Goal: Contribute content: Contribute content

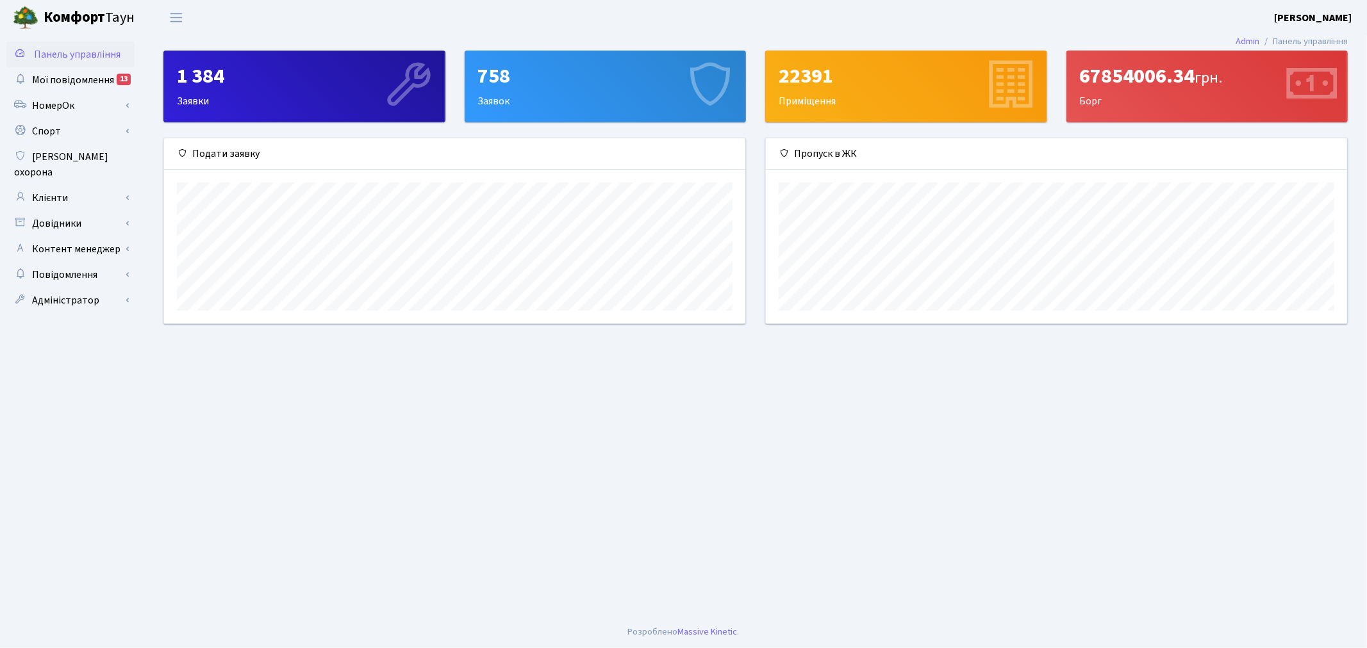
scroll to position [185, 581]
click at [28, 65] on link "Панель управління" at bounding box center [70, 55] width 128 height 26
click at [58, 190] on link "Клієнти" at bounding box center [70, 198] width 128 height 26
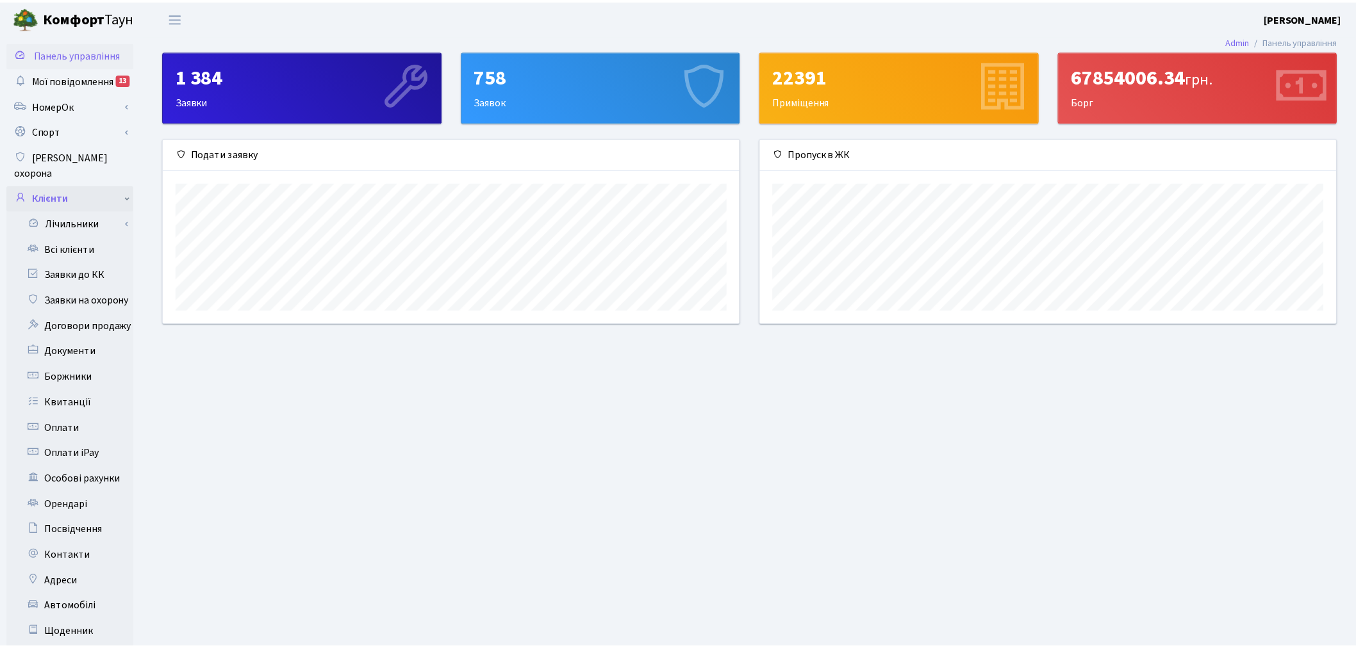
scroll to position [640523, 640132]
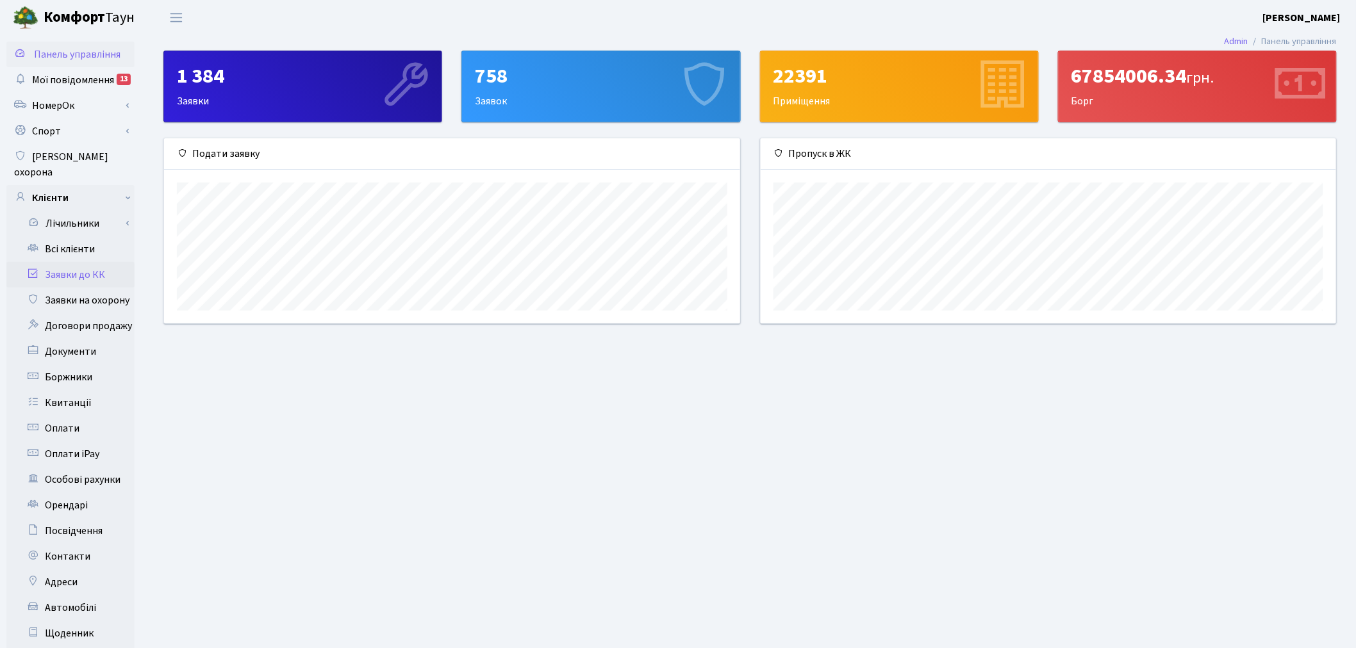
click at [67, 267] on link "Заявки до КК" at bounding box center [70, 275] width 128 height 26
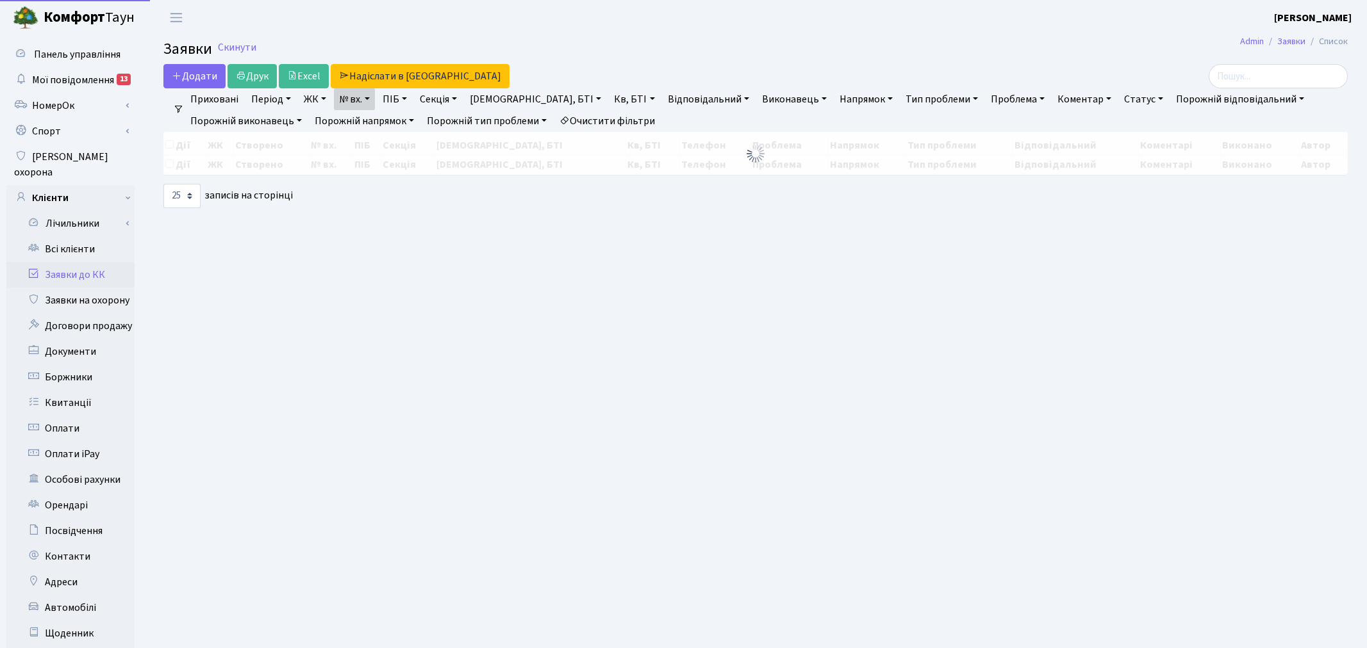
select select "25"
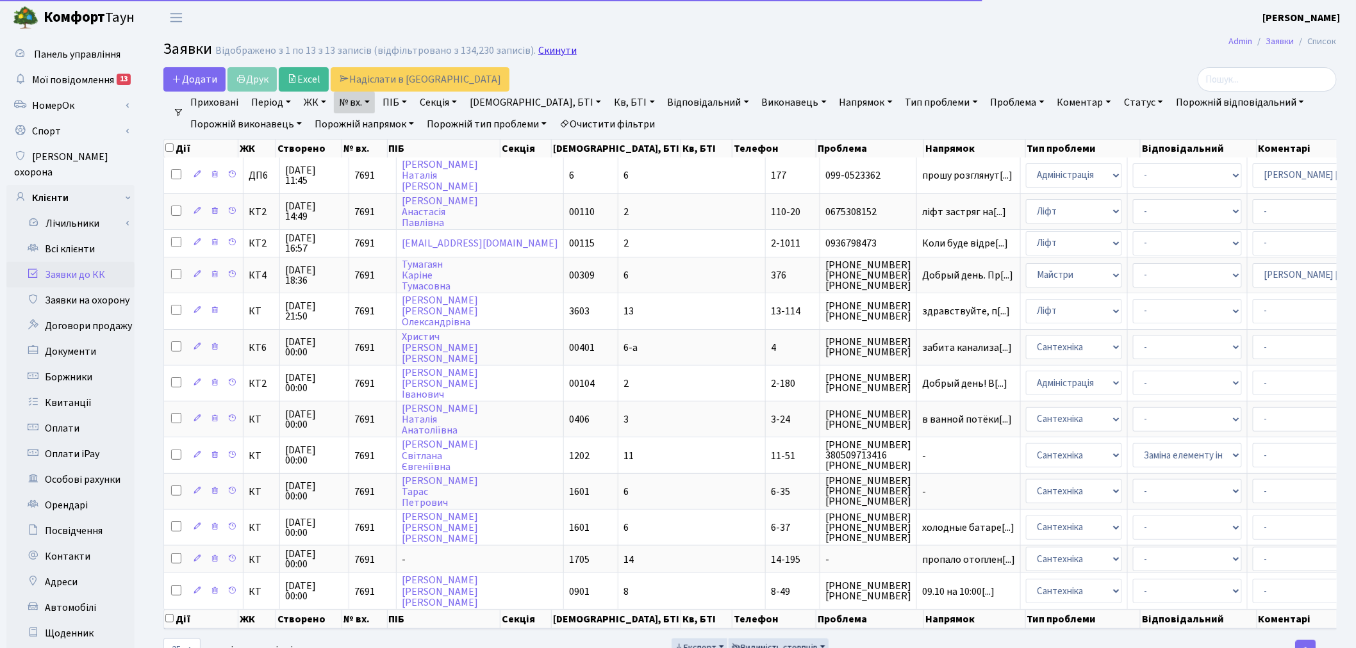
click at [538, 50] on link "Скинути" at bounding box center [557, 51] width 38 height 12
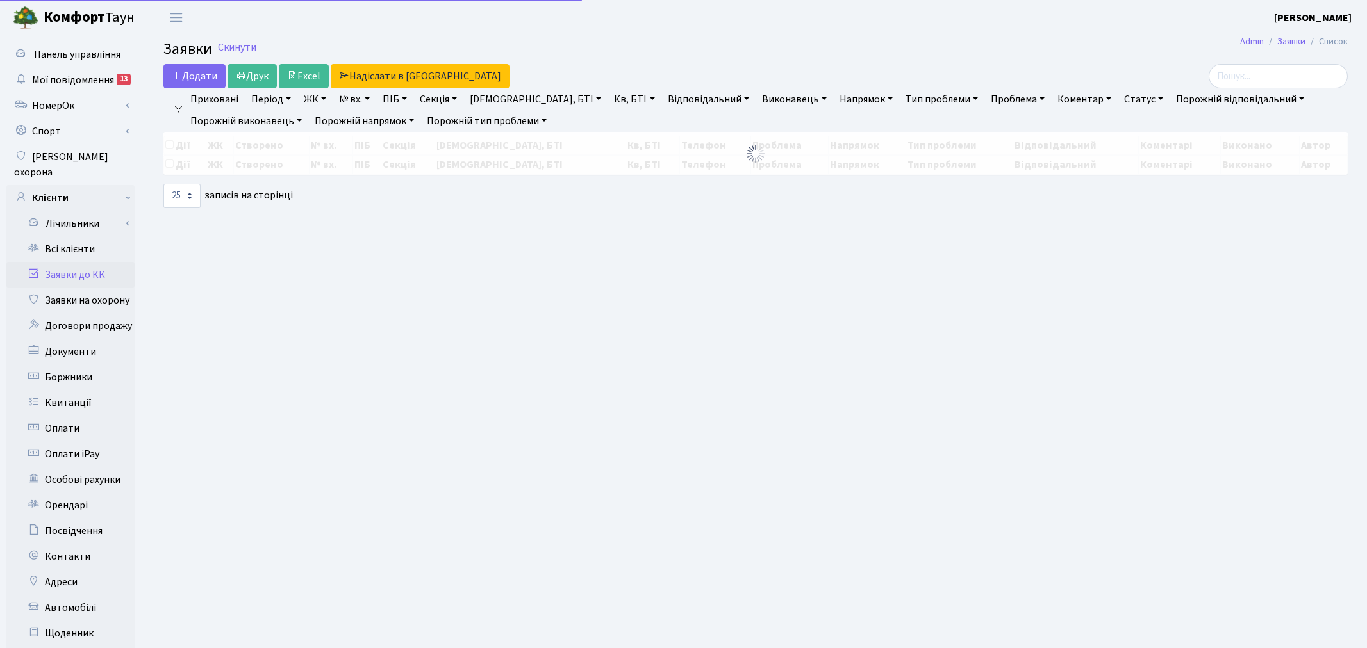
select select "25"
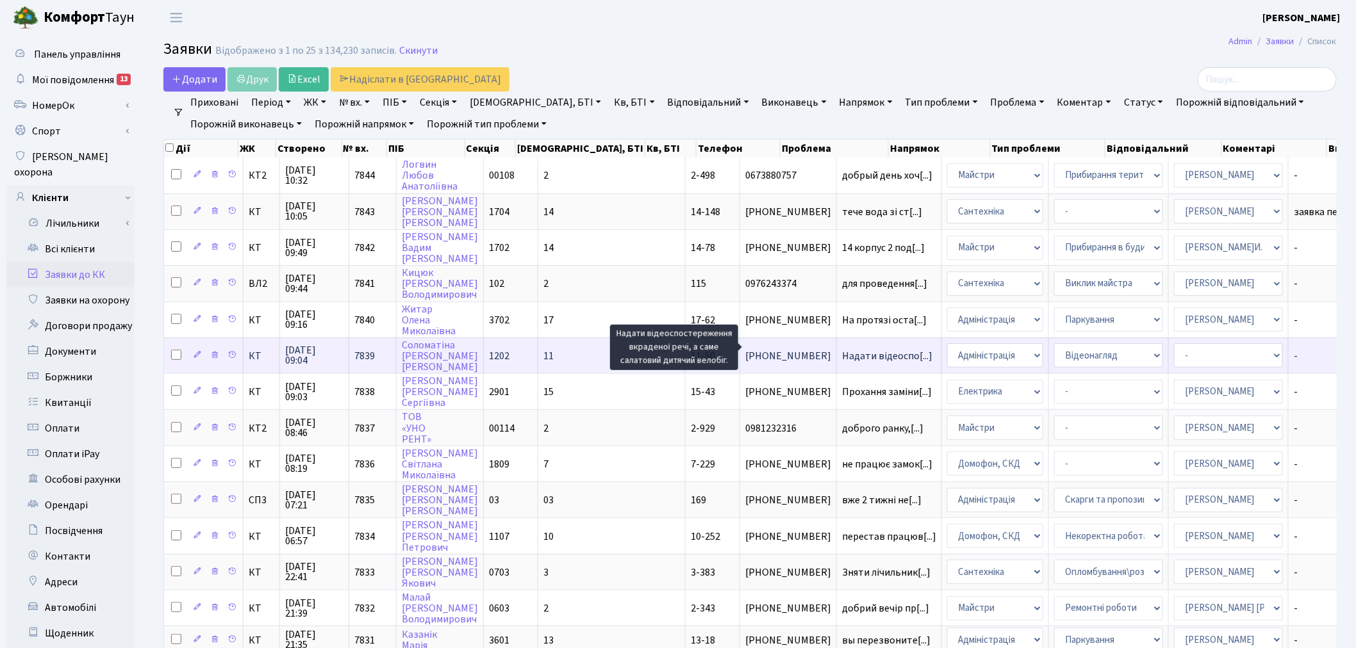
click at [842, 349] on span "Надати відеоспо[...]" at bounding box center [887, 356] width 90 height 14
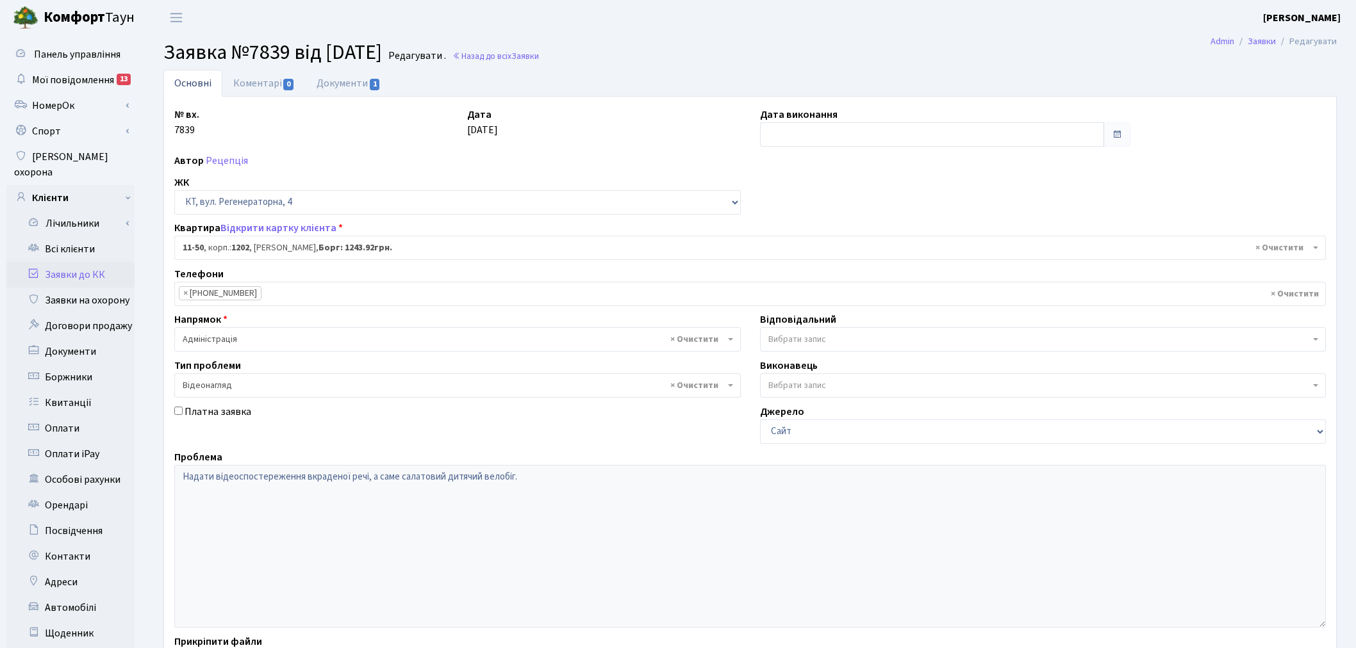
select select "7050"
select select "45"
click at [374, 77] on link "Документи 1" at bounding box center [349, 83] width 86 height 26
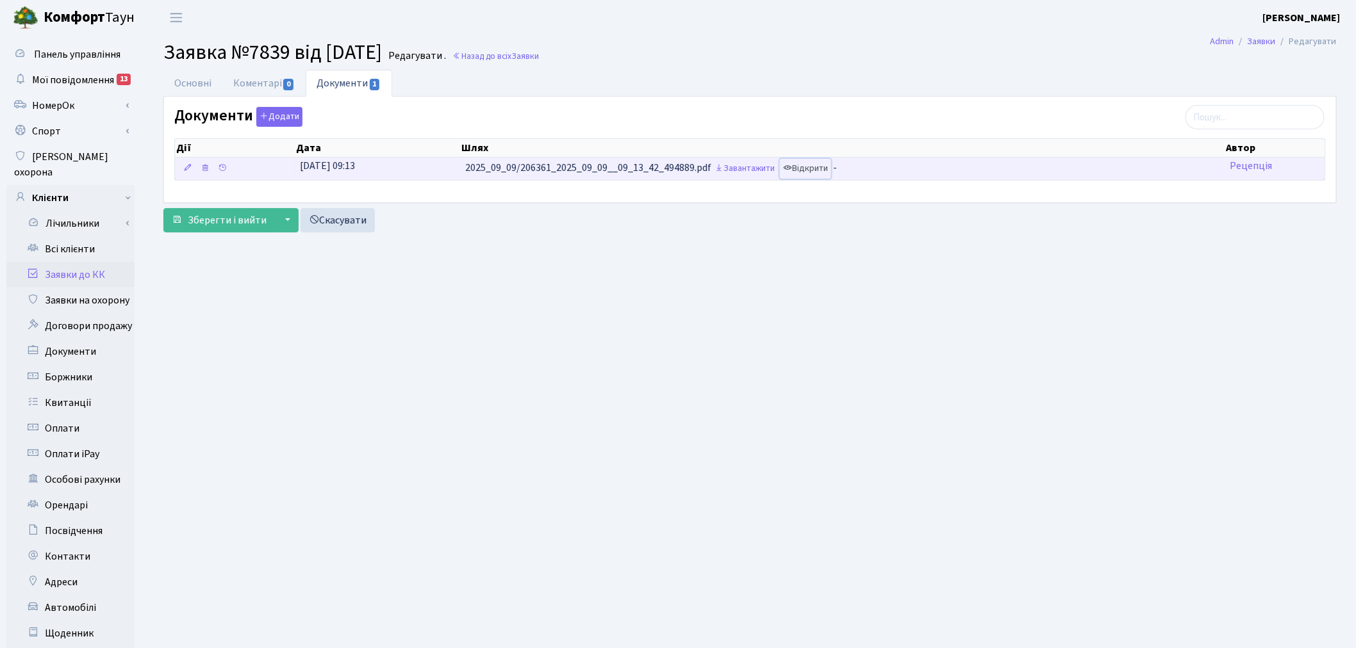
click at [805, 165] on link "Відкрити" at bounding box center [805, 169] width 51 height 20
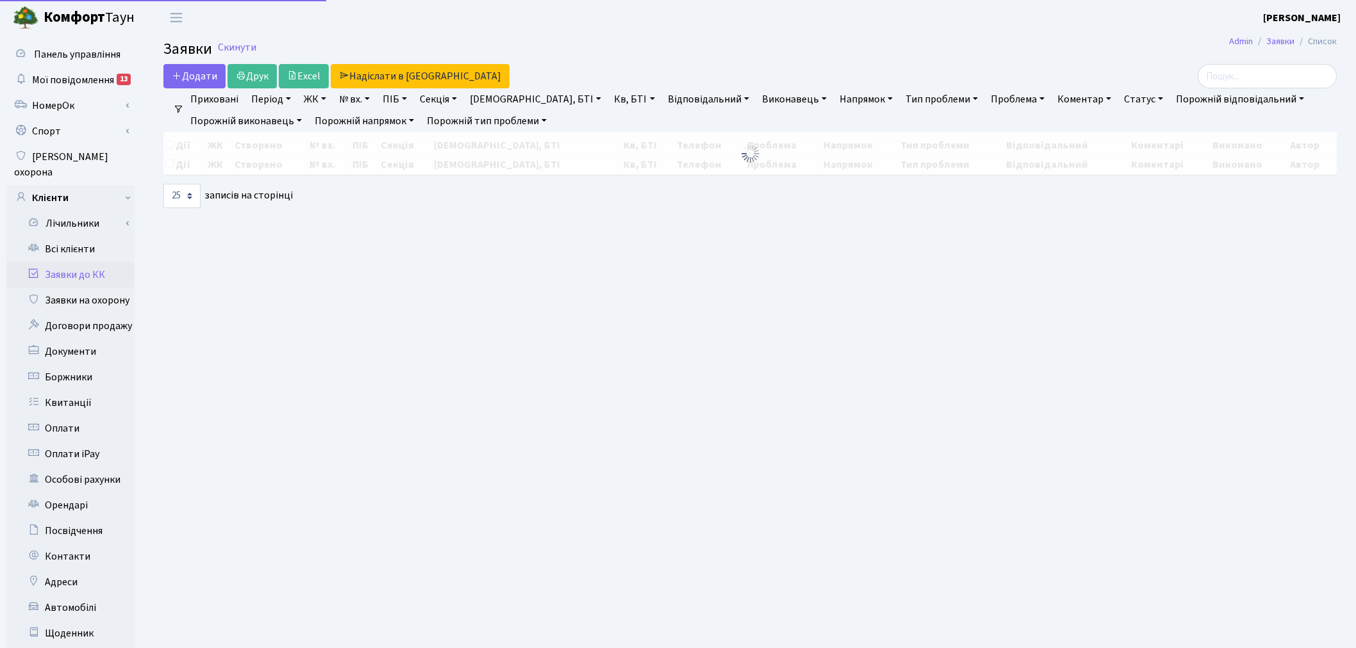
select select "25"
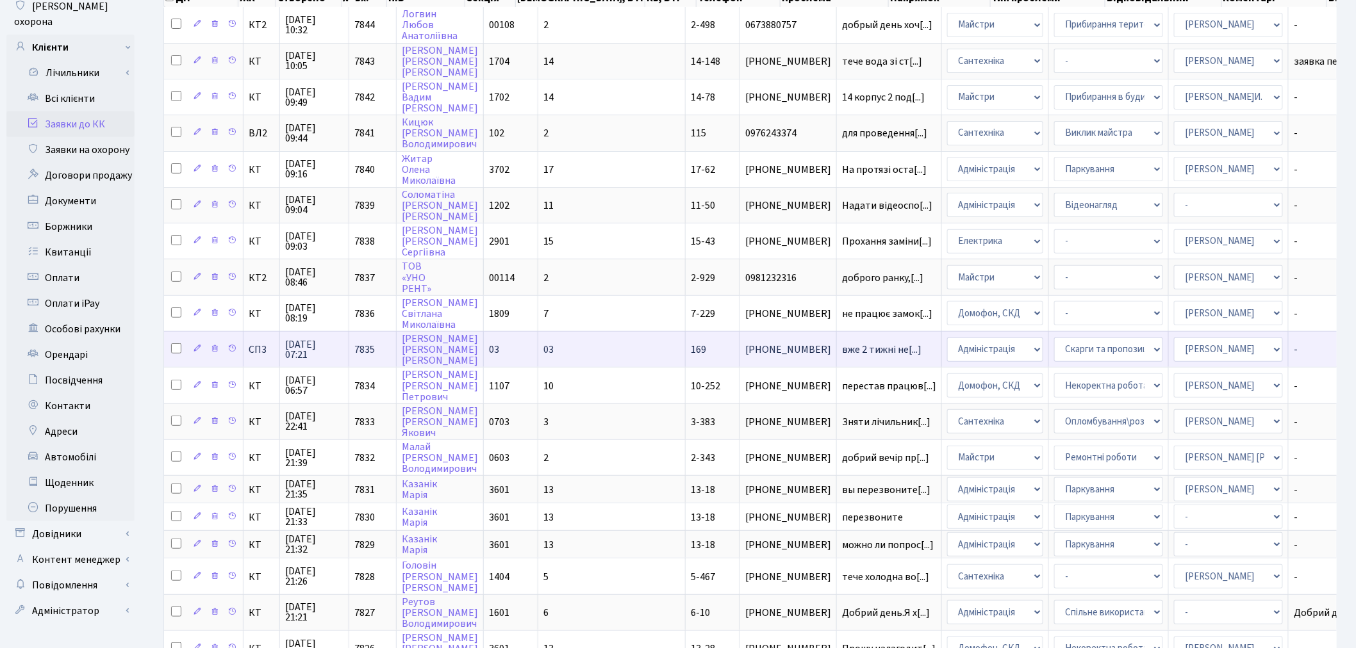
scroll to position [213, 0]
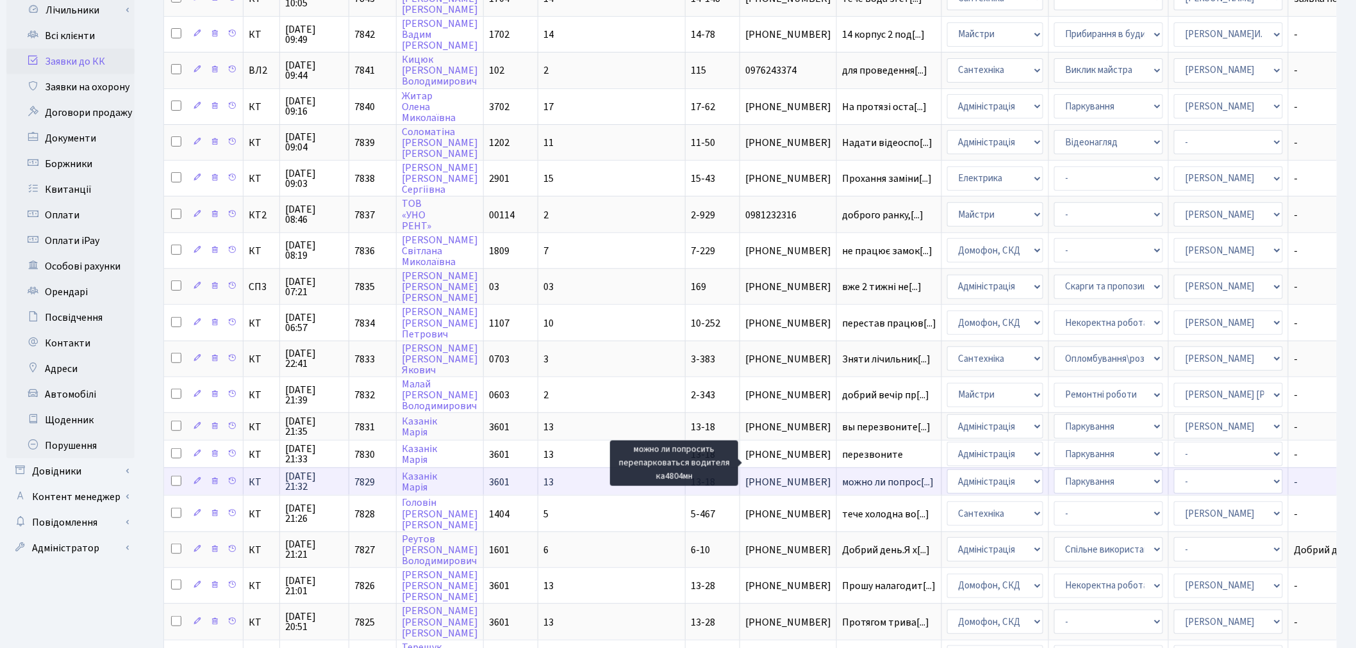
click at [842, 475] on span "можно ли попрос[...]" at bounding box center [888, 482] width 92 height 14
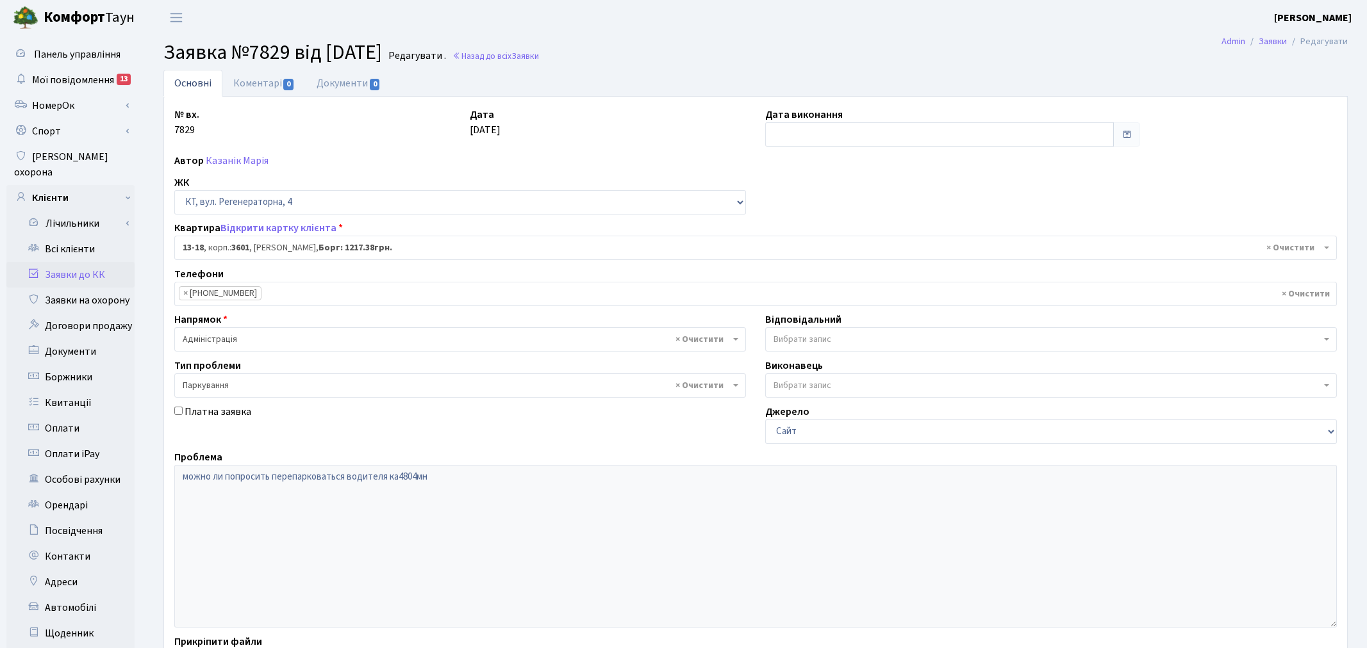
select select "7664"
select select "66"
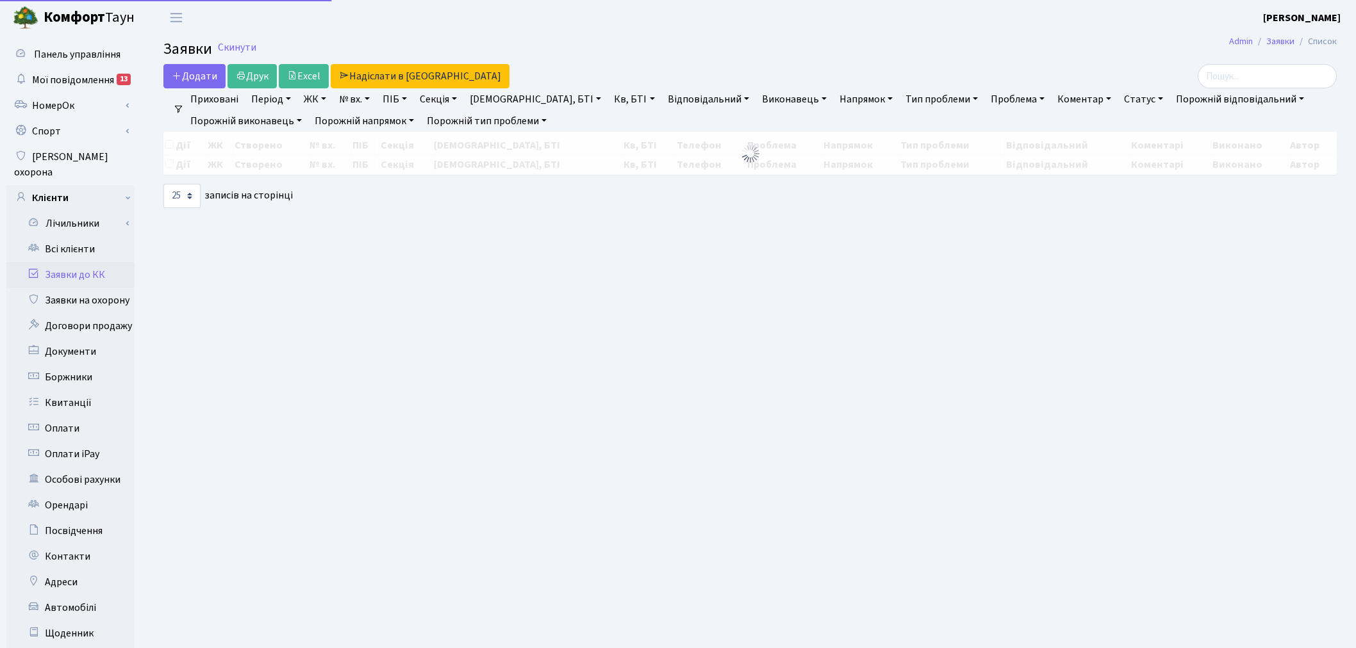
select select "25"
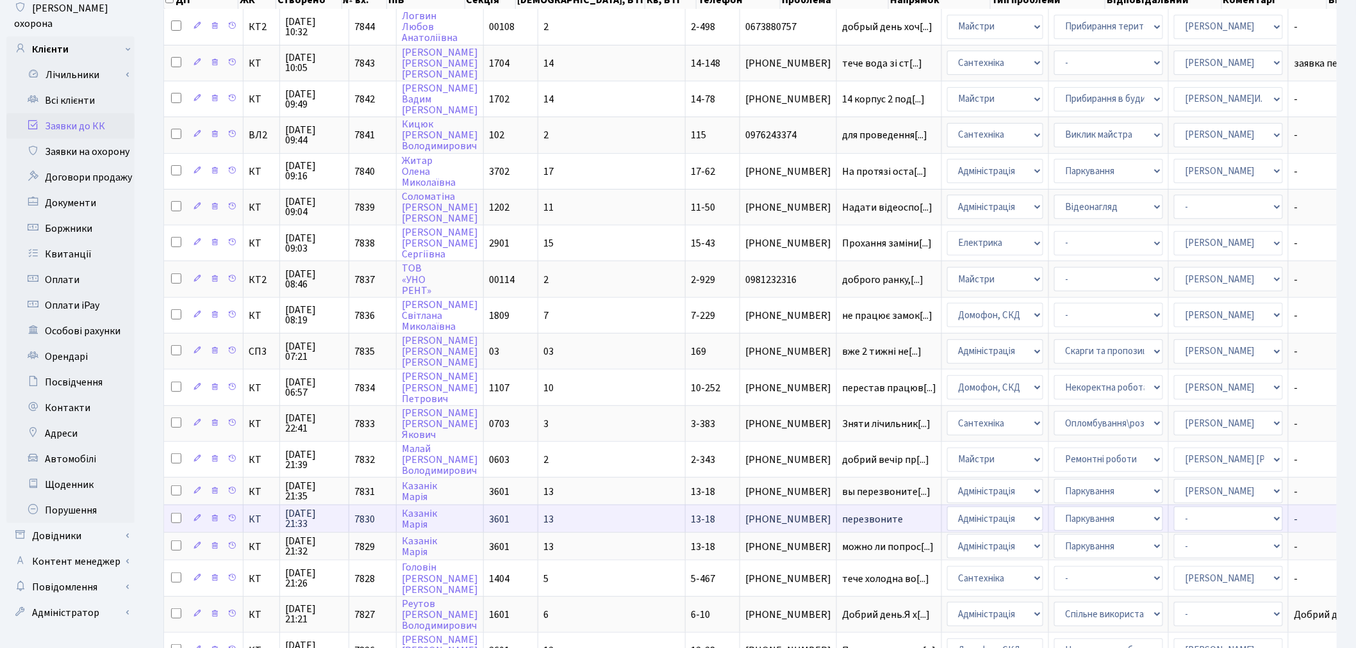
click at [842, 514] on span "перезвоните" at bounding box center [889, 519] width 94 height 10
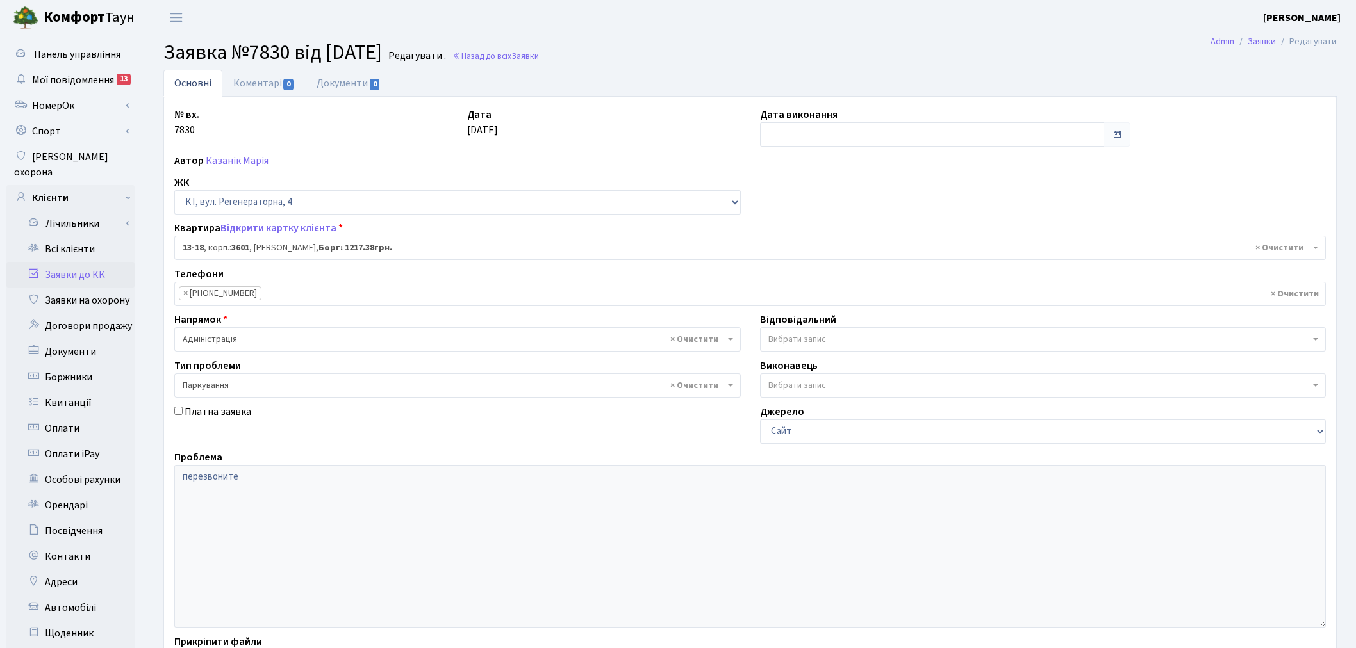
select select "7664"
select select "66"
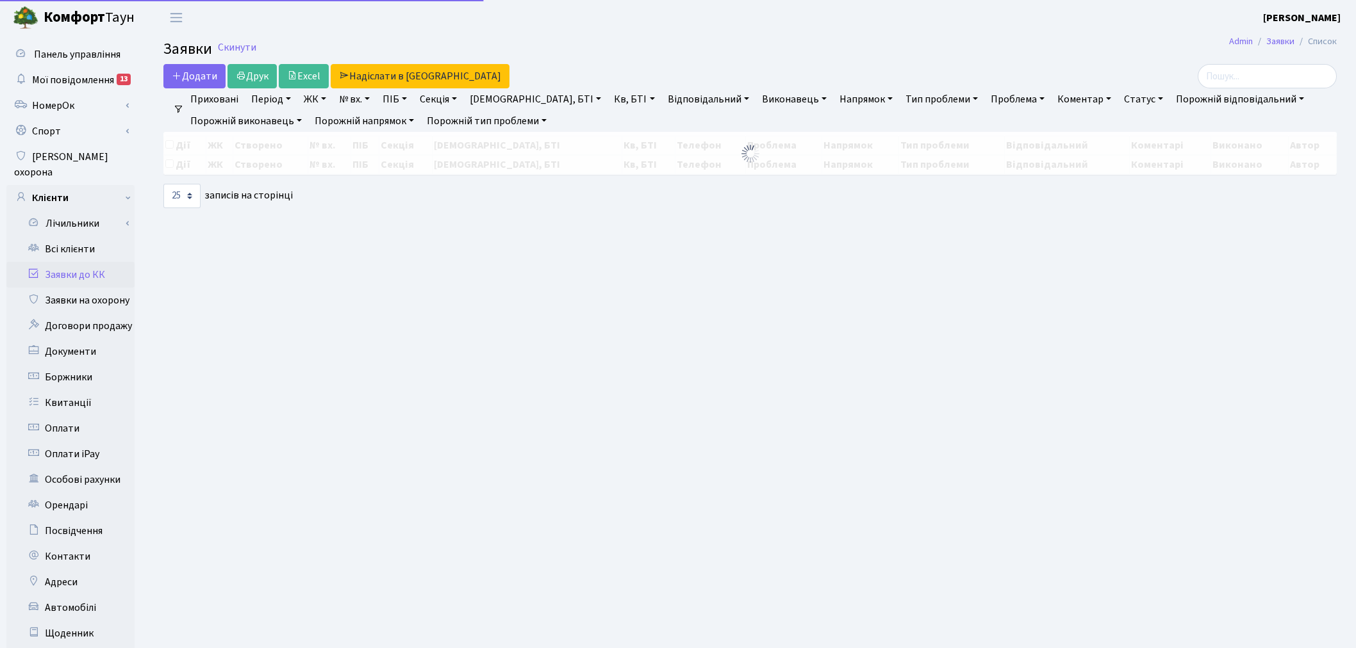
select select "25"
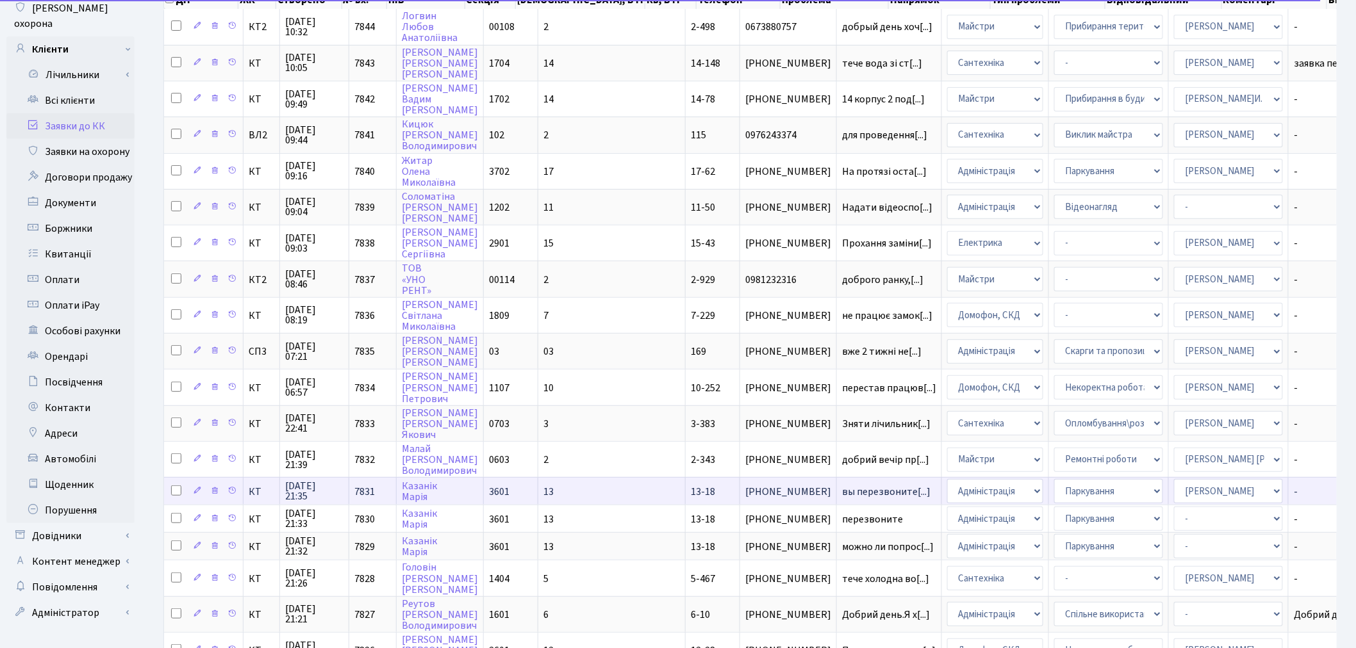
click at [837, 477] on td "вы перезвоните[...]" at bounding box center [889, 491] width 105 height 28
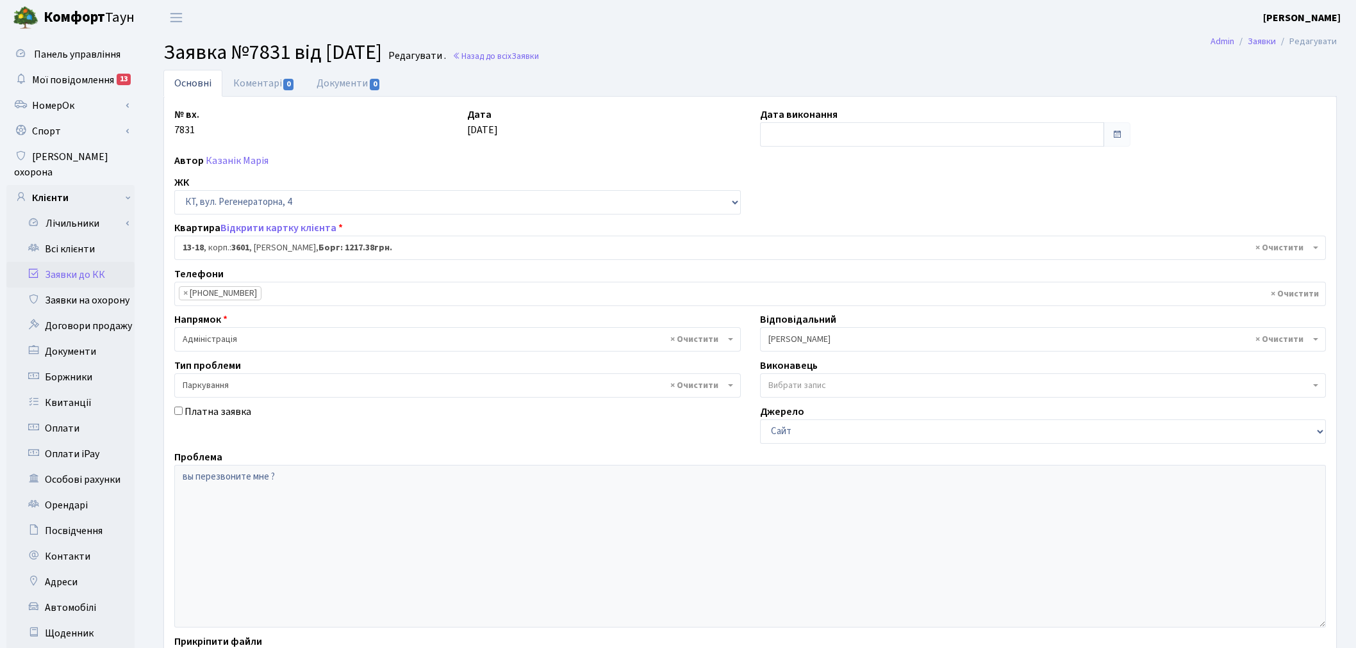
select select "7664"
select select "66"
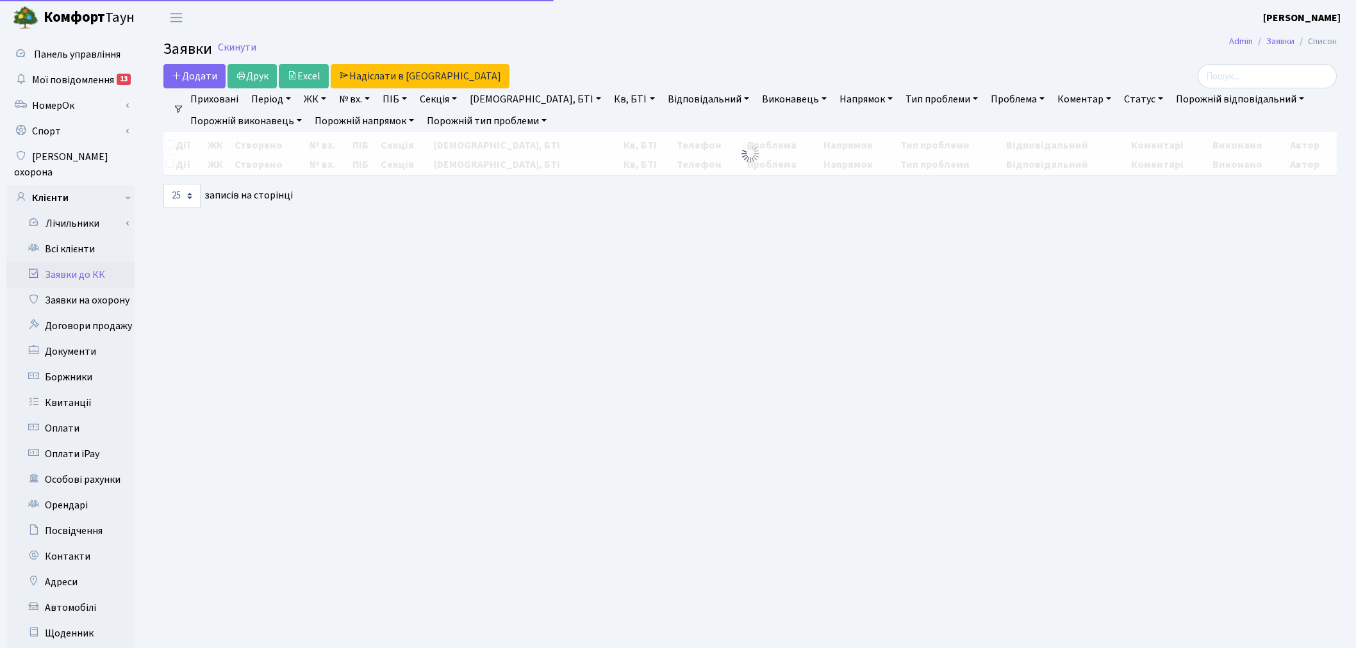
select select "25"
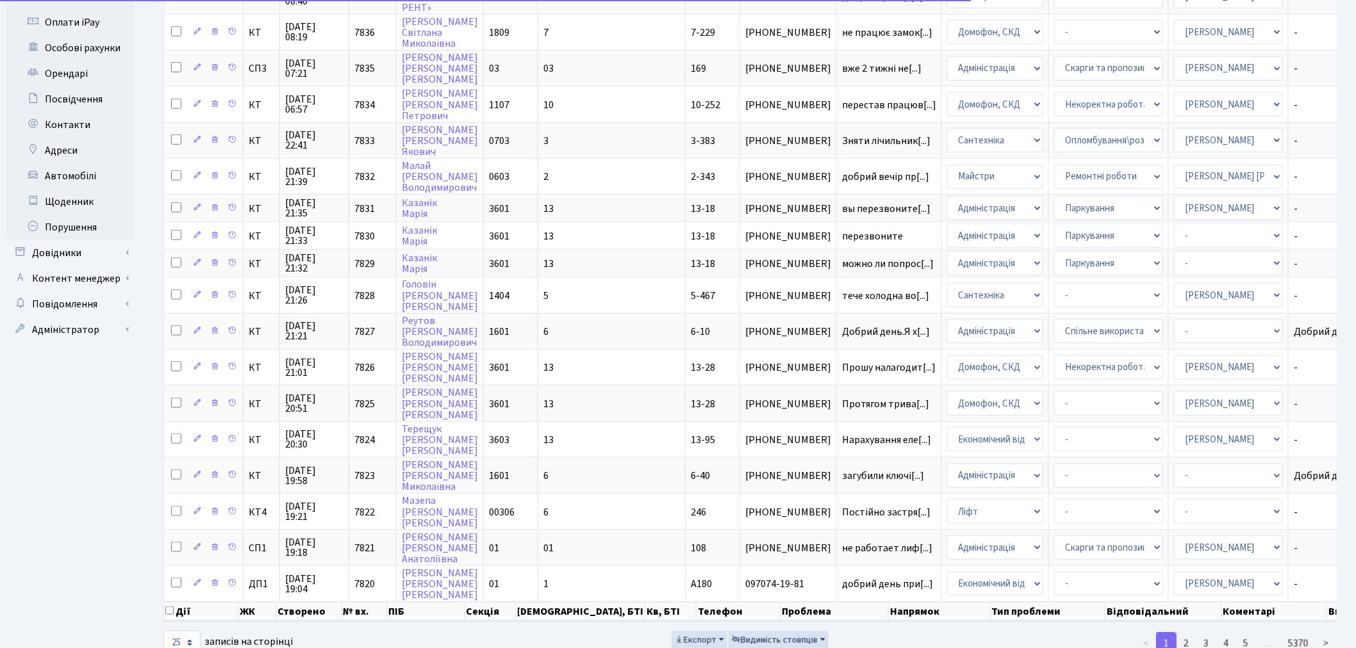
scroll to position [452, 0]
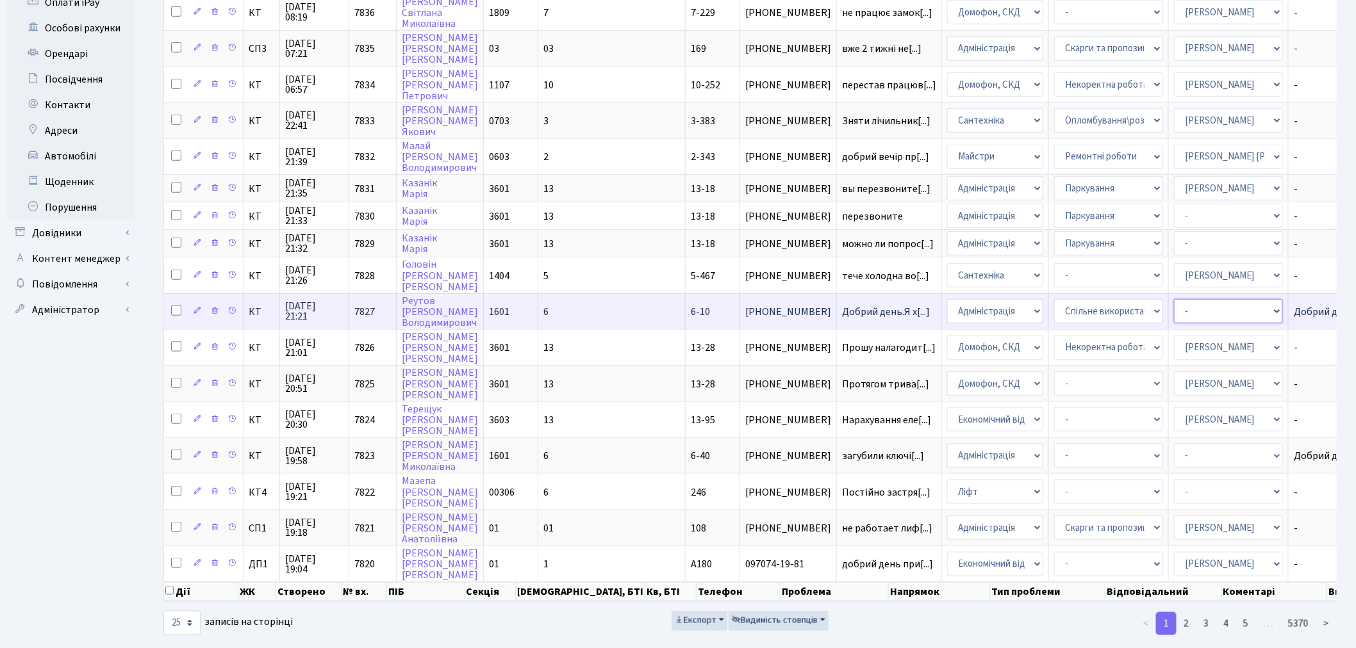
click at [1174, 299] on select "- Адміністратор ЖК КТ [PERSON_NAME] [PERSON_NAME] [PERSON_NAME]Ю. [PERSON_NAME]…" at bounding box center [1228, 311] width 109 height 24
select select "14"
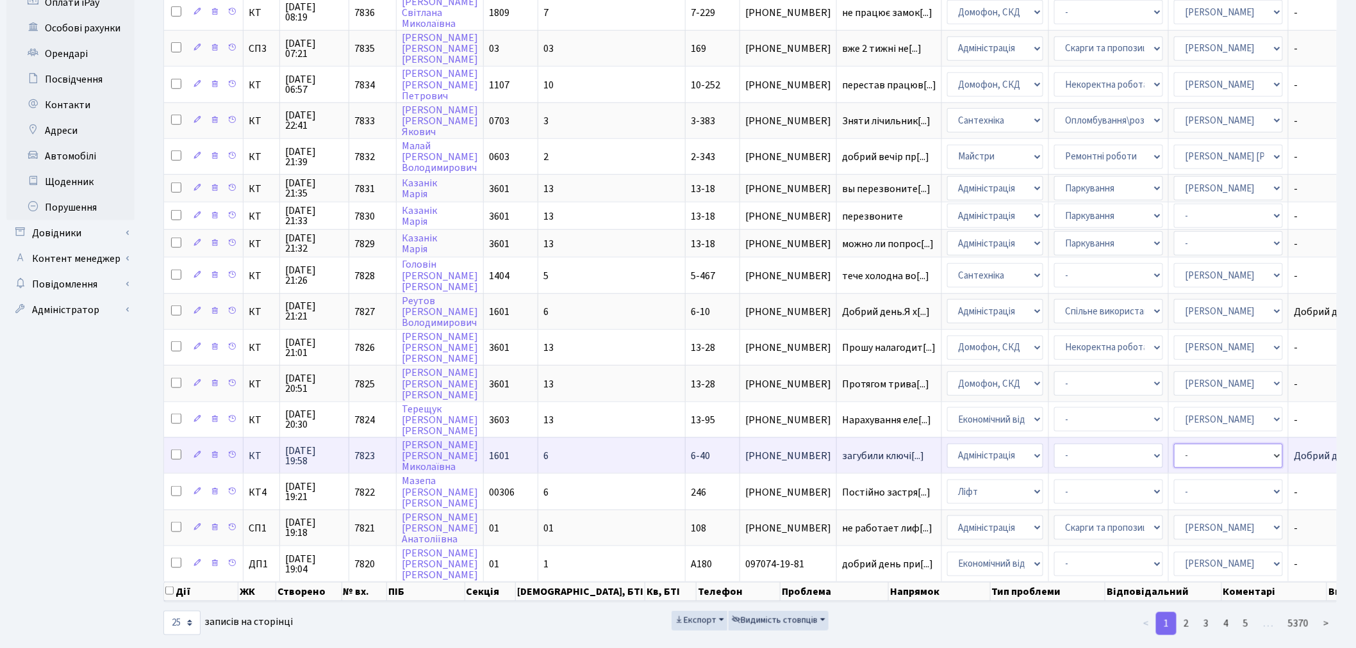
click at [1174, 444] on select "- Адміністратор ЖК КТ [PERSON_NAME] [PERSON_NAME] [PERSON_NAME]Ю. [PERSON_NAME]…" at bounding box center [1228, 456] width 109 height 24
click at [947, 444] on select "- Адміністрація Домофон, СКД Ліфт Майстри Сантехніка Економічний відділ Електри…" at bounding box center [995, 456] width 96 height 24
select select "1"
click at [1174, 444] on select "- Адміністратор ЖК КТ Вижул В. В. Гордієнко Н.В. Дядюшкін Д.Ю. Кипчук Т. А. Кла…" at bounding box center [1228, 456] width 109 height 24
select select "26"
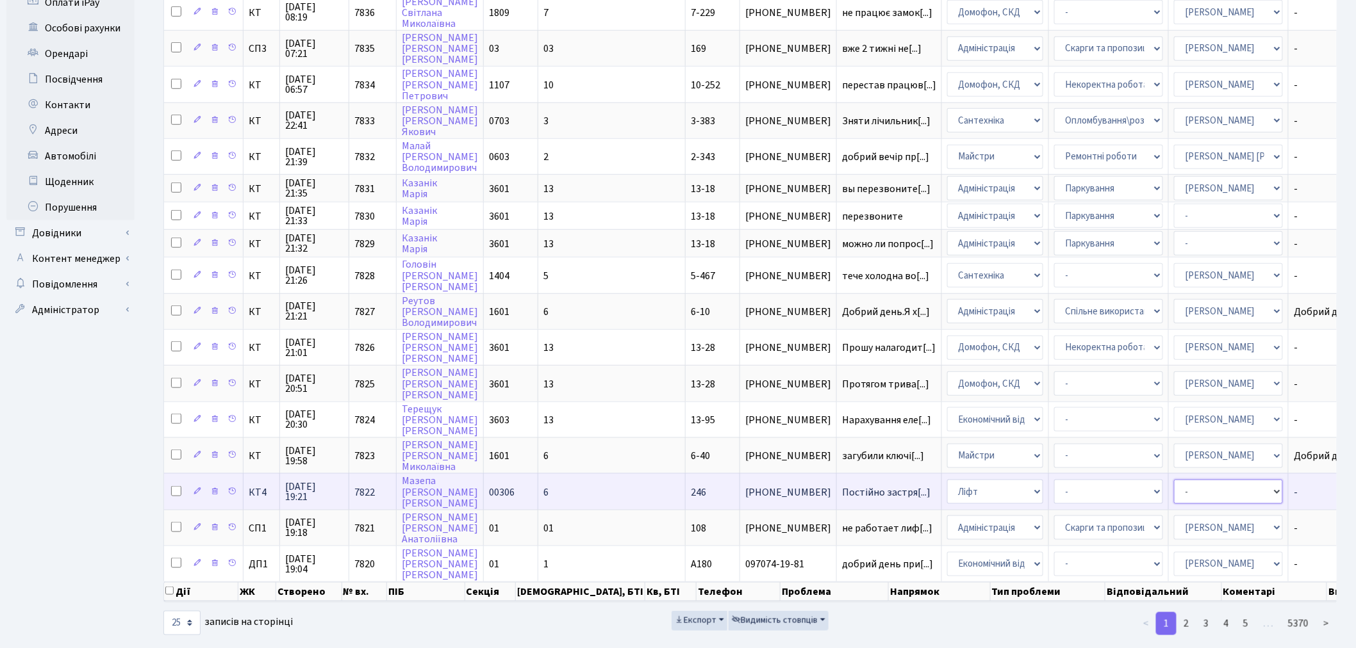
click at [1174, 480] on select "- Адміністратор ЖК КТ Вижул В. В. Гордієнко Н.В. Дядюшкін Д.Ю. Кипчук Т. А. Кла…" at bounding box center [1228, 492] width 109 height 24
select select "11"
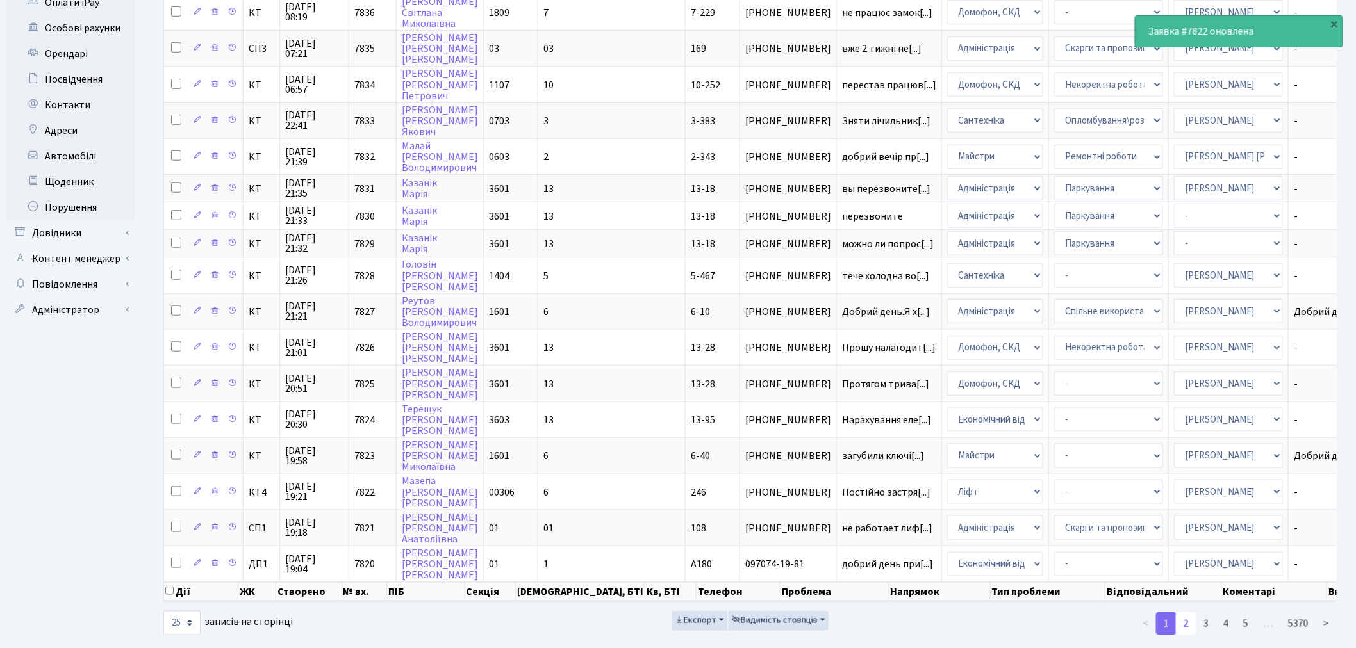
click at [1183, 613] on link "2" at bounding box center [1186, 624] width 21 height 23
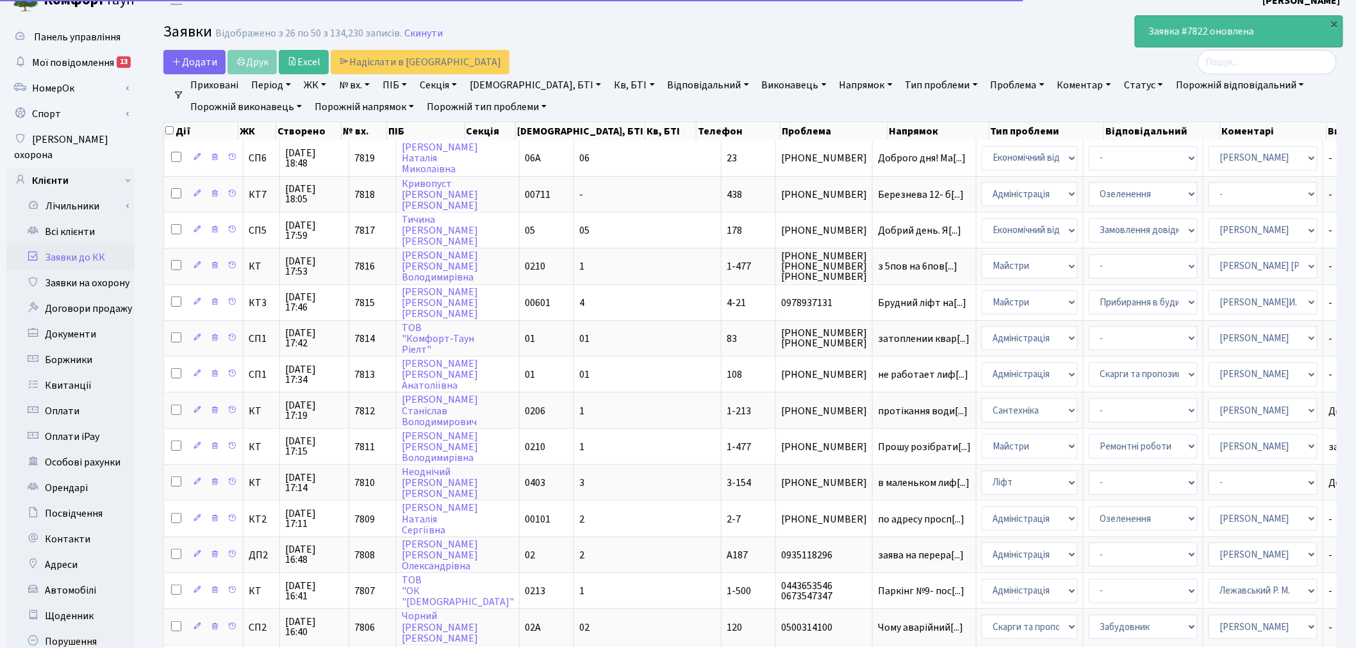
scroll to position [0, 0]
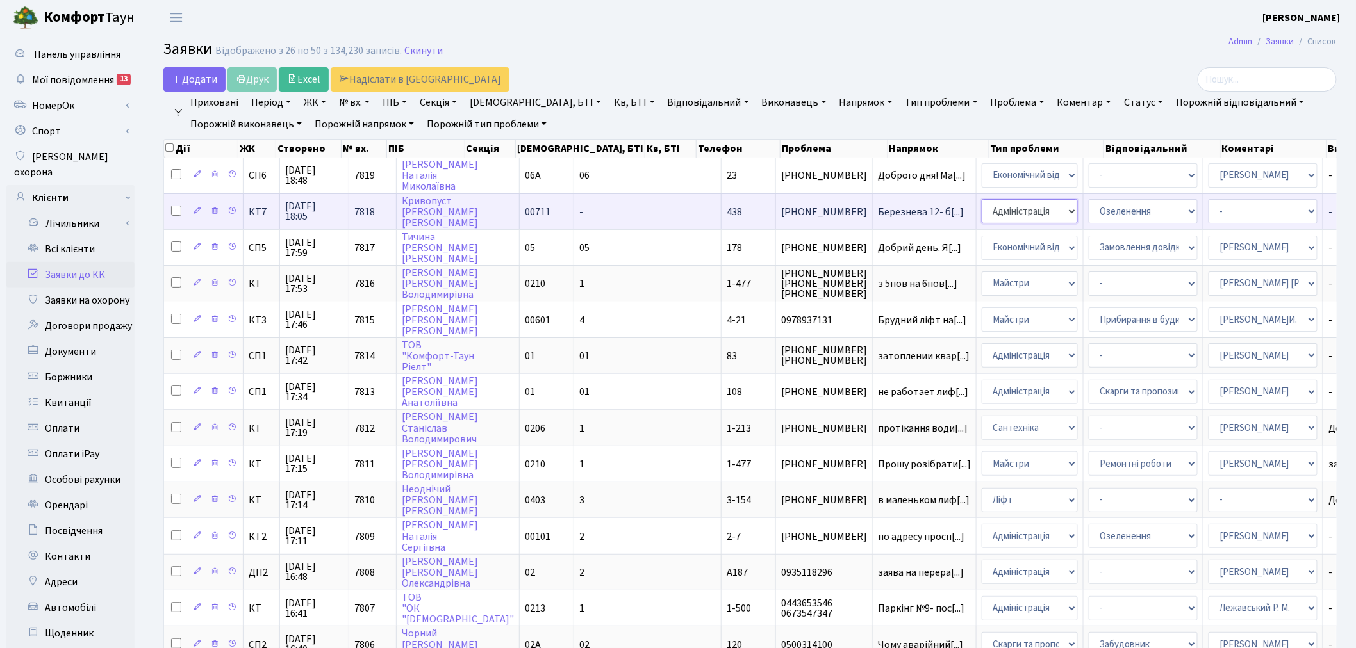
click at [982, 212] on select "- Адміністрація Домофон, СКД Ліфт Майстри Сантехніка Економічний відділ Електри…" at bounding box center [1030, 211] width 96 height 24
select select "1"
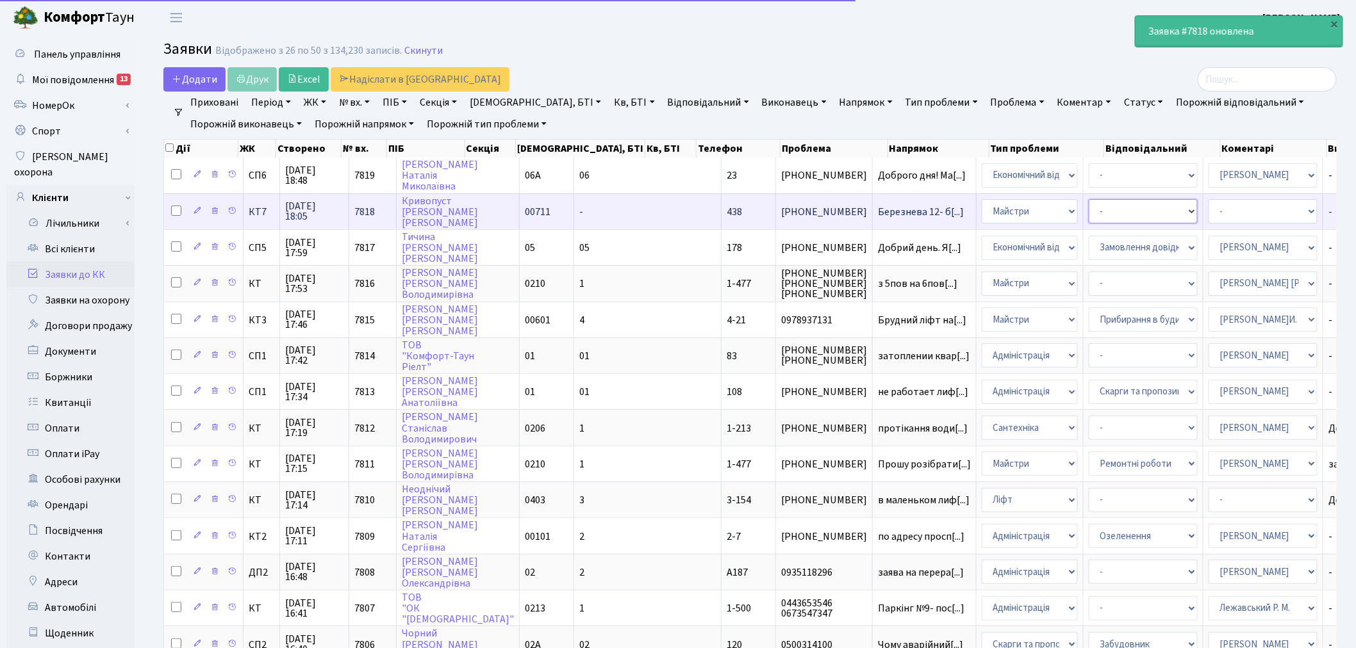
click at [1089, 211] on select "- Дитячі майданчики Замовлення плану комунікацій Озеленення Прибирання в будинк…" at bounding box center [1143, 211] width 109 height 24
select select "59"
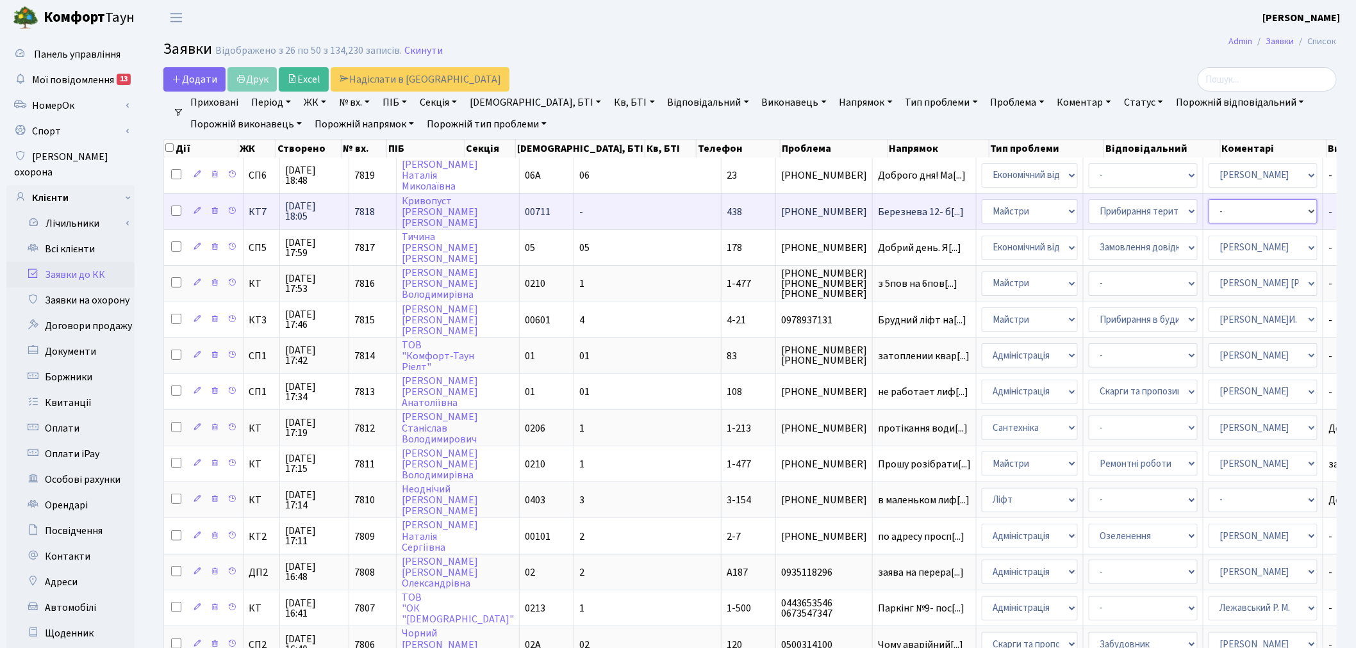
click at [1208, 219] on select "- Адміністратор ЖК КТ Вижул В. В. Гордієнко Н.В. Дядюшкін Д.Ю. Кипчук Т. А. Кла…" at bounding box center [1262, 211] width 109 height 24
select select "18"
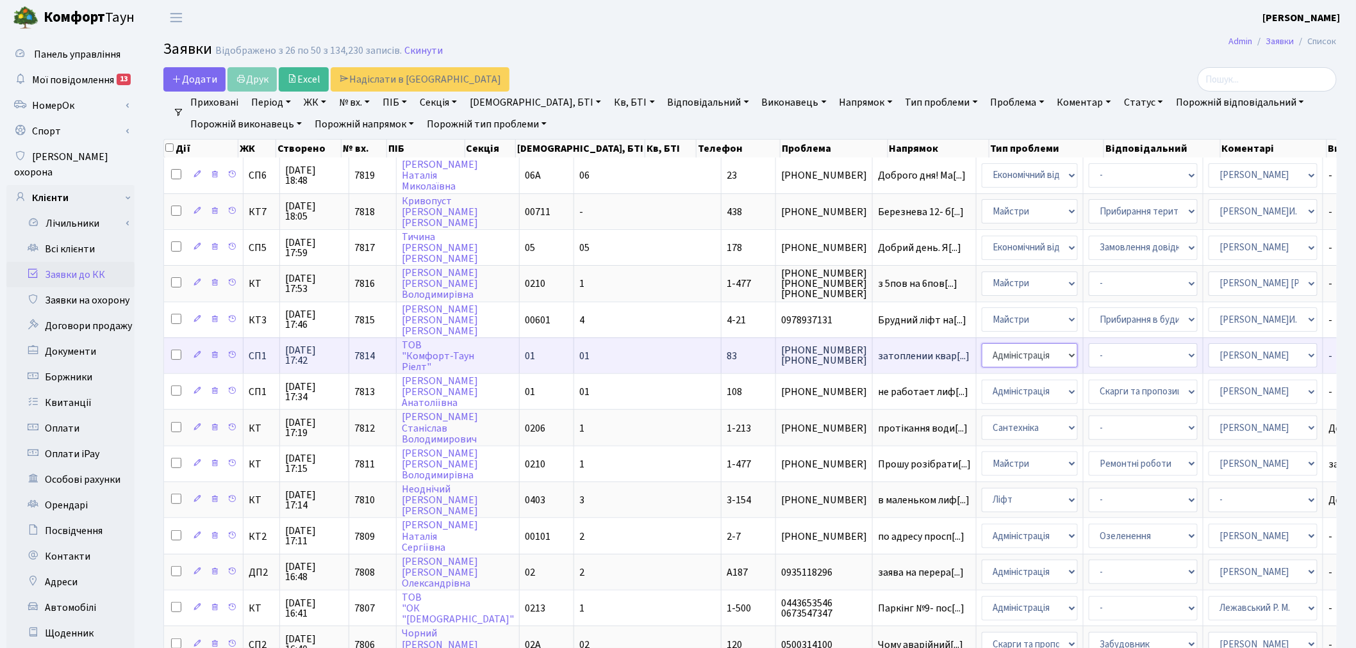
click at [982, 343] on select "- Адміністрація Домофон, СКД Ліфт Майстри Сантехніка Економічний відділ Електри…" at bounding box center [1030, 355] width 96 height 24
select select "2"
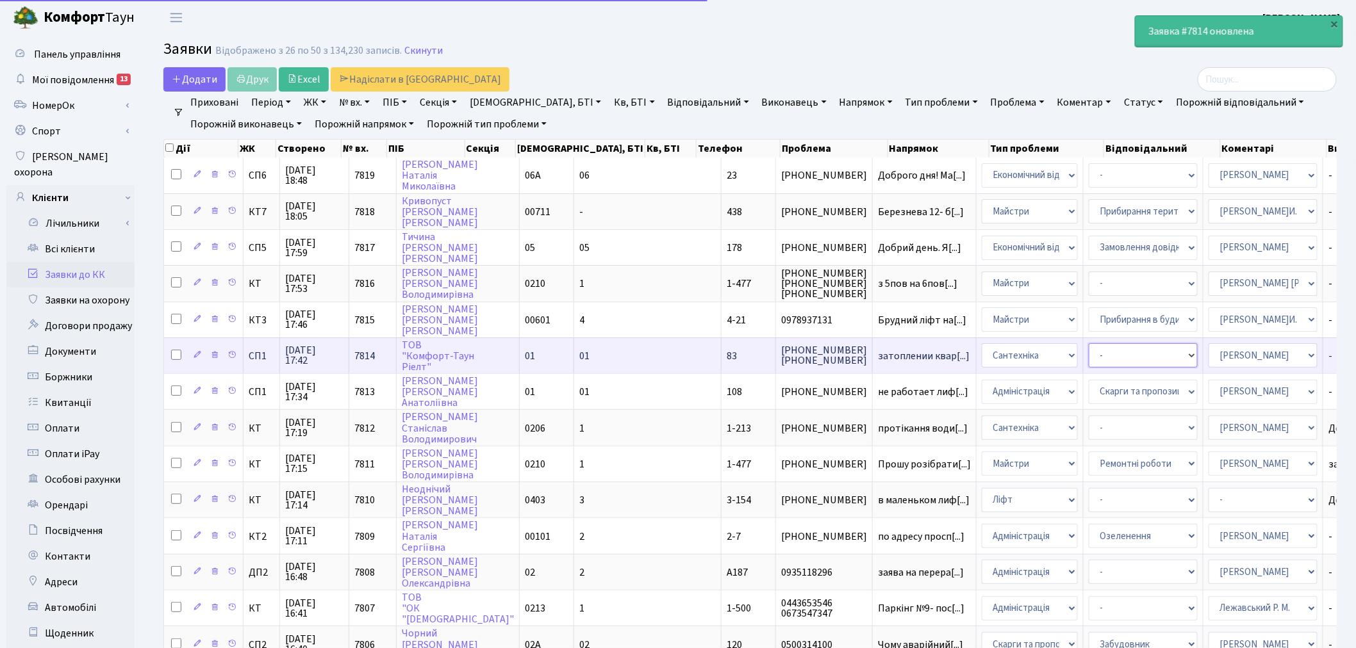
click at [1089, 349] on select "- Виклик майстра Встановлення сантехнічного обладнання Замовлення технічних умо…" at bounding box center [1143, 355] width 109 height 24
select select "32"
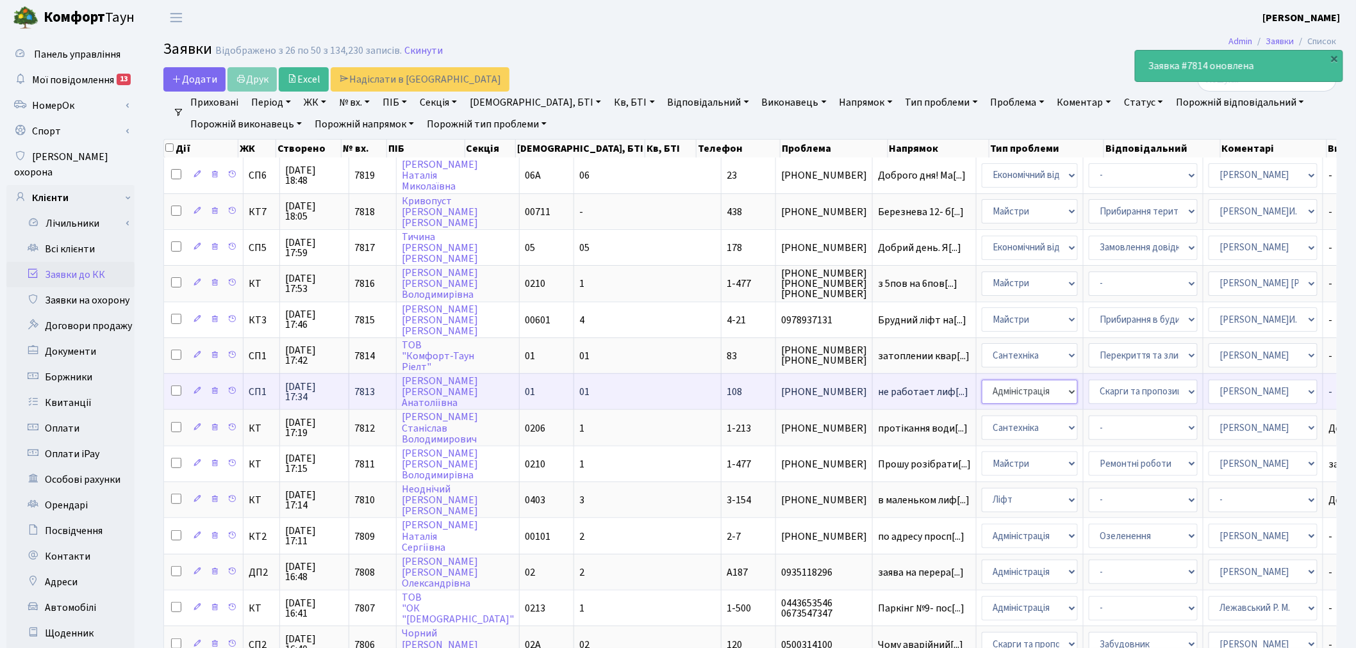
click at [982, 383] on select "- Адміністрація Домофон, СКД Ліфт Майстри Сантехніка Економічний відділ Електри…" at bounding box center [1030, 392] width 96 height 24
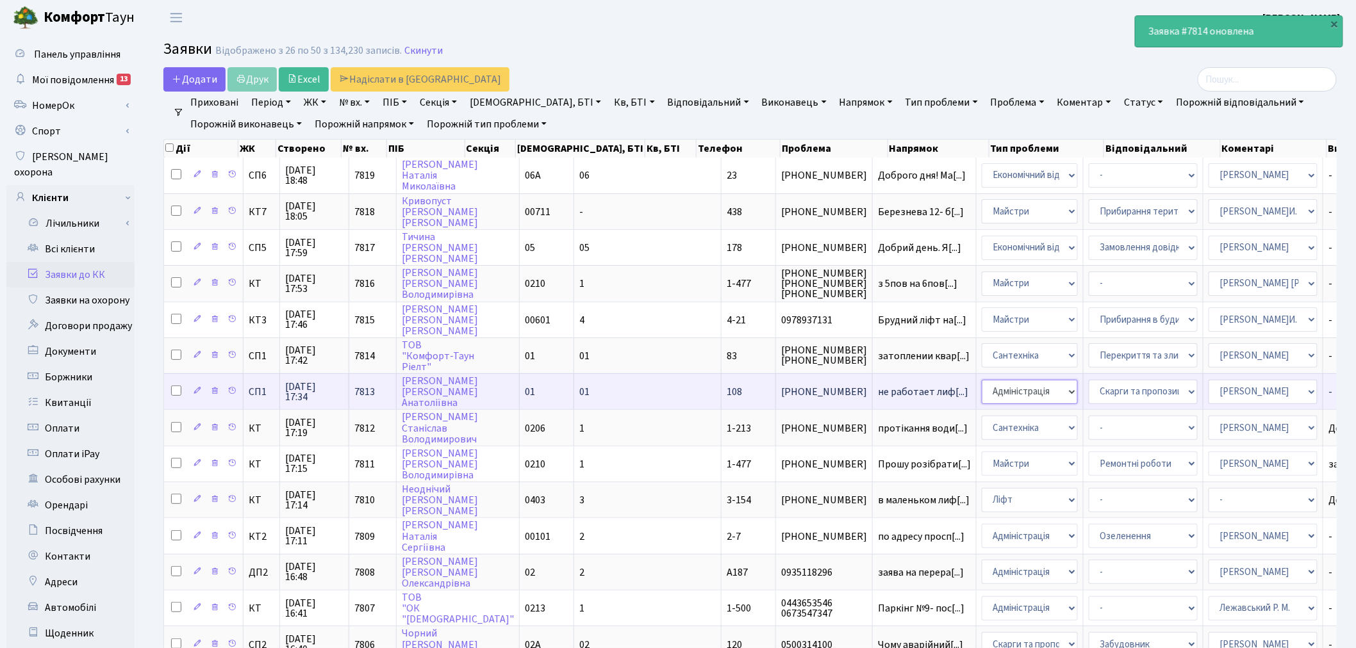
select select "16"
click at [1089, 392] on select "-" at bounding box center [1143, 392] width 109 height 24
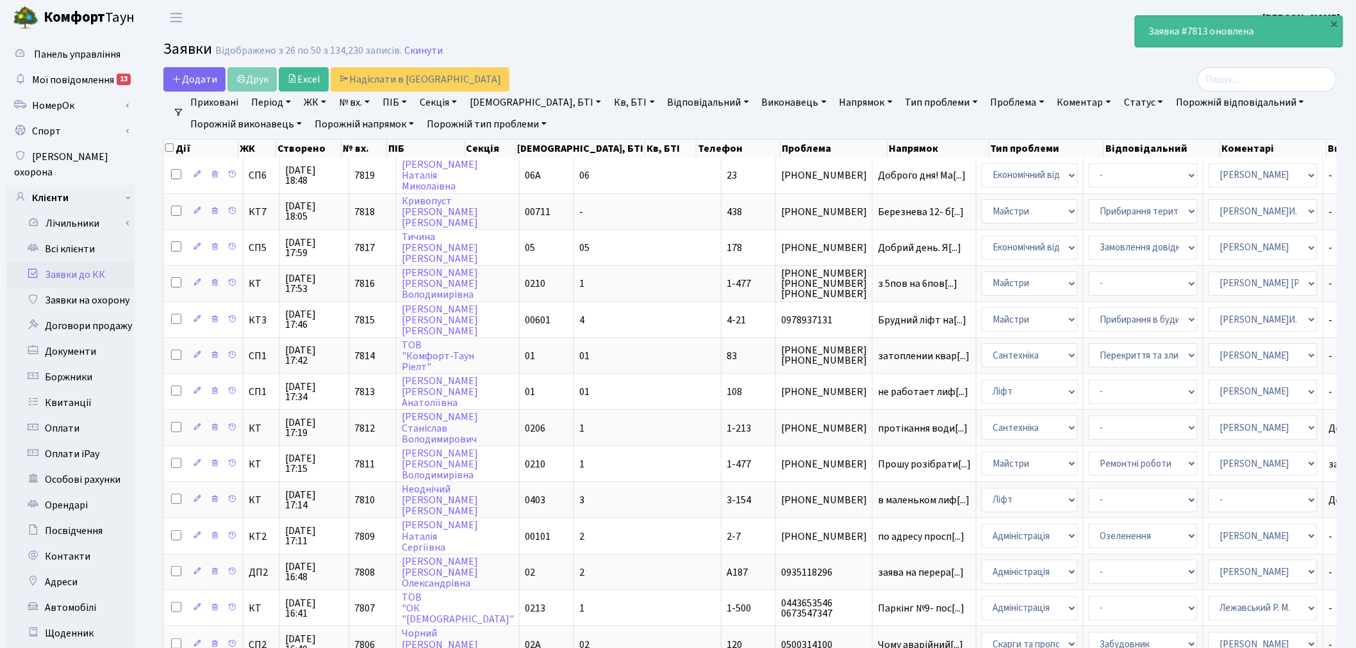
click at [939, 64] on main "Admin Заявки Список Заявки Відображено з 26 по 50 з 134,230 записів. Скинути До…" at bounding box center [750, 574] width 1212 height 1079
click at [94, 236] on link "Всі клієнти" at bounding box center [70, 249] width 128 height 26
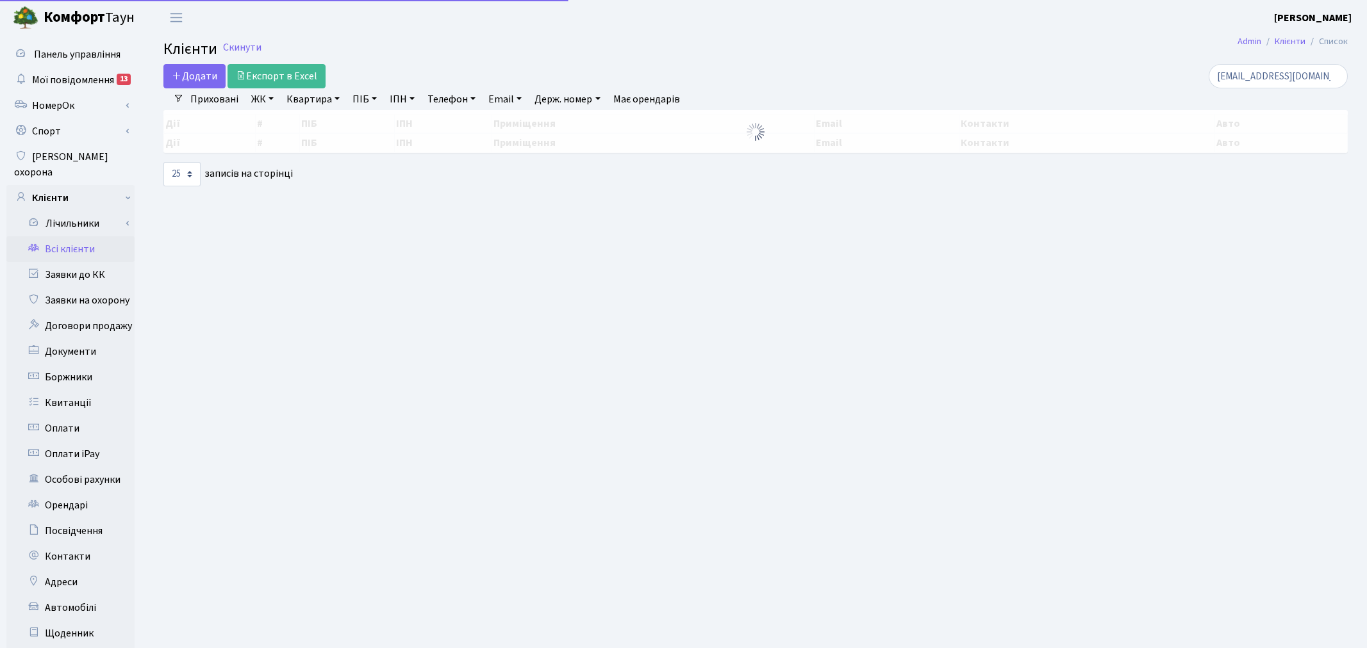
select select "25"
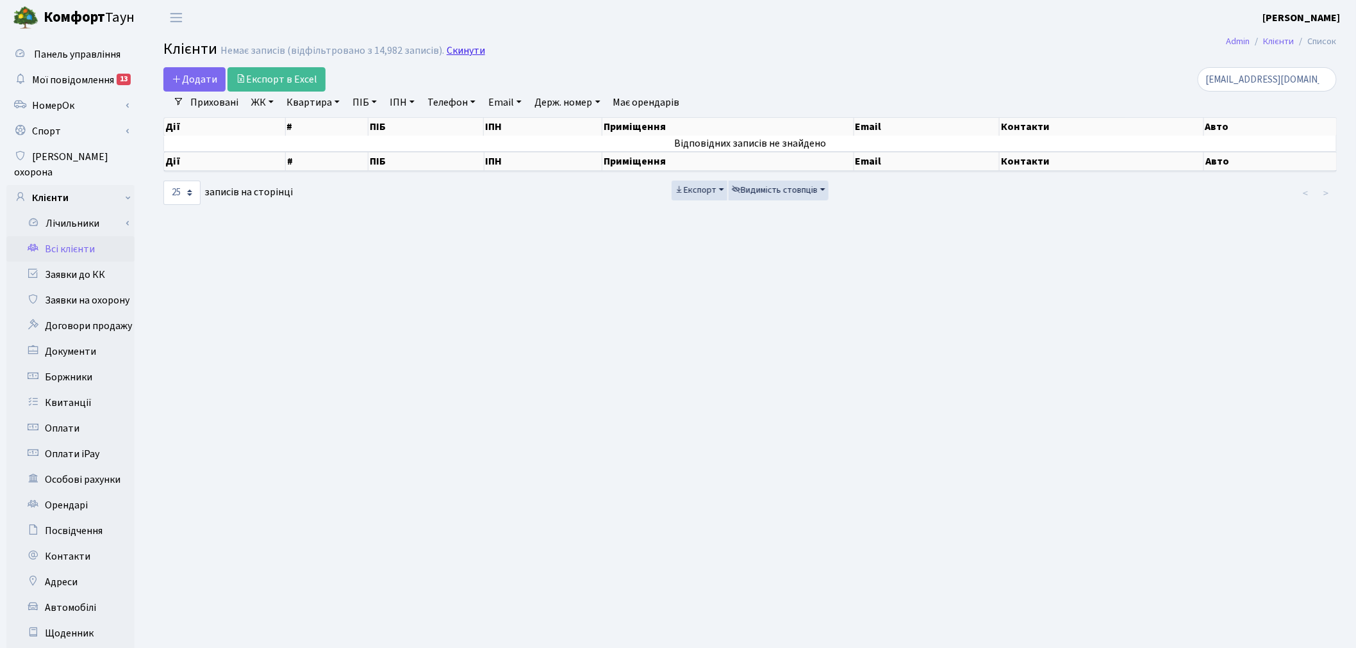
click at [447, 54] on link "Скинути" at bounding box center [466, 51] width 38 height 12
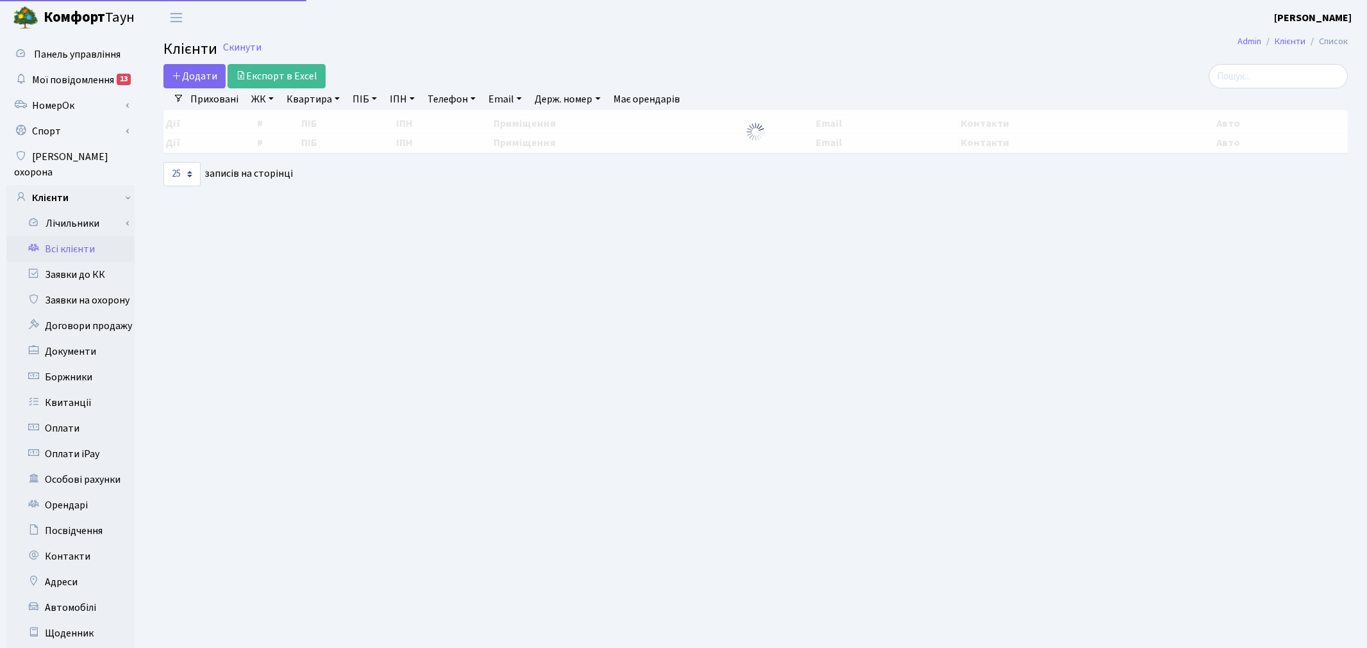
select select "25"
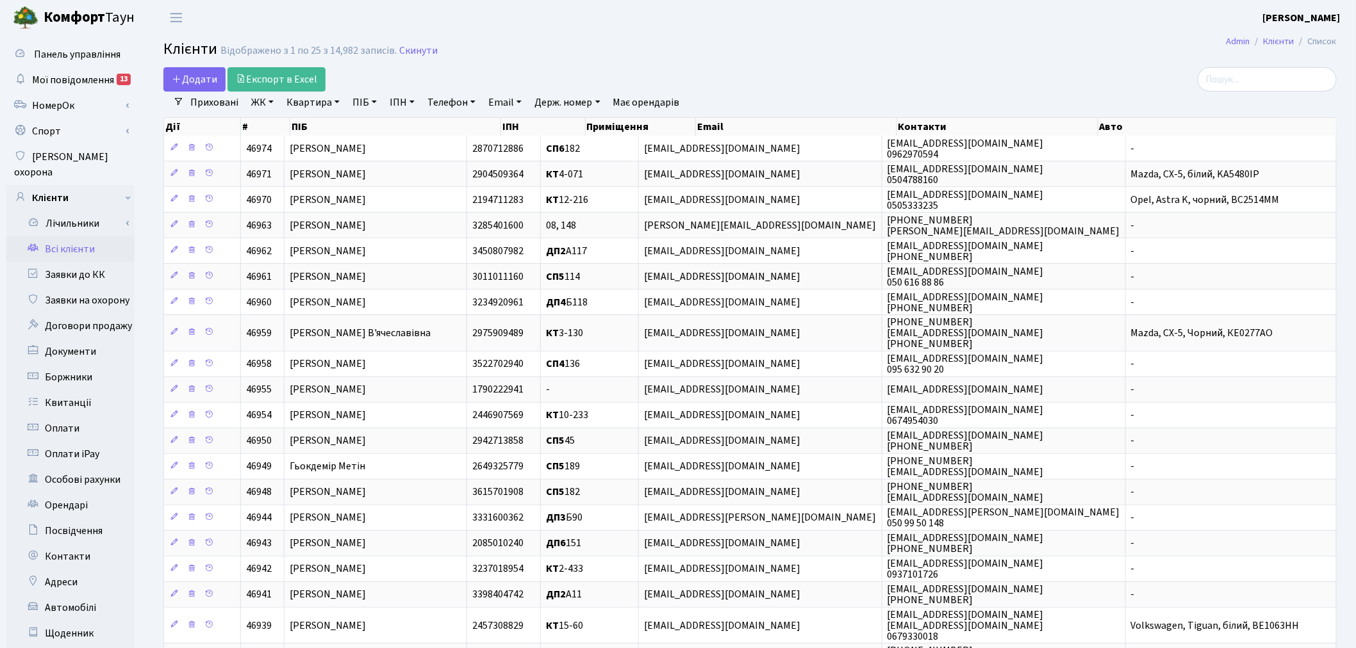
click at [303, 107] on link "Квартира" at bounding box center [312, 103] width 63 height 22
click at [273, 106] on link "ЖК" at bounding box center [262, 103] width 33 height 22
click at [318, 165] on li "КТ, вул. Регенераторна, 4" at bounding box center [326, 169] width 155 height 22
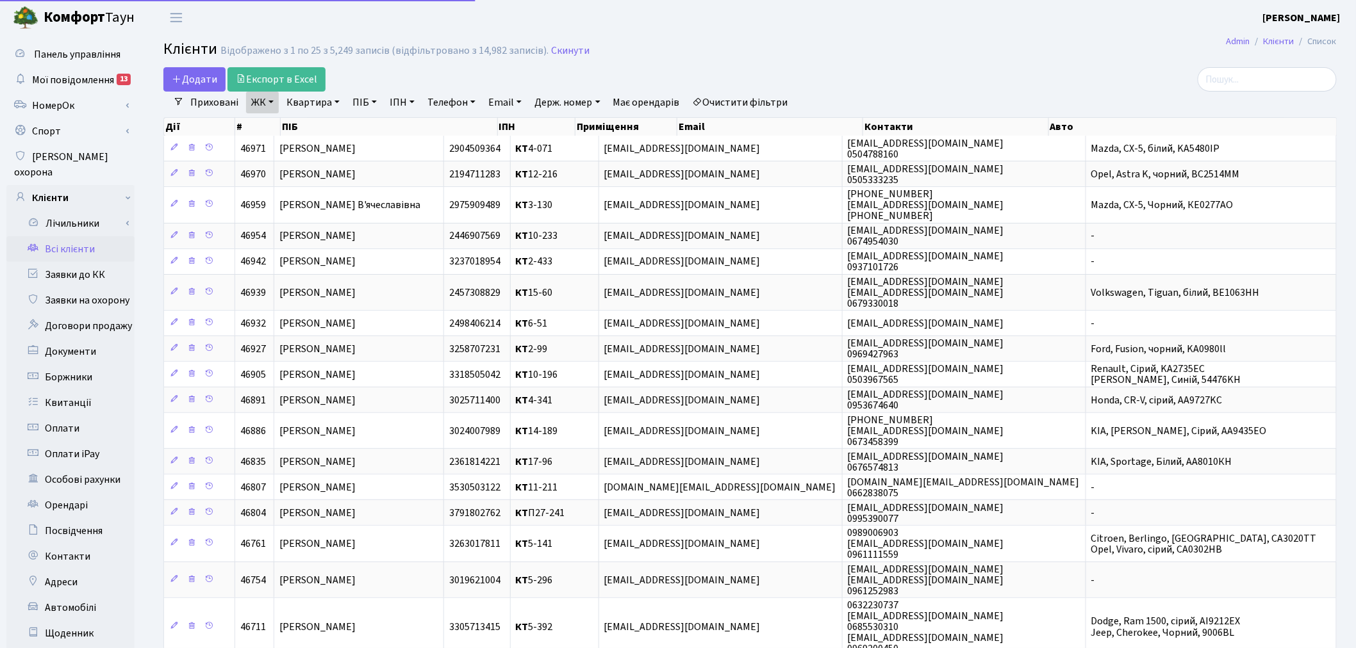
drag, startPoint x: 337, startPoint y: 110, endPoint x: 329, endPoint y: 108, distance: 8.1
click at [336, 110] on link "Квартира" at bounding box center [312, 103] width 63 height 22
click at [329, 116] on input "text" at bounding box center [319, 127] width 75 height 24
type input "14-153"
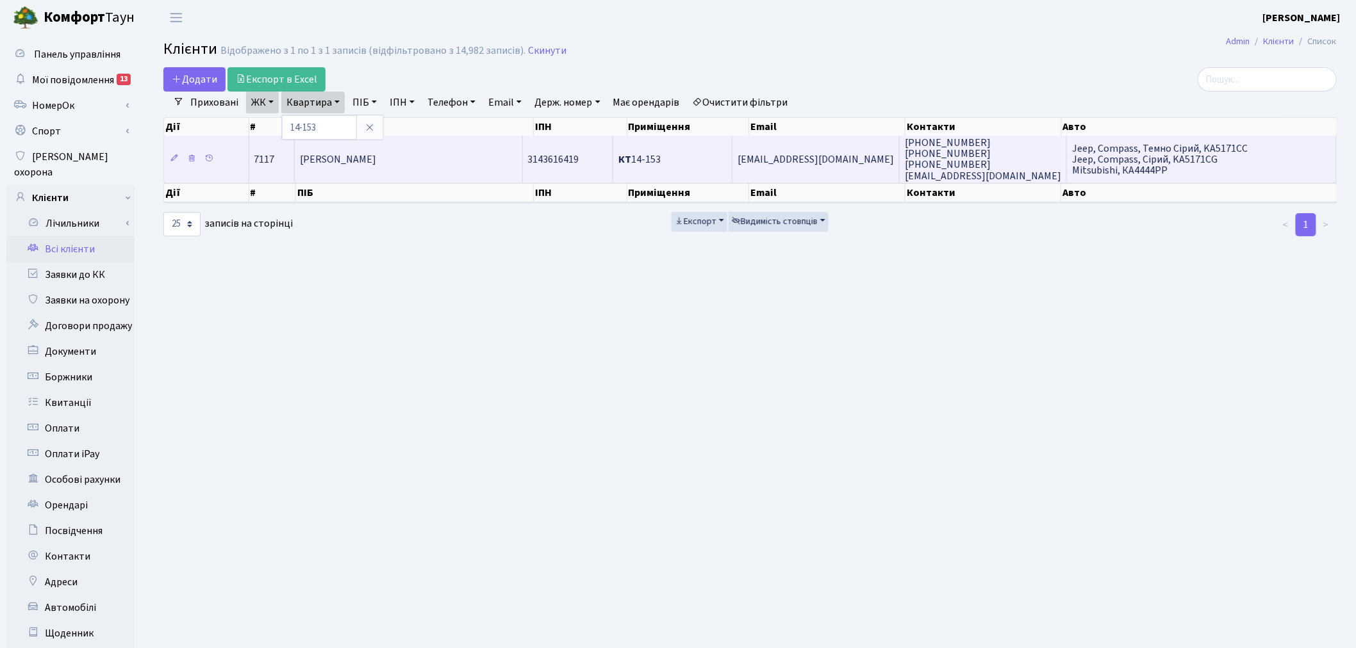
click at [846, 170] on td "motozver@bigmir.net" at bounding box center [815, 159] width 167 height 46
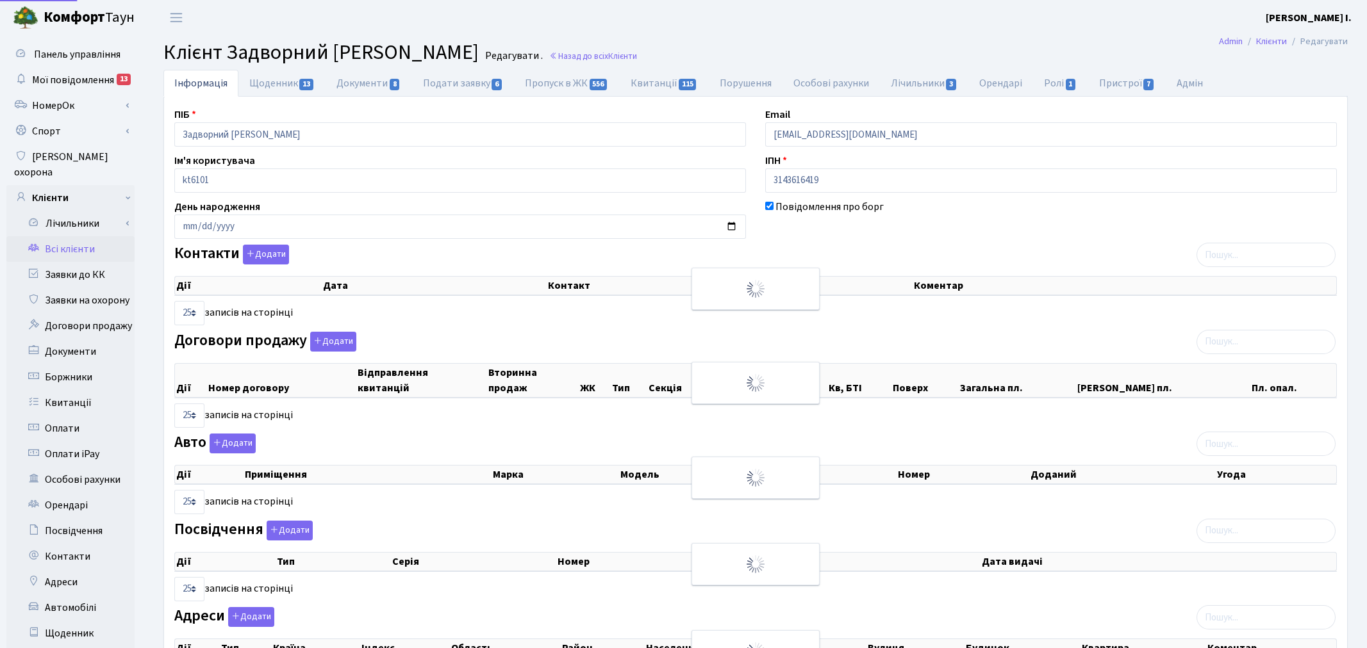
select select "25"
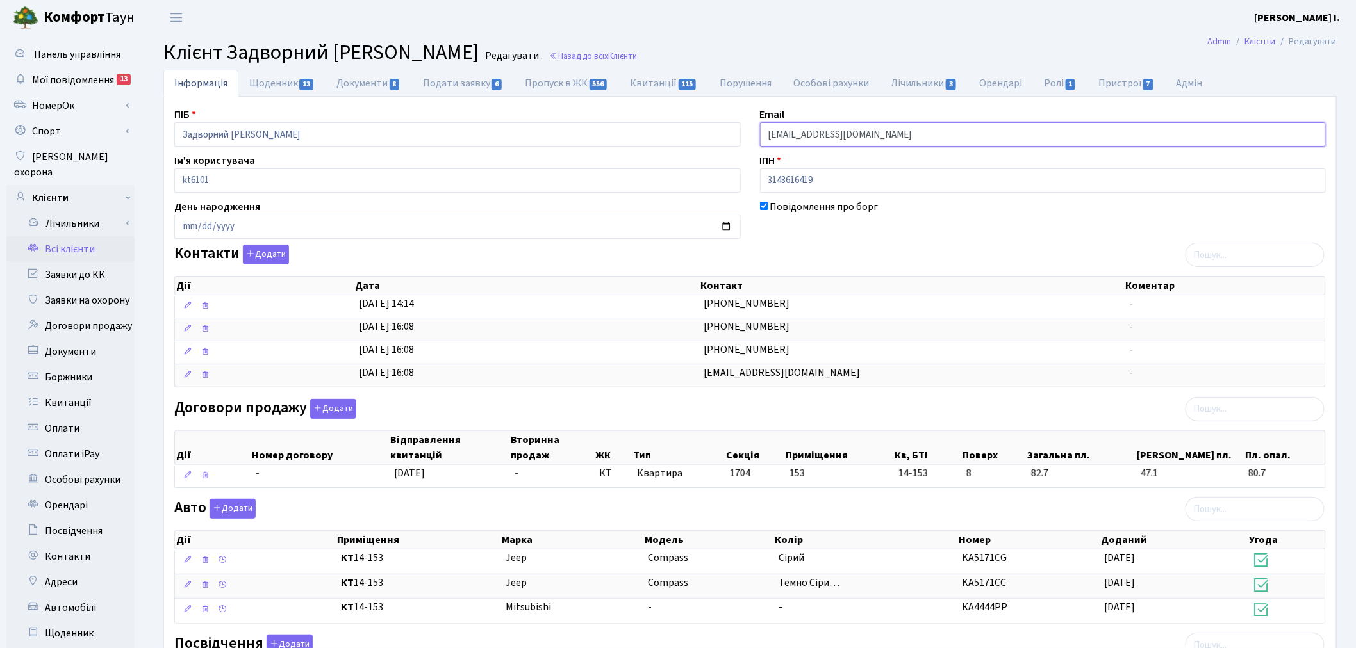
drag, startPoint x: 910, startPoint y: 133, endPoint x: 739, endPoint y: 126, distance: 171.9
click at [739, 126] on div "ПІБ Задворний Вячеслав Сергійович Email motozver@bigmir.net Ім'я користувача kt…" at bounding box center [750, 467] width 1171 height 721
click at [386, 88] on link "Документи 8" at bounding box center [368, 83] width 86 height 26
select select "25"
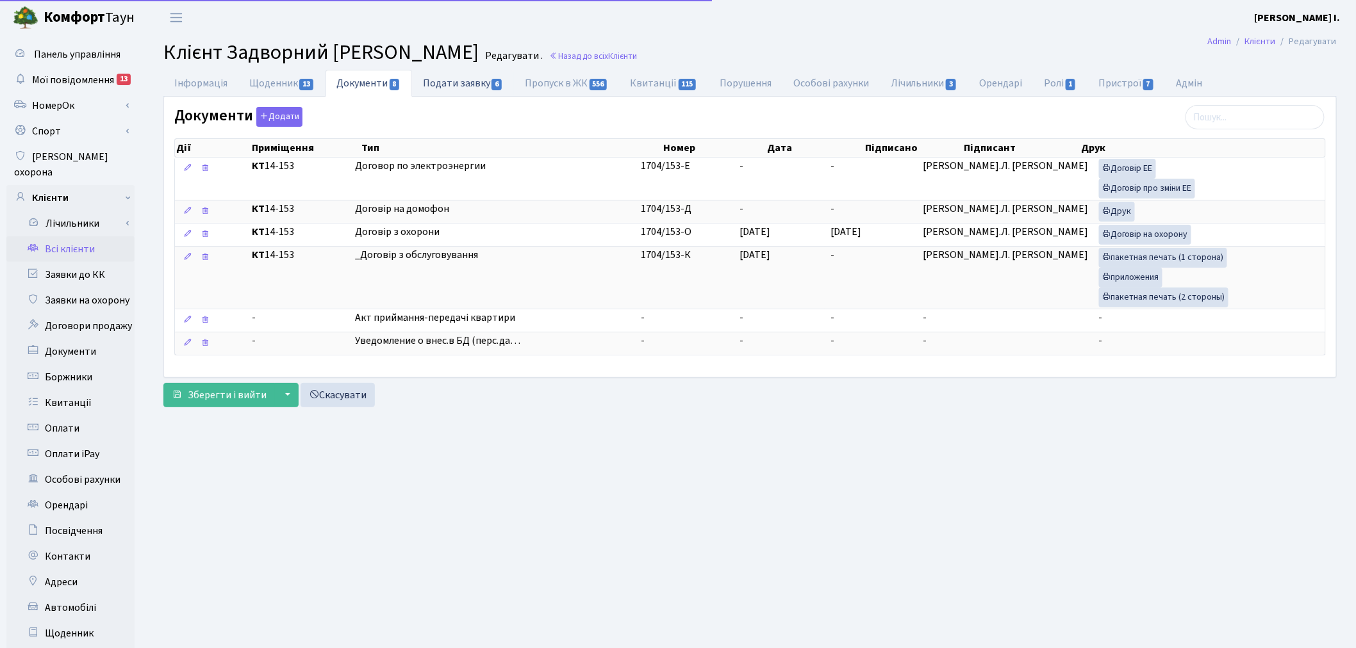
click at [436, 81] on link "Подати заявку 6" at bounding box center [463, 83] width 102 height 26
select select "25"
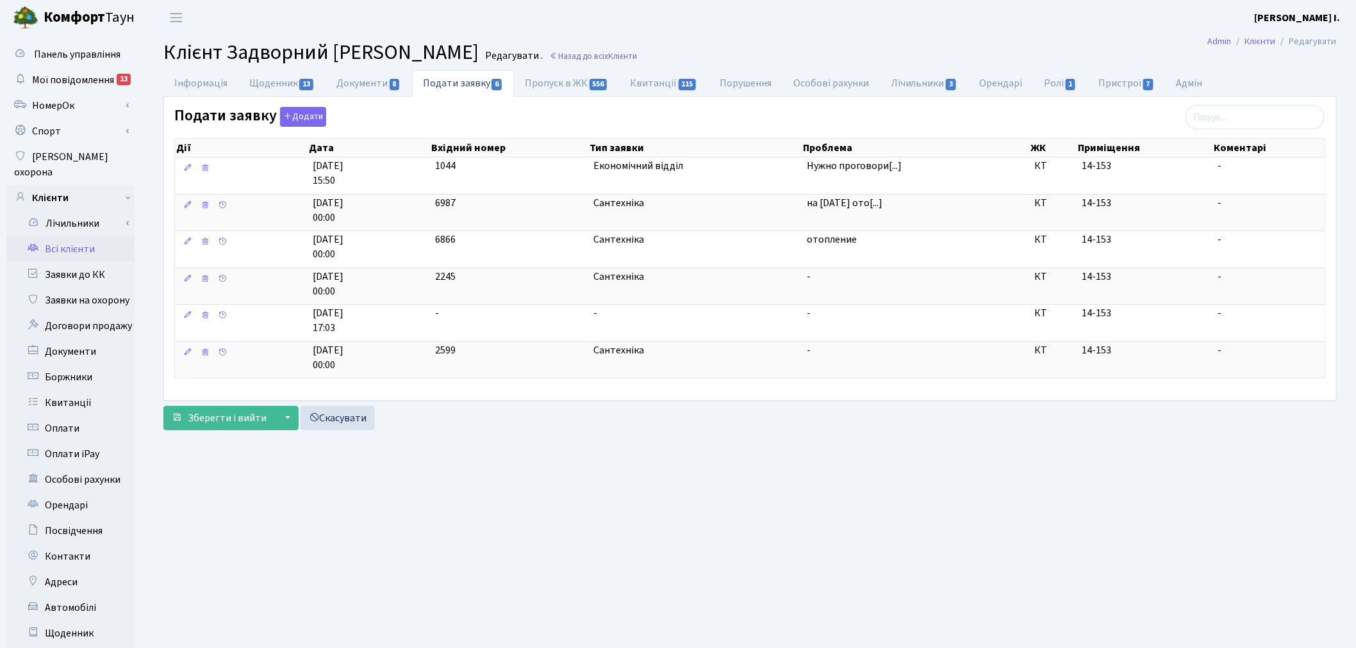
click at [511, 80] on link "Подати заявку 6" at bounding box center [463, 83] width 102 height 27
click at [541, 78] on link "Пропуск в ЖК 556" at bounding box center [566, 83] width 105 height 26
select select "25"
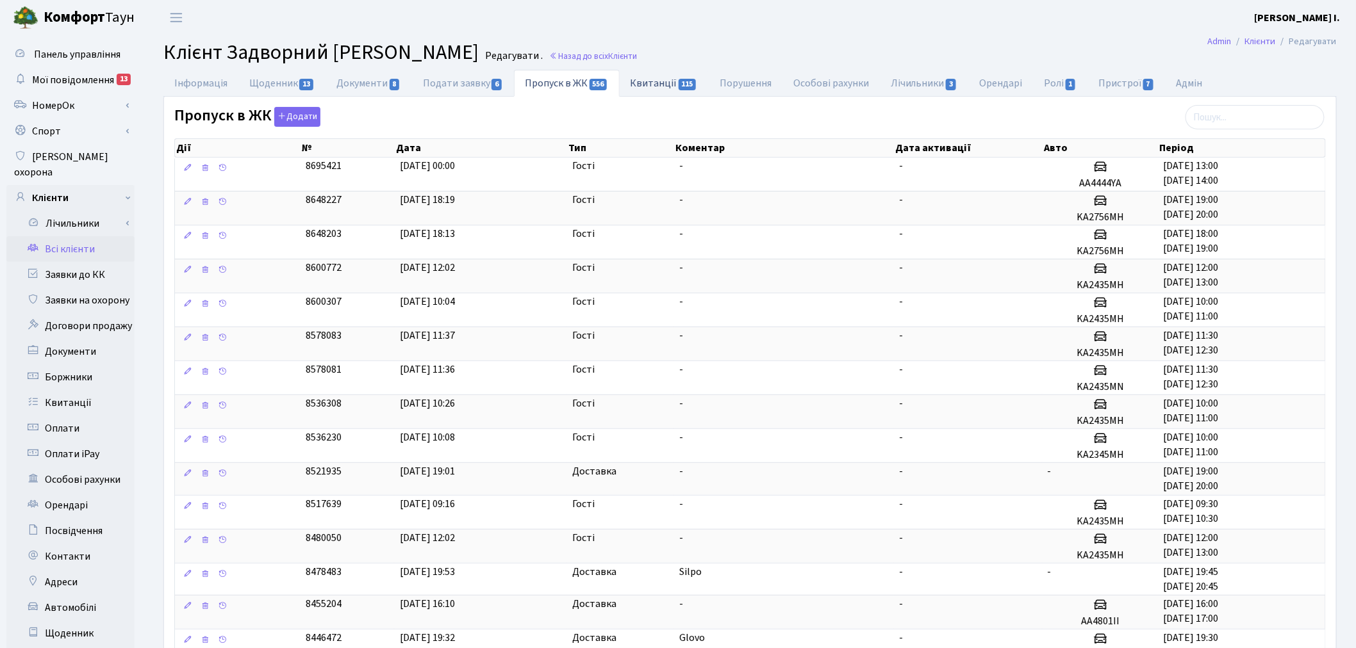
click at [655, 78] on link "Квитанції 115" at bounding box center [664, 83] width 89 height 26
select select "25"
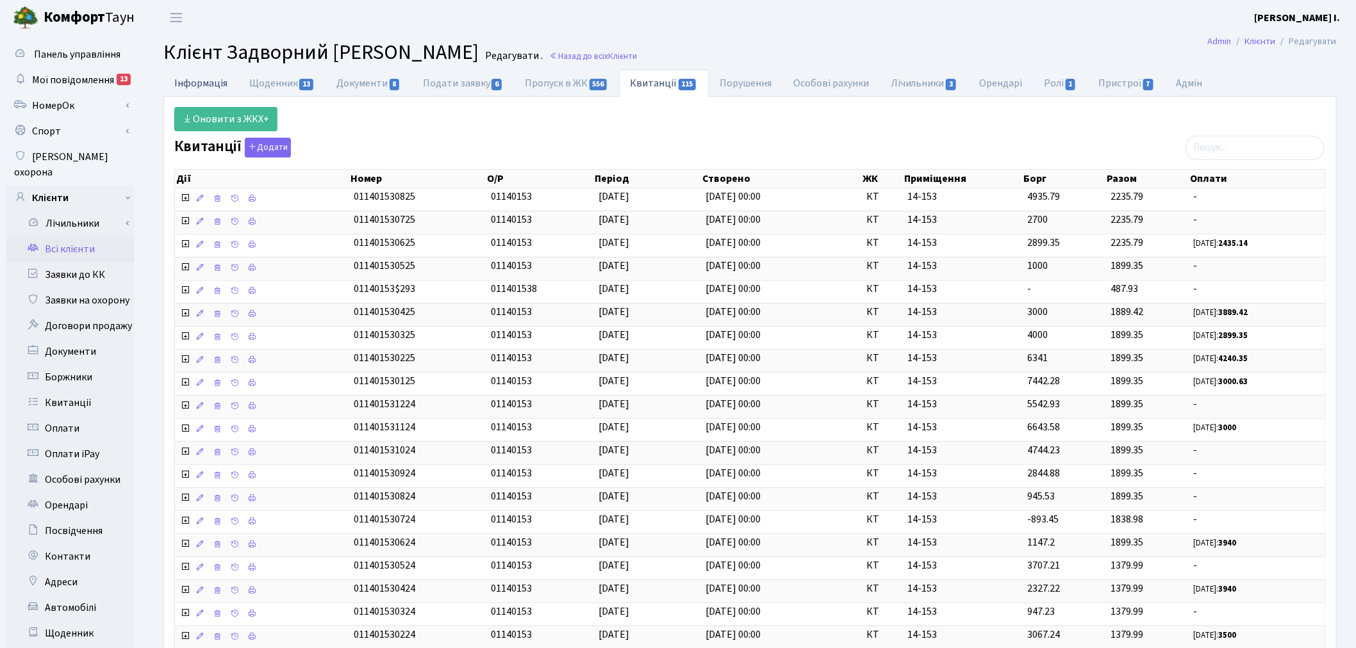
click at [210, 81] on link "Інформація" at bounding box center [200, 83] width 75 height 26
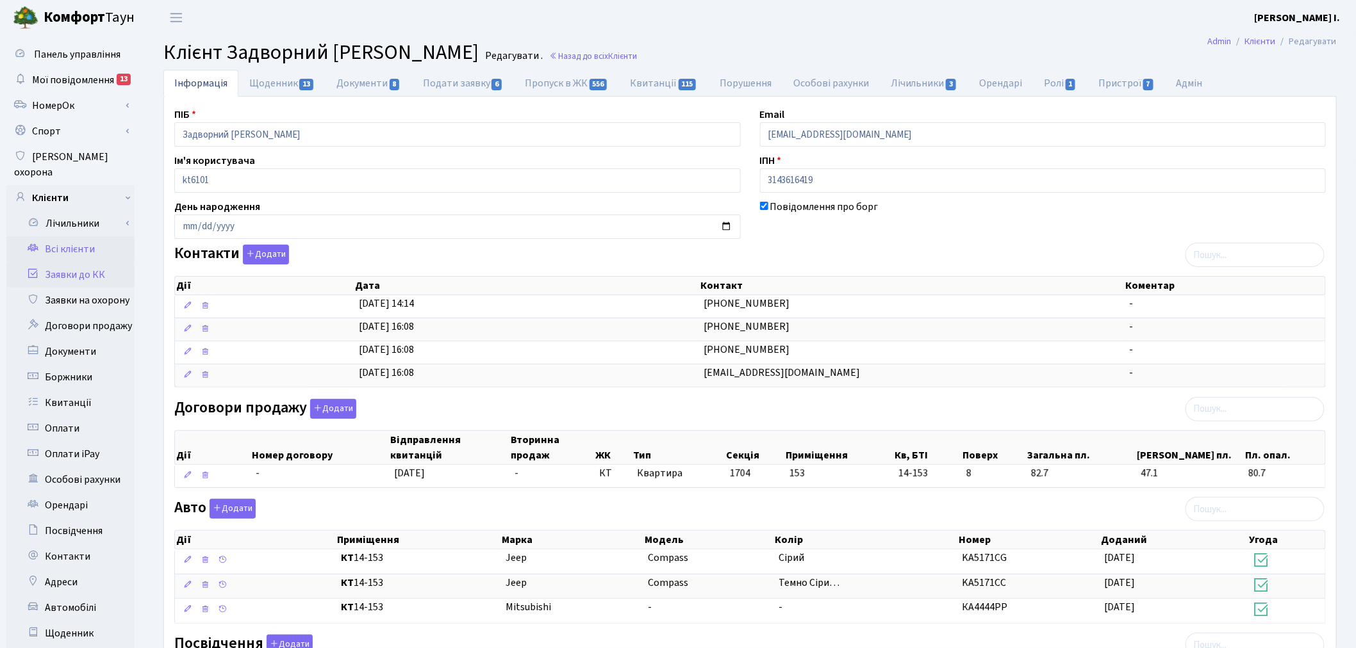
click at [73, 262] on link "Заявки до КК" at bounding box center [70, 275] width 128 height 26
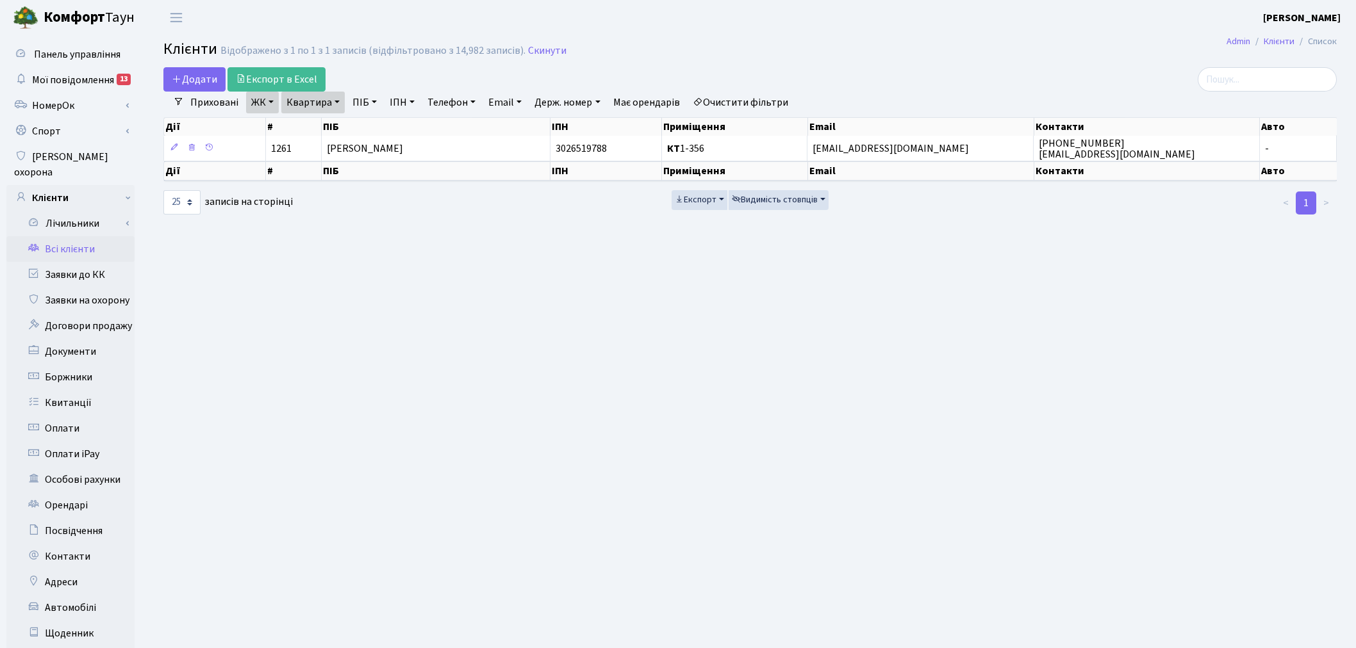
select select "25"
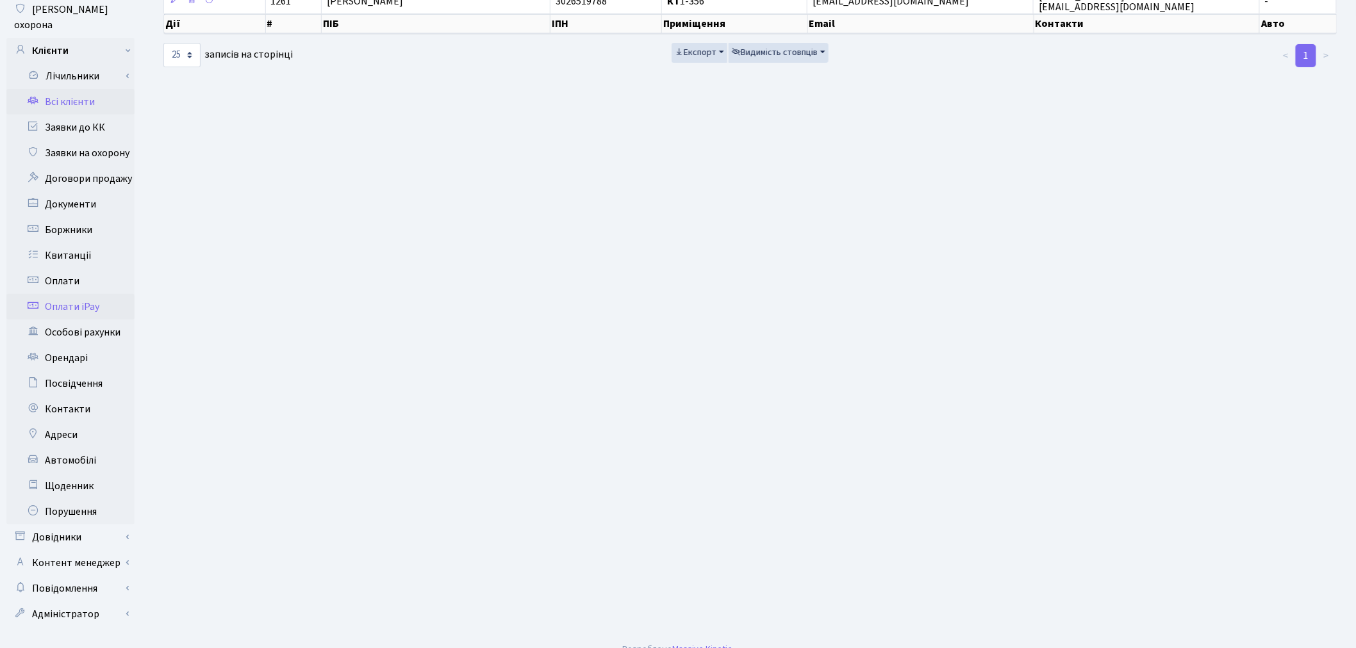
scroll to position [149, 0]
click at [103, 525] on link "Довідники" at bounding box center [70, 536] width 128 height 26
click at [103, 523] on link "Довідники" at bounding box center [70, 536] width 128 height 26
click at [108, 549] on link "Контент менеджер" at bounding box center [70, 562] width 128 height 26
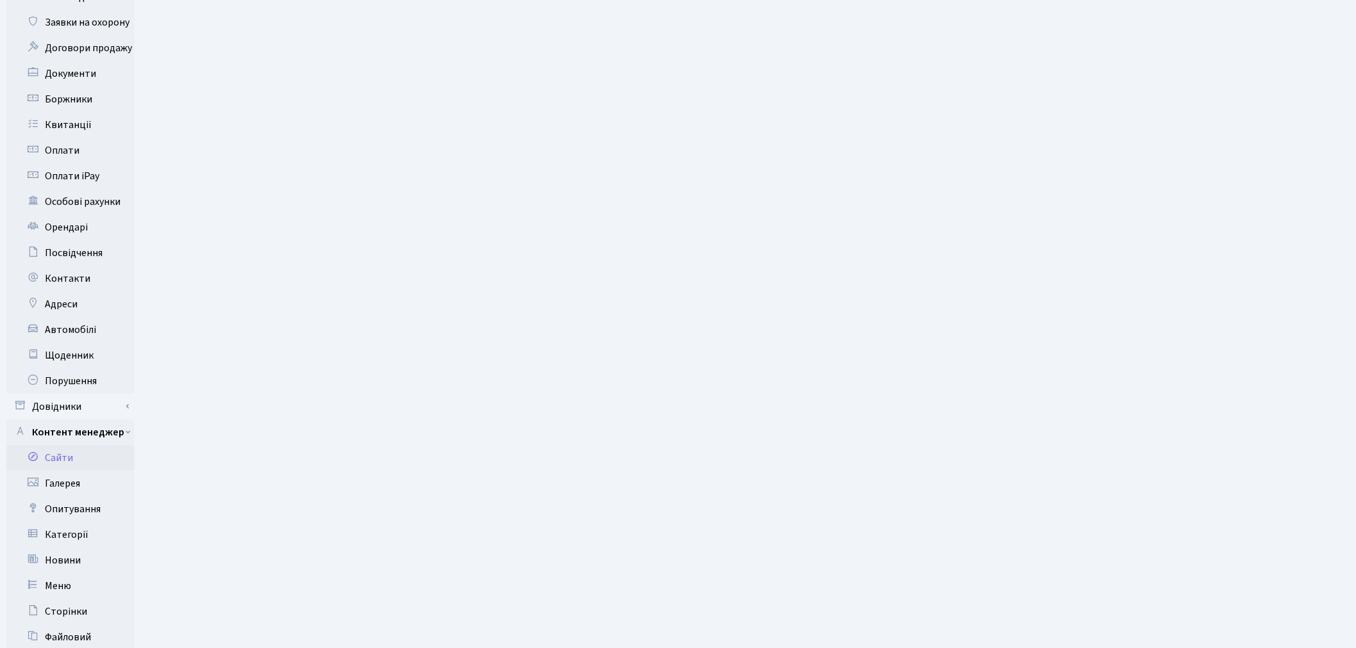
scroll to position [362, 0]
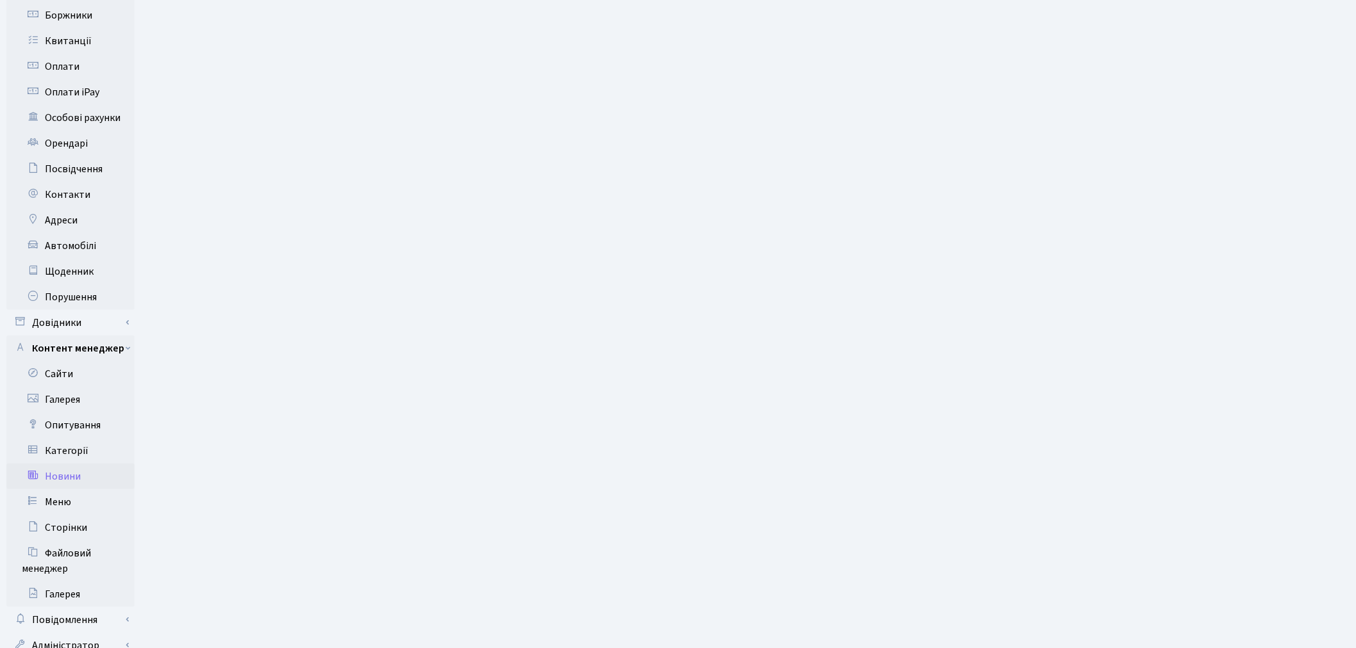
click at [107, 464] on link "Новини" at bounding box center [70, 477] width 128 height 26
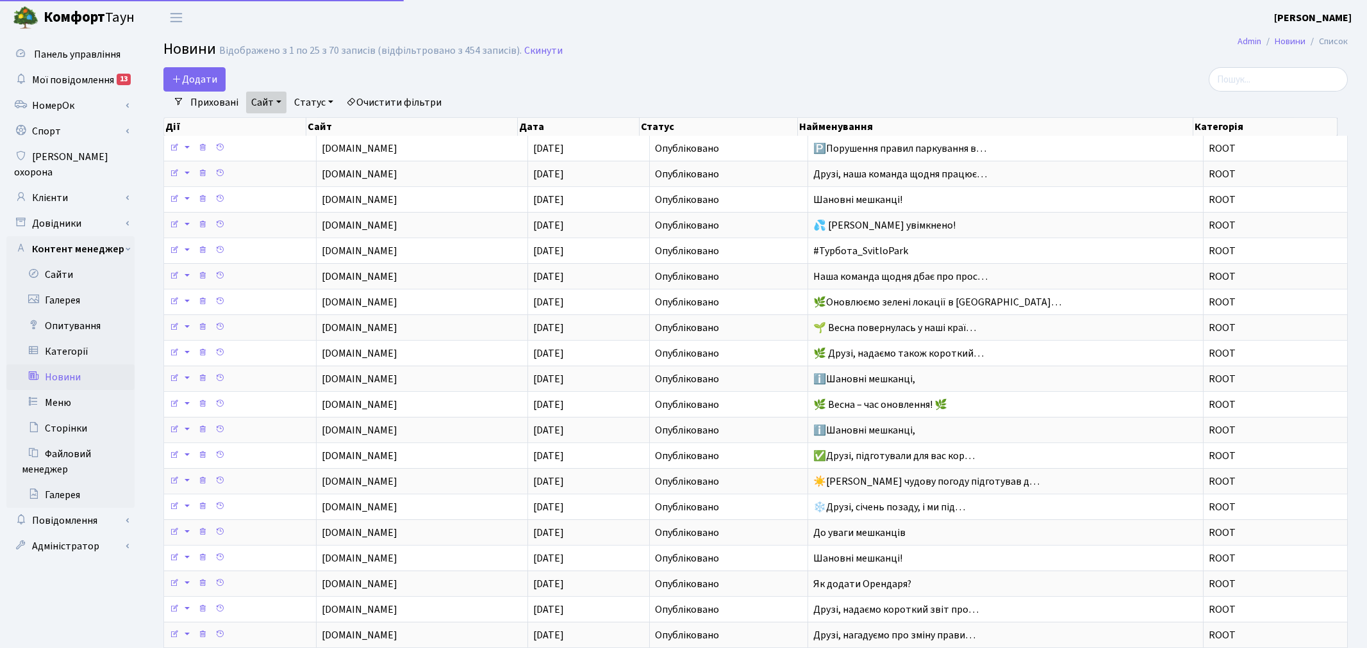
select select "25"
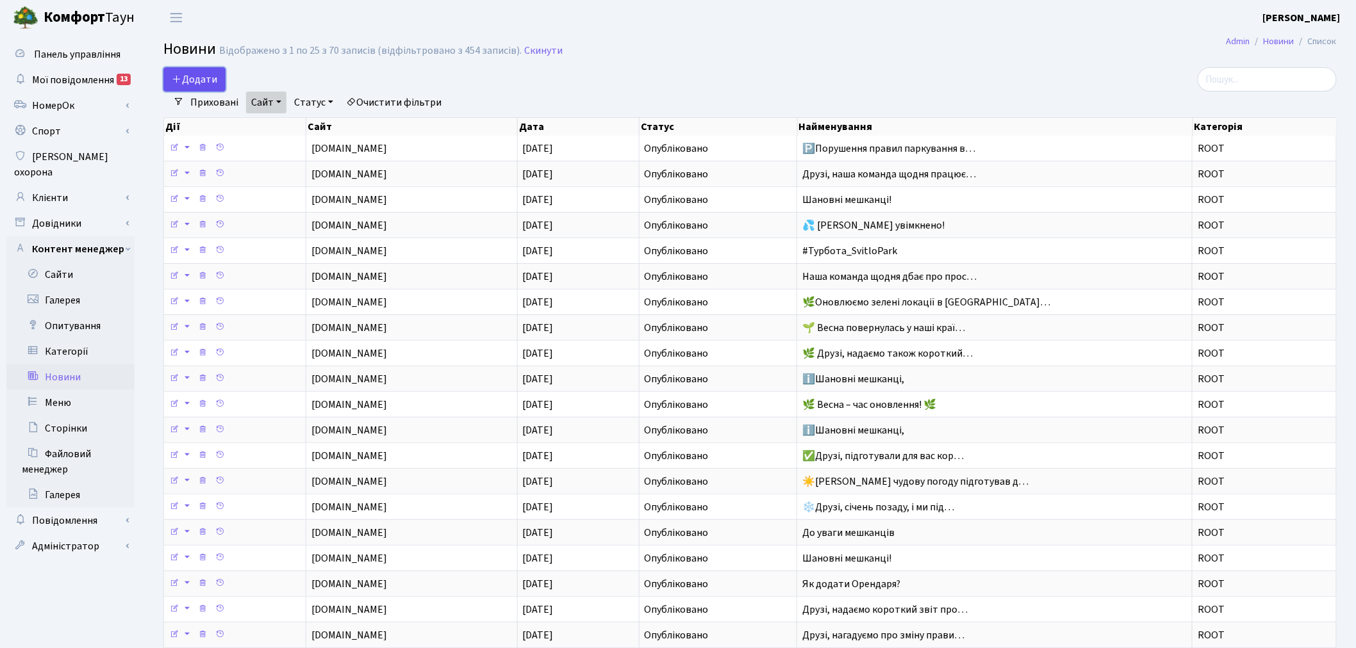
click at [181, 79] on icon at bounding box center [177, 79] width 10 height 10
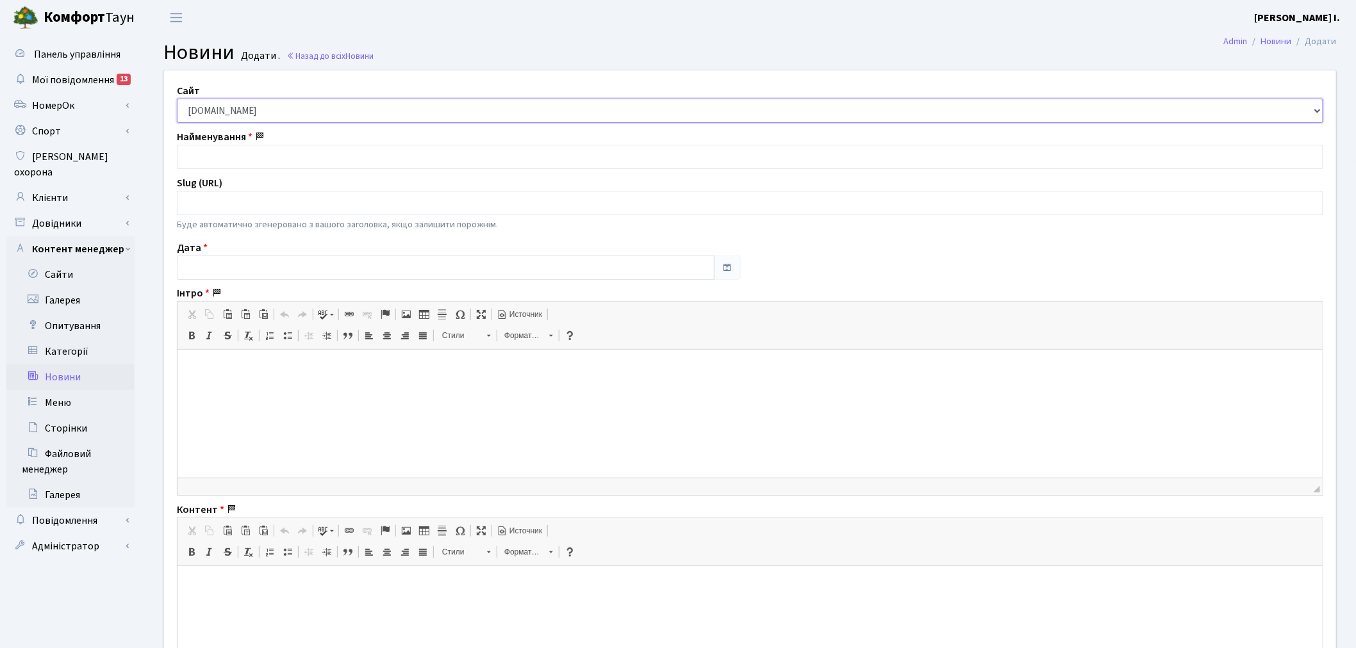
click at [280, 113] on select "[DOMAIN_NAME] [DOMAIN_NAME] [DOMAIN_NAME] [DOMAIN_NAME]" at bounding box center [750, 111] width 1146 height 24
select select "2"
click at [177, 99] on select "[DOMAIN_NAME] [DOMAIN_NAME] [DOMAIN_NAME] [DOMAIN_NAME]" at bounding box center [750, 111] width 1146 height 24
click at [231, 265] on input "text" at bounding box center [446, 268] width 538 height 24
click at [190, 110] on th "«" at bounding box center [189, 106] width 19 height 19
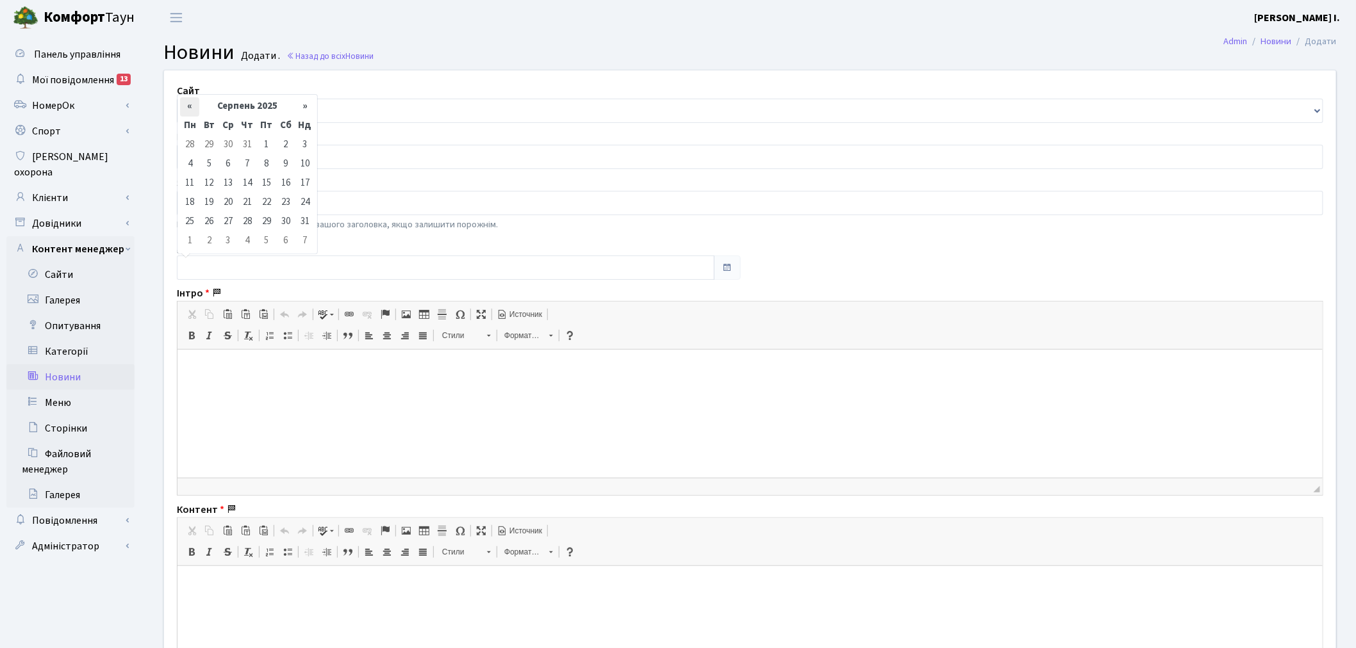
click at [190, 109] on th "«" at bounding box center [189, 106] width 19 height 19
click at [227, 221] on td "25" at bounding box center [227, 222] width 19 height 19
type input "[DATE]"
click at [201, 155] on input "text" at bounding box center [750, 157] width 1146 height 24
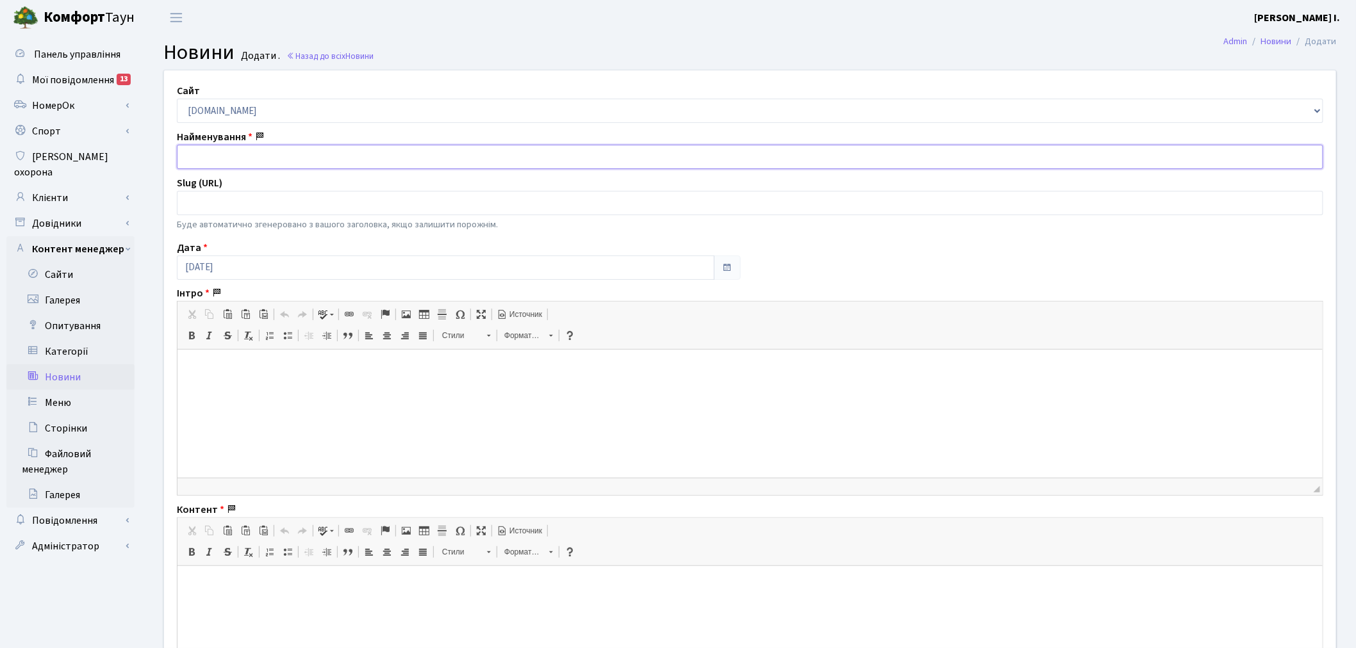
paste input "♻️ Контейнер для алюмінієвих баночок"
type input "♻️ Контейнер для алюмінієвих баночок"
click at [294, 374] on p at bounding box center [749, 369] width 1119 height 13
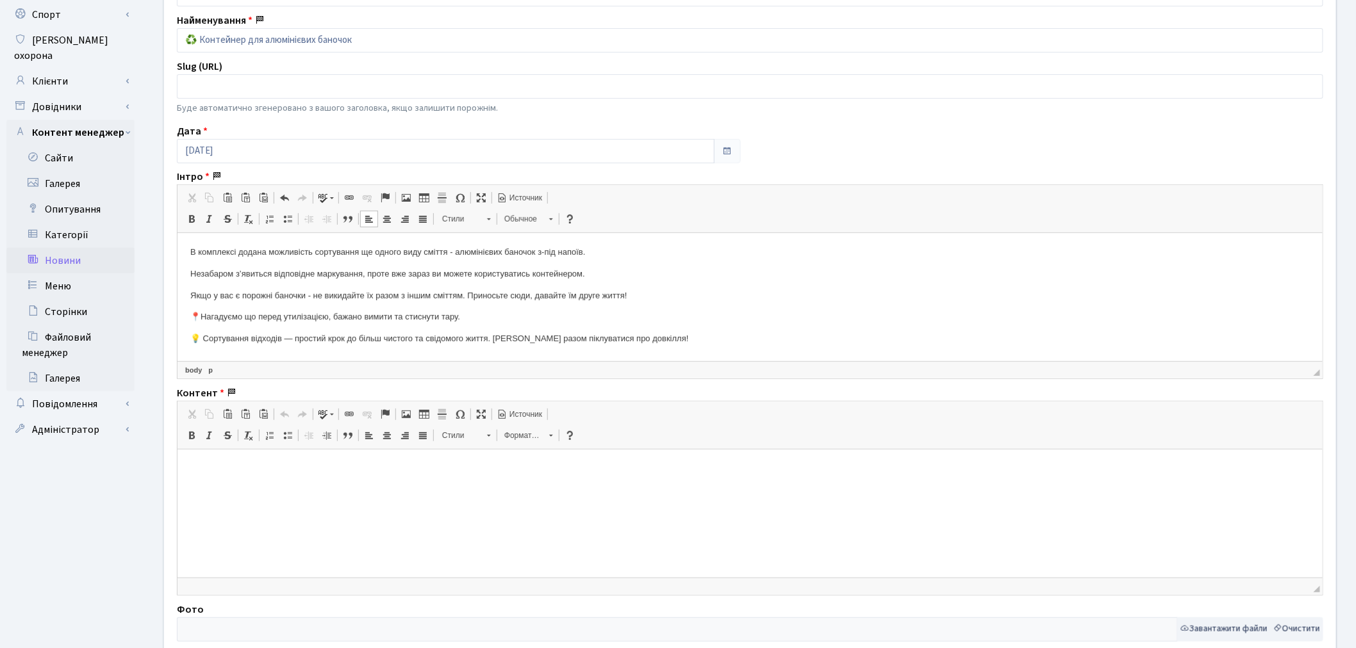
scroll to position [142, 0]
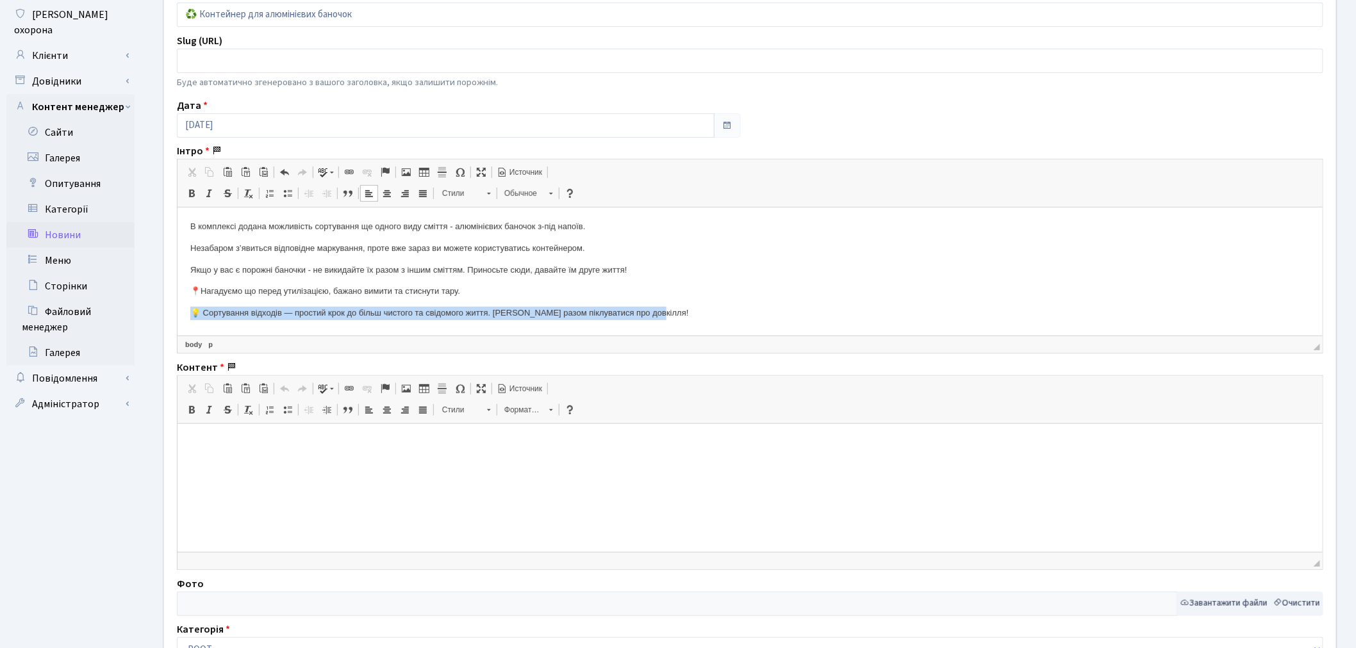
drag, startPoint x: 625, startPoint y: 320, endPoint x: 124, endPoint y: 334, distance: 501.2
click at [177, 333] on html "В комплексі додана можливість сортування ще одного виду сміття - алюмінієвих ба…" at bounding box center [749, 271] width 1145 height 126
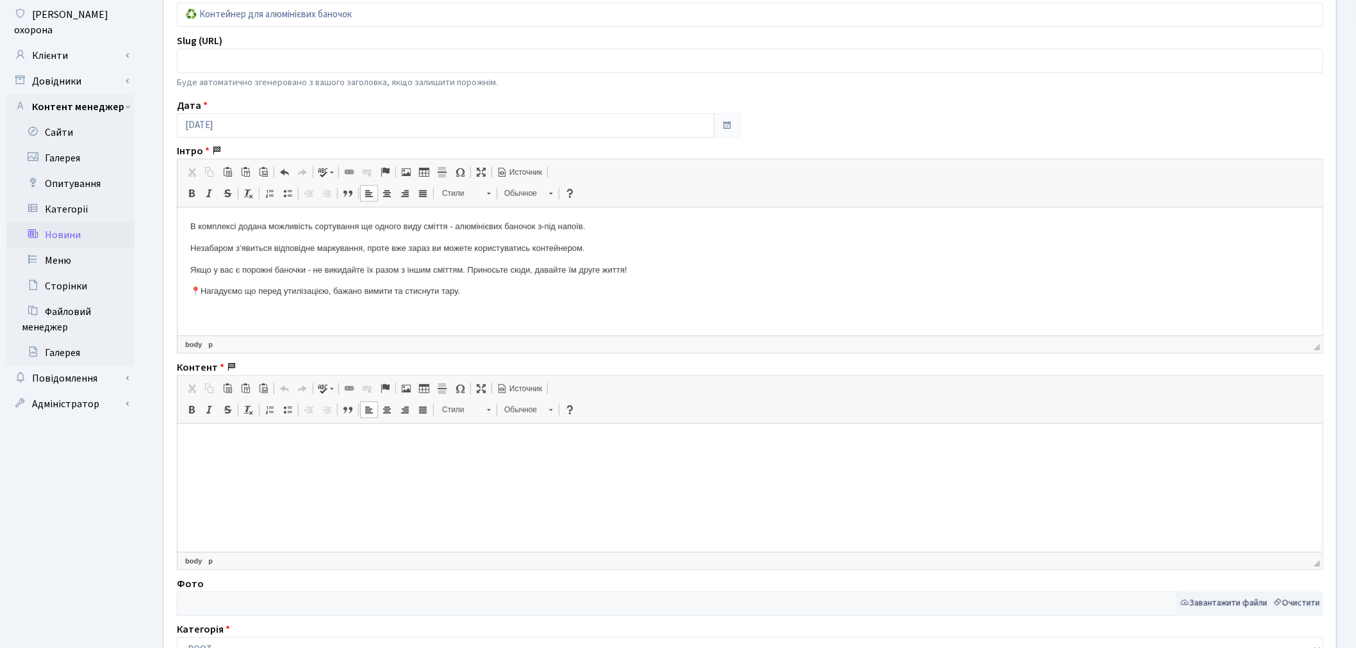
click at [252, 443] on p at bounding box center [749, 442] width 1119 height 13
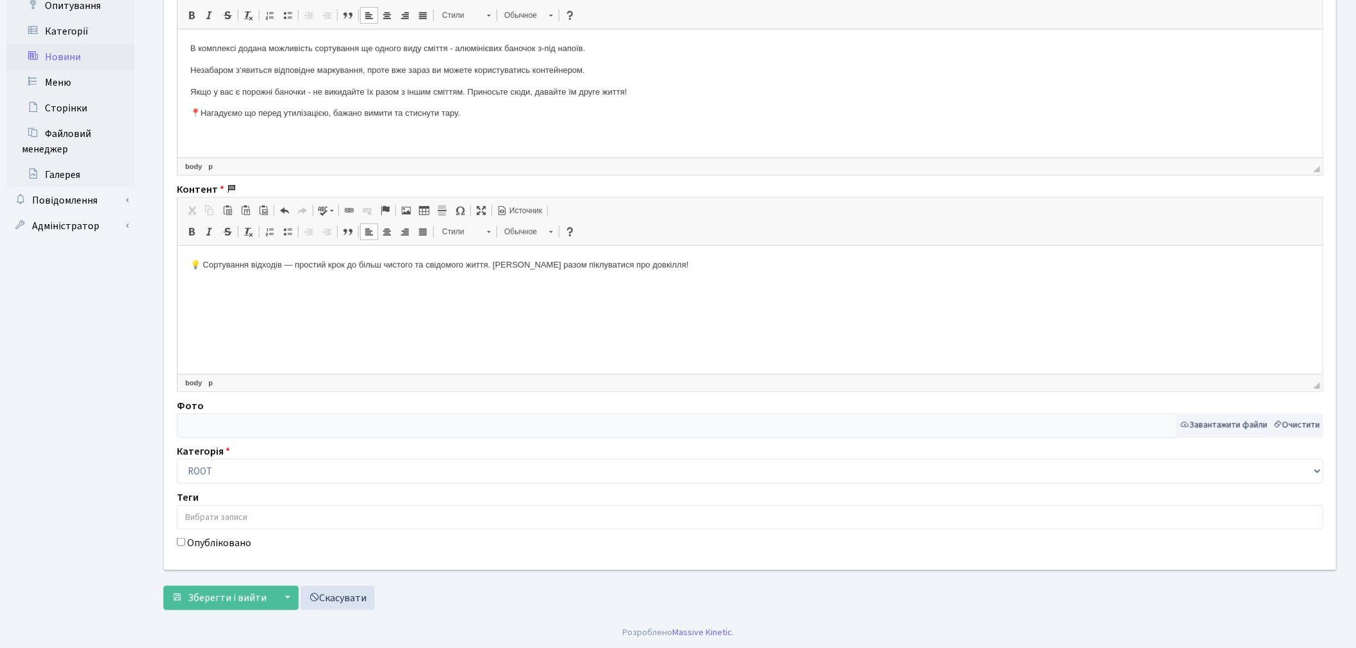
scroll to position [322, 0]
click at [1234, 421] on button "Завантажити файли" at bounding box center [1224, 425] width 94 height 24
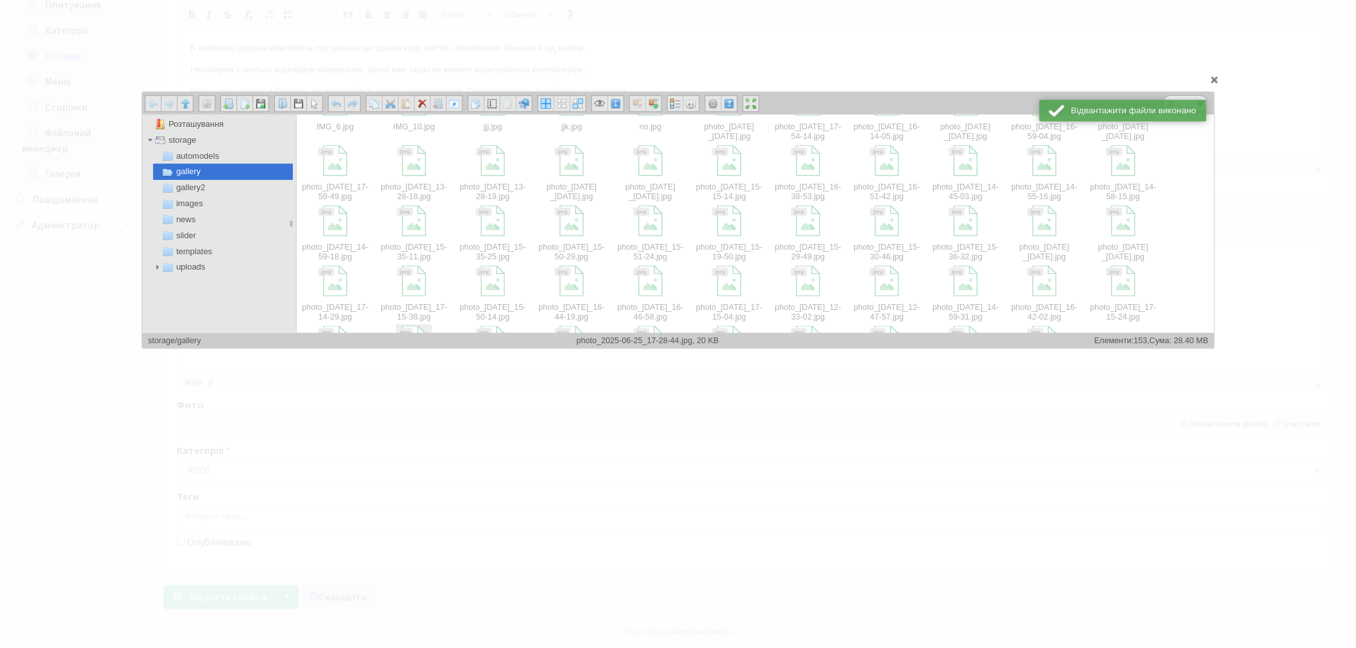
scroll to position [624, 0]
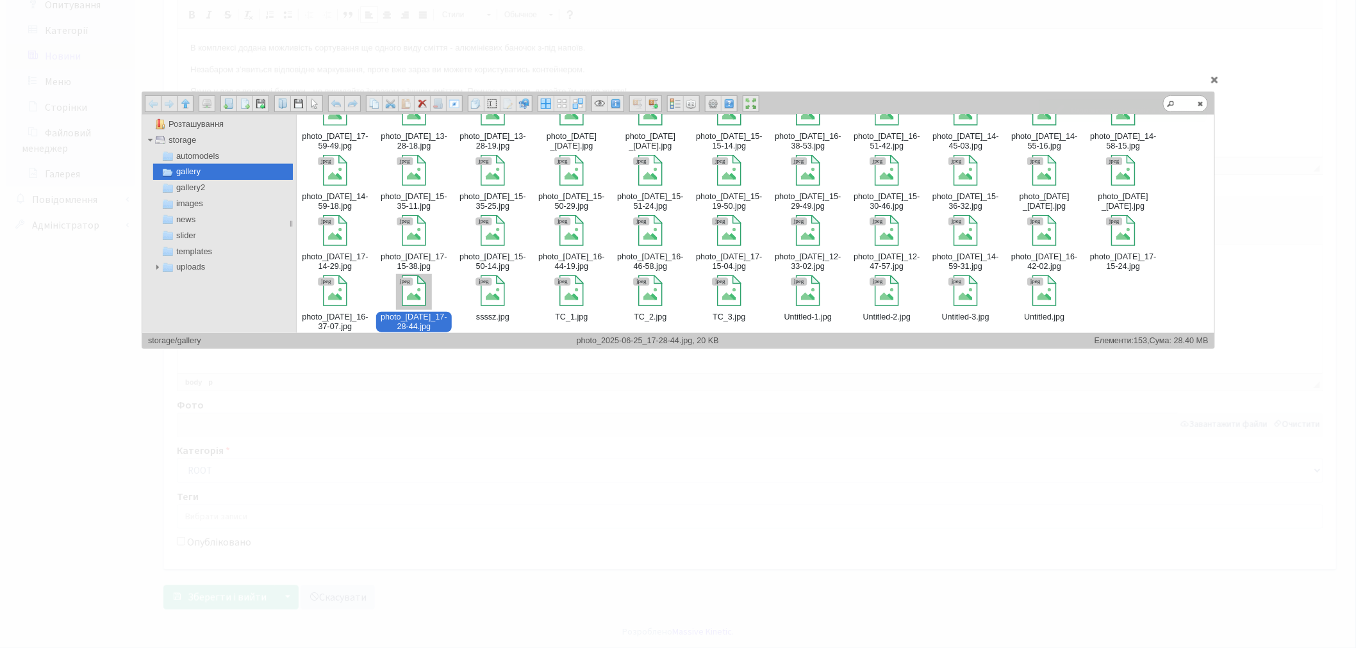
click at [424, 296] on div at bounding box center [413, 291] width 31 height 31
click at [417, 292] on div at bounding box center [413, 291] width 31 height 31
type input "storage/gallery/photo_2025-06-25_17-28-44.jpg"
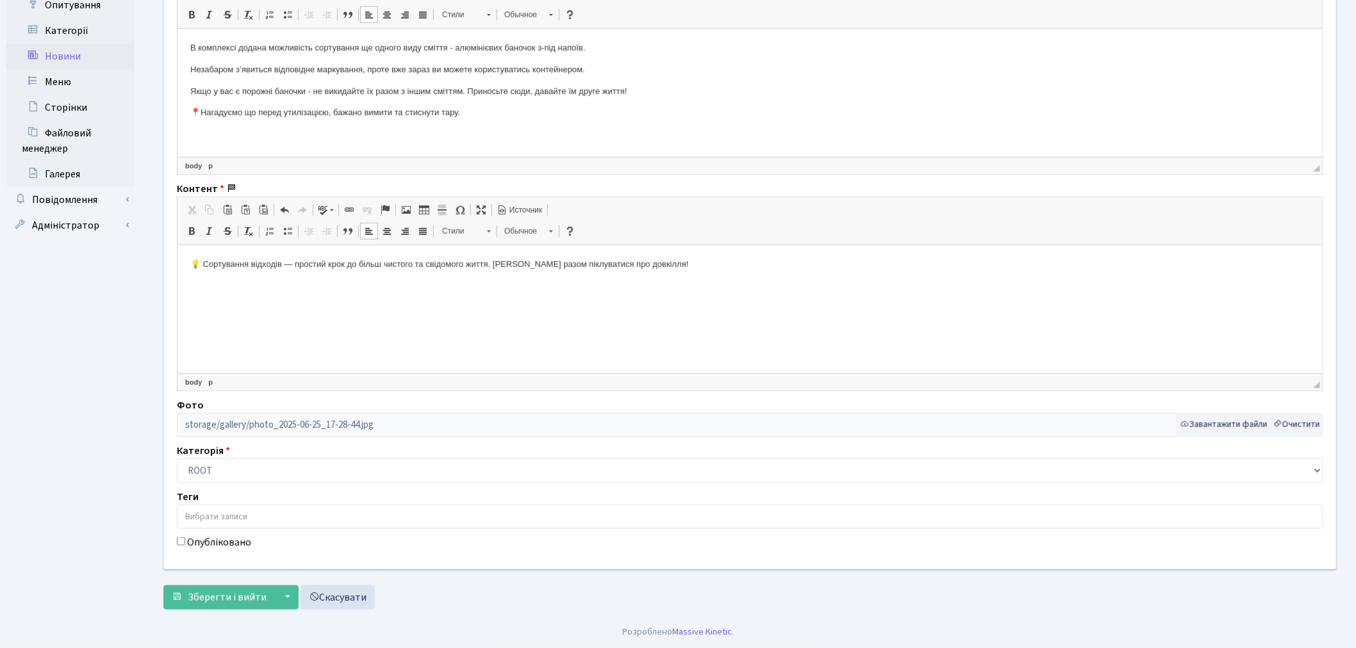
click at [219, 548] on label "Опубліковано" at bounding box center [219, 542] width 64 height 15
click at [185, 546] on input "Опубліковано" at bounding box center [181, 542] width 8 height 8
checkbox input "true"
click at [219, 586] on button "Зберегти і вийти" at bounding box center [218, 598] width 111 height 24
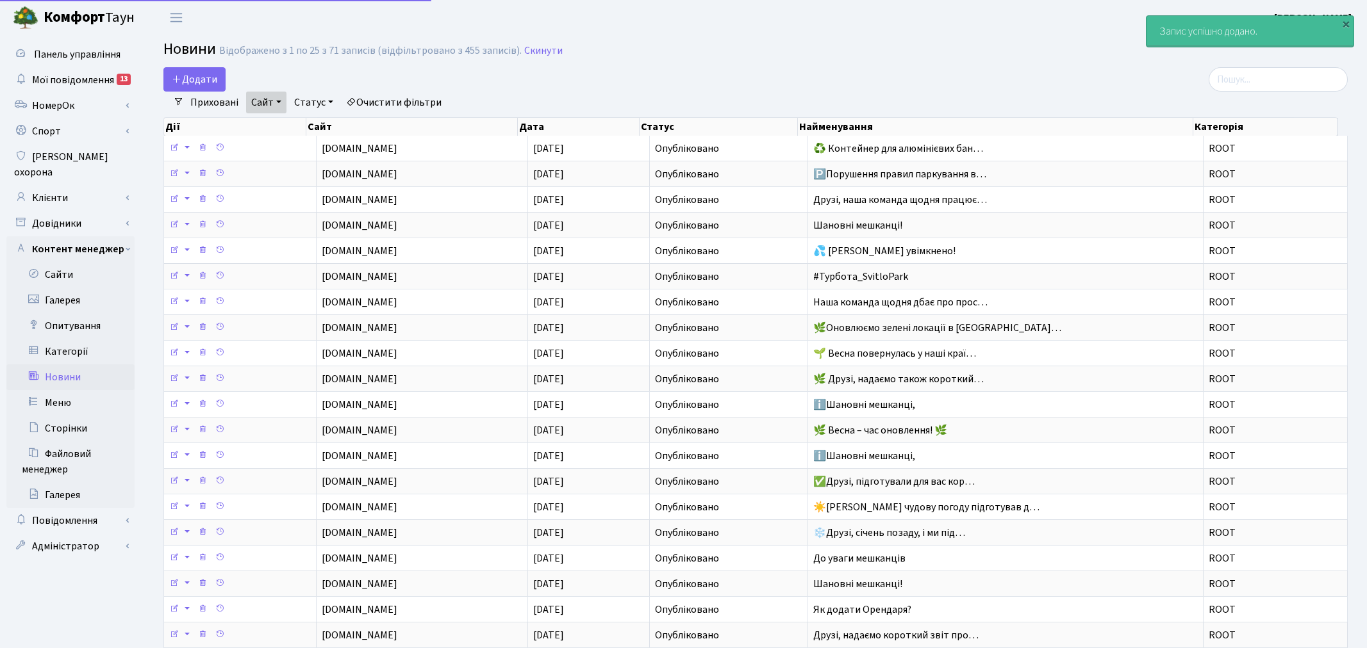
select select "25"
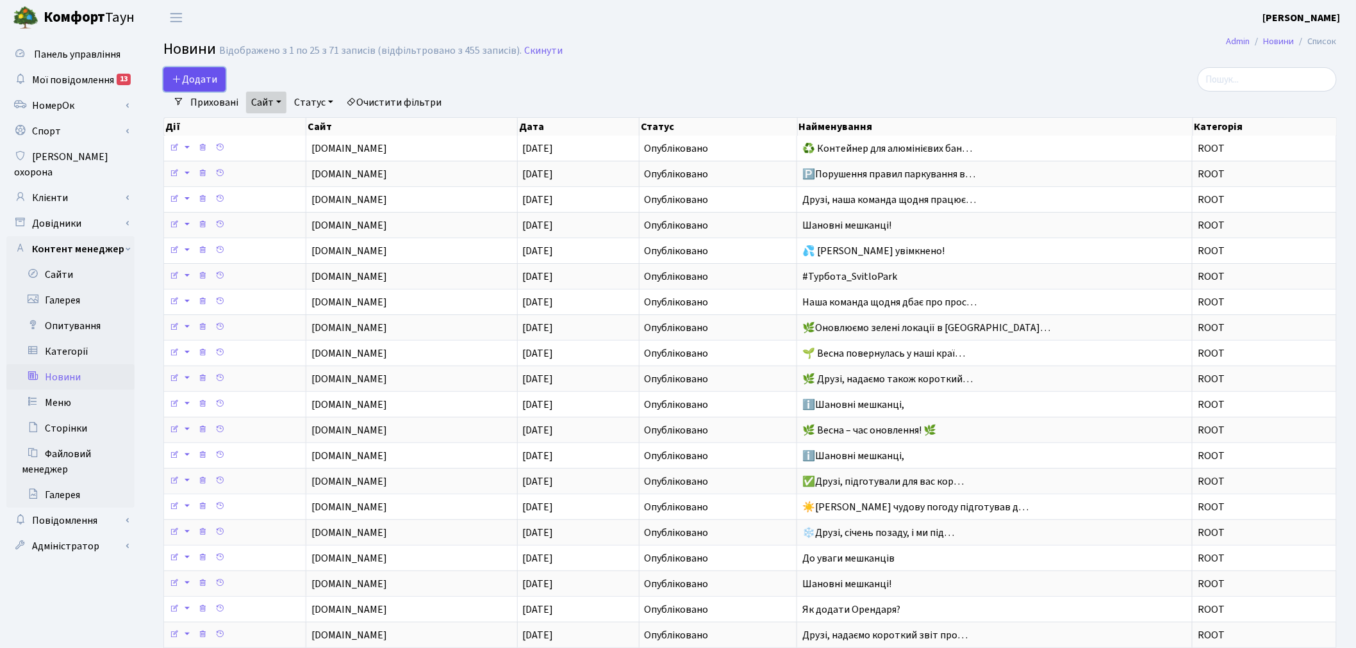
click at [189, 72] on span "Додати" at bounding box center [194, 79] width 45 height 14
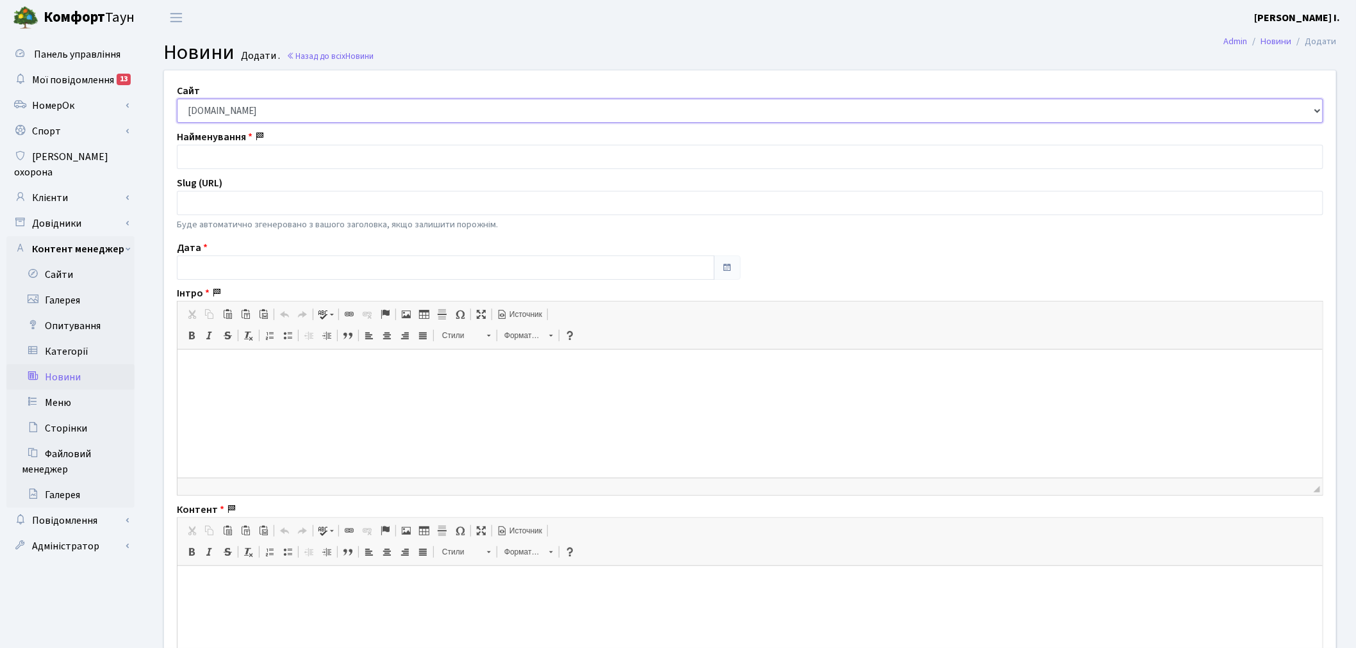
click at [334, 117] on select "[DOMAIN_NAME] [DOMAIN_NAME] [DOMAIN_NAME] [DOMAIN_NAME]" at bounding box center [750, 111] width 1146 height 24
select select "2"
click at [177, 99] on select "[DOMAIN_NAME] [DOMAIN_NAME] [DOMAIN_NAME] [DOMAIN_NAME]" at bounding box center [750, 111] width 1146 height 24
click at [280, 165] on input "text" at bounding box center [750, 157] width 1146 height 24
paste input "Догляд за газонами в ЖК [GEOGRAPHIC_DATA]"
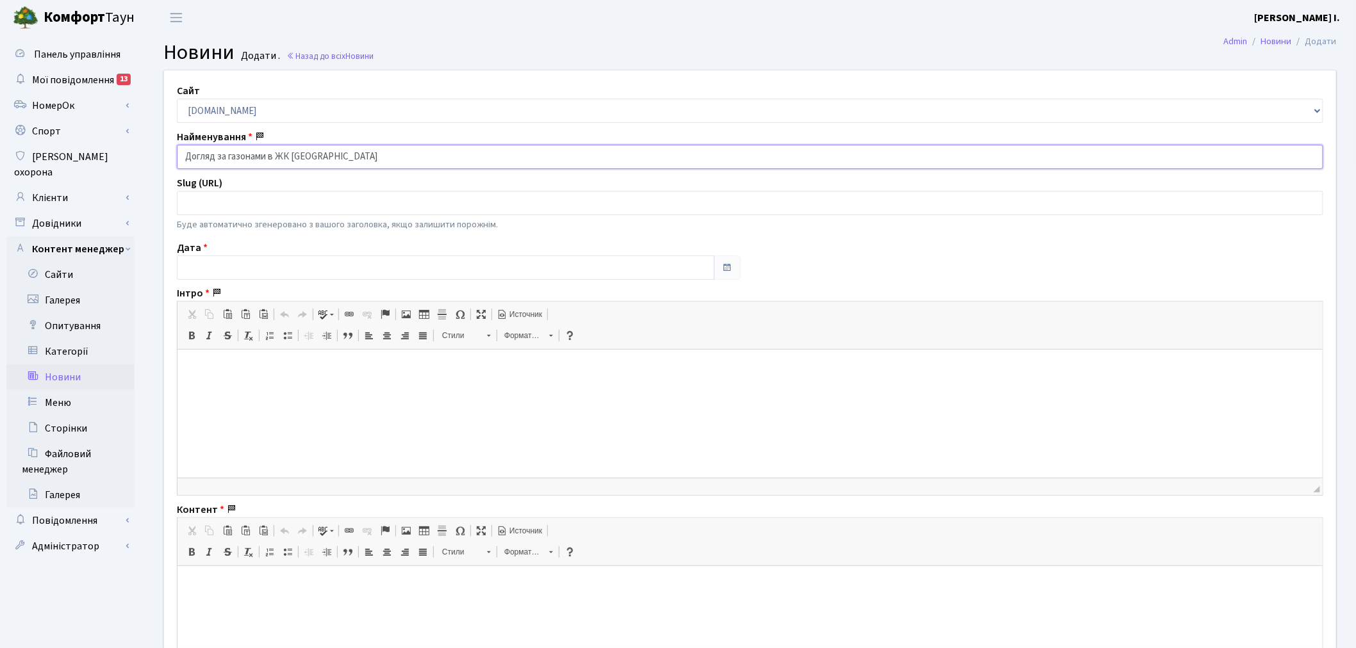
type input "Догляд за газонами в ЖК [GEOGRAPHIC_DATA]"
click at [246, 259] on input "text" at bounding box center [446, 268] width 538 height 24
drag, startPoint x: 199, startPoint y: 106, endPoint x: 193, endPoint y: 105, distance: 6.4
click at [199, 106] on tr "« Вересень 2025 »" at bounding box center [247, 106] width 135 height 19
click at [193, 105] on th "«" at bounding box center [189, 106] width 19 height 19
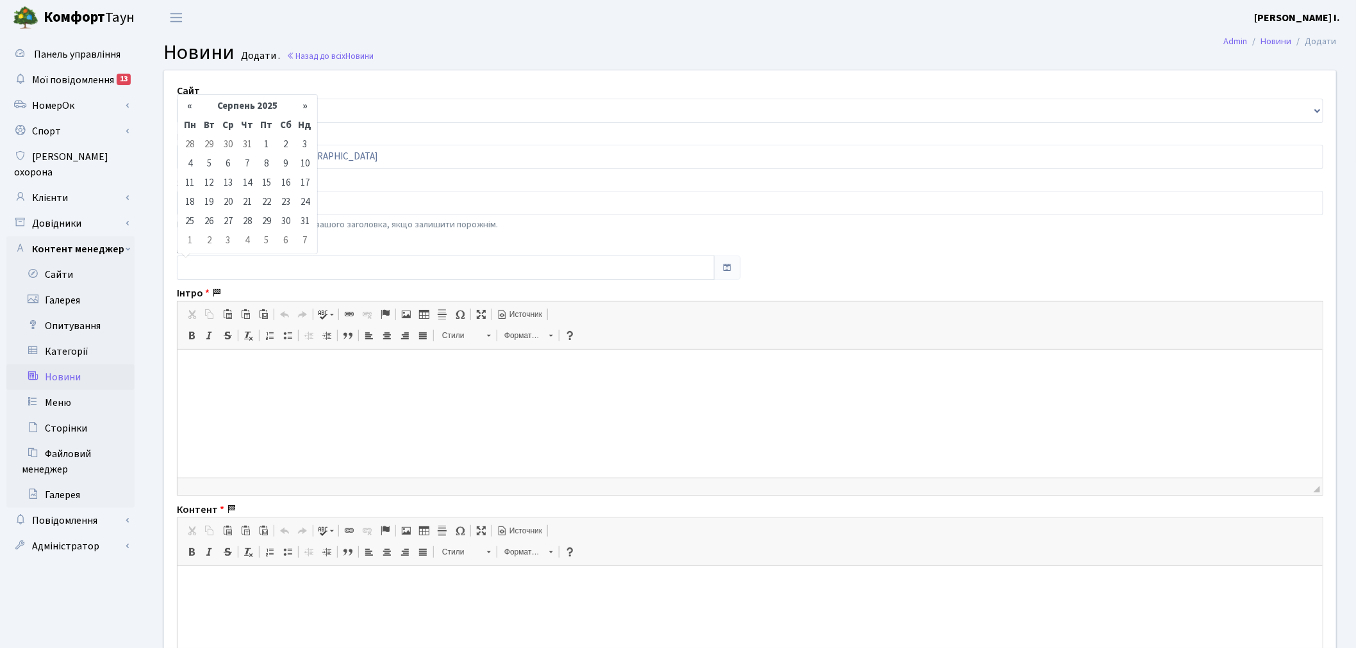
click at [193, 105] on th "«" at bounding box center [189, 106] width 19 height 19
click at [190, 113] on th "«" at bounding box center [189, 106] width 19 height 19
click at [250, 219] on td "26" at bounding box center [247, 222] width 19 height 19
type input "[DATE]"
click at [260, 384] on html at bounding box center [749, 369] width 1145 height 39
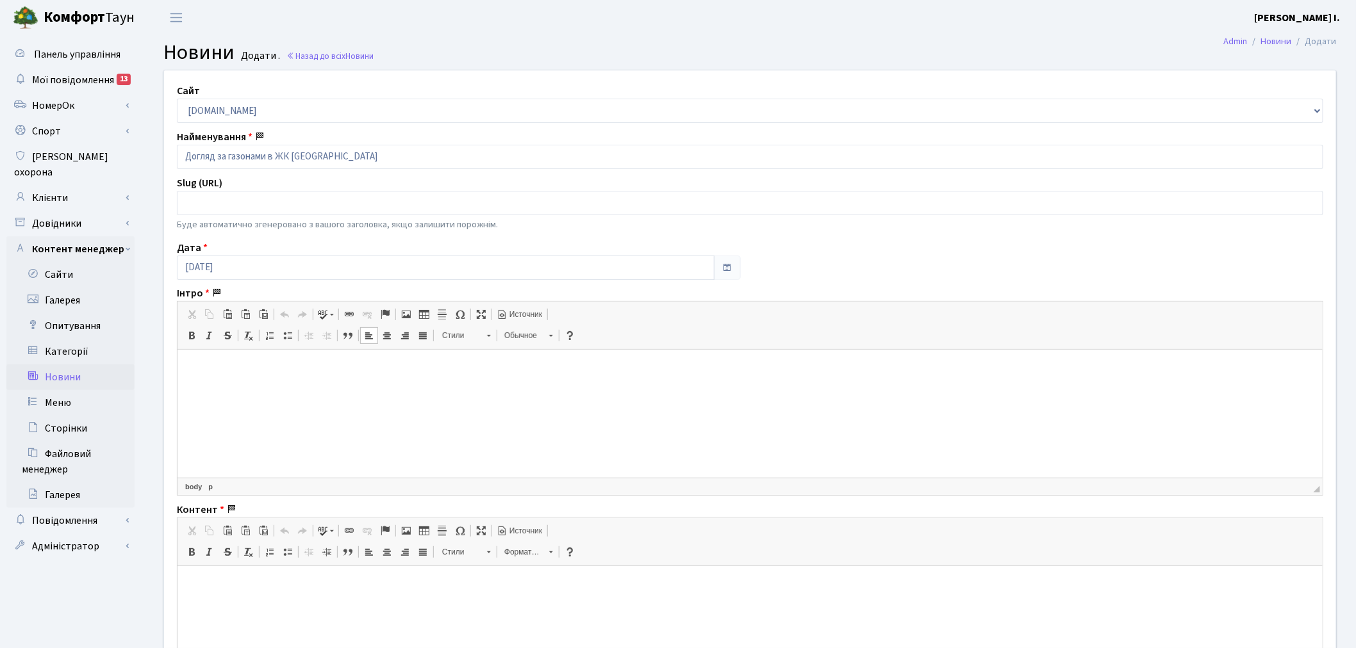
click at [375, 389] on html at bounding box center [749, 369] width 1145 height 39
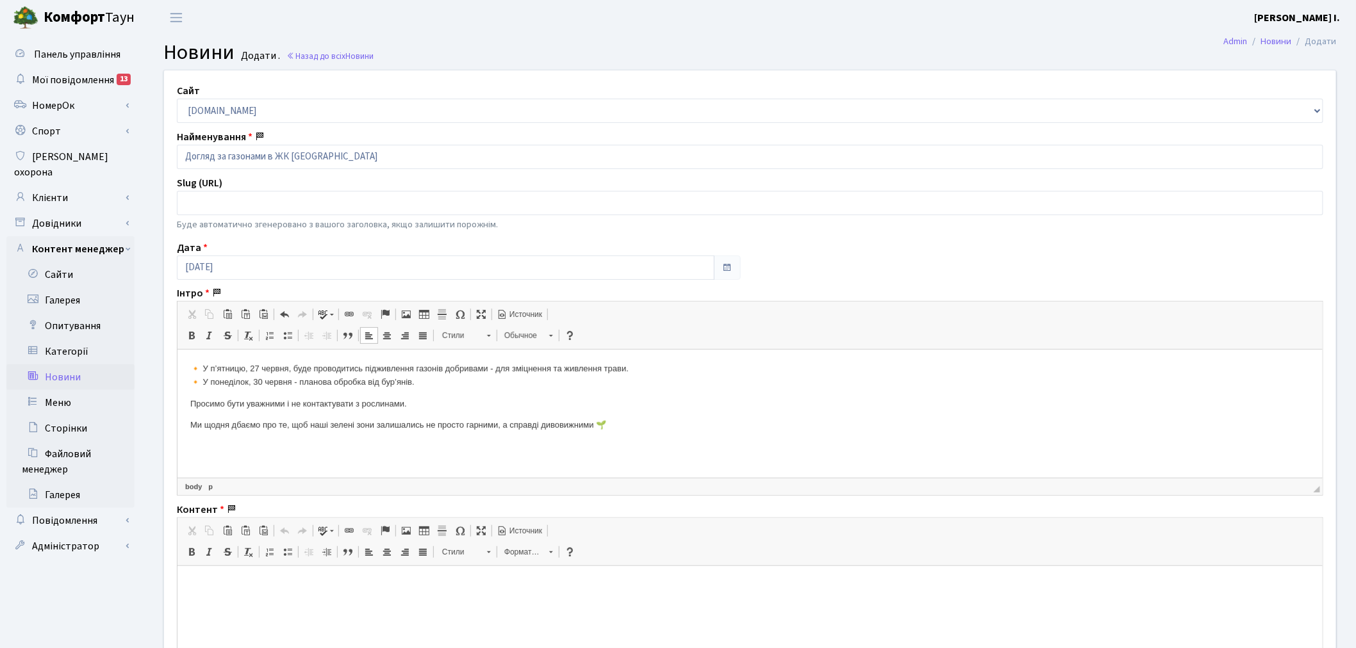
click at [312, 591] on p at bounding box center [749, 585] width 1119 height 13
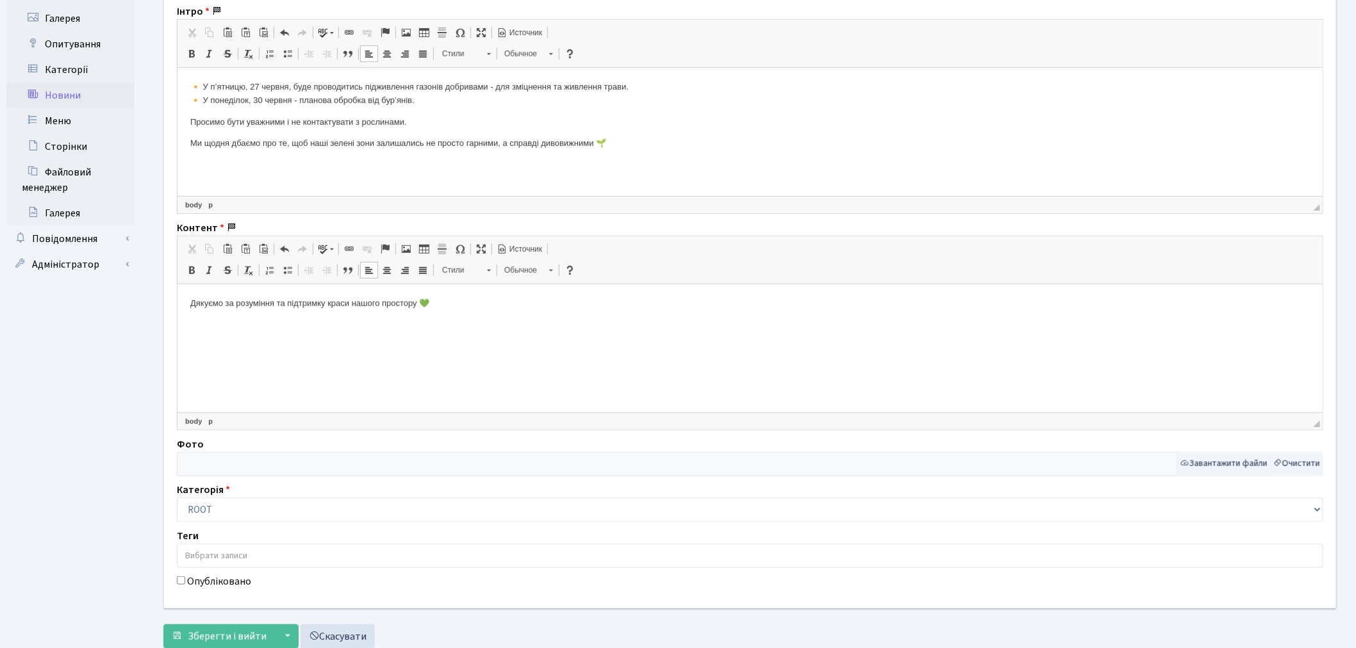
scroll to position [322, 0]
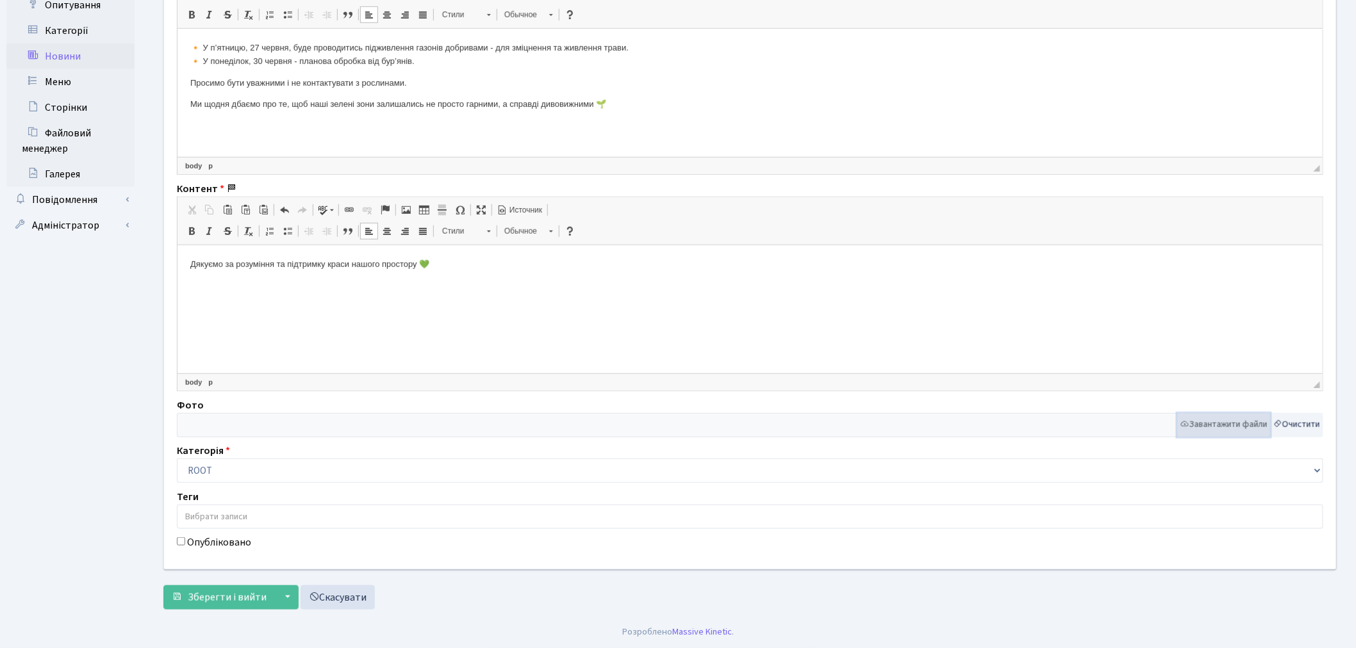
click at [1224, 424] on button "Завантажити файли" at bounding box center [1224, 425] width 94 height 24
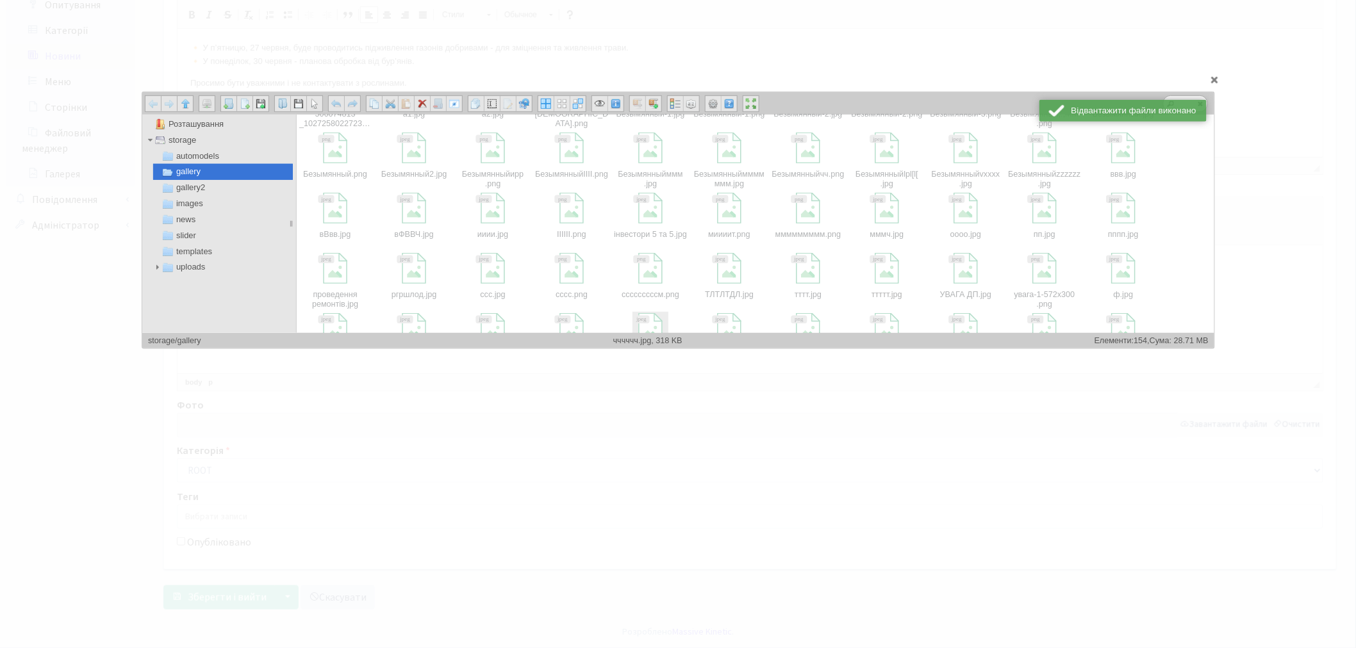
scroll to position [356, 0]
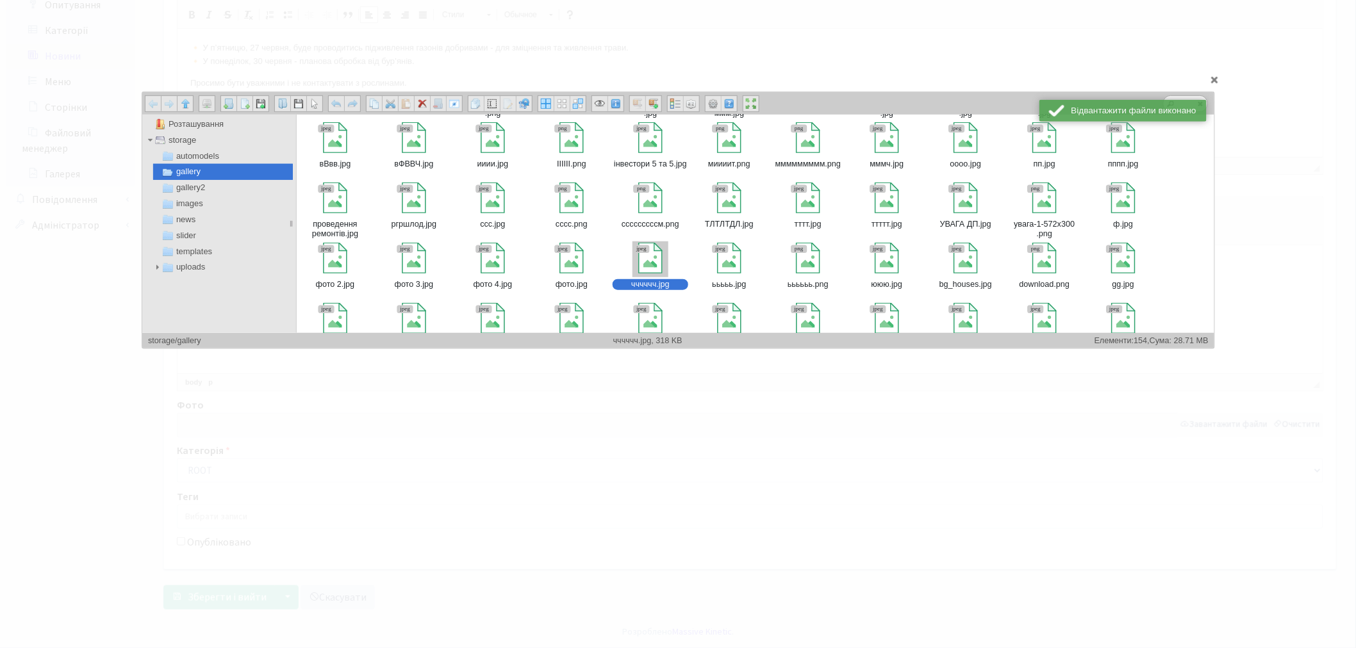
click at [651, 261] on div at bounding box center [649, 258] width 31 height 31
type input "storage/gallery/чччччч.jpg"
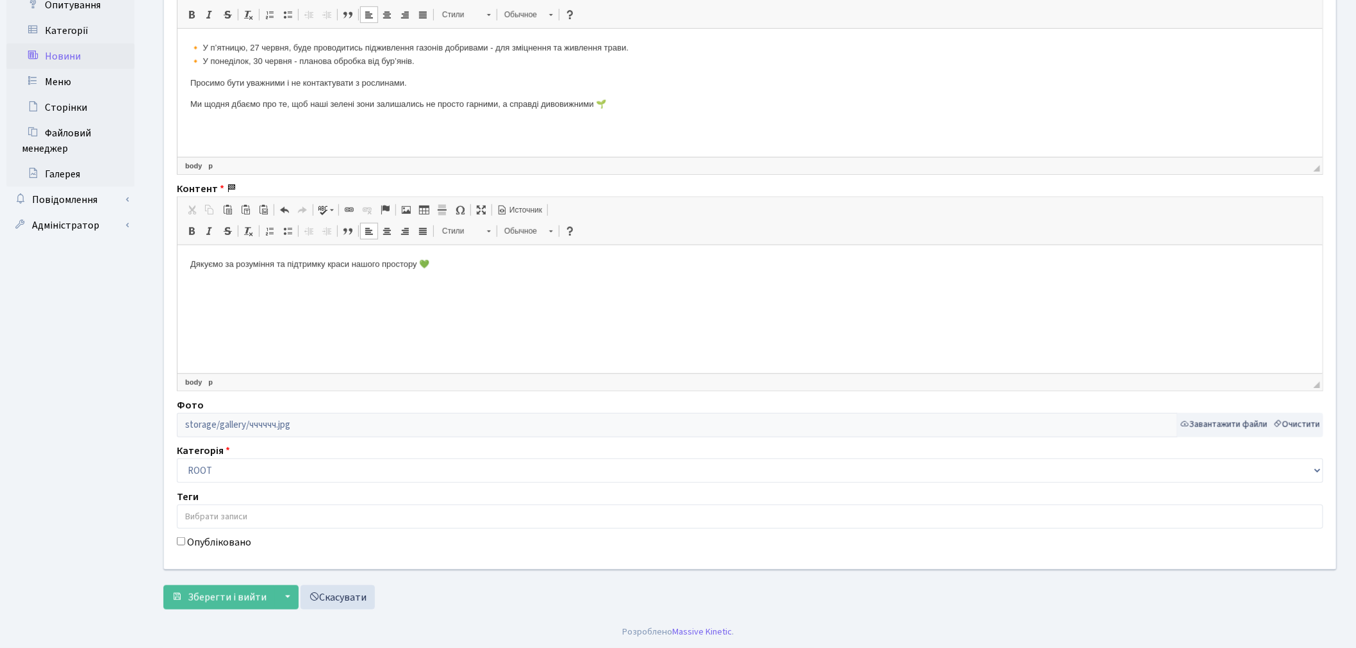
click at [223, 548] on label "Опубліковано" at bounding box center [219, 542] width 64 height 15
click at [185, 546] on input "Опубліковано" at bounding box center [181, 542] width 8 height 8
checkbox input "true"
click at [227, 588] on button "Зберегти і вийти" at bounding box center [218, 598] width 111 height 24
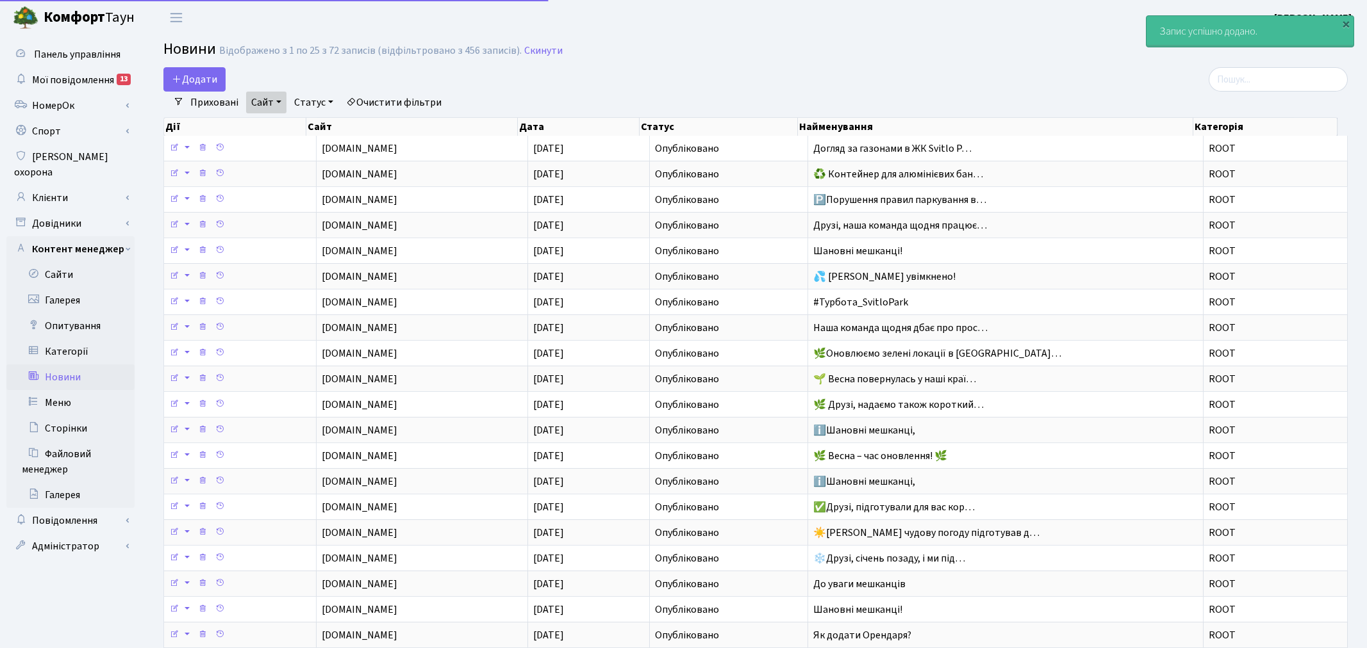
select select "25"
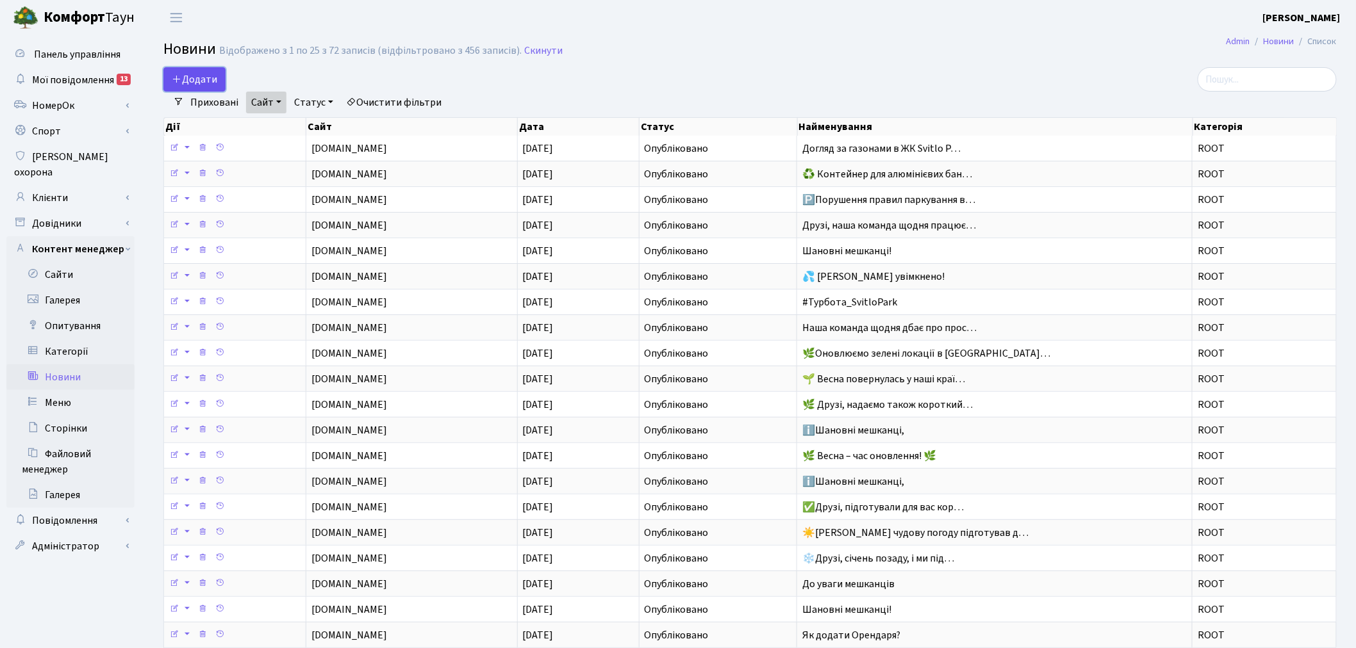
click at [184, 83] on span "Додати" at bounding box center [194, 79] width 45 height 14
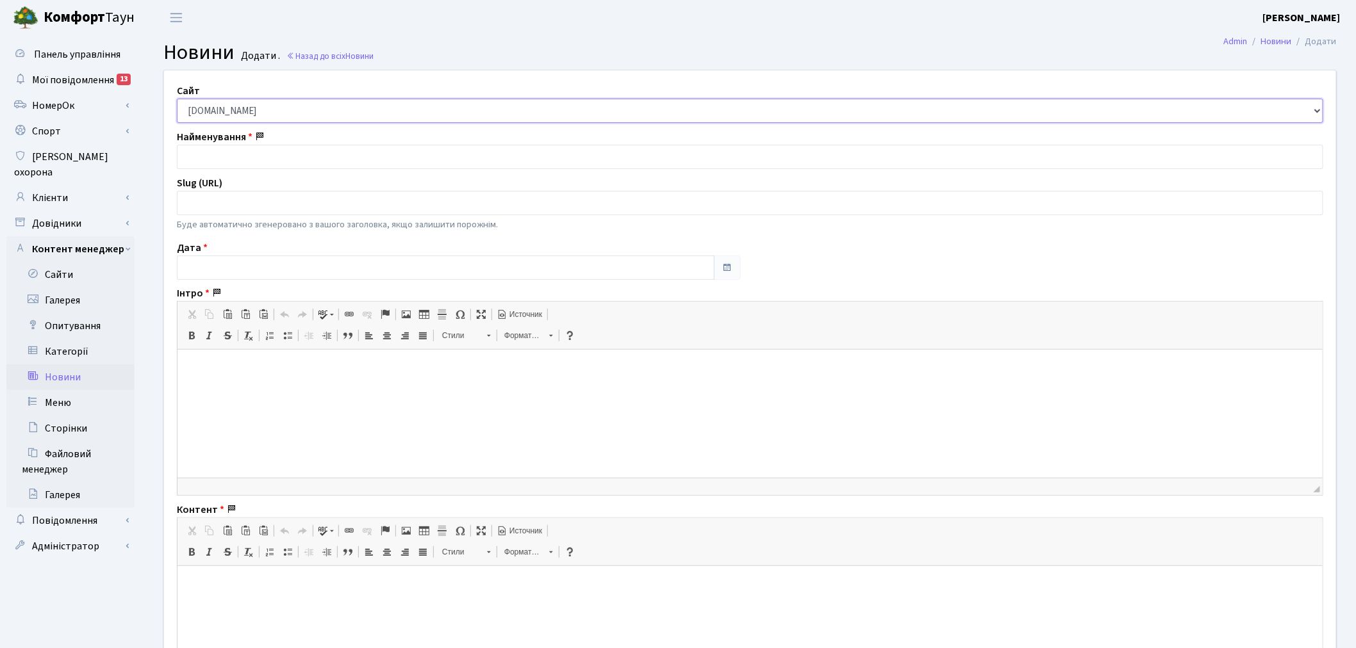
click at [212, 106] on select "[DOMAIN_NAME] [DOMAIN_NAME] [DOMAIN_NAME] [DOMAIN_NAME]" at bounding box center [750, 111] width 1146 height 24
select select "2"
click at [177, 99] on select "[DOMAIN_NAME] [DOMAIN_NAME] [DOMAIN_NAME] [DOMAIN_NAME]" at bounding box center [750, 111] width 1146 height 24
click at [240, 152] on input "text" at bounding box center [750, 157] width 1146 height 24
paste input "Друзі, наша команда щодня дбає про простір затишного комплексу «[GEOGRAPHIC_DAT…"
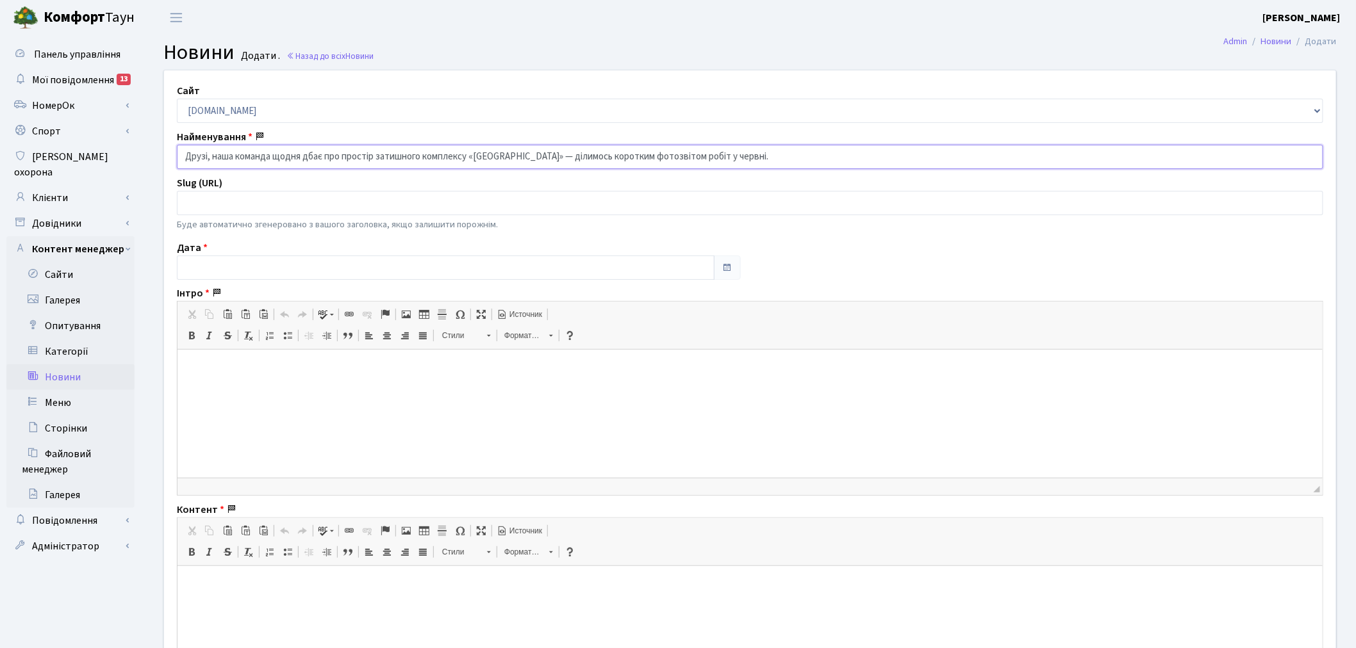
type input "Друзі, наша команда щодня дбає про простір затишного комплексу «Svitlo Park» — …"
click at [237, 267] on input "text" at bounding box center [446, 268] width 538 height 24
click at [190, 97] on th "«" at bounding box center [189, 106] width 19 height 19
click at [210, 142] on td "1" at bounding box center [208, 145] width 19 height 19
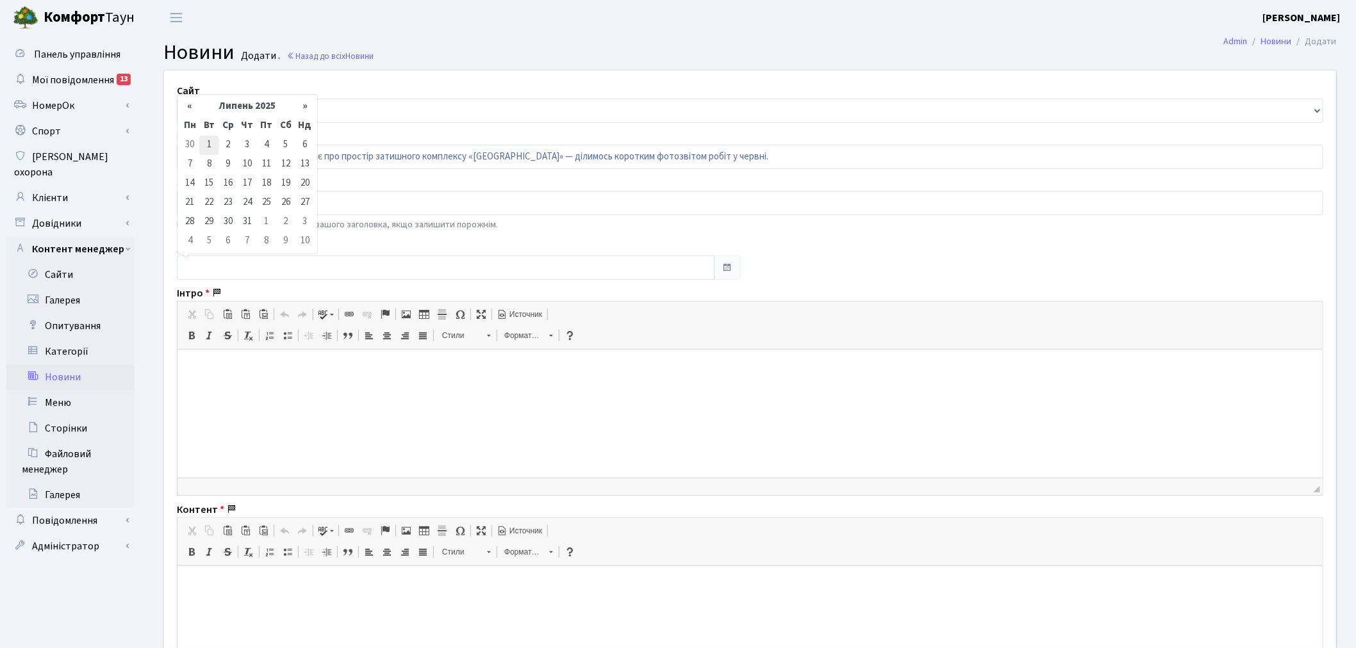
type input "01.07.2025"
click at [294, 389] on html at bounding box center [749, 369] width 1145 height 39
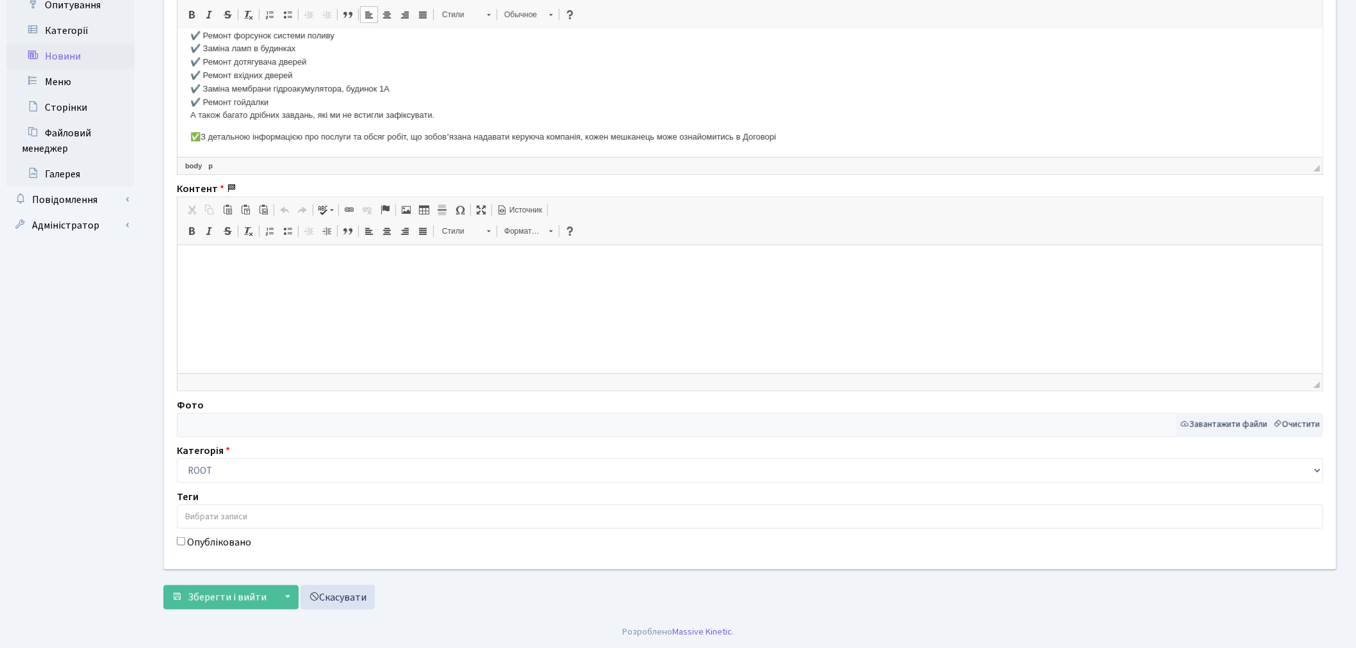
scroll to position [322, 0]
click at [265, 249] on html at bounding box center [749, 264] width 1145 height 39
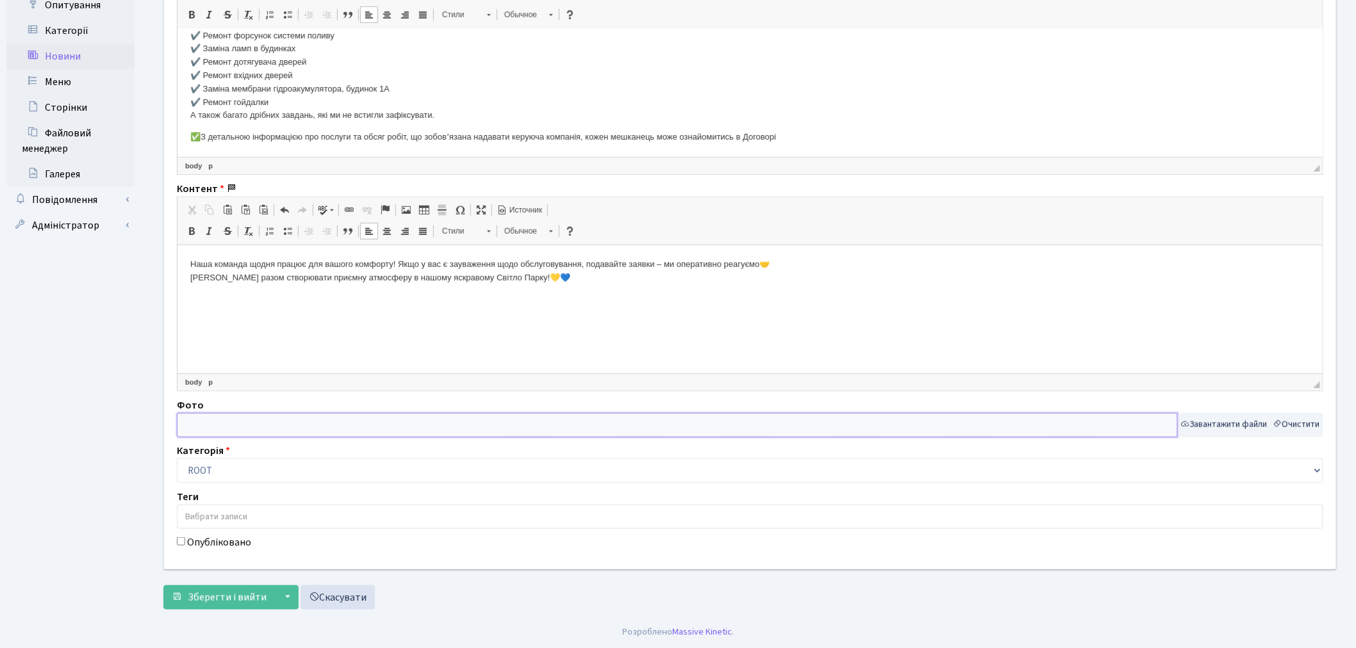
click at [308, 426] on input "text" at bounding box center [677, 425] width 1001 height 24
click at [1187, 420] on button "Завантажити файли" at bounding box center [1224, 425] width 94 height 24
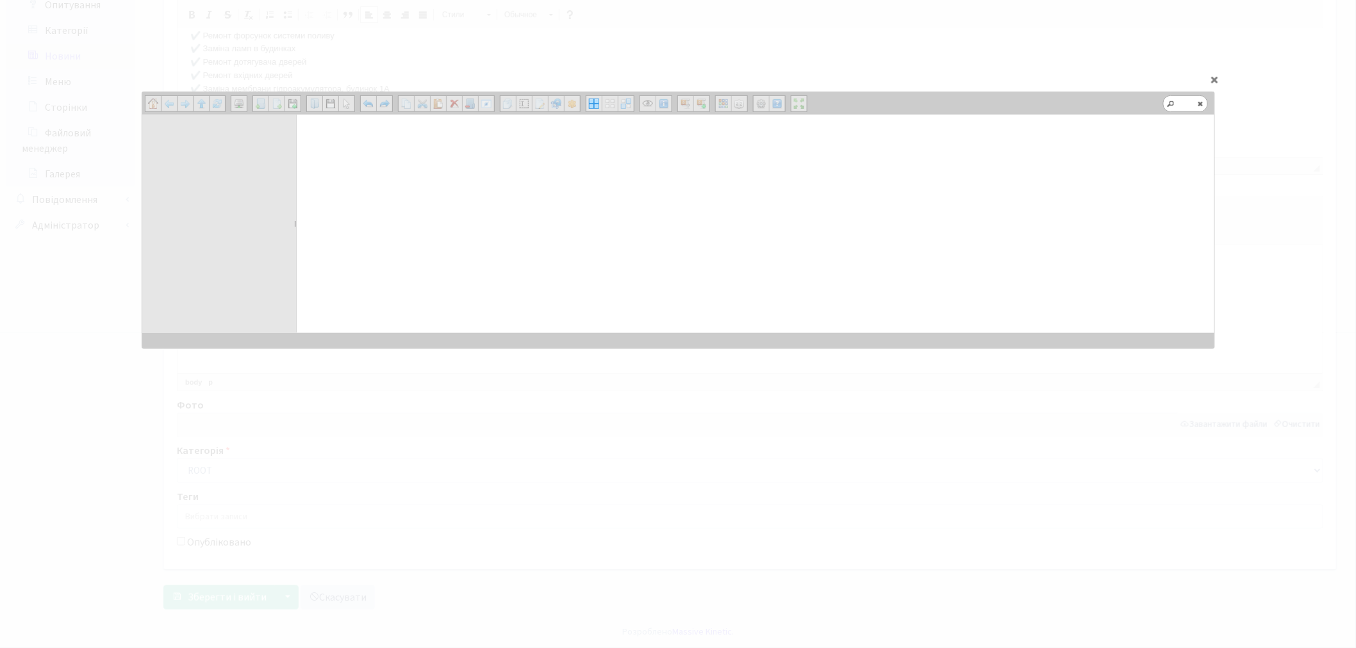
scroll to position [0, 0]
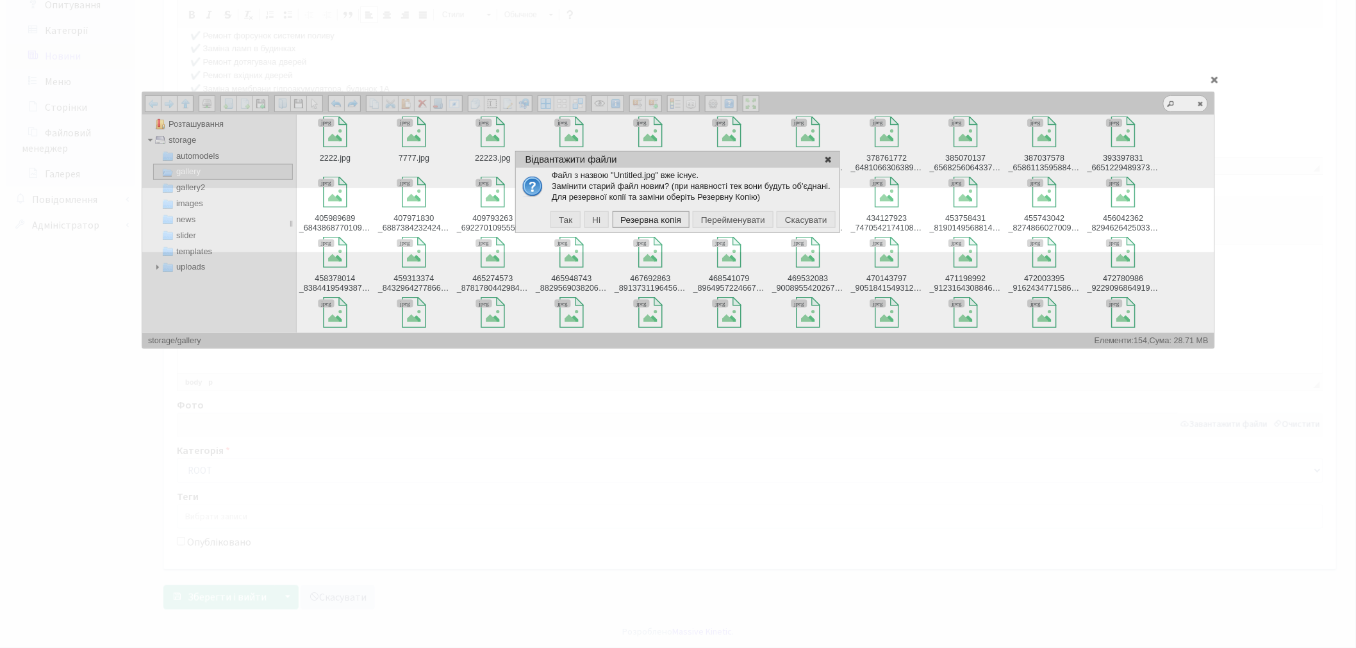
click at [643, 218] on span "Резервна копія" at bounding box center [650, 220] width 72 height 12
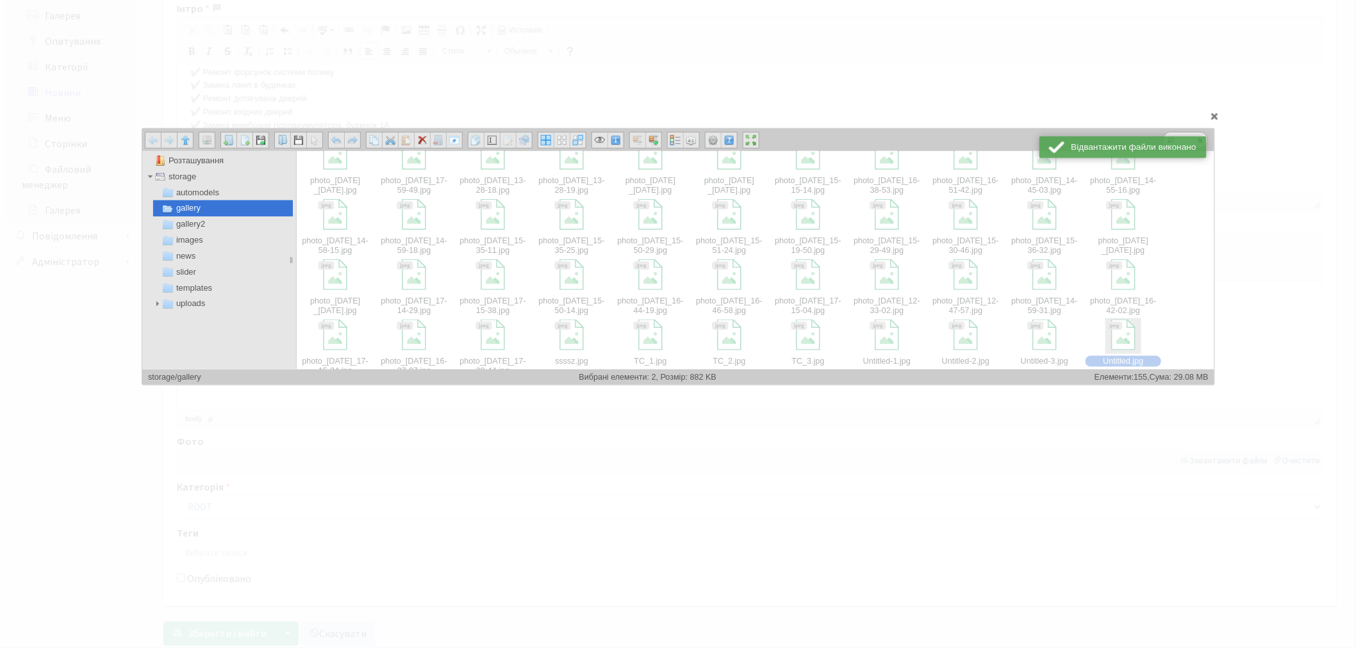
scroll to position [641, 0]
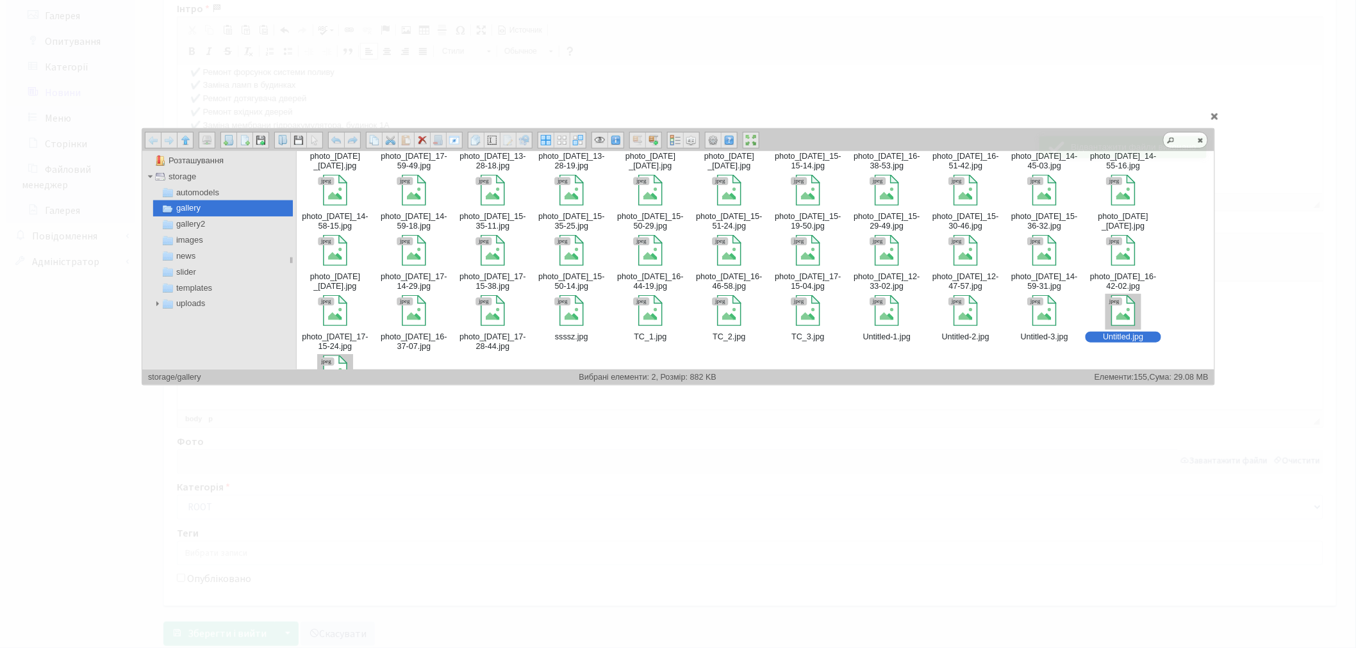
click at [1110, 313] on div at bounding box center [1122, 310] width 31 height 31
type input "storage/gallery/Untitled.jpg"
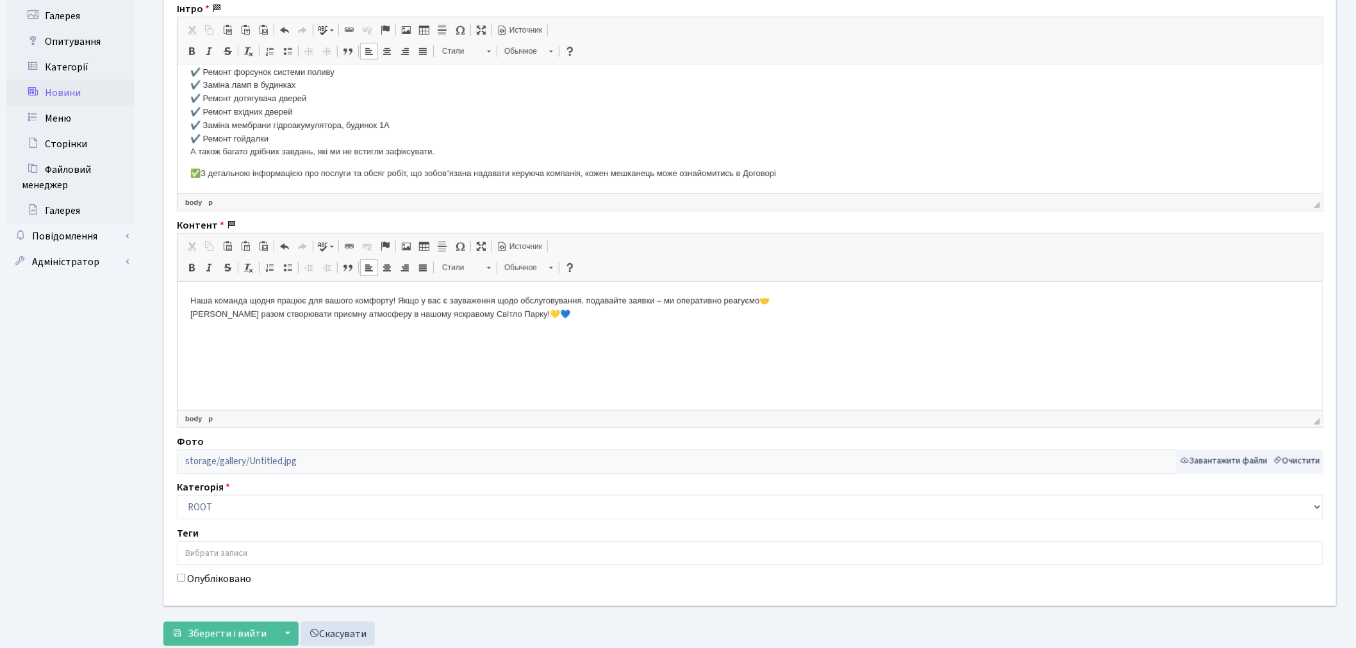
click at [190, 577] on label "Опубліковано" at bounding box center [219, 579] width 64 height 15
click at [185, 577] on input "Опубліковано" at bounding box center [181, 578] width 8 height 8
checkbox input "true"
click at [229, 629] on span "Зберегти і вийти" at bounding box center [227, 634] width 79 height 14
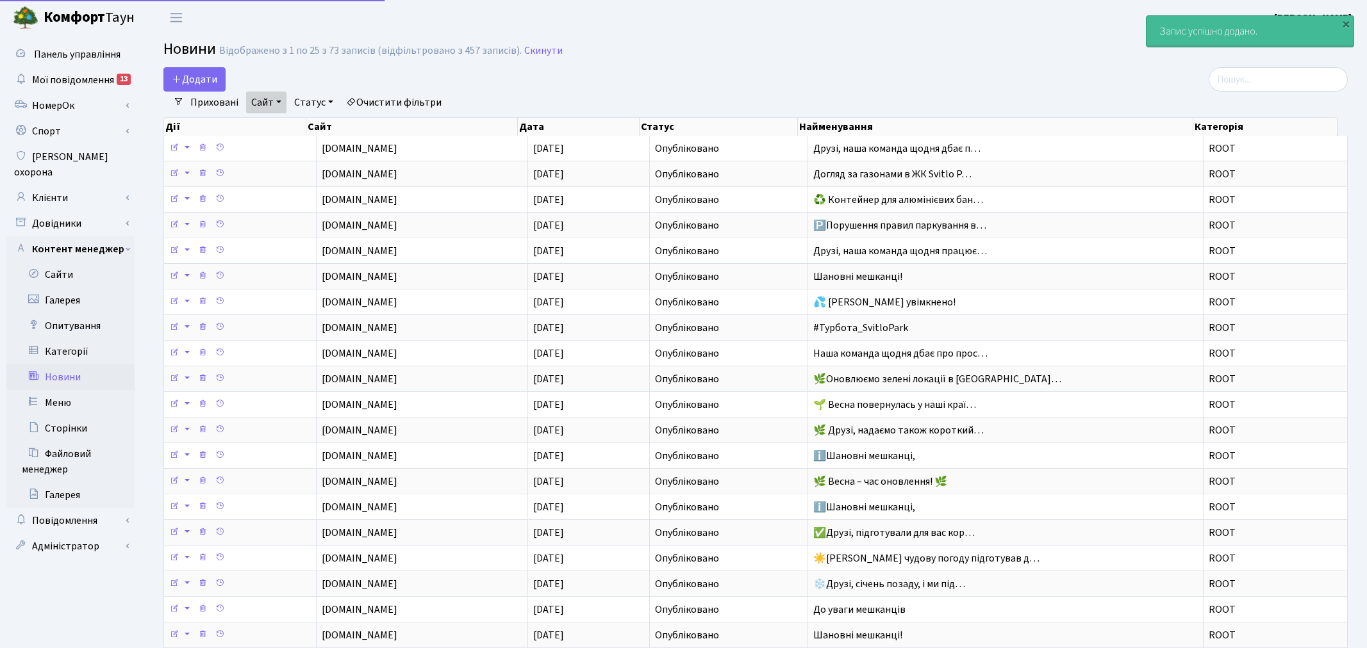
select select "25"
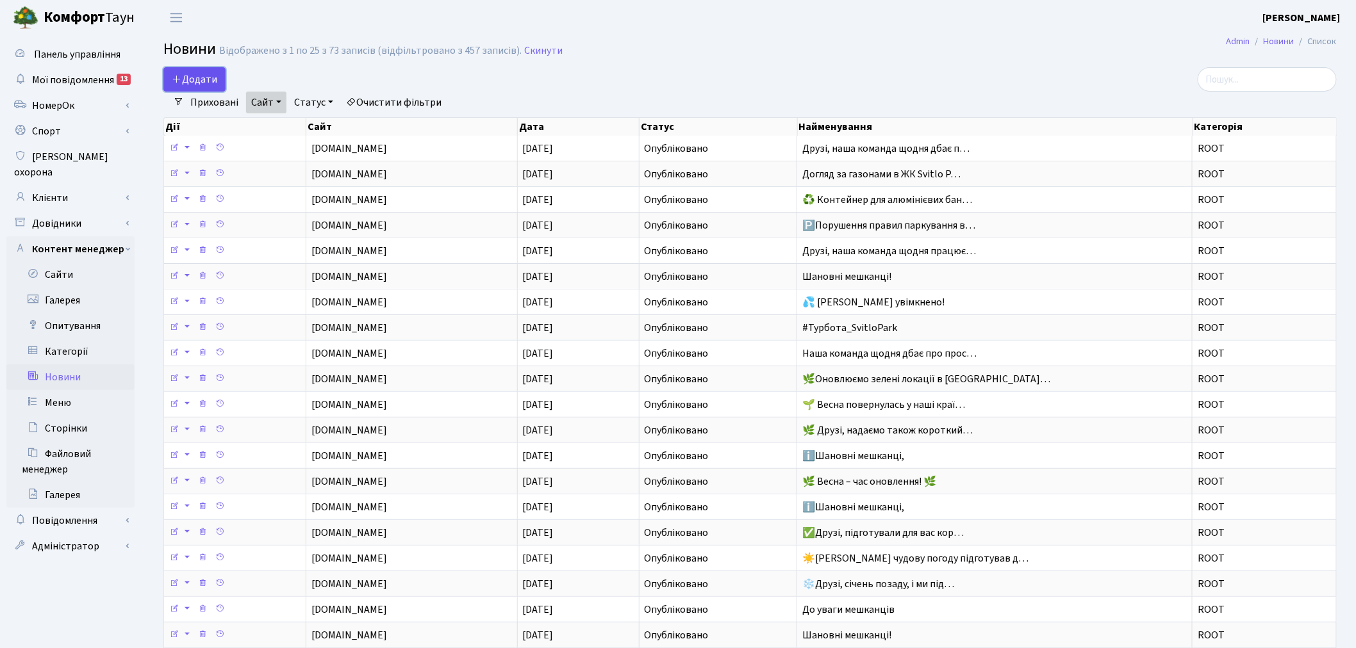
click at [193, 70] on link "Додати" at bounding box center [194, 79] width 62 height 24
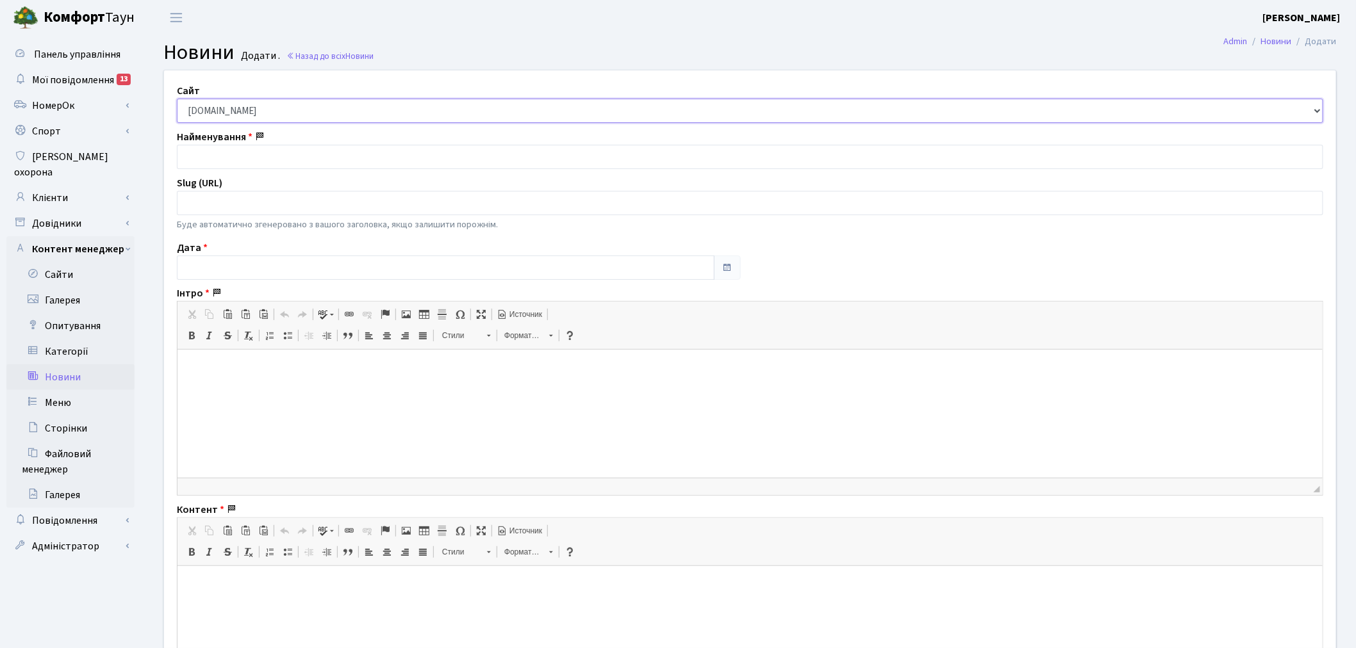
click at [247, 116] on select "[DOMAIN_NAME] [DOMAIN_NAME] [DOMAIN_NAME] [DOMAIN_NAME]" at bounding box center [750, 111] width 1146 height 24
select select "2"
click at [177, 99] on select "[DOMAIN_NAME] [DOMAIN_NAME] [DOMAIN_NAME] [DOMAIN_NAME]" at bounding box center [750, 111] width 1146 height 24
click at [253, 251] on div "Дата" at bounding box center [458, 260] width 583 height 40
click at [253, 270] on input "text" at bounding box center [446, 268] width 538 height 24
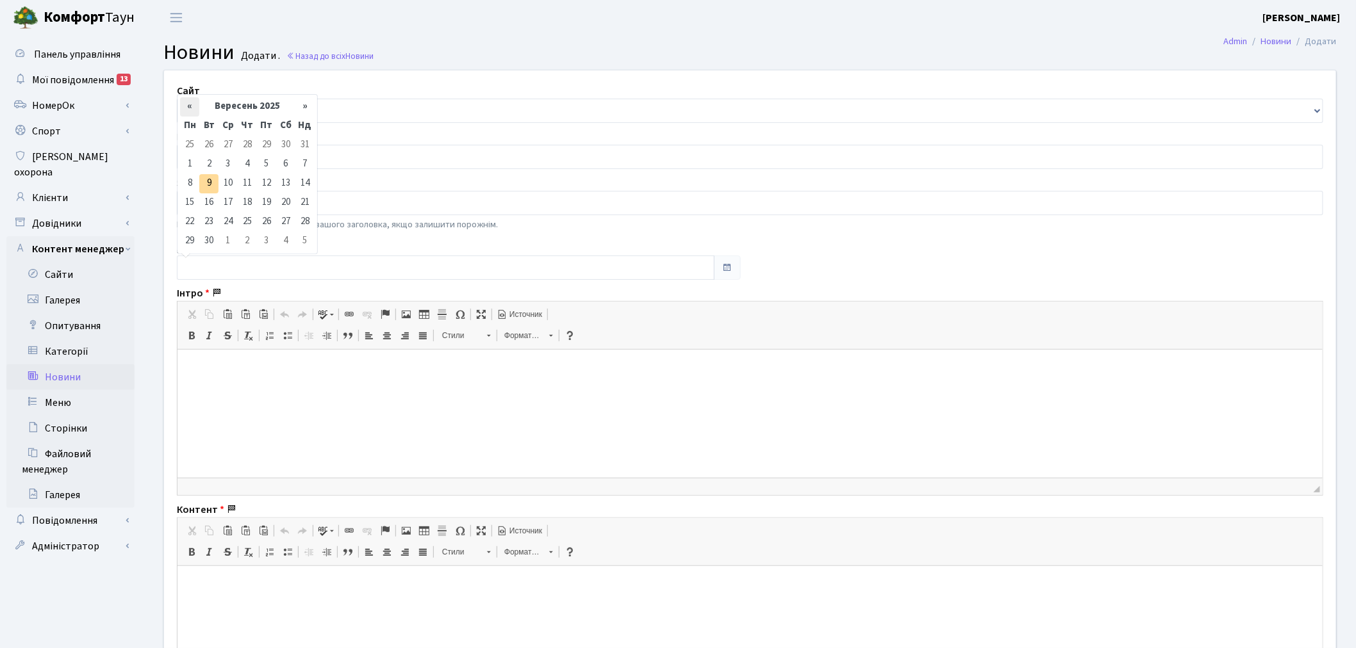
click at [192, 105] on th "«" at bounding box center [189, 106] width 19 height 19
click at [185, 94] on div "« Серпень 2025 » Пн Вт Ср Чт Пт Сб Нд 28 29 30 31 1 2 3 4 5 6 7 8 9 10 11 12 13…" at bounding box center [247, 174] width 141 height 160
click at [188, 103] on th "«" at bounding box center [189, 106] width 19 height 19
click at [203, 142] on td "1" at bounding box center [208, 145] width 19 height 19
type input "[DATE]"
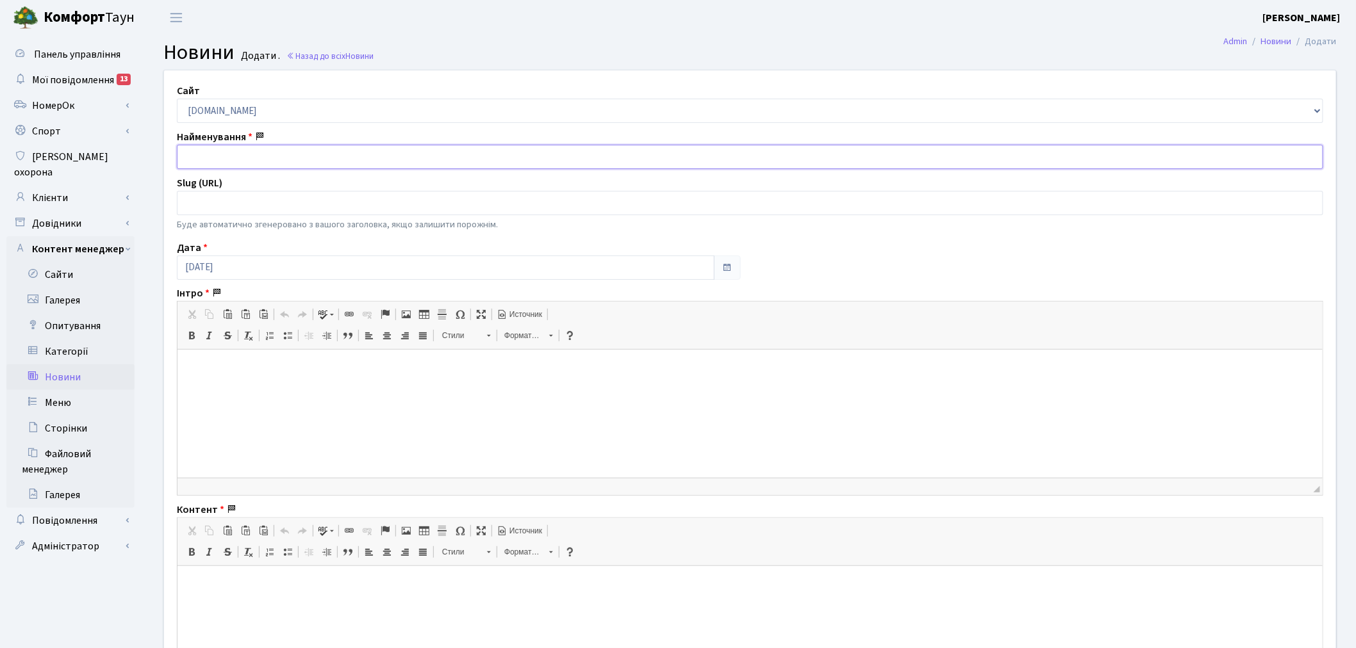
click at [243, 150] on input "text" at bounding box center [750, 157] width 1146 height 24
paste input "Нагадуємо правила вигулу домашніх тварин на території комплексу 🐾"
type input "Нагадуємо правила вигулу домашніх тварин на території комплексу 🐾"
click at [324, 389] on html at bounding box center [749, 369] width 1145 height 39
click at [268, 376] on html at bounding box center [749, 369] width 1145 height 39
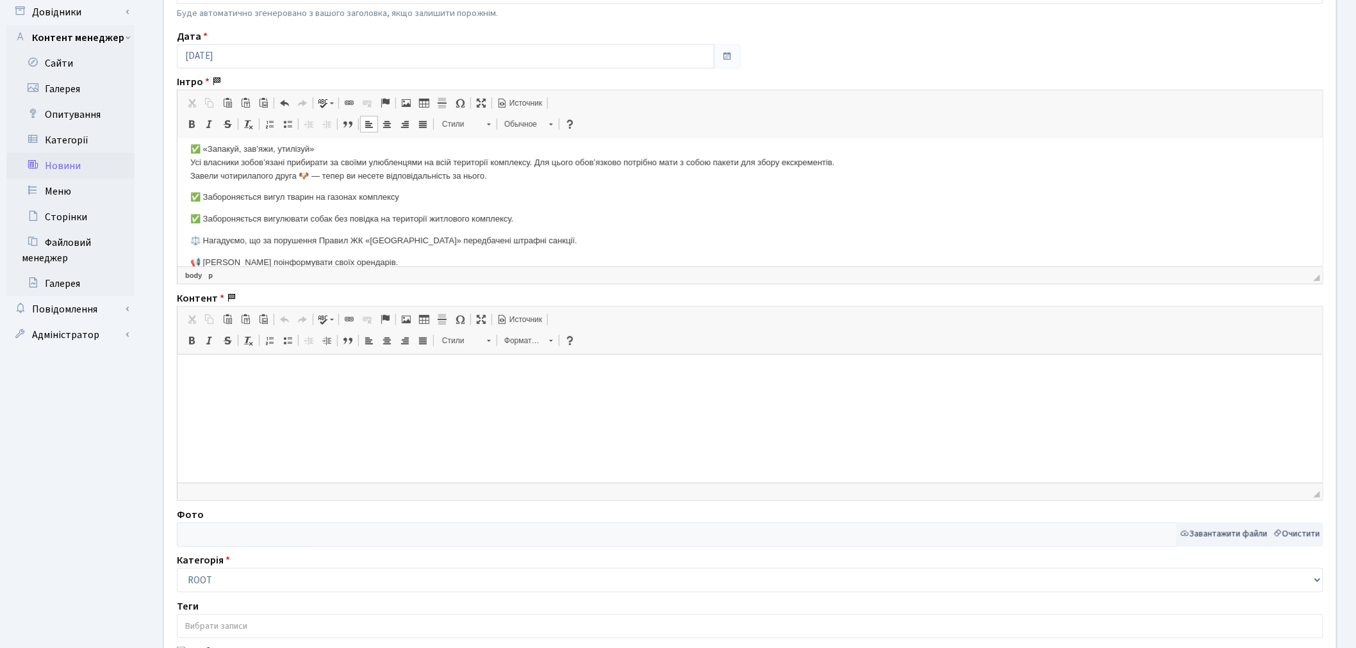
scroll to position [284, 0]
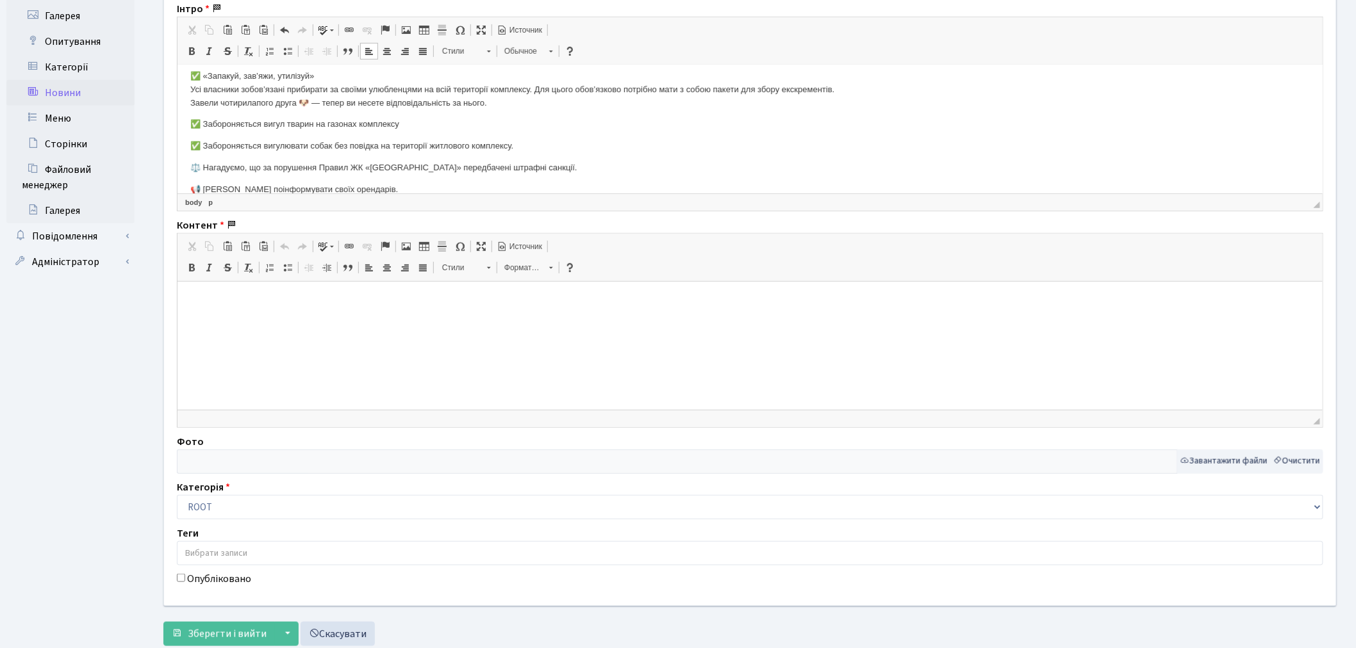
click at [352, 320] on html at bounding box center [749, 300] width 1145 height 39
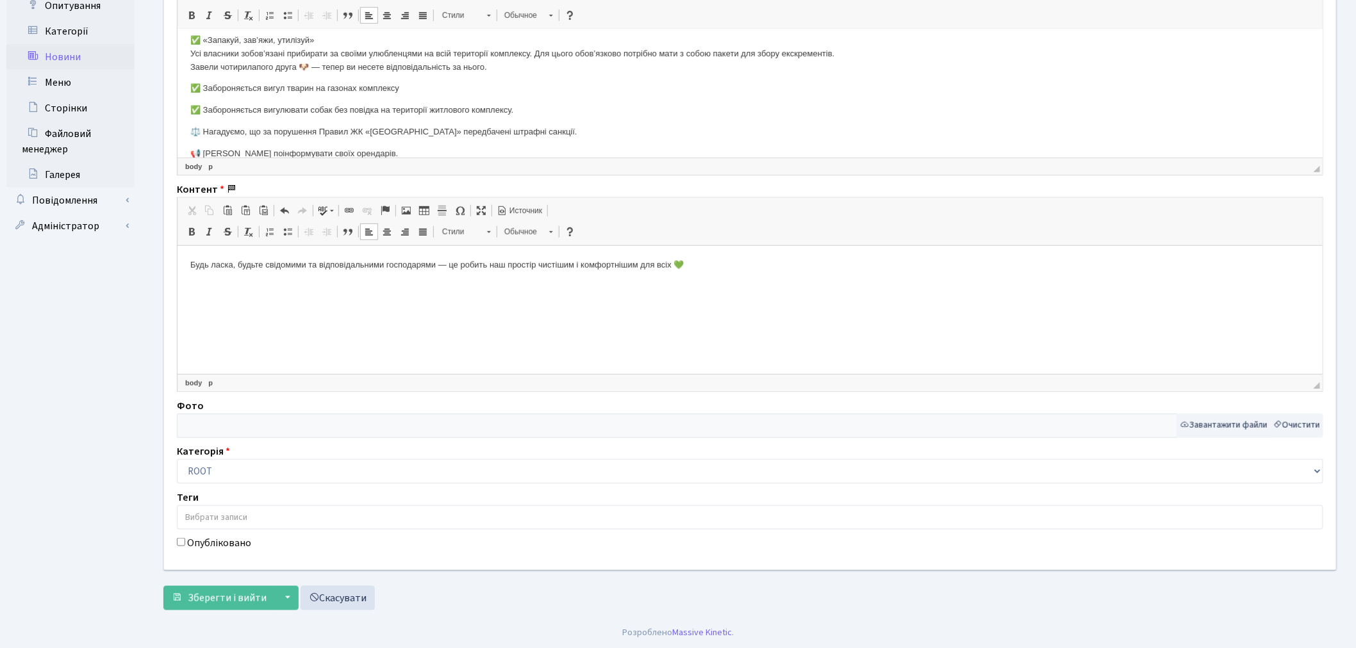
scroll to position [322, 0]
click at [306, 419] on input "text" at bounding box center [677, 425] width 1001 height 24
click at [1212, 429] on button "Завантажити файли" at bounding box center [1224, 425] width 94 height 24
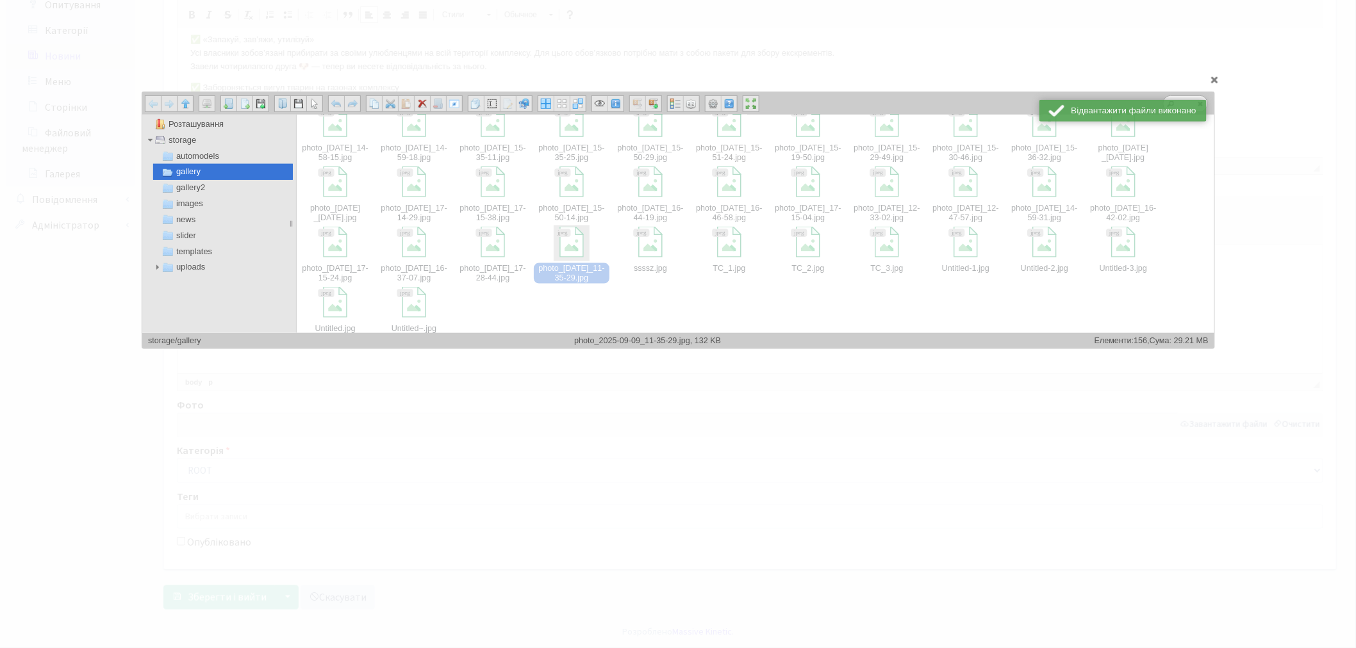
scroll to position [684, 0]
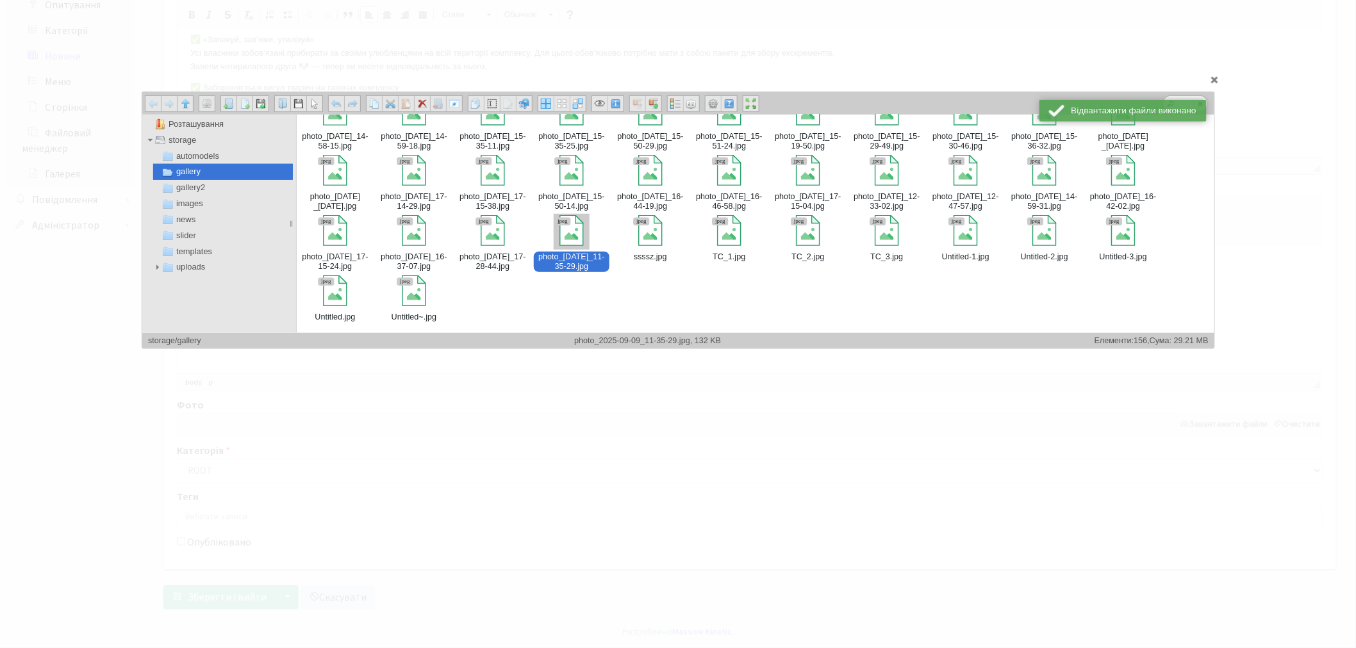
click at [581, 257] on div "photo​_2025-09-09​_11-35-29​.jpg" at bounding box center [571, 262] width 76 height 21
type input "storage/gallery/photo_2025-09-09_11-35-29.jpg"
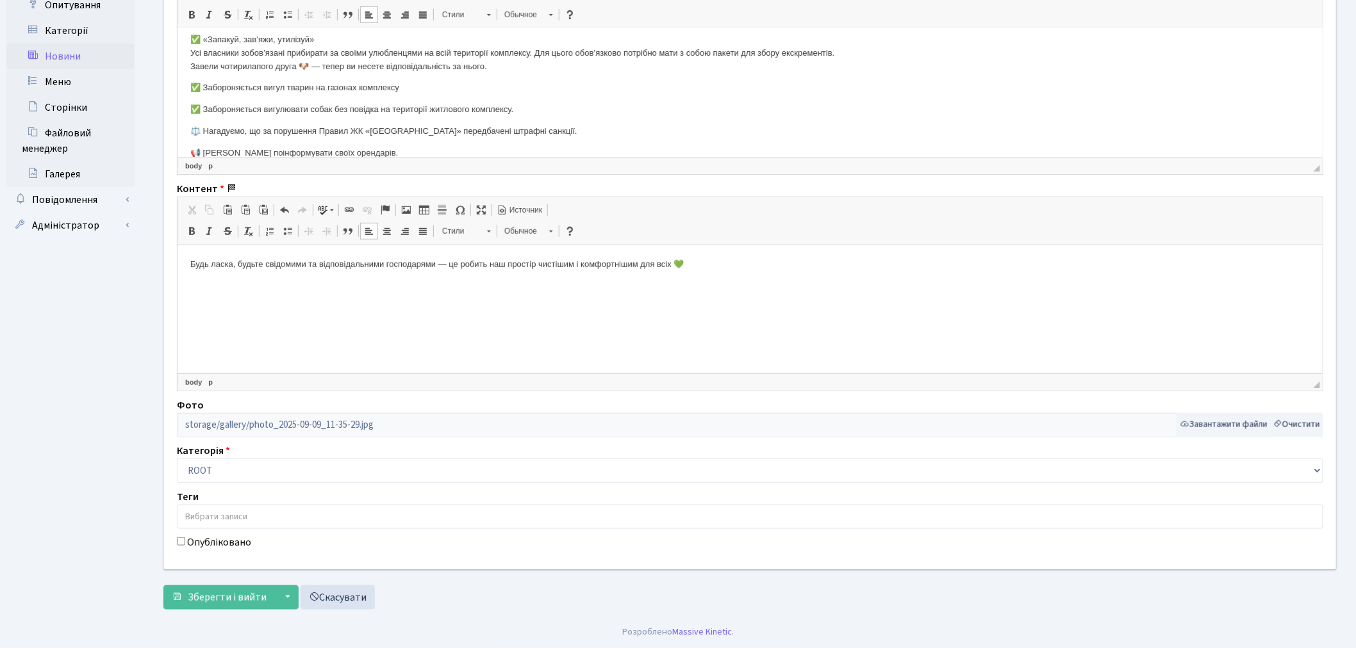
click at [190, 546] on label "Опубліковано" at bounding box center [219, 542] width 64 height 15
click at [185, 546] on input "Опубліковано" at bounding box center [181, 542] width 8 height 8
checkbox input "true"
click at [215, 591] on span "Зберегти і вийти" at bounding box center [227, 598] width 79 height 14
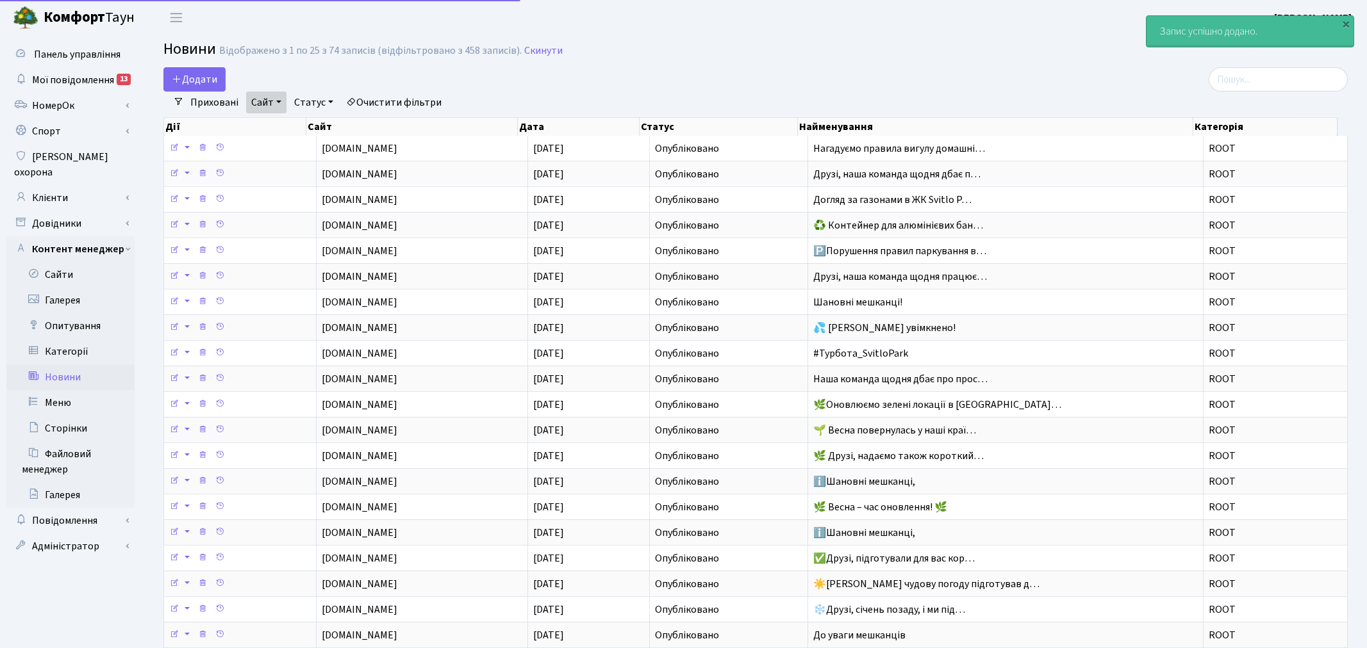
select select "25"
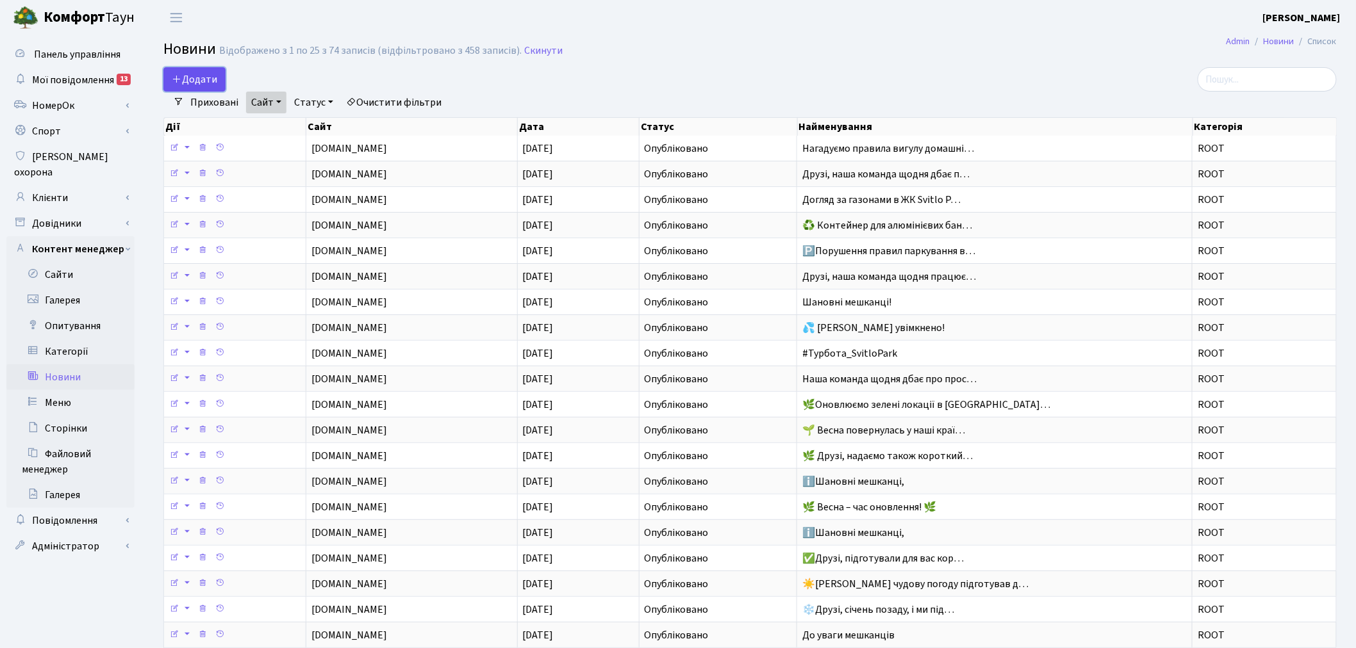
click at [188, 72] on span "Додати" at bounding box center [194, 79] width 45 height 14
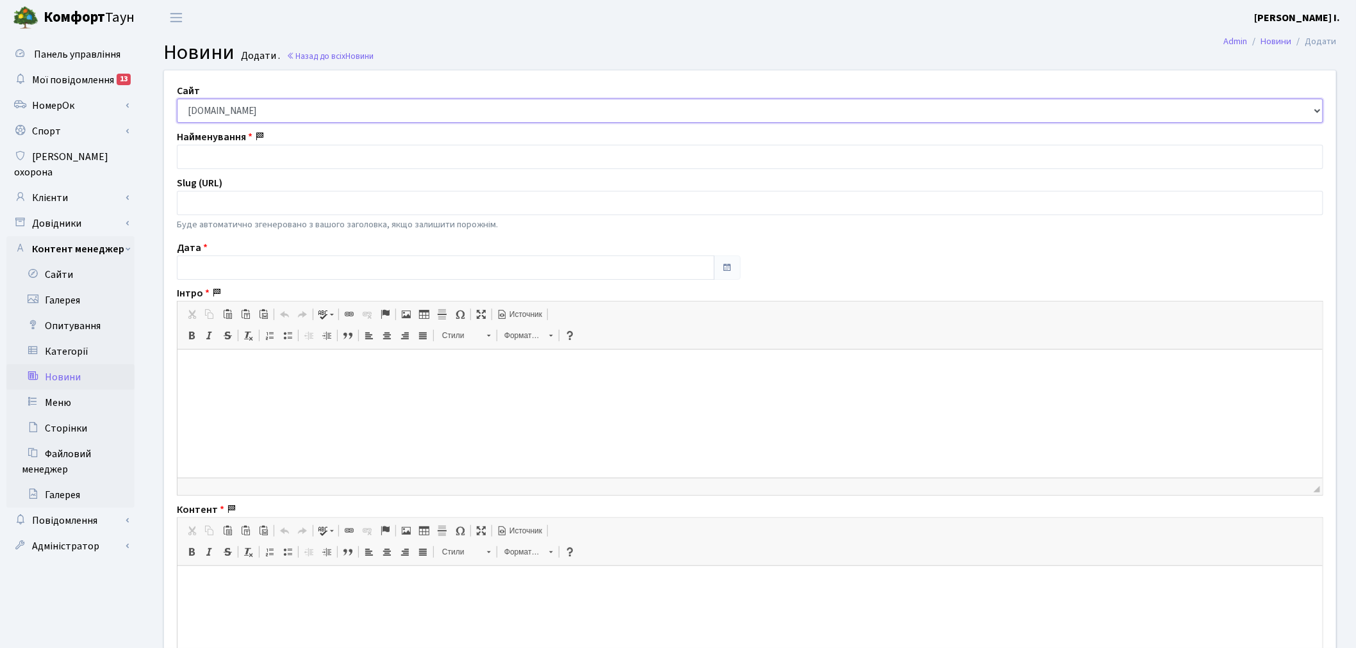
click at [283, 114] on select "[DOMAIN_NAME] [DOMAIN_NAME] [DOMAIN_NAME] [DOMAIN_NAME]" at bounding box center [750, 111] width 1146 height 24
select select "2"
click at [177, 99] on select "[DOMAIN_NAME] [DOMAIN_NAME] [DOMAIN_NAME] [DOMAIN_NAME]" at bounding box center [750, 111] width 1146 height 24
click at [259, 158] on input "text" at bounding box center [750, 157] width 1146 height 24
paste input "Друзі, прохід до другої черги ЖК “[GEOGRAPHIC_DATA]” відкрито!"
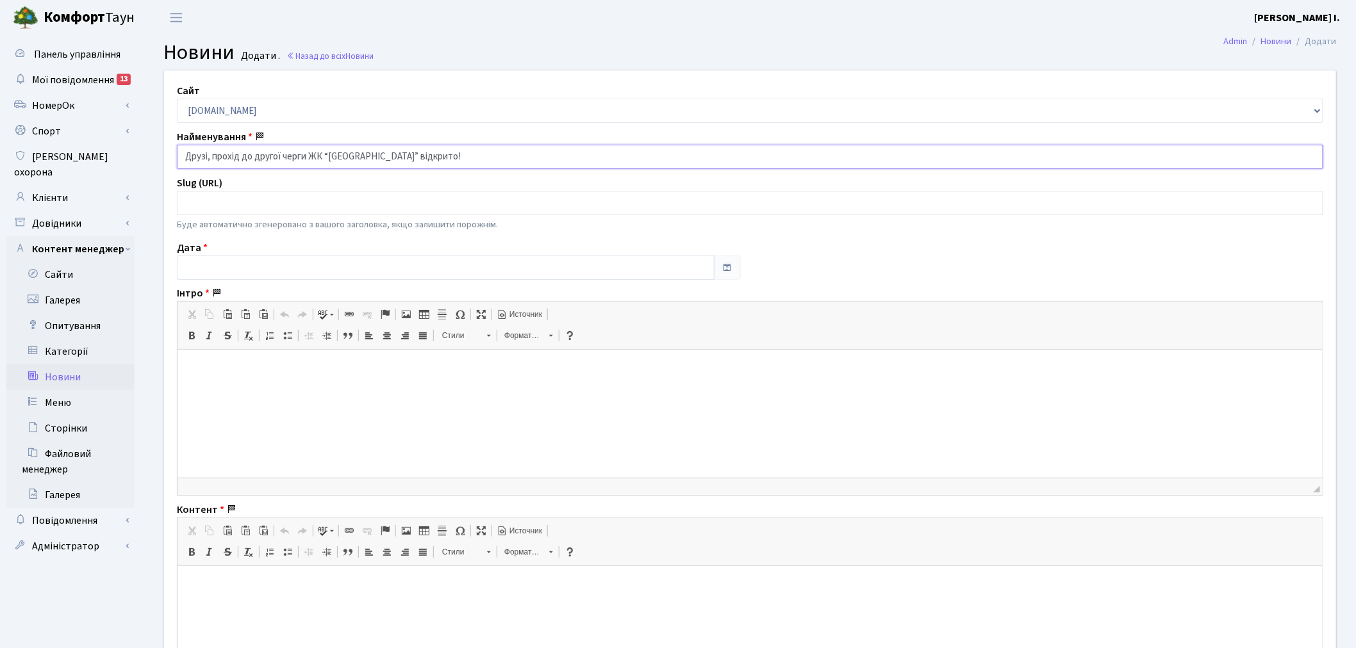
type input "Друзі, прохід до другої черги ЖК “[GEOGRAPHIC_DATA]” відкрито!"
click at [227, 265] on input "text" at bounding box center [446, 268] width 538 height 24
click at [192, 103] on th "«" at bounding box center [189, 106] width 19 height 19
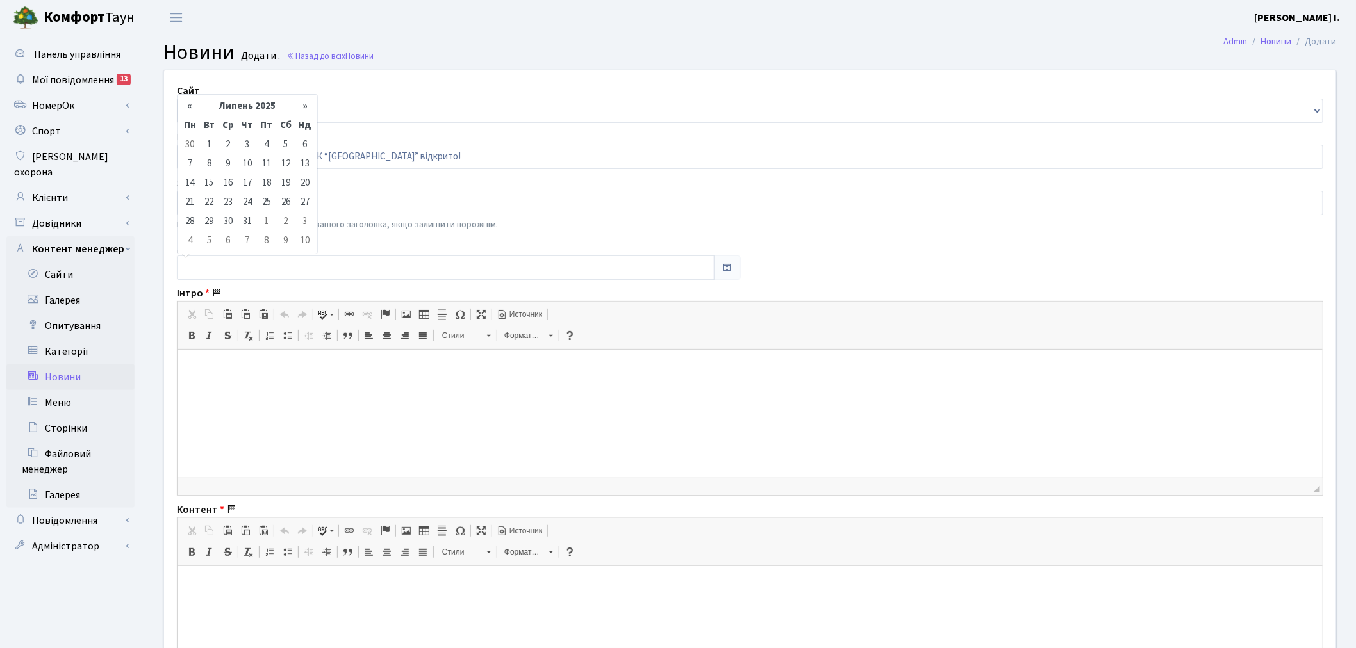
click at [260, 183] on td "18" at bounding box center [266, 183] width 19 height 19
type input "[DATE]"
click at [264, 389] on html at bounding box center [749, 369] width 1145 height 39
click at [327, 389] on html at bounding box center [749, 369] width 1145 height 39
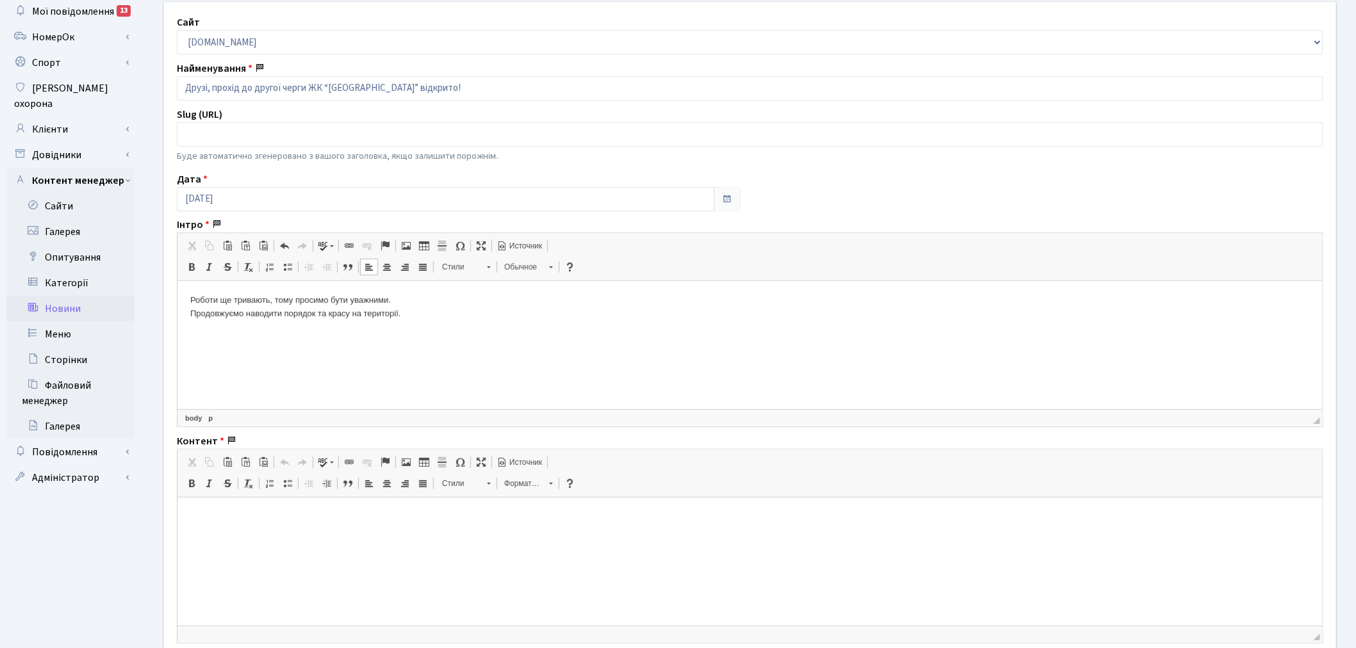
scroll to position [71, 0]
click at [499, 528] on html at bounding box center [749, 514] width 1145 height 39
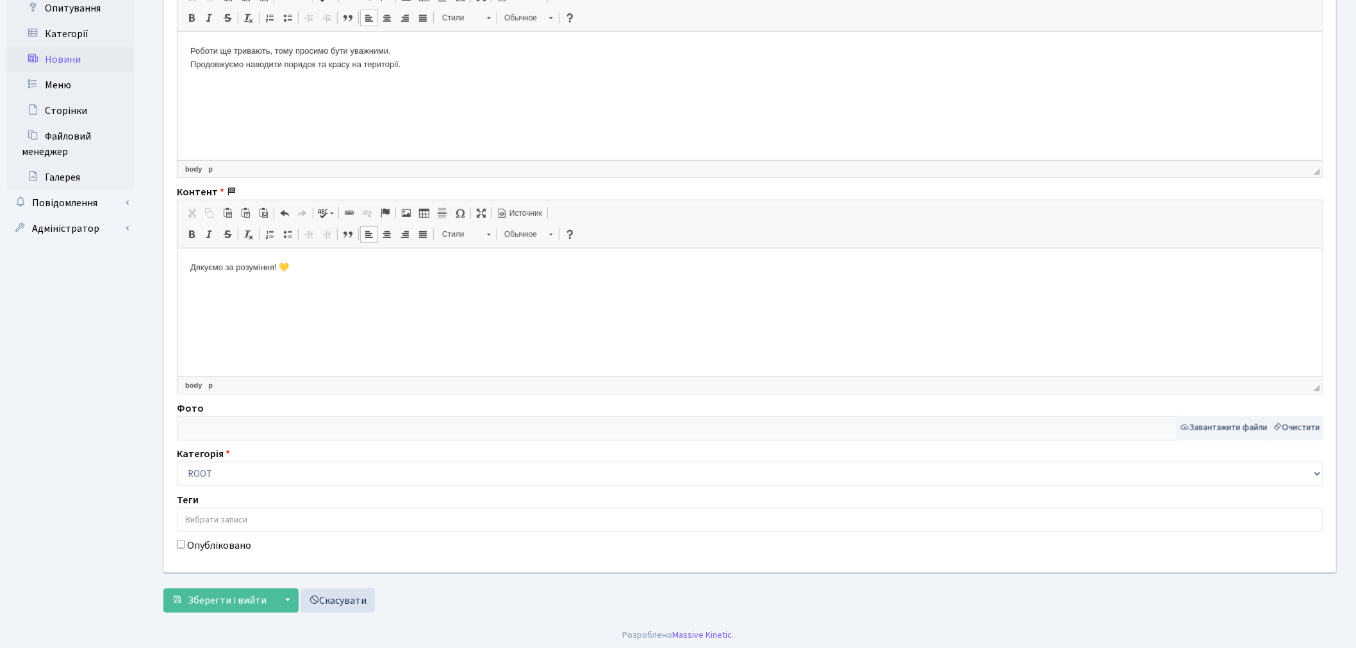
scroll to position [322, 0]
click at [1238, 424] on button "Завантажити файли" at bounding box center [1224, 425] width 94 height 24
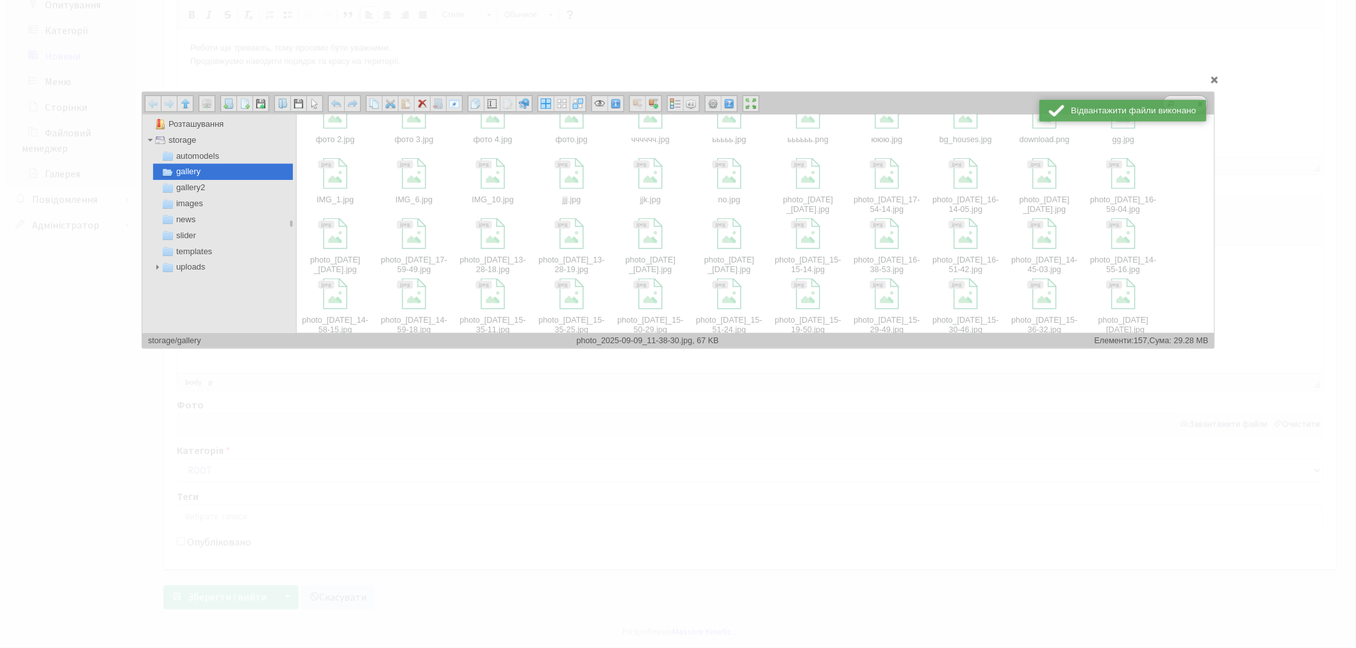
scroll to position [684, 0]
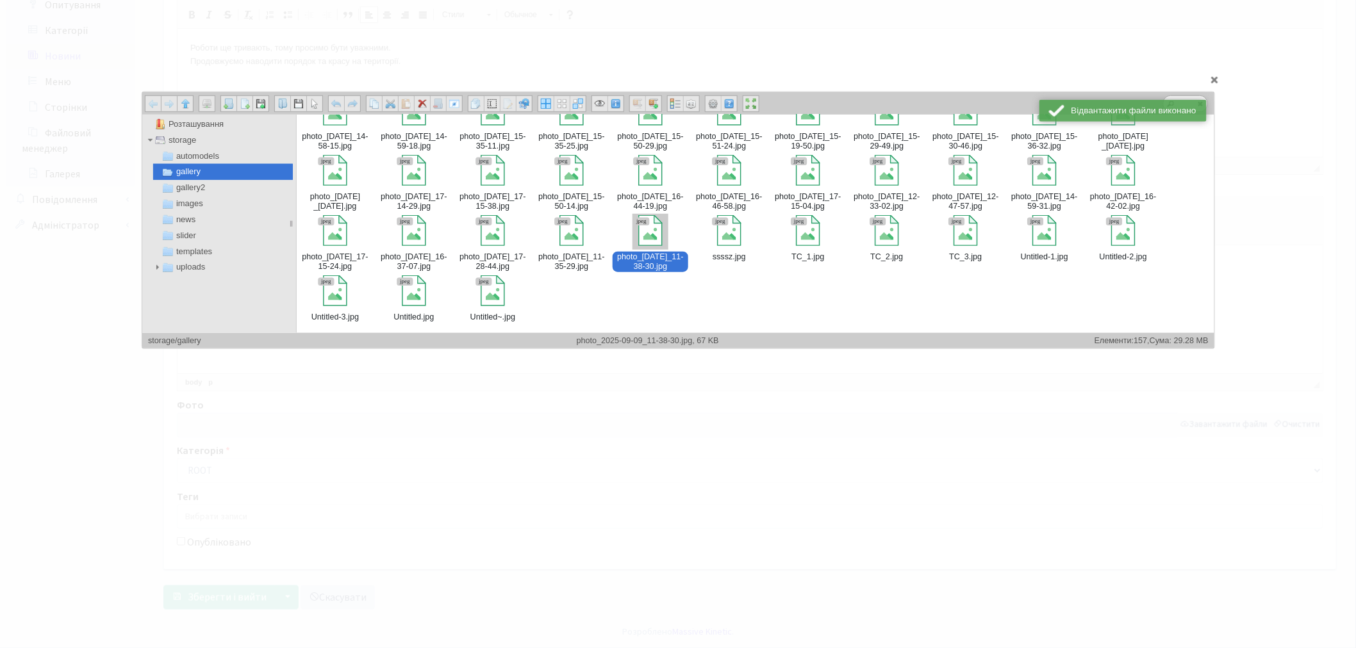
click at [654, 245] on div at bounding box center [649, 230] width 31 height 31
type input "storage/gallery/photo_2025-09-09_11-38-30.jpg"
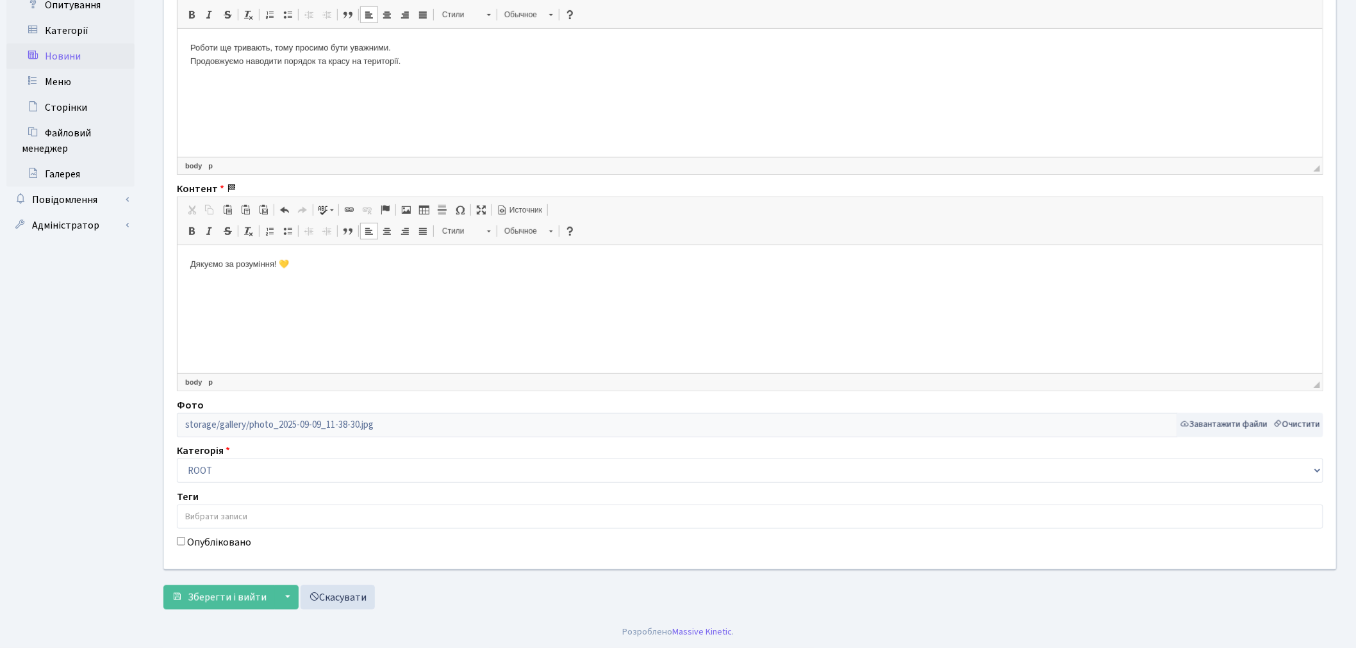
click at [240, 539] on label "Опубліковано" at bounding box center [219, 542] width 64 height 15
click at [185, 539] on input "Опубліковано" at bounding box center [181, 542] width 8 height 8
checkbox input "true"
click at [225, 600] on span "Зберегти і вийти" at bounding box center [227, 598] width 79 height 14
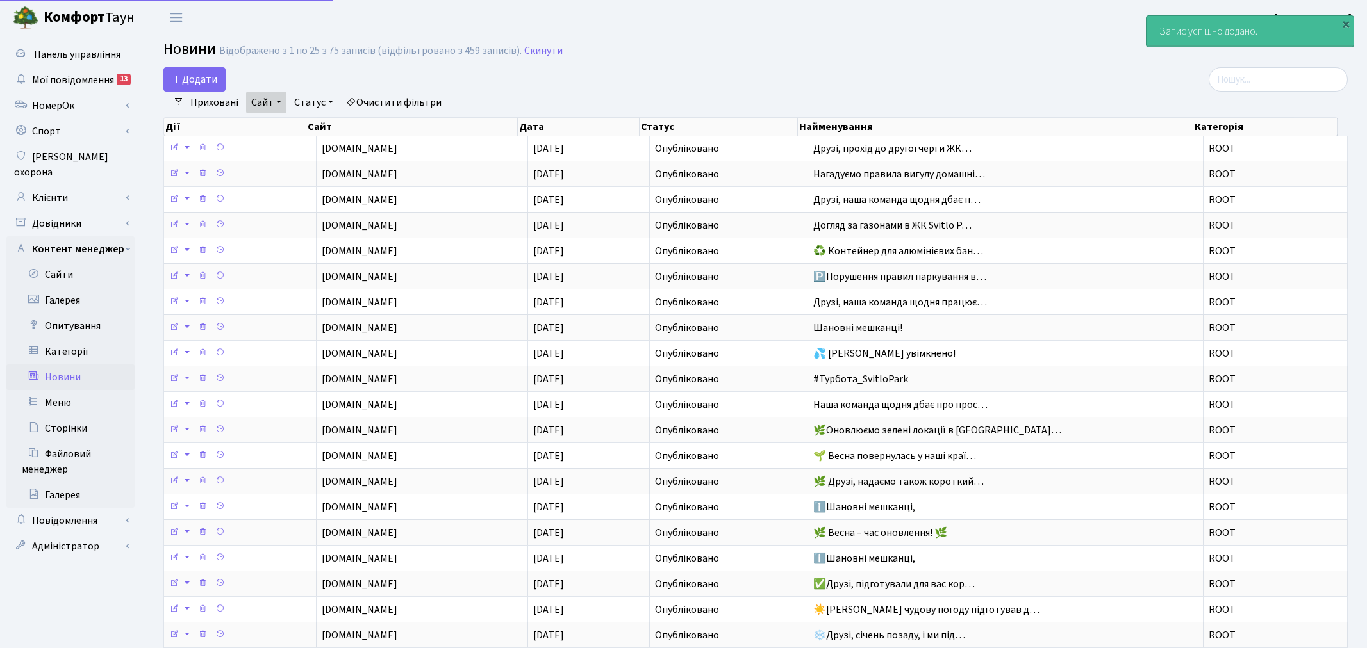
select select "25"
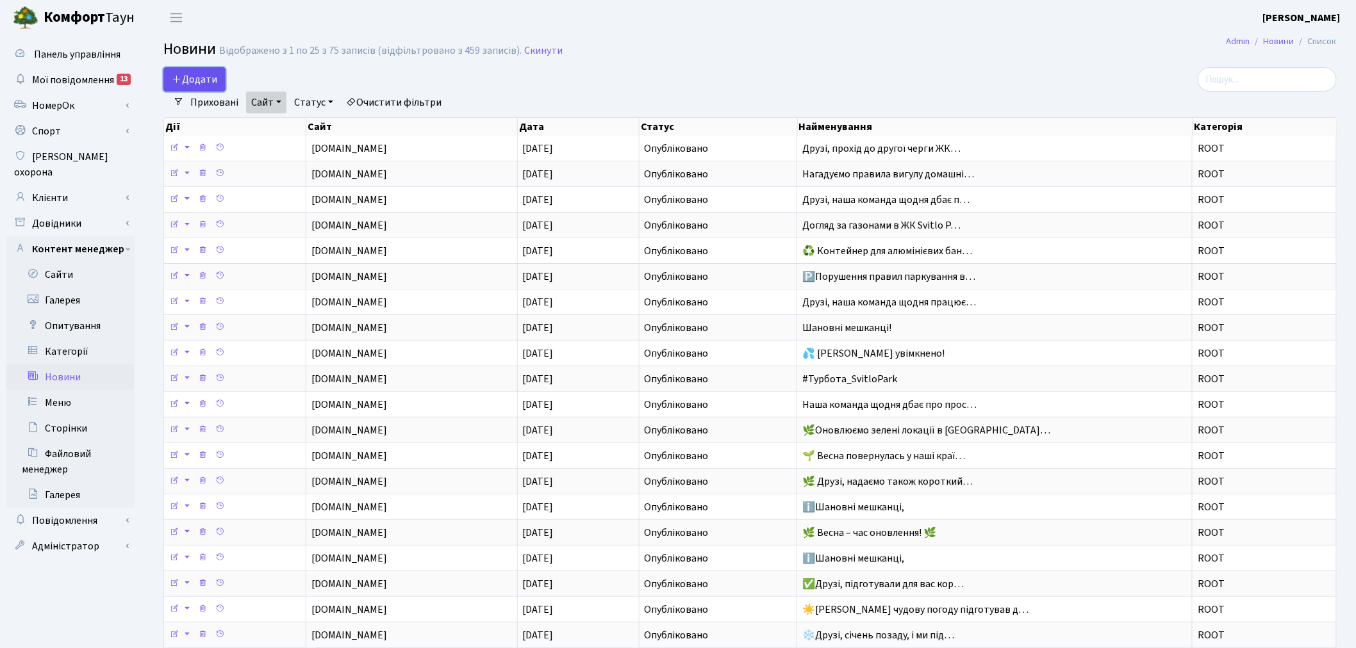
click at [195, 76] on span "Додати" at bounding box center [194, 79] width 45 height 14
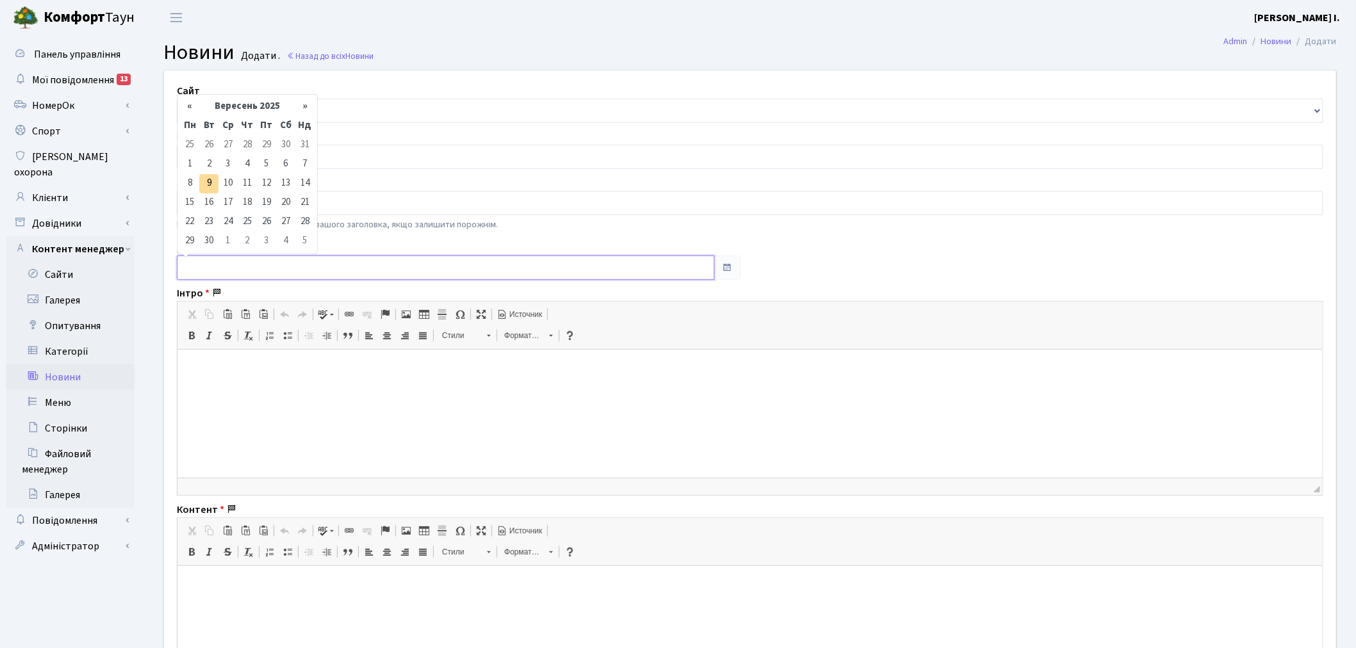
click at [237, 274] on input "text" at bounding box center [446, 268] width 538 height 24
click at [191, 99] on th "«" at bounding box center [189, 106] width 19 height 19
click at [269, 205] on td "25" at bounding box center [266, 202] width 19 height 19
type input "25.07.2025"
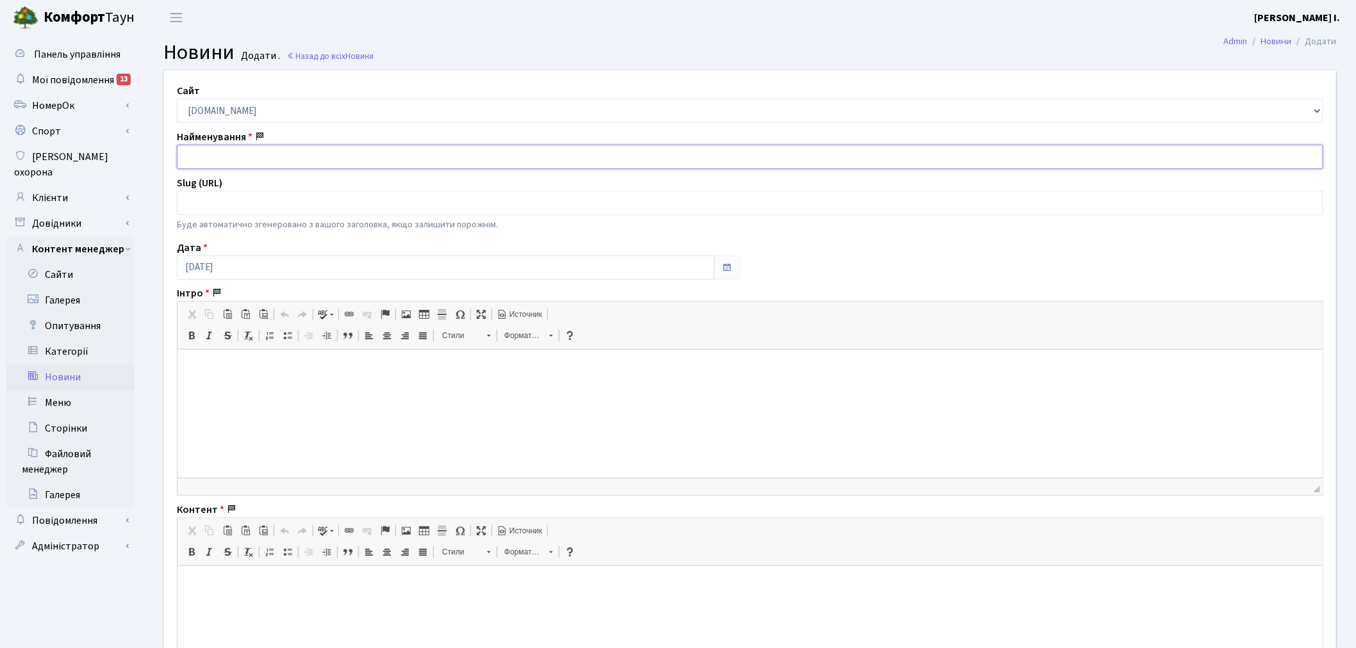
click at [227, 157] on input "text" at bounding box center [750, 157] width 1146 height 24
paste input "🎨 Друзі, ми розпочали фарбування лавок на території комплексу."
type input "🎨 Друзі, ми розпочали фарбування лавок на території комплексу."
click at [221, 109] on select "[DOMAIN_NAME] [DOMAIN_NAME] [DOMAIN_NAME] [DOMAIN_NAME]" at bounding box center [750, 111] width 1146 height 24
select select "2"
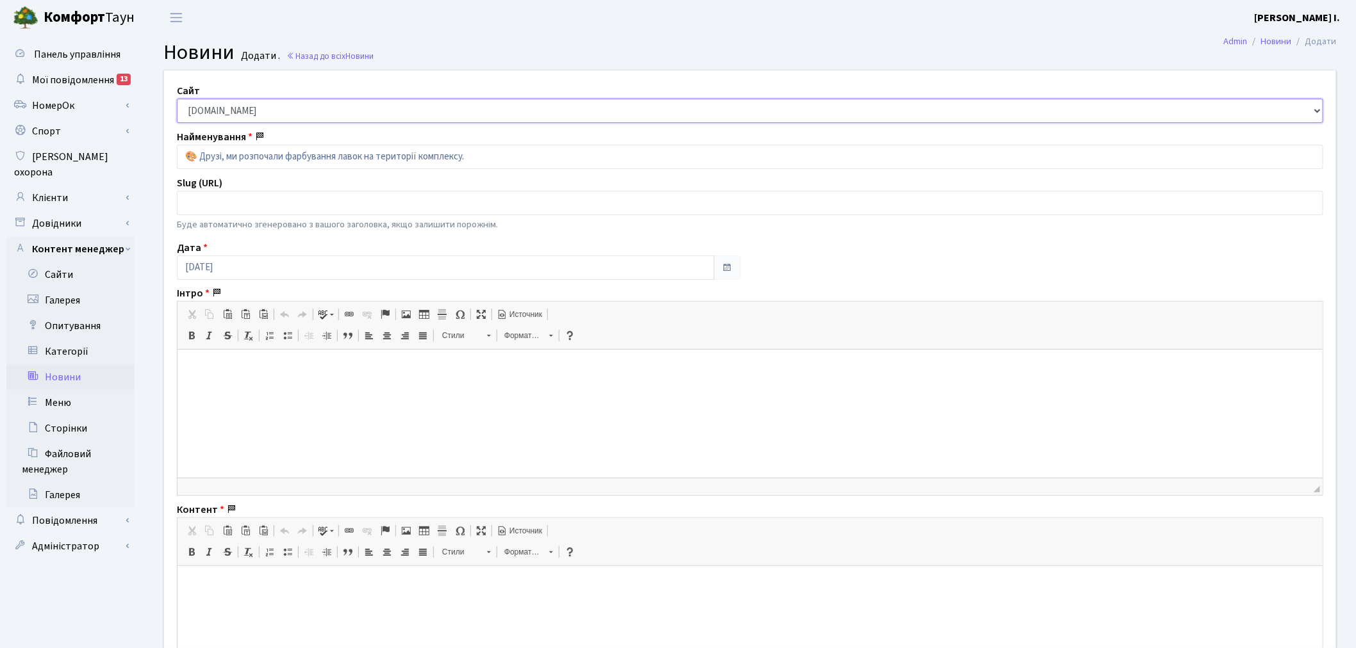
click at [177, 99] on select "[DOMAIN_NAME] [DOMAIN_NAME] [DOMAIN_NAME] [DOMAIN_NAME]" at bounding box center [750, 111] width 1146 height 24
click at [184, 161] on input "🎨 Друзі, ми розпочали фарбування лавок на території комплексу." at bounding box center [750, 157] width 1146 height 24
click at [413, 373] on p at bounding box center [749, 369] width 1119 height 13
click at [358, 605] on html at bounding box center [749, 585] width 1145 height 39
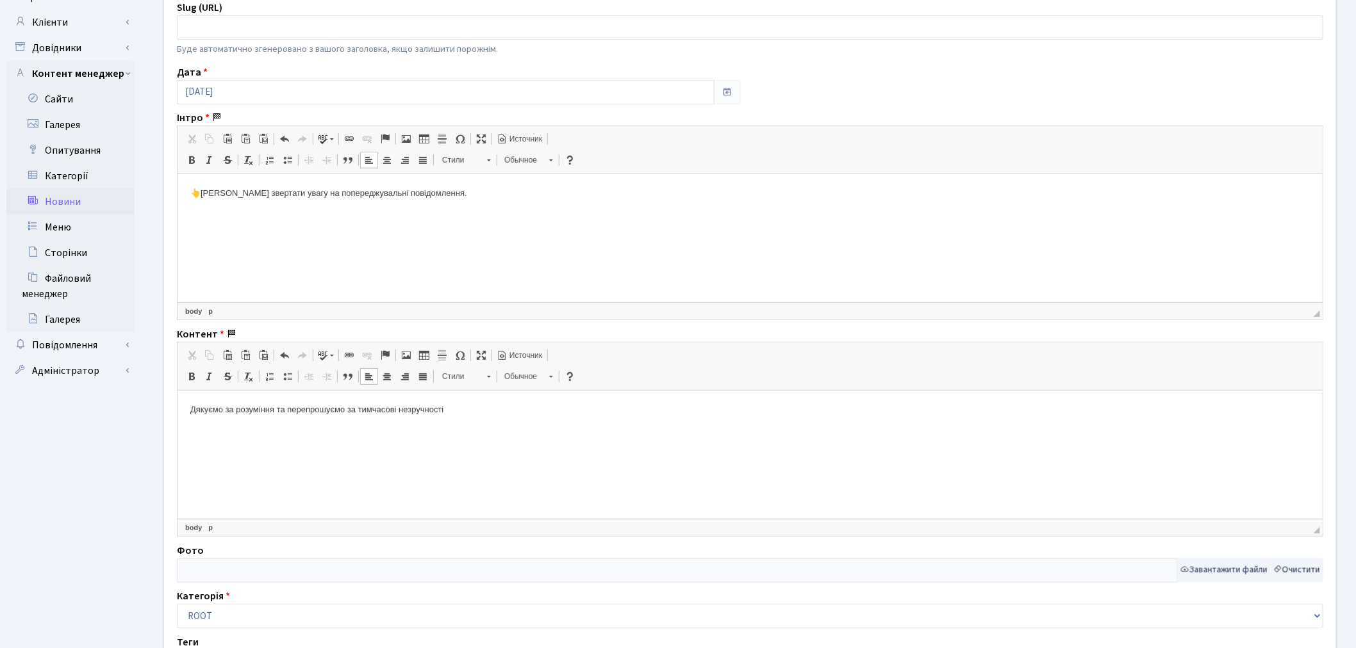
scroll to position [213, 0]
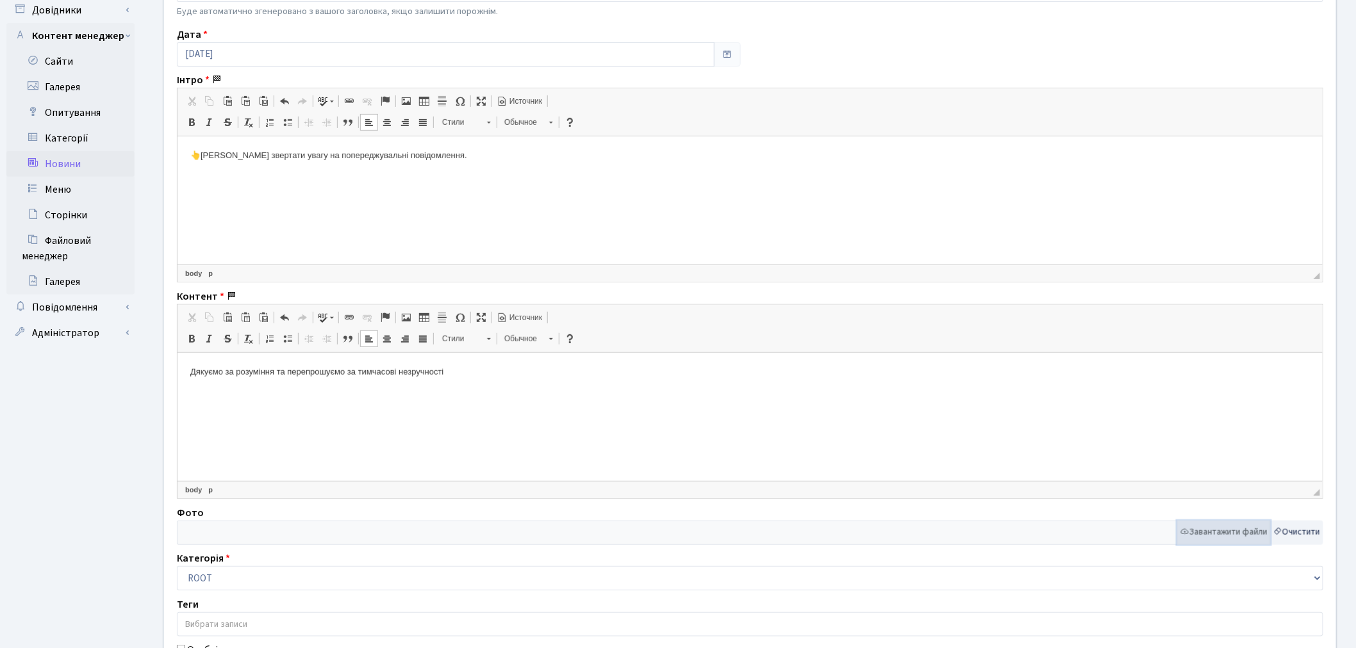
click at [1221, 536] on button "Завантажити файли" at bounding box center [1224, 533] width 94 height 24
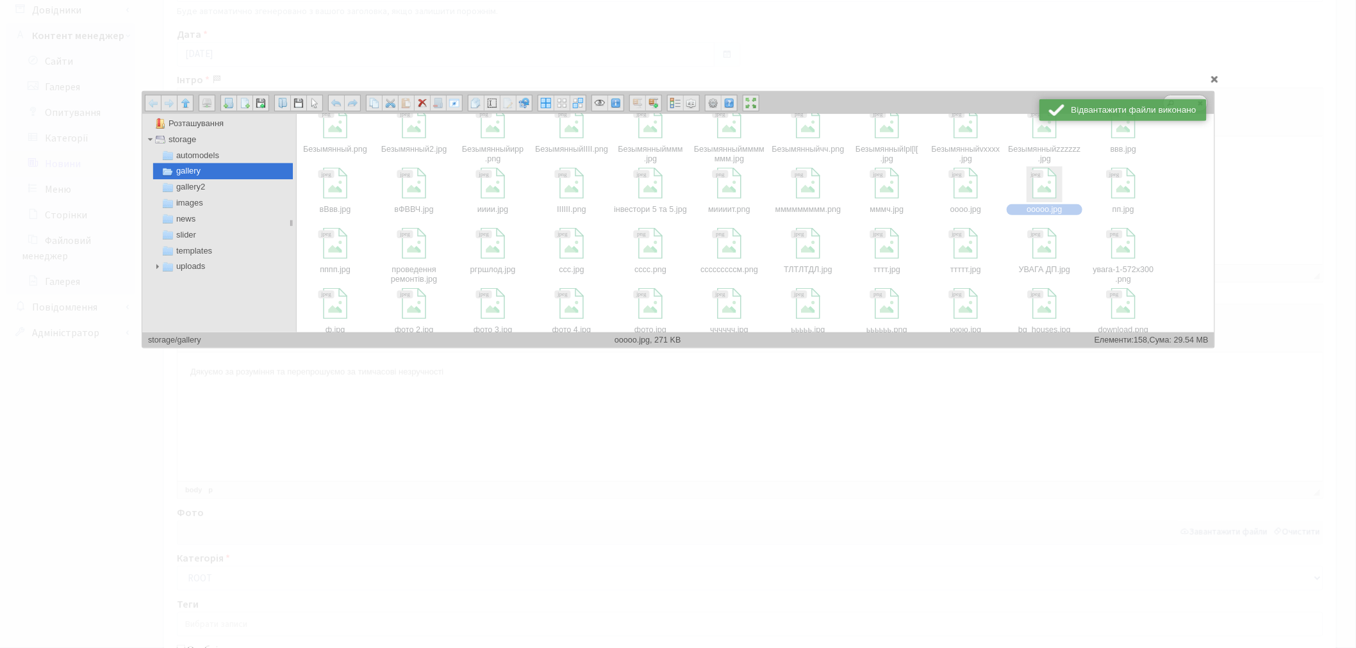
scroll to position [258, 0]
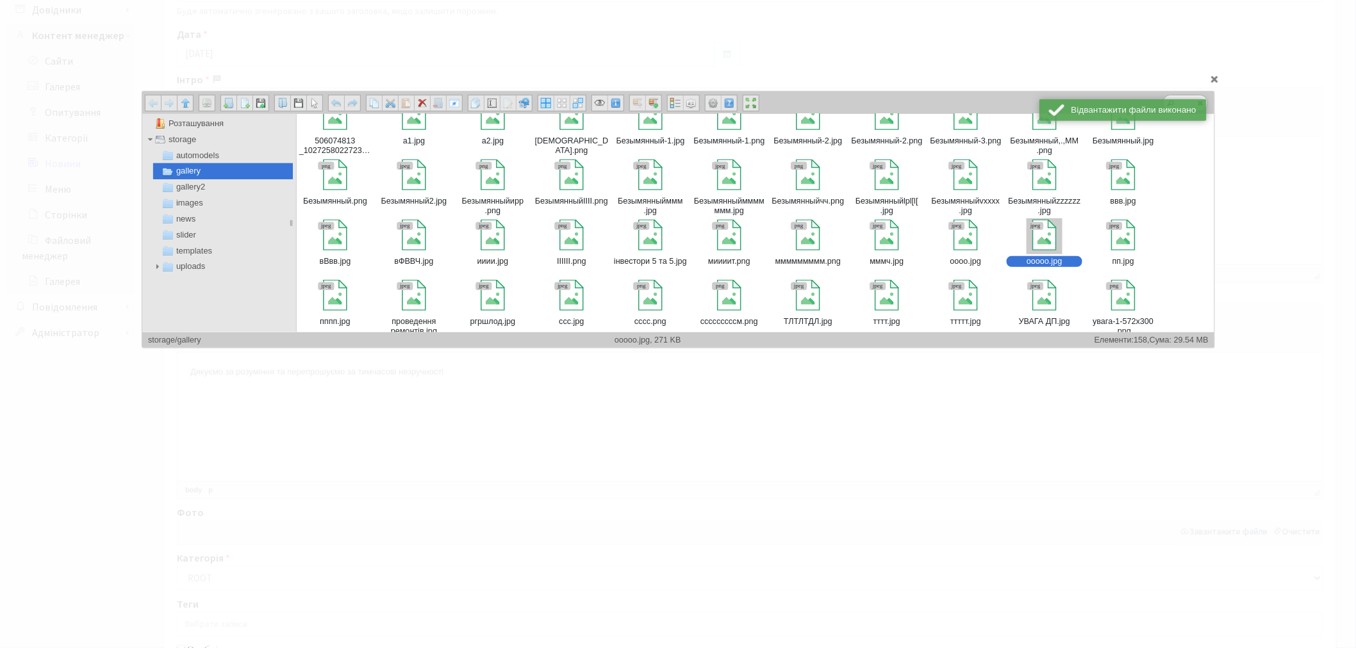
click at [1046, 240] on div at bounding box center [1043, 235] width 31 height 31
type input "storage/gallery/ооооо.jpg"
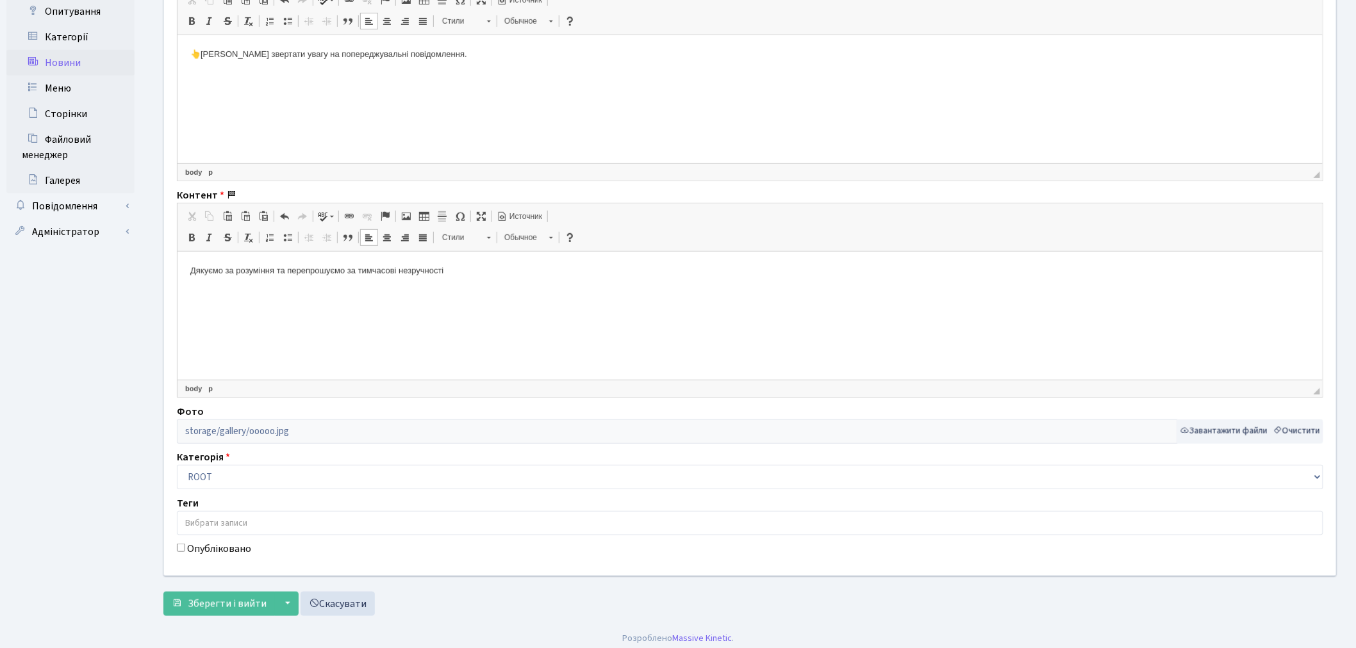
scroll to position [322, 0]
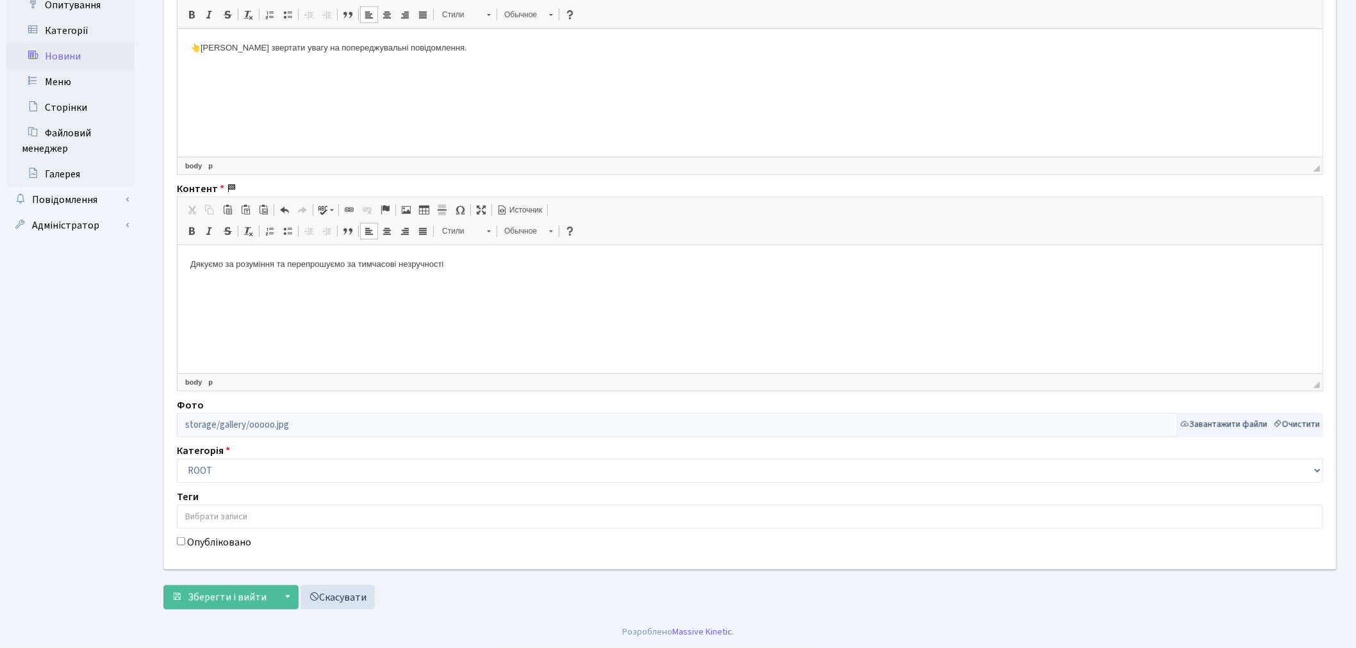
click at [247, 543] on label "Опубліковано" at bounding box center [219, 542] width 64 height 15
click at [185, 543] on input "Опубліковано" at bounding box center [181, 542] width 8 height 8
checkbox input "true"
click at [221, 600] on span "Зберегти і вийти" at bounding box center [227, 598] width 79 height 14
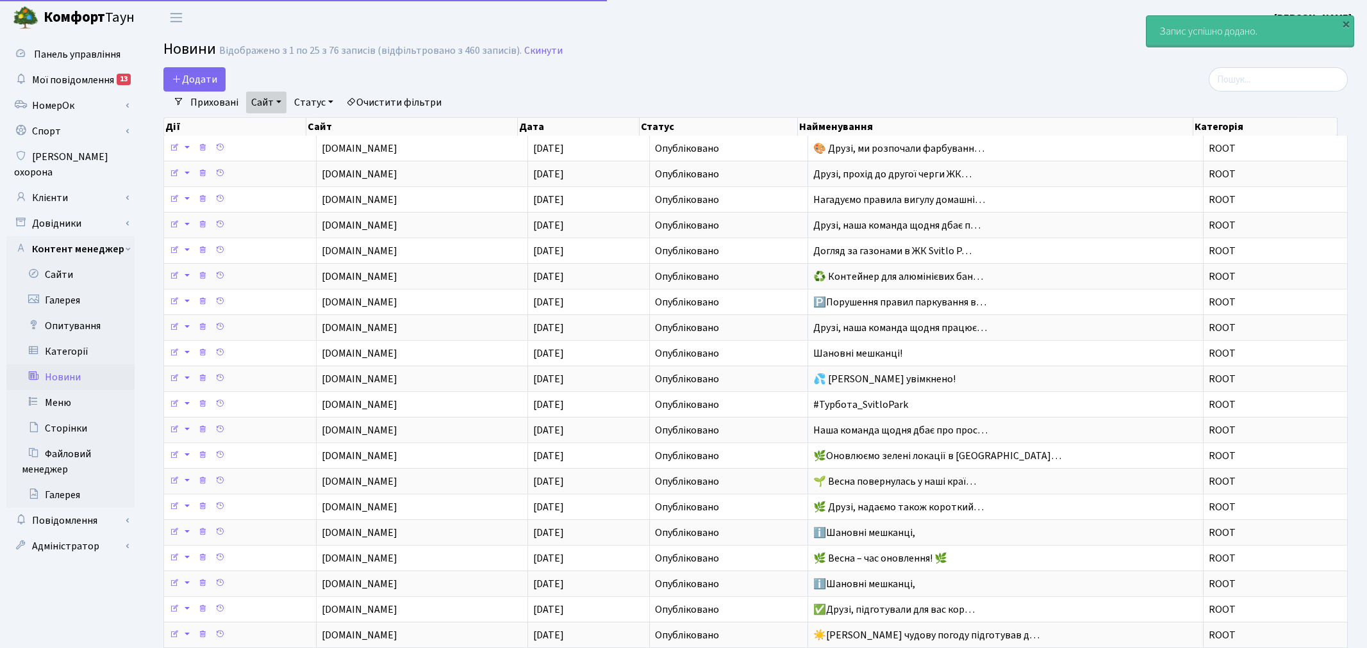
select select "25"
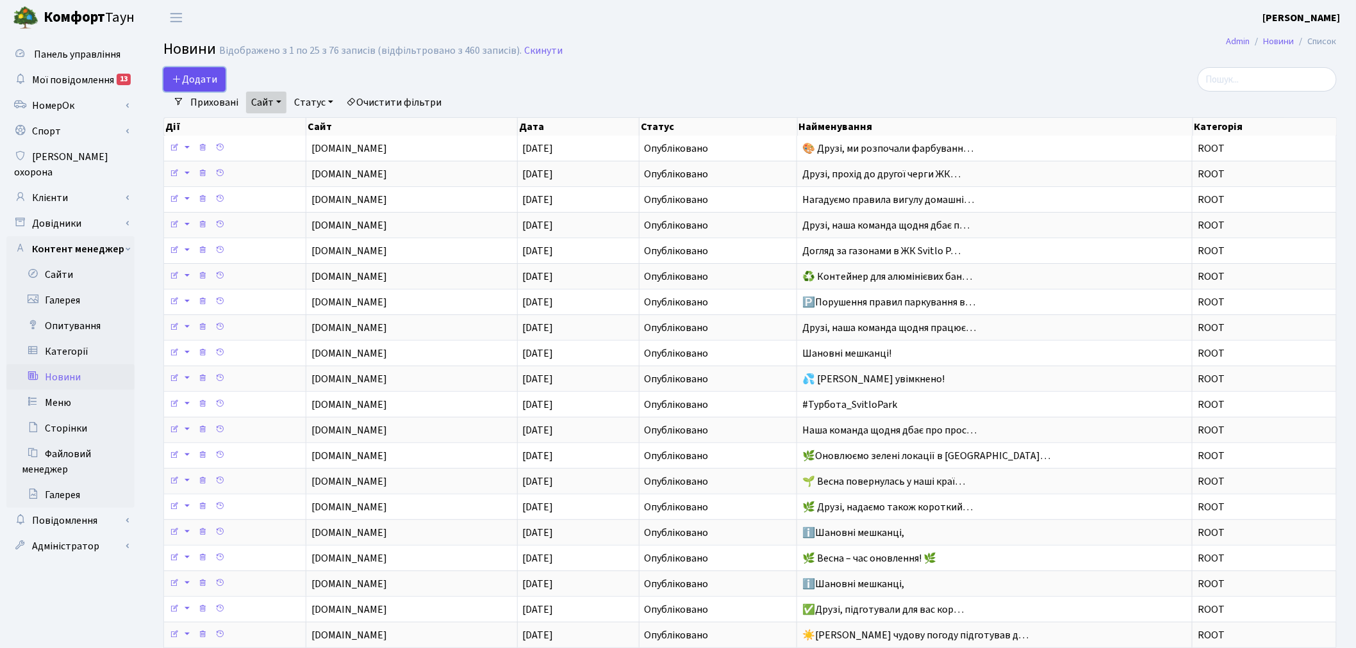
click at [189, 78] on span "Додати" at bounding box center [194, 79] width 45 height 14
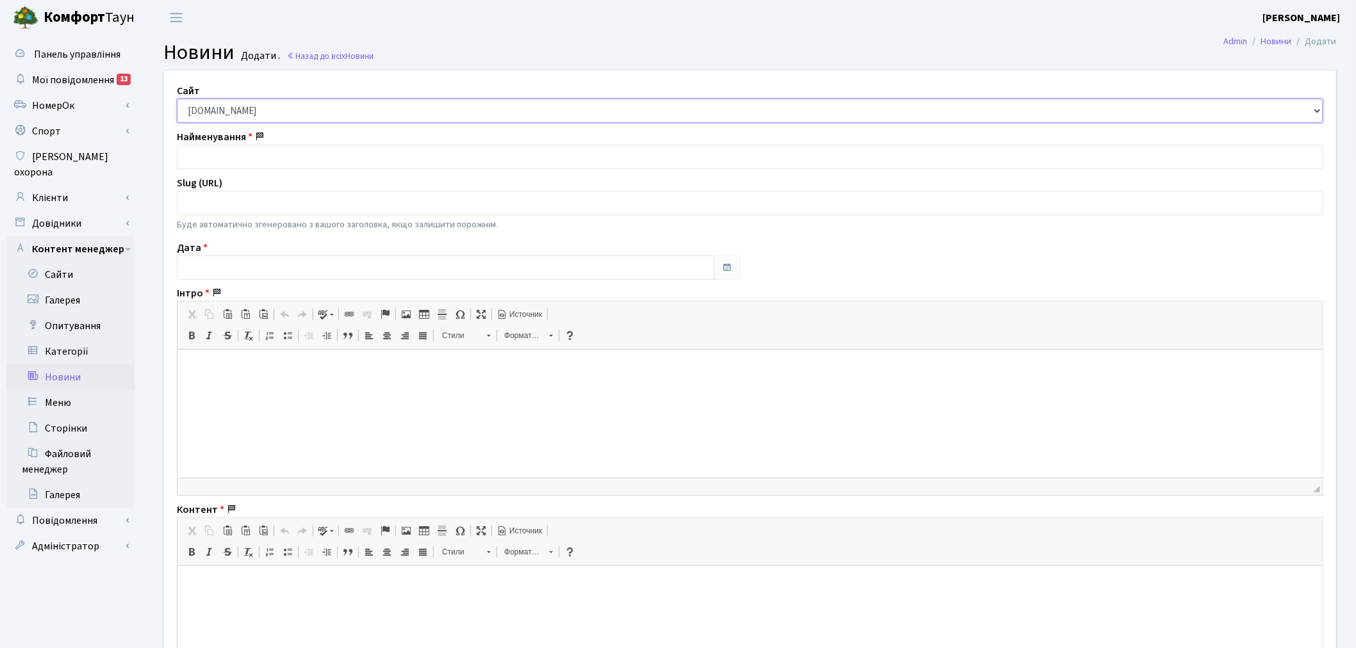
click at [245, 115] on select "[DOMAIN_NAME] [DOMAIN_NAME] [DOMAIN_NAME] [DOMAIN_NAME]" at bounding box center [750, 111] width 1146 height 24
select select "2"
click at [177, 99] on select "[DOMAIN_NAME] [DOMAIN_NAME] [DOMAIN_NAME] [DOMAIN_NAME]" at bounding box center [750, 111] width 1146 height 24
click at [336, 158] on input "text" at bounding box center [750, 157] width 1146 height 24
paste input "⚠️Шановні мешканці"
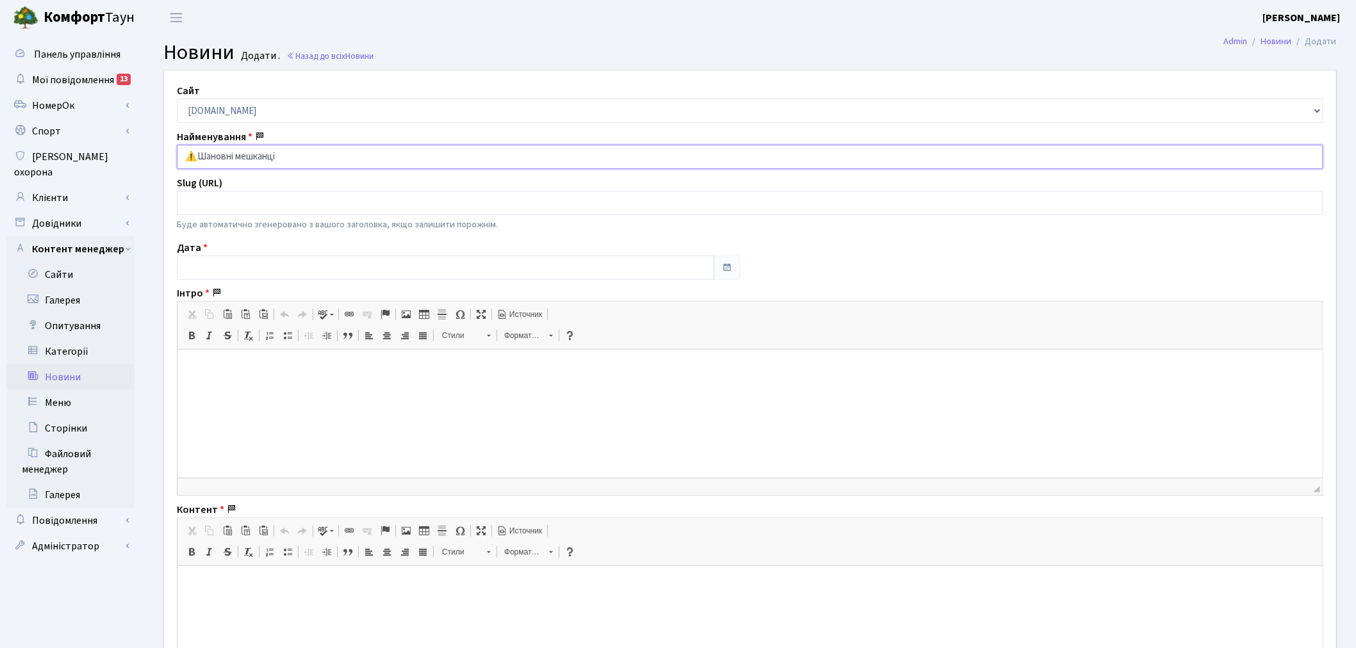
type input "⚠️Шановні мешканці"
click at [229, 267] on input "text" at bounding box center [446, 268] width 538 height 24
click at [180, 104] on th "«" at bounding box center [189, 106] width 19 height 19
click at [251, 218] on td "31" at bounding box center [247, 222] width 19 height 19
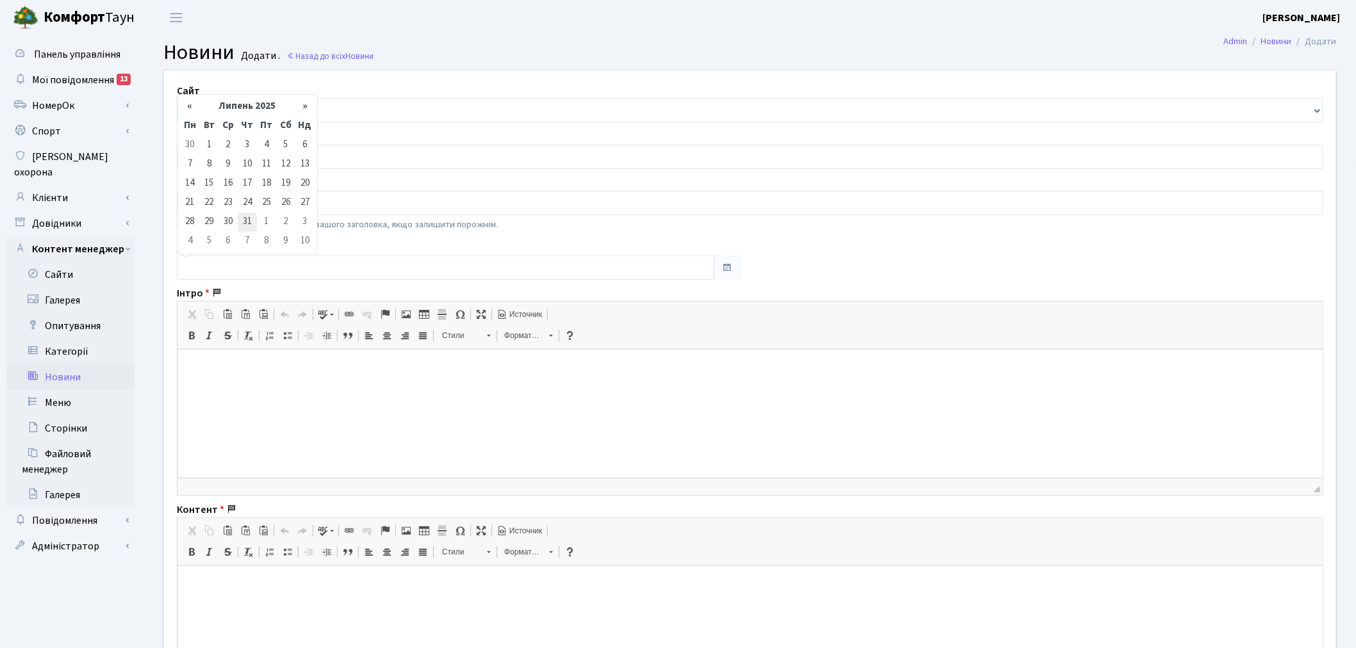
type input "[DATE]"
click at [302, 384] on html at bounding box center [749, 369] width 1145 height 39
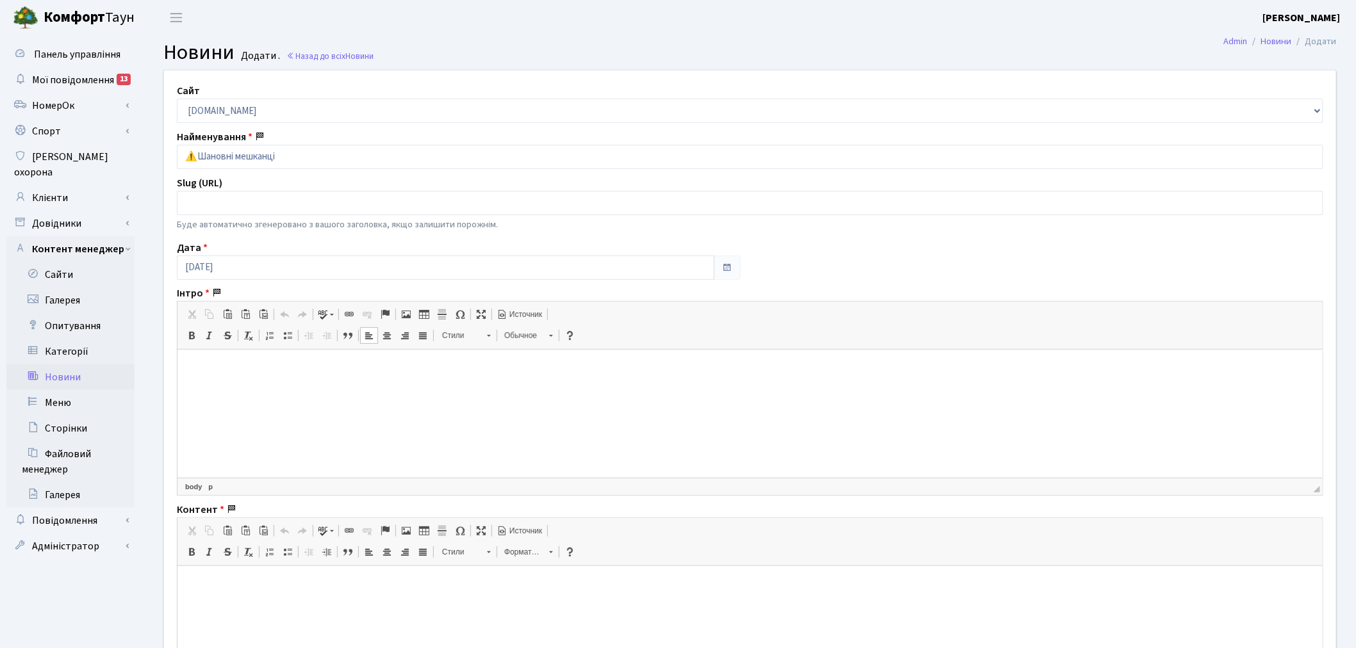
click at [478, 389] on html at bounding box center [749, 369] width 1145 height 39
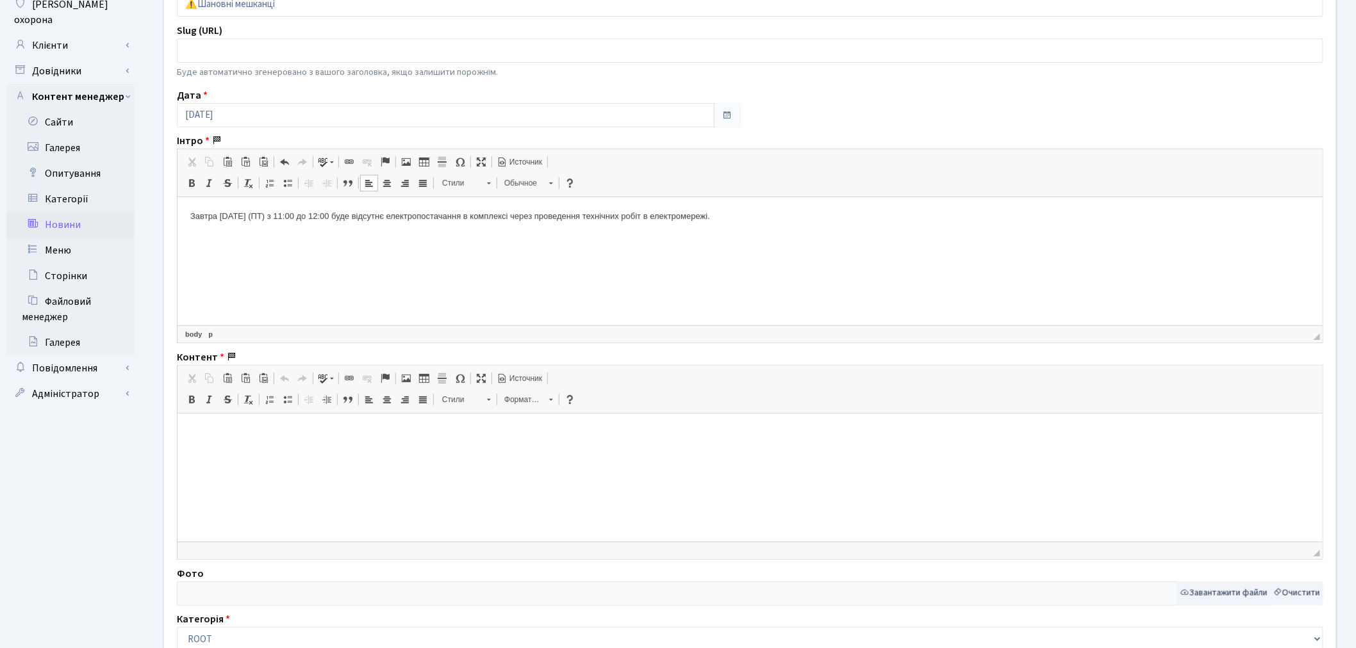
scroll to position [213, 0]
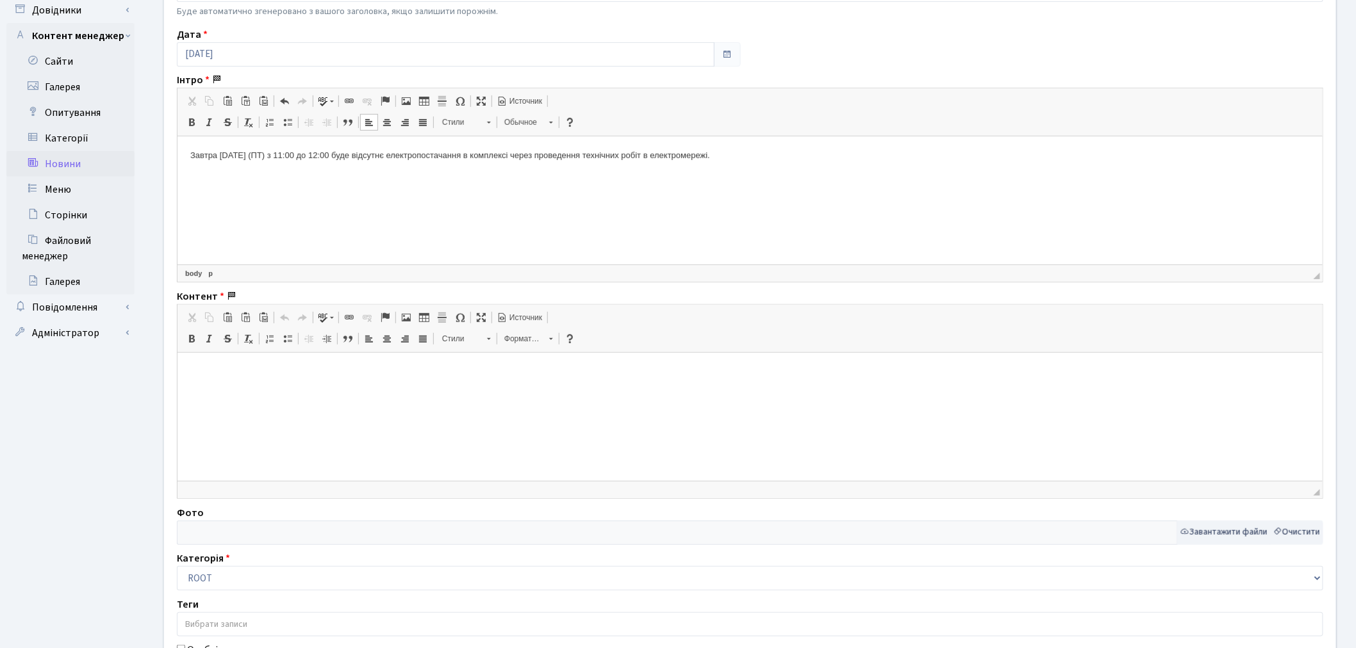
click at [486, 391] on html at bounding box center [749, 371] width 1145 height 39
click at [297, 390] on html at bounding box center [749, 371] width 1145 height 39
click at [1234, 534] on button "Завантажити файли" at bounding box center [1224, 533] width 94 height 24
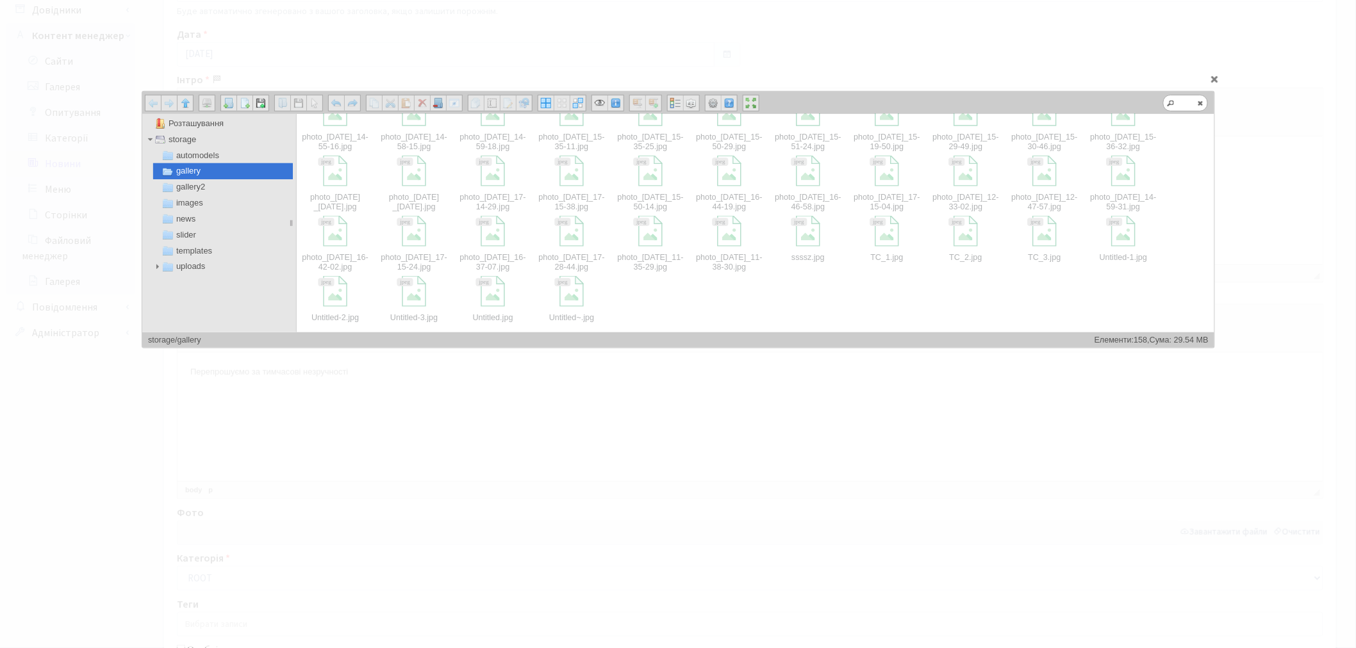
scroll to position [684, 0]
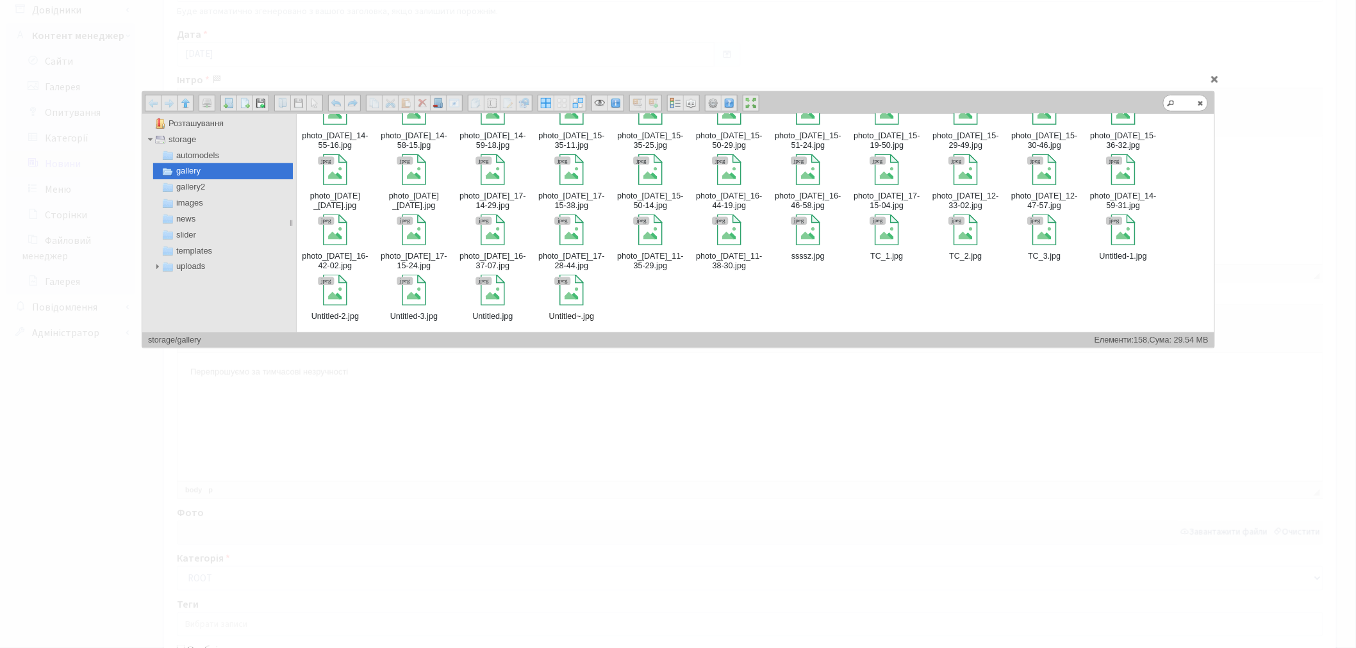
click at [552, 312] on div "Untitled~​.jpg" at bounding box center [571, 316] width 76 height 11
click at [500, 302] on div at bounding box center [492, 290] width 31 height 31
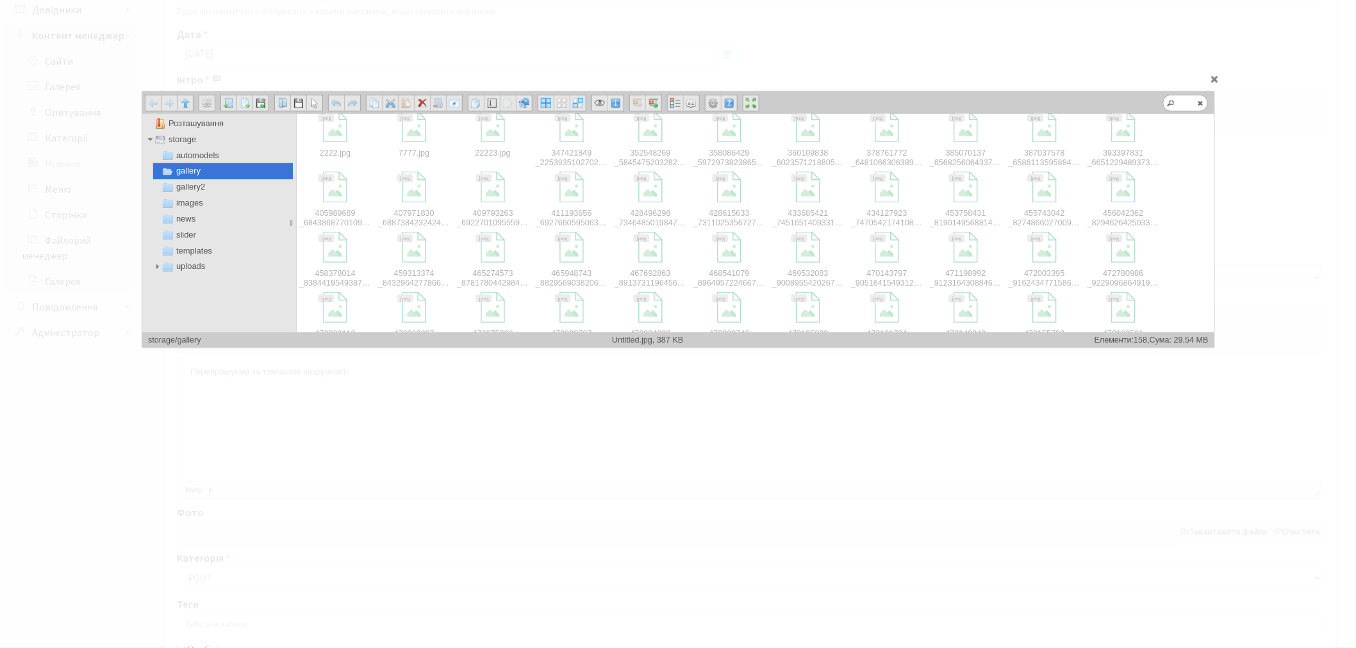
scroll to position [0, 0]
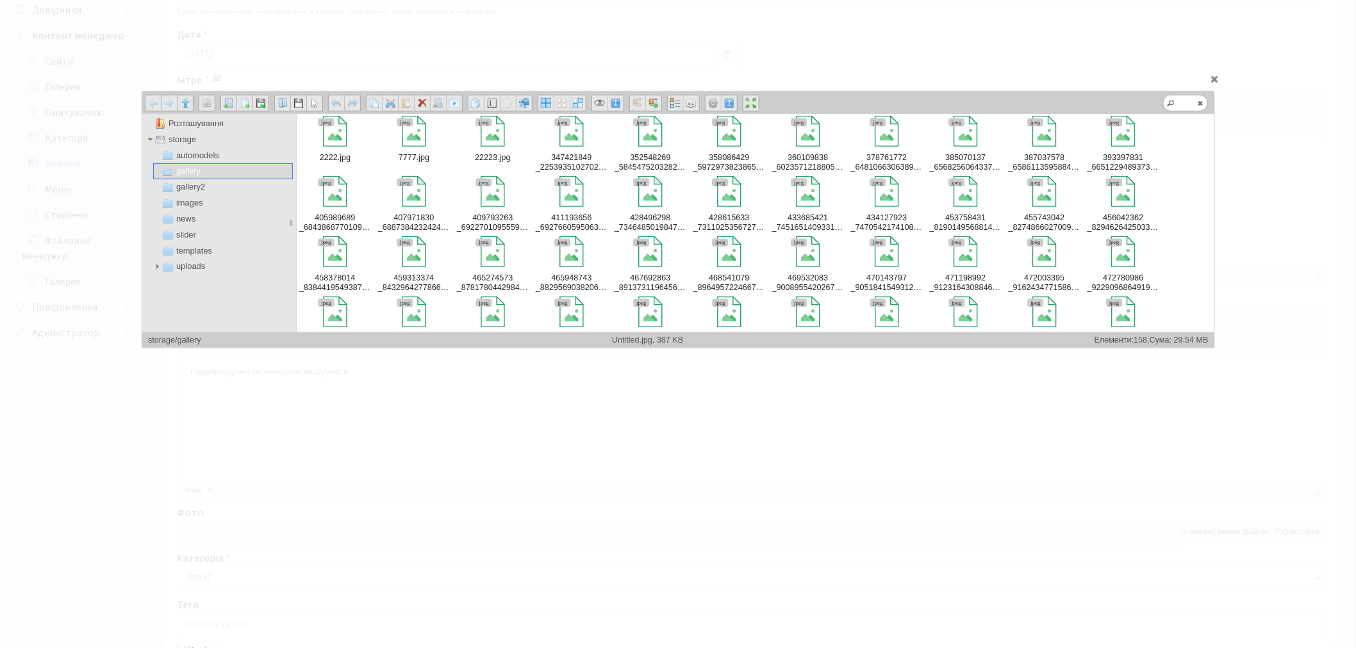
click at [226, 177] on span "gallery" at bounding box center [222, 171] width 140 height 16
click at [219, 186] on span "gallery2" at bounding box center [222, 187] width 140 height 16
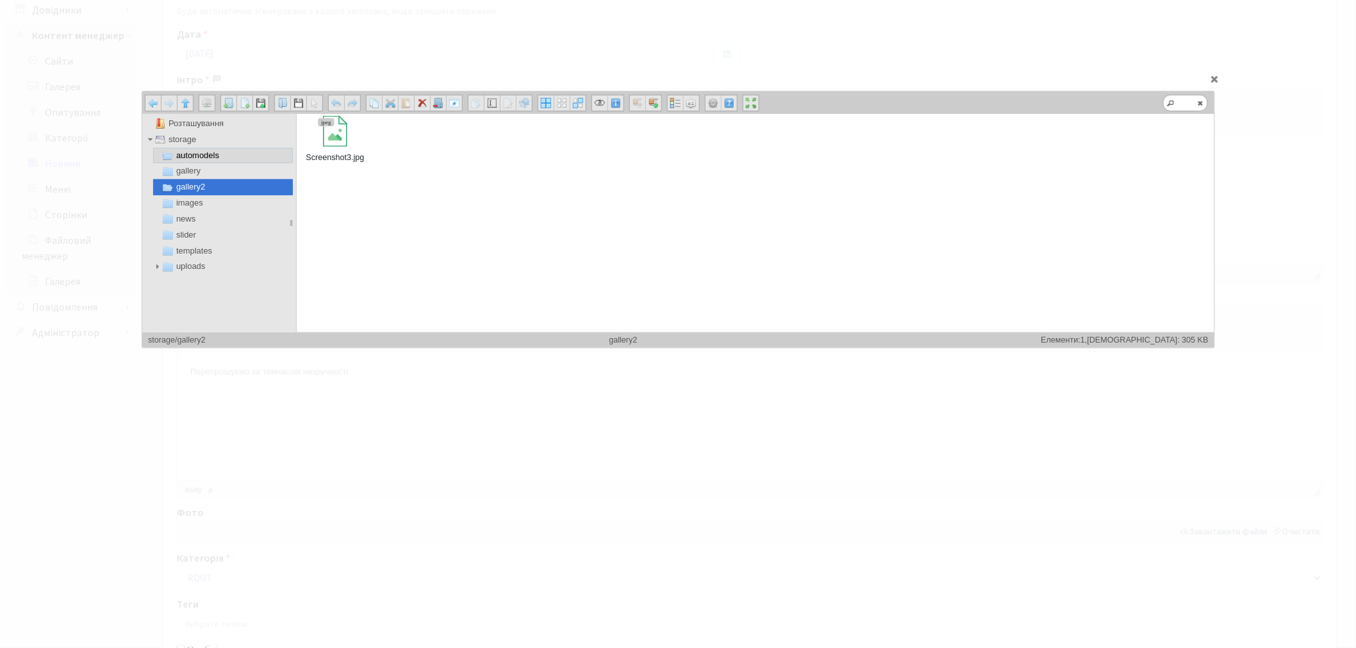
click at [205, 148] on span "automodels" at bounding box center [222, 156] width 140 height 16
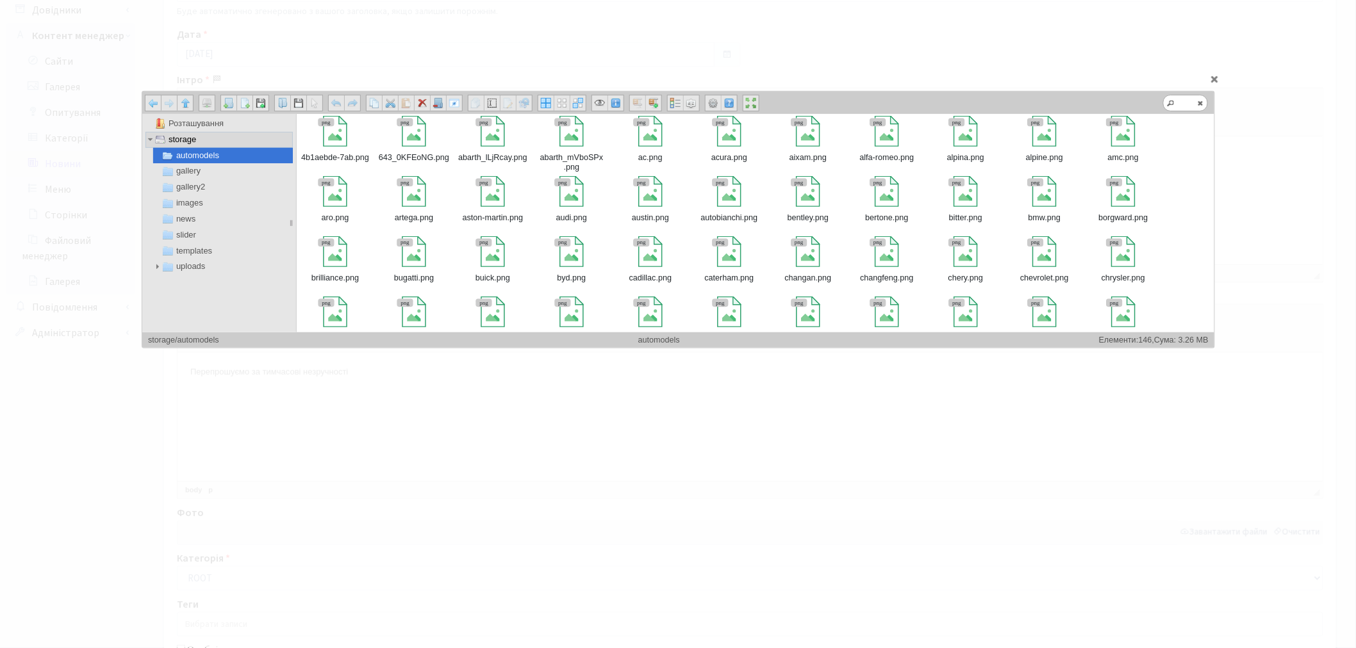
click at [204, 140] on span "storage" at bounding box center [218, 140] width 147 height 16
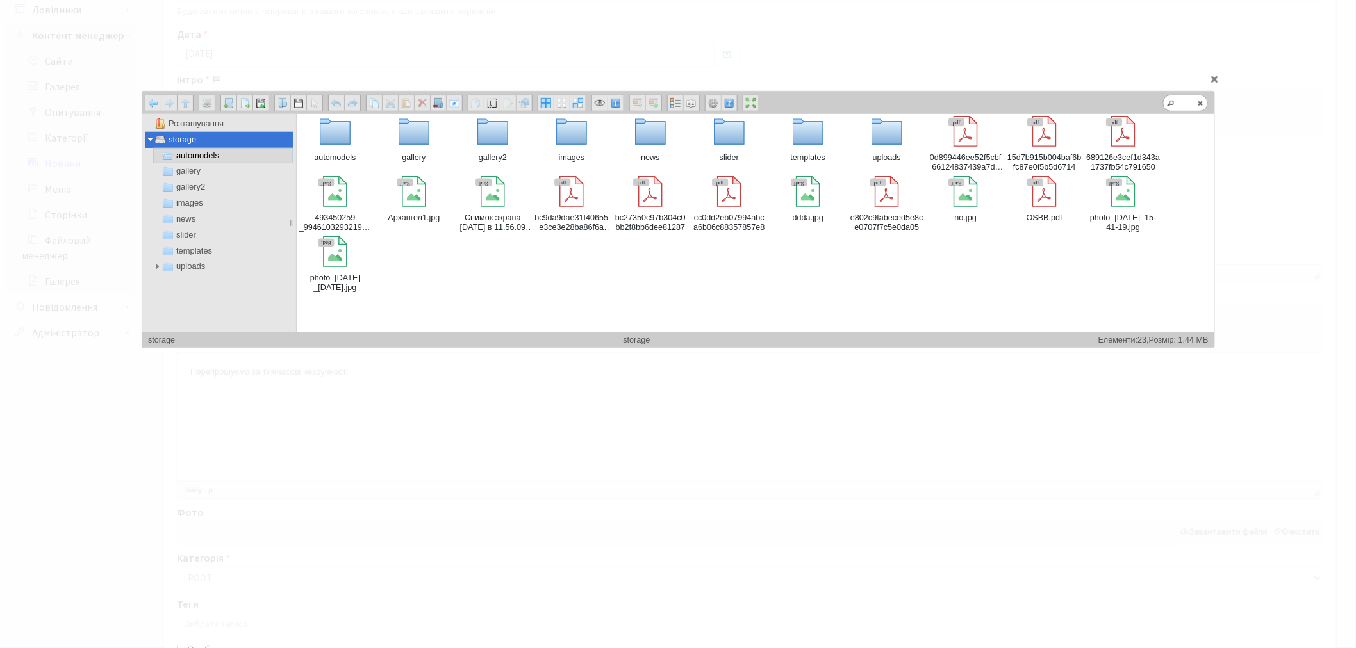
click at [214, 154] on span "automodels" at bounding box center [222, 156] width 140 height 16
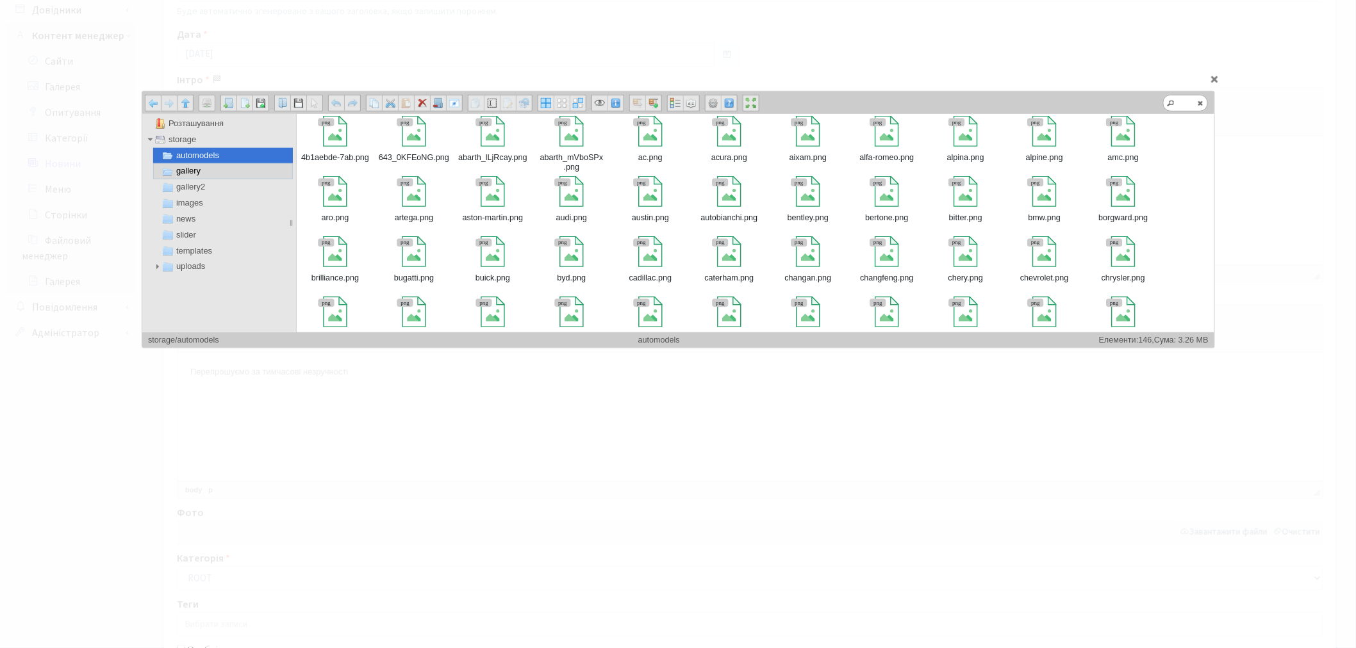
click at [247, 180] on span "gallery2" at bounding box center [222, 187] width 140 height 16
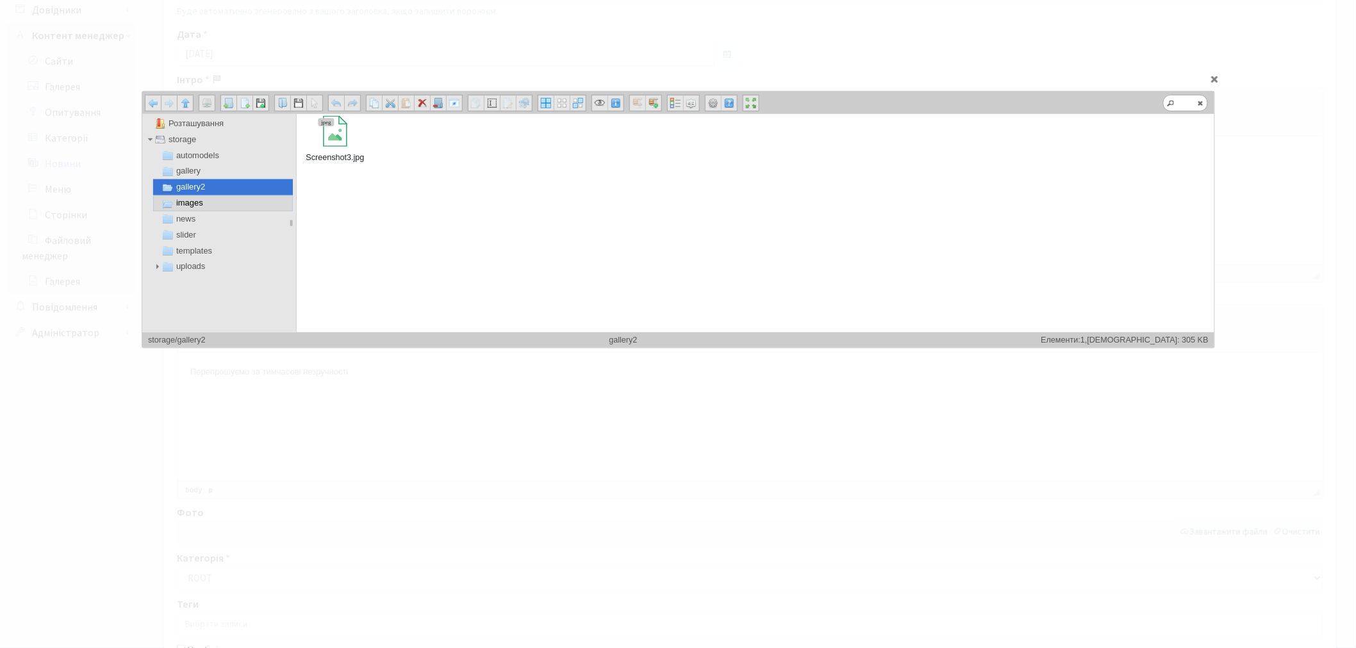
click at [247, 199] on span "images" at bounding box center [222, 203] width 140 height 16
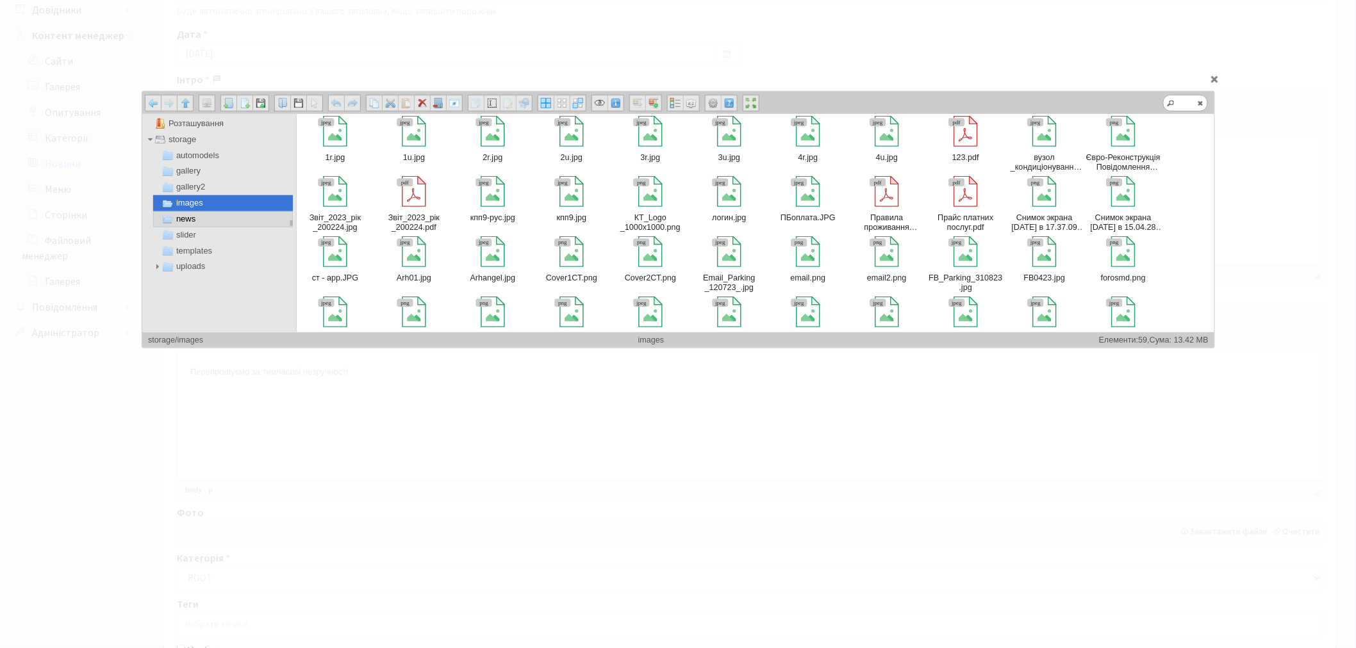
click at [250, 222] on span "news" at bounding box center [222, 219] width 140 height 16
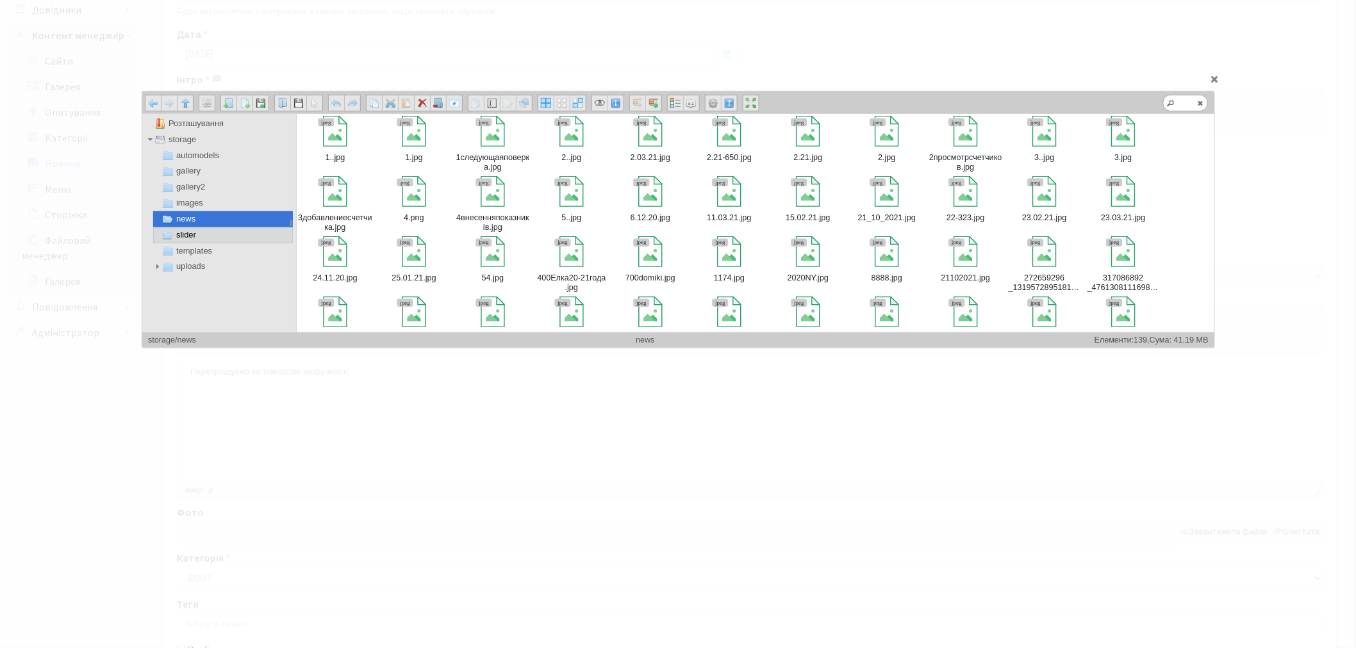
click at [247, 234] on span "slider" at bounding box center [222, 235] width 140 height 16
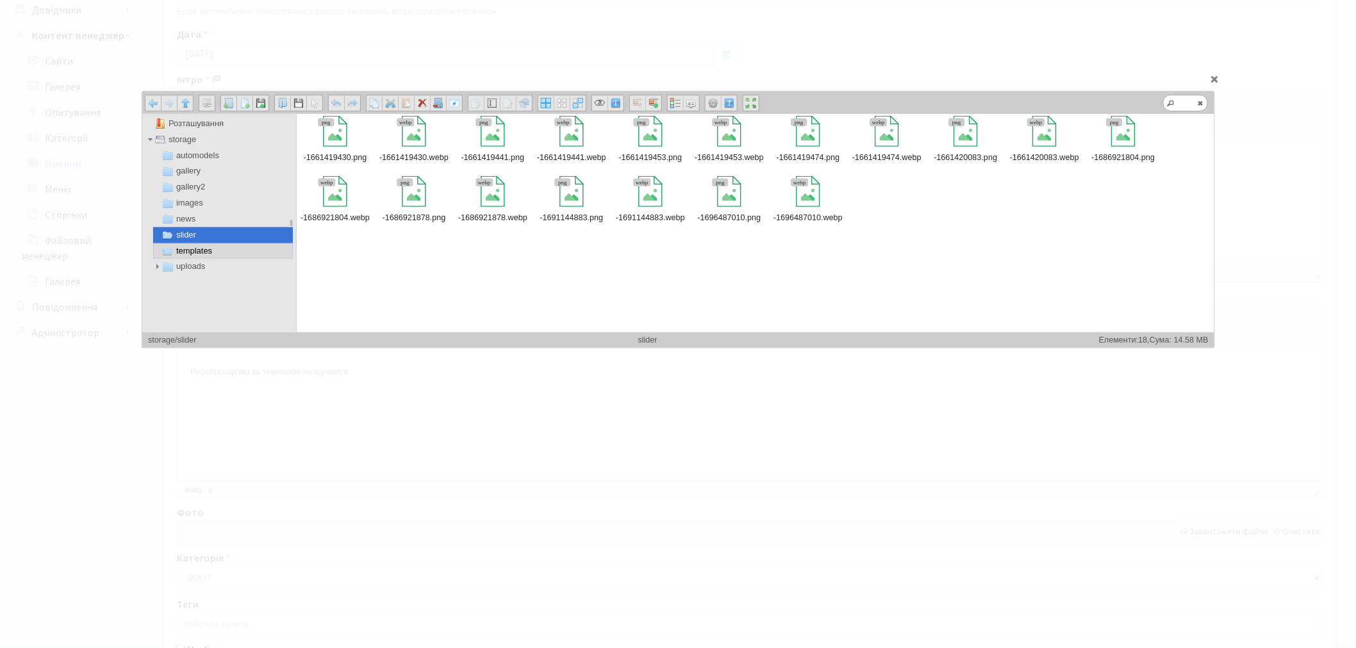
click at [244, 250] on span "templates" at bounding box center [222, 251] width 140 height 16
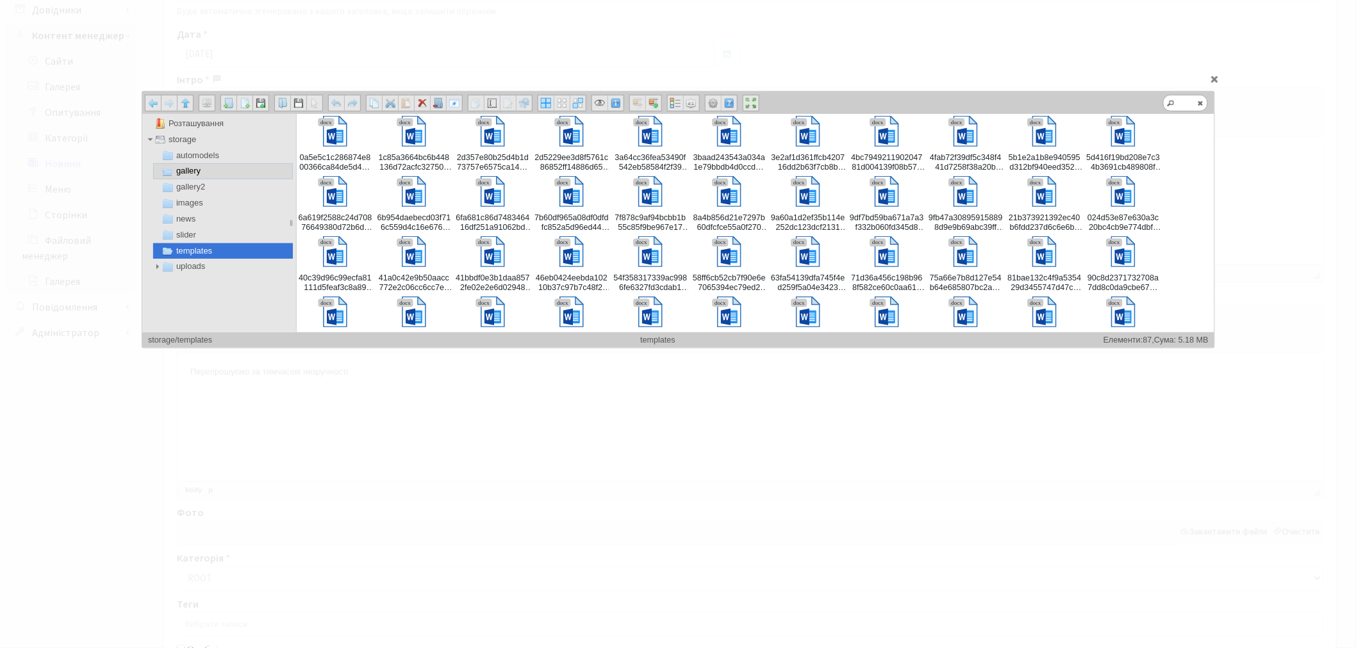
click at [234, 173] on span "gallery" at bounding box center [222, 171] width 140 height 16
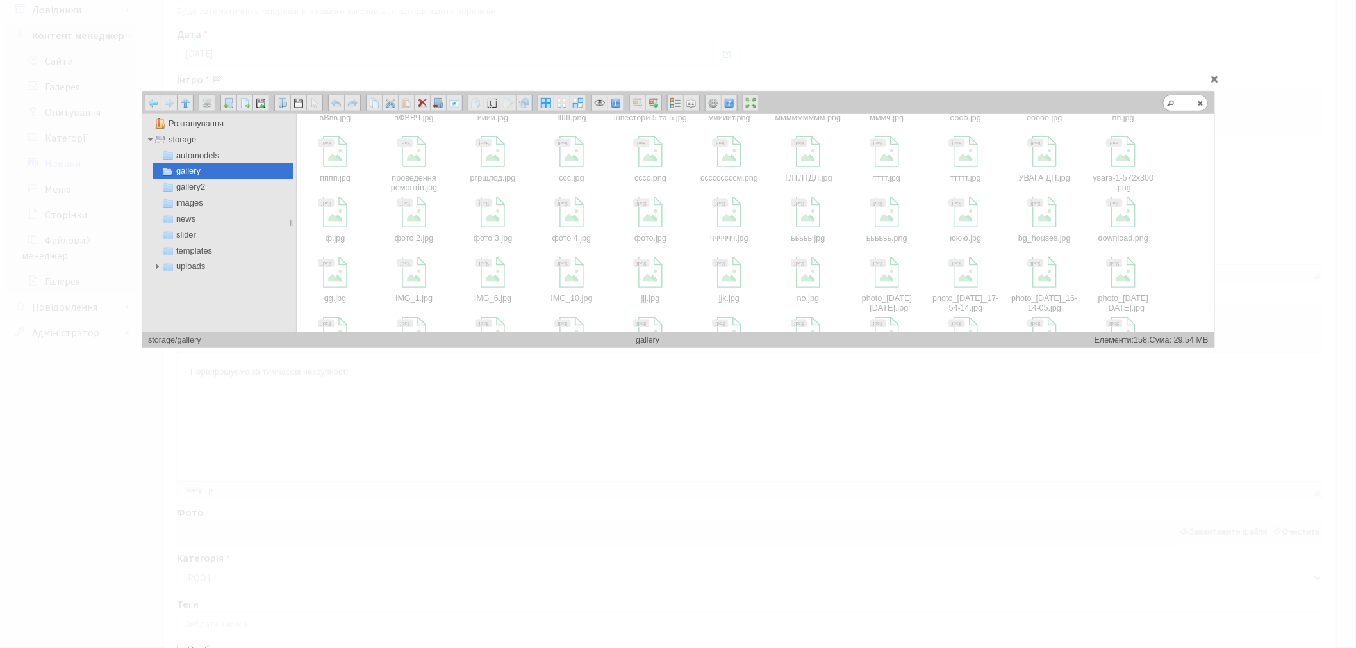
scroll to position [356, 0]
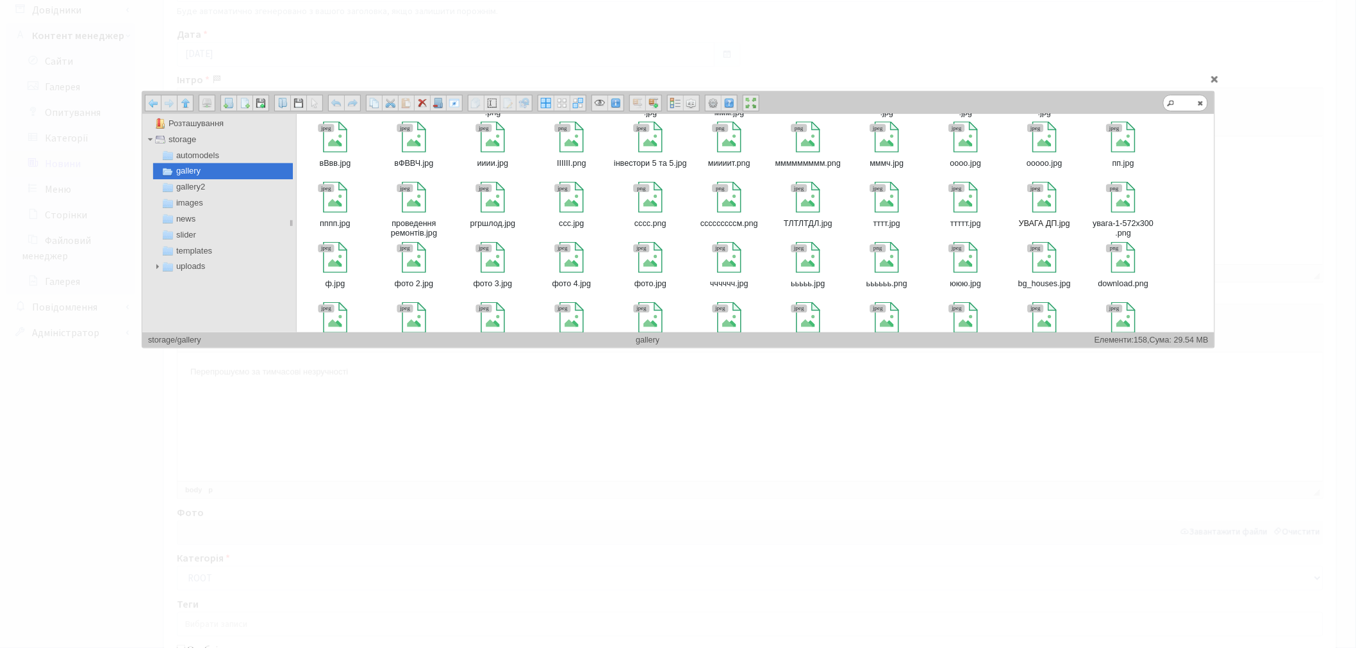
click at [1055, 208] on div at bounding box center [1043, 197] width 31 height 31
click at [1180, 93] on div "Назад Вперед На 1 рівень вгору Змонтувати мережевий диск Створити теку Створити…" at bounding box center [678, 103] width 1072 height 22
click at [1182, 104] on div "Назад Вперед На 1 рівень вгору Змонтувати мережевий диск Створити теку Створити…" at bounding box center [677, 220] width 1073 height 258
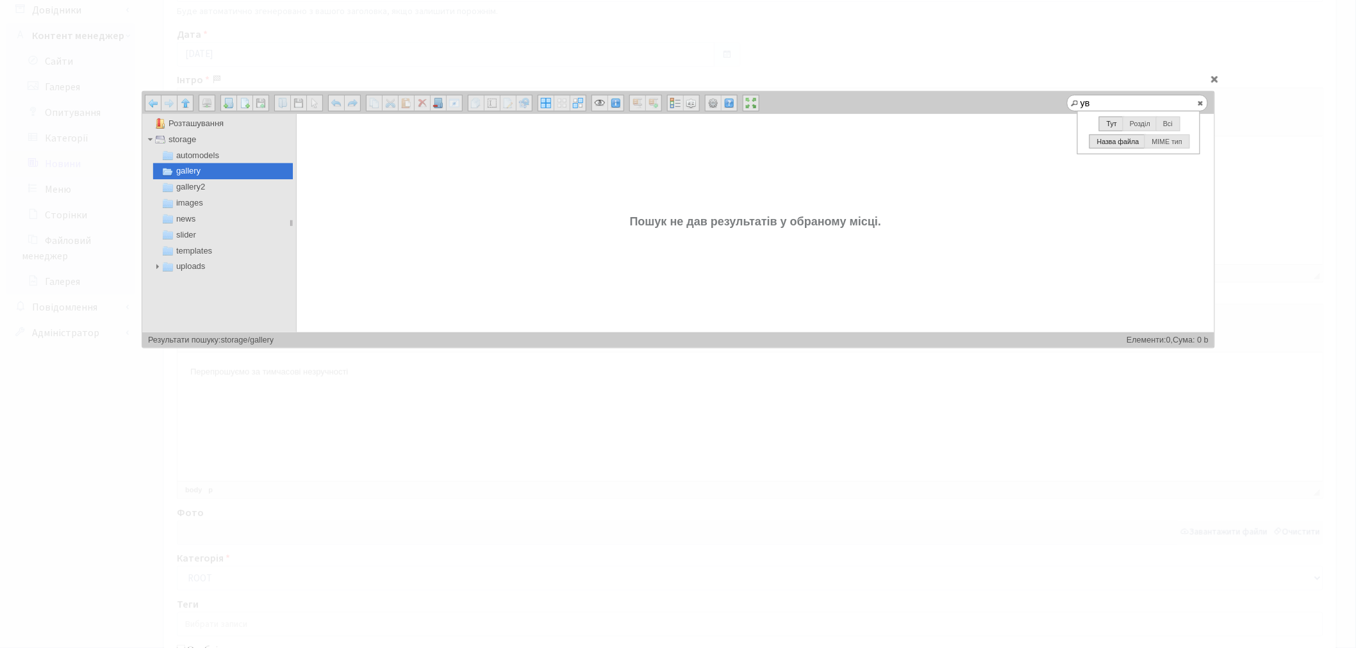
type input "у"
type input "\"
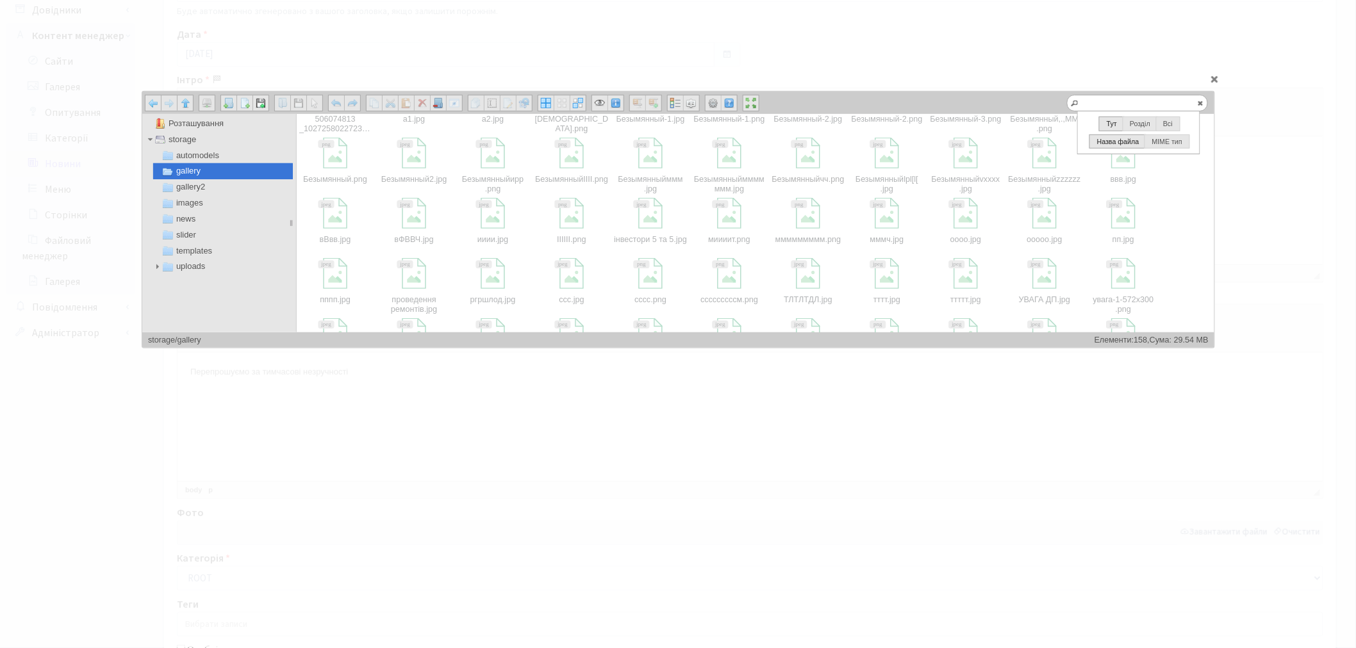
scroll to position [284, 0]
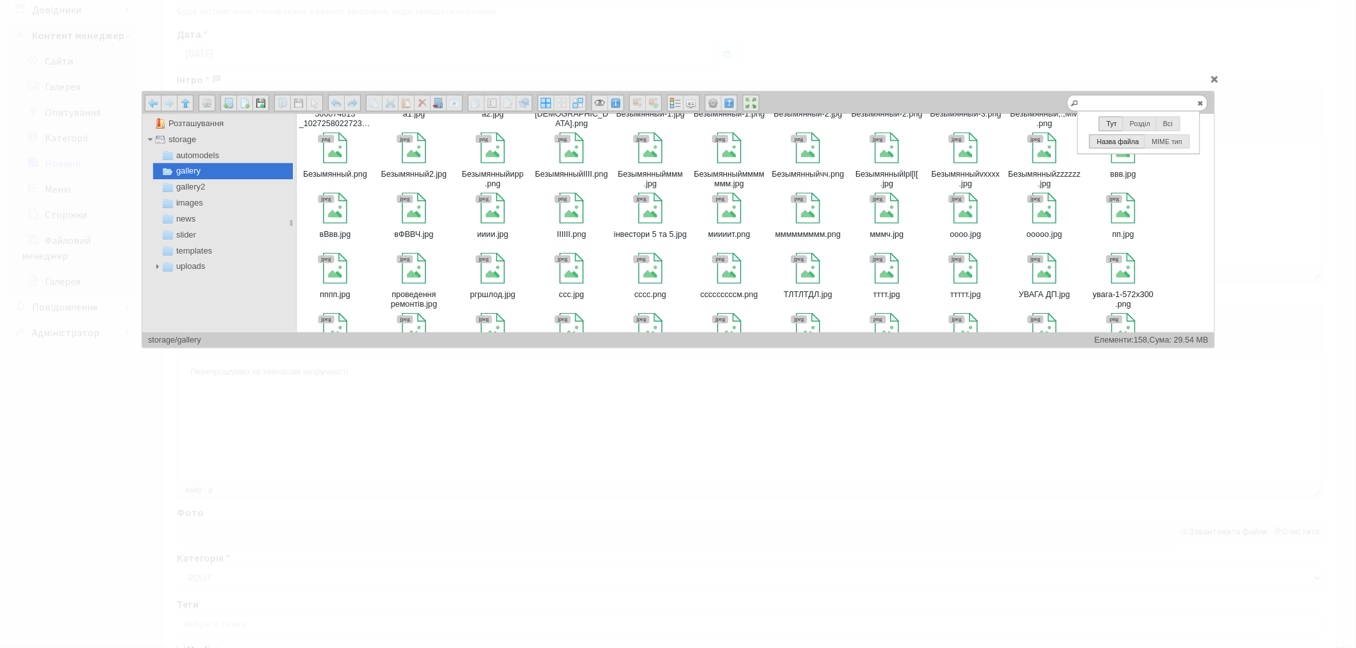
click at [1119, 276] on div at bounding box center [1122, 268] width 31 height 31
type input "storage/gallery/увага-1-572x300.png"
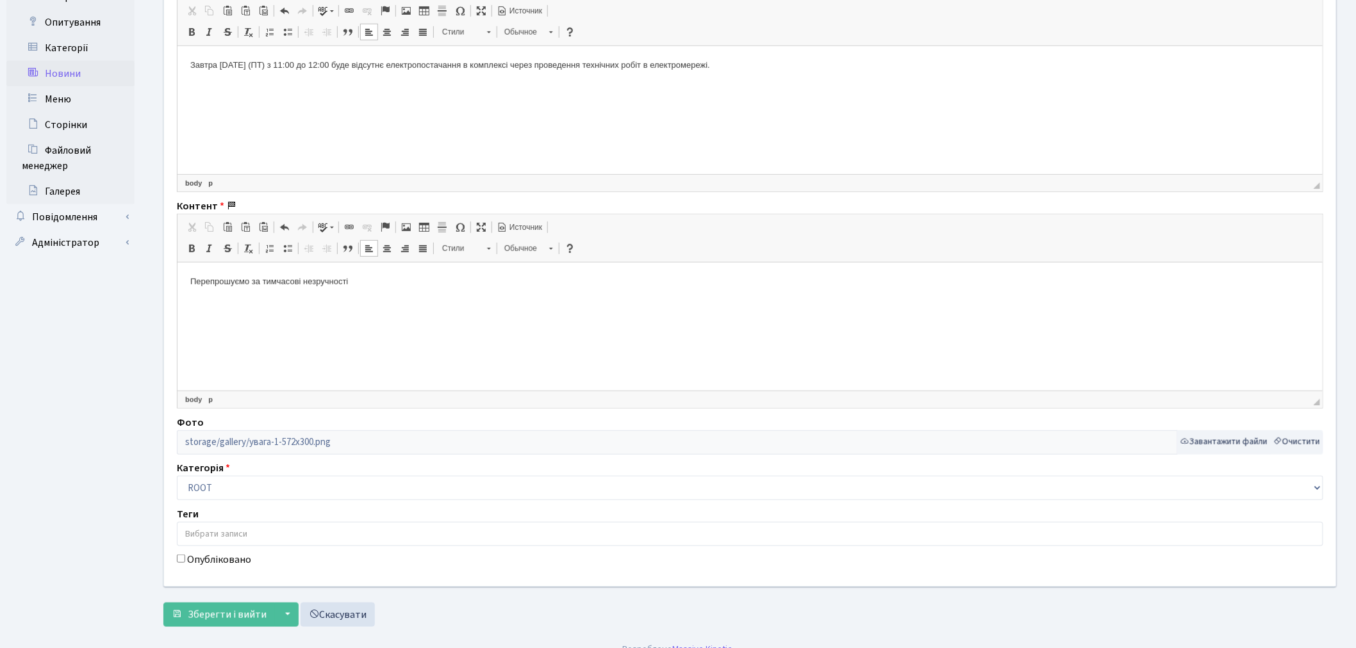
scroll to position [322, 0]
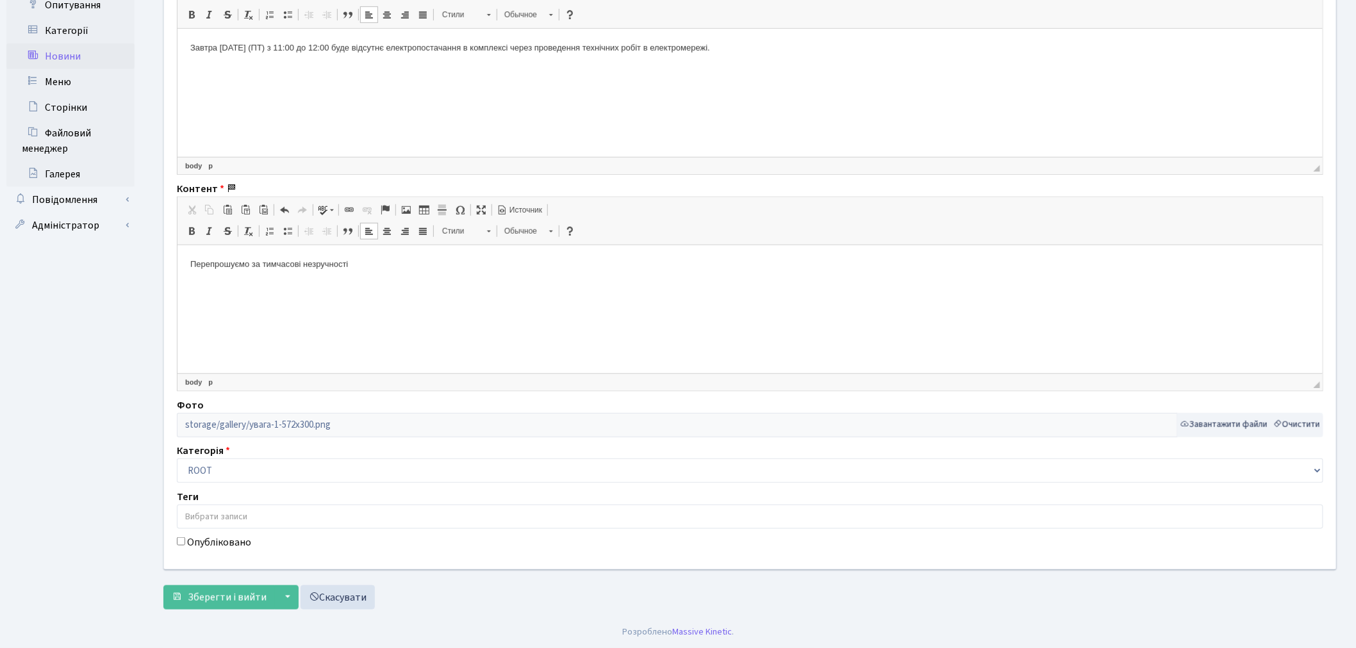
click at [204, 543] on label "Опубліковано" at bounding box center [219, 542] width 64 height 15
click at [185, 543] on input "Опубліковано" at bounding box center [181, 542] width 8 height 8
checkbox input "true"
click at [222, 598] on span "Зберегти і вийти" at bounding box center [227, 598] width 79 height 14
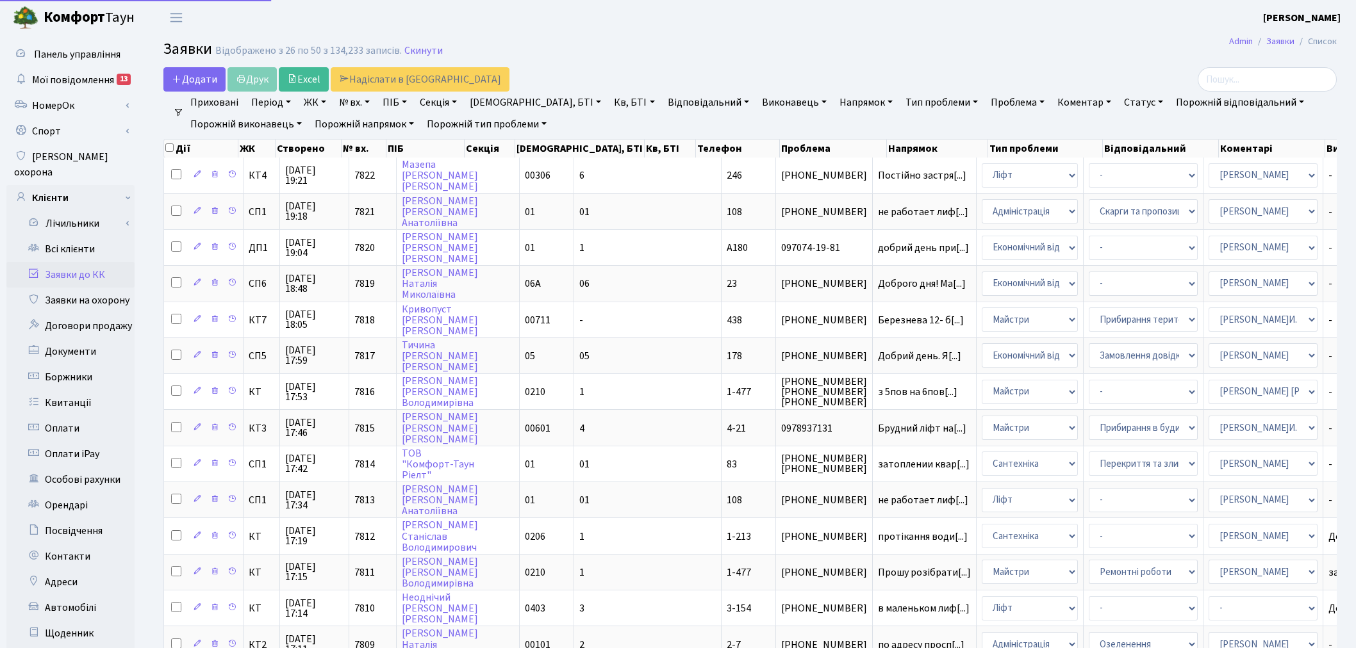
select select "25"
click at [84, 238] on link "Всі клієнти" at bounding box center [70, 249] width 128 height 26
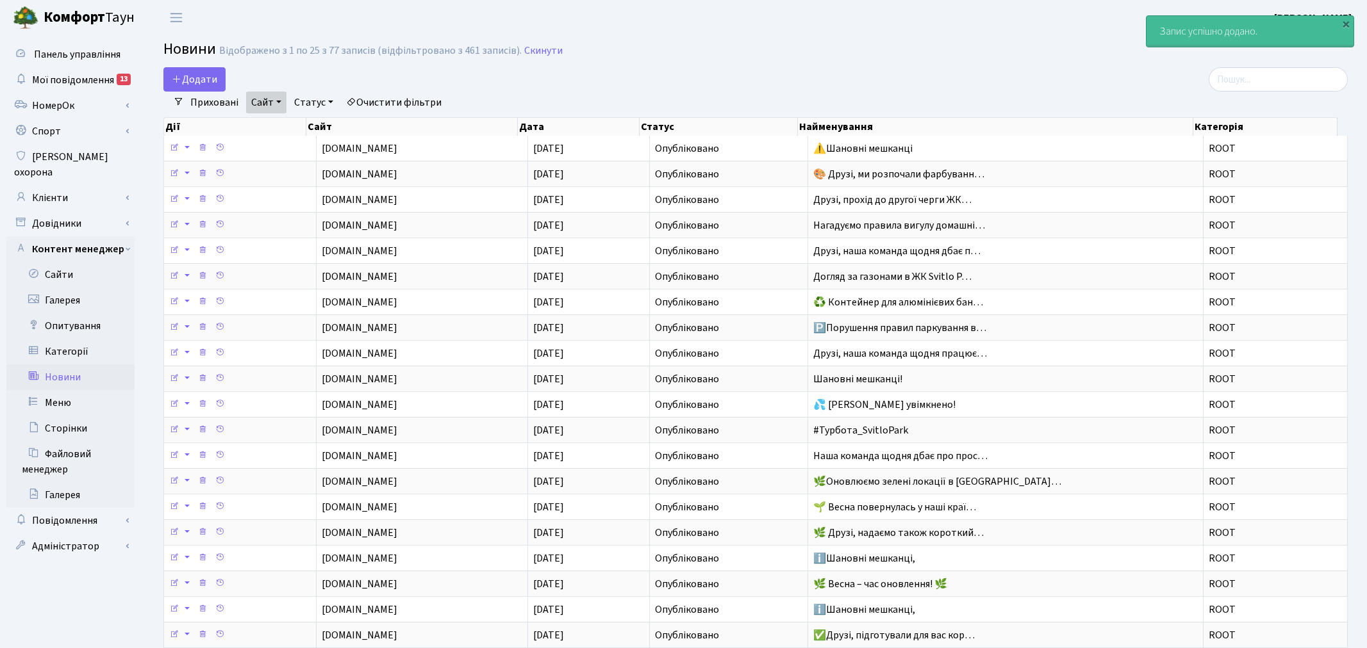
select select "25"
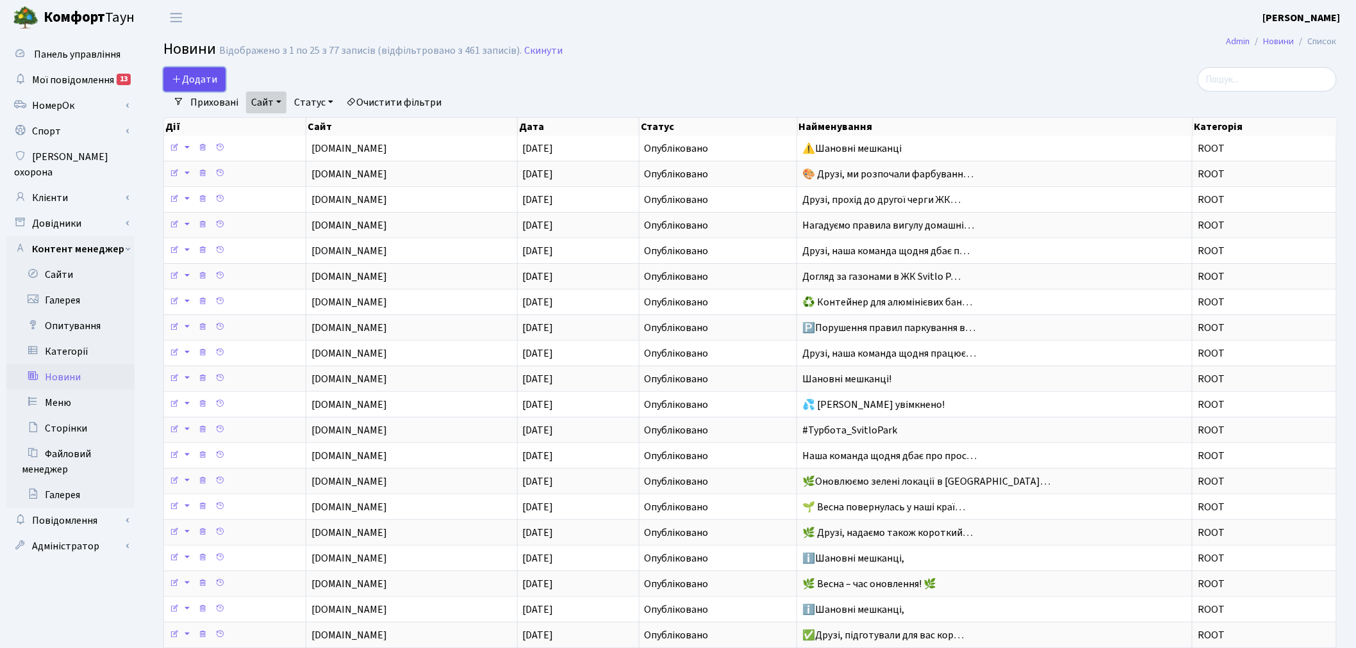
click at [208, 77] on span "Додати" at bounding box center [194, 79] width 45 height 14
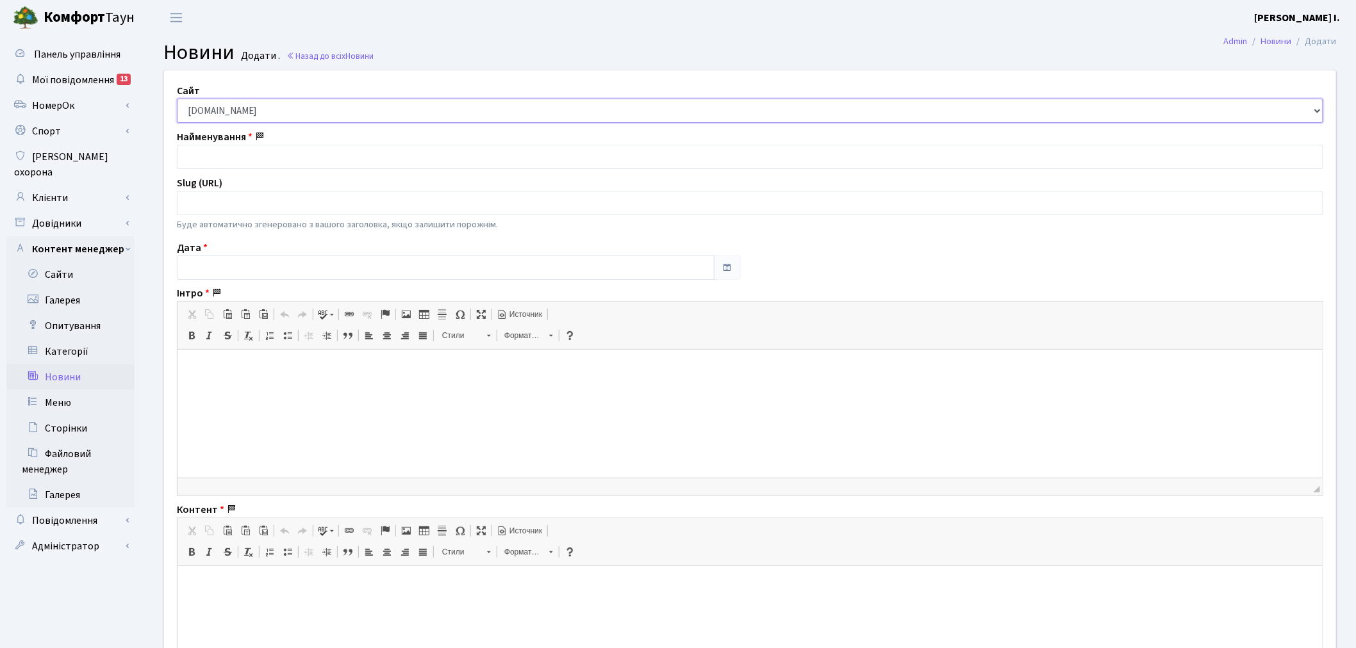
drag, startPoint x: 250, startPoint y: 105, endPoint x: 249, endPoint y: 120, distance: 14.8
click at [250, 106] on select "[DOMAIN_NAME] [DOMAIN_NAME] [DOMAIN_NAME] [DOMAIN_NAME]" at bounding box center [750, 111] width 1146 height 24
select select "2"
click at [177, 99] on select "[DOMAIN_NAME] [DOMAIN_NAME] [DOMAIN_NAME] [DOMAIN_NAME]" at bounding box center [750, 111] width 1146 height 24
click at [241, 157] on input "text" at bounding box center [750, 157] width 1146 height 24
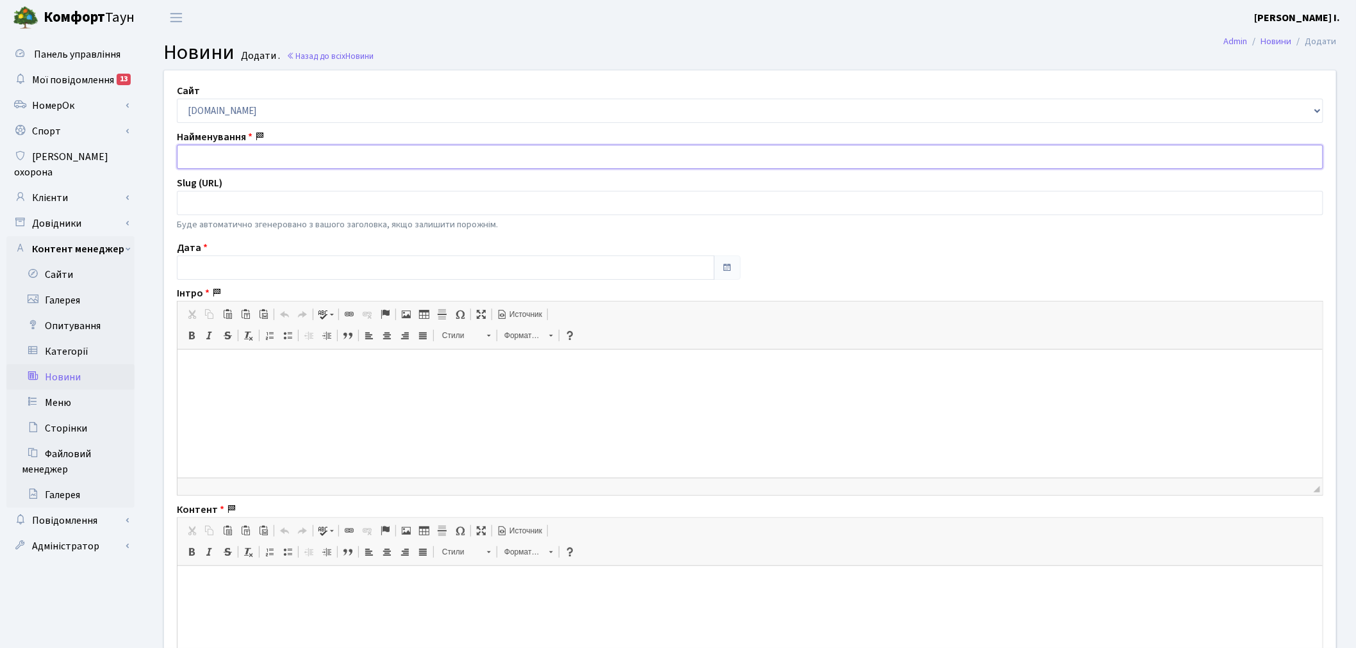
paste input "Продовжуємо вдосконалювати сервіс та впроваджуємо ефективні рішення⚡️"
type input "Продовжуємо вдосконалювати сервіс та впроваджуємо ефективні рішення⚡️"
click at [255, 267] on input "text" at bounding box center [446, 268] width 538 height 24
click at [199, 105] on th "«" at bounding box center [189, 106] width 19 height 19
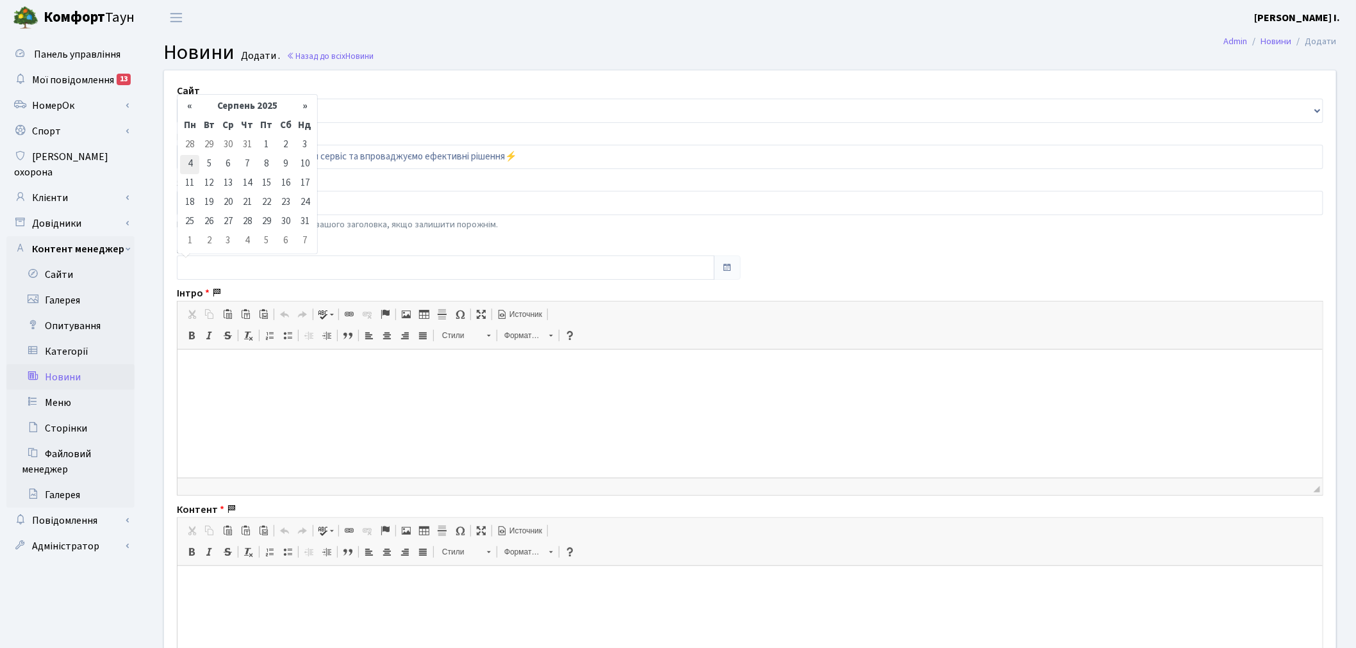
click at [188, 163] on td "4" at bounding box center [189, 164] width 19 height 19
type input "04.08.2025"
click at [318, 367] on p at bounding box center [749, 369] width 1119 height 13
click at [318, 372] on p at bounding box center [749, 369] width 1119 height 13
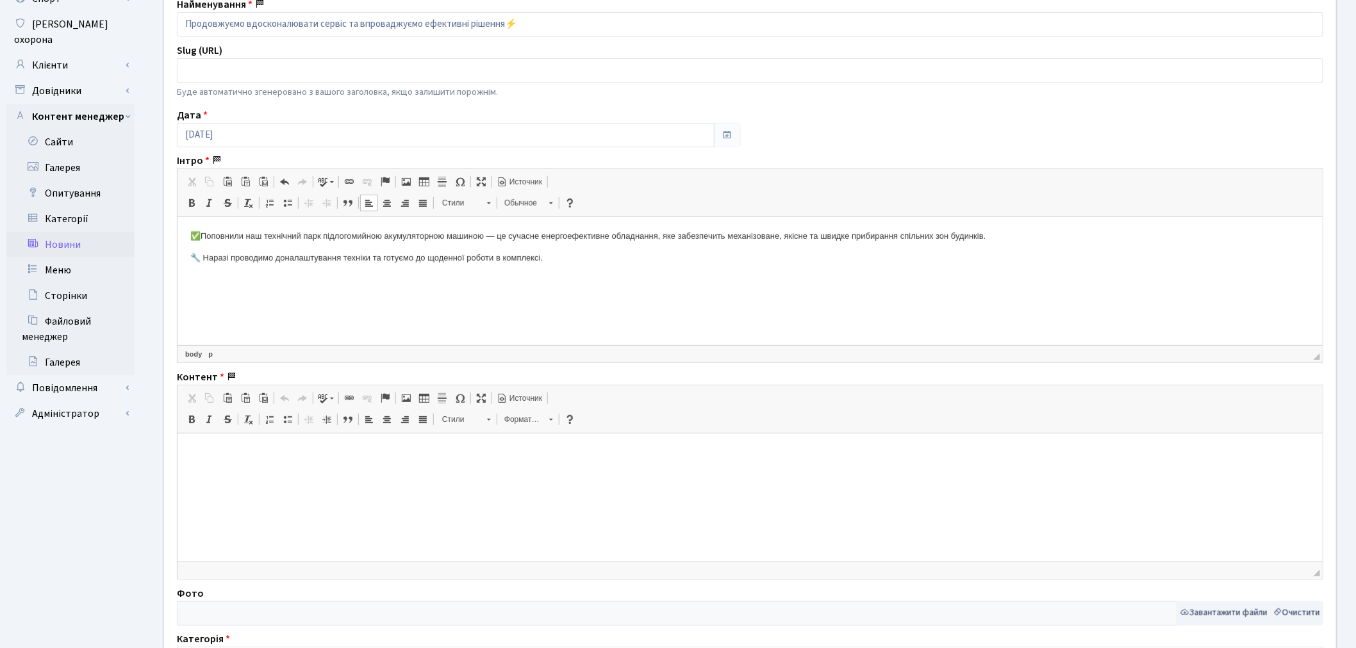
scroll to position [142, 0]
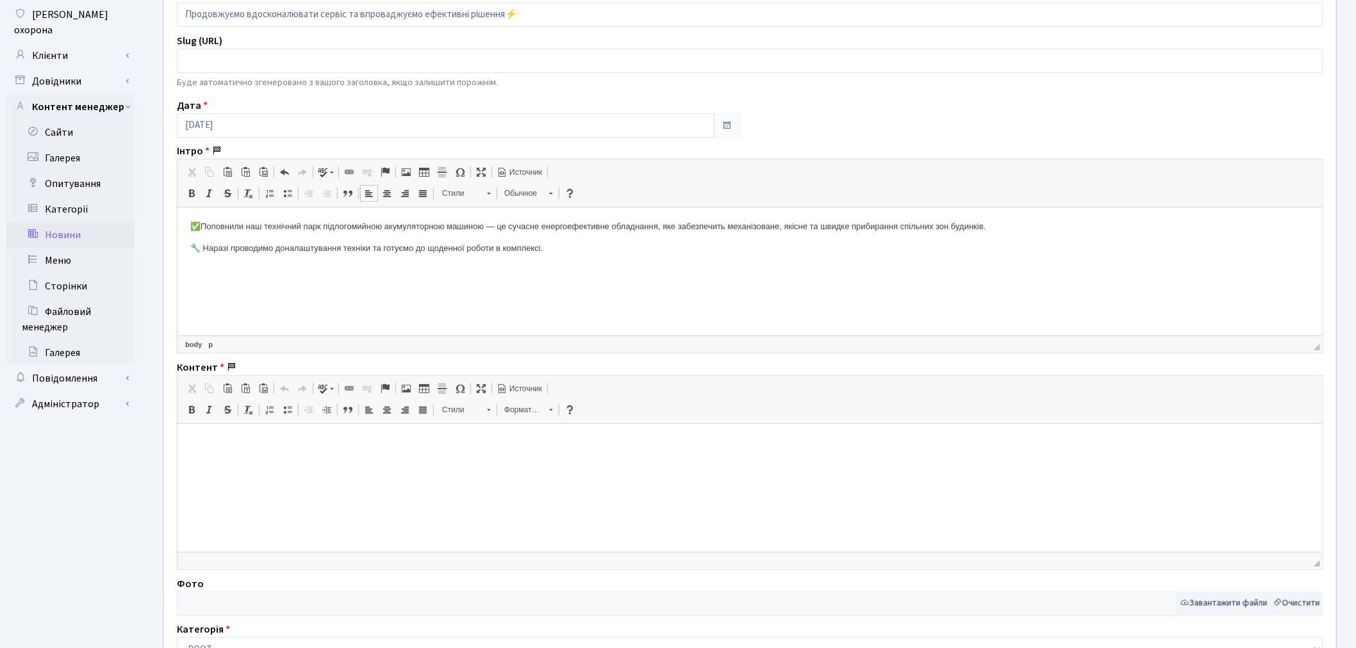
click at [370, 456] on html at bounding box center [749, 443] width 1145 height 39
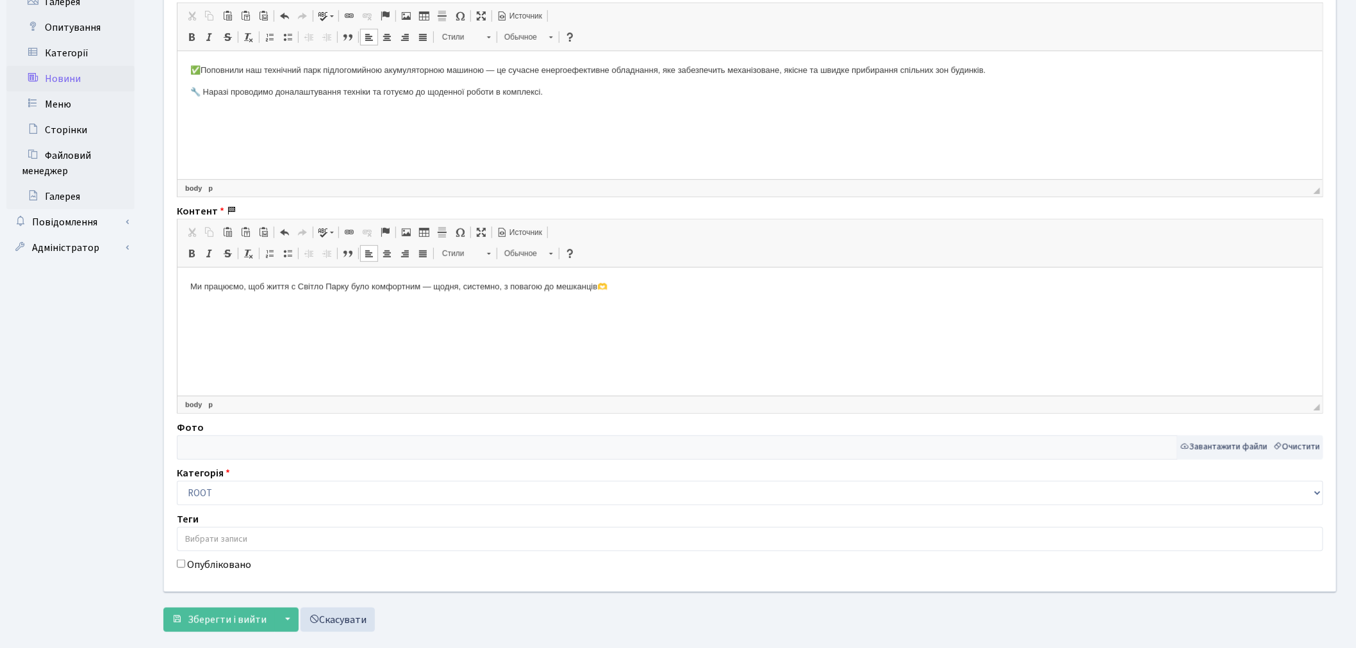
scroll to position [322, 0]
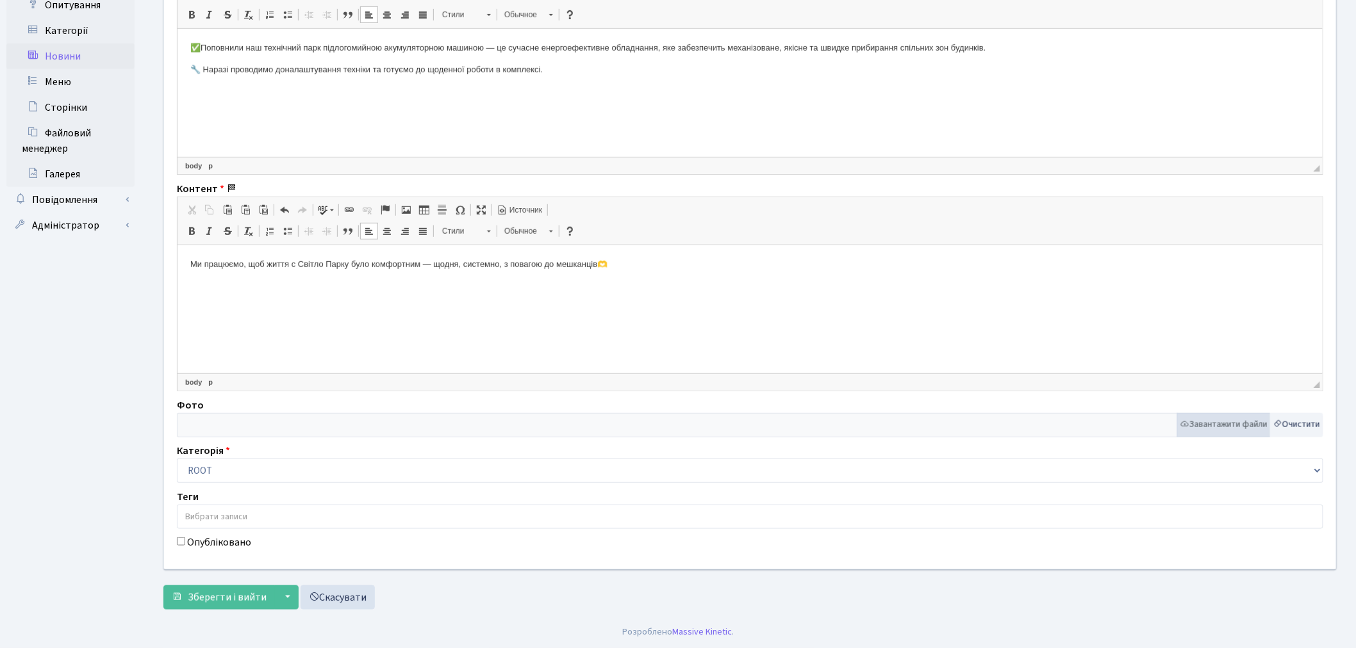
click at [1212, 424] on button "Завантажити файли" at bounding box center [1224, 425] width 94 height 24
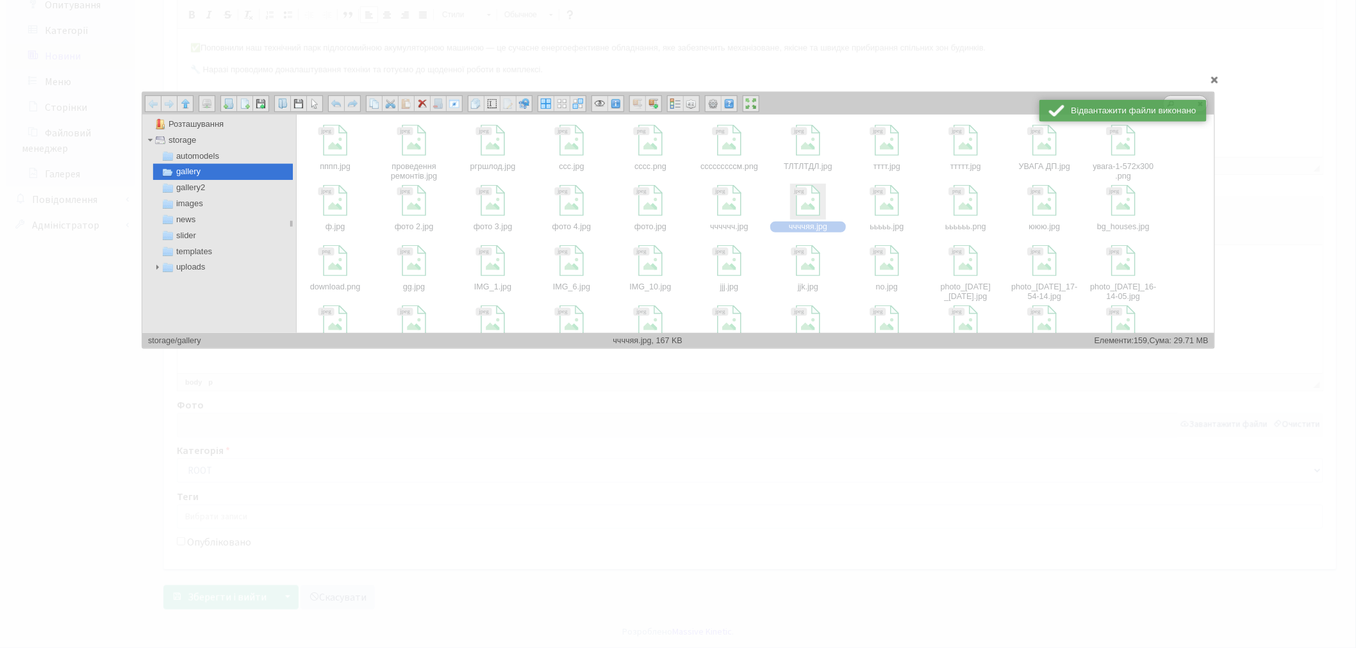
scroll to position [427, 0]
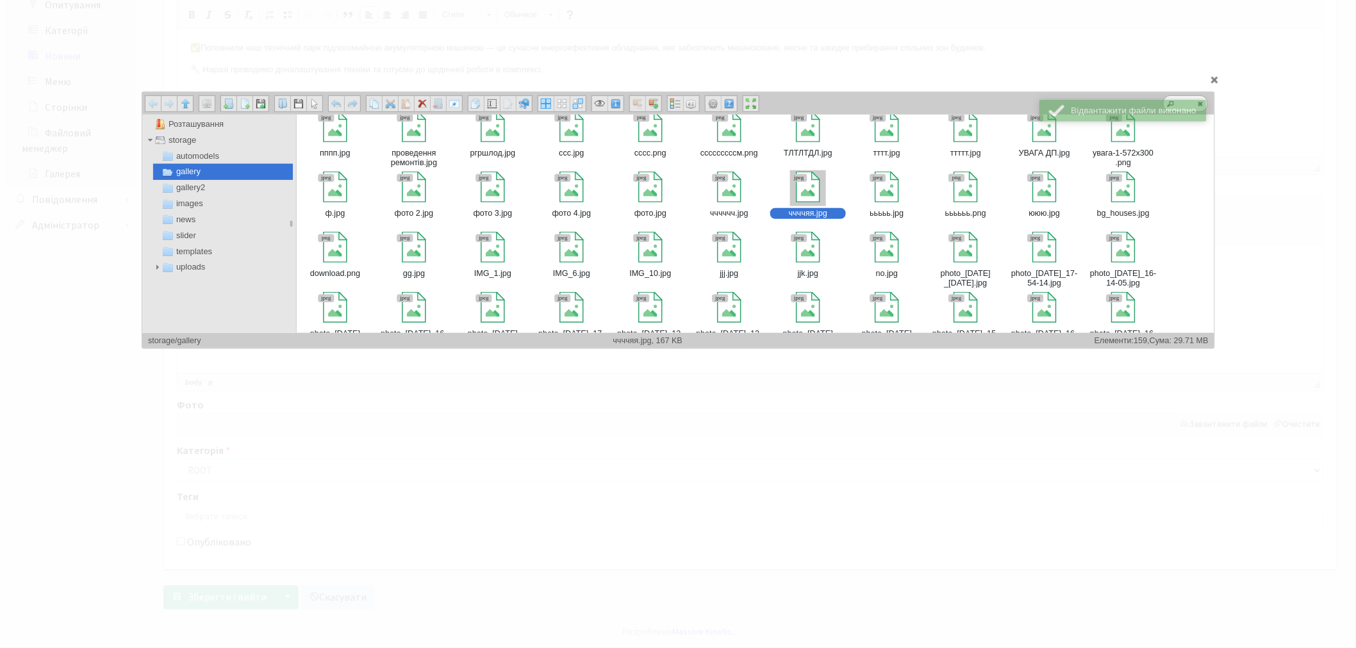
click at [821, 206] on div at bounding box center [807, 188] width 36 height 36
type input "storage/gallery/ччччяя.jpg"
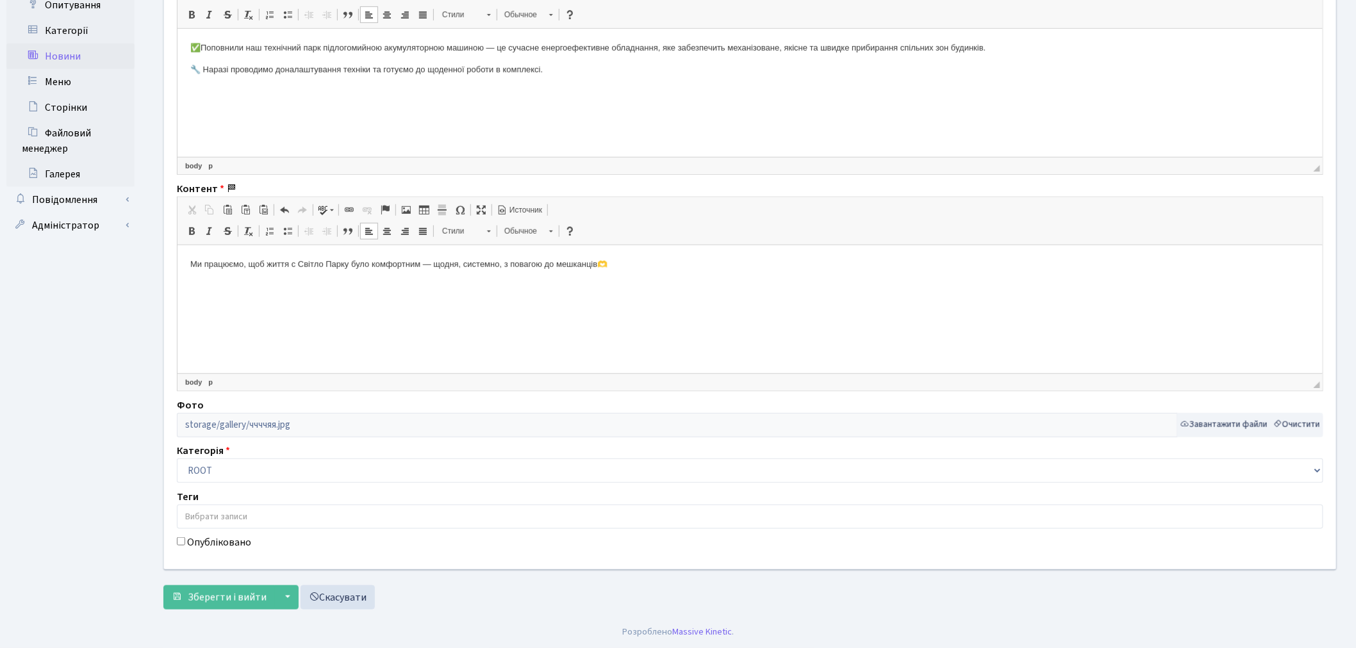
click label "Опубліковано"
click input "Опубліковано"
checkbox input "true"
click span "Зберегти і вийти"
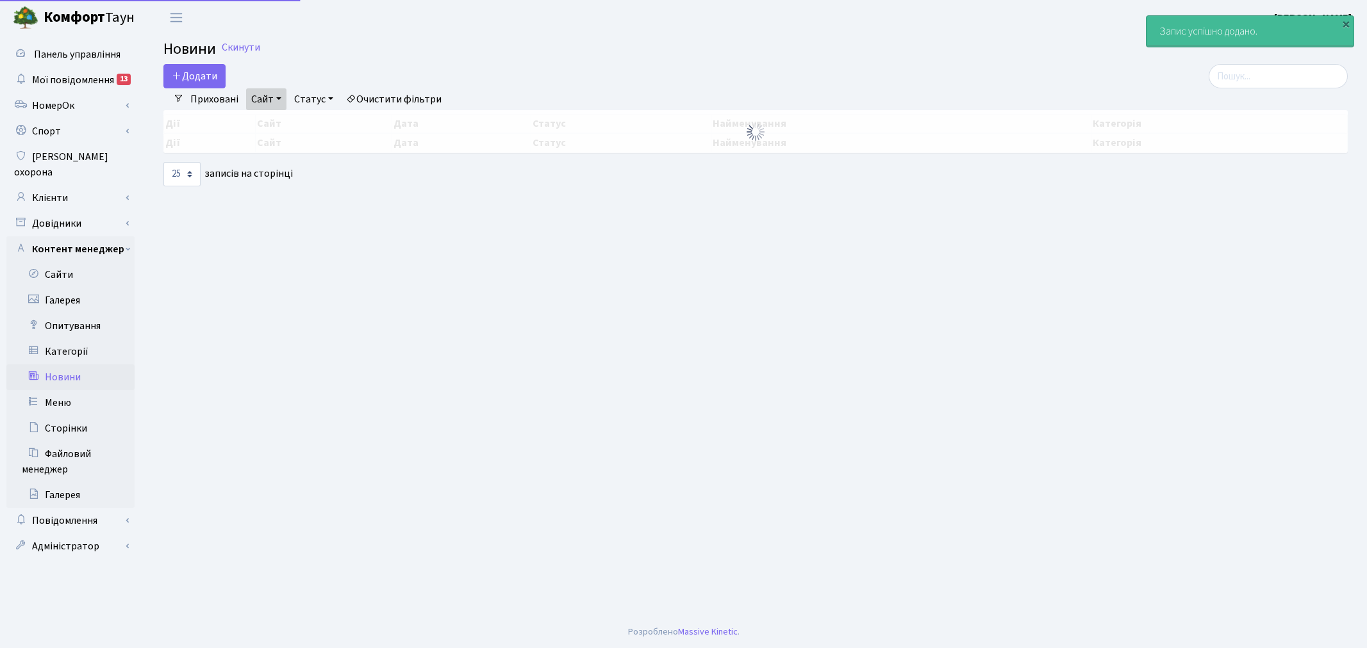
select select "25"
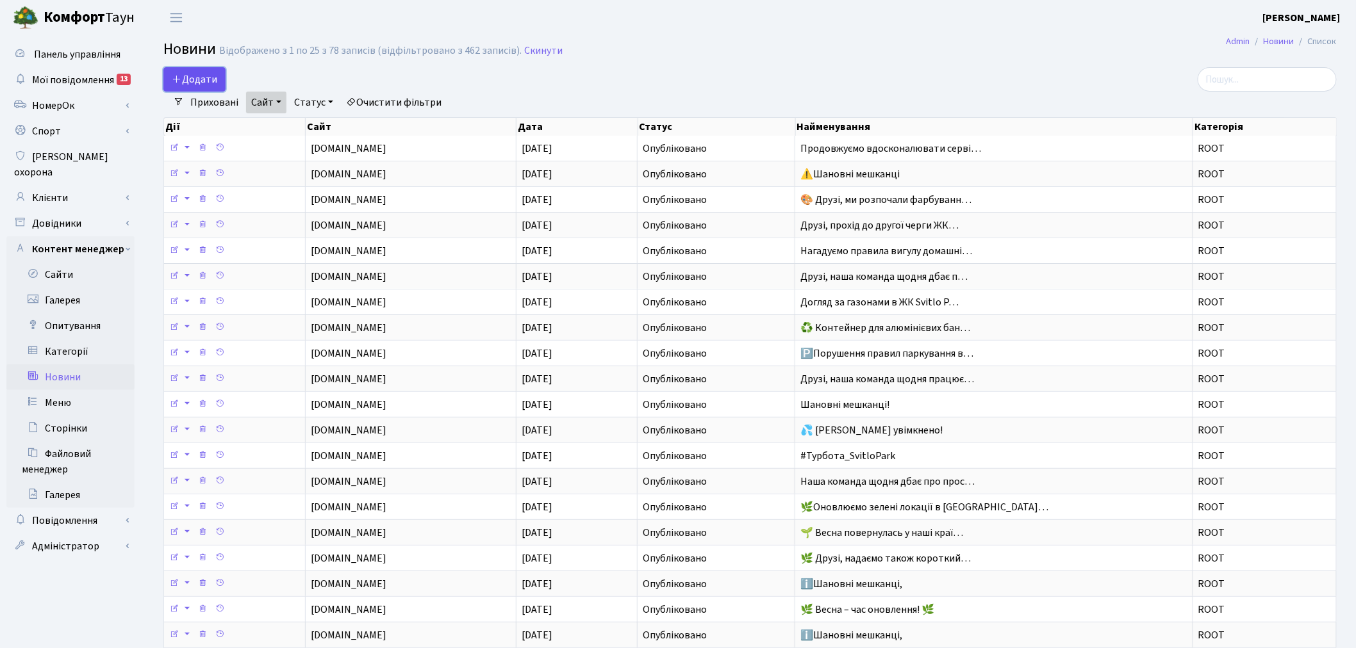
click at [176, 76] on icon at bounding box center [177, 79] width 10 height 10
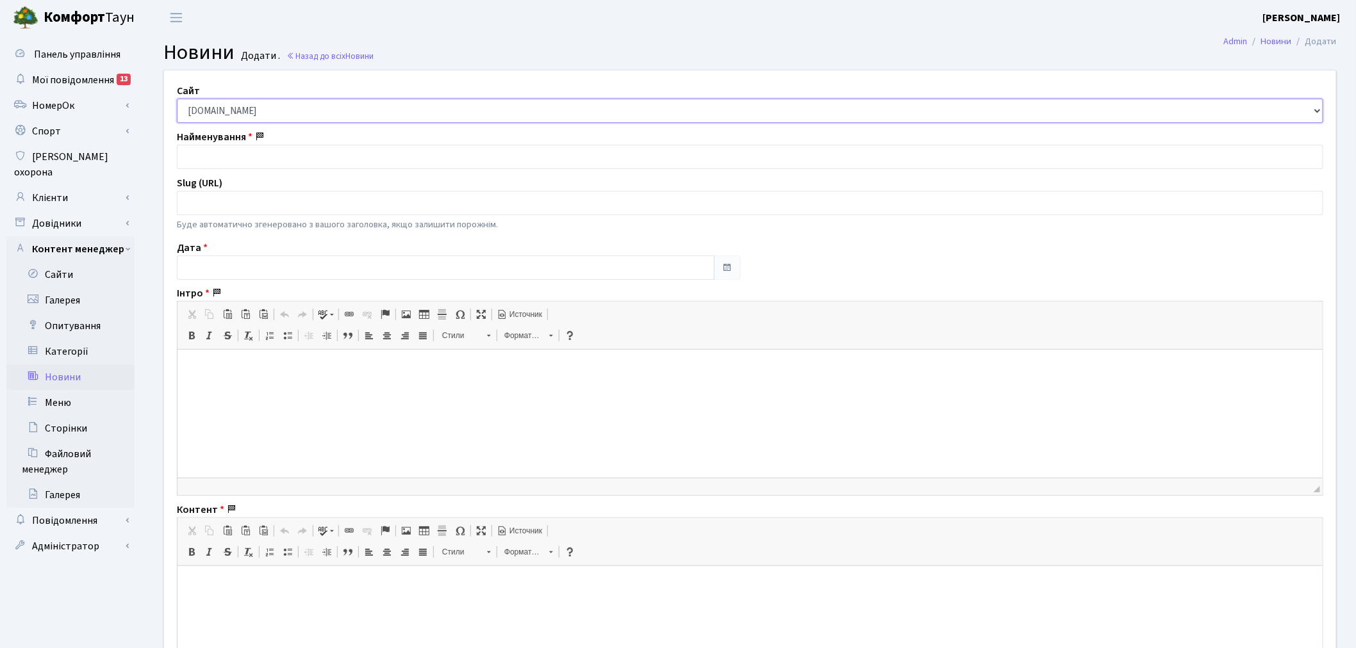
click at [347, 116] on select "[DOMAIN_NAME] [DOMAIN_NAME] [DOMAIN_NAME] [DOMAIN_NAME]" at bounding box center [750, 111] width 1146 height 24
select select "2"
click at [177, 99] on select "comfort-town.com.ua svitlopark.com.ua white-lines.com.ua dibrova-park.com.ua" at bounding box center [750, 111] width 1146 height 24
click at [256, 272] on input "text" at bounding box center [446, 268] width 538 height 24
click at [182, 100] on th "«" at bounding box center [189, 106] width 19 height 19
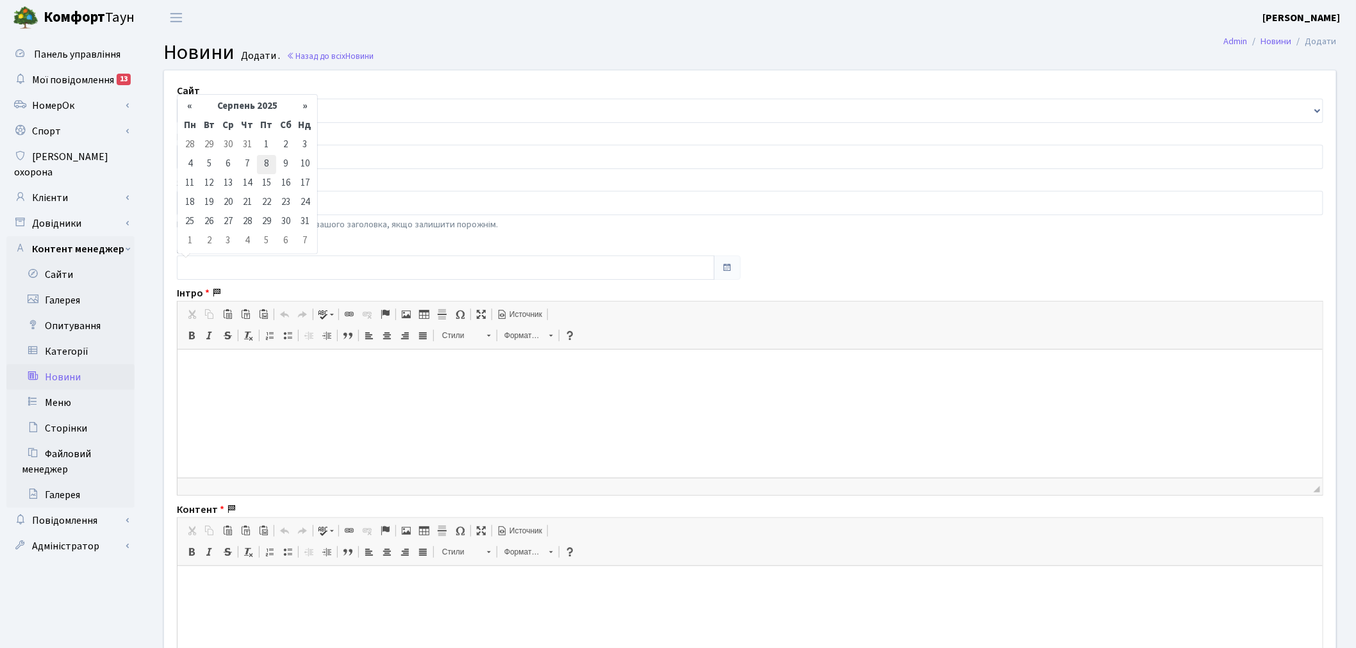
click at [270, 163] on td "8" at bounding box center [266, 164] width 19 height 19
type input "08.08.2025"
click at [263, 204] on input "text" at bounding box center [750, 203] width 1146 height 24
click at [272, 167] on input "text" at bounding box center [750, 157] width 1146 height 24
click at [314, 151] on input "text" at bounding box center [750, 157] width 1146 height 24
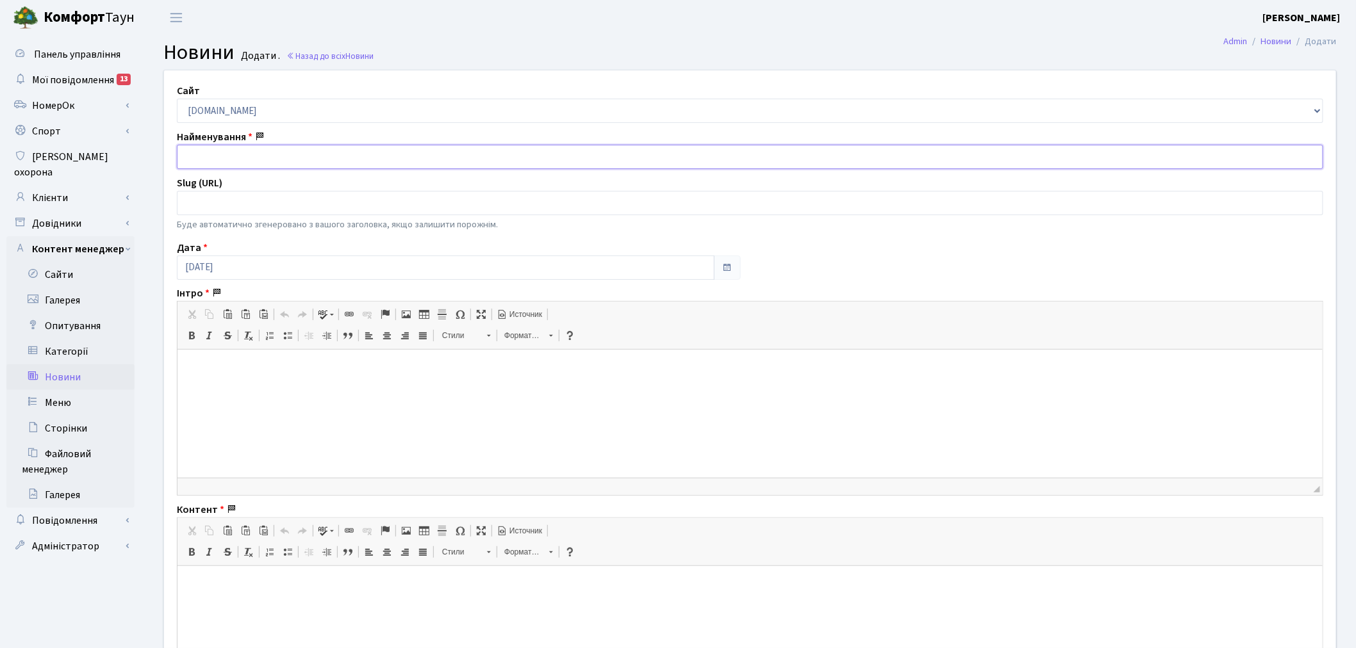
paste input "🌸Наша команда щодня дбає про простір затишного комплексу «Svitlo Park» — ділимо…"
click at [202, 162] on input "🌸Наша команда щодня дбає про простір затишного комплексу «Svitlo Park» — ділимо…" at bounding box center [750, 157] width 1146 height 24
click at [200, 159] on input "🌸Наша команда щодня дбає про простір затишного комплексу «Svitlo Park» — ділимо…" at bounding box center [750, 157] width 1146 height 24
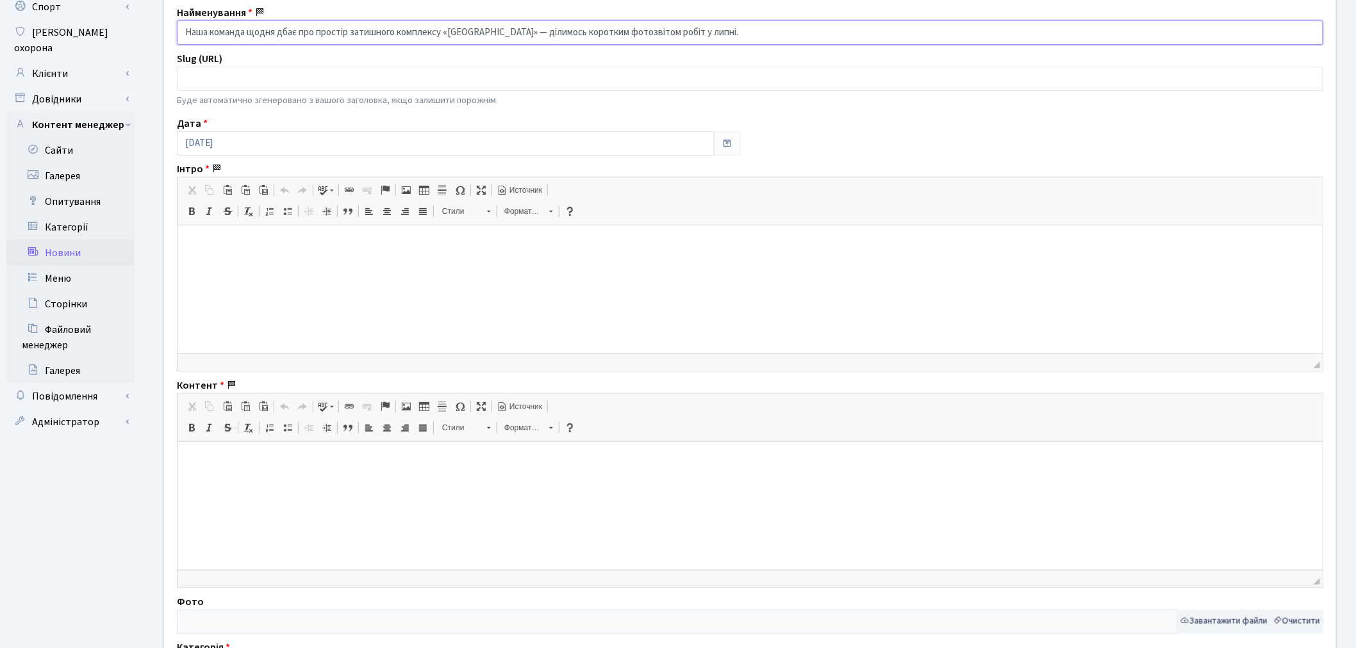
scroll to position [213, 0]
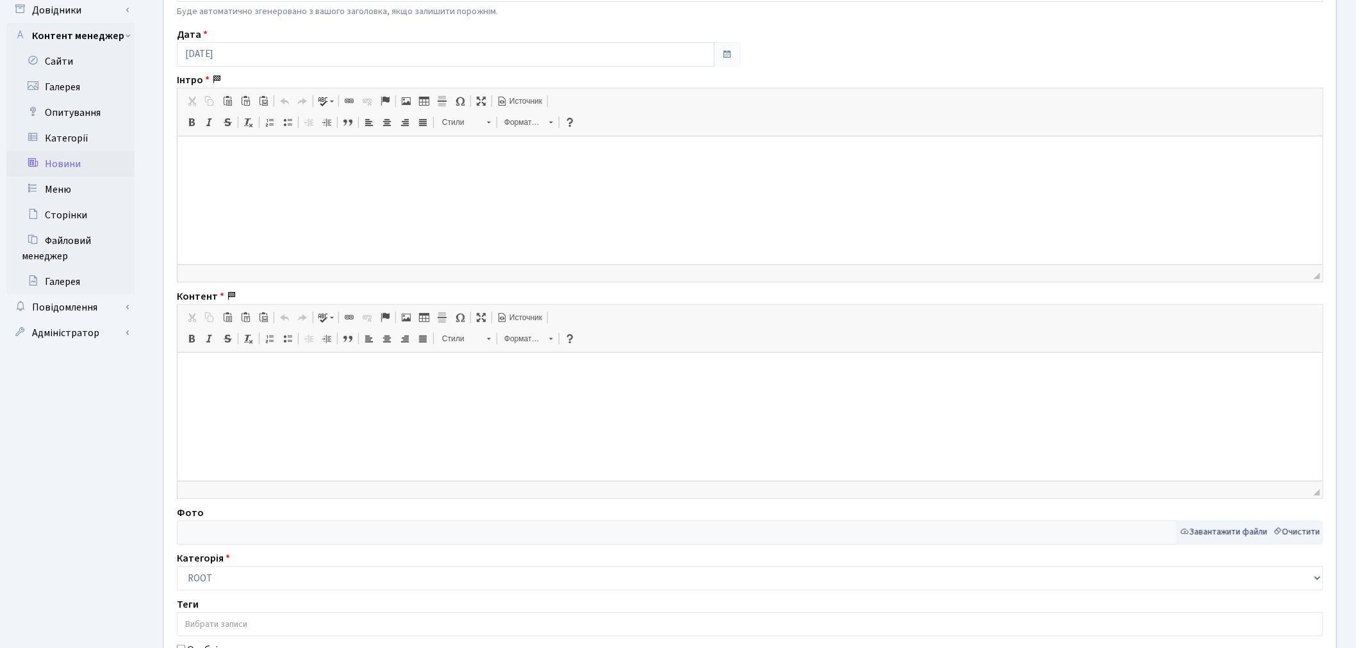
type input "Наша команда щодня дбає про простір затишного комплексу «Svitlo Park» — ділимос…"
click at [306, 176] on html at bounding box center [749, 155] width 1145 height 39
click at [303, 176] on html at bounding box center [749, 155] width 1145 height 39
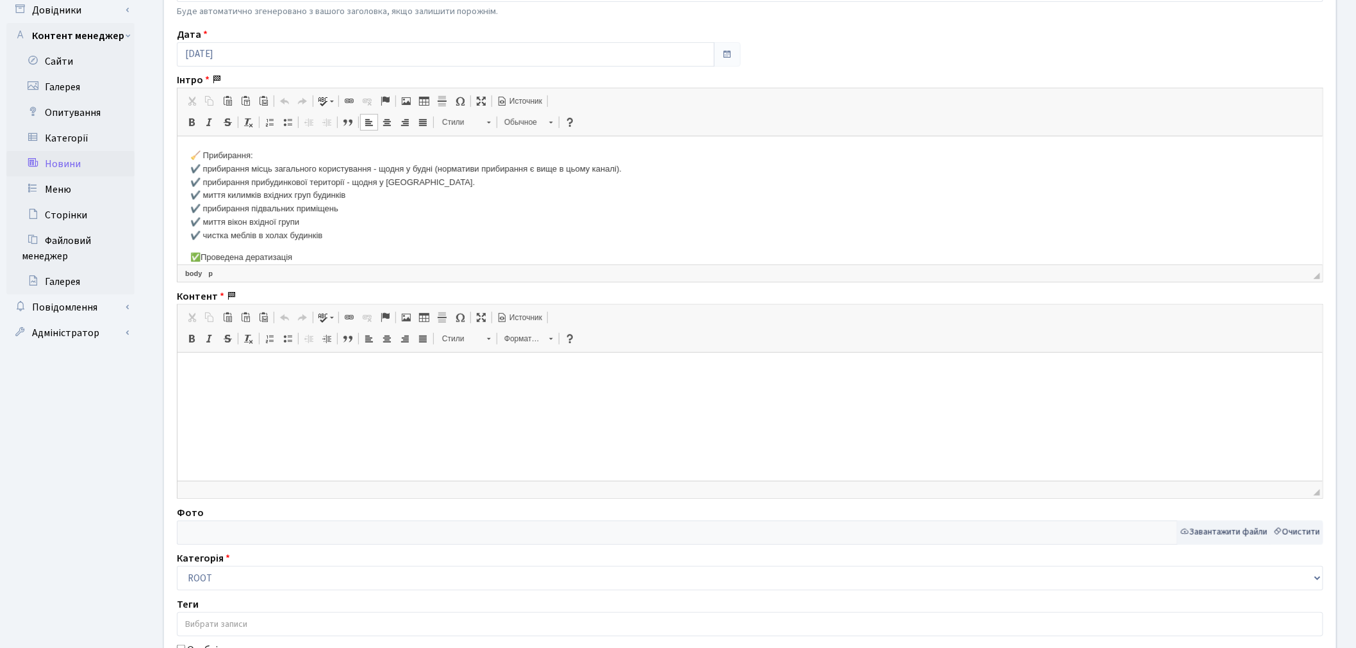
scroll to position [270, 0]
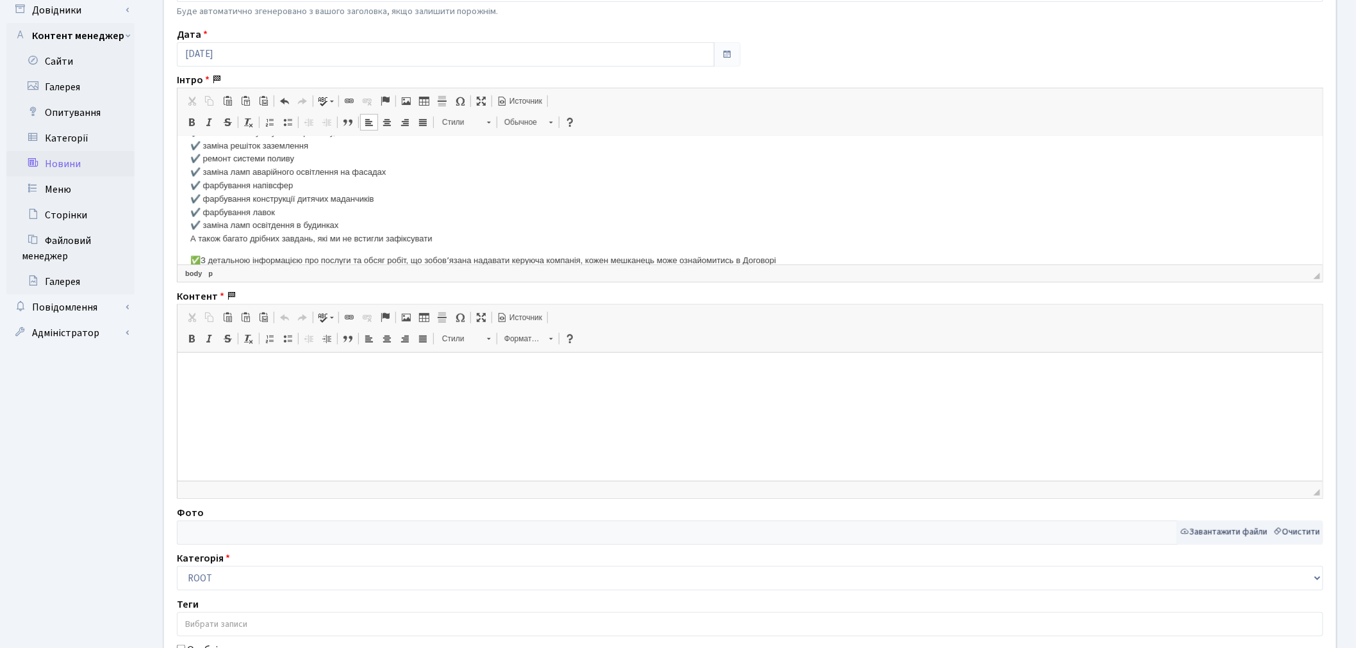
click at [302, 391] on html at bounding box center [749, 371] width 1145 height 39
click at [466, 391] on html at bounding box center [749, 371] width 1145 height 39
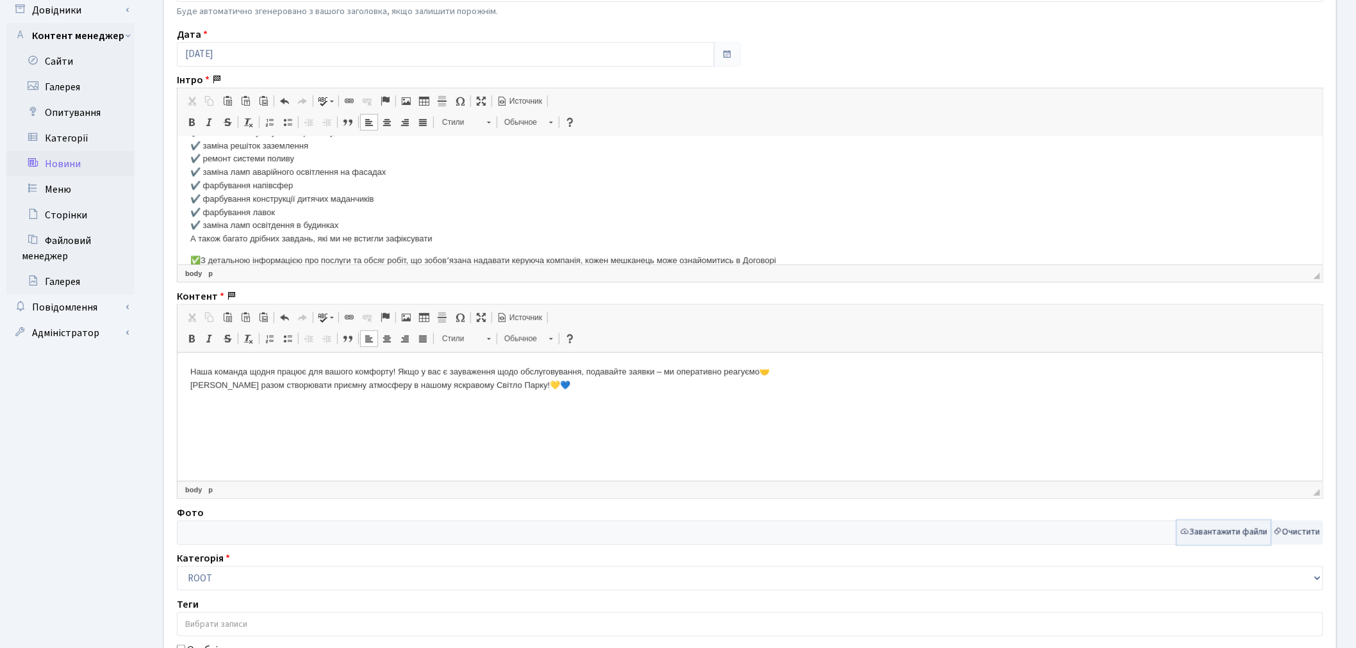
click at [1212, 536] on button "Завантажити файли" at bounding box center [1224, 533] width 94 height 24
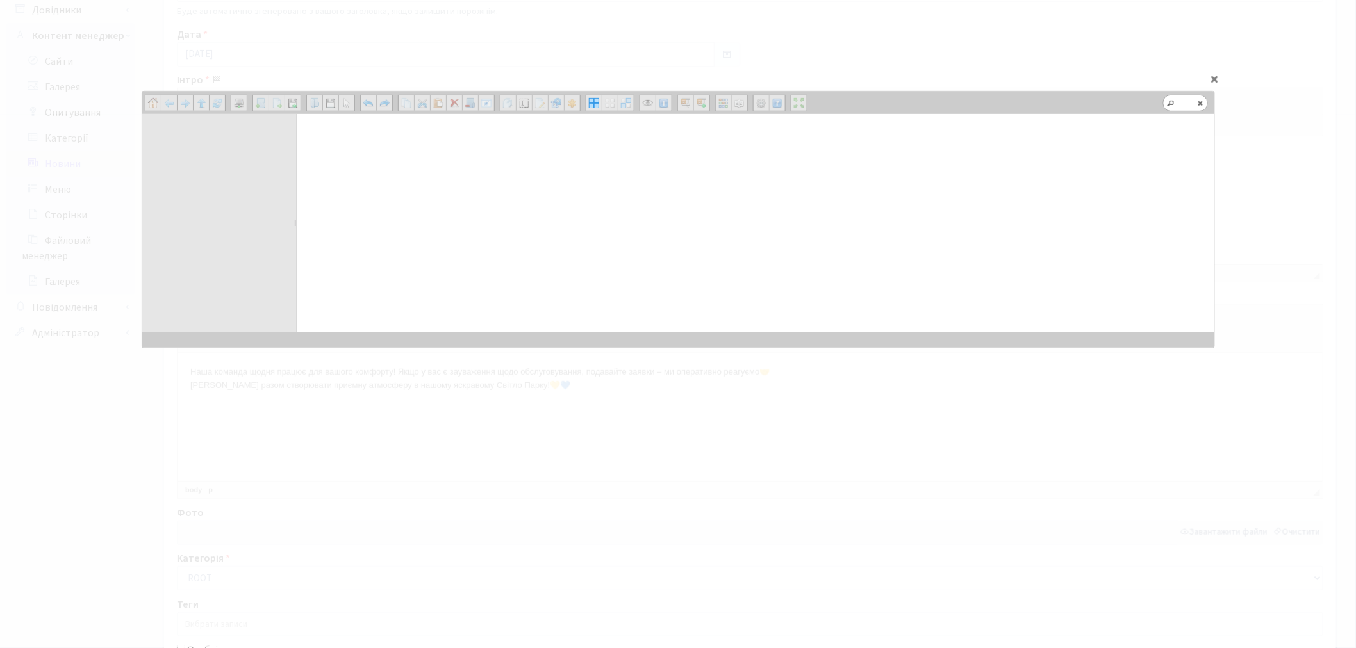
scroll to position [0, 0]
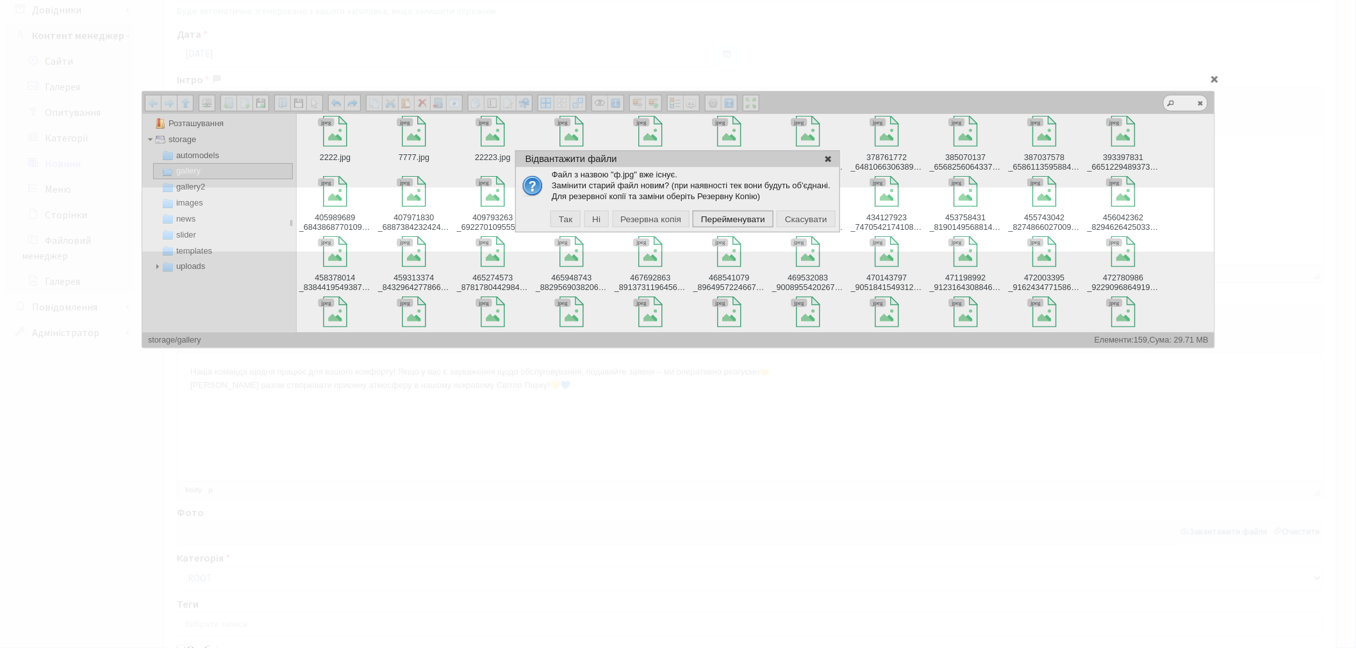
click at [718, 217] on span "Перейменувати" at bounding box center [733, 219] width 76 height 12
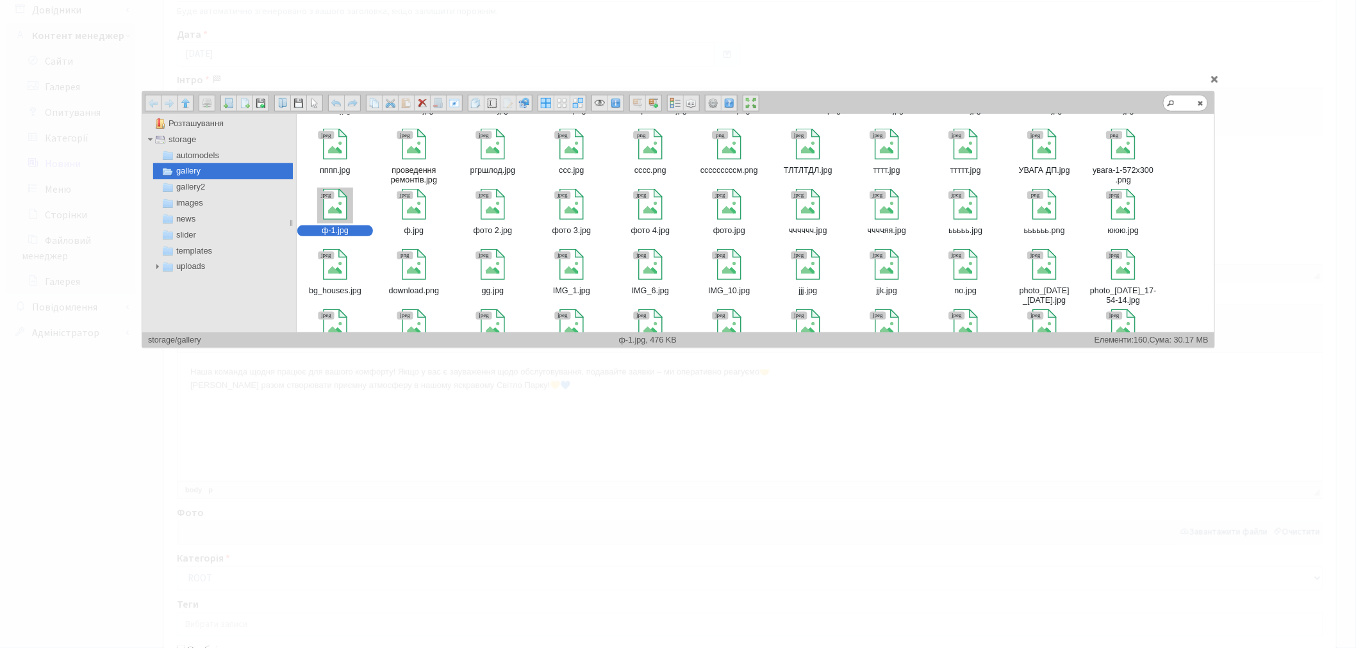
scroll to position [427, 0]
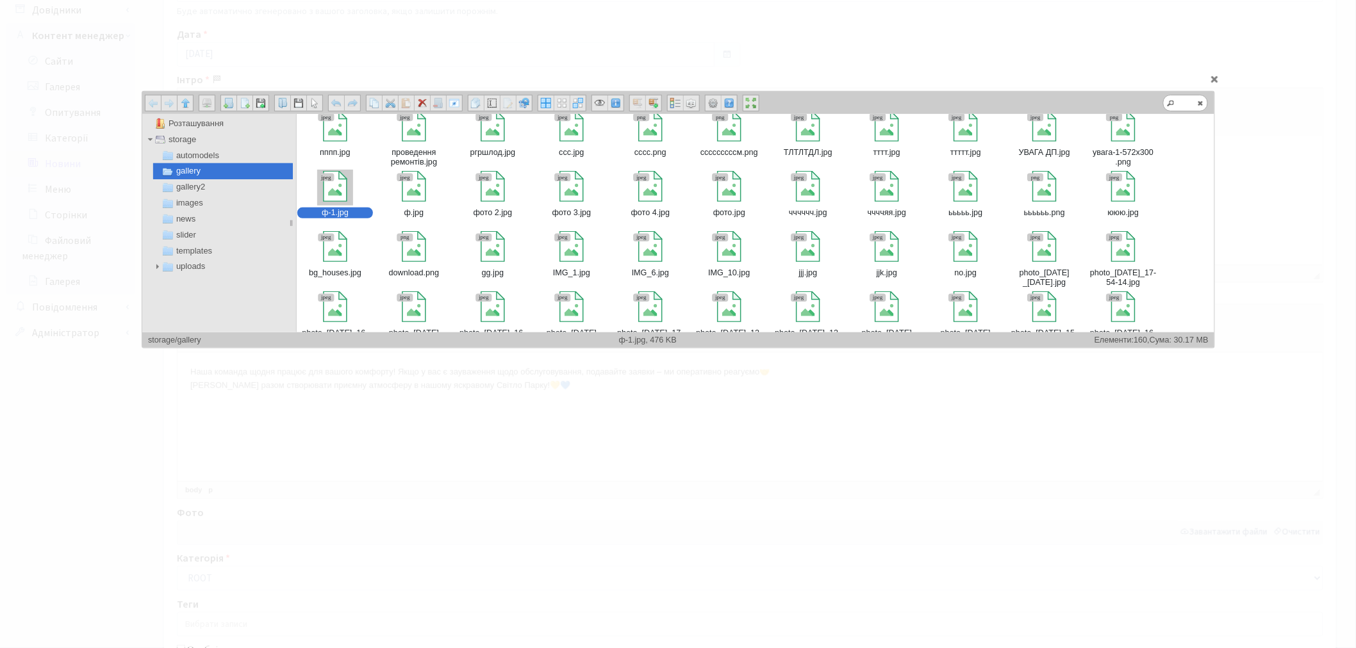
click at [329, 196] on div at bounding box center [334, 186] width 31 height 31
type input "storage/gallery/ф-1.jpg"
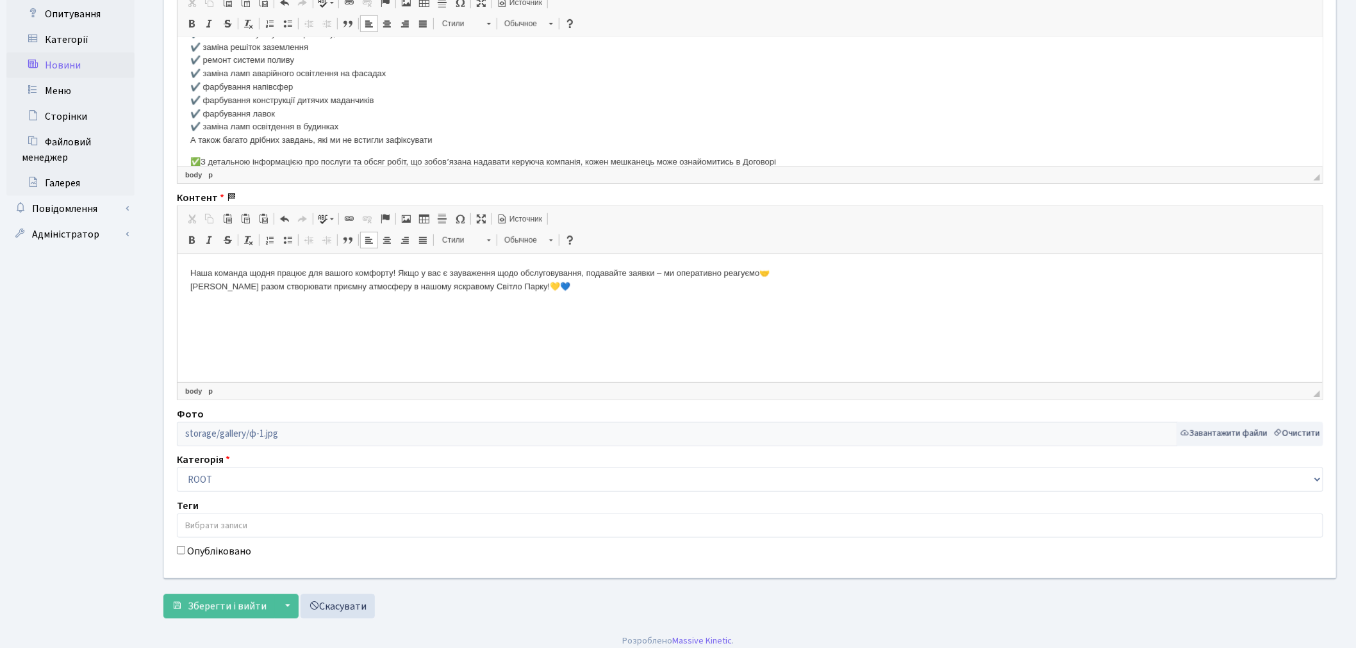
scroll to position [322, 0]
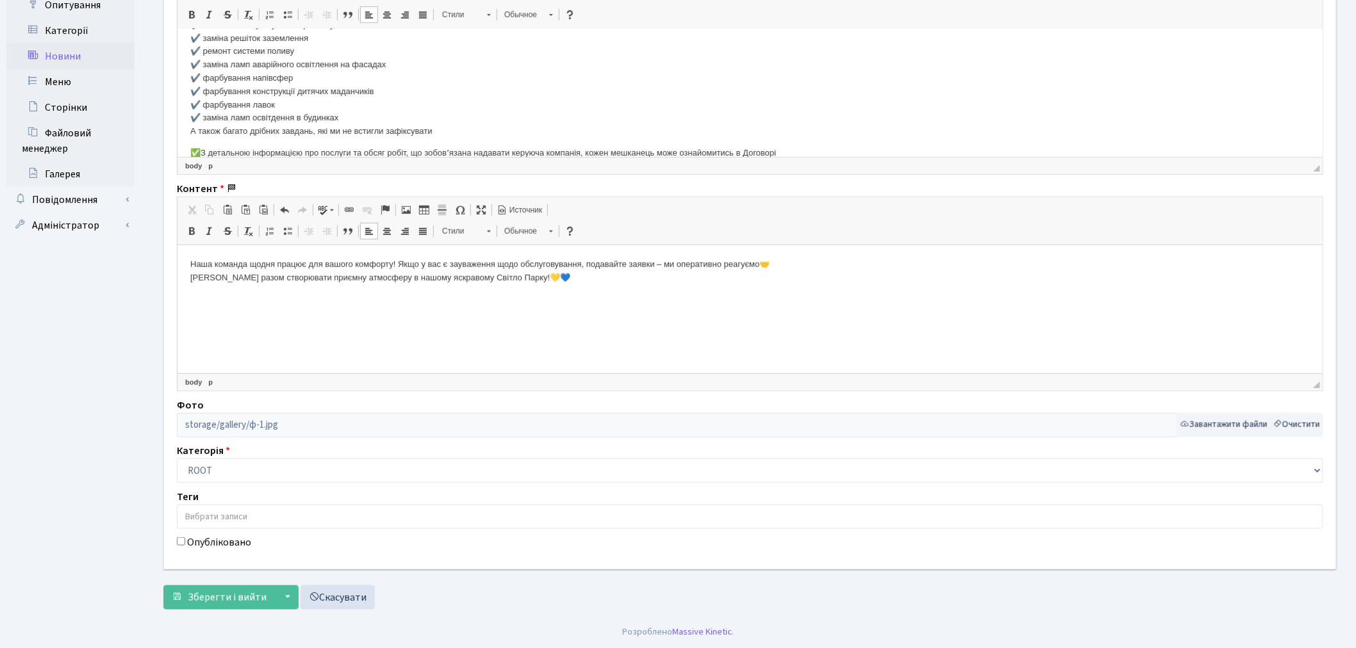
click at [217, 541] on label "Опубліковано" at bounding box center [219, 542] width 64 height 15
click at [185, 541] on input "Опубліковано" at bounding box center [181, 542] width 8 height 8
checkbox input "true"
click at [231, 592] on span "Зберегти і вийти" at bounding box center [227, 598] width 79 height 14
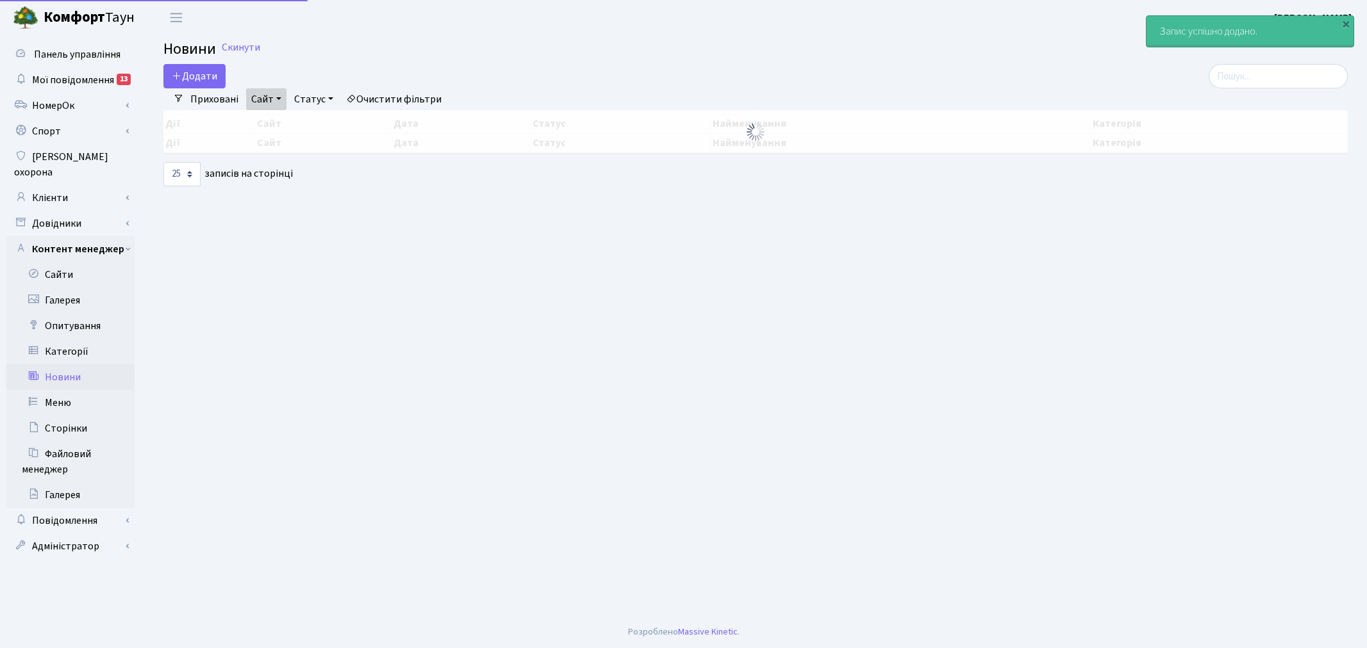
select select "25"
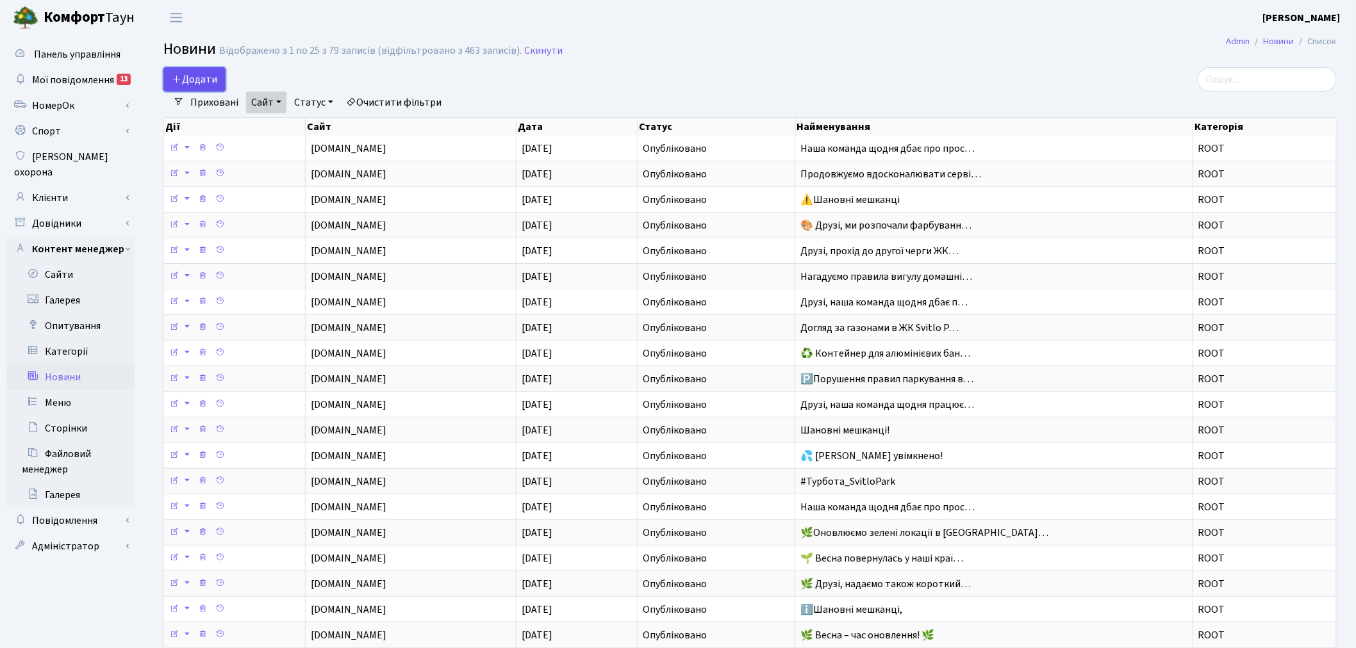
click at [190, 85] on span "Додати" at bounding box center [194, 79] width 45 height 14
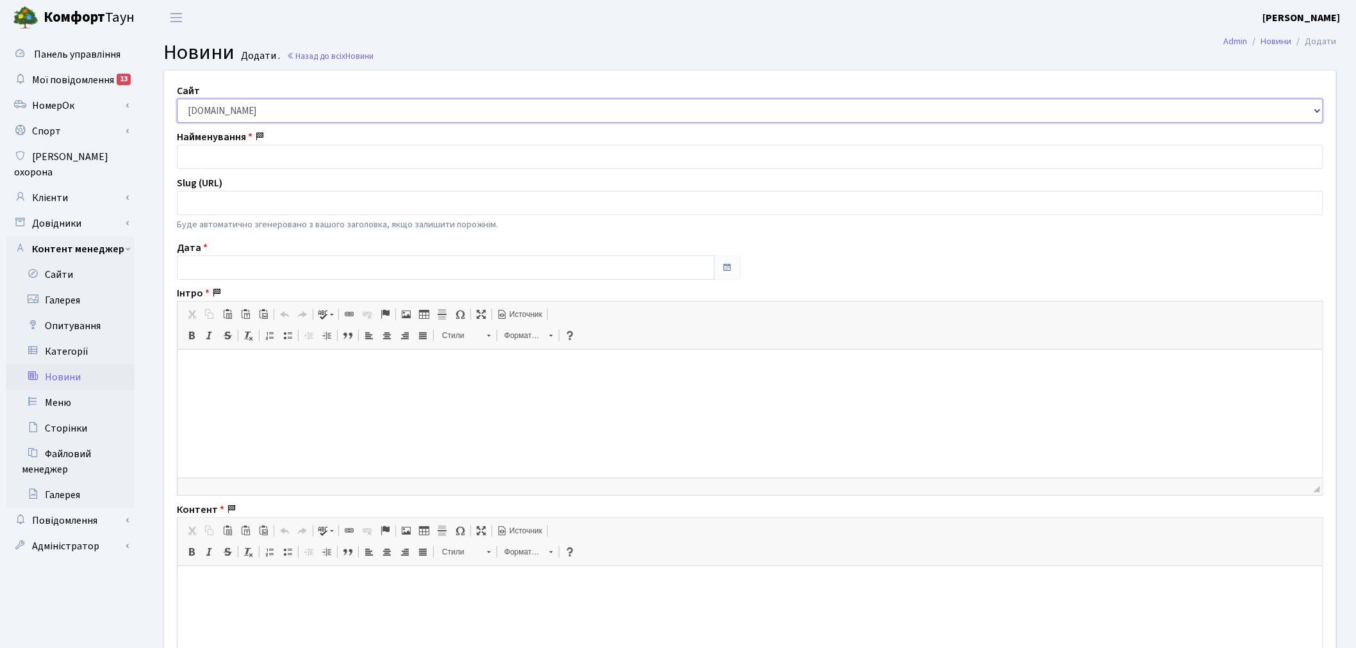
click at [284, 111] on select "[DOMAIN_NAME] [DOMAIN_NAME] [DOMAIN_NAME] [DOMAIN_NAME]" at bounding box center [750, 111] width 1146 height 24
select select "2"
click at [177, 99] on select "[DOMAIN_NAME] [DOMAIN_NAME] [DOMAIN_NAME] [DOMAIN_NAME]" at bounding box center [750, 111] width 1146 height 24
click at [238, 264] on input "text" at bounding box center [446, 268] width 538 height 24
click at [195, 105] on th "«" at bounding box center [189, 106] width 19 height 19
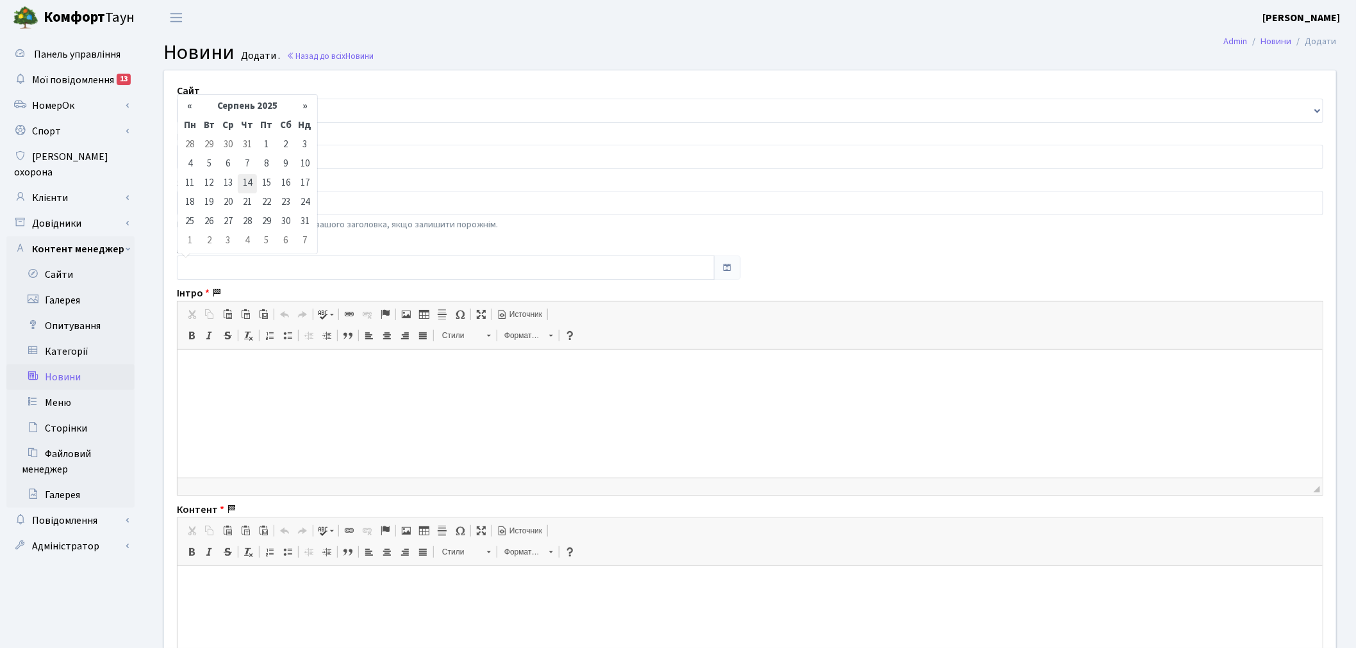
click at [251, 182] on td "14" at bounding box center [247, 183] width 19 height 19
type input "[DATE]"
click at [254, 158] on input "text" at bounding box center [750, 157] width 1146 height 24
paste input "Друзі, отримали відшкодування вартості за резервне живлення по всім будинкам⚡️"
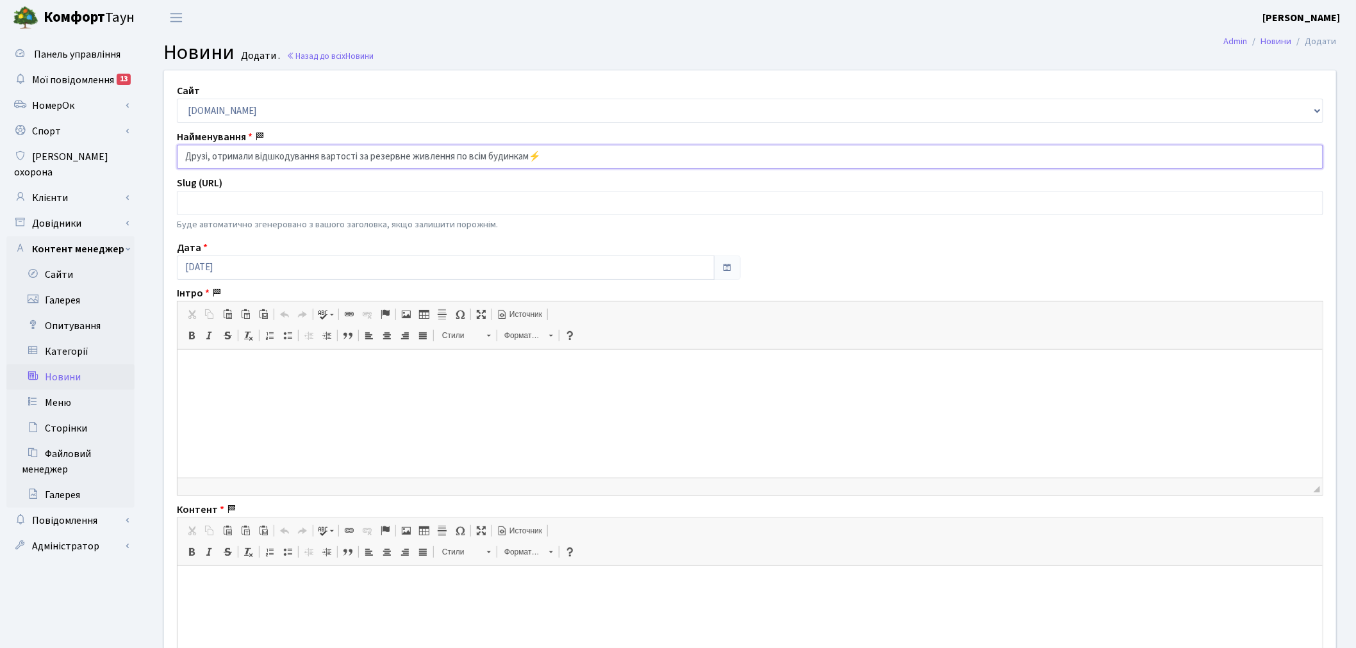
type input "Друзі, отримали відшкодування вартості за резервне живлення по всім будинкам⚡️"
click at [343, 389] on html at bounding box center [749, 369] width 1145 height 39
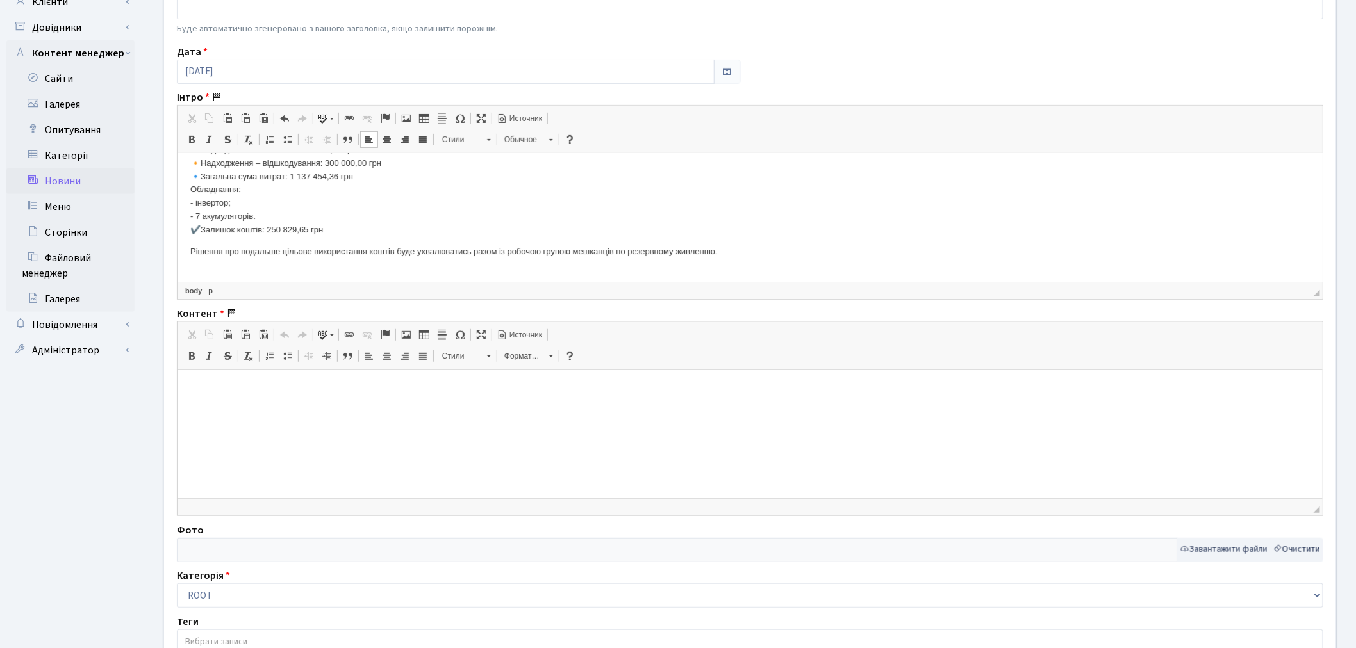
scroll to position [284, 0]
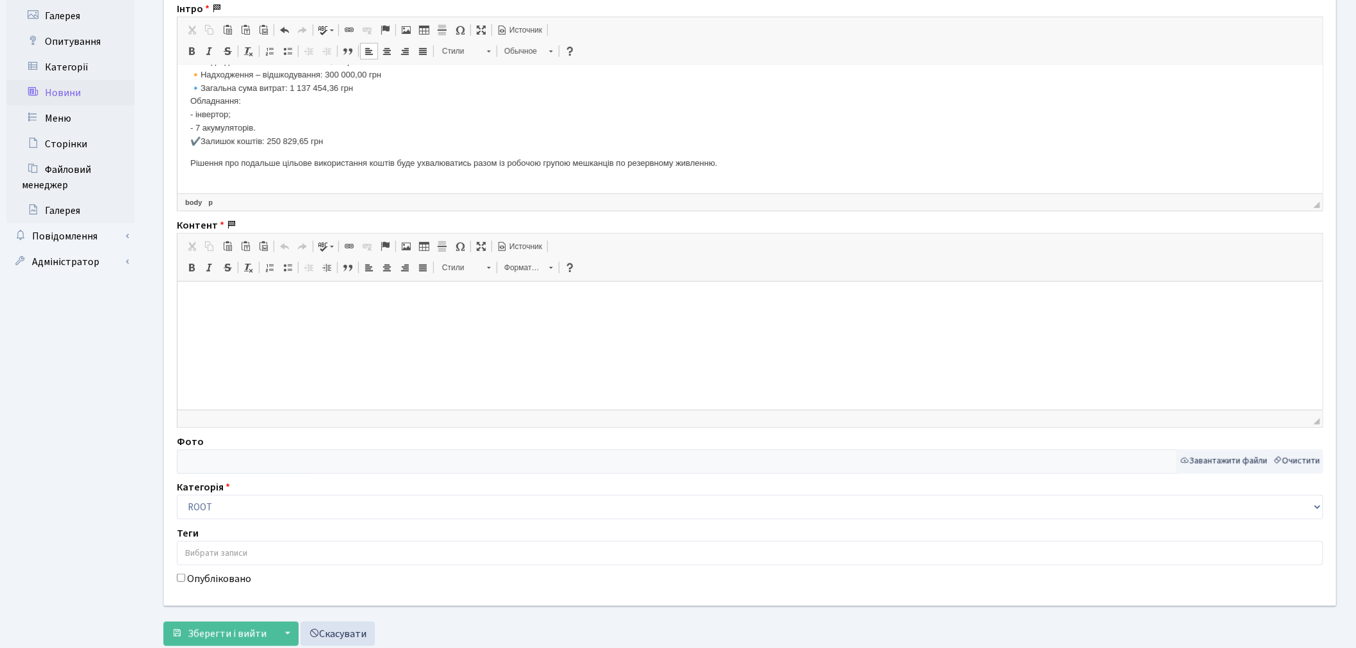
click at [260, 320] on html at bounding box center [749, 300] width 1145 height 39
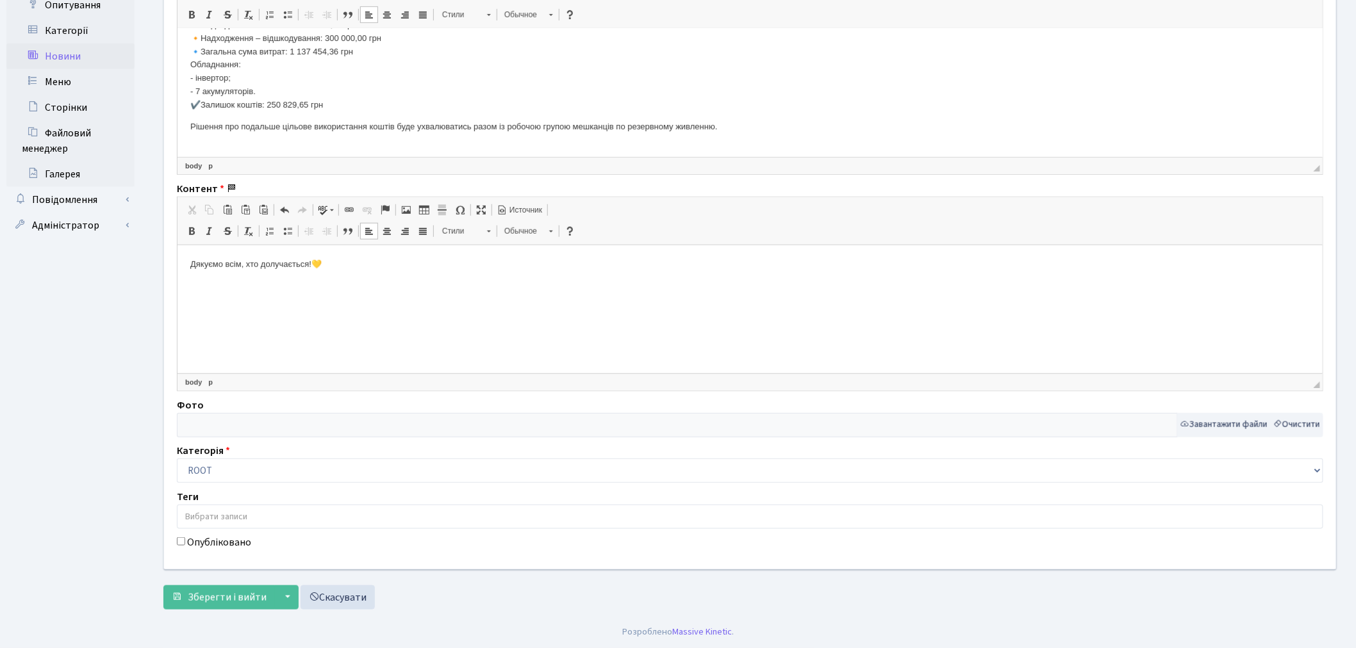
scroll to position [322, 0]
click at [1244, 424] on button "Завантажити файли" at bounding box center [1224, 425] width 94 height 24
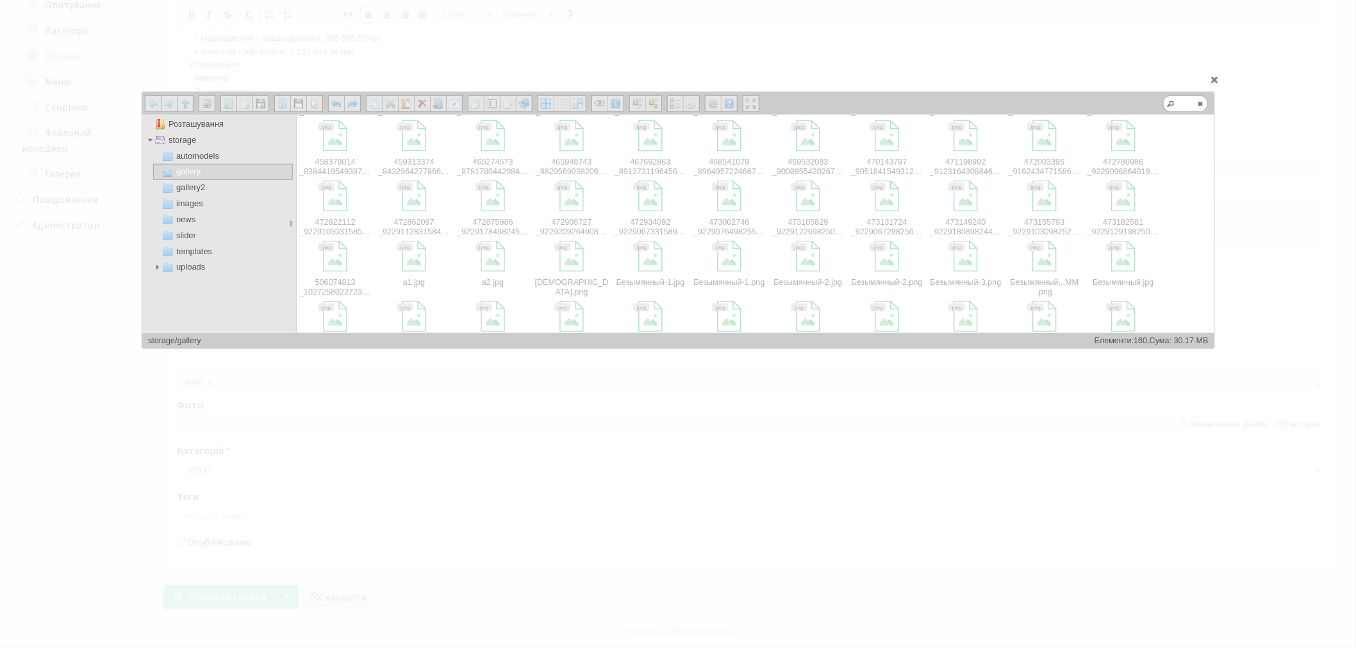
scroll to position [356, 0]
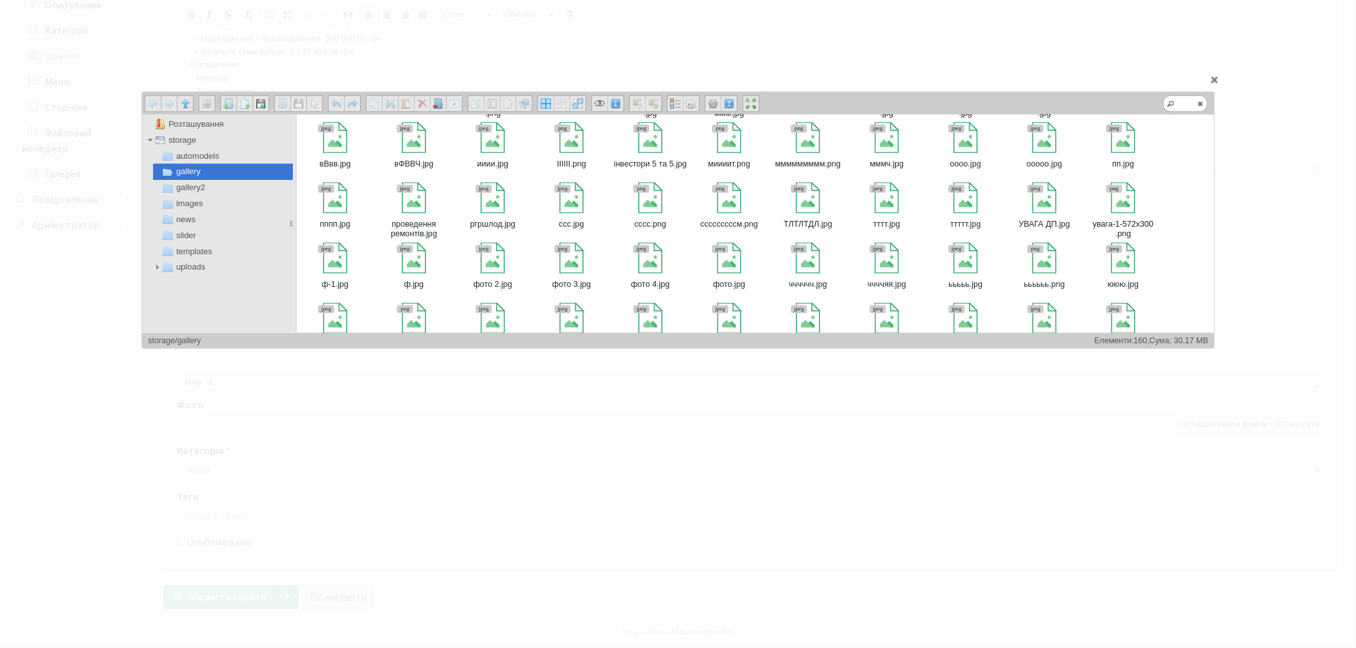
click at [1123, 215] on div at bounding box center [1123, 199] width 36 height 36
type input "storage/gallery/увага-1-572x300.png"
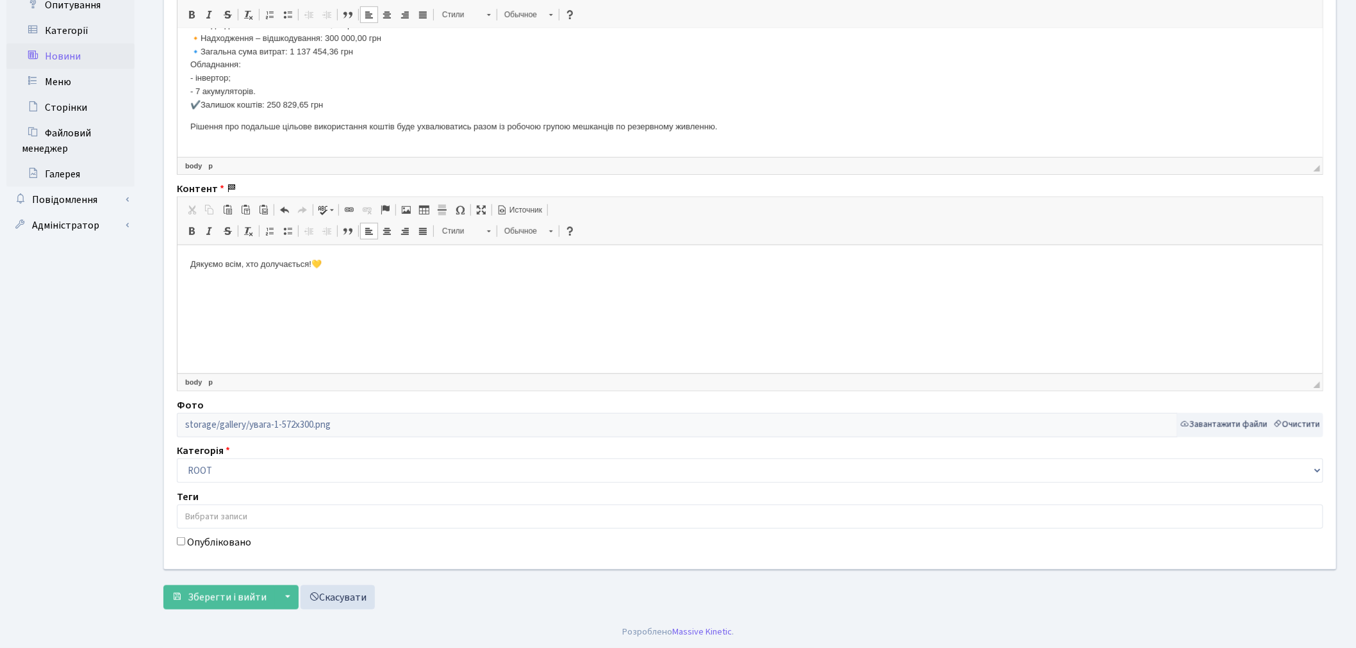
click at [174, 552] on div "Сайт [DOMAIN_NAME] [DOMAIN_NAME] [DOMAIN_NAME] [DOMAIN_NAME] Найменування Друзі…" at bounding box center [749, 159] width 1191 height 820
click at [194, 543] on label "Опубліковано" at bounding box center [219, 542] width 64 height 15
click at [185, 543] on input "Опубліковано" at bounding box center [181, 542] width 8 height 8
checkbox input "true"
click at [205, 592] on span "Зберегти і вийти" at bounding box center [227, 598] width 79 height 14
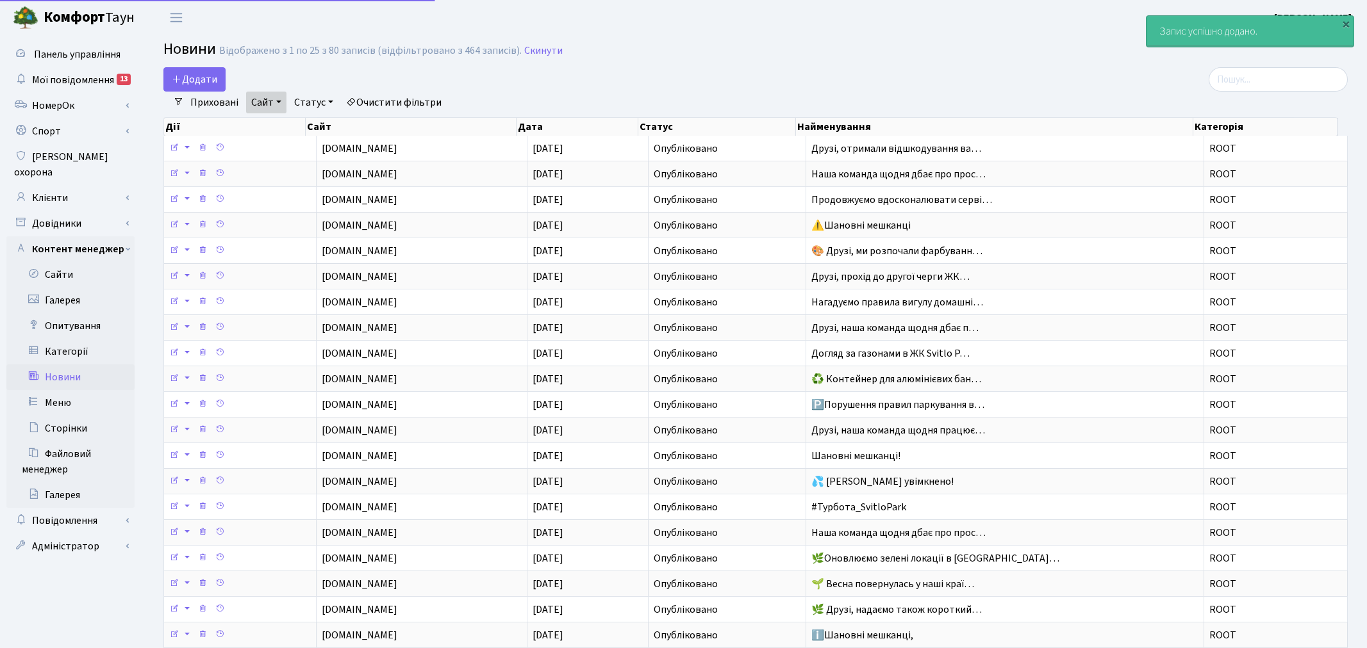
select select "25"
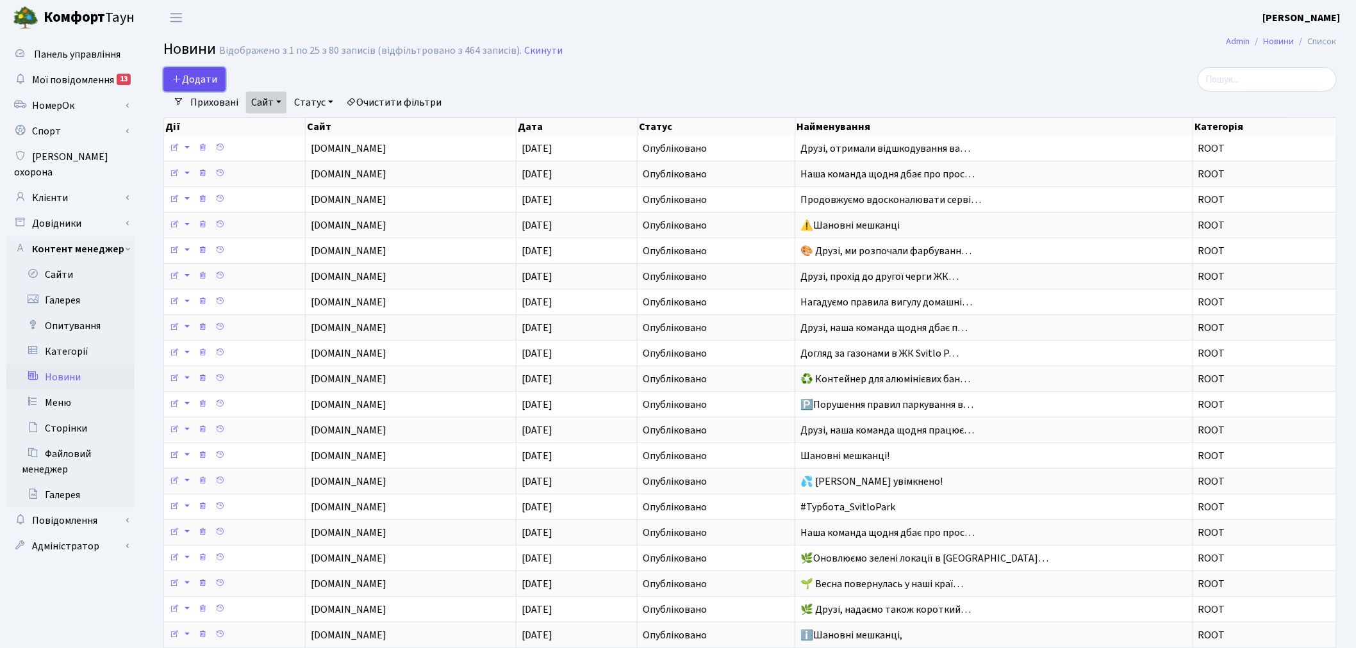
click at [197, 79] on span "Додати" at bounding box center [194, 79] width 45 height 14
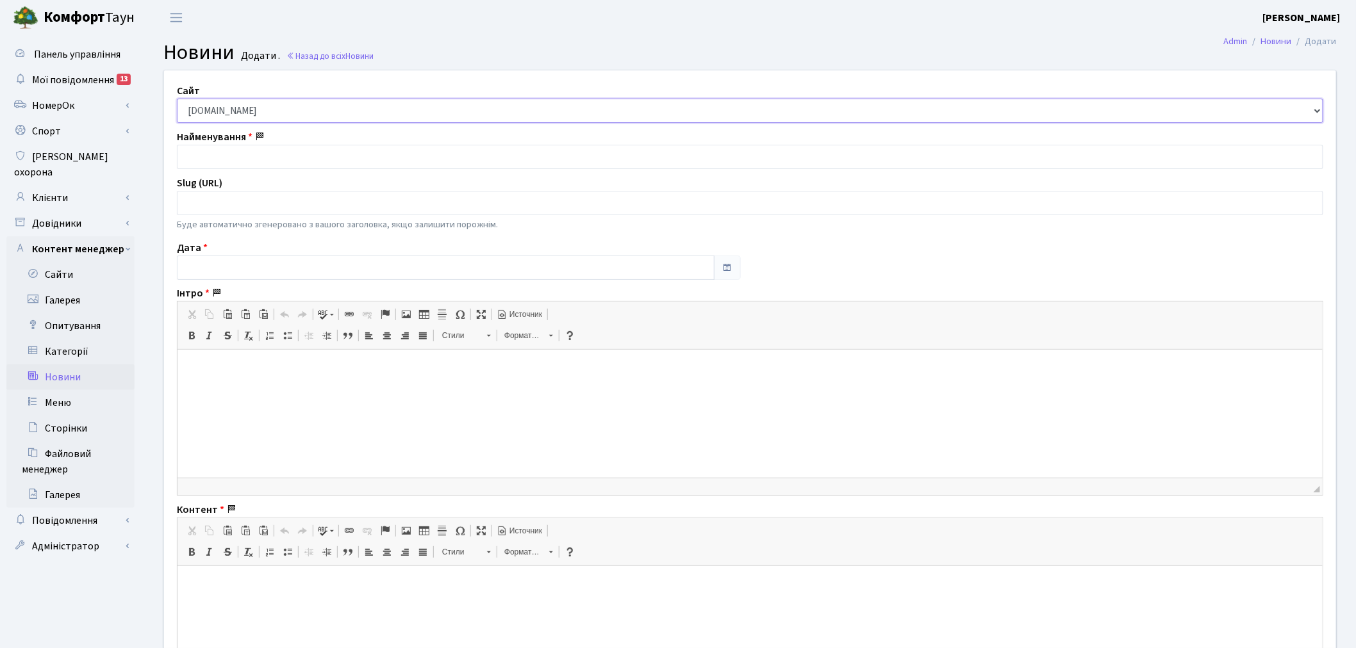
click at [259, 113] on select "[DOMAIN_NAME] [DOMAIN_NAME] [DOMAIN_NAME] [DOMAIN_NAME]" at bounding box center [750, 111] width 1146 height 24
select select "2"
click at [177, 99] on select "[DOMAIN_NAME] [DOMAIN_NAME] [DOMAIN_NAME] [DOMAIN_NAME]" at bounding box center [750, 111] width 1146 height 24
click at [240, 276] on input "text" at bounding box center [446, 268] width 538 height 24
click at [194, 111] on th "«" at bounding box center [189, 106] width 19 height 19
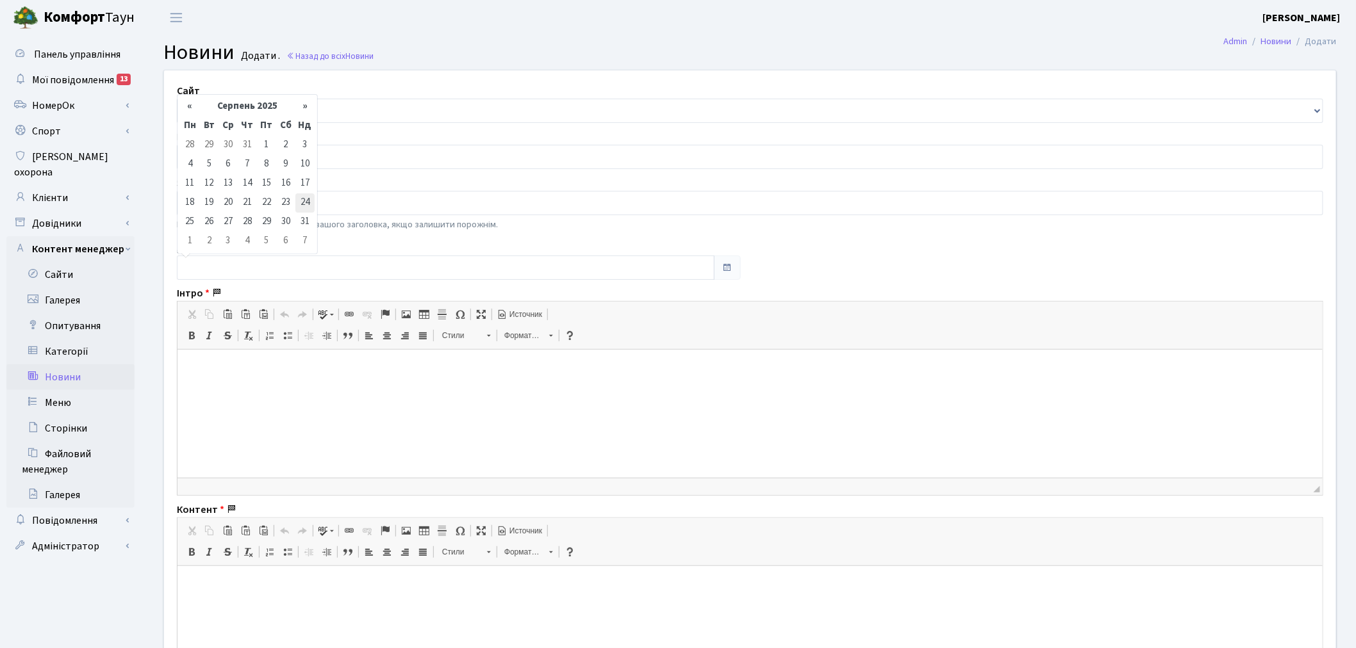
click at [299, 201] on td "24" at bounding box center [304, 202] width 19 height 19
type input "[DATE]"
click at [237, 147] on input "text" at bounding box center [750, 157] width 1146 height 24
click at [238, 152] on input "text" at bounding box center [750, 157] width 1146 height 24
paste input "Дорогі друзі!"
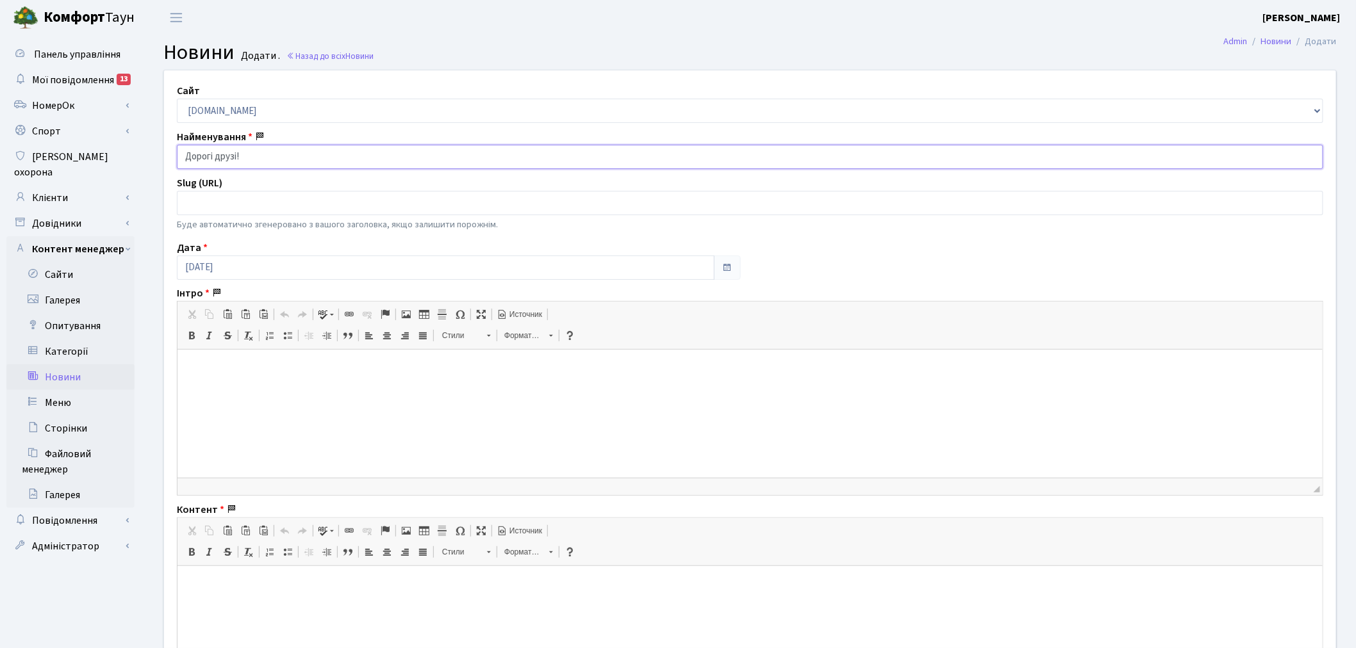
type input "Дорогі друзі!"
click at [363, 389] on html at bounding box center [749, 369] width 1145 height 39
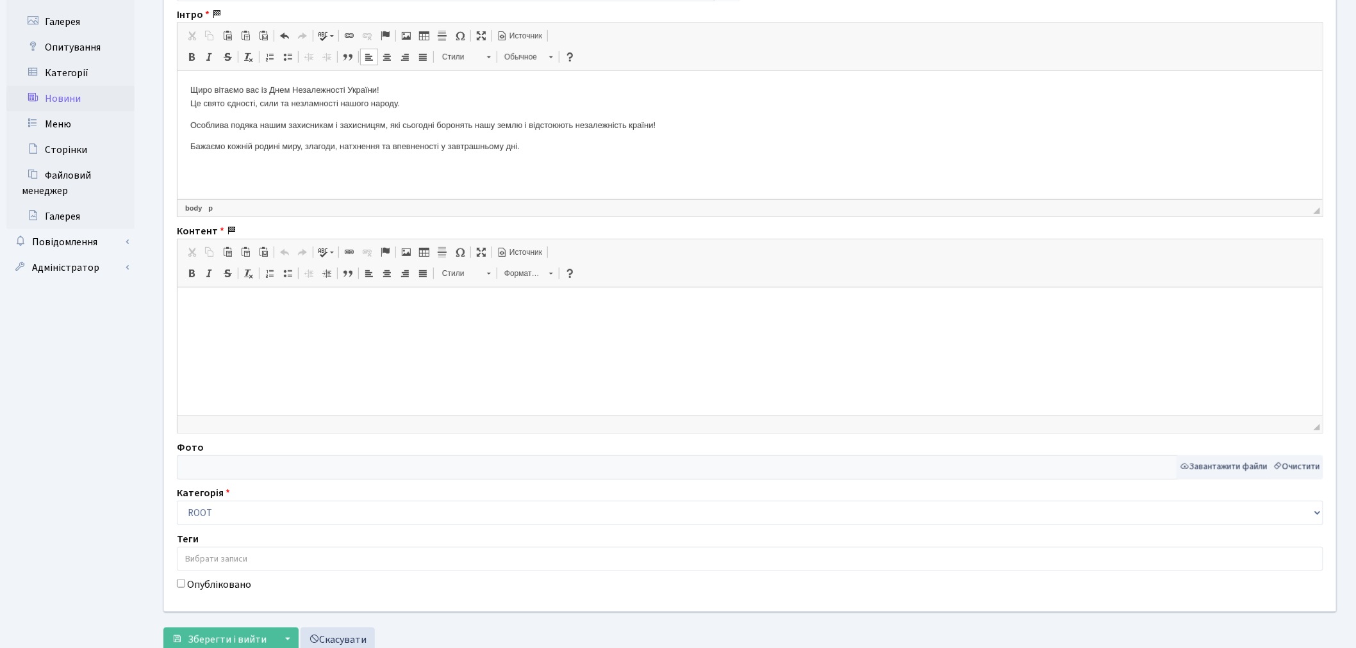
scroll to position [322, 0]
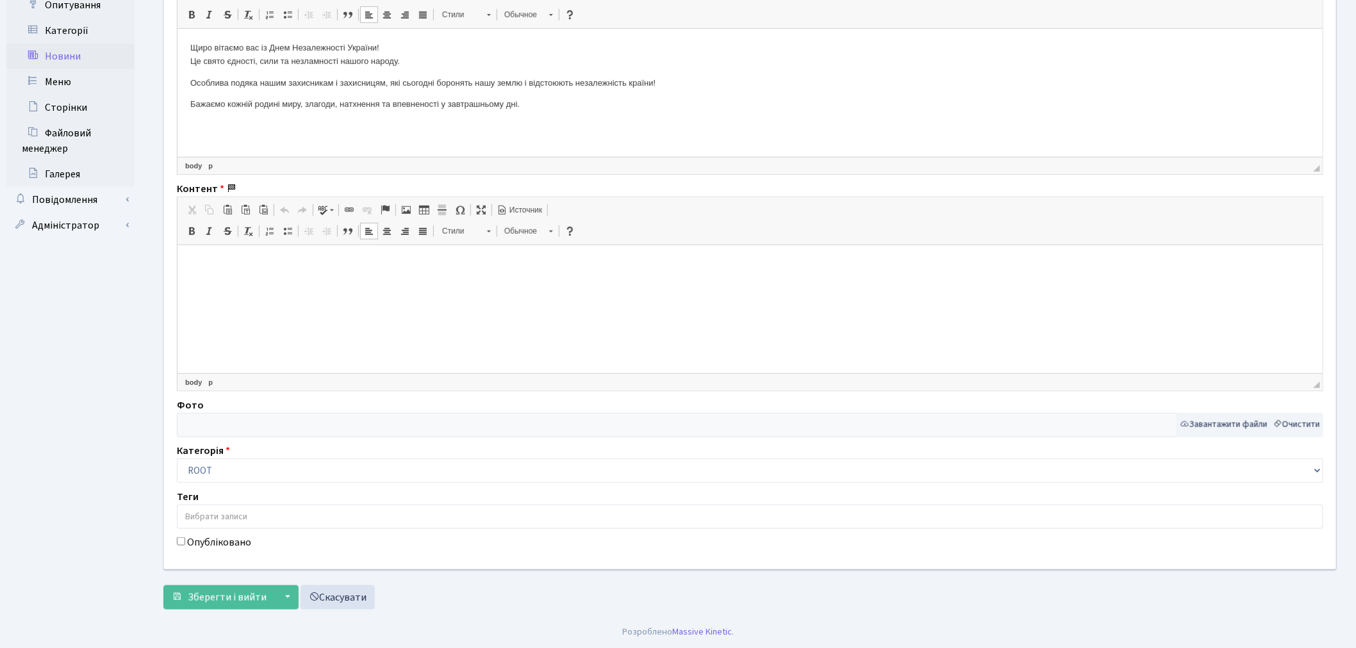
click at [336, 284] on html at bounding box center [749, 264] width 1145 height 39
click at [1240, 425] on button "Завантажити файли" at bounding box center [1224, 425] width 94 height 24
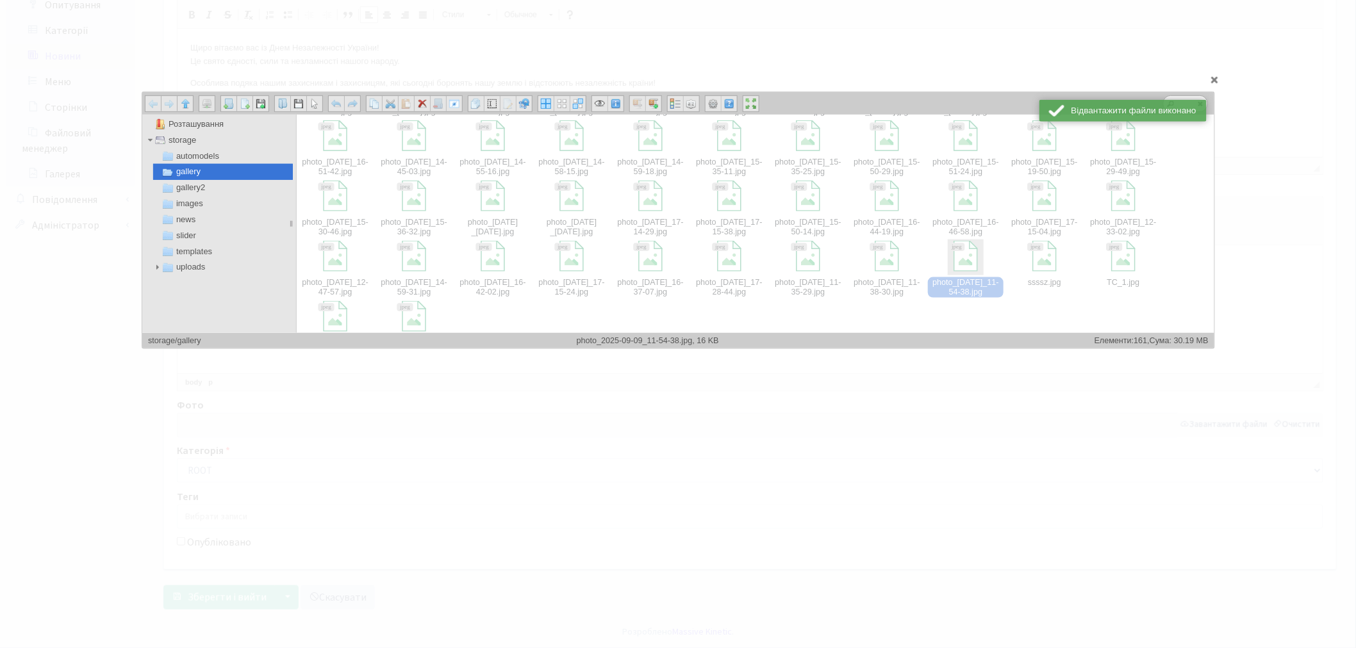
scroll to position [684, 0]
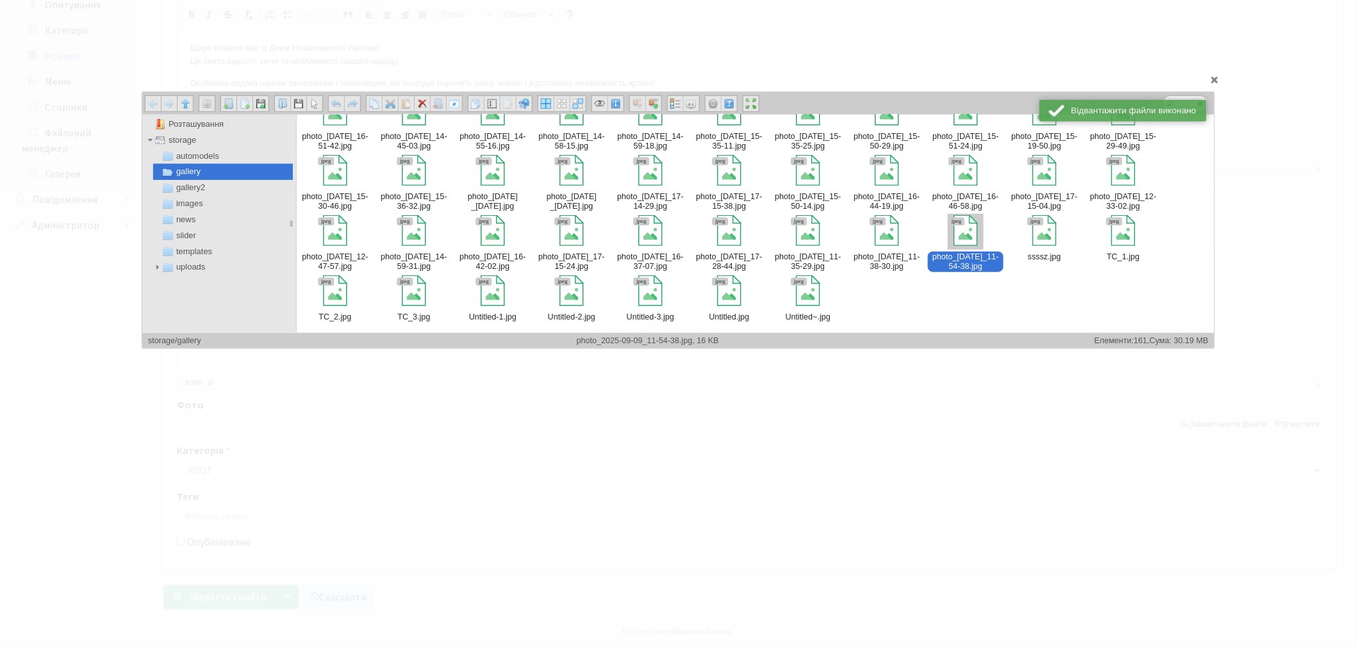
click at [946, 244] on div "photo​_[DATE]​_11-54-38​.jpg" at bounding box center [964, 242] width 77 height 59
type input "storage/gallery/photo_2025-09-09_11-54-38.jpg"
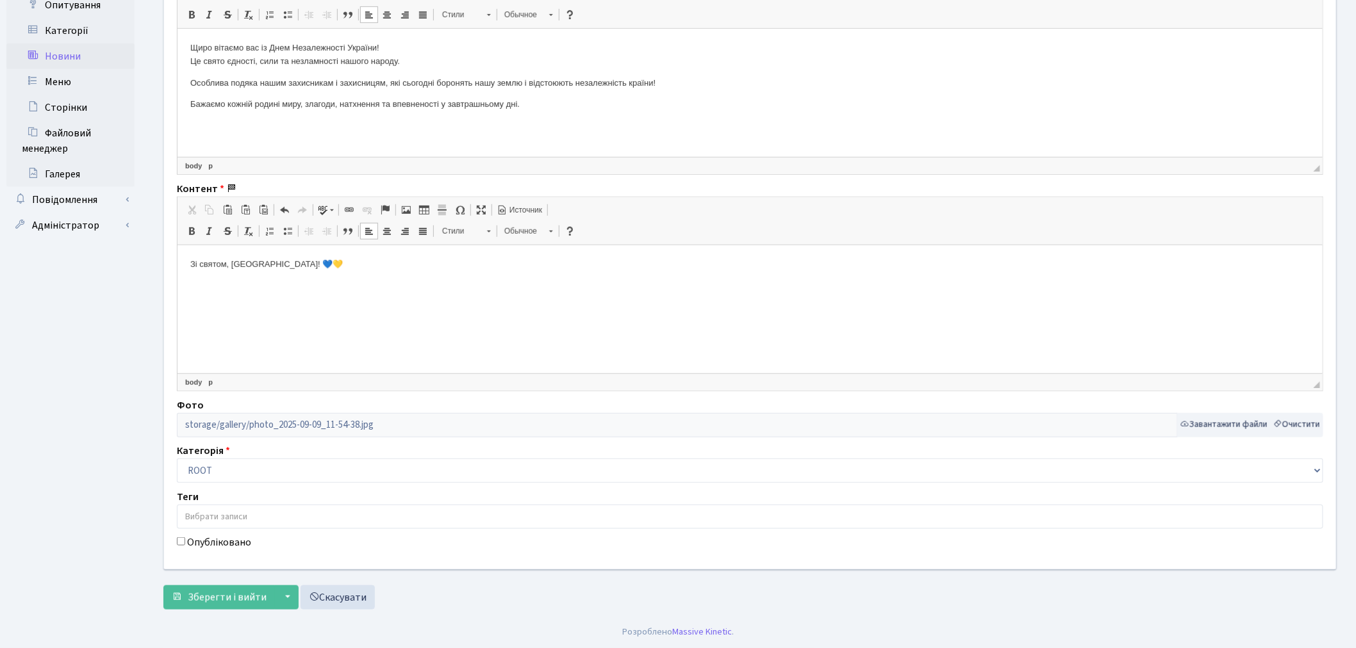
click at [242, 551] on div "Сайт [DOMAIN_NAME] [DOMAIN_NAME] [DOMAIN_NAME] [DOMAIN_NAME] Найменування Дорог…" at bounding box center [749, 159] width 1191 height 820
click at [233, 545] on label "Опубліковано" at bounding box center [219, 542] width 64 height 15
click at [185, 545] on input "Опубліковано" at bounding box center [181, 542] width 8 height 8
checkbox input "true"
click at [239, 593] on span "Зберегти і вийти" at bounding box center [227, 598] width 79 height 14
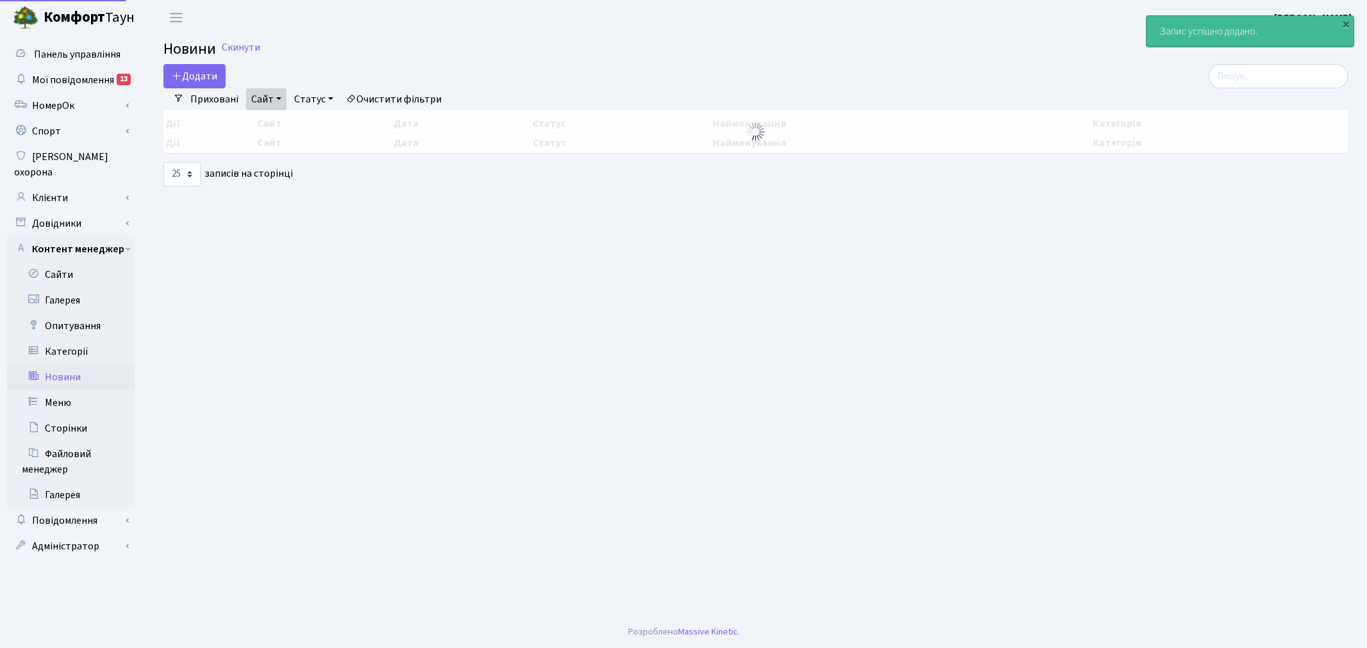
select select "25"
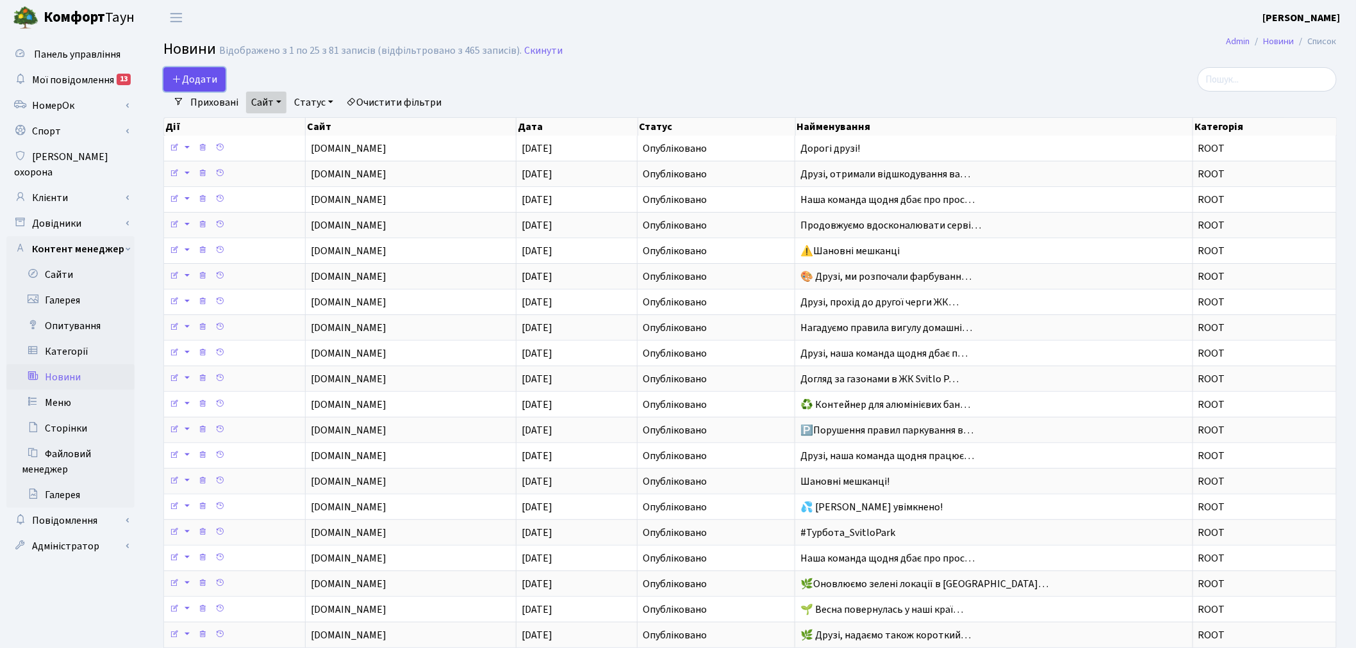
click at [182, 79] on span "Додати" at bounding box center [194, 79] width 45 height 14
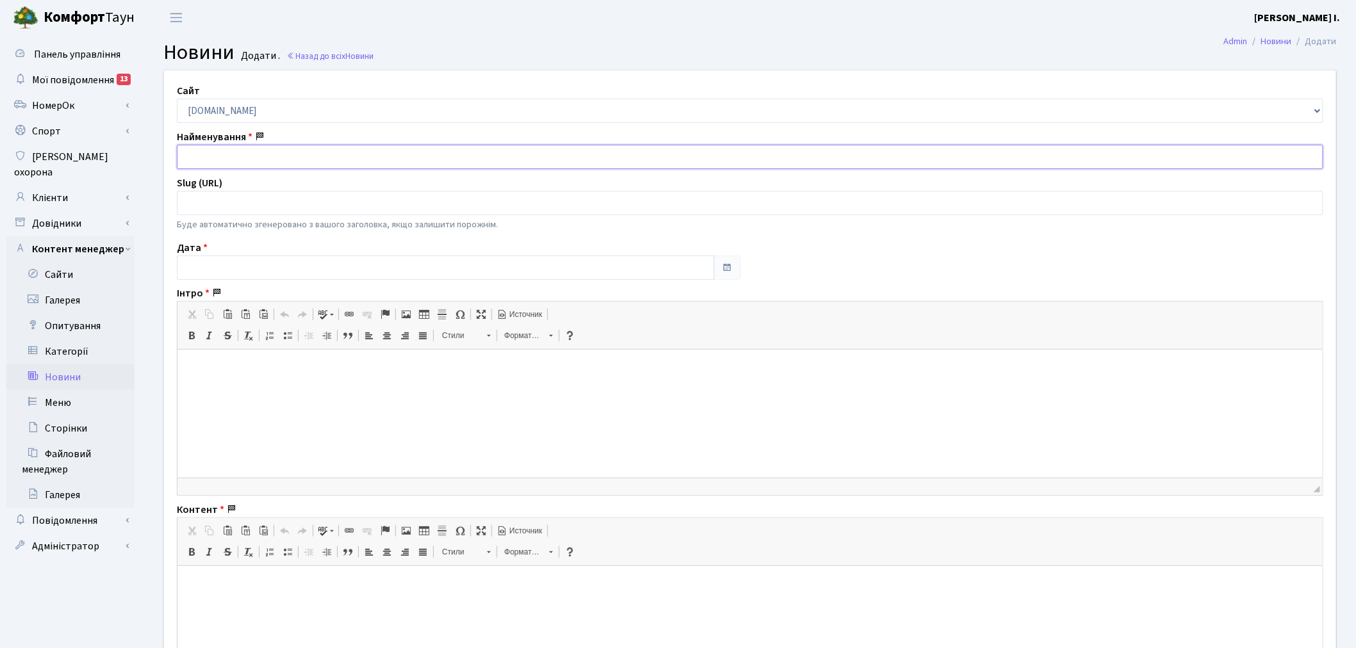
click at [291, 156] on input "text" at bounding box center [750, 157] width 1146 height 24
click at [290, 120] on select "[DOMAIN_NAME] [DOMAIN_NAME] [DOMAIN_NAME] [DOMAIN_NAME]" at bounding box center [750, 111] width 1146 height 24
select select "2"
click at [177, 99] on select "[DOMAIN_NAME] [DOMAIN_NAME] [DOMAIN_NAME] [DOMAIN_NAME]" at bounding box center [750, 111] width 1146 height 24
click at [281, 162] on input "text" at bounding box center [750, 157] width 1146 height 24
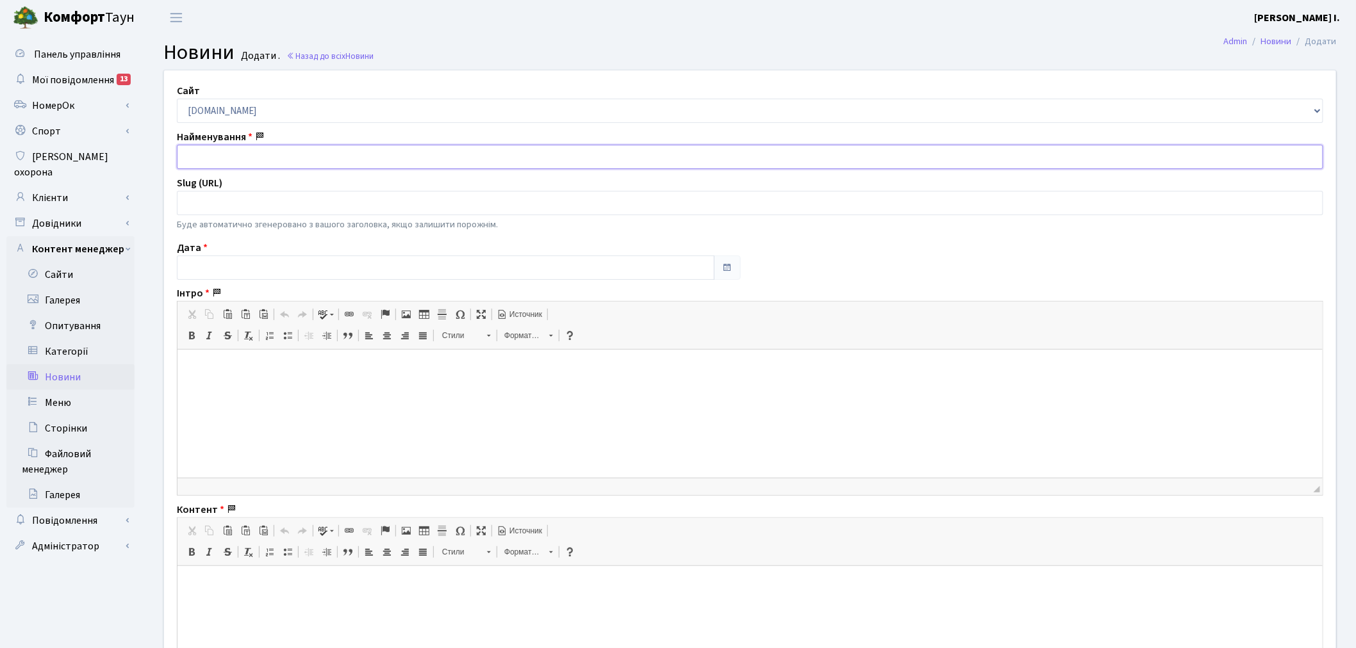
paste input "Як додати Орендаря?"
type input "Як додати Орендаря?"
click at [319, 374] on p at bounding box center [749, 369] width 1119 height 13
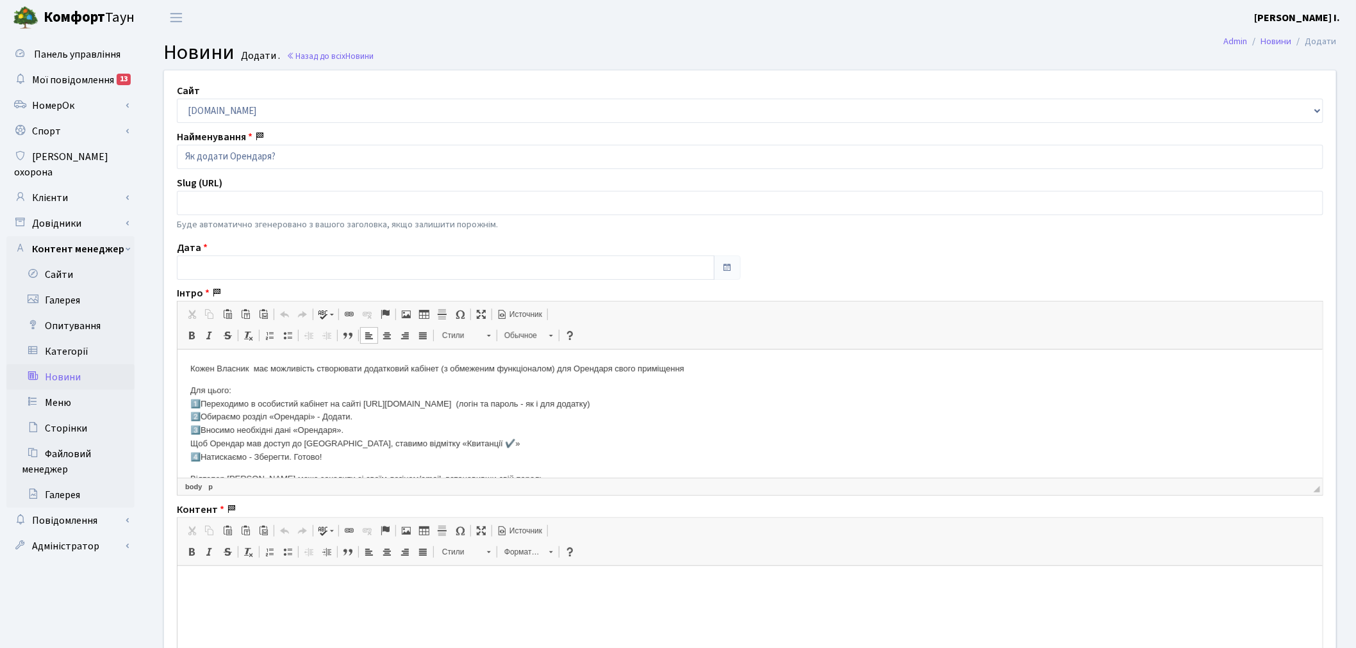
scroll to position [158, 0]
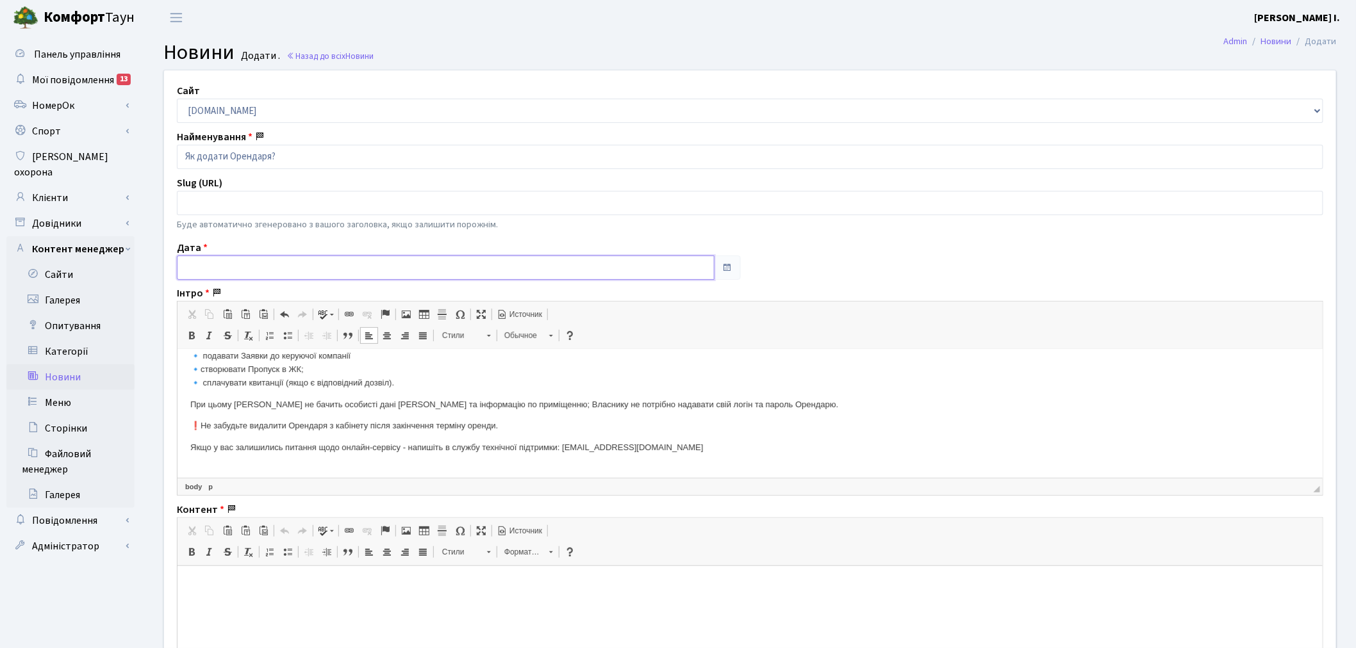
click at [295, 272] on input "text" at bounding box center [446, 268] width 538 height 24
click at [193, 106] on th "«" at bounding box center [189, 106] width 19 height 19
click at [261, 219] on td "29" at bounding box center [266, 222] width 19 height 19
type input "[DATE]"
click at [358, 451] on p "Якщо у вас залишились питання щодо онлайн-сервісу - напишіть в службу технічної…" at bounding box center [749, 454] width 1119 height 27
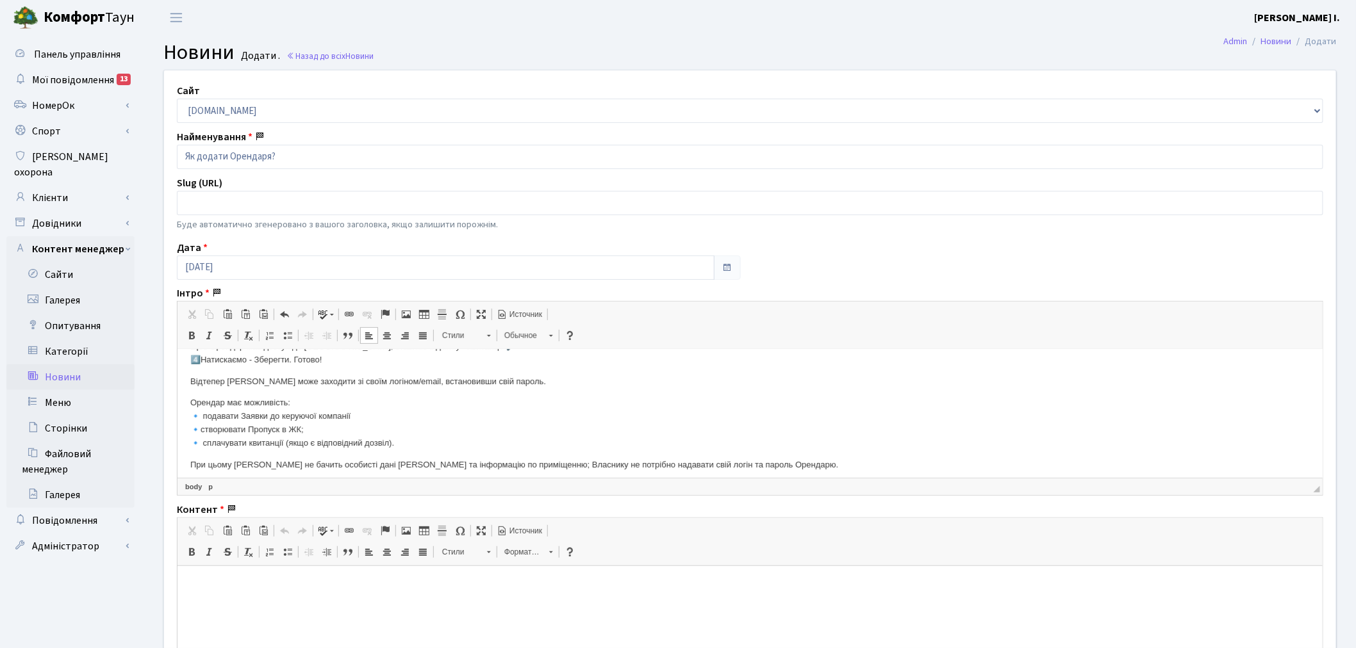
scroll to position [0, 0]
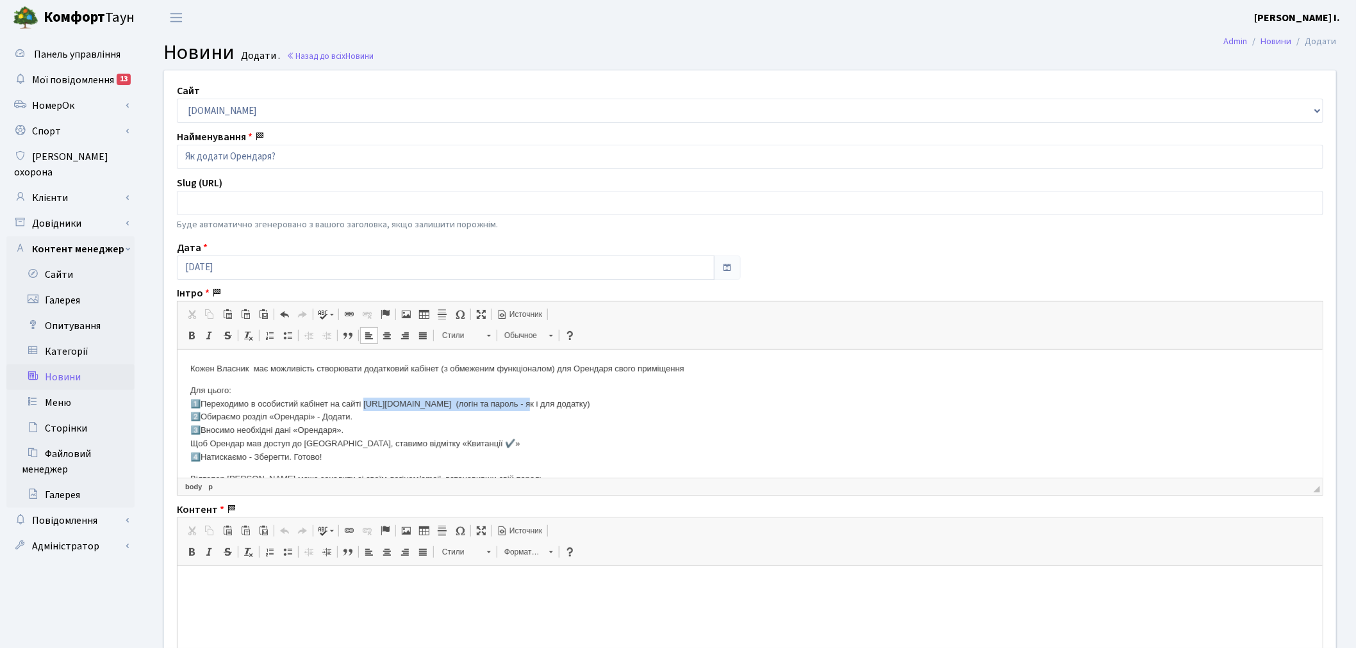
drag, startPoint x: 509, startPoint y: 404, endPoint x: 363, endPoint y: 406, distance: 146.7
click at [363, 406] on p "Для цього: 1️⃣Переходимо в особистий кабінет на сайті [URL][DOMAIN_NAME] (логін…" at bounding box center [749, 424] width 1119 height 80
click at [400, 430] on span "Копировать" at bounding box center [416, 431] width 54 height 19
copy p "[URL][DOMAIN_NAME]"
click at [346, 311] on span at bounding box center [349, 314] width 10 height 10
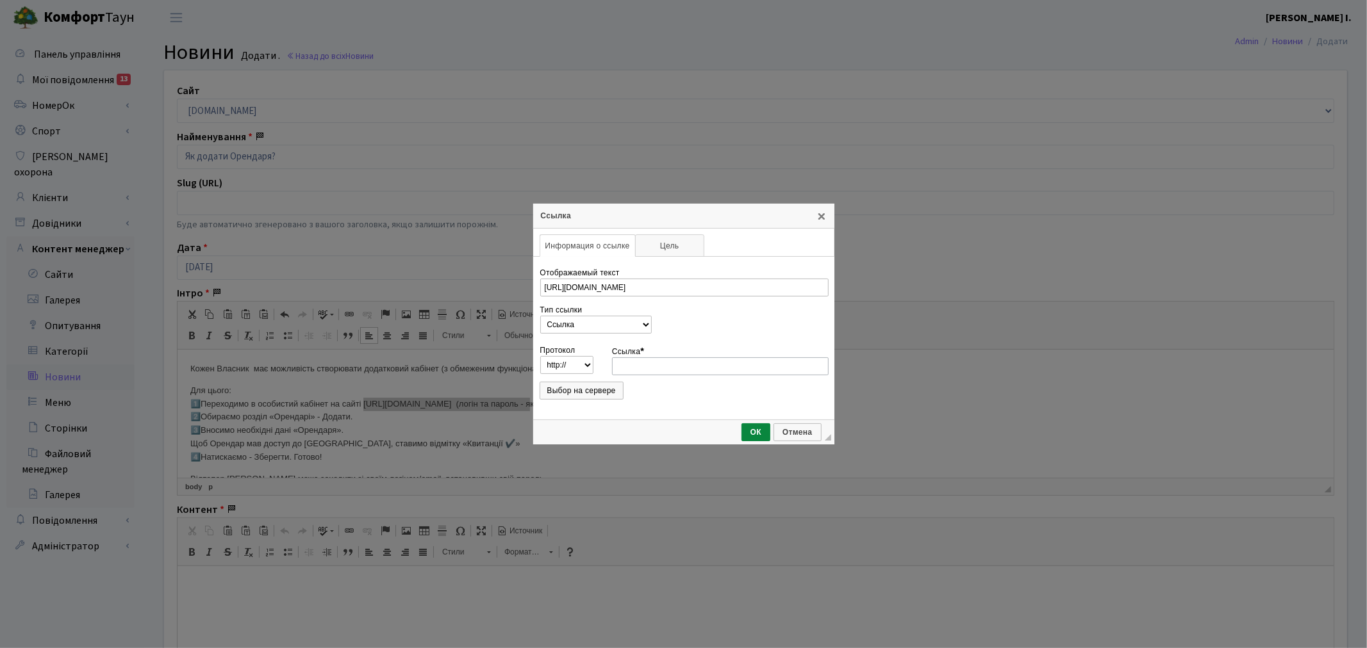
click at [658, 361] on input "Ссылка *" at bounding box center [720, 367] width 217 height 18
drag, startPoint x: 641, startPoint y: 365, endPoint x: 577, endPoint y: 365, distance: 63.4
click at [577, 365] on tr "Протокол http://‎ https://‎ ftp://‎ news://‎ <другой> Ссылка * https://svitlopa…" at bounding box center [683, 359] width 288 height 32
type input "svitlopark.com.ua/backend/login"
drag, startPoint x: 764, startPoint y: 430, endPoint x: 585, endPoint y: 81, distance: 391.7
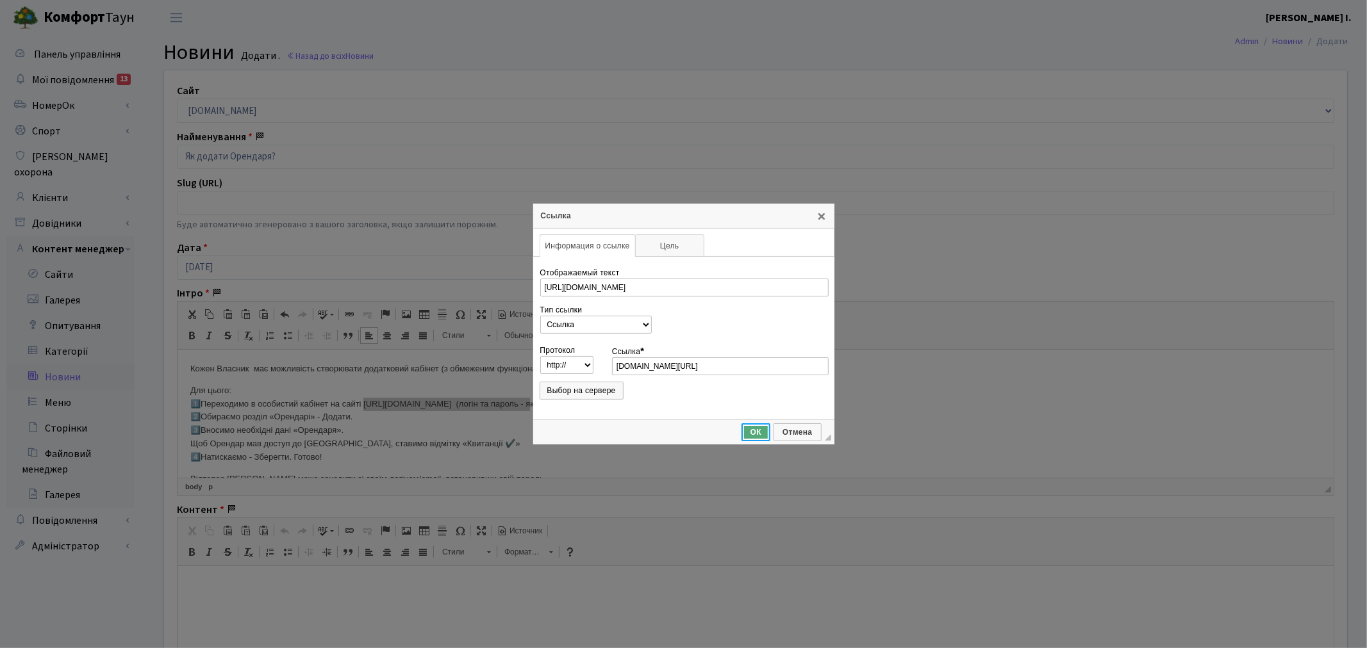
click at [764, 430] on span "ОК" at bounding box center [756, 432] width 26 height 9
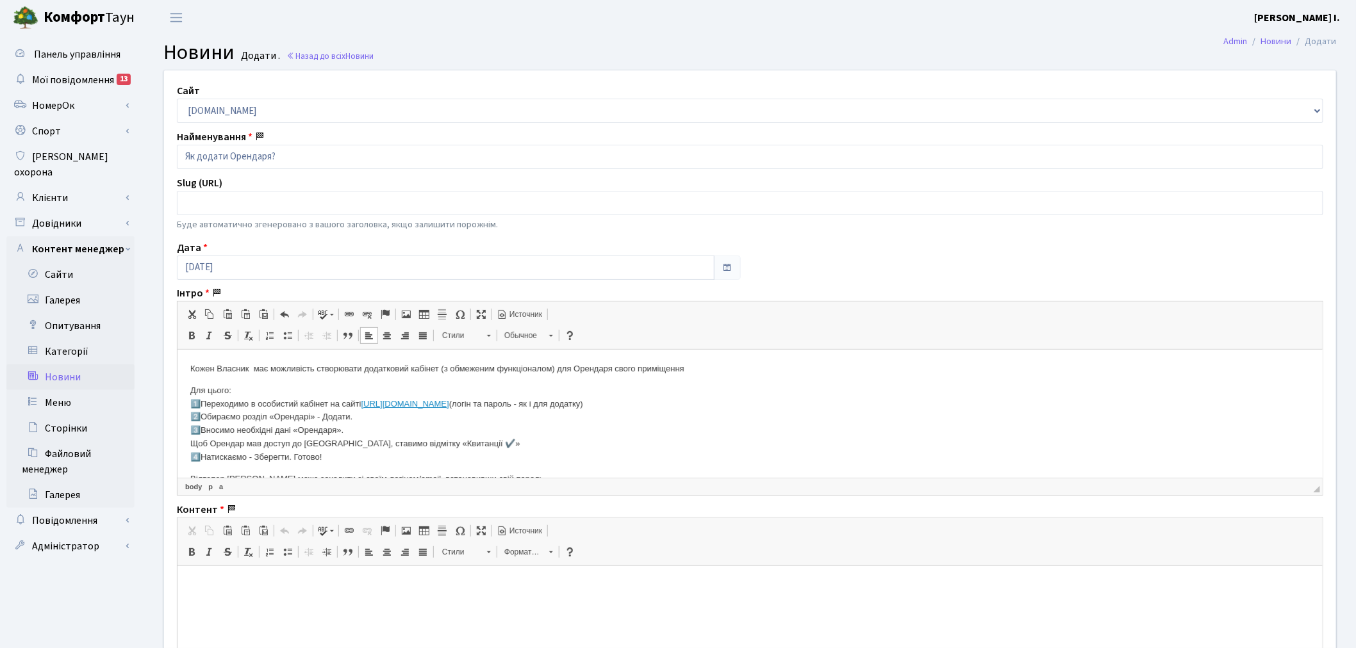
click at [661, 429] on p "Для цього: 1️⃣Переходимо в особистий кабінет на сайті https://svitlopark.com.ua…" at bounding box center [749, 424] width 1119 height 80
drag, startPoint x: 509, startPoint y: 406, endPoint x: 366, endPoint y: 404, distance: 142.9
click at [366, 404] on link "https://svitlopark.com.ua/backend/login" at bounding box center [405, 404] width 88 height 10
copy link "https://svitlopark.com.ua/backend/login"
click at [525, 449] on p "Для цього: 1️⃣Переходимо в особистий кабінет на сайті https://svitlopark.com.ua…" at bounding box center [749, 424] width 1119 height 80
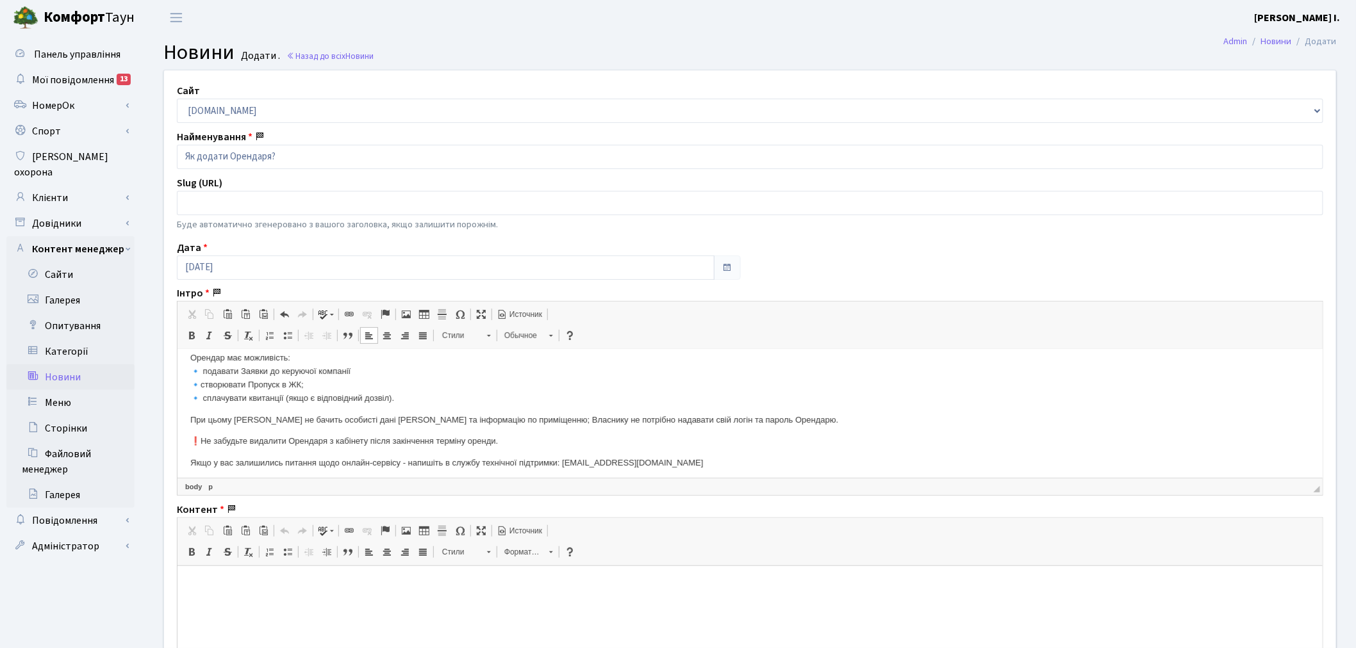
scroll to position [161, 0]
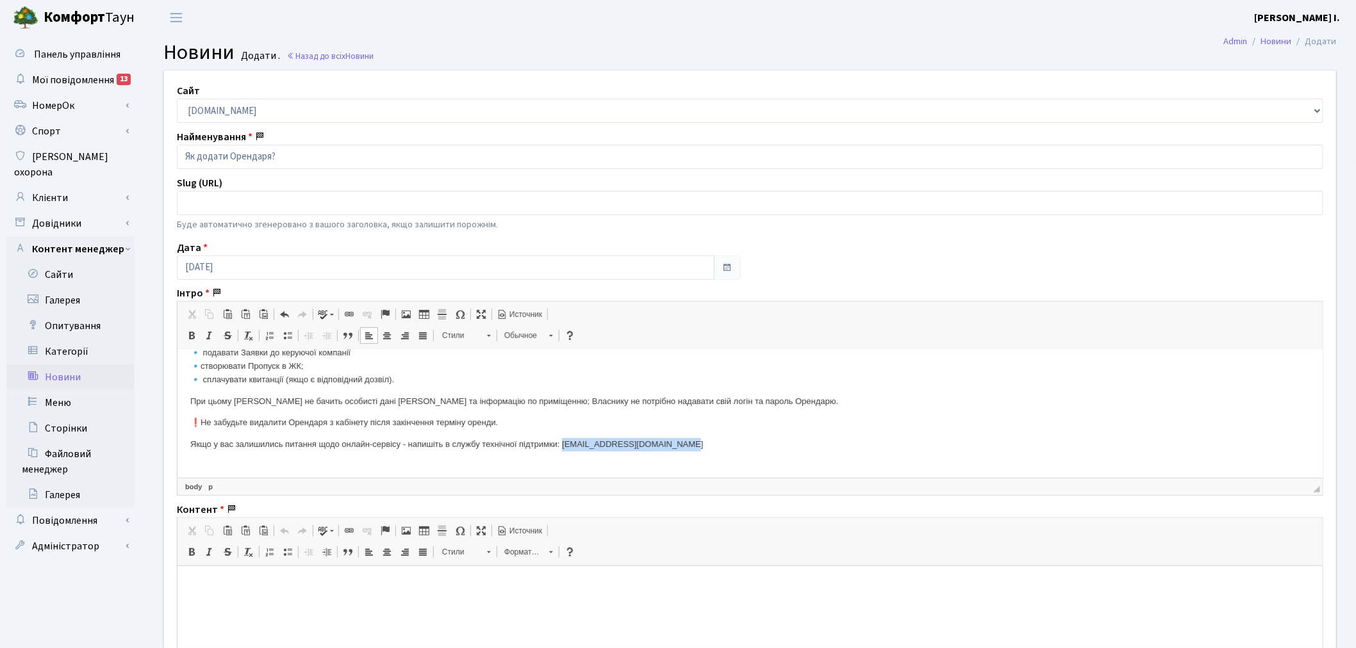
drag, startPoint x: 684, startPoint y: 445, endPoint x: 562, endPoint y: 448, distance: 121.8
click at [562, 448] on p "Якщо у вас залишились питання щодо онлайн-сервісу - напишіть в службу технічної…" at bounding box center [749, 451] width 1119 height 27
click at [345, 316] on span at bounding box center [349, 314] width 10 height 10
type input "support@comfort-town.com.ua"
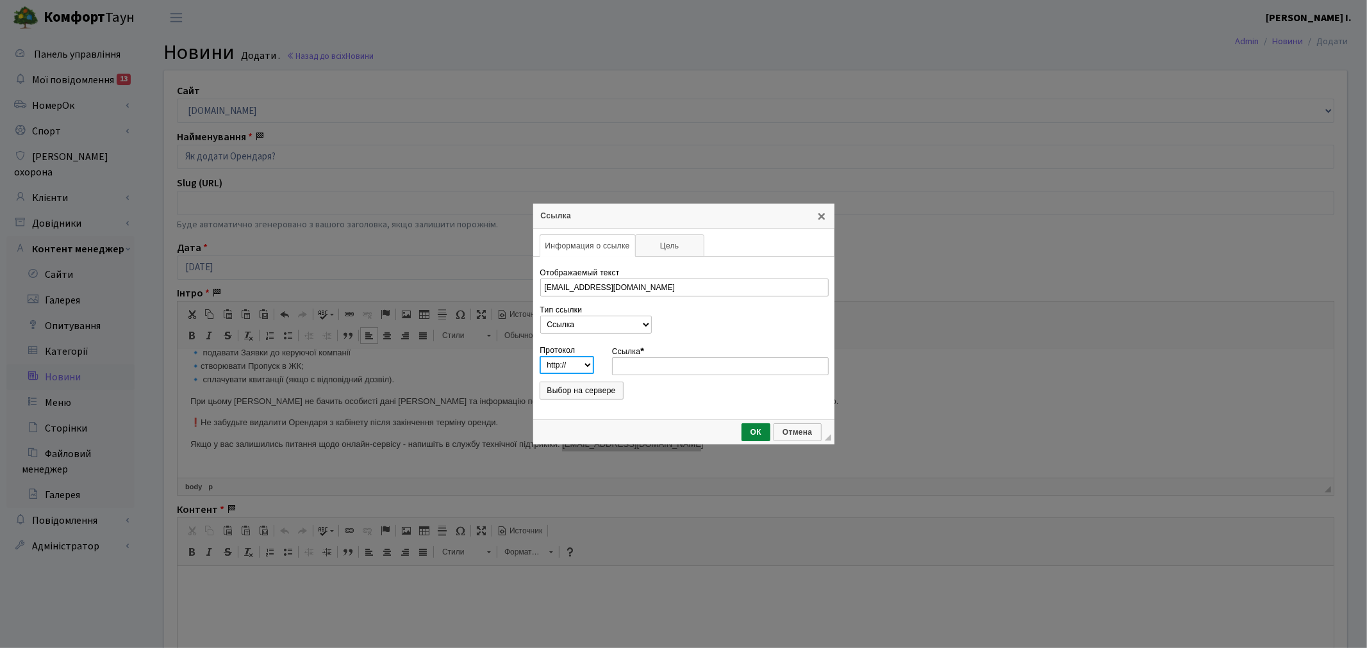
click at [577, 362] on select "http://‎ https://‎ ftp://‎ news://‎ <другой>" at bounding box center [566, 365] width 54 height 18
click at [571, 366] on select "http://‎ https://‎ ftp://‎ news://‎ <другой>" at bounding box center [566, 365] width 54 height 18
click at [584, 329] on select "Ссылка Ссылка на якорь в тексте Email Phone" at bounding box center [595, 325] width 113 height 18
select select "email"
click at [539, 316] on select "Ссылка Ссылка на якорь в тексте Email Phone" at bounding box center [595, 325] width 113 height 18
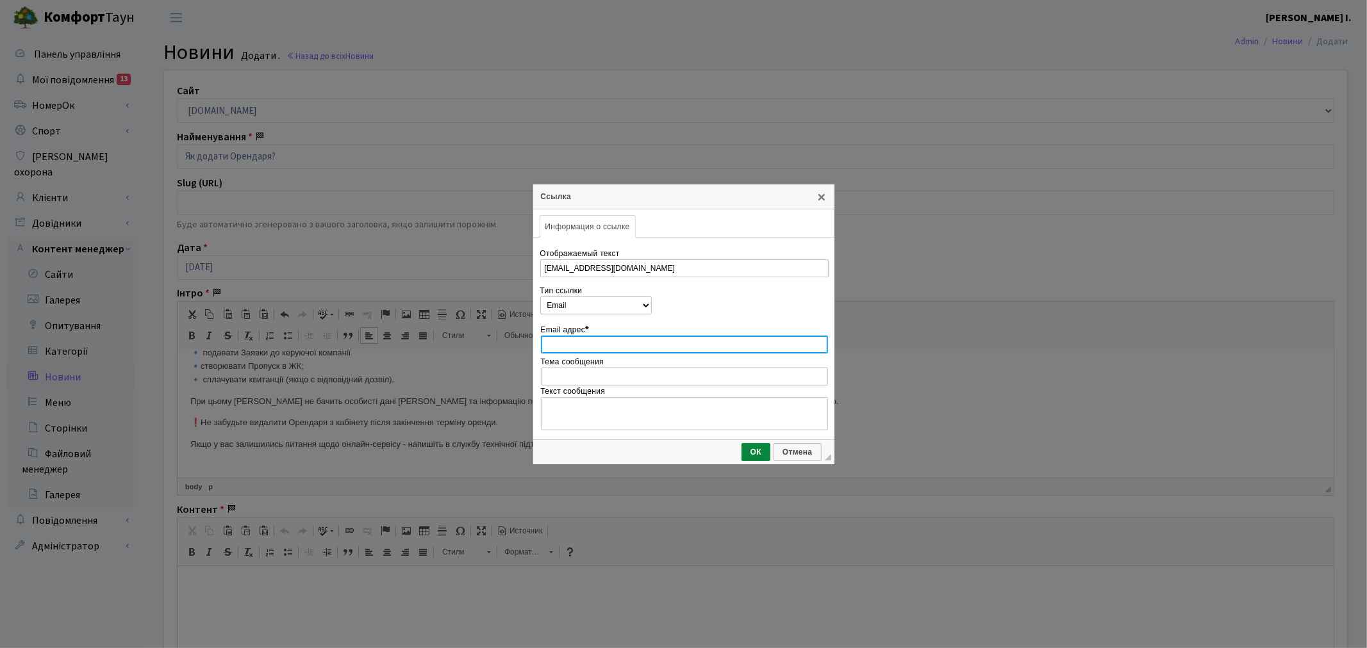
click at [616, 347] on input "Email адрес *" at bounding box center [684, 345] width 287 height 18
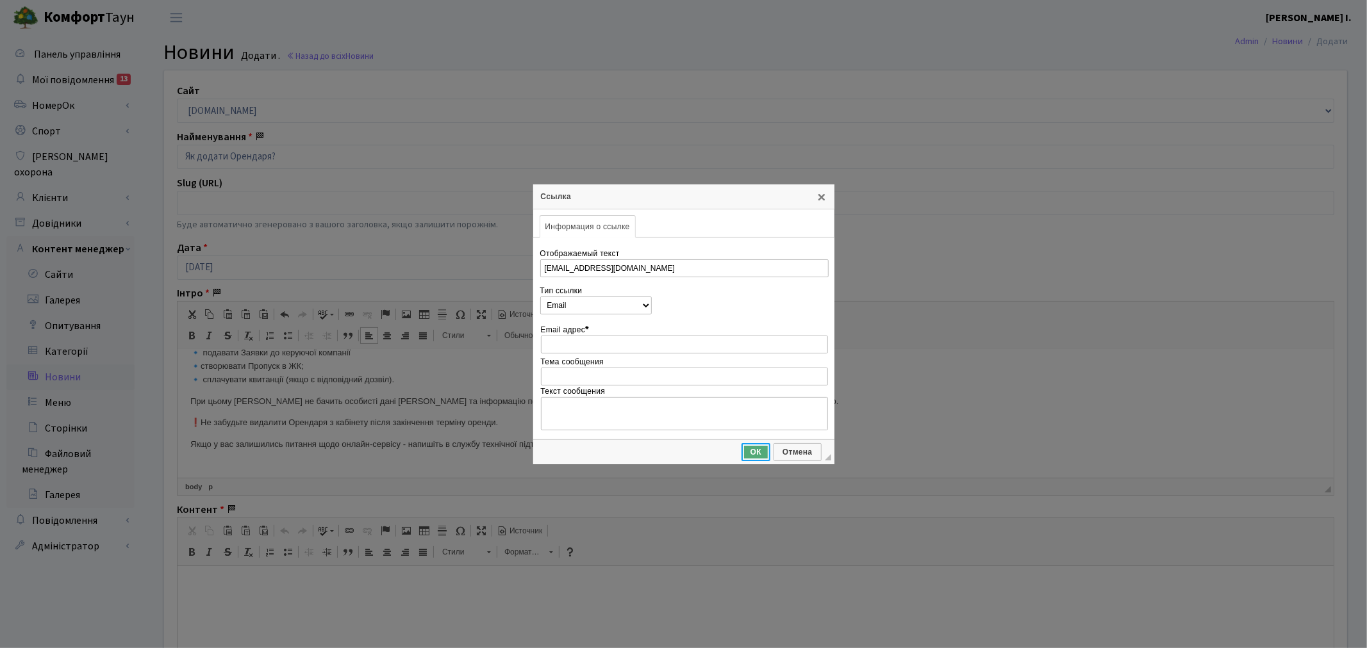
click at [761, 450] on span "ОК" at bounding box center [756, 452] width 26 height 9
click at [791, 451] on span "Отмена" at bounding box center [797, 452] width 45 height 9
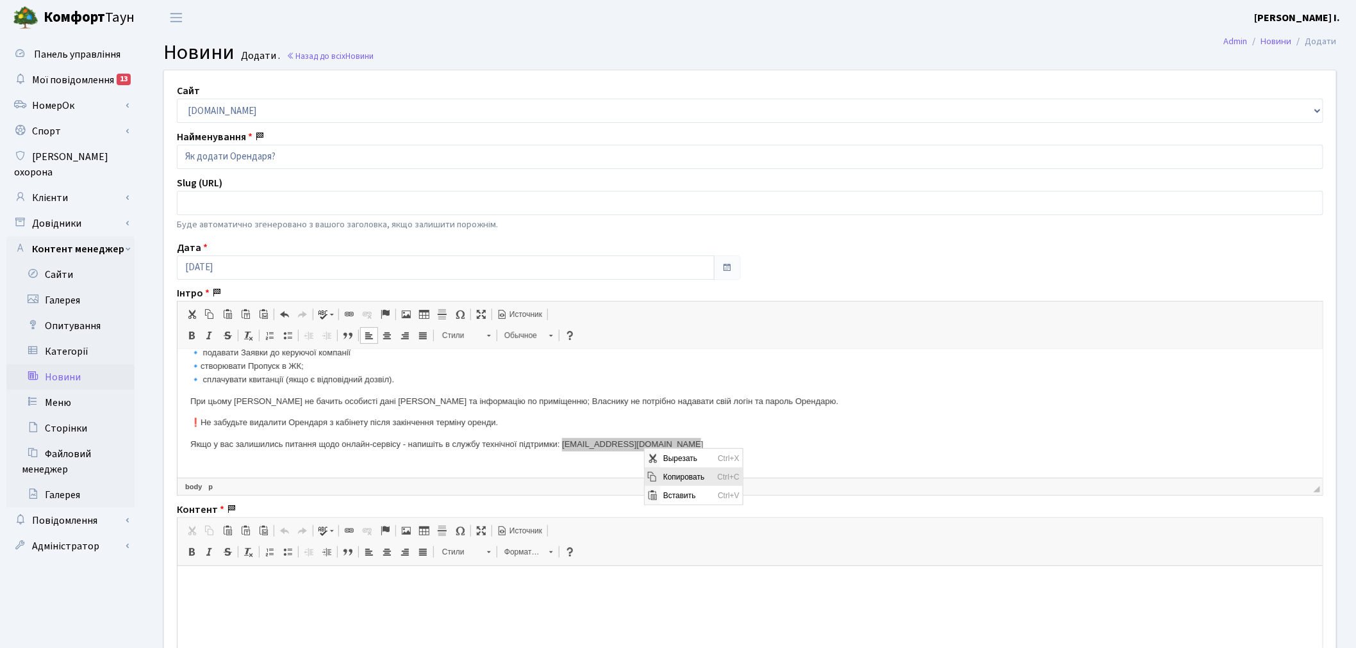
click at [662, 473] on span "Копировать" at bounding box center [686, 476] width 54 height 19
click at [344, 317] on span at bounding box center [349, 314] width 10 height 10
select select "url"
type input "support@comfort-town.com.ua"
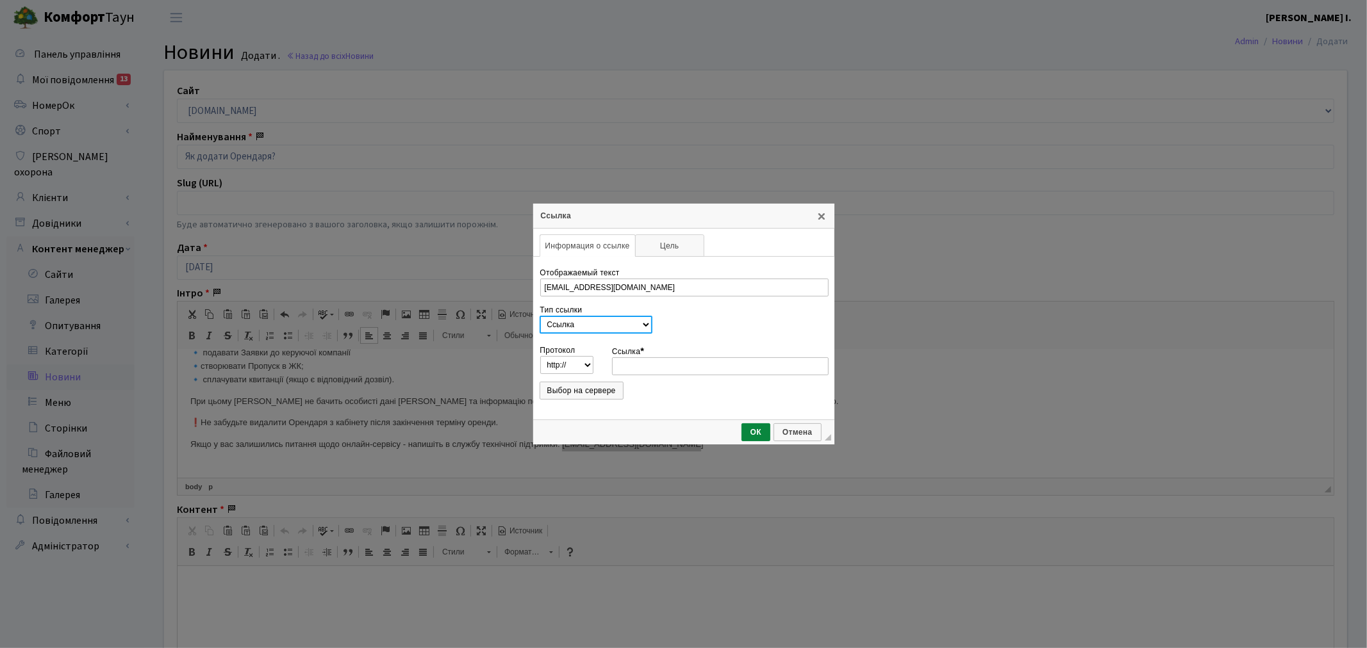
click at [583, 318] on select "Ссылка Ссылка на якорь в тексте Email Phone" at bounding box center [595, 325] width 113 height 18
select select "email"
click at [539, 316] on select "Ссылка Ссылка на якорь в тексте Email Phone" at bounding box center [595, 325] width 113 height 18
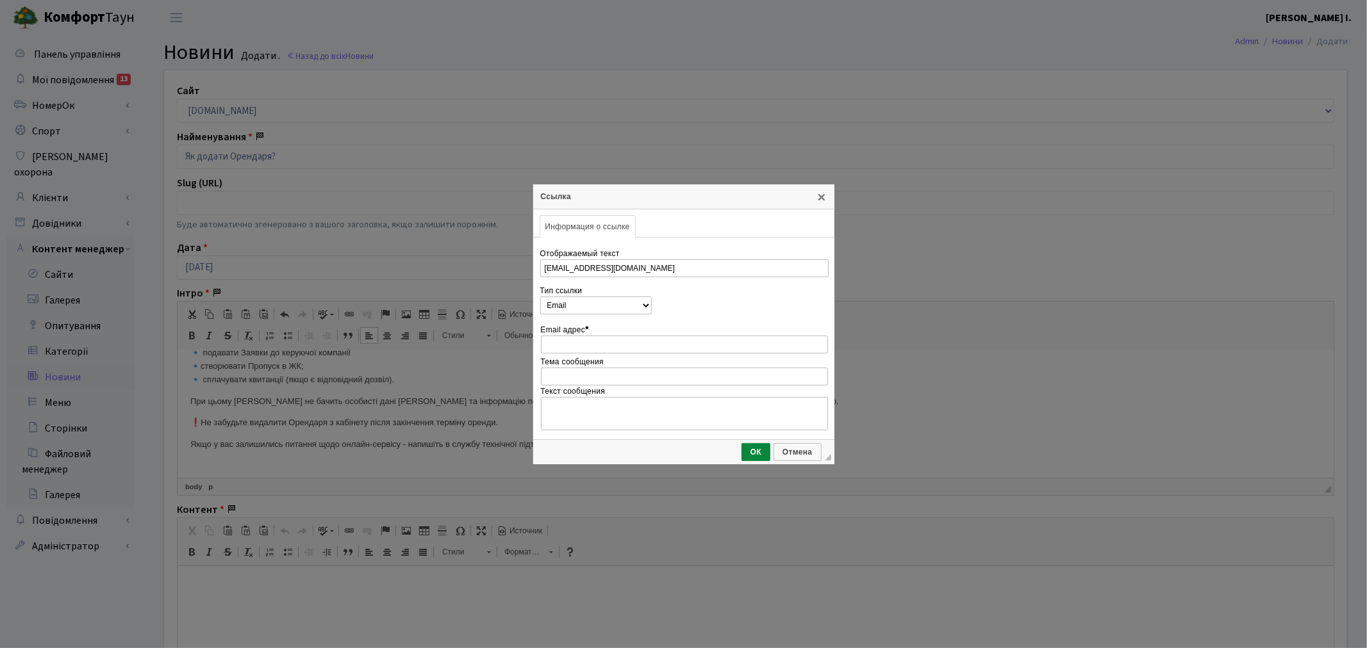
click at [650, 364] on div "Тема сообщения" at bounding box center [683, 372] width 287 height 28
click at [594, 345] on input "Email адрес *" at bounding box center [684, 345] width 287 height 18
paste input "support@comfort-town.com.ua"
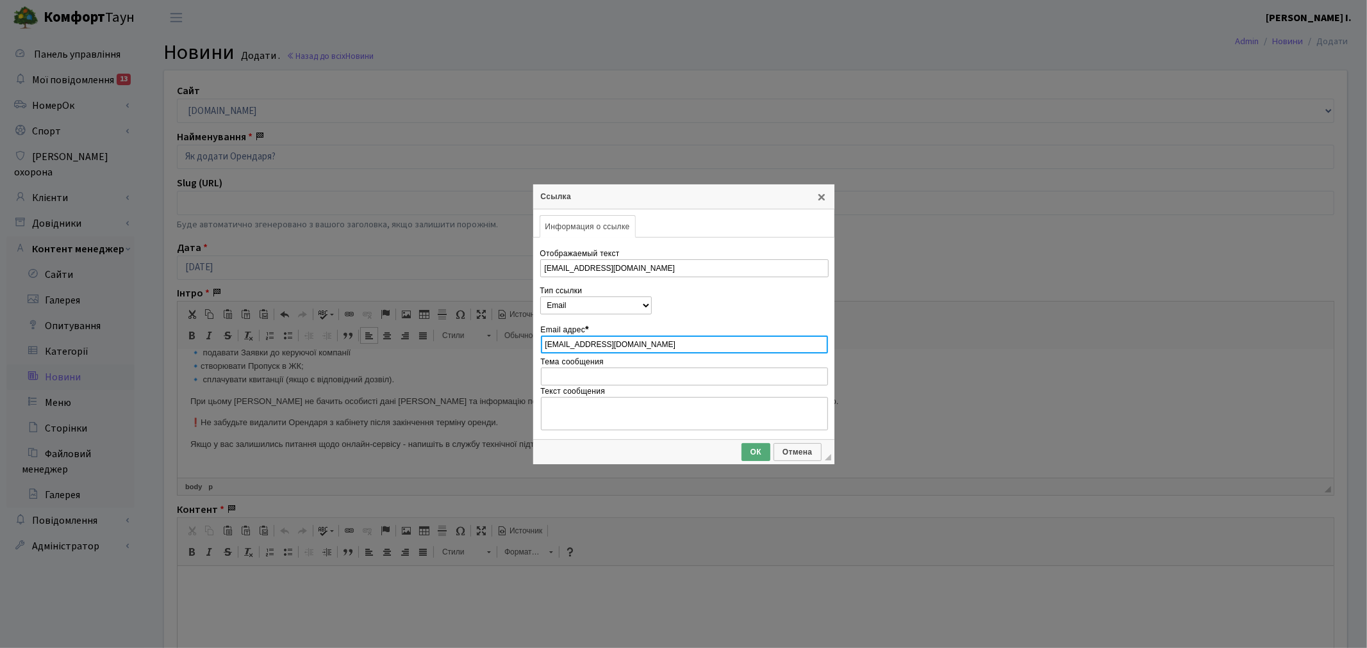
type input "support@comfort-town.com.ua"
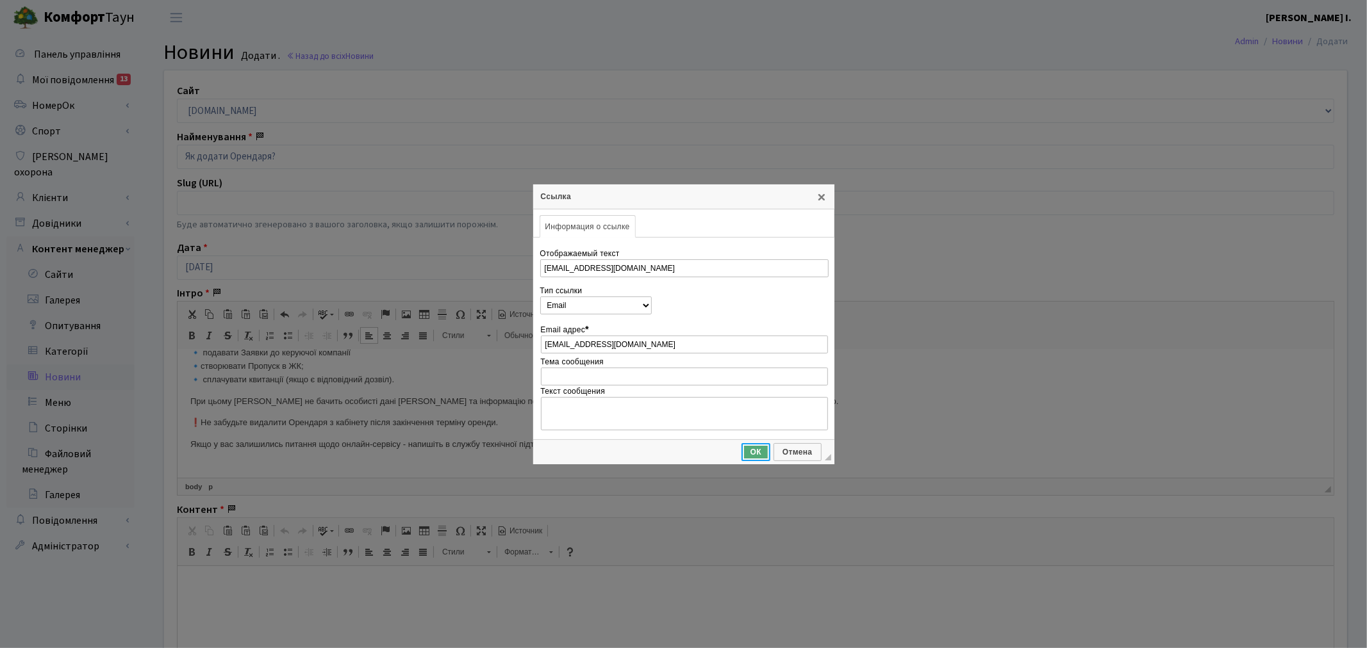
click at [745, 450] on span "ОК" at bounding box center [756, 452] width 26 height 9
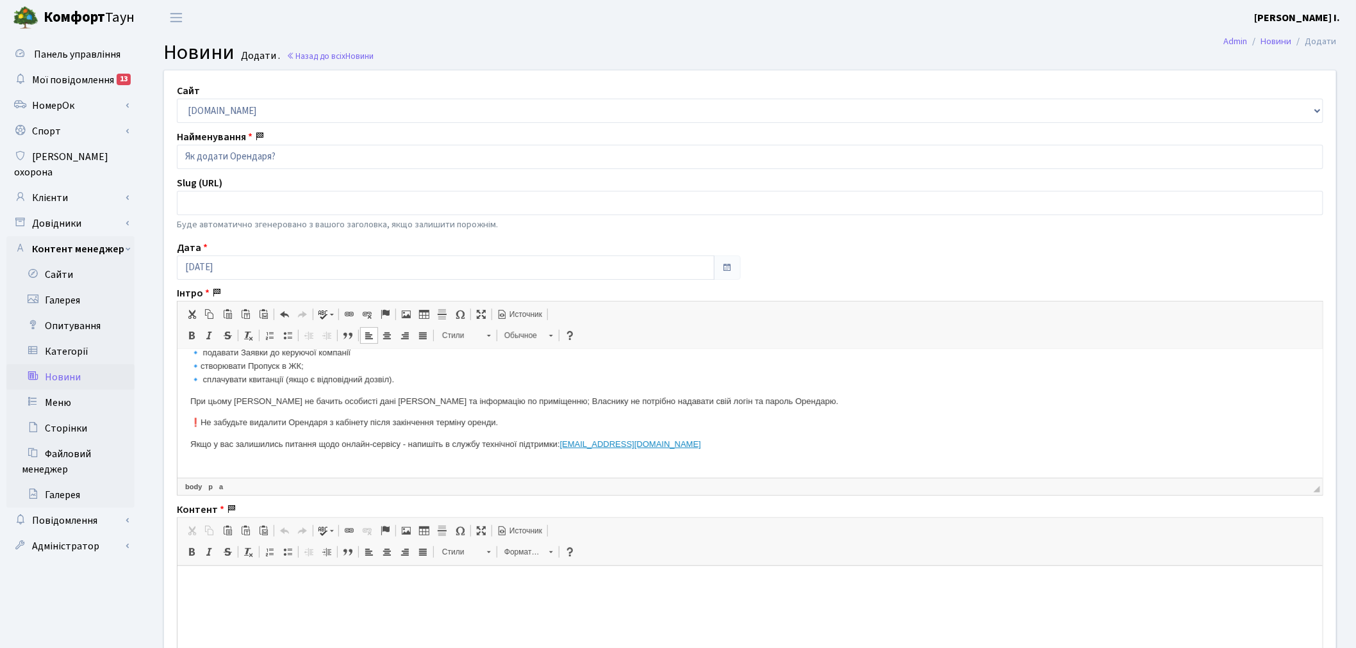
click at [741, 441] on p "Якщо у вас залишились питання щодо онлайн-сервісу - напишіть в службу технічної…" at bounding box center [749, 451] width 1119 height 27
click at [716, 454] on p "Якщо у вас залишились питання щодо онлайн-сервісу - напишіть в службу технічної…" at bounding box center [749, 451] width 1119 height 27
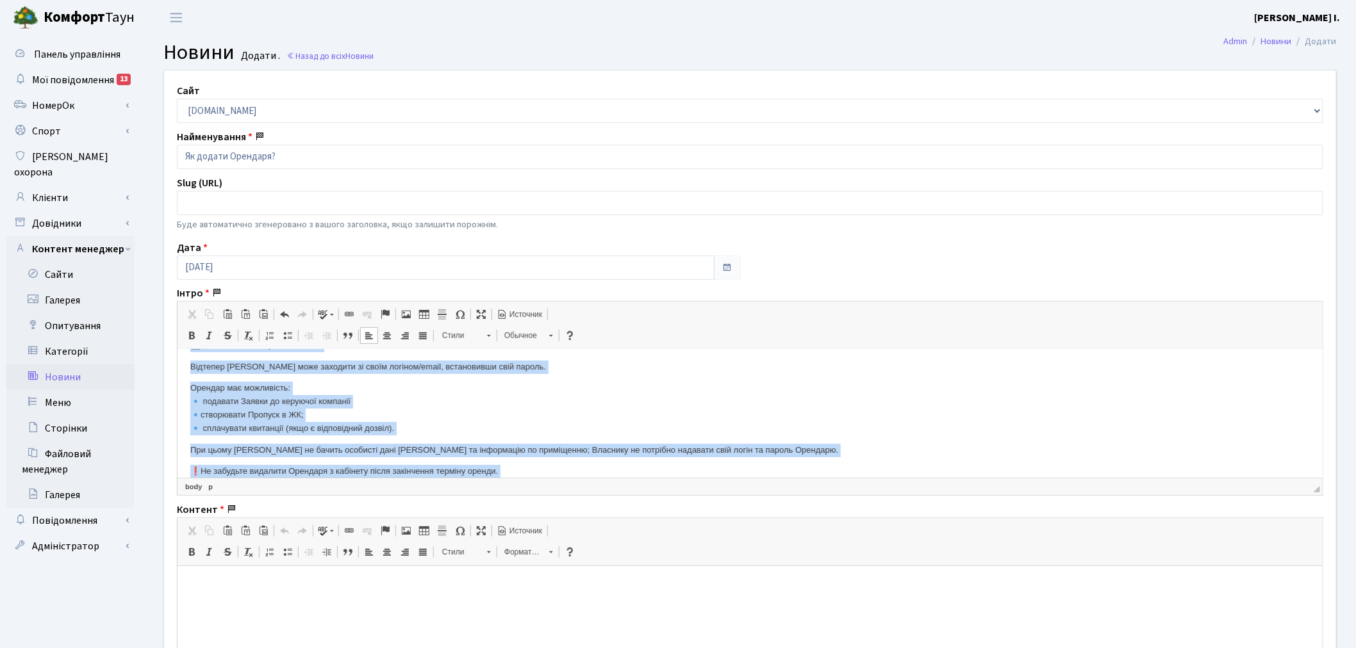
scroll to position [0, 0]
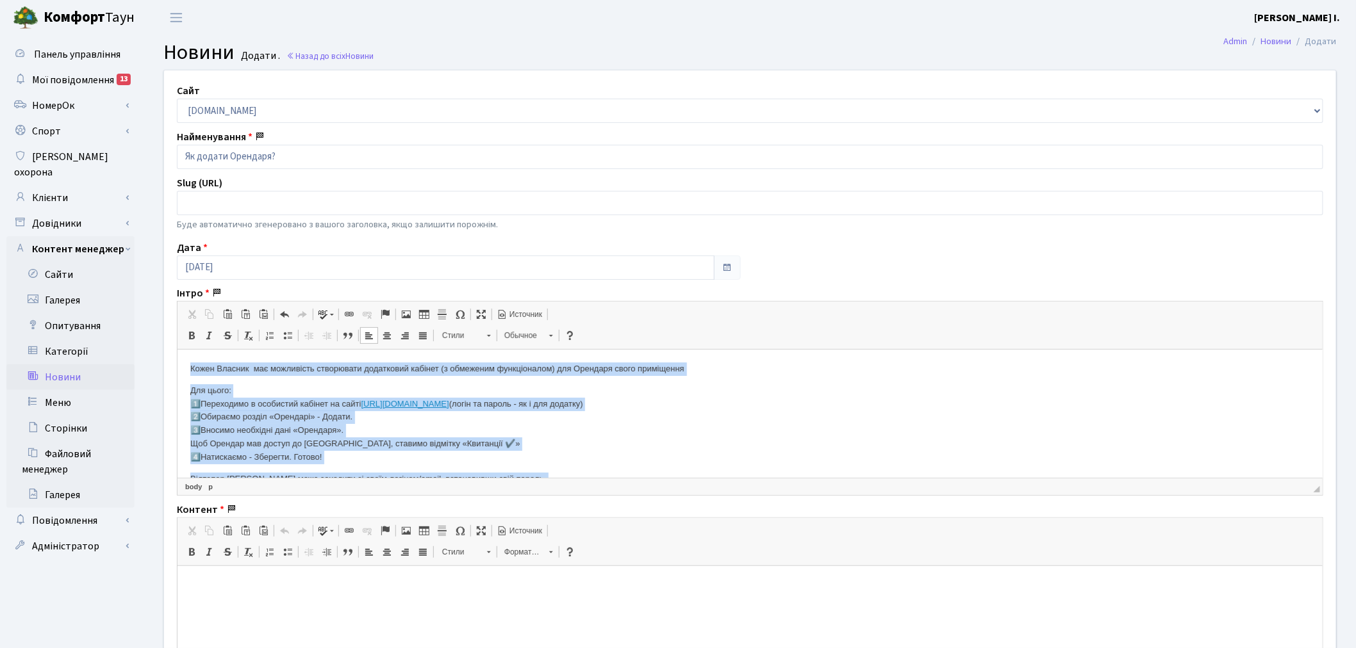
drag, startPoint x: 693, startPoint y: 440, endPoint x: 358, endPoint y: 700, distance: 423.8
click at [177, 350] on html "Кожен Власник має можливість створювати додатковий кабінет (з обмеженим функціо…" at bounding box center [749, 494] width 1145 height 289
click at [529, 425] on p "Для цього: 1️⃣Переходимо в особистий кабінет на сайті https://svitlopark.com.ua…" at bounding box center [749, 424] width 1119 height 80
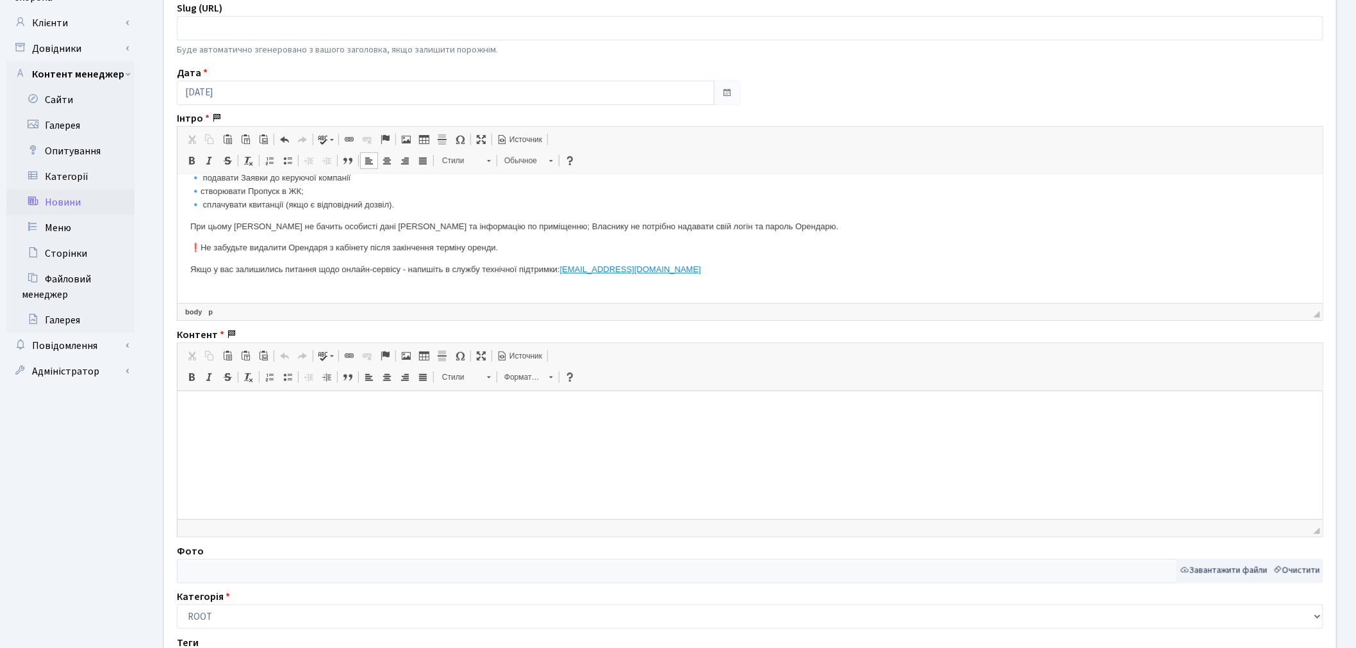
scroll to position [213, 0]
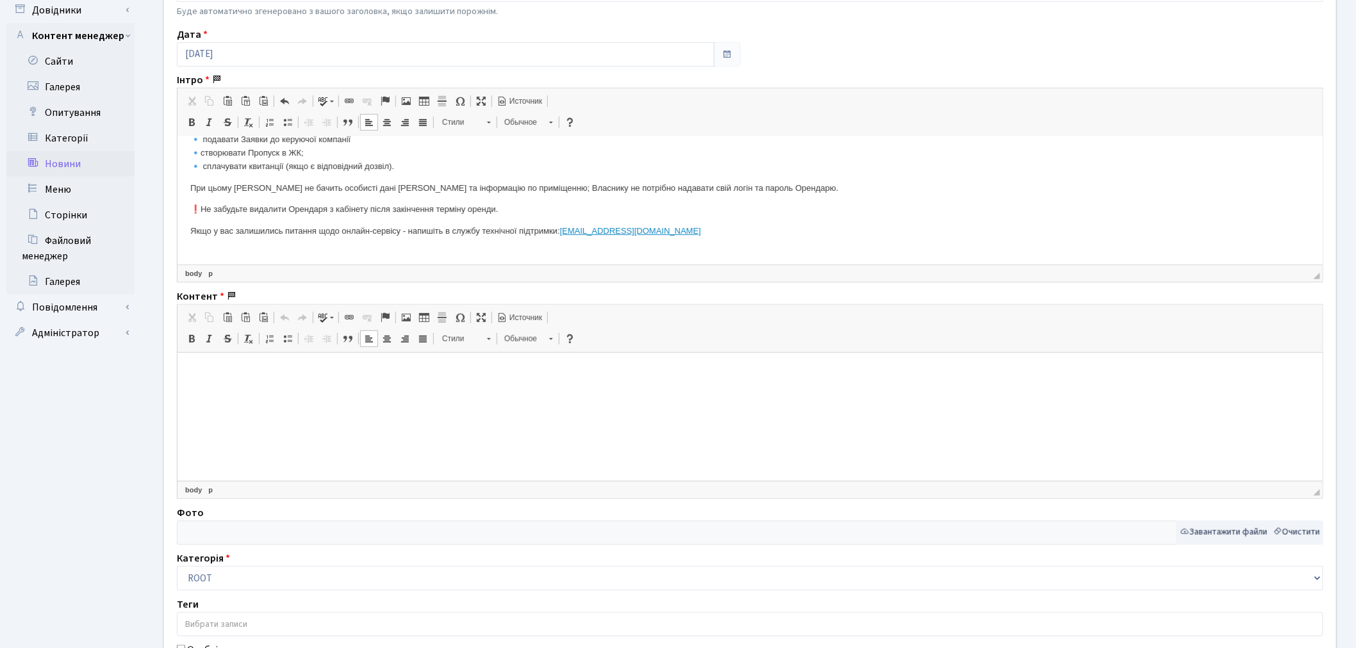
click at [473, 390] on html at bounding box center [749, 371] width 1145 height 39
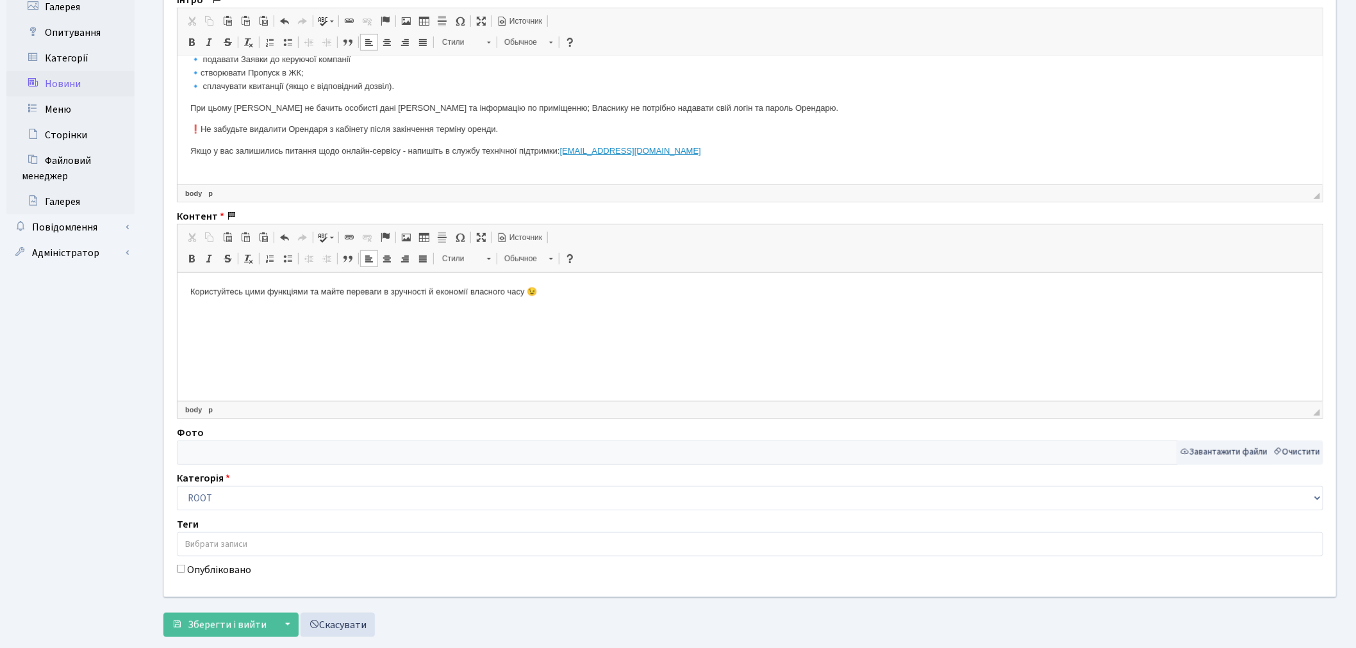
scroll to position [322, 0]
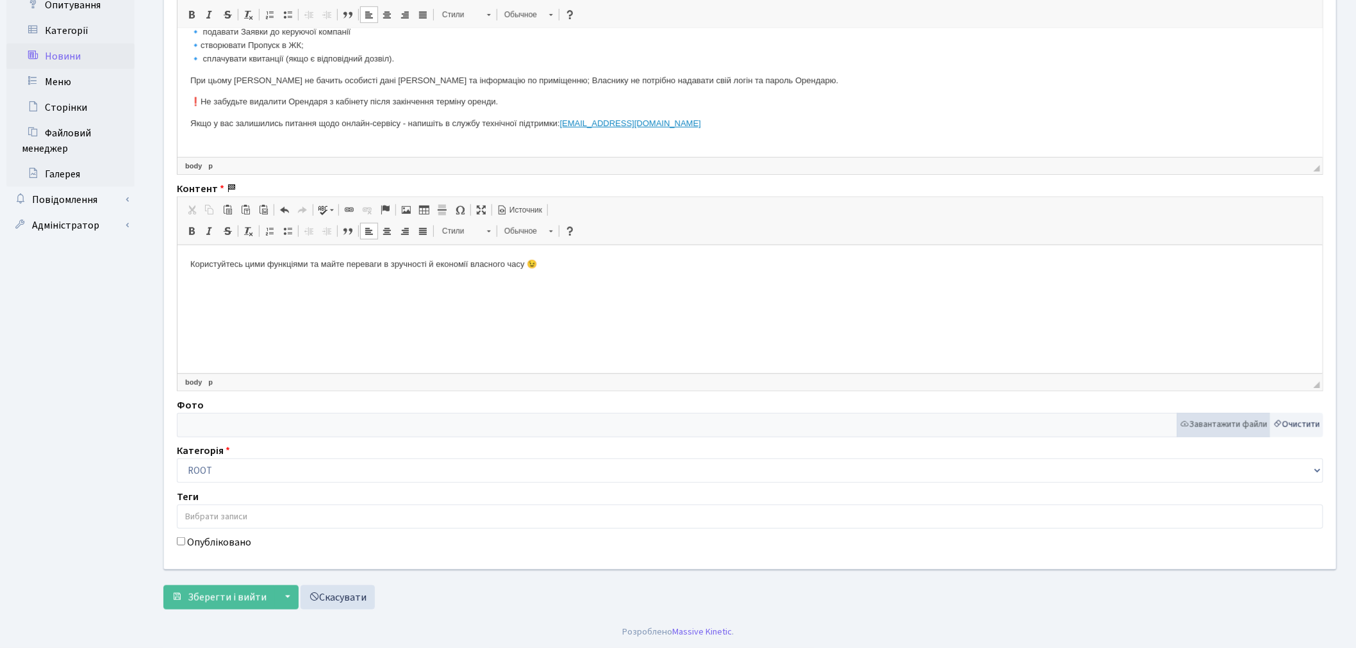
click at [1228, 424] on button "Завантажити файли" at bounding box center [1224, 425] width 94 height 24
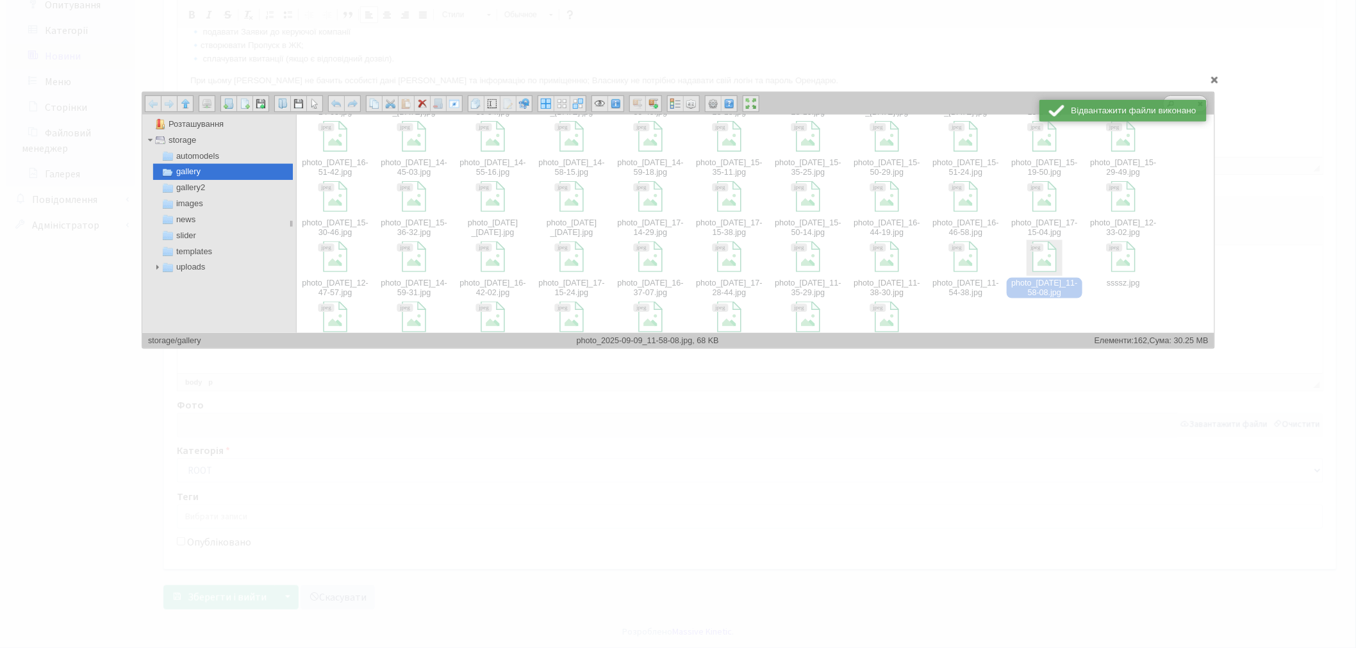
scroll to position [684, 0]
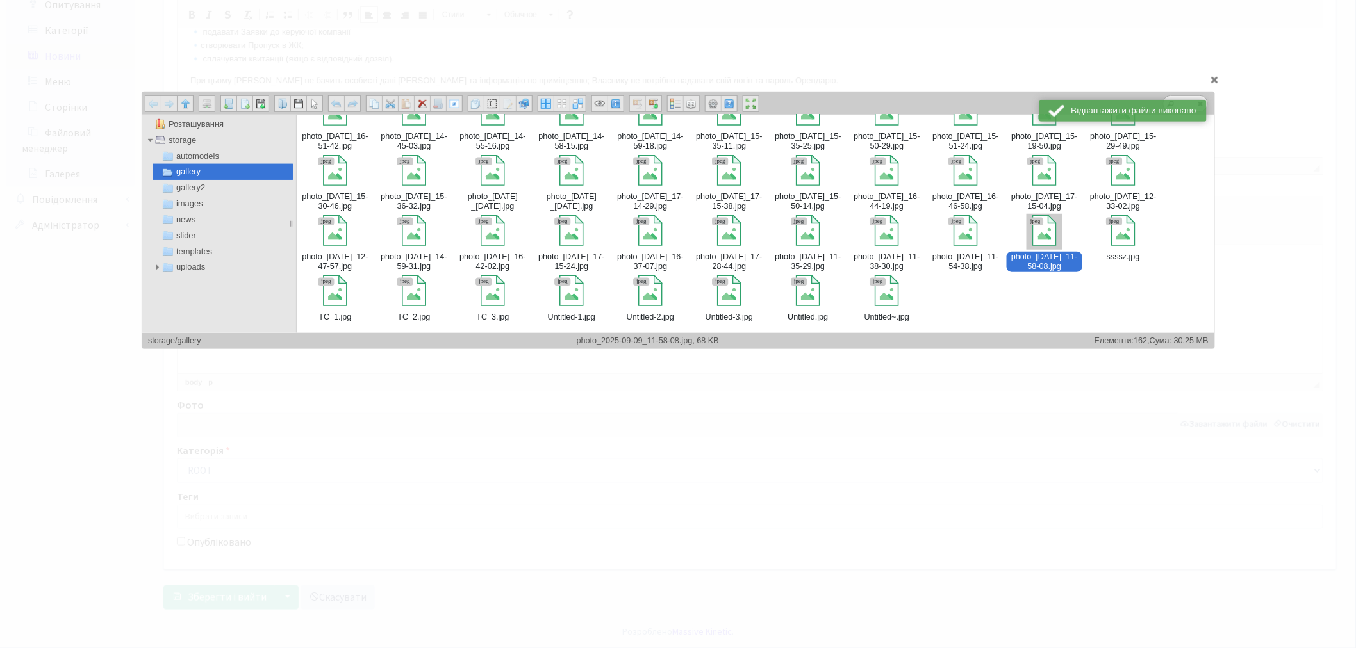
click at [1048, 249] on div "photo​_[DATE]​_11-58-08​.jpg" at bounding box center [1043, 242] width 77 height 59
type input "storage/gallery/photo_2025-09-09_11-58-08.jpg"
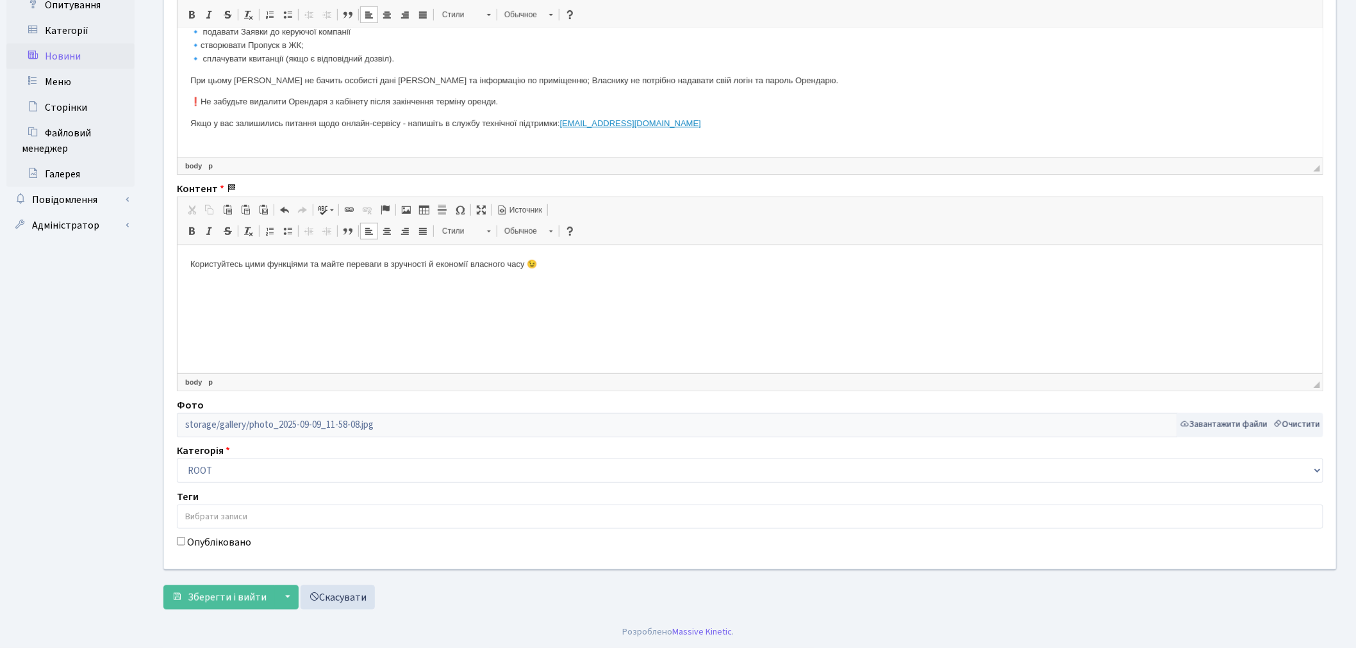
click at [222, 546] on label "Опубліковано" at bounding box center [219, 542] width 64 height 15
click at [185, 546] on input "Опубліковано" at bounding box center [181, 542] width 8 height 8
checkbox input "true"
click at [236, 589] on button "Зберегти і вийти" at bounding box center [218, 598] width 111 height 24
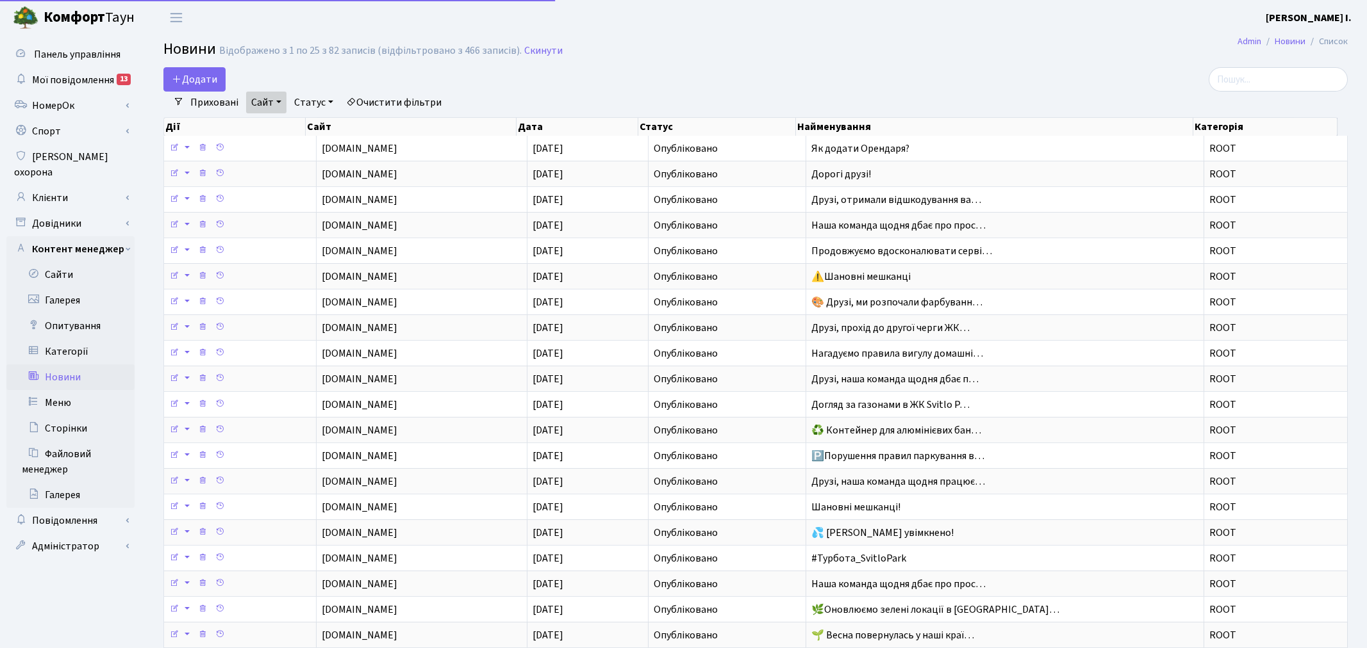
select select "25"
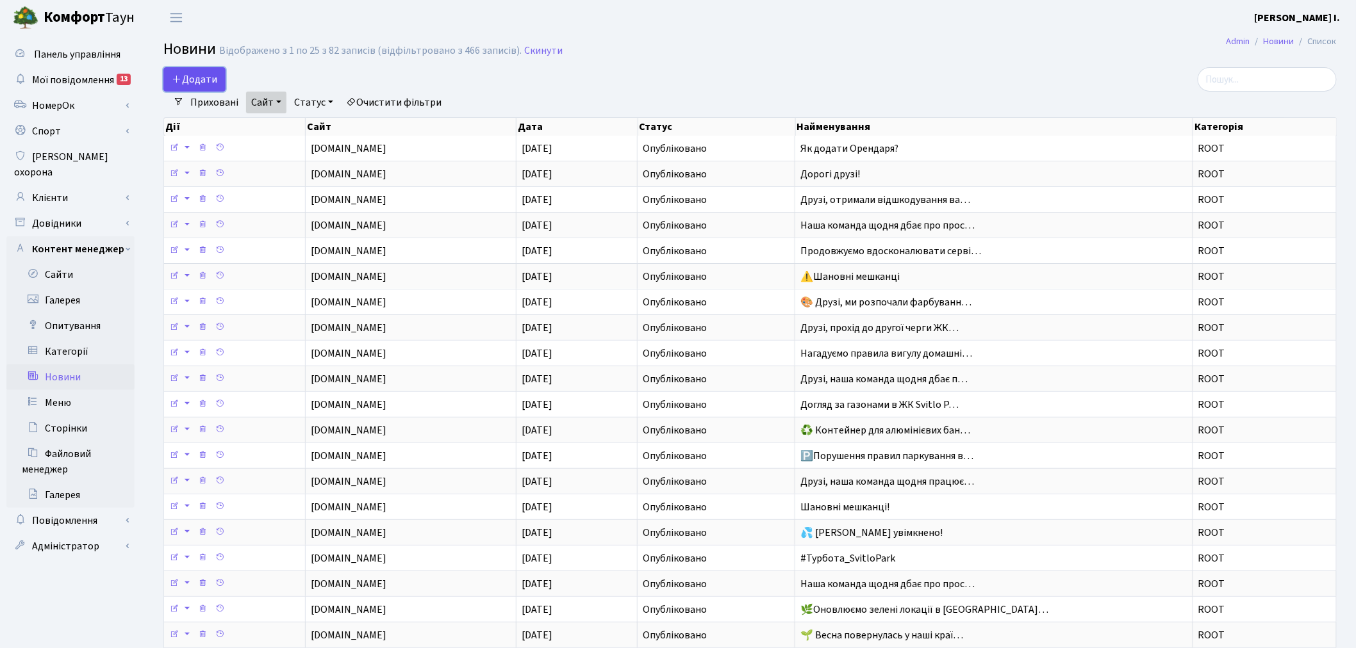
click at [185, 74] on span "Додати" at bounding box center [194, 79] width 45 height 14
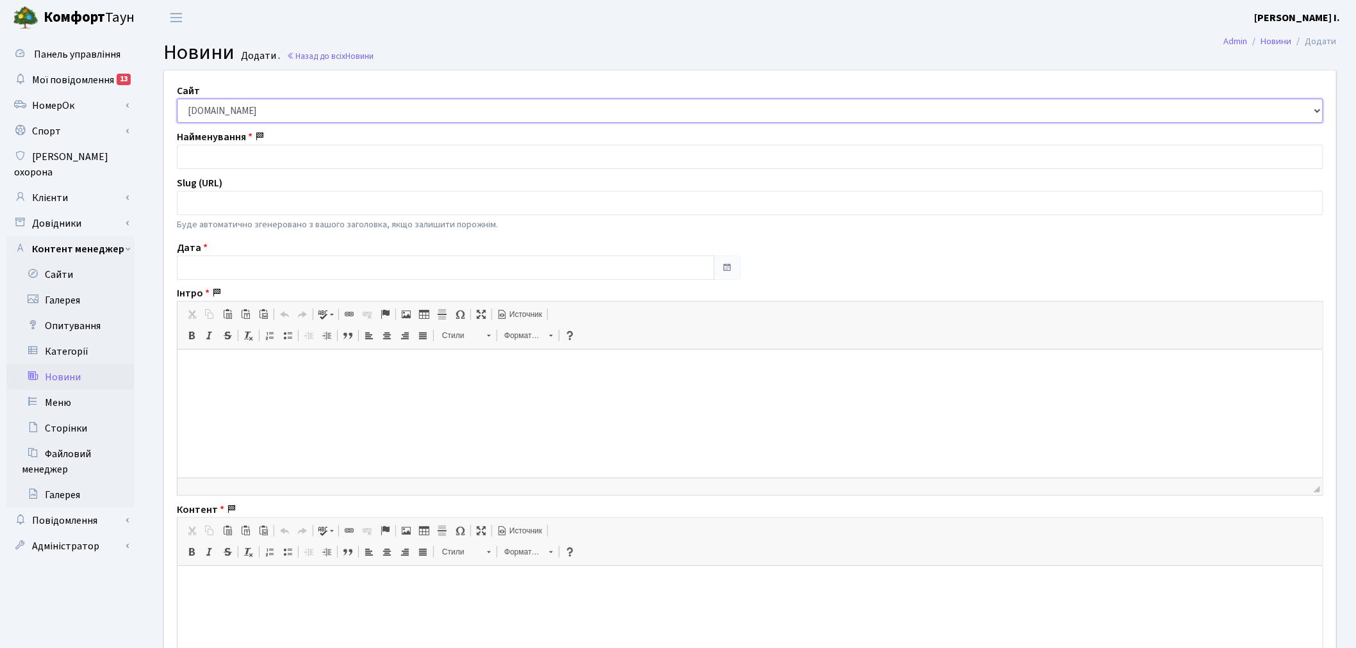
click at [264, 111] on select "[DOMAIN_NAME] [DOMAIN_NAME] [DOMAIN_NAME] [DOMAIN_NAME]" at bounding box center [750, 111] width 1146 height 24
select select "2"
click at [177, 99] on select "[DOMAIN_NAME] [DOMAIN_NAME] [DOMAIN_NAME] [DOMAIN_NAME]" at bounding box center [750, 111] width 1146 height 24
click at [305, 152] on input "text" at bounding box center [750, 157] width 1146 height 24
paste input "ℹ️ Шановні мешканці,"
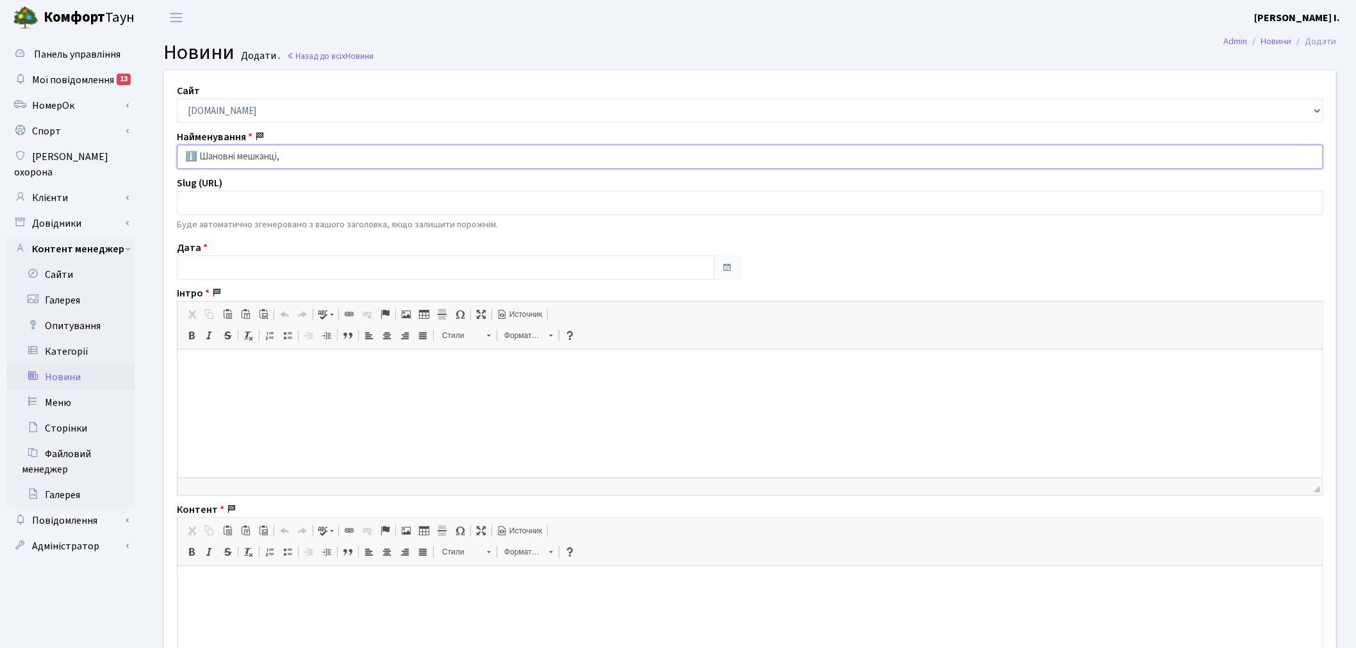
type input "ℹ️ Шановні мешканці,"
click at [263, 277] on input "text" at bounding box center [446, 268] width 538 height 24
click at [195, 161] on td "1" at bounding box center [189, 164] width 19 height 19
type input "[DATE]"
click at [249, 372] on p at bounding box center [749, 369] width 1119 height 13
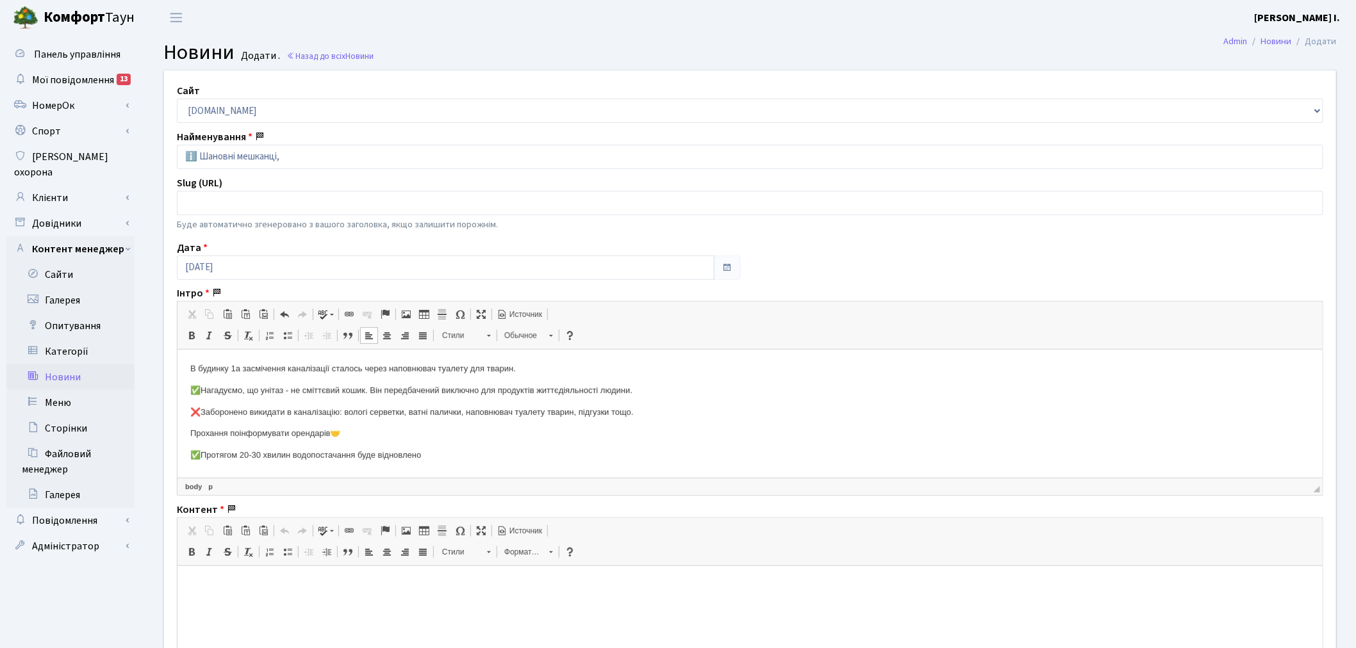
click at [278, 579] on p at bounding box center [749, 585] width 1119 height 13
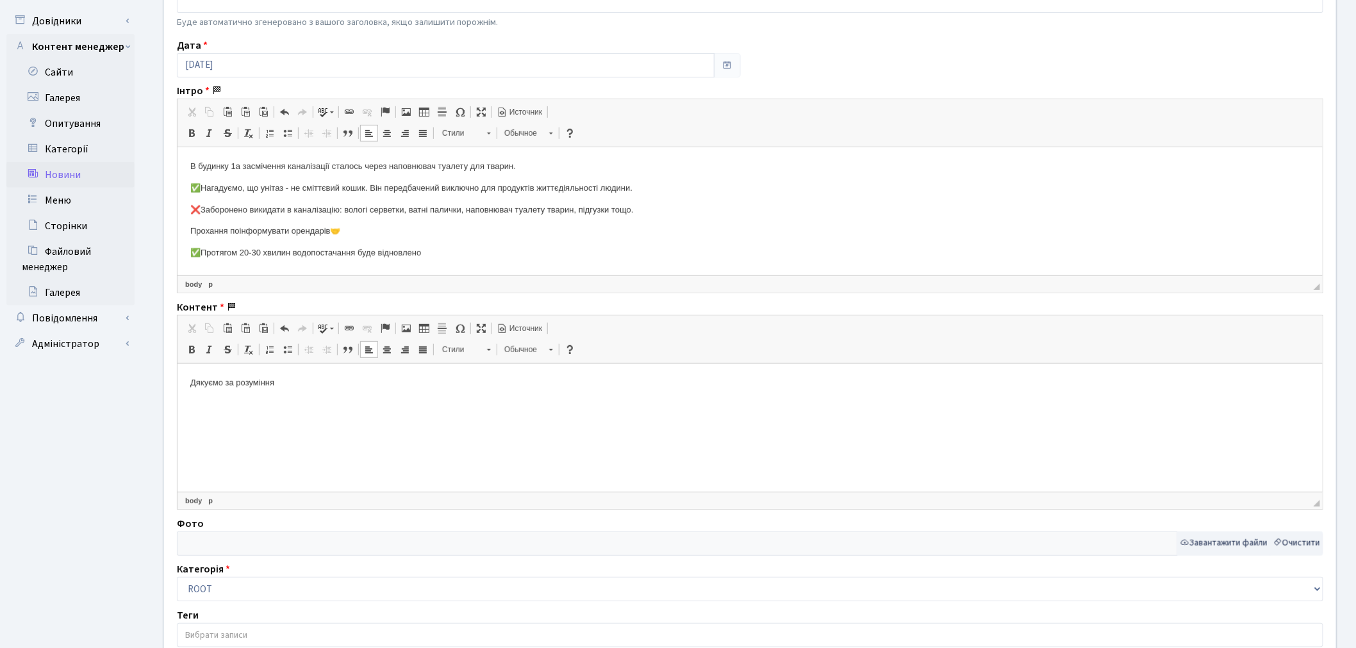
scroll to position [284, 0]
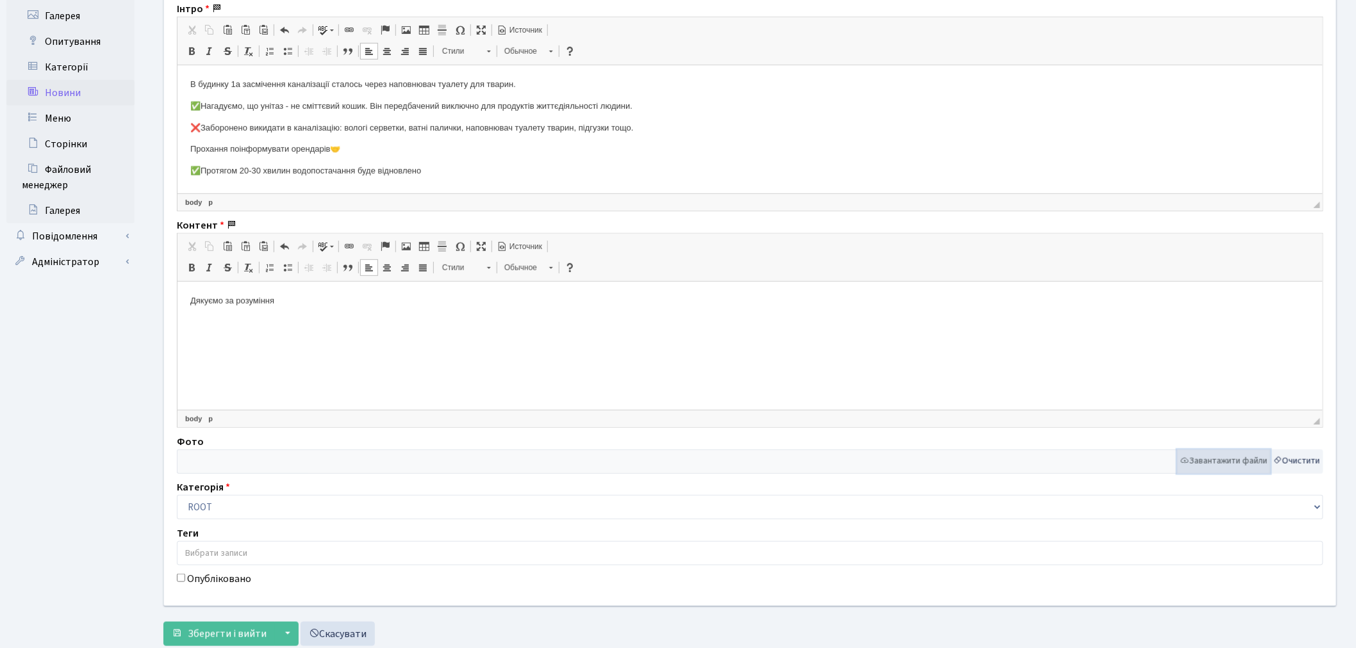
click at [1222, 462] on button "Завантажити файли" at bounding box center [1224, 462] width 94 height 24
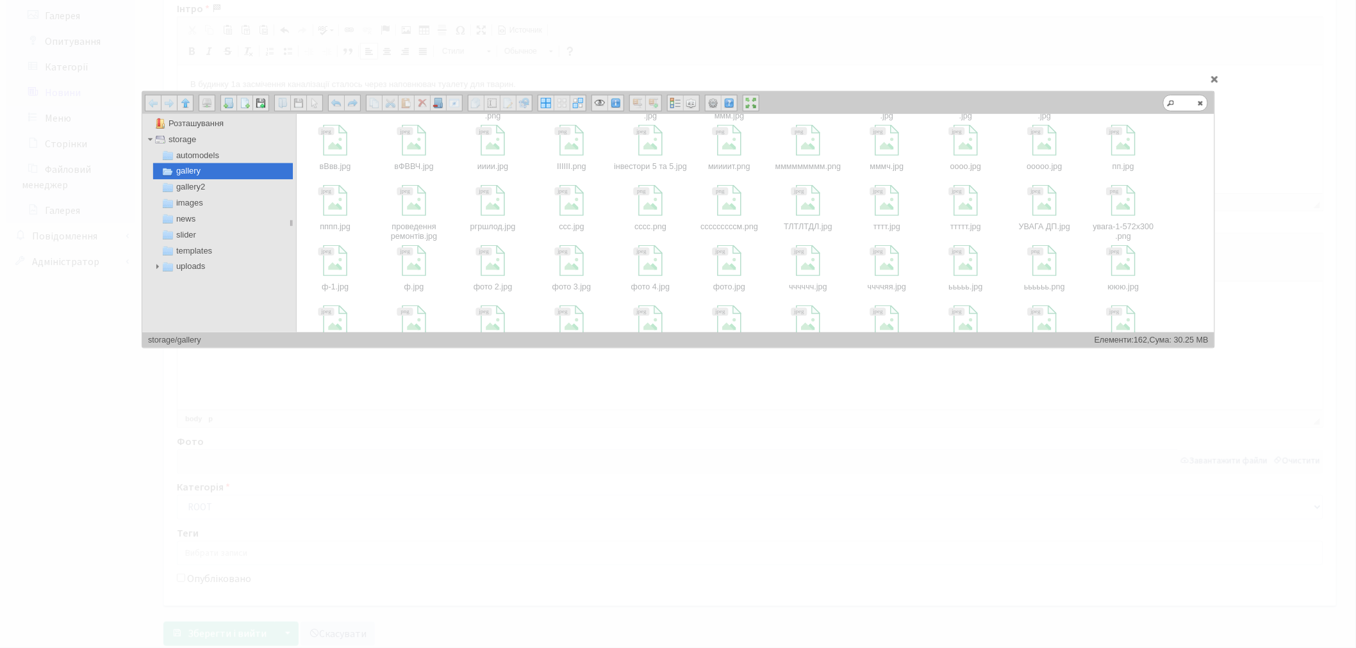
scroll to position [356, 0]
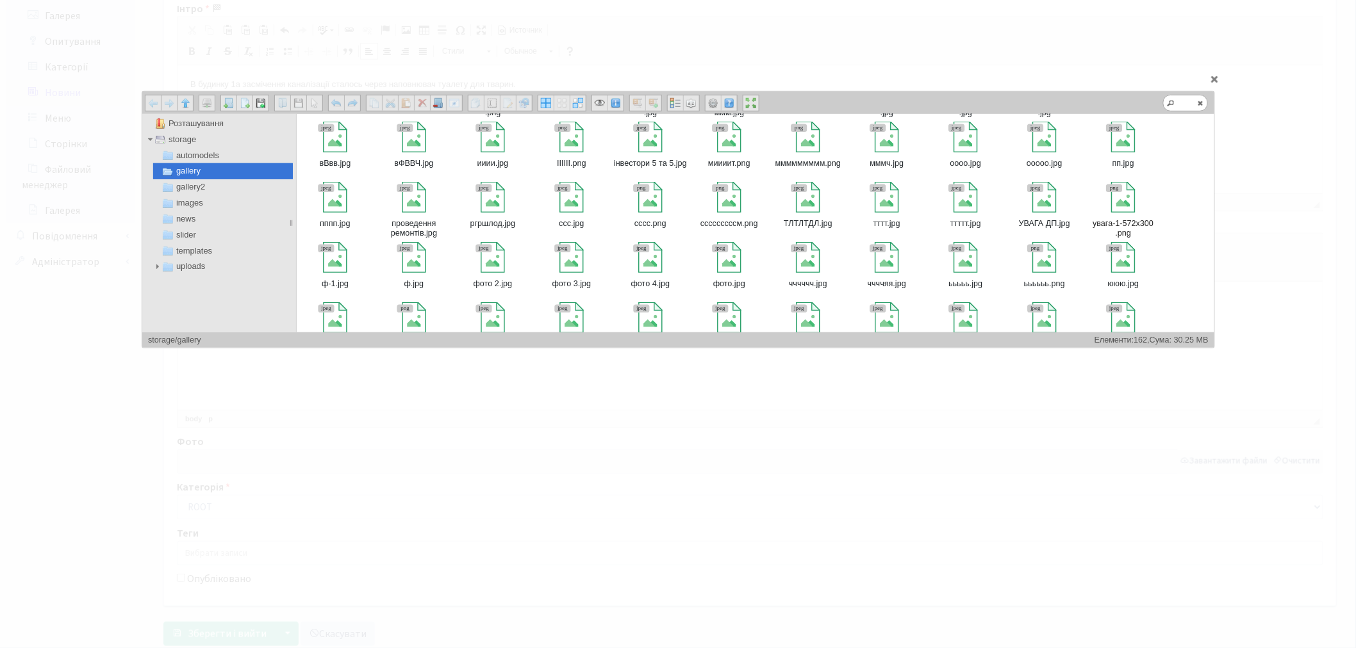
click at [1126, 206] on div at bounding box center [1122, 197] width 31 height 31
type input "storage/gallery/увага-1-572x300.png"
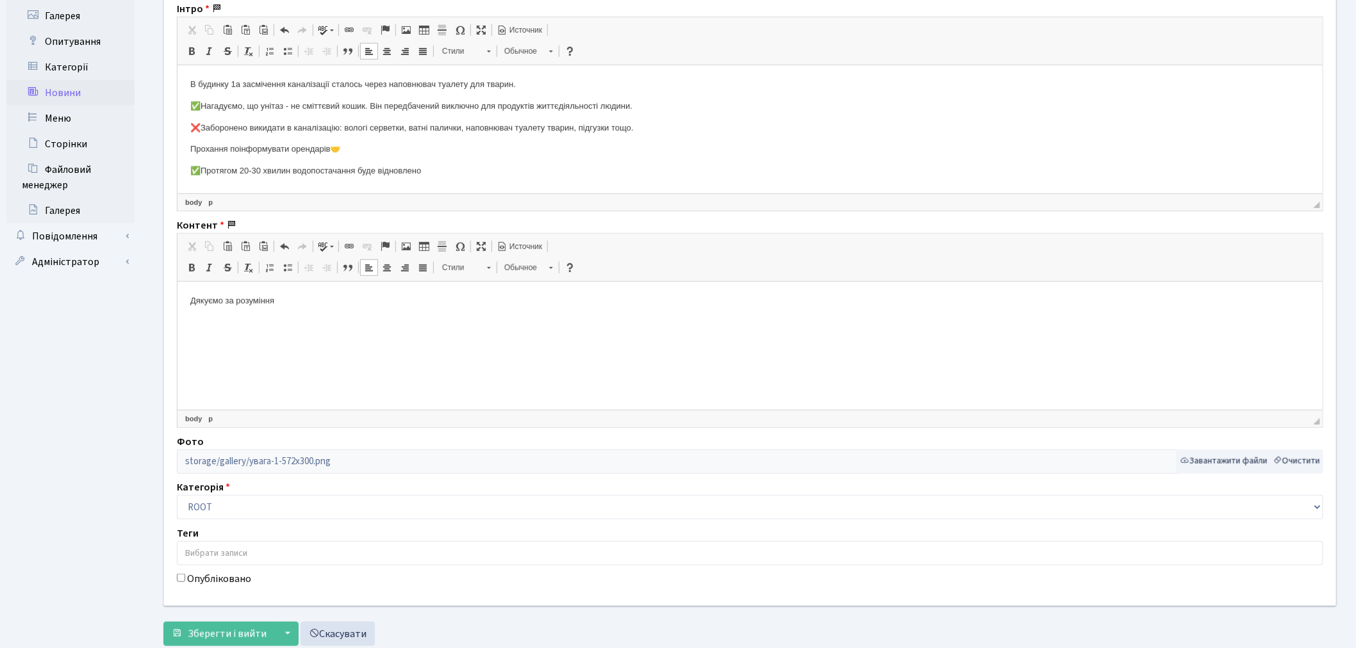
click at [188, 575] on label "Опубліковано" at bounding box center [219, 579] width 64 height 15
click at [185, 575] on input "Опубліковано" at bounding box center [181, 578] width 8 height 8
checkbox input "true"
click at [194, 625] on button "Зберегти і вийти" at bounding box center [218, 634] width 111 height 24
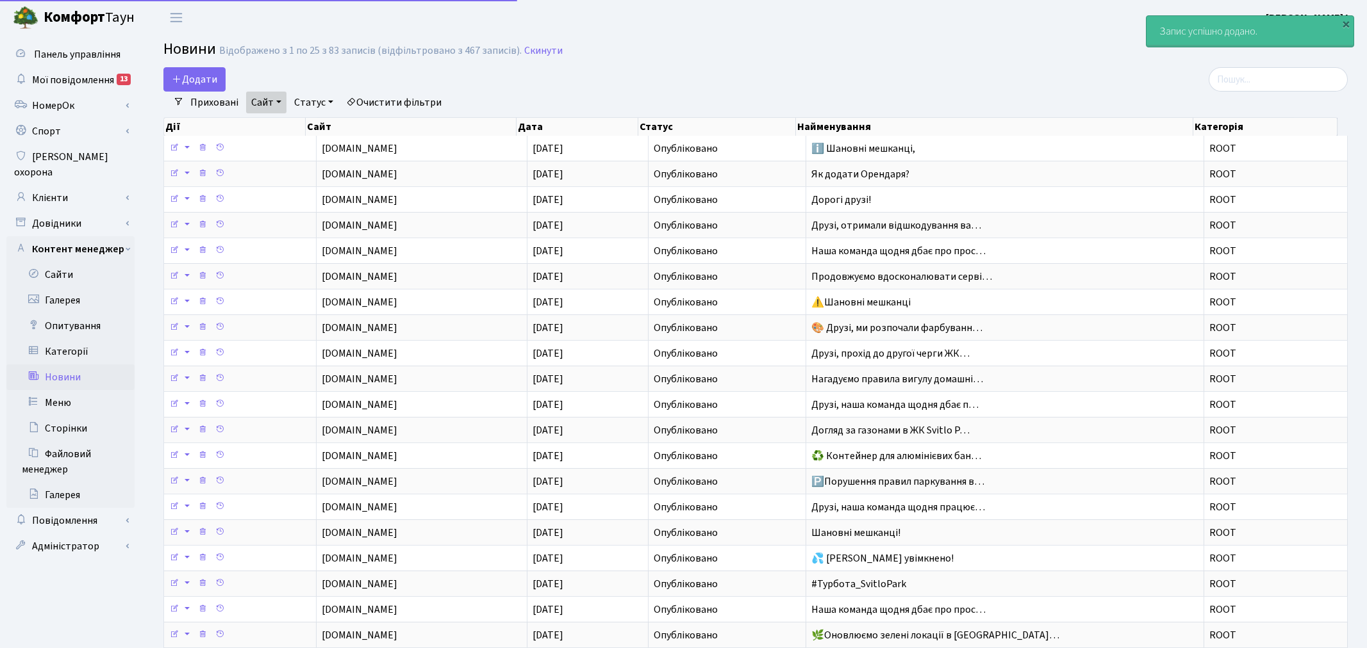
select select "25"
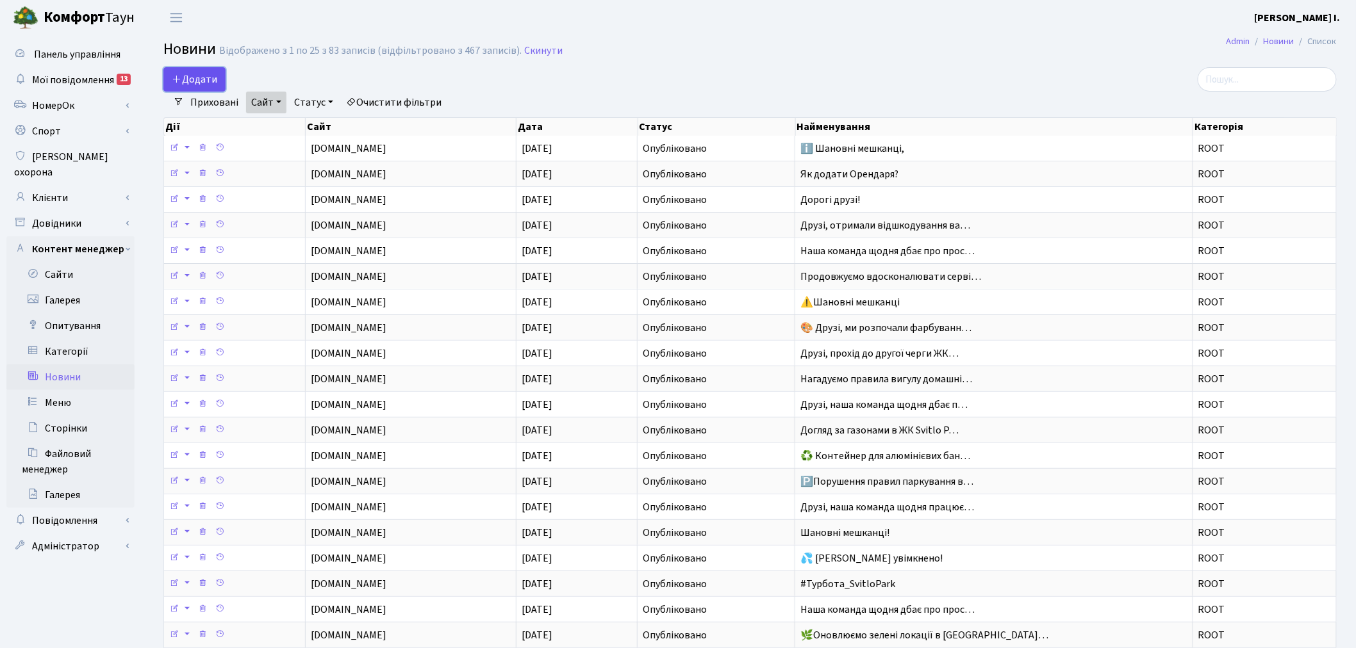
click at [188, 75] on span "Додати" at bounding box center [194, 79] width 45 height 14
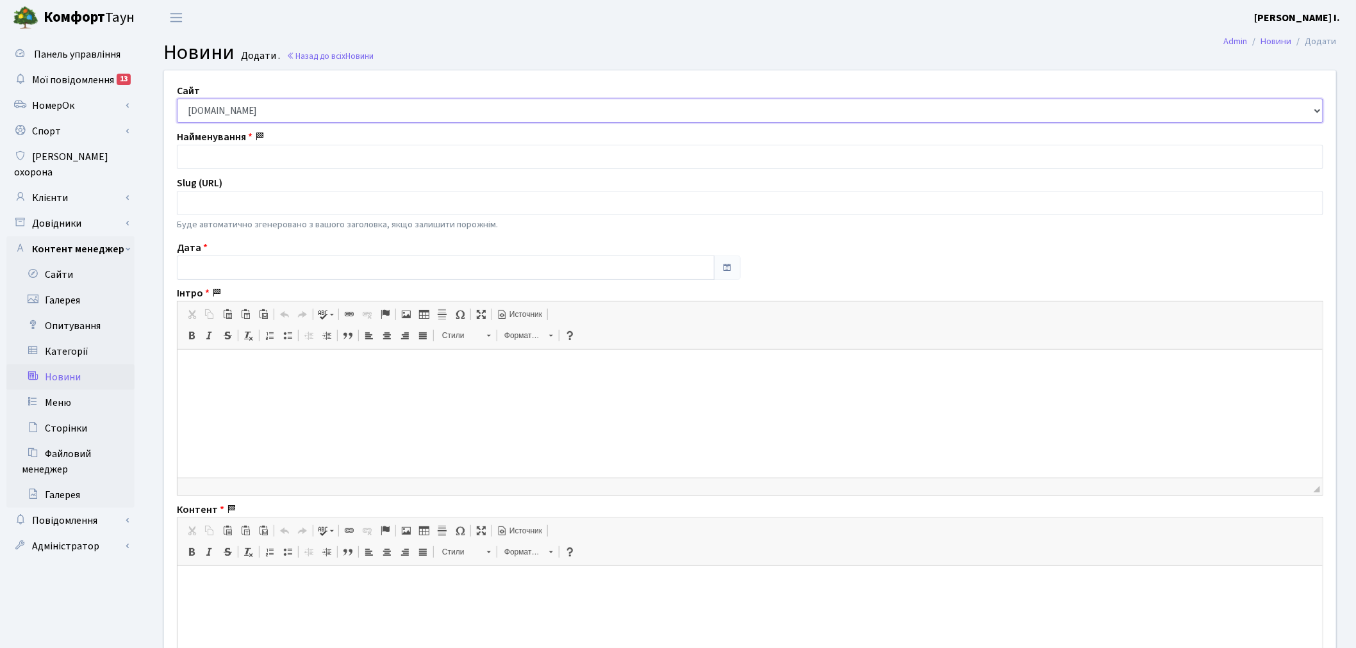
click at [253, 113] on select "comfort-town.com.ua svitlopark.com.ua white-lines.com.ua dibrova-park.com.ua" at bounding box center [750, 111] width 1146 height 24
select select "2"
click at [177, 99] on select "comfort-town.com.ua svitlopark.com.ua white-lines.com.ua dibrova-park.com.ua" at bounding box center [750, 111] width 1146 height 24
click at [252, 151] on input "text" at bounding box center [750, 157] width 1146 height 24
paste input "🙌🏻 Друзі, наша команда щодня дбає про затишок та порядок у комплексі «Svitlo Pa…"
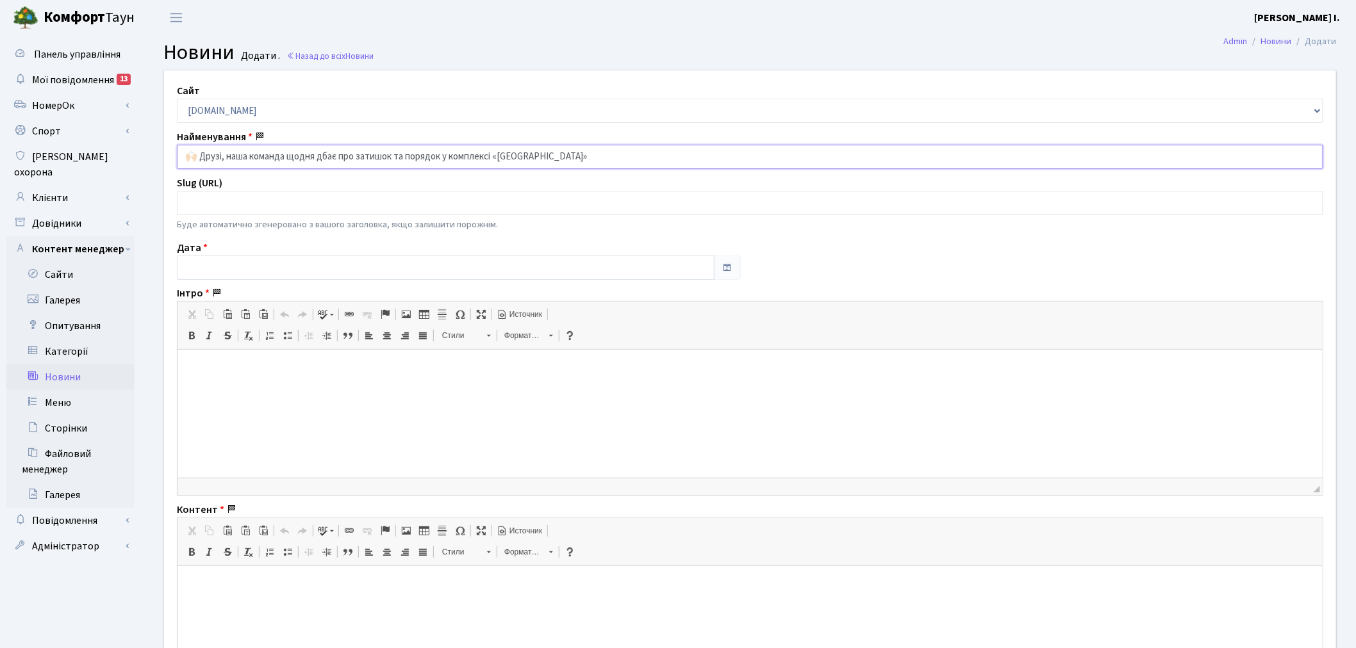
click at [200, 161] on input "🙌🏻 Друзі, наша команда щодня дбає про затишок та порядок у комплексі «Svitlo Pa…" at bounding box center [750, 157] width 1146 height 24
type input "Друзі, наша команда щодня дбає про затишок та порядок у комплексі «Svitlo Park»"
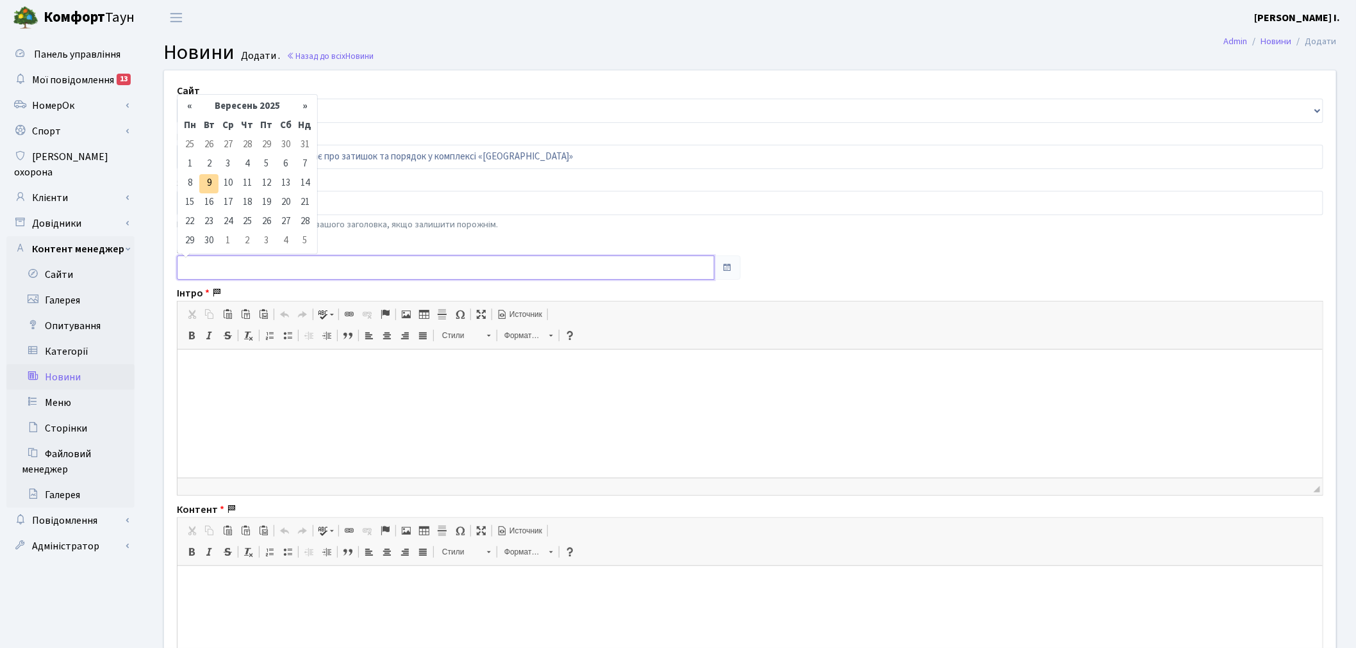
click at [229, 263] on input "text" at bounding box center [446, 268] width 538 height 24
click at [213, 163] on td "2" at bounding box center [208, 164] width 19 height 19
type input "02.09.2025"
click at [220, 389] on html at bounding box center [749, 369] width 1145 height 39
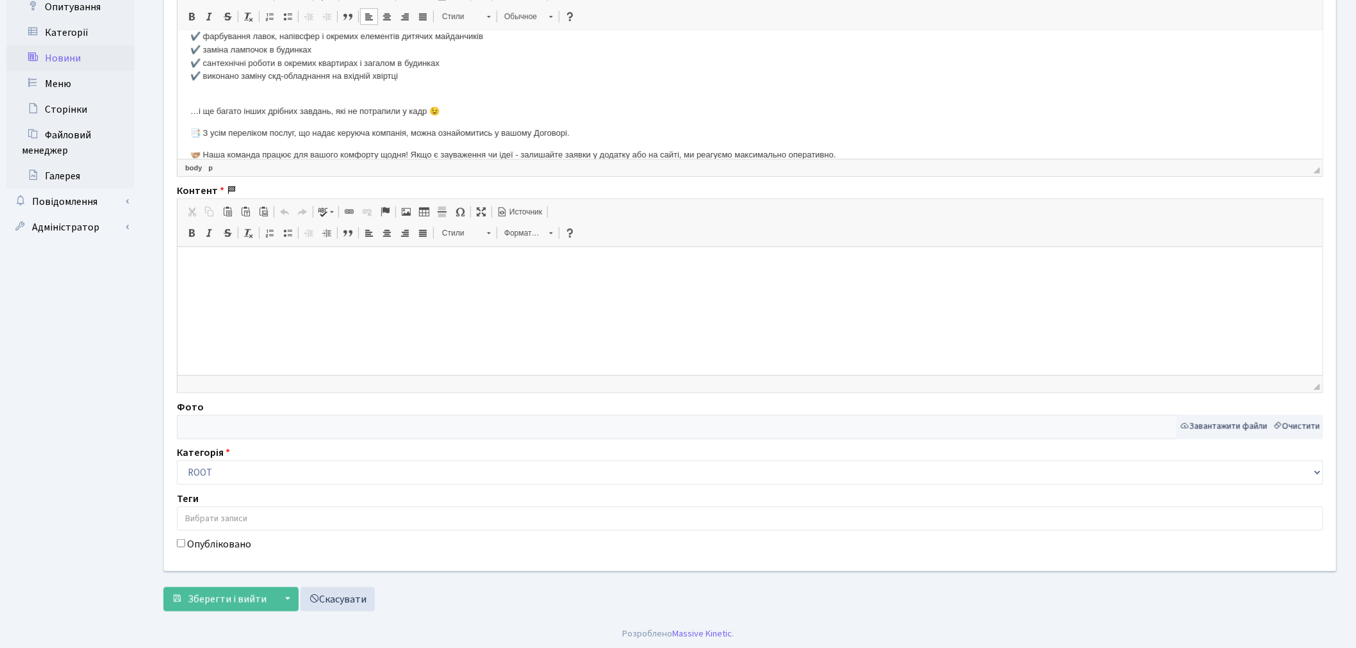
scroll to position [322, 0]
click at [333, 284] on html at bounding box center [749, 264] width 1145 height 39
click at [345, 431] on input "text" at bounding box center [677, 425] width 1001 height 24
click at [1197, 415] on button "Завантажити файли" at bounding box center [1224, 425] width 94 height 24
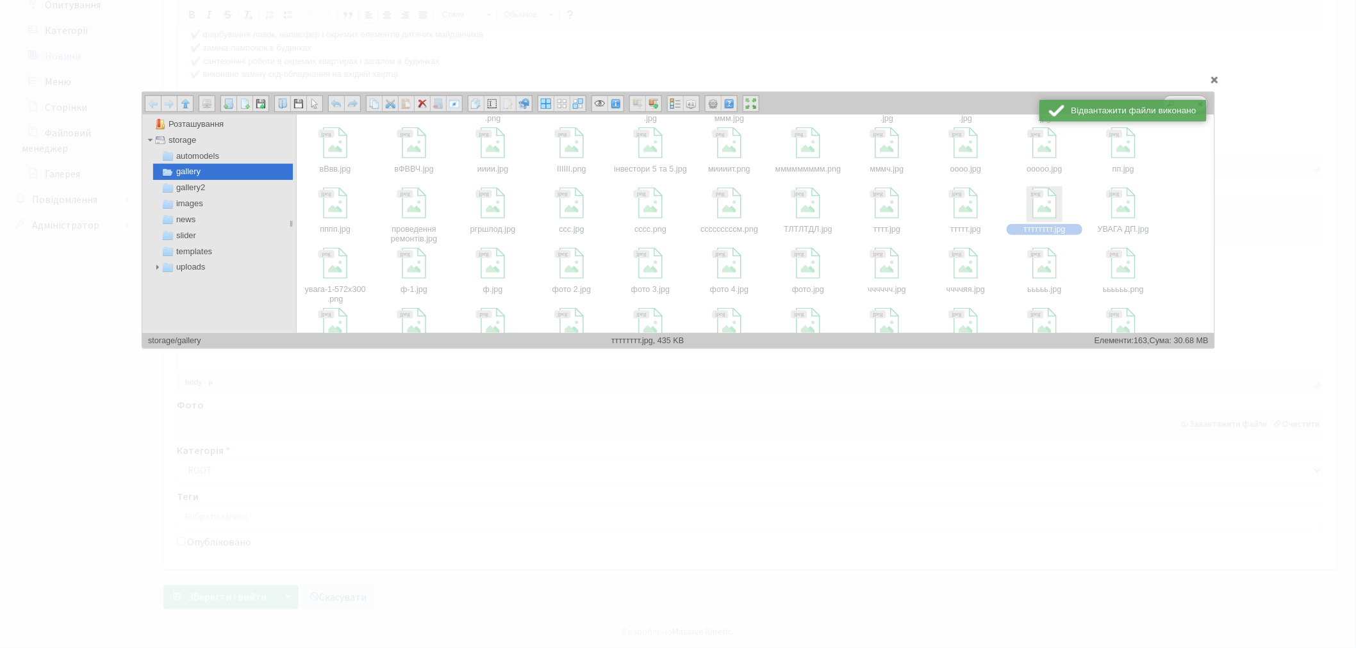
scroll to position [356, 0]
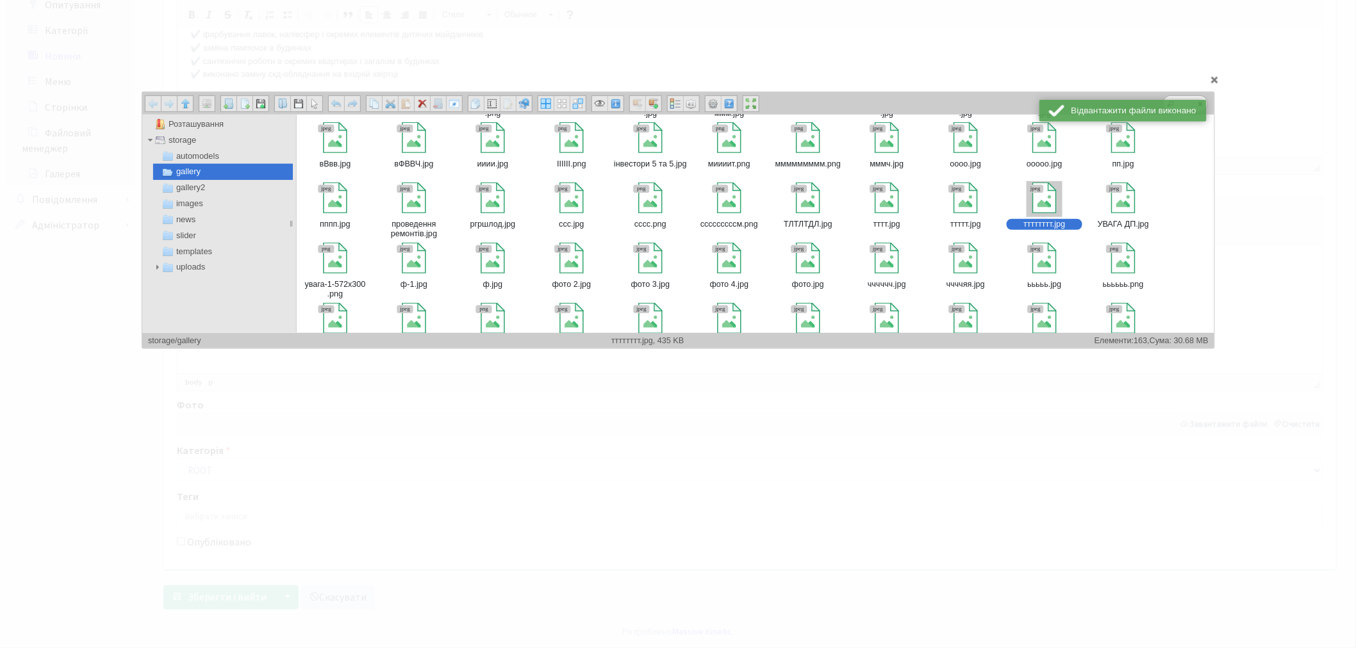
click at [1042, 197] on div at bounding box center [1043, 198] width 31 height 31
type input "storage/gallery/тттттттт.jpg"
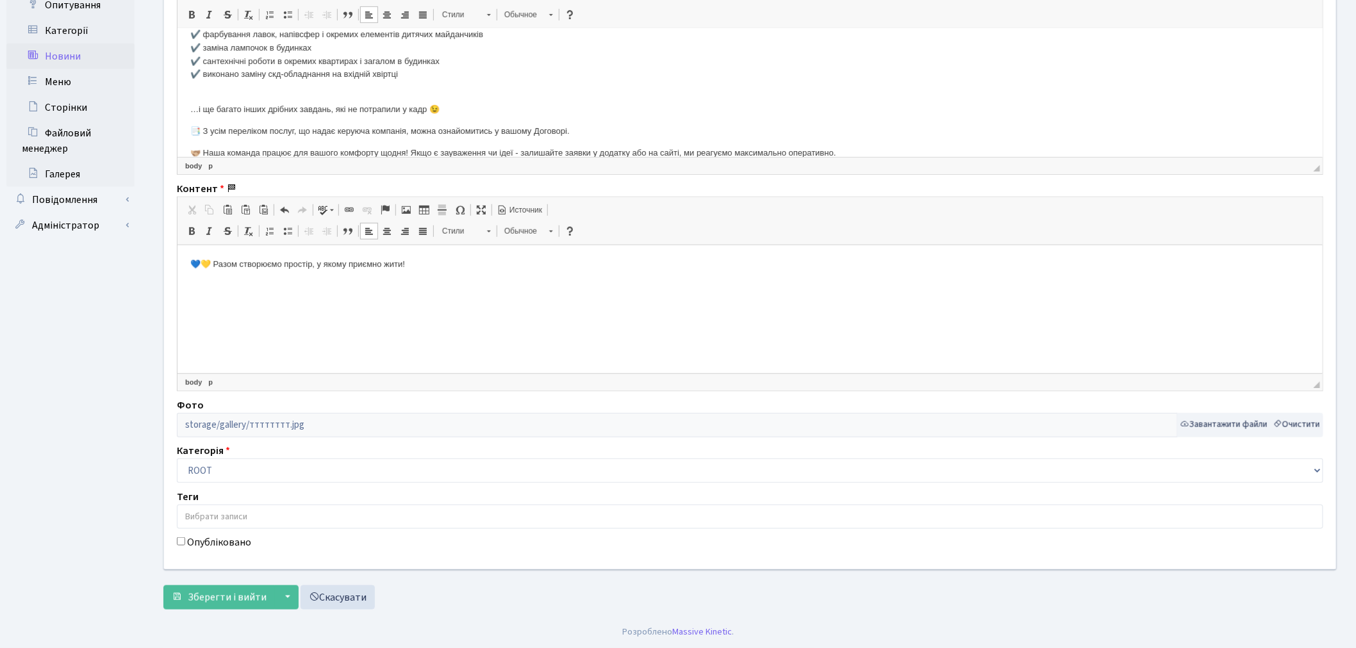
click at [221, 547] on label "Опубліковано" at bounding box center [219, 542] width 64 height 15
click at [185, 546] on input "Опубліковано" at bounding box center [181, 542] width 8 height 8
checkbox input "true"
click at [229, 588] on button "Зберегти і вийти" at bounding box center [218, 598] width 111 height 24
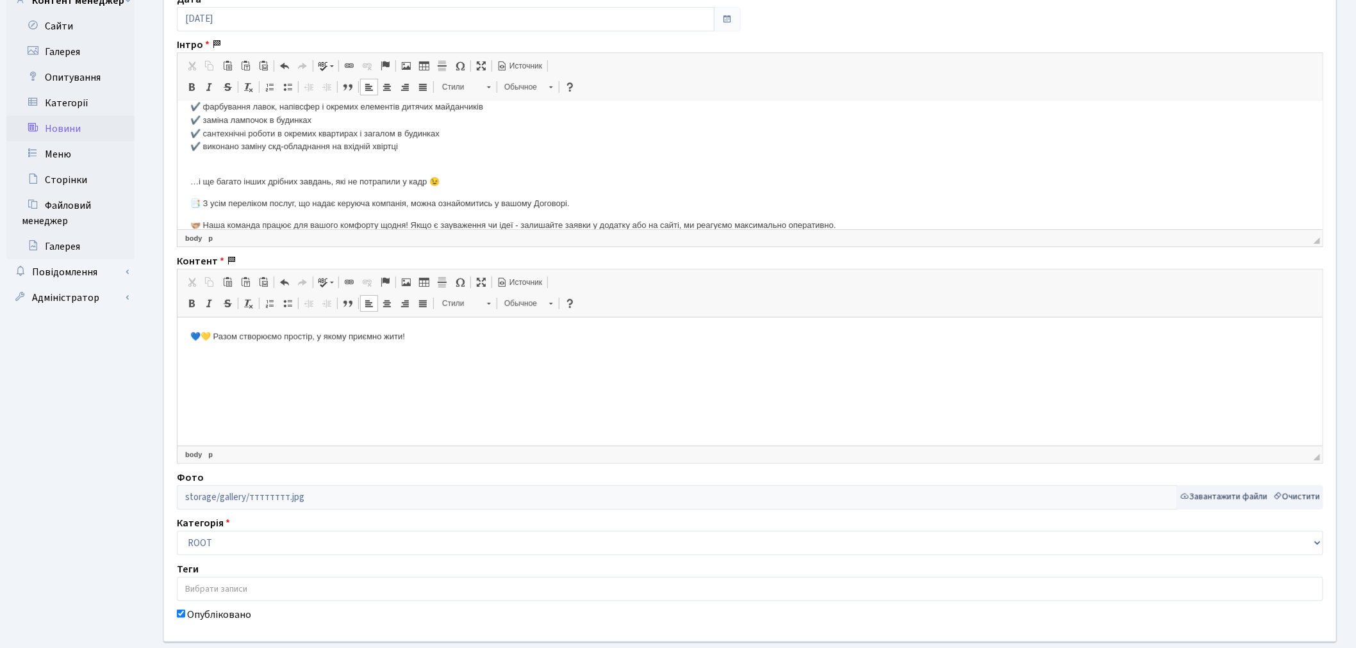
scroll to position [322, 0]
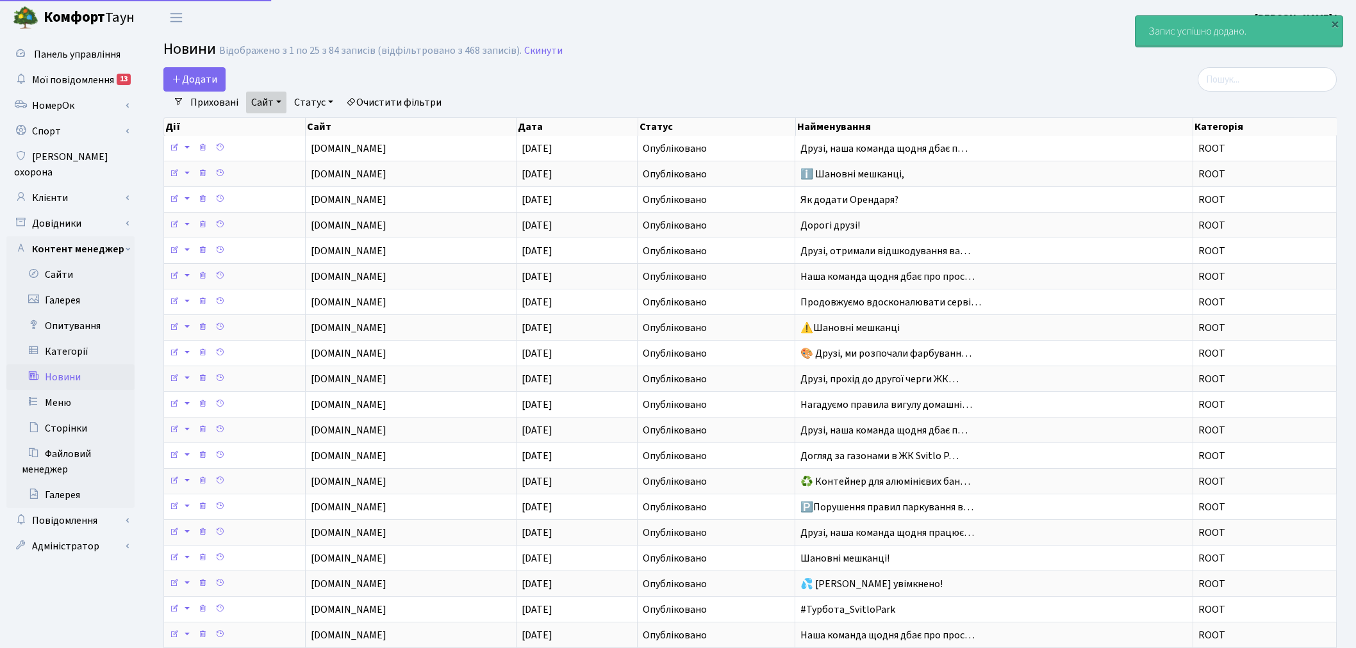
select select "25"
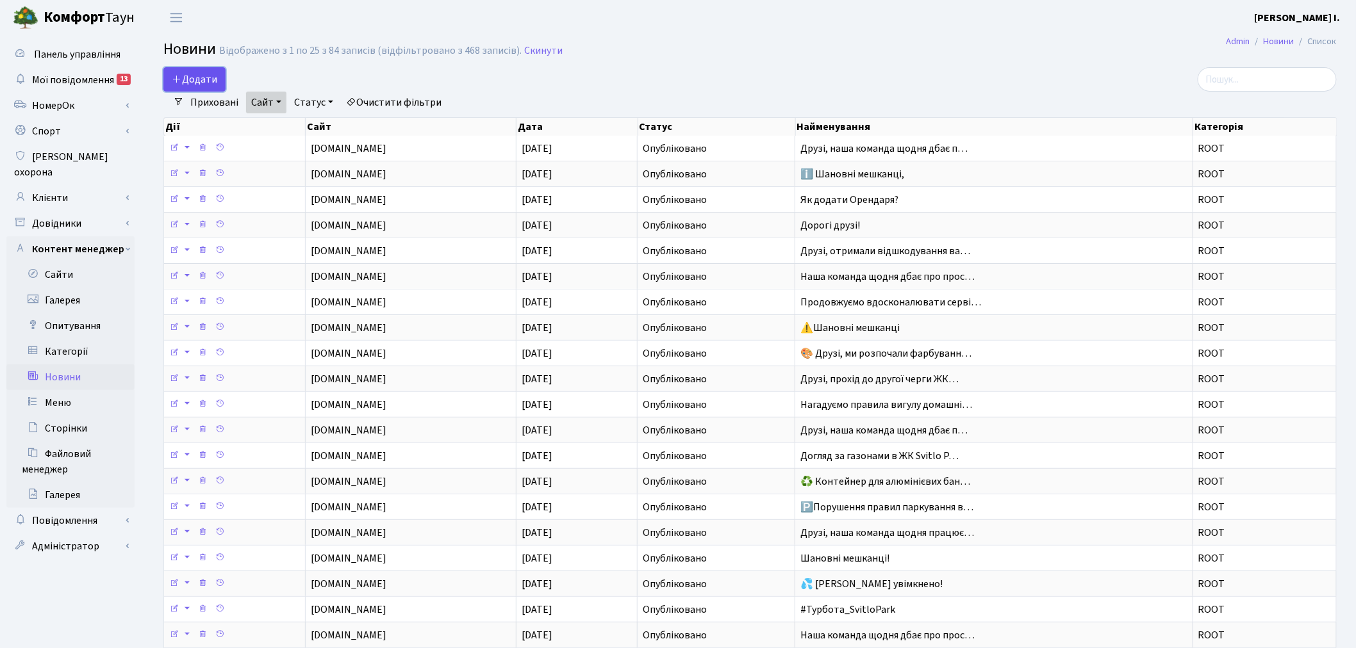
click at [218, 82] on link "Додати" at bounding box center [194, 79] width 62 height 24
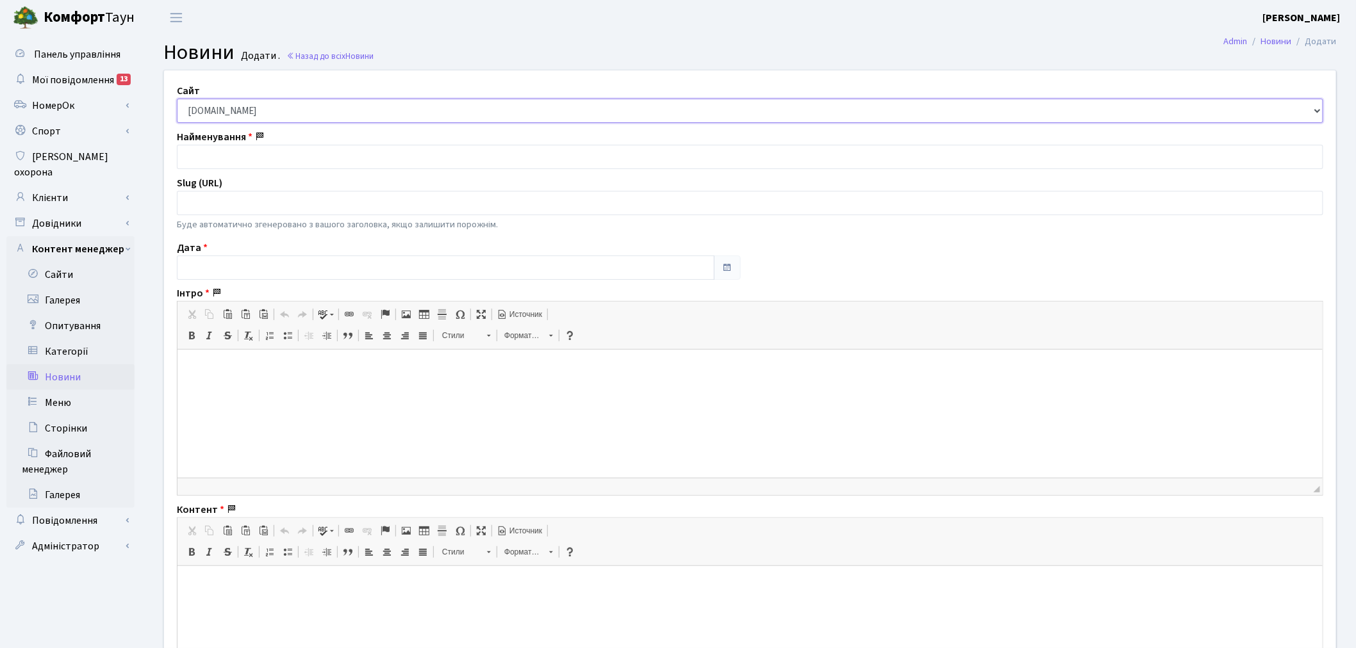
click at [335, 119] on select "[DOMAIN_NAME] [DOMAIN_NAME] [DOMAIN_NAME] [DOMAIN_NAME]" at bounding box center [750, 111] width 1146 height 24
select select "2"
click at [177, 99] on select "[DOMAIN_NAME] [DOMAIN_NAME] [DOMAIN_NAME] [DOMAIN_NAME]" at bounding box center [750, 111] width 1146 height 24
click at [281, 152] on input "text" at bounding box center [750, 157] width 1146 height 24
paste input "Опитування щодо обслуговування в ЖК "[GEOGRAPHIC_DATA]" 🌿"
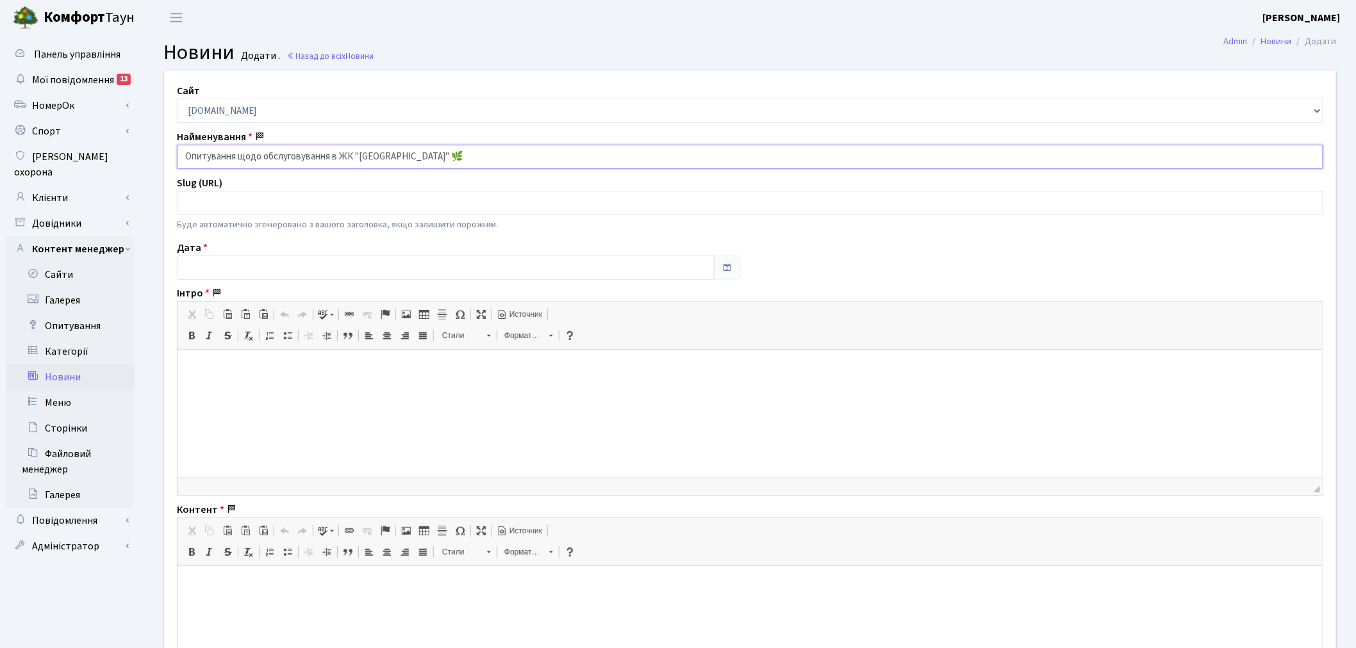
type input "Опитування щодо обслуговування в ЖК "[GEOGRAPHIC_DATA]" 🌿"
click at [253, 370] on p at bounding box center [749, 369] width 1119 height 13
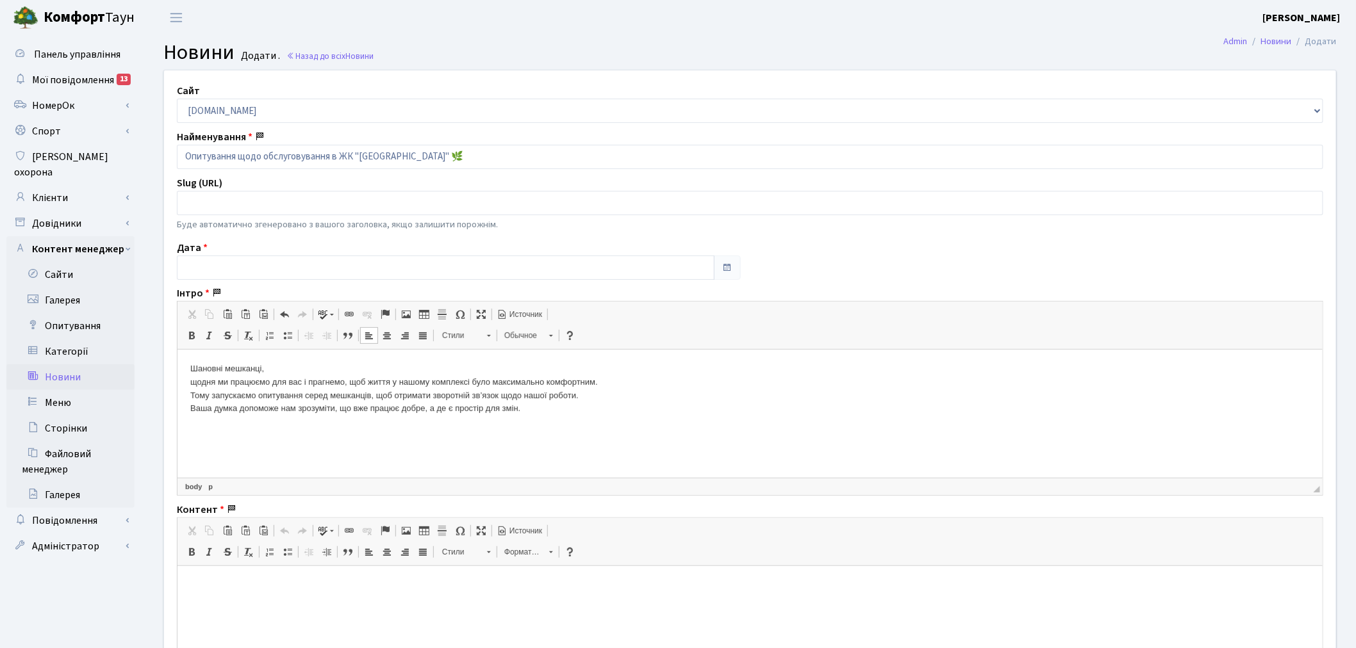
click at [668, 417] on html "Шановні мешканці, щодня ми працюємо для вас і прагнемо, щоб життя у нашому комп…" at bounding box center [749, 389] width 1145 height 79
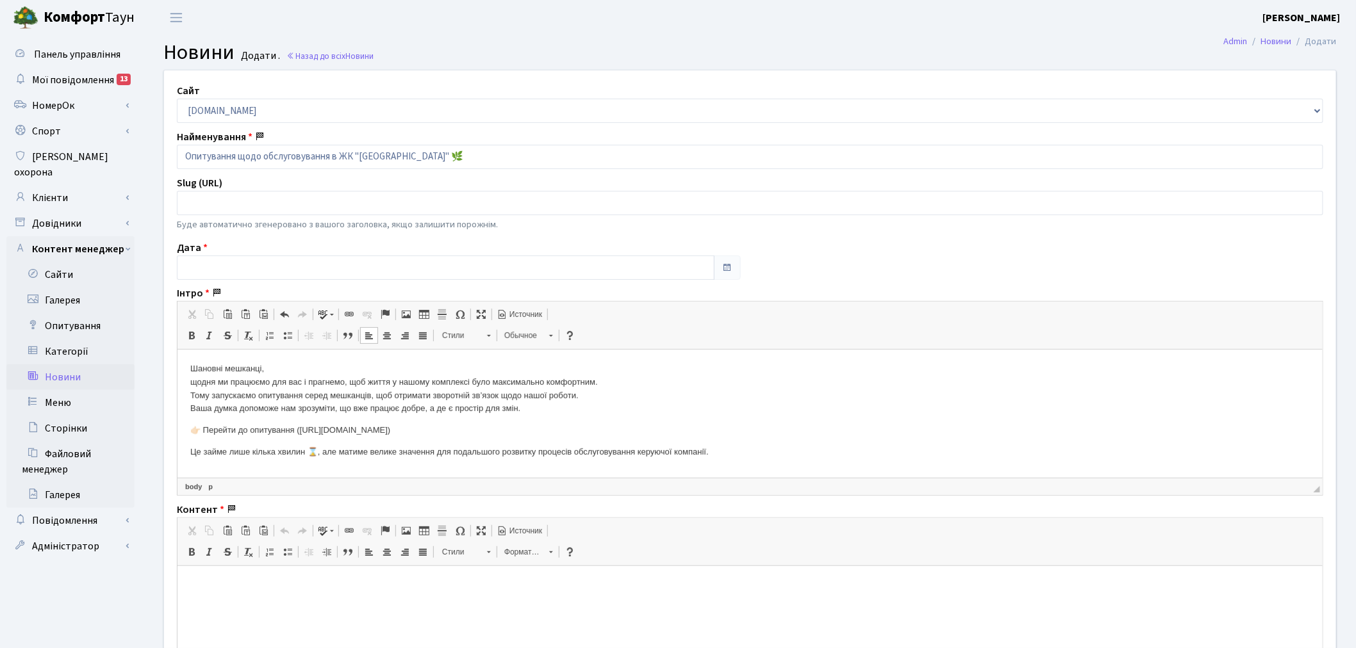
drag, startPoint x: 733, startPoint y: 431, endPoint x: 300, endPoint y: 432, distance: 433.1
click at [300, 432] on p "👉🏻 Перейти до опитування ([URL][DOMAIN_NAME])" at bounding box center [749, 430] width 1119 height 13
click at [332, 444] on span "Вырезать" at bounding box center [350, 441] width 54 height 19
drag, startPoint x: 295, startPoint y: 430, endPoint x: 203, endPoint y: 430, distance: 92.3
click at [202, 430] on p "👉🏻 Перейти до опитування ( )" at bounding box center [749, 430] width 1119 height 13
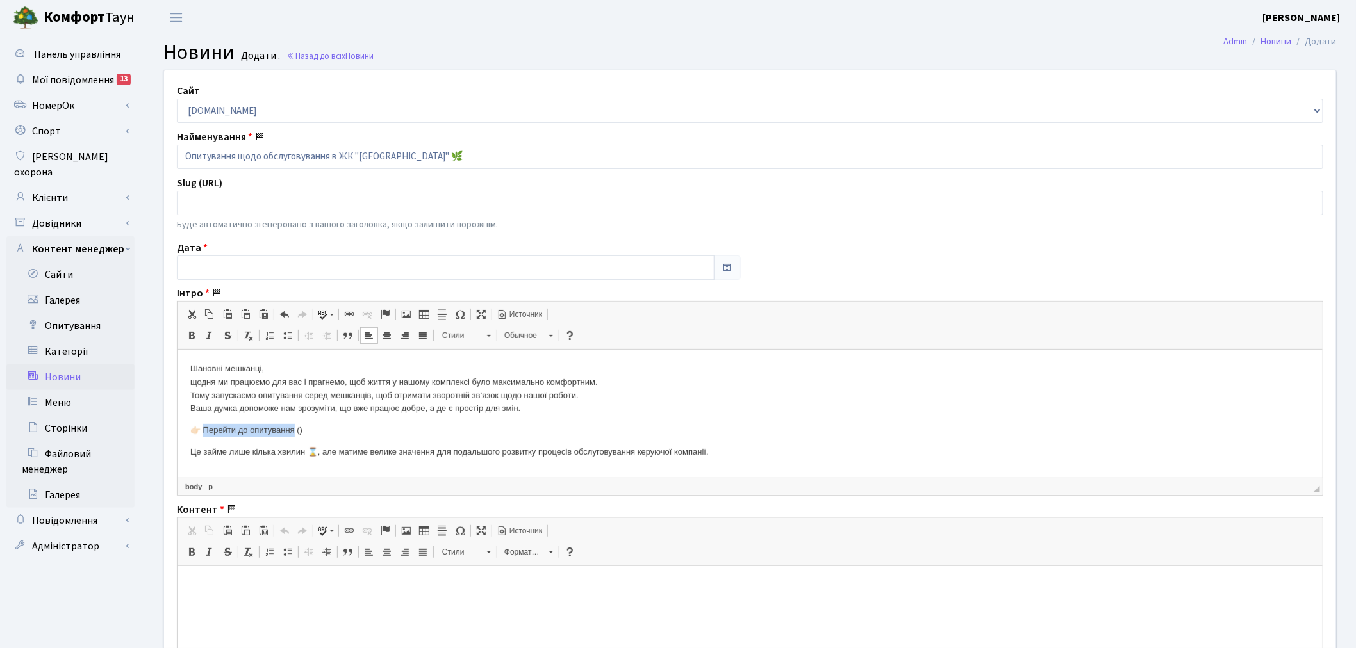
click at [350, 313] on span at bounding box center [349, 314] width 10 height 10
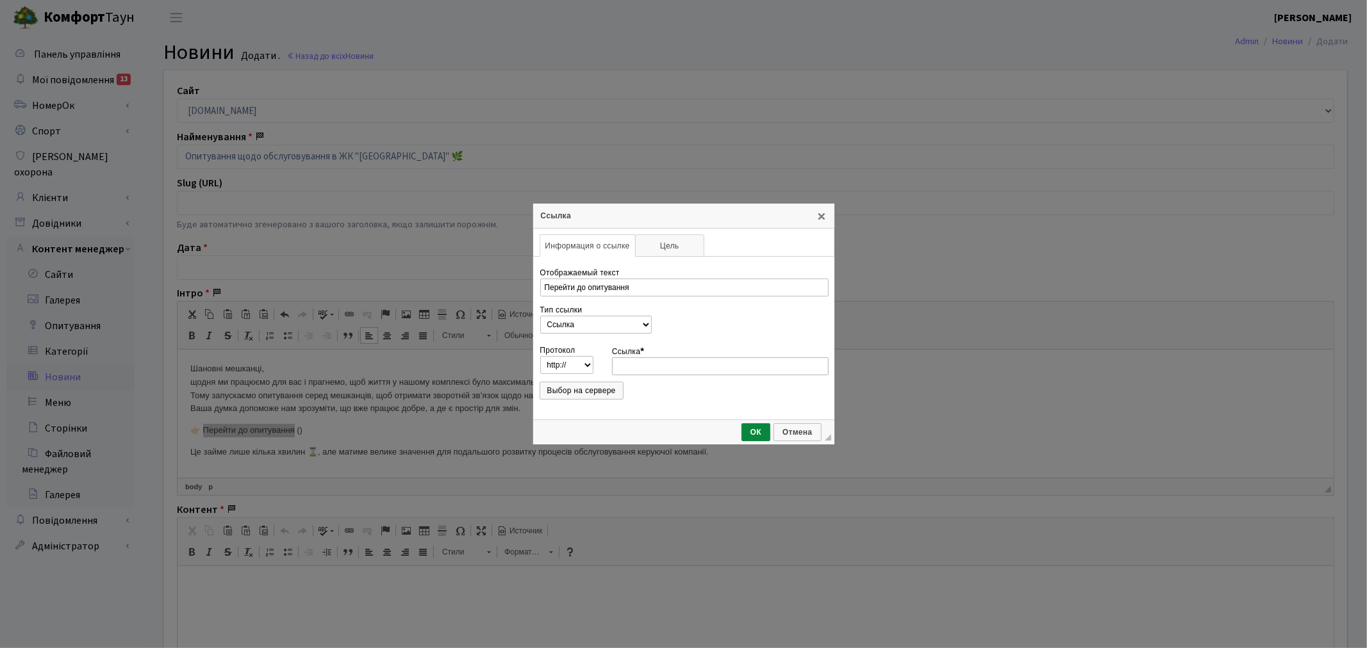
type input "[URL][DOMAIN_NAME]"
select select "https://"
type input "[DOMAIN_NAME][URL]"
click at [753, 433] on span "ОК" at bounding box center [756, 432] width 26 height 9
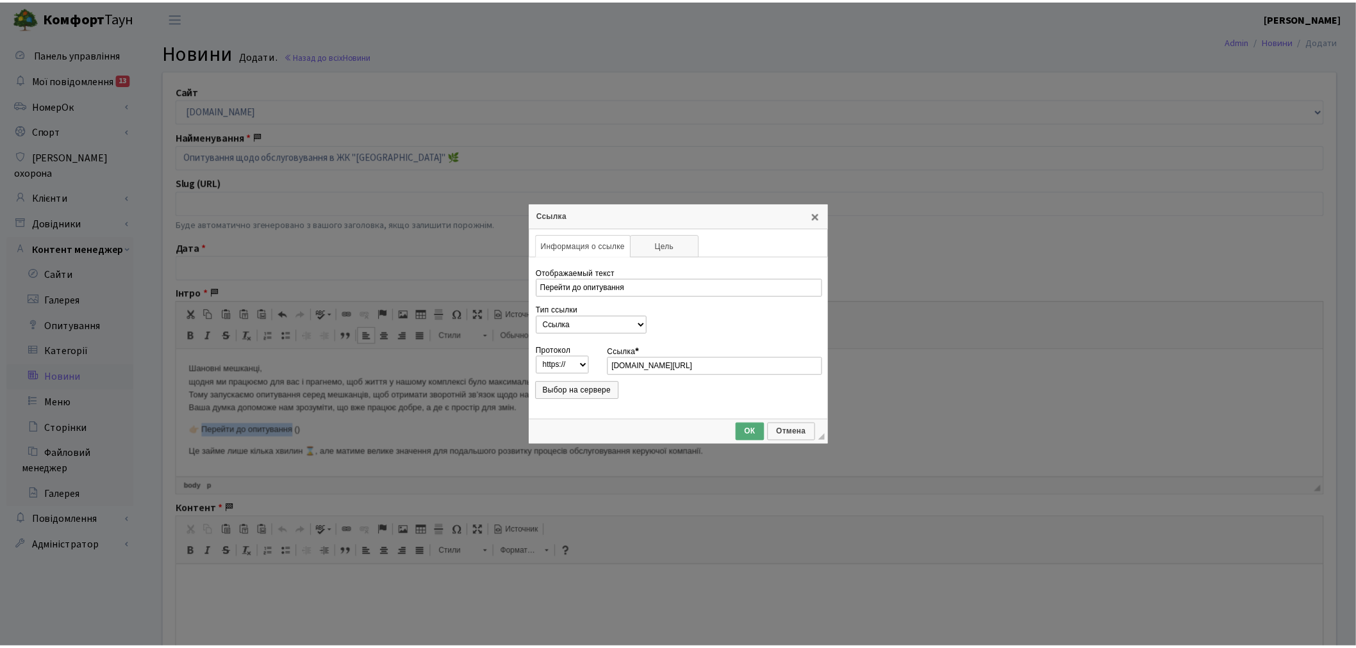
scroll to position [0, 0]
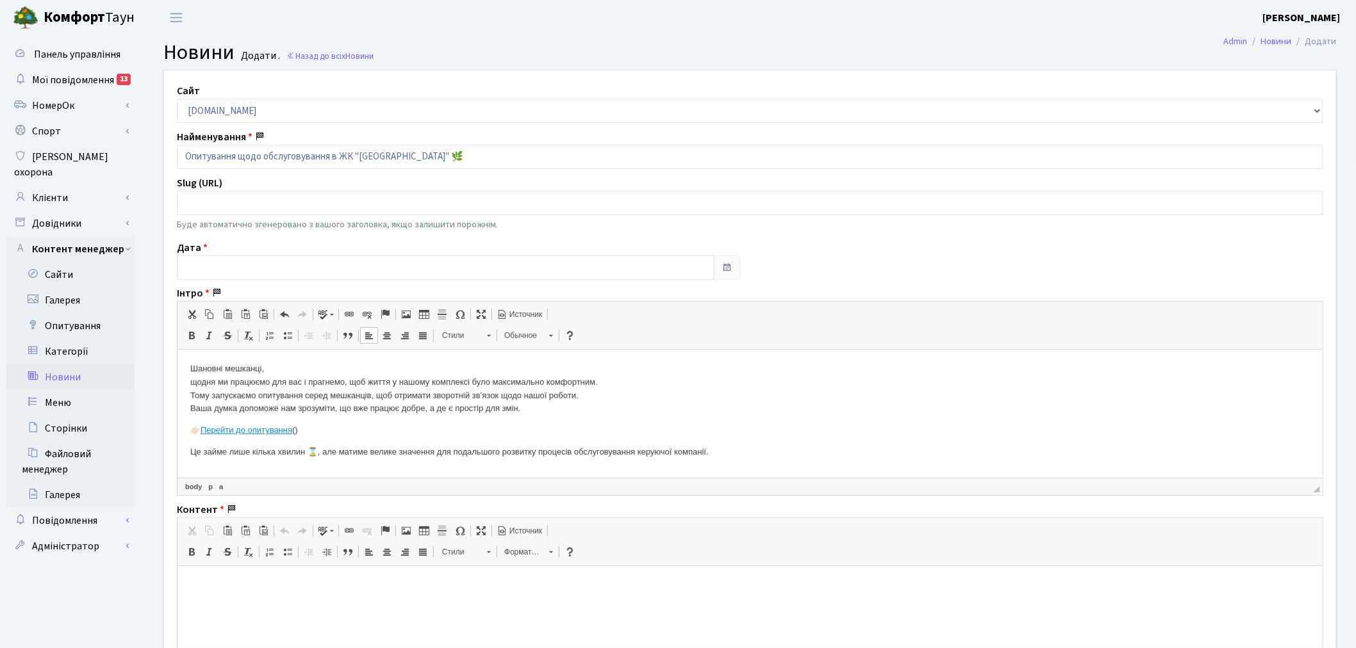
click at [472, 430] on p "👉🏻 Перейти до опитування ( )" at bounding box center [749, 430] width 1119 height 13
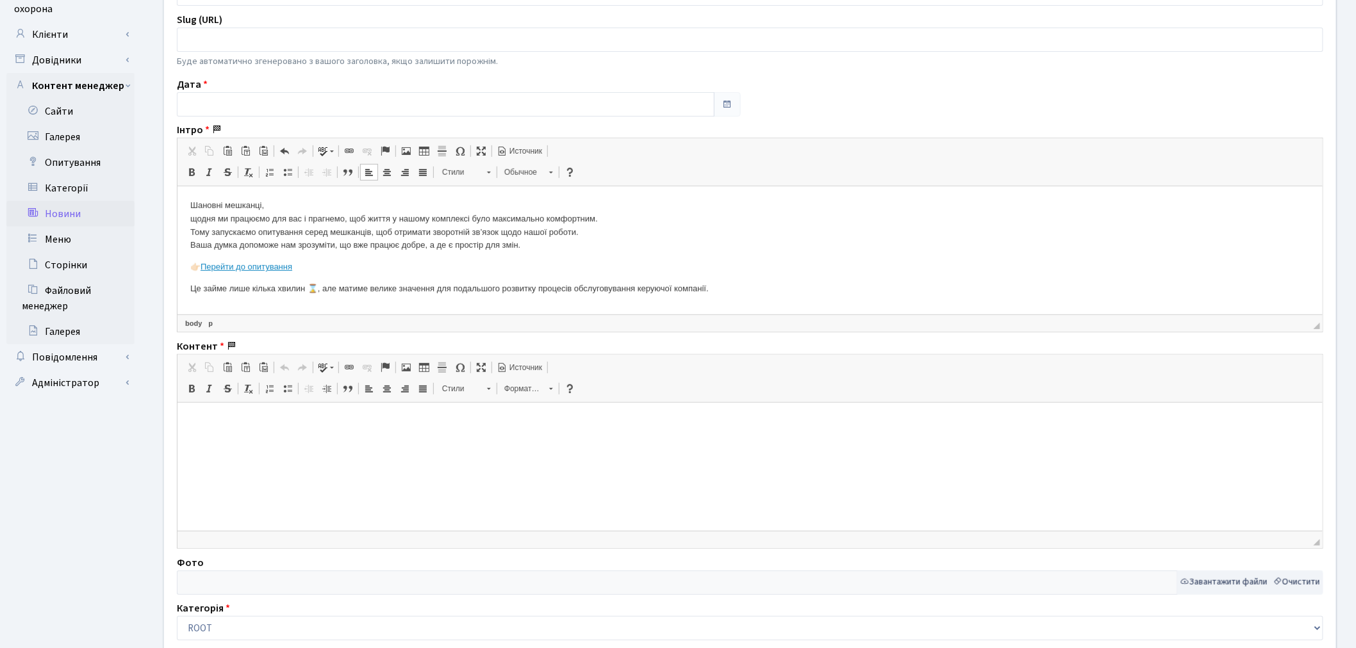
scroll to position [213, 0]
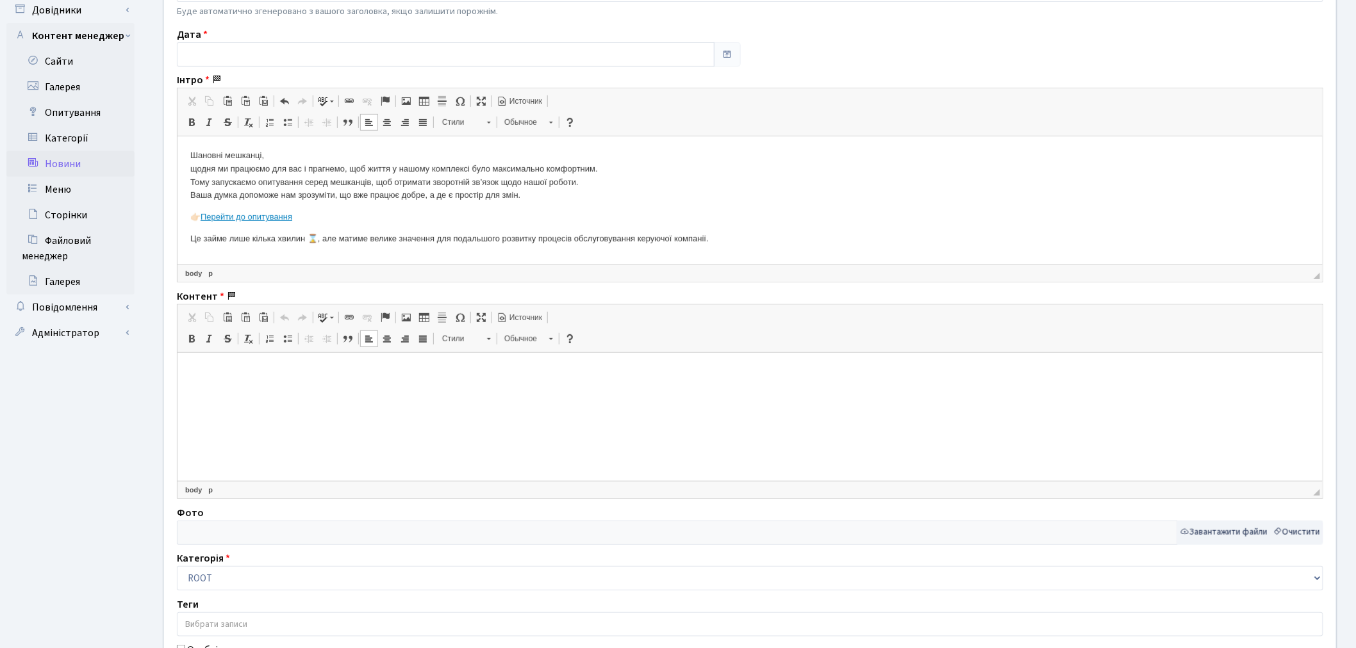
click at [372, 391] on html at bounding box center [749, 371] width 1145 height 39
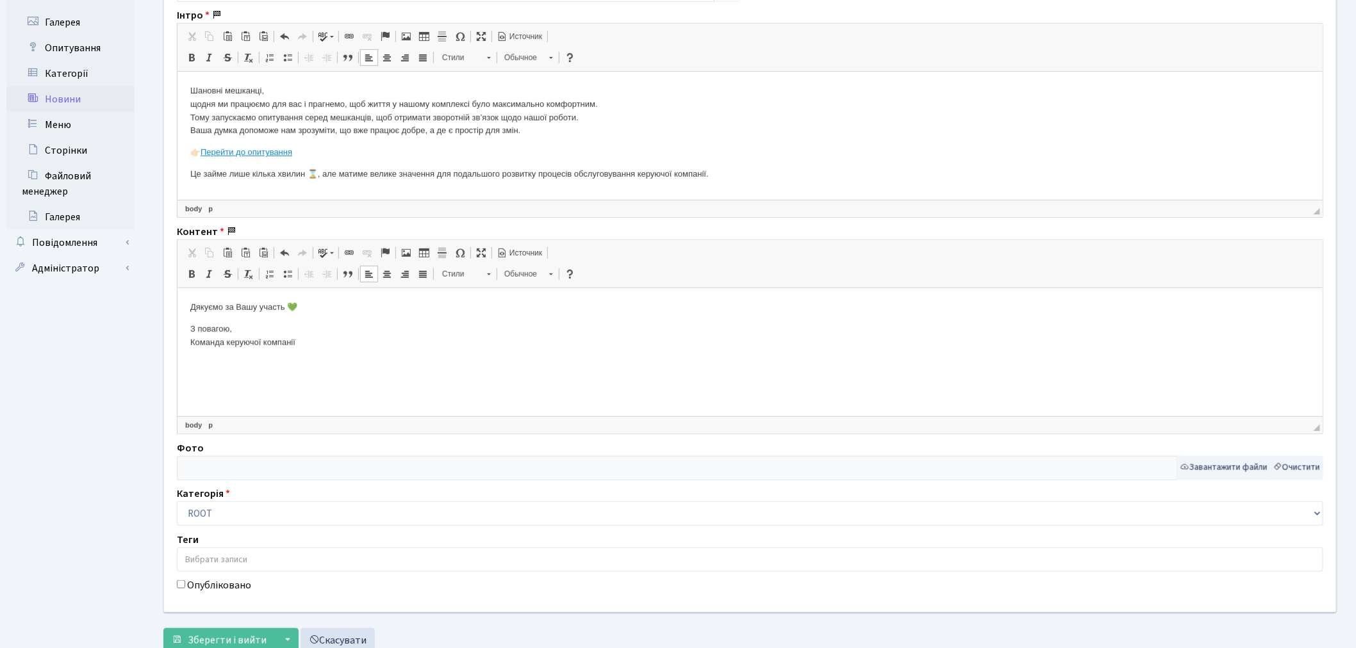
scroll to position [322, 0]
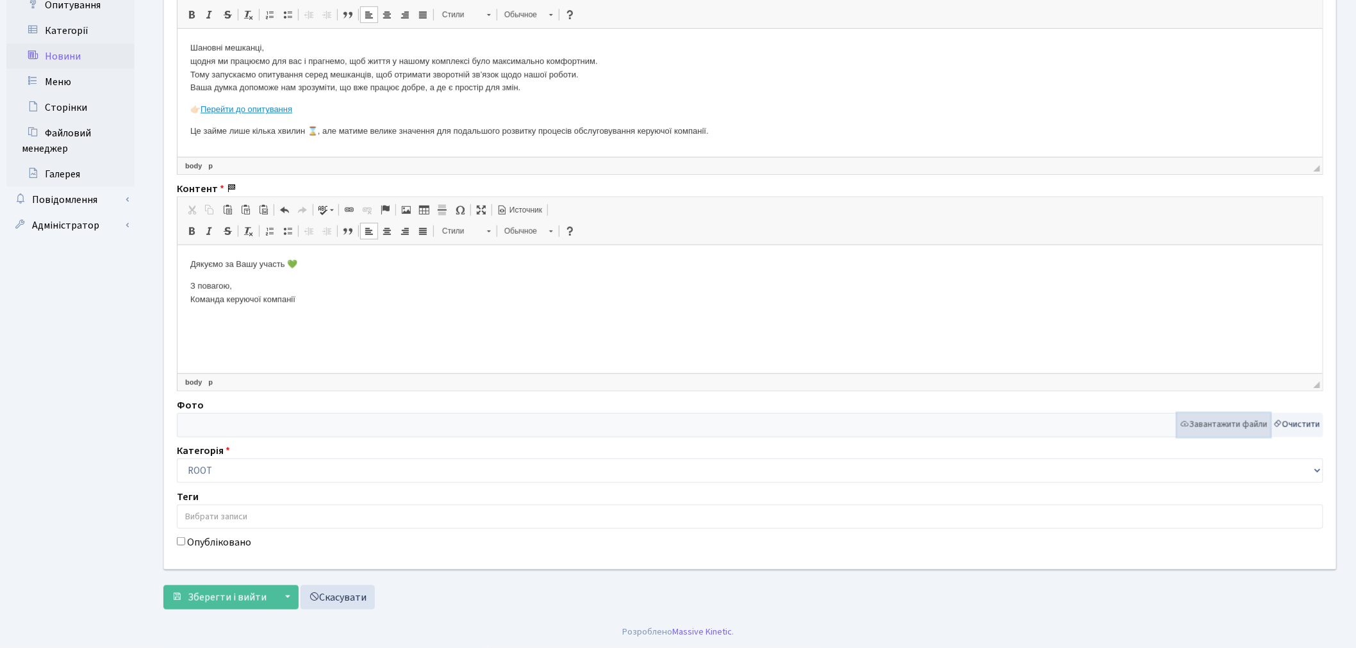
click at [1233, 426] on button "Завантажити файли" at bounding box center [1224, 425] width 94 height 24
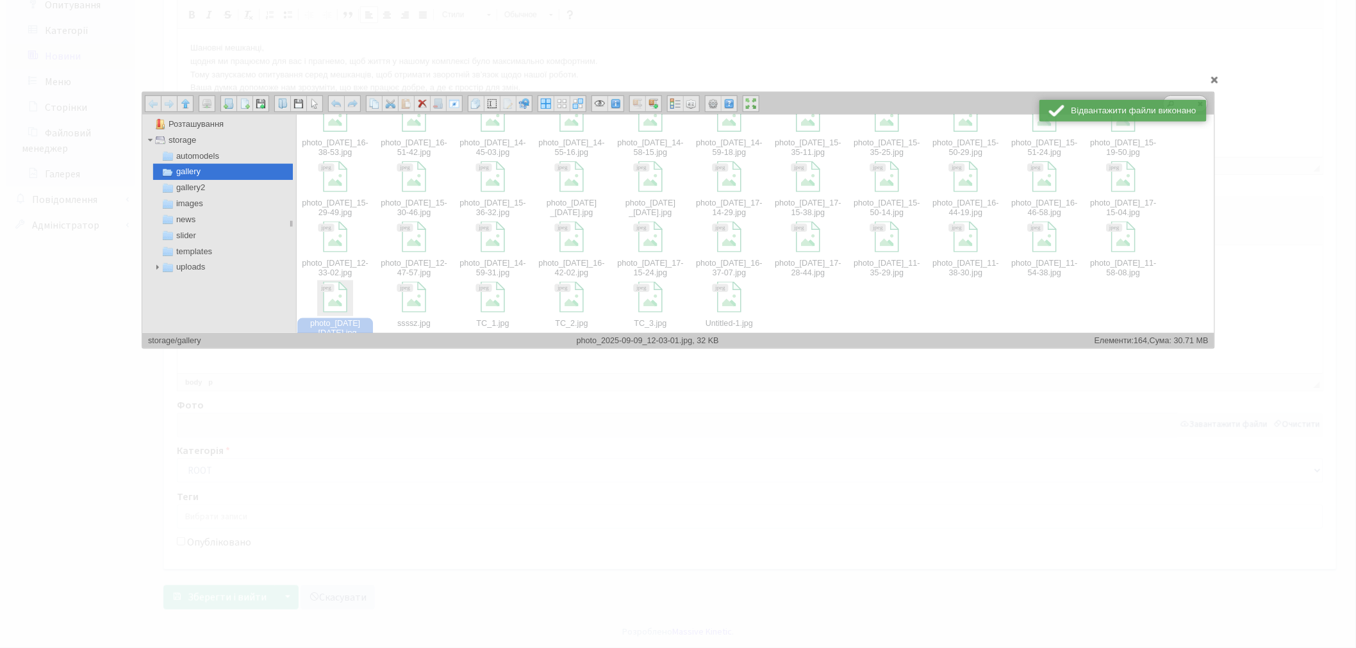
scroll to position [684, 0]
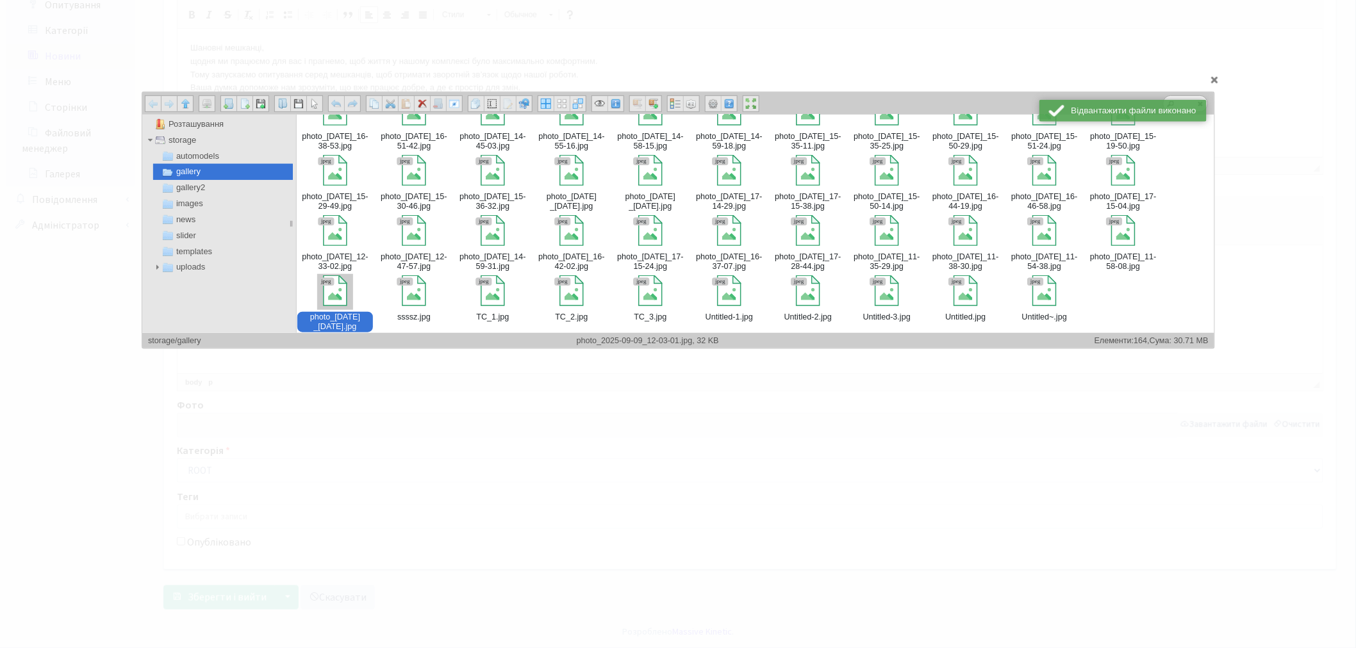
click at [331, 315] on div "photo​_2025-09-09​_12-03-01​.jpg" at bounding box center [335, 322] width 76 height 21
type input "storage/gallery/photo_2025-09-09_12-03-01.jpg"
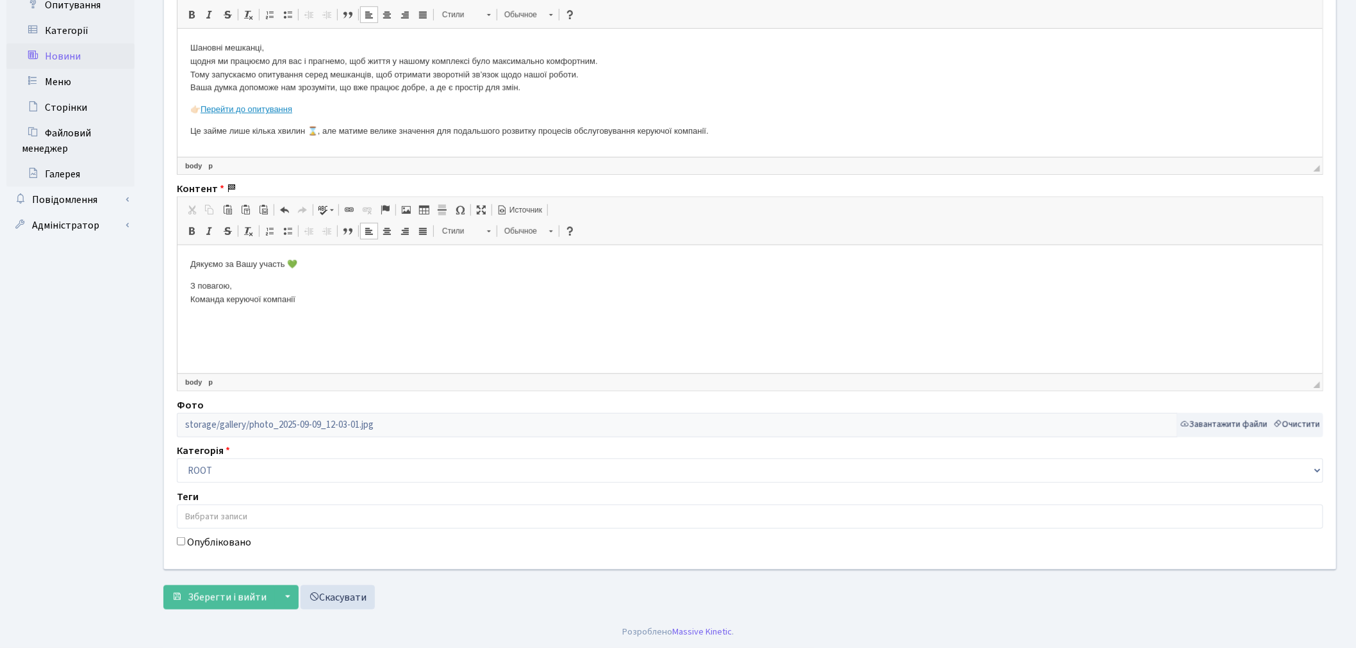
click at [229, 543] on label "Опубліковано" at bounding box center [219, 542] width 64 height 15
click at [185, 543] on input "Опубліковано" at bounding box center [181, 542] width 8 height 8
checkbox input "true"
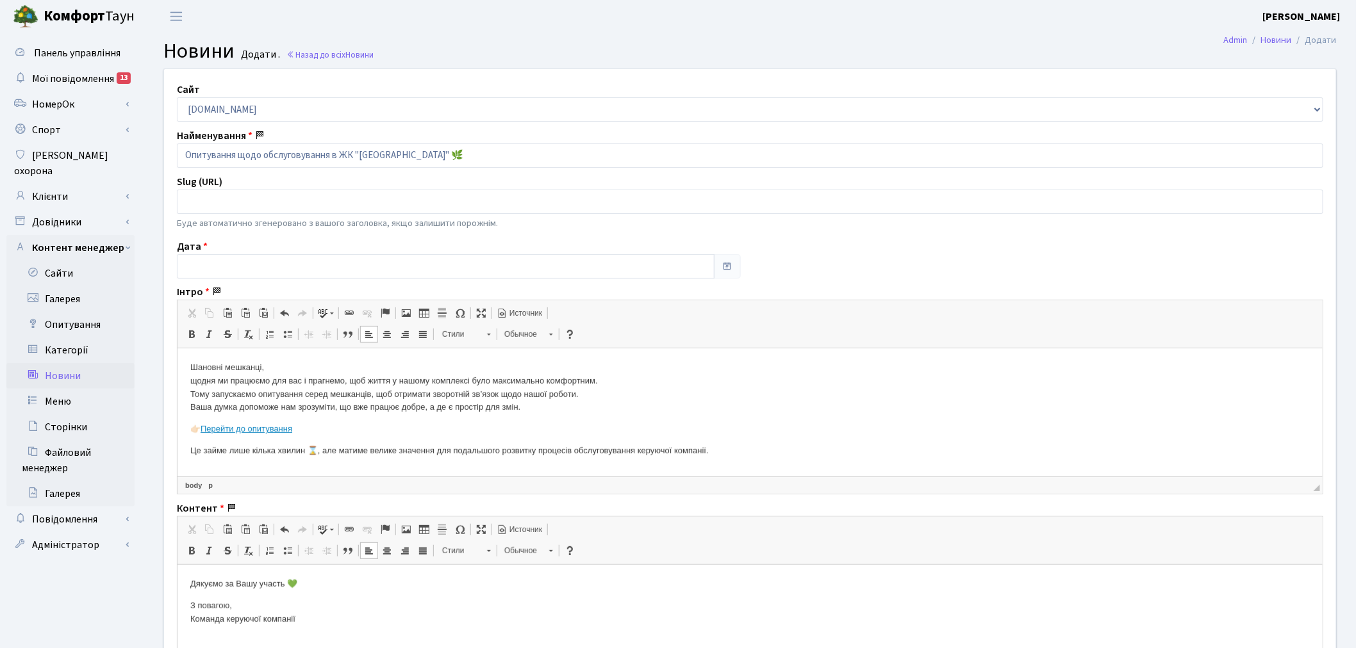
scroll to position [0, 0]
click at [276, 264] on input "text" at bounding box center [446, 268] width 538 height 24
click at [263, 164] on td "5" at bounding box center [266, 164] width 19 height 19
type input "05.09.2025"
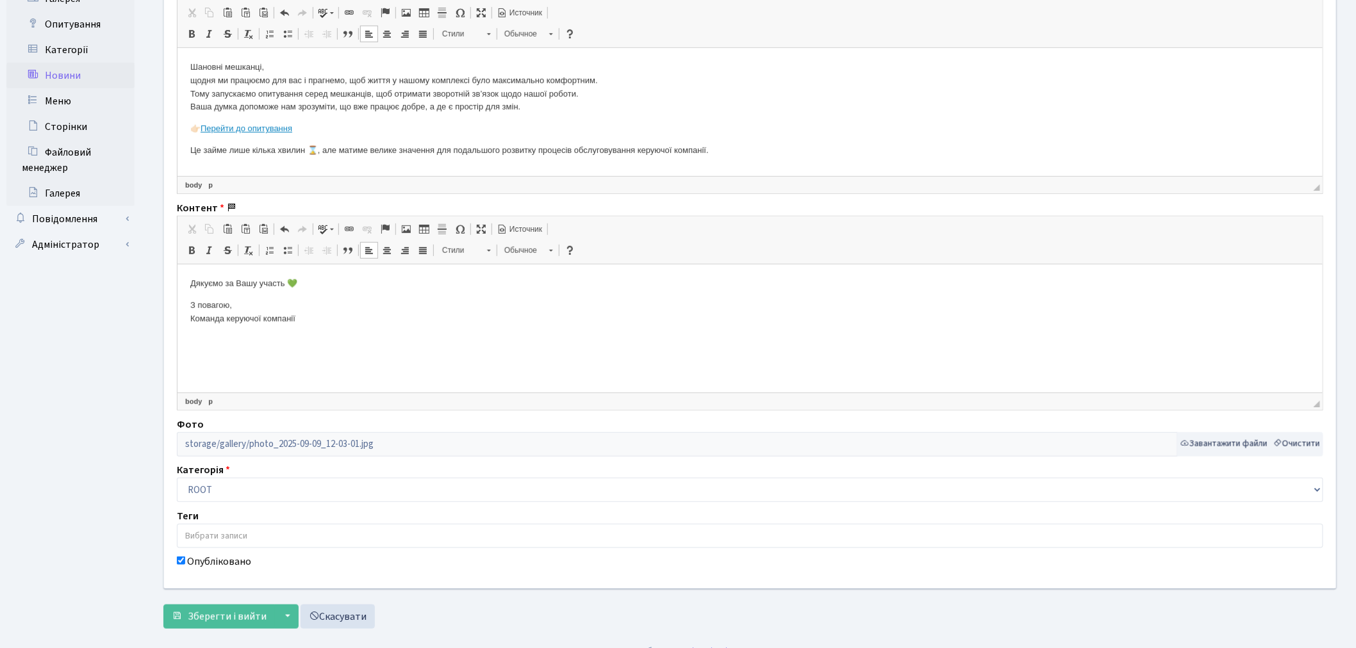
scroll to position [322, 0]
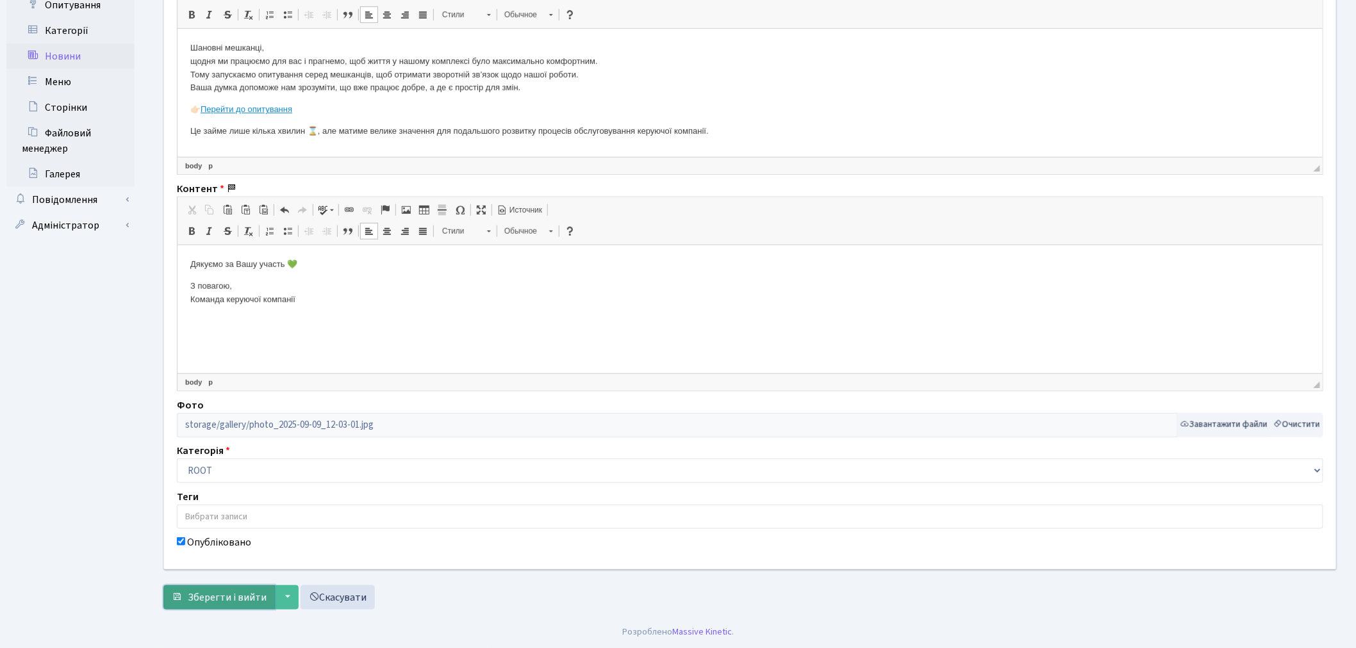
click at [218, 601] on span "Зберегти і вийти" at bounding box center [227, 598] width 79 height 14
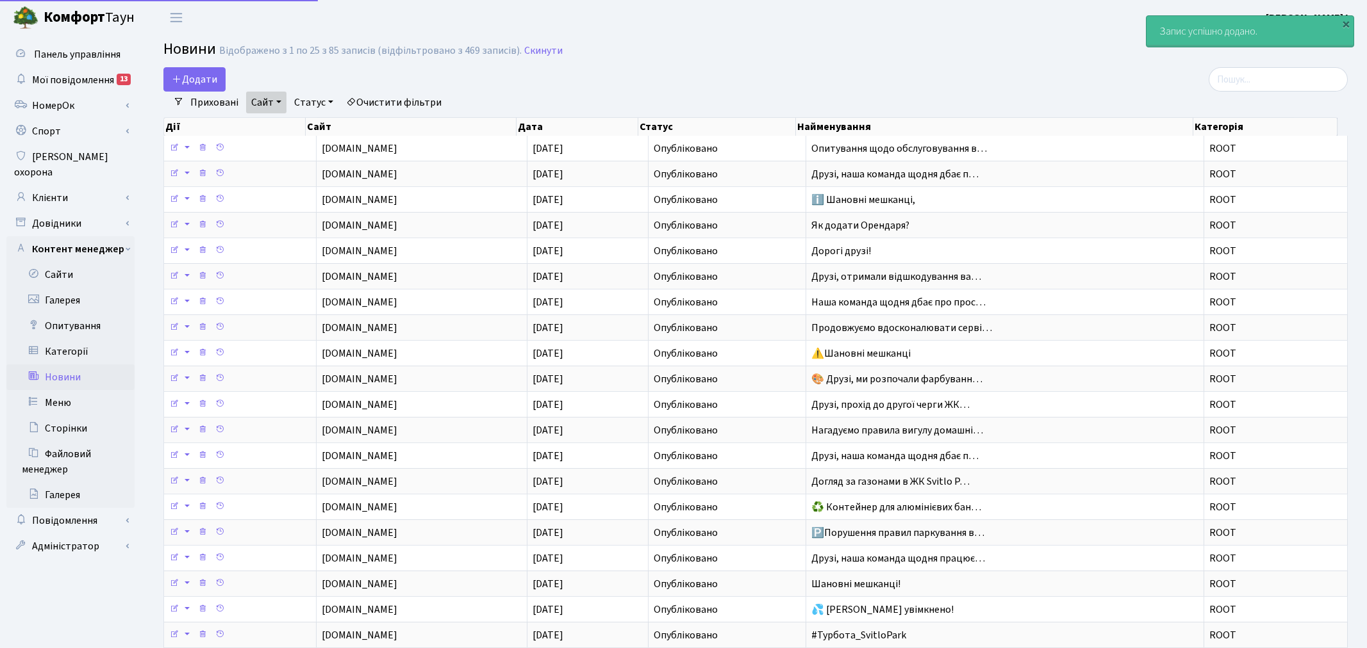
select select "25"
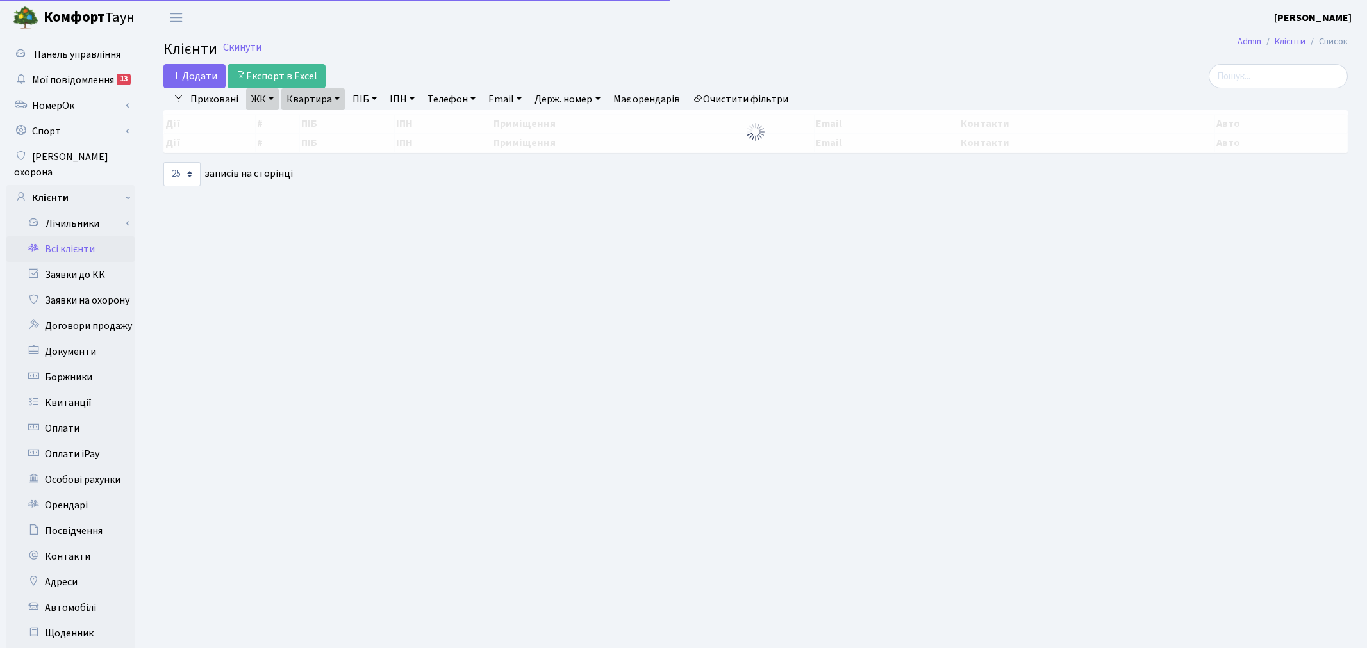
select select "25"
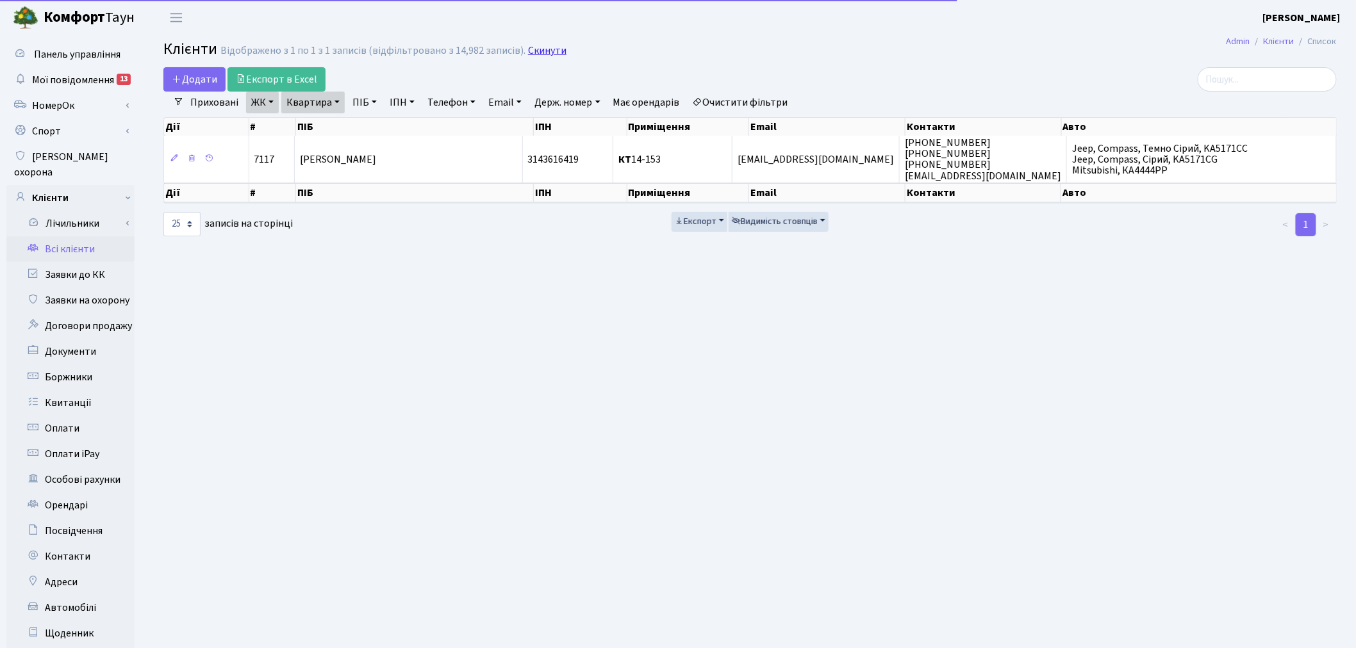
click at [528, 51] on link "Скинути" at bounding box center [547, 51] width 38 height 12
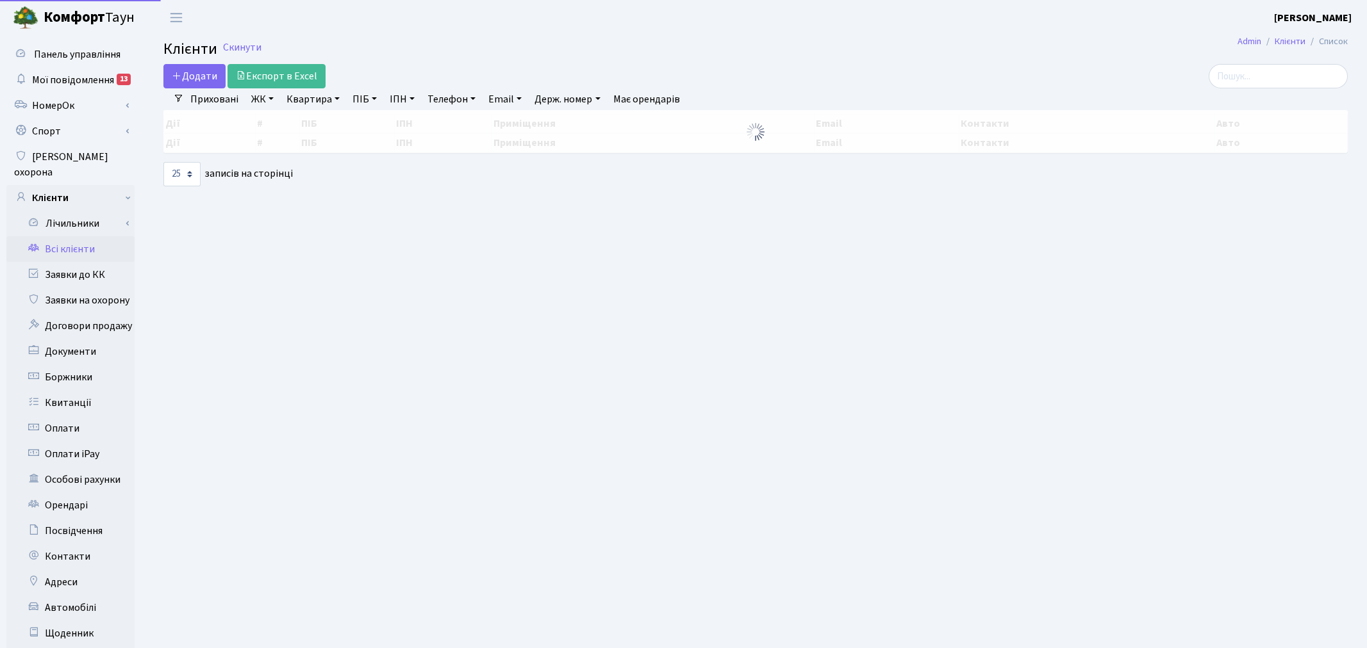
select select "25"
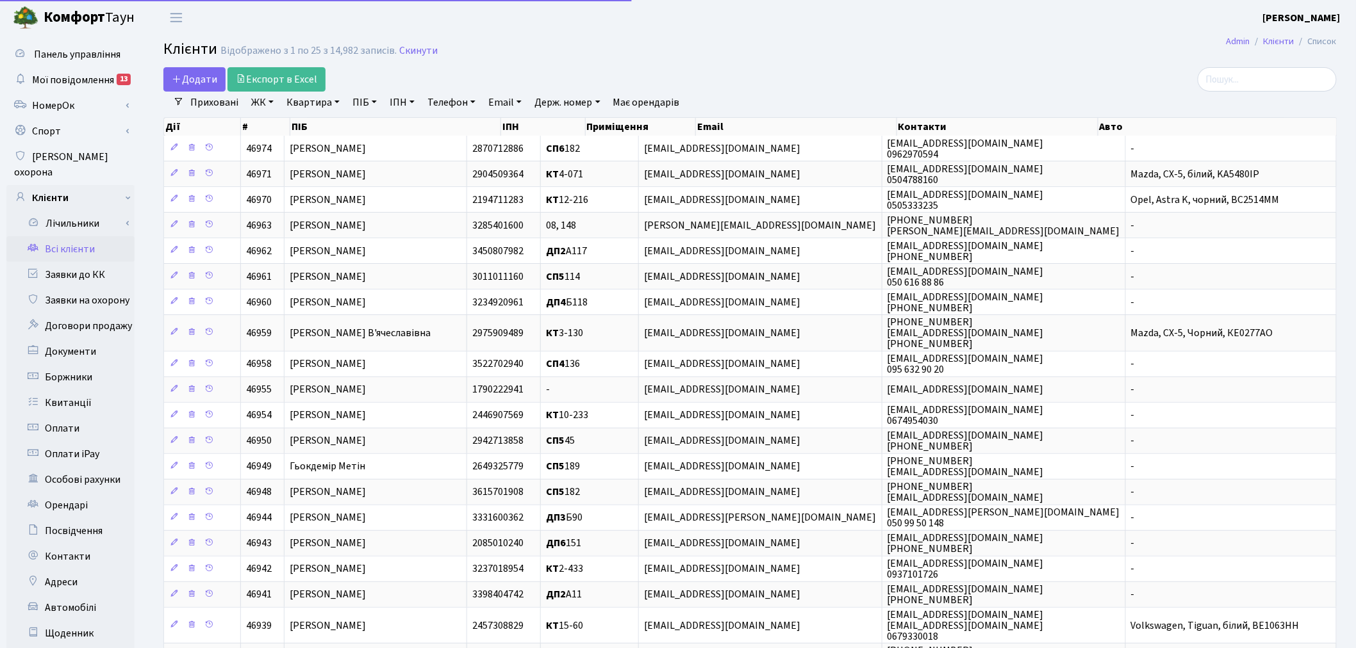
click at [255, 99] on link "ЖК" at bounding box center [262, 103] width 33 height 22
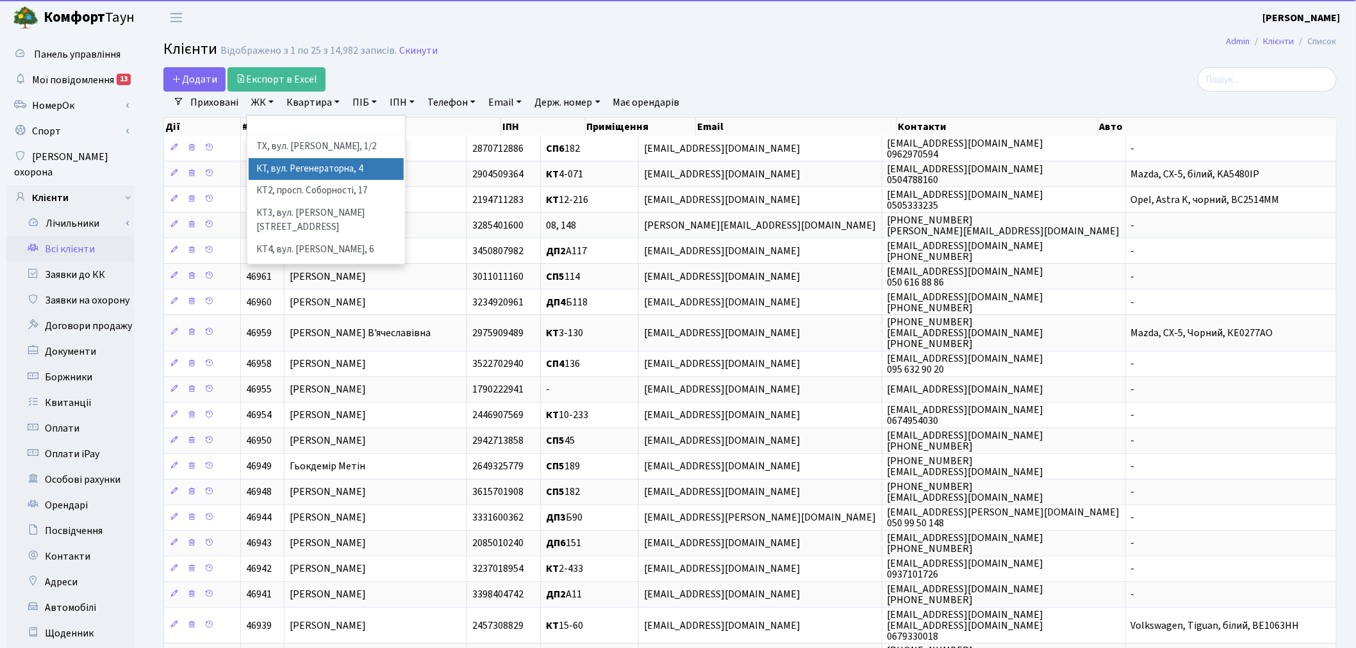
click at [282, 168] on li "КТ, вул. Регенераторна, 4" at bounding box center [326, 169] width 155 height 22
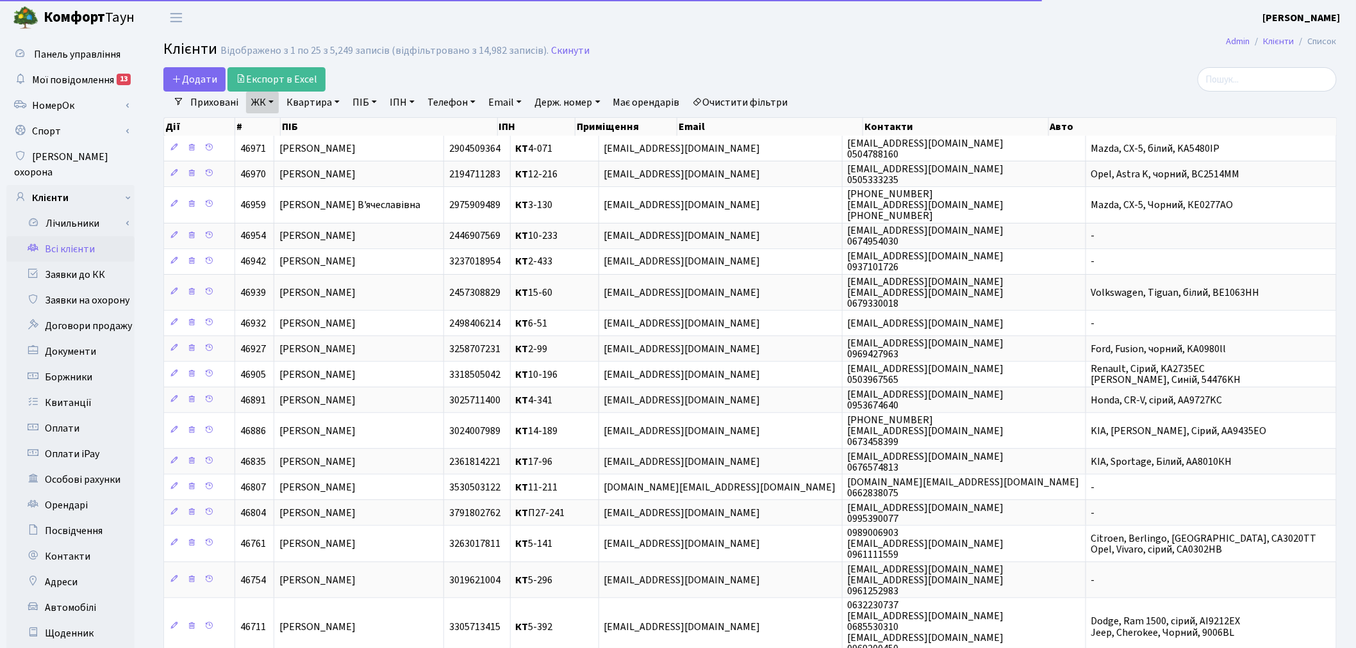
click at [306, 99] on link "Квартира" at bounding box center [312, 103] width 63 height 22
click at [308, 131] on input "text" at bounding box center [319, 127] width 75 height 24
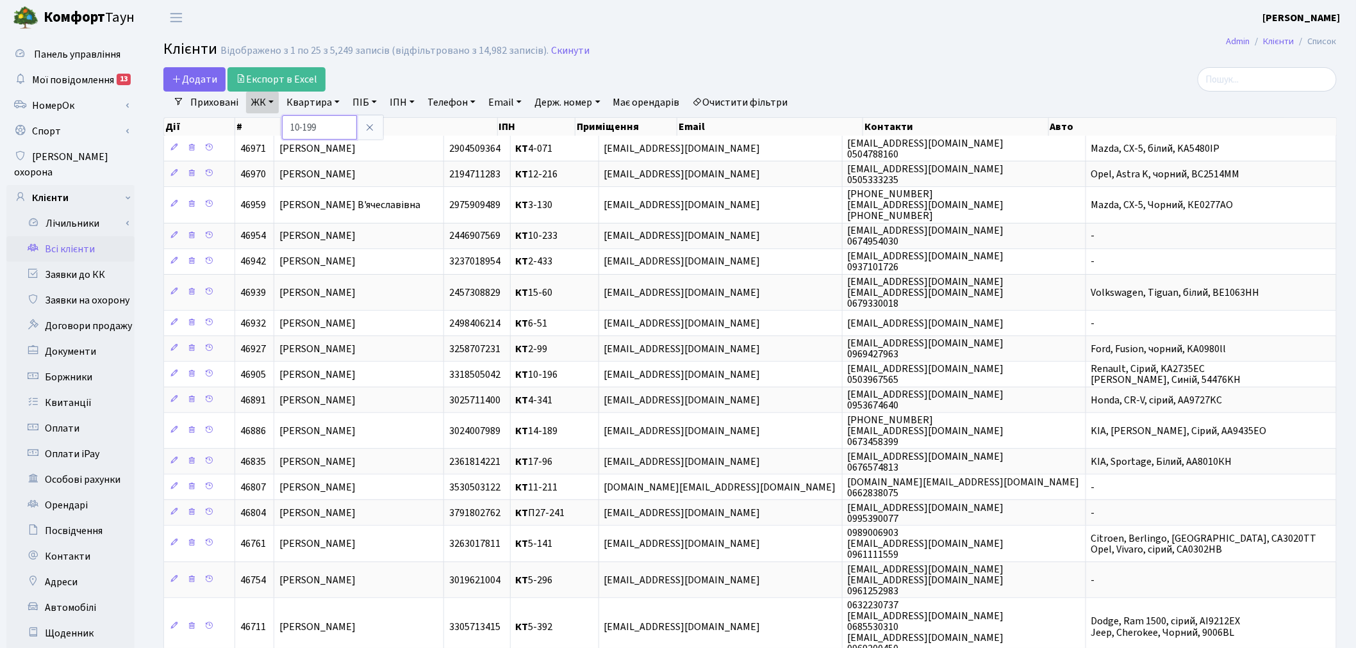
type input "10-199"
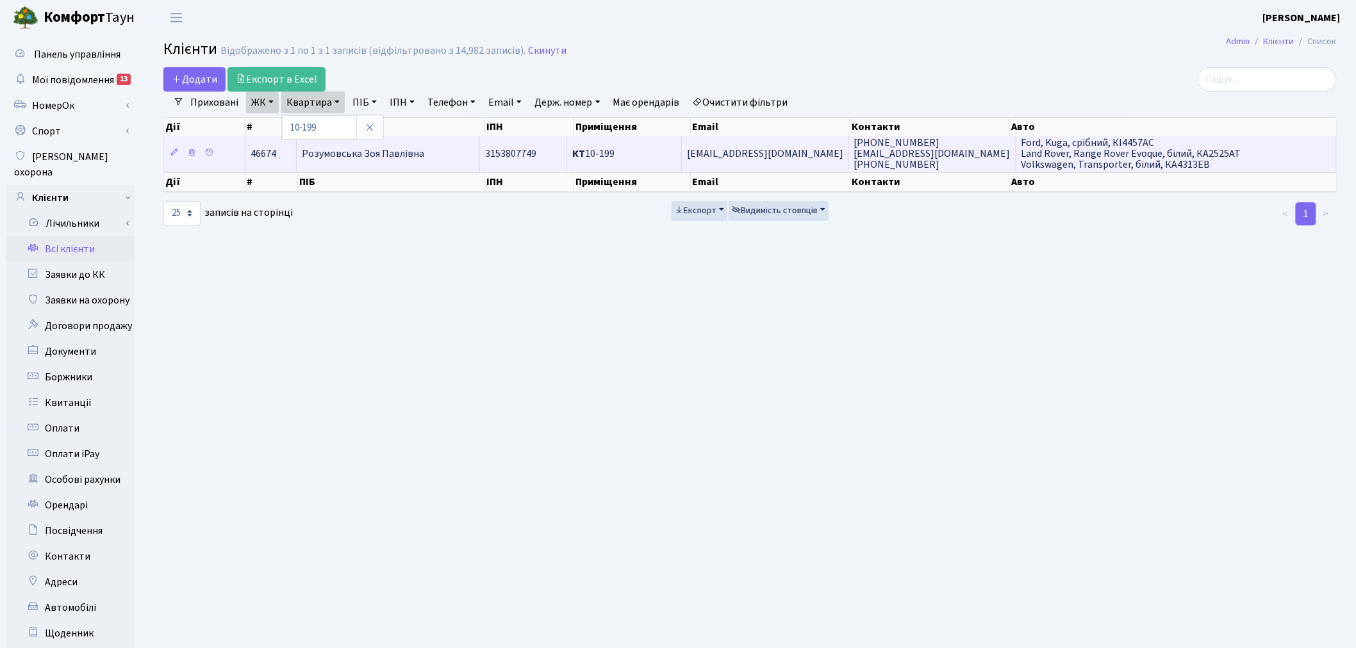
click at [830, 145] on td "rozymovskaya@ukr.net" at bounding box center [765, 153] width 167 height 35
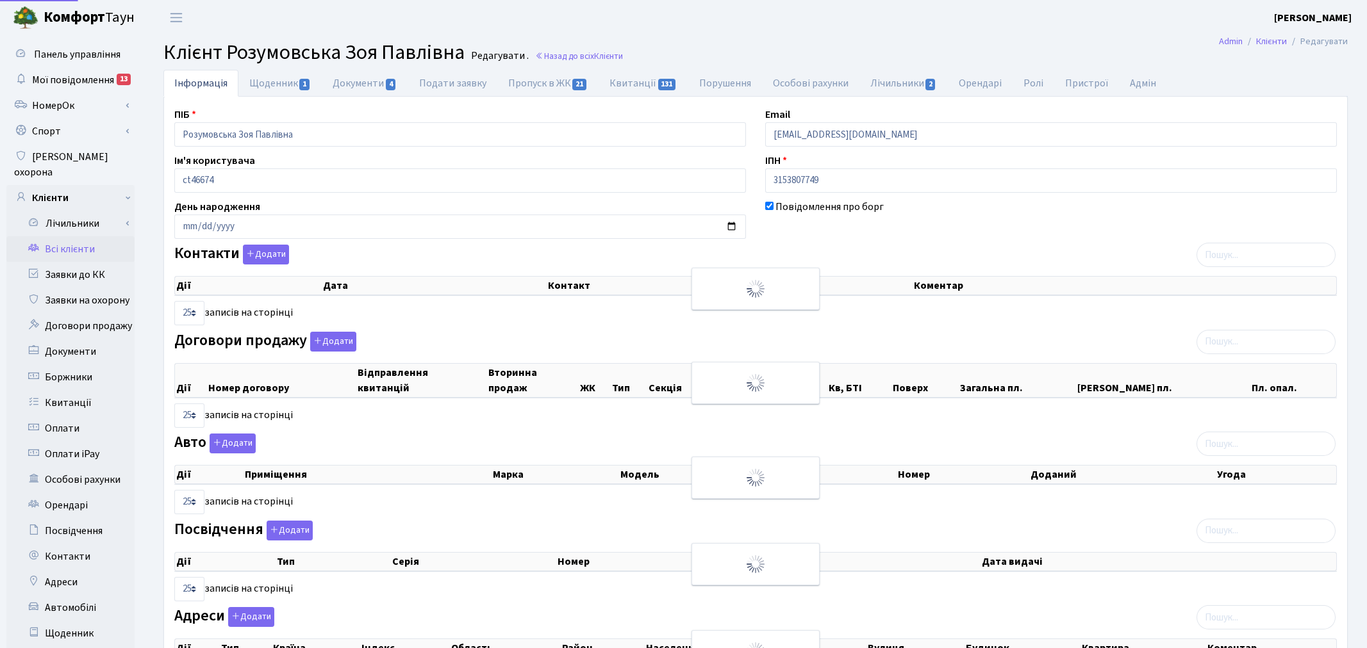
select select "25"
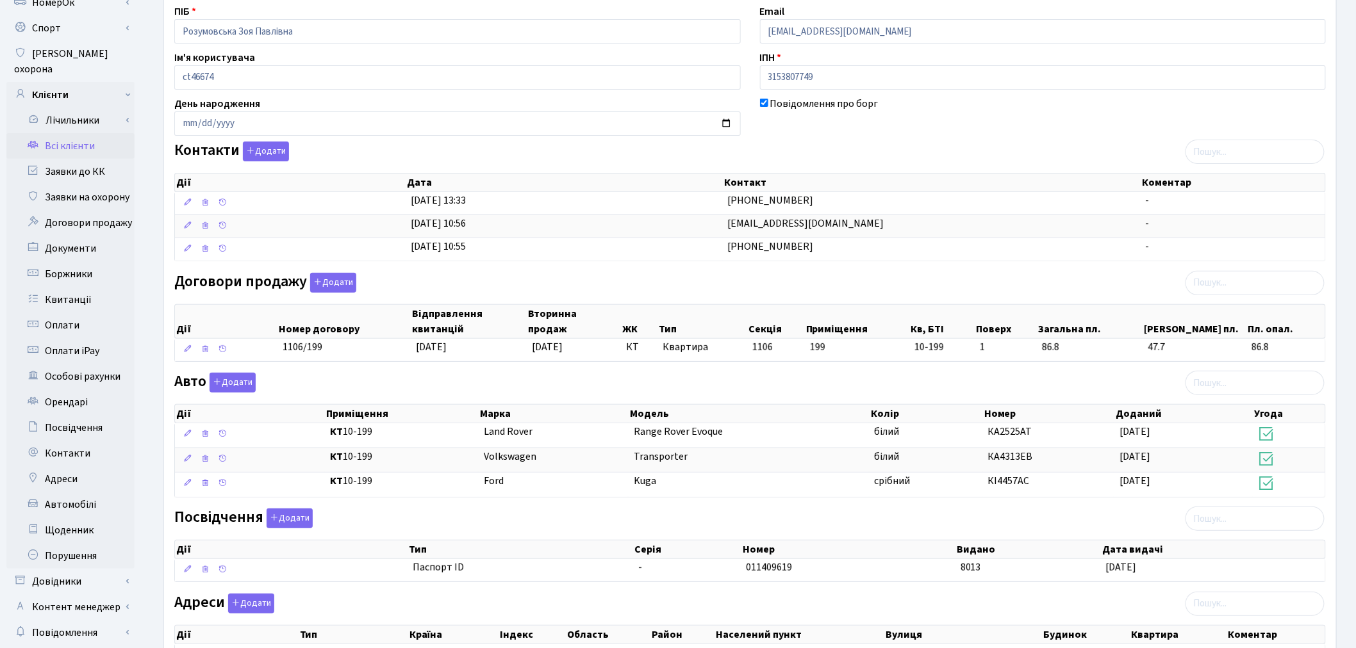
scroll to position [215, 0]
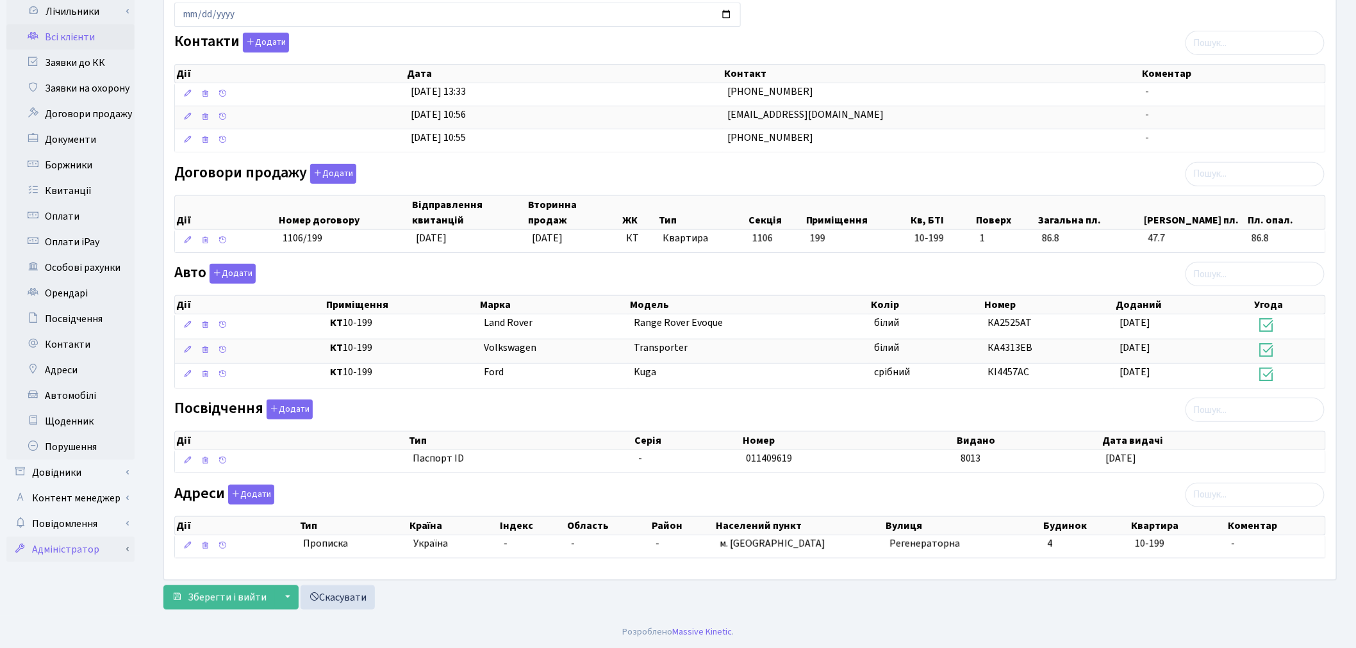
click at [115, 537] on link "Адміністратор" at bounding box center [70, 550] width 128 height 26
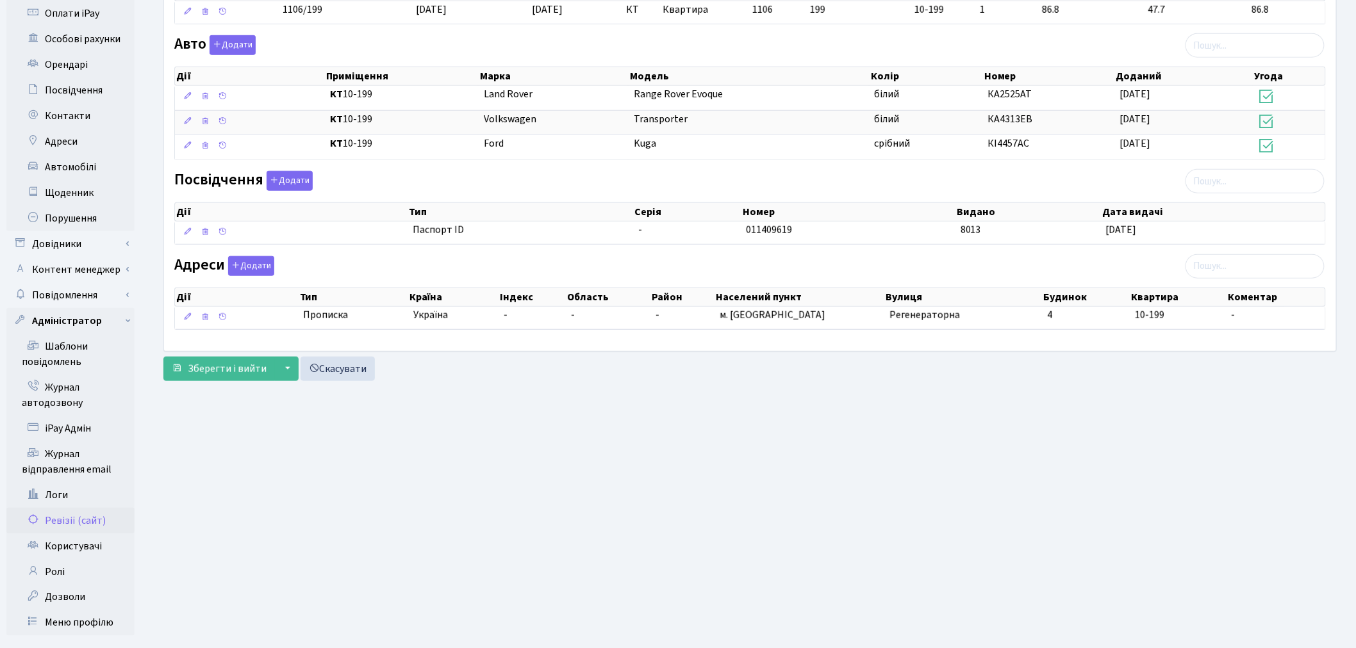
scroll to position [451, 0]
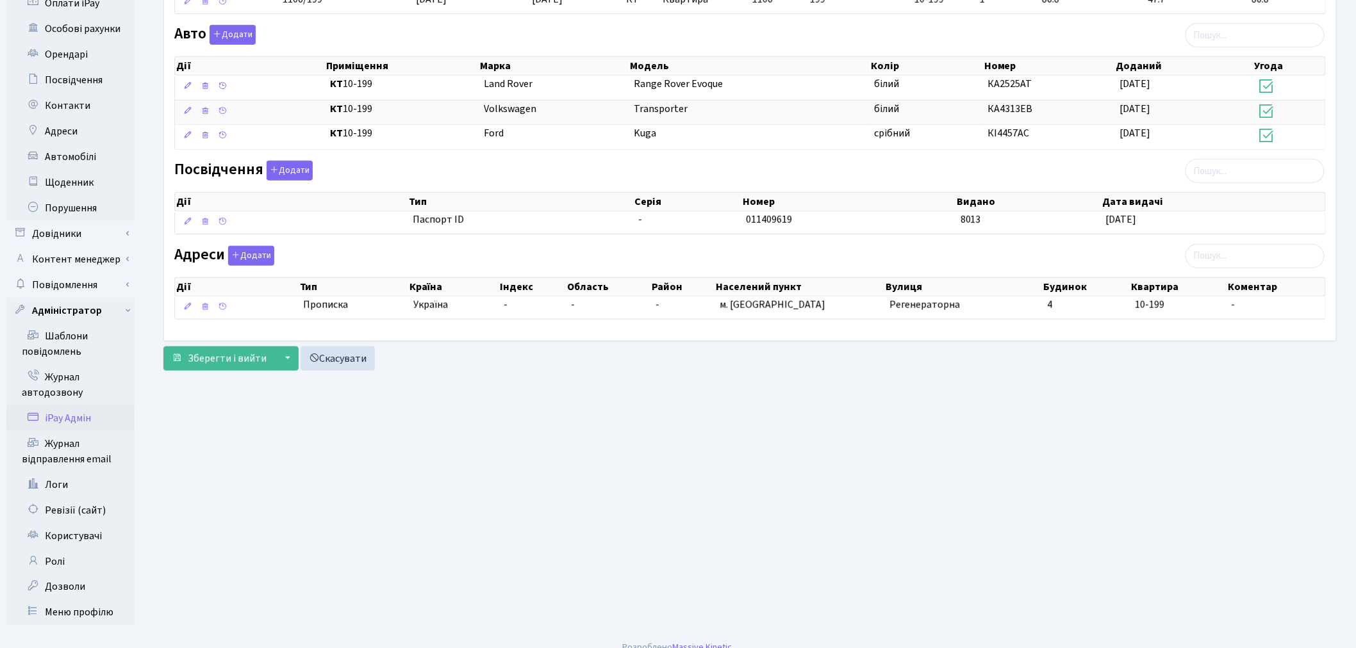
click at [98, 406] on link "iPay Адмін" at bounding box center [70, 419] width 128 height 26
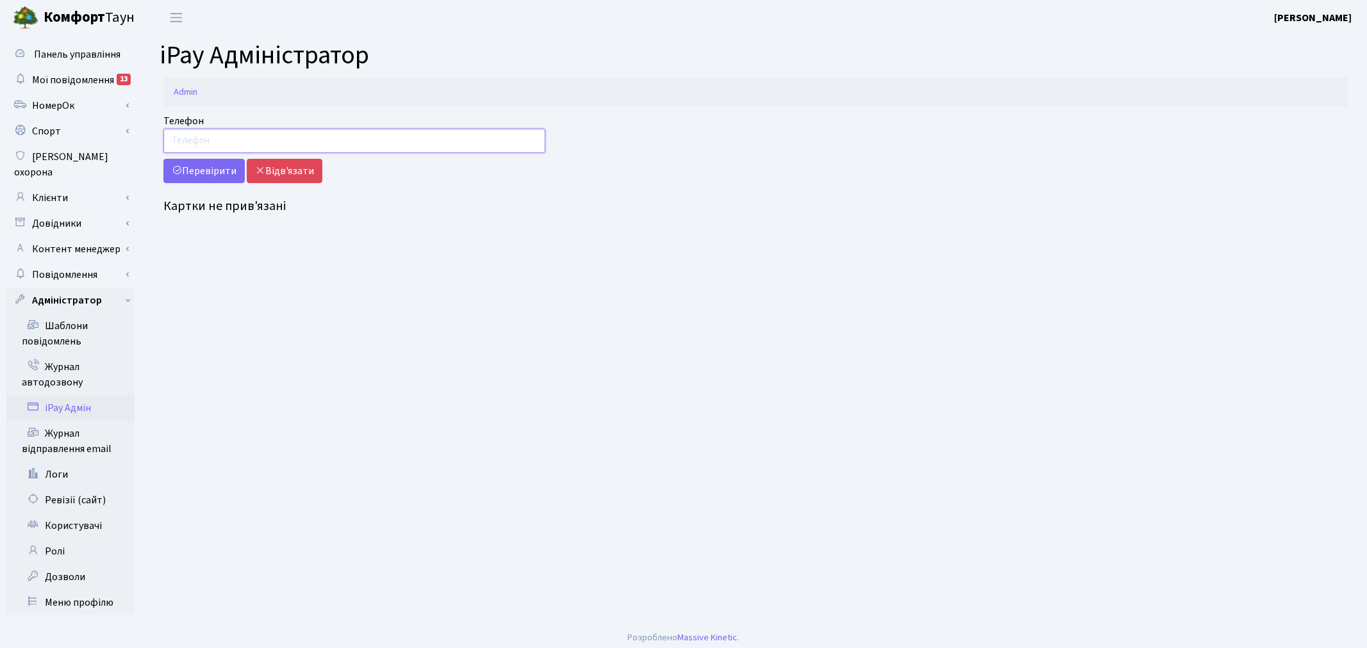
click at [258, 135] on input "Телефон" at bounding box center [354, 141] width 382 height 24
type input "0938085580"
click at [181, 163] on button "Перевірити" at bounding box center [203, 171] width 81 height 24
drag, startPoint x: 251, startPoint y: 142, endPoint x: 162, endPoint y: 142, distance: 88.4
click div "Телефон 0938085580 Перевірити Відв'язати"
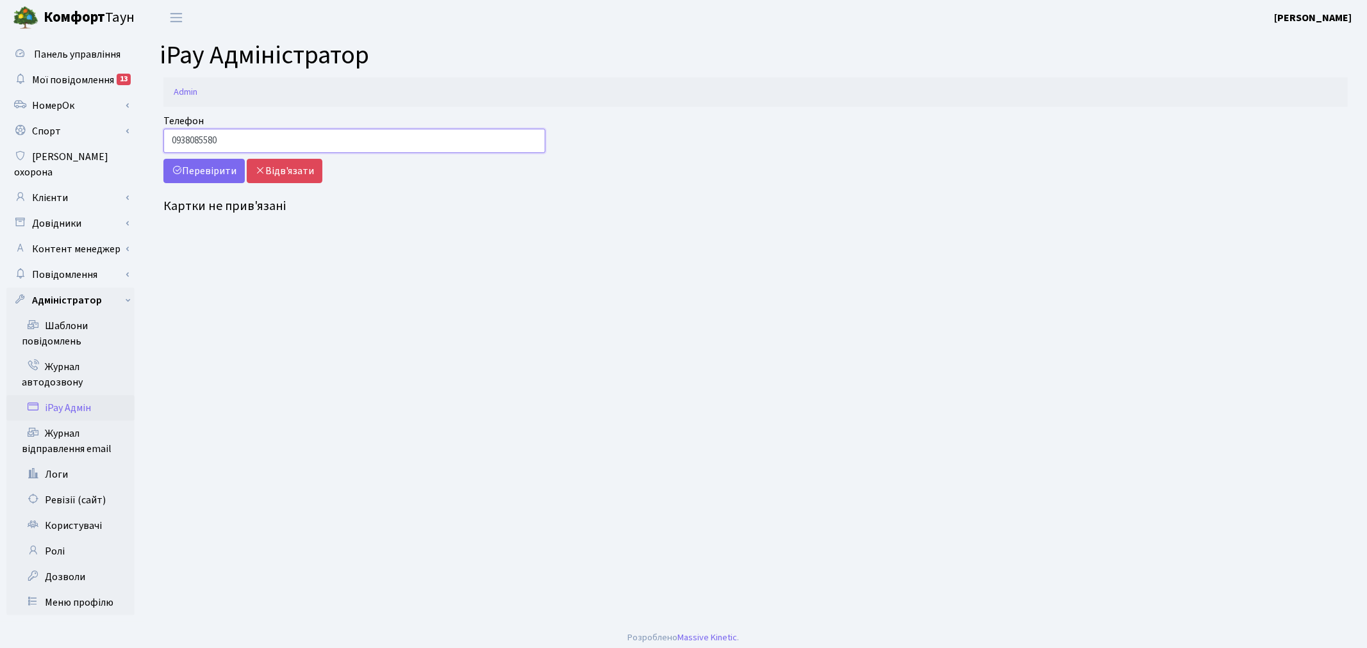
click input "0938085580"
drag, startPoint x: 245, startPoint y: 136, endPoint x: 163, endPoint y: 139, distance: 82.7
click input "0938085580"
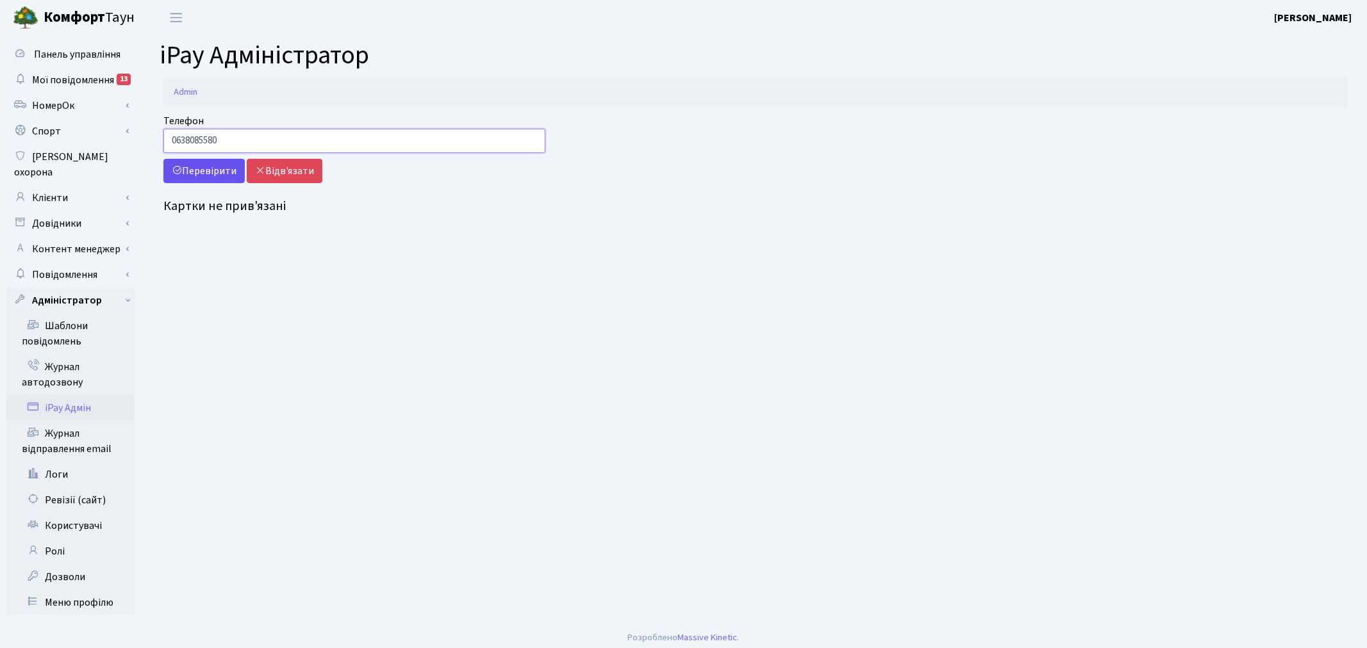
type input "0638085580"
click button "Перевірити"
click at [179, 138] on input "0638085580" at bounding box center [354, 141] width 382 height 24
type input "0938085580"
click at [163, 159] on button "Перевірити" at bounding box center [203, 171] width 81 height 24
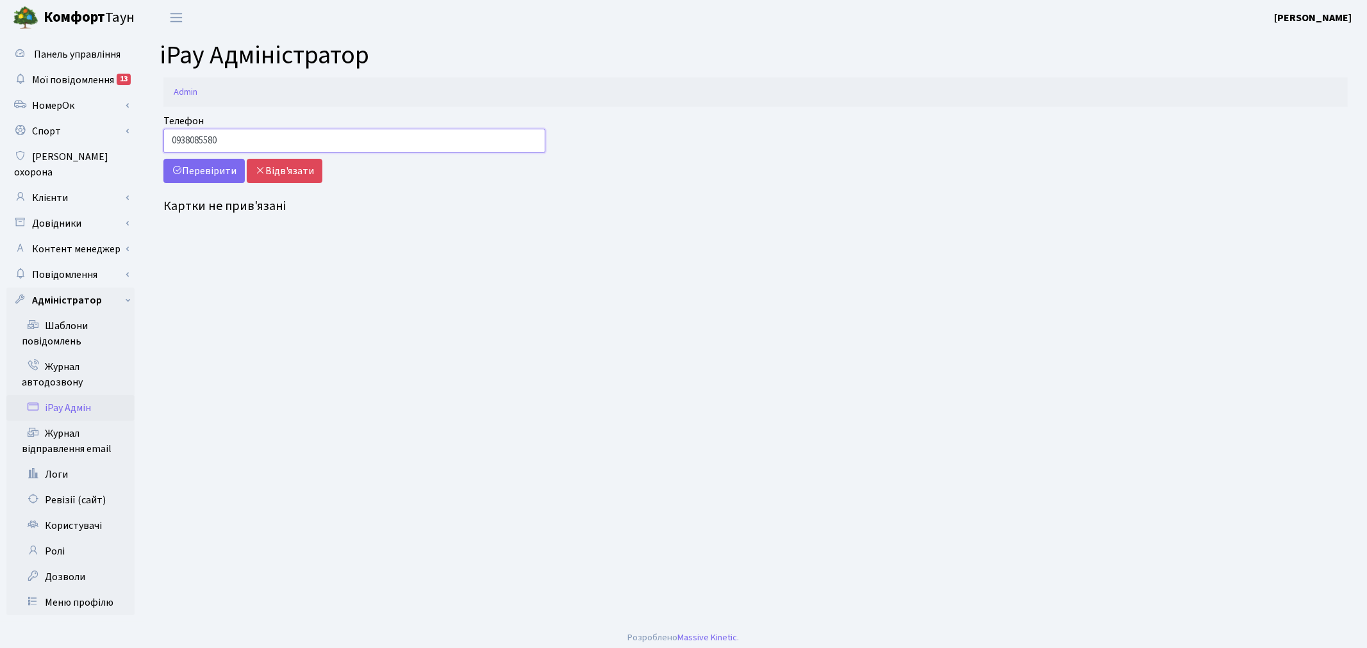
click at [256, 135] on input "0938085580" at bounding box center [354, 141] width 382 height 24
drag, startPoint x: 251, startPoint y: 137, endPoint x: 154, endPoint y: 137, distance: 97.4
click at [154, 137] on div "Телефон 0938085580 Перевірити Відв'язати" at bounding box center [354, 148] width 401 height 70
click at [97, 539] on link "Ролі" at bounding box center [70, 552] width 128 height 26
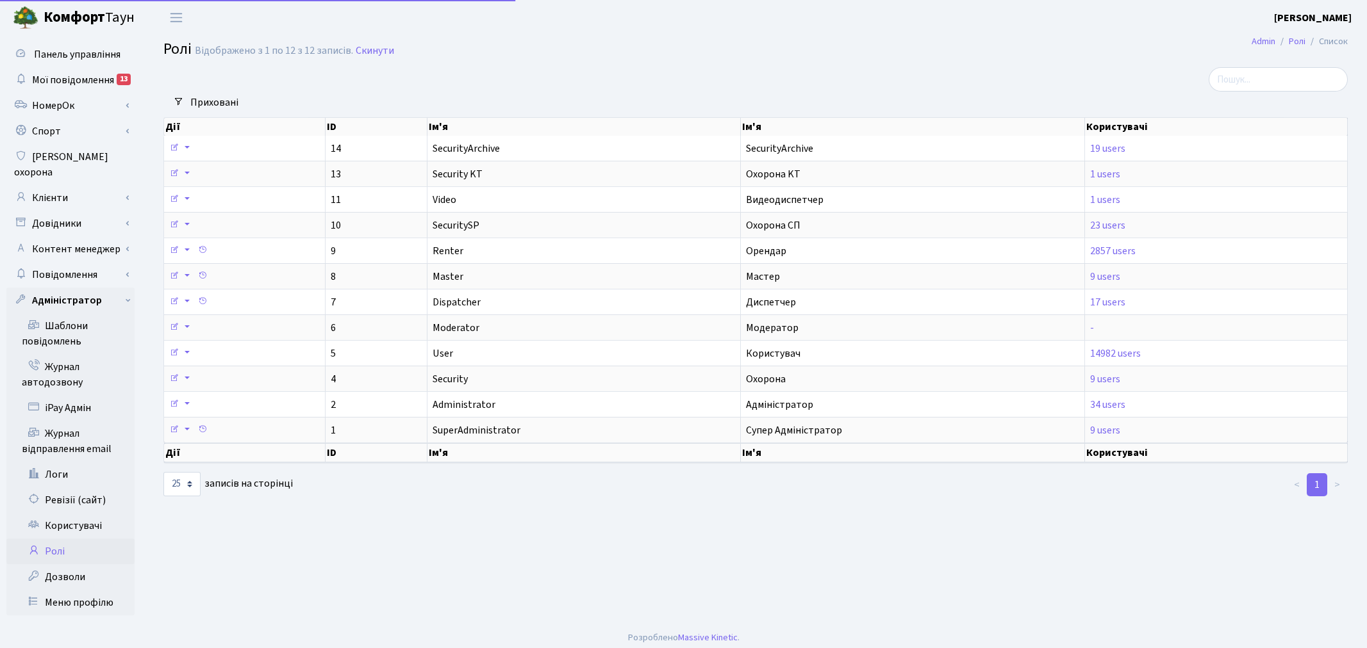
select select "25"
click at [126, 236] on link "Контент менеджер" at bounding box center [70, 249] width 128 height 26
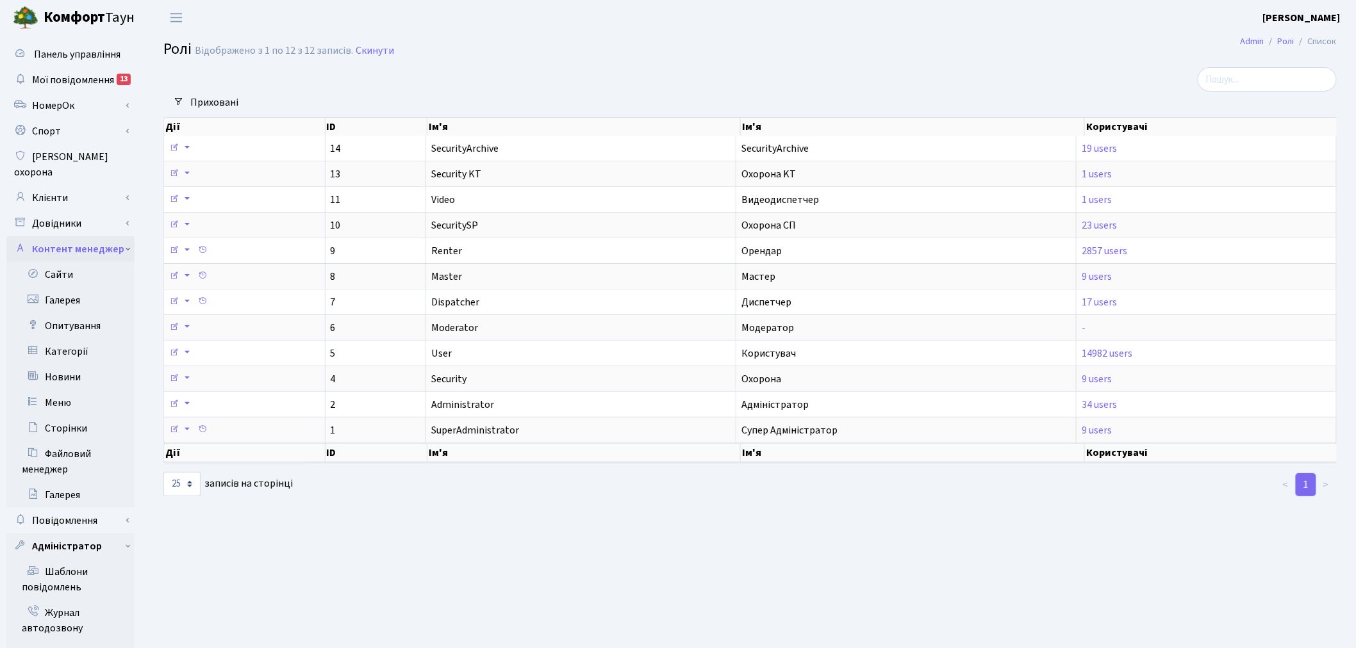
click at [126, 236] on link "Контент менеджер" at bounding box center [70, 249] width 128 height 26
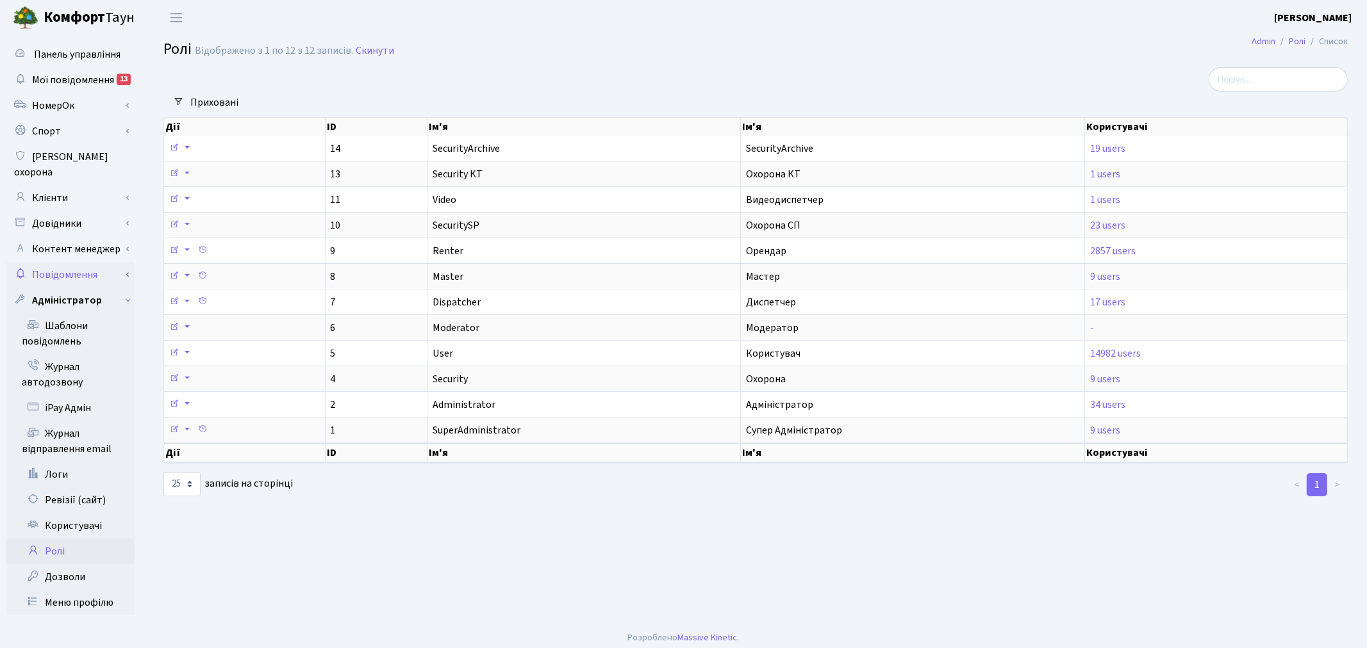
click at [106, 263] on link "Повідомлення" at bounding box center [70, 275] width 128 height 26
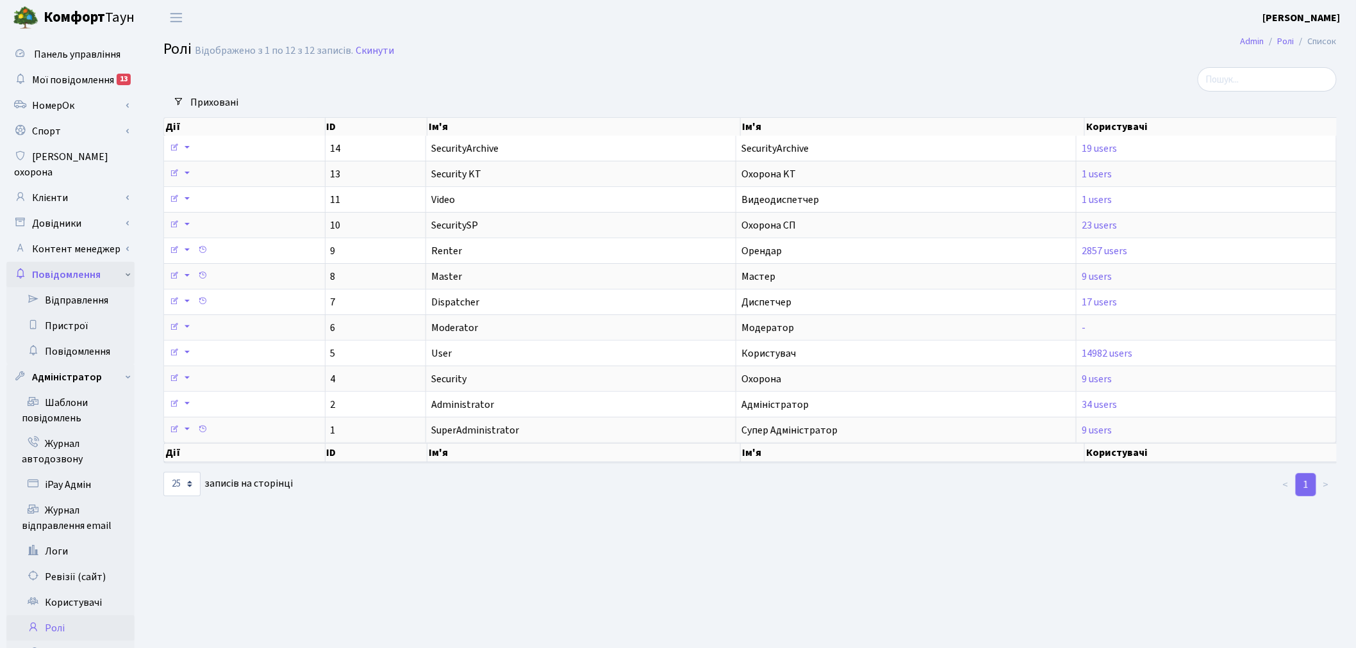
click at [126, 262] on link "Повідомлення" at bounding box center [70, 275] width 128 height 26
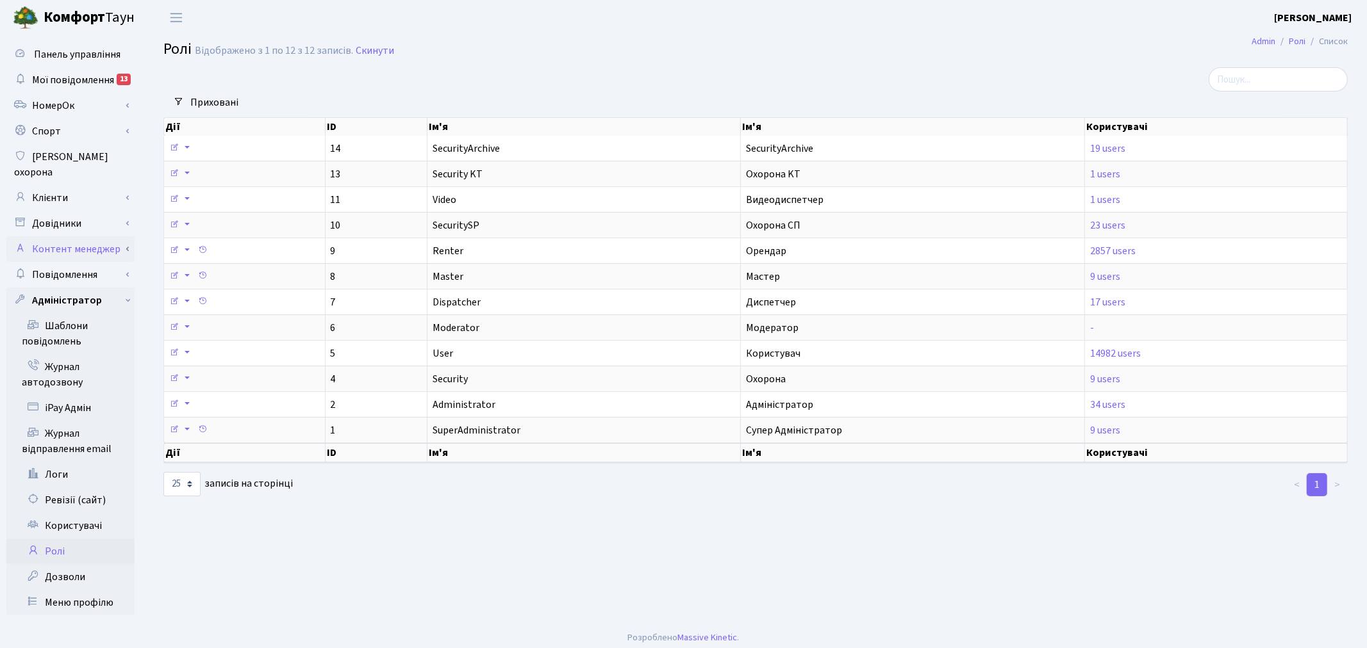
click at [133, 236] on link "Контент менеджер" at bounding box center [70, 249] width 128 height 26
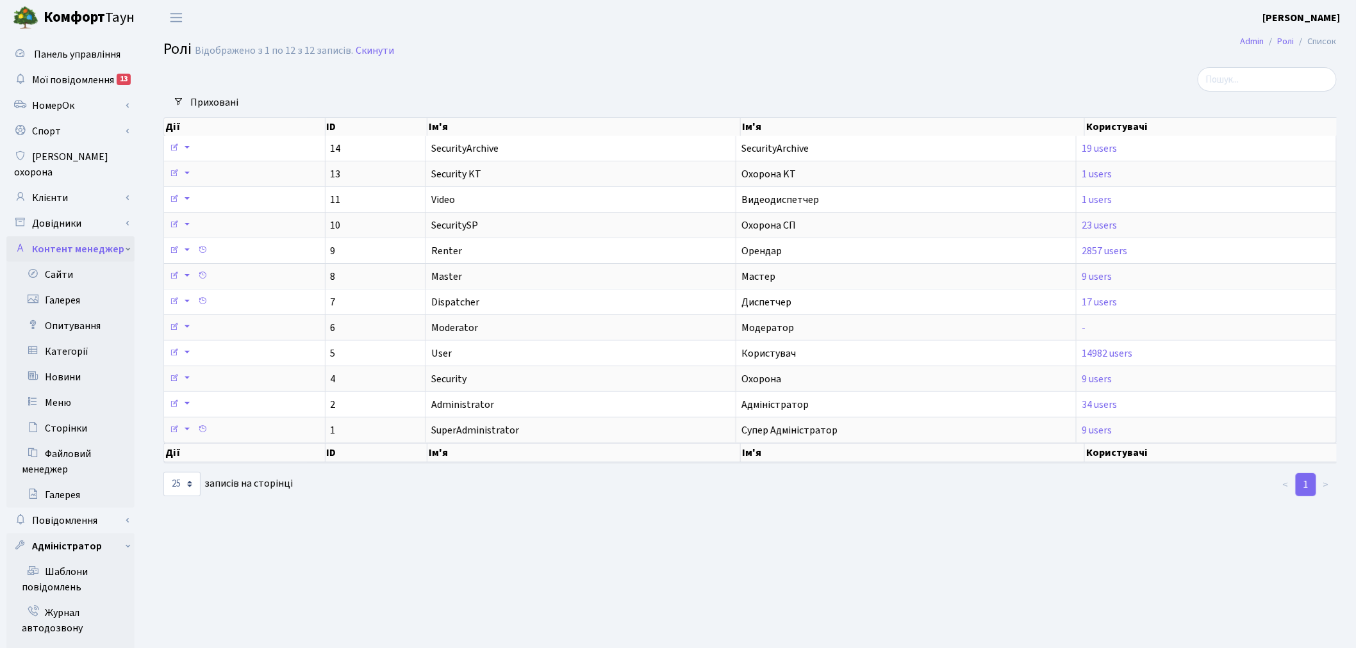
click at [129, 236] on link "Контент менеджер" at bounding box center [70, 249] width 128 height 26
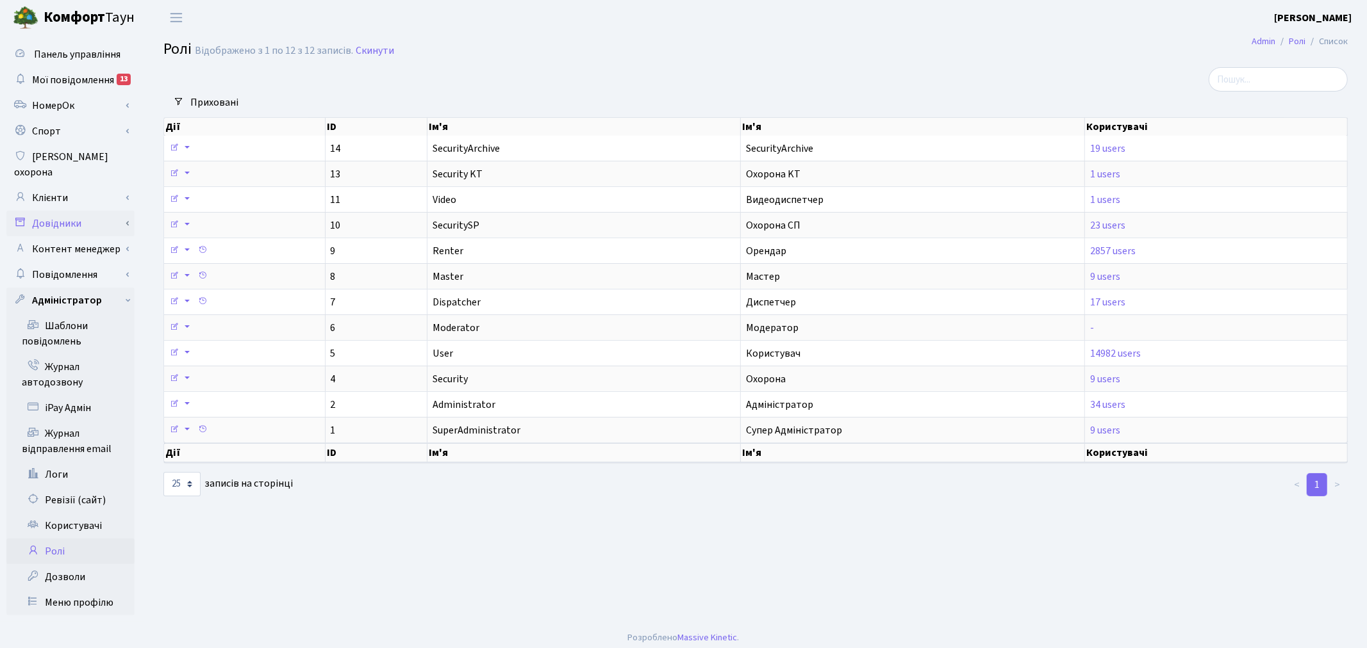
click at [129, 211] on link "Довідники" at bounding box center [70, 224] width 128 height 26
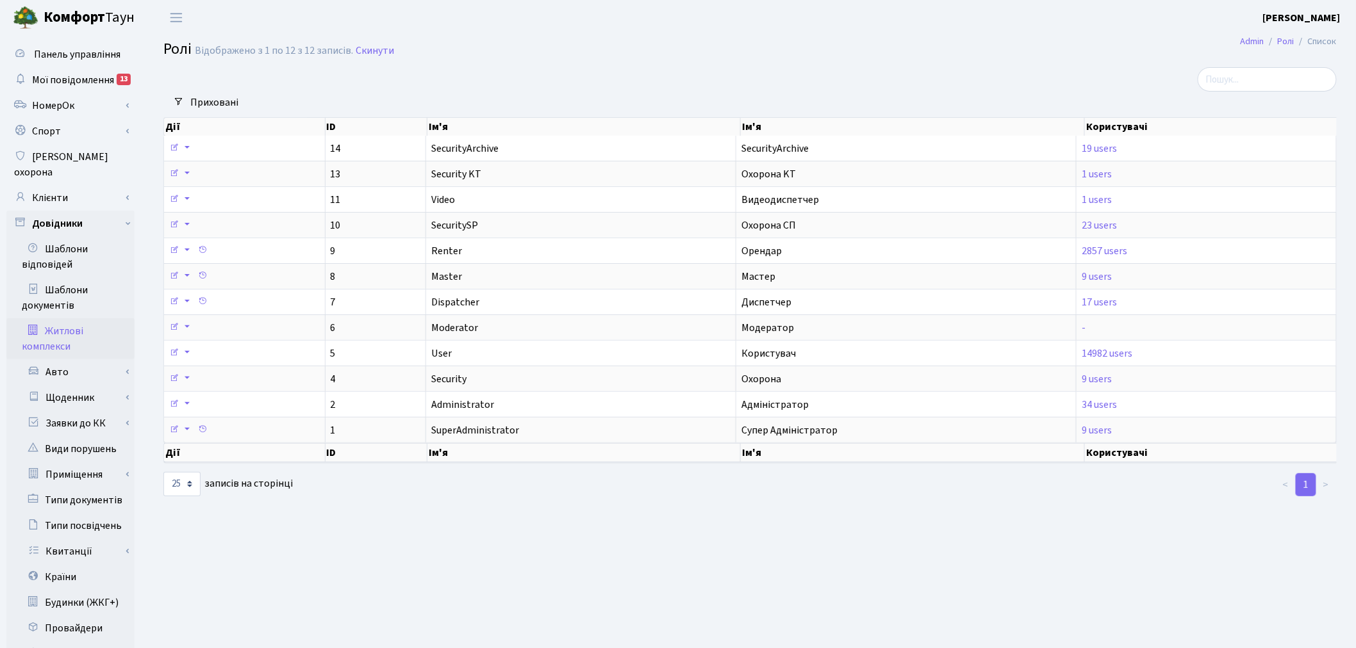
click at [82, 331] on link "Житлові комплекси" at bounding box center [70, 338] width 128 height 41
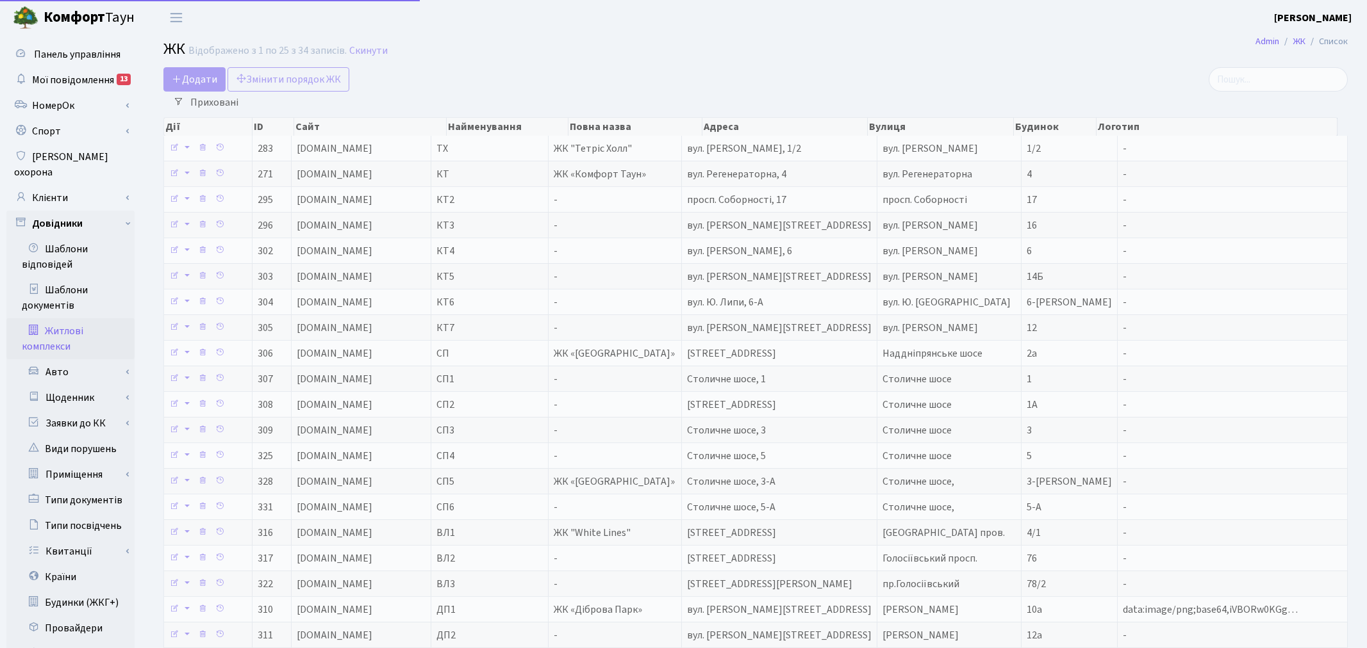
select select "25"
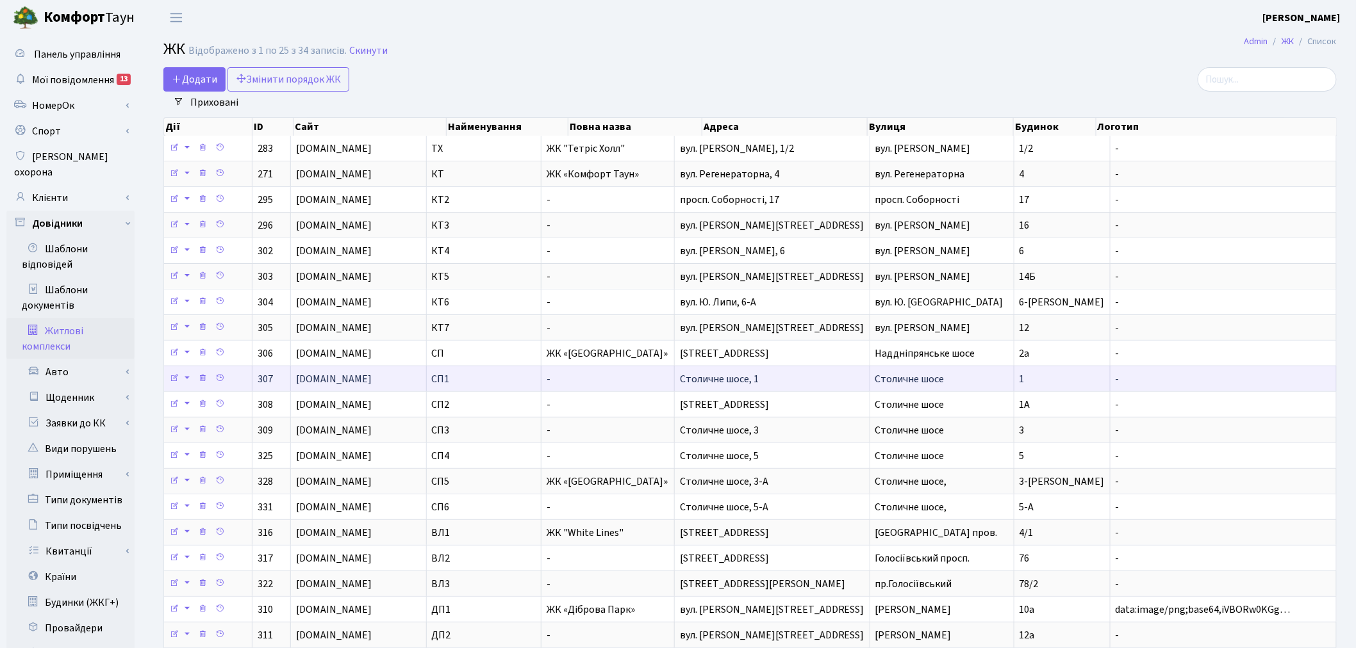
click at [754, 384] on span "Столичне шосе, 1" at bounding box center [719, 379] width 79 height 14
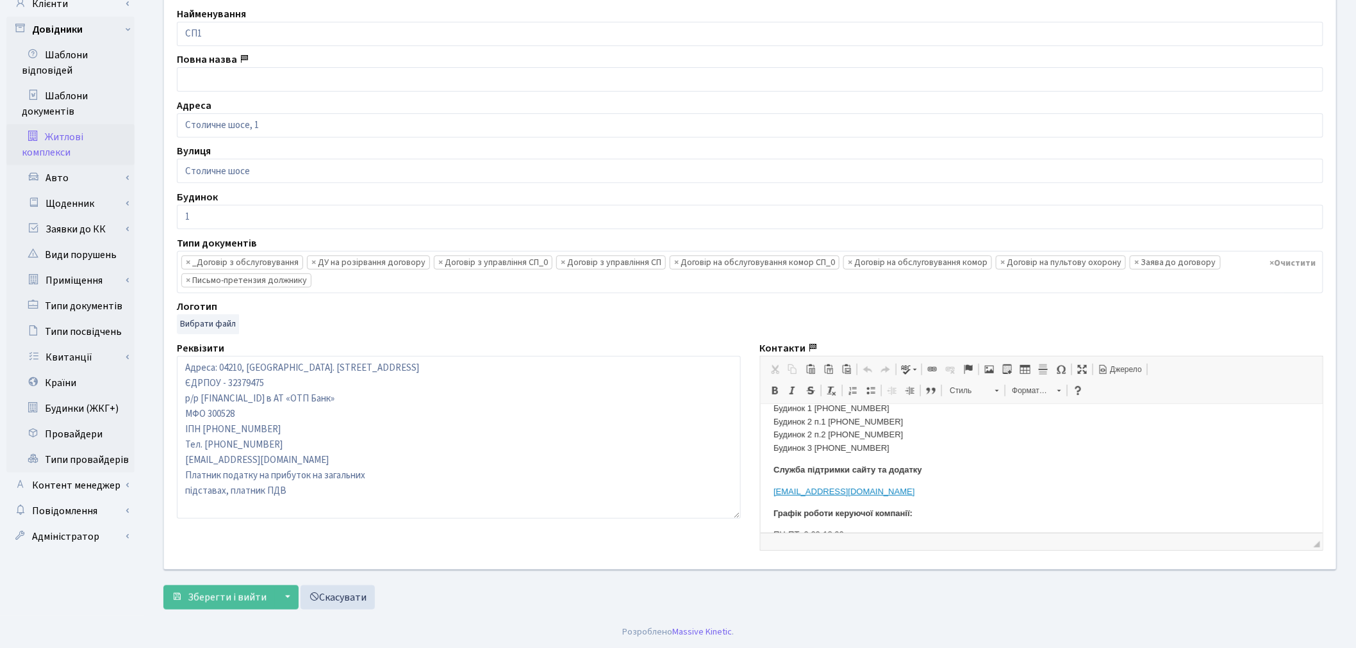
scroll to position [213, 0]
click at [917, 449] on p "Будинок 1 [PHONE_NUMBER] Будинок 2 п.1 [PHONE_NUMBER] Будинок 2 п.2 [PHONE_NUMB…" at bounding box center [1041, 425] width 537 height 53
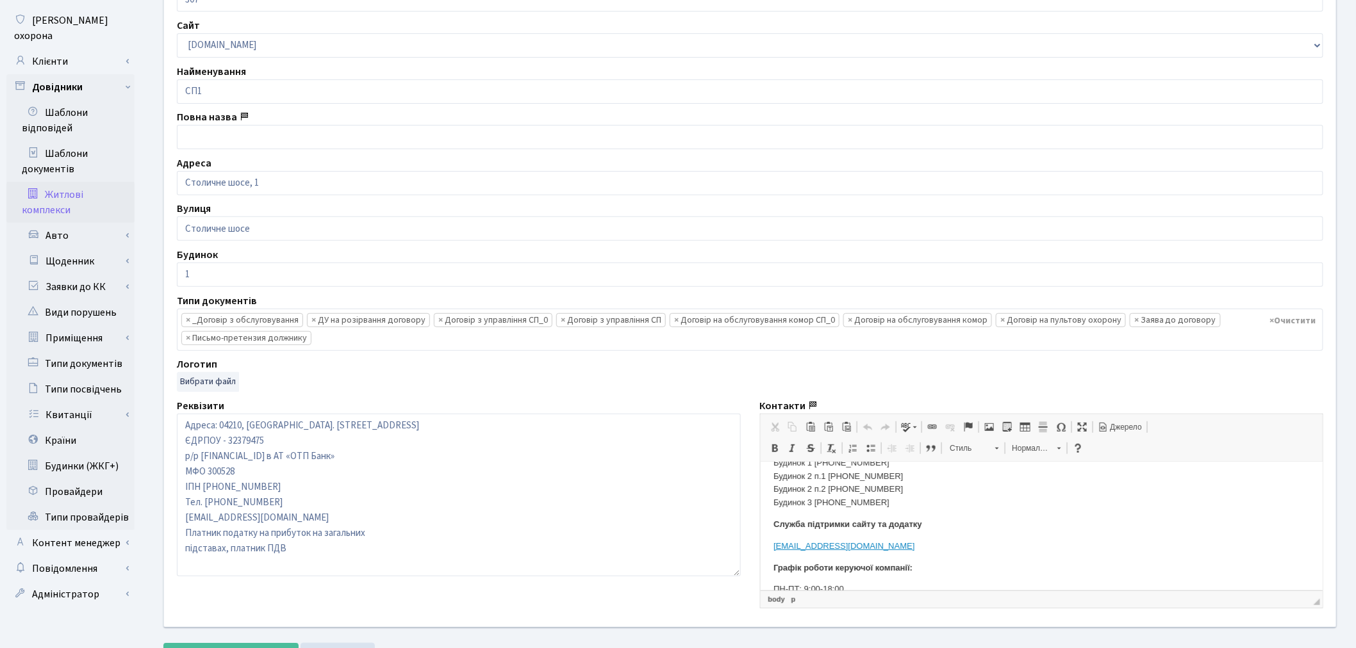
scroll to position [142, 0]
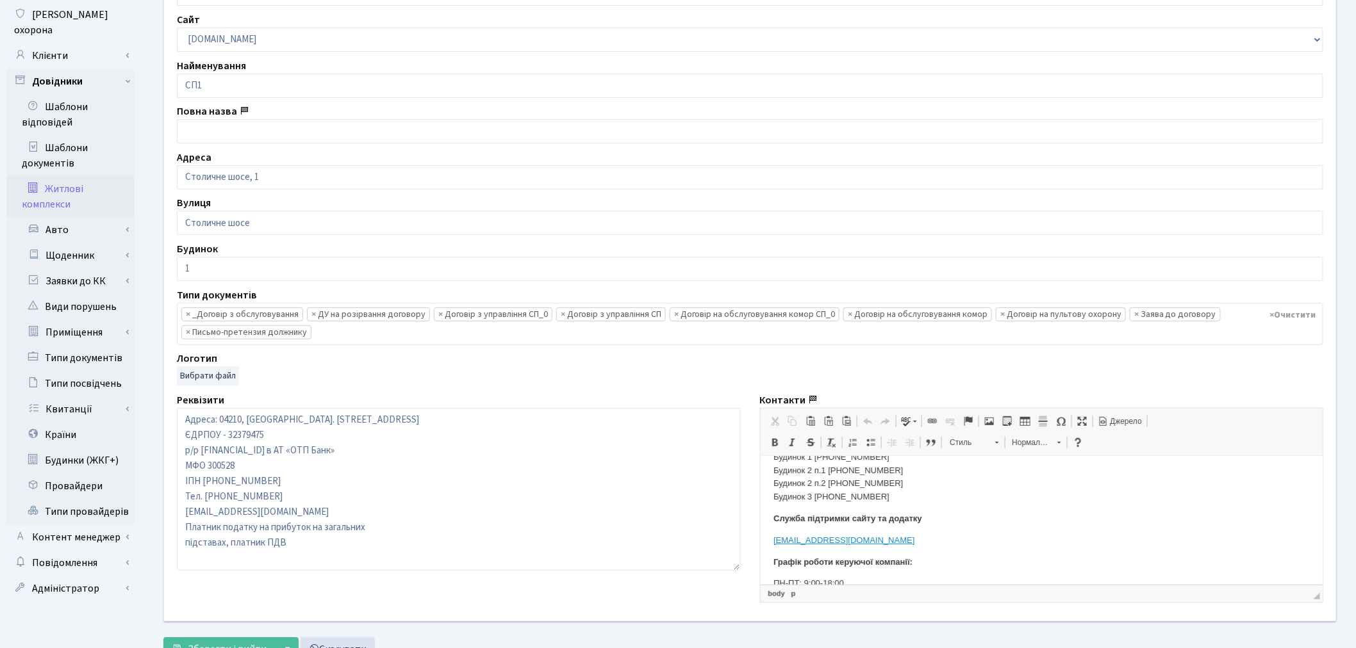
click at [942, 495] on p "Будинок 1 [PHONE_NUMBER] Будинок 2 п.1 [PHONE_NUMBER] Будинок 2 п.2 [PHONE_NUMB…" at bounding box center [1041, 476] width 537 height 53
click at [893, 551] on p "Будинок 1 [PHONE_NUMBER] Будинок 2 п.1 [PHONE_NUMBER] Будинок 2 п.2 [PHONE_NUMB…" at bounding box center [1041, 531] width 537 height 53
click at [889, 549] on p "Будинок 1 [PHONE_NUMBER] Будинок 2 п.1 [PHONE_NUMBER] Будинок 2 п.2 [PHONE_NUMB…" at bounding box center [1041, 531] width 537 height 53
click at [769, 573] on html "Керуюча компанія ЖК «[GEOGRAPHIC_DATA]» Адміністрація [PHONE_NUMBER] [EMAIL_ADD…" at bounding box center [1041, 533] width 563 height 473
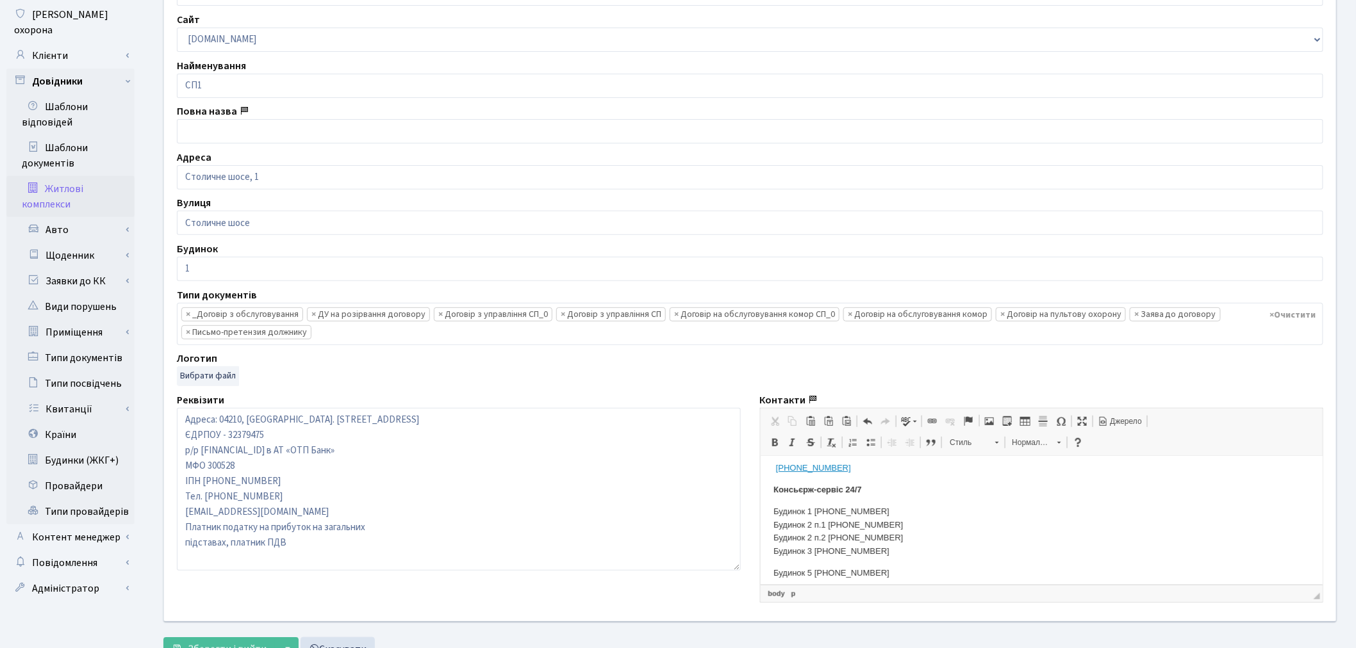
click at [963, 425] on span at bounding box center [968, 421] width 10 height 10
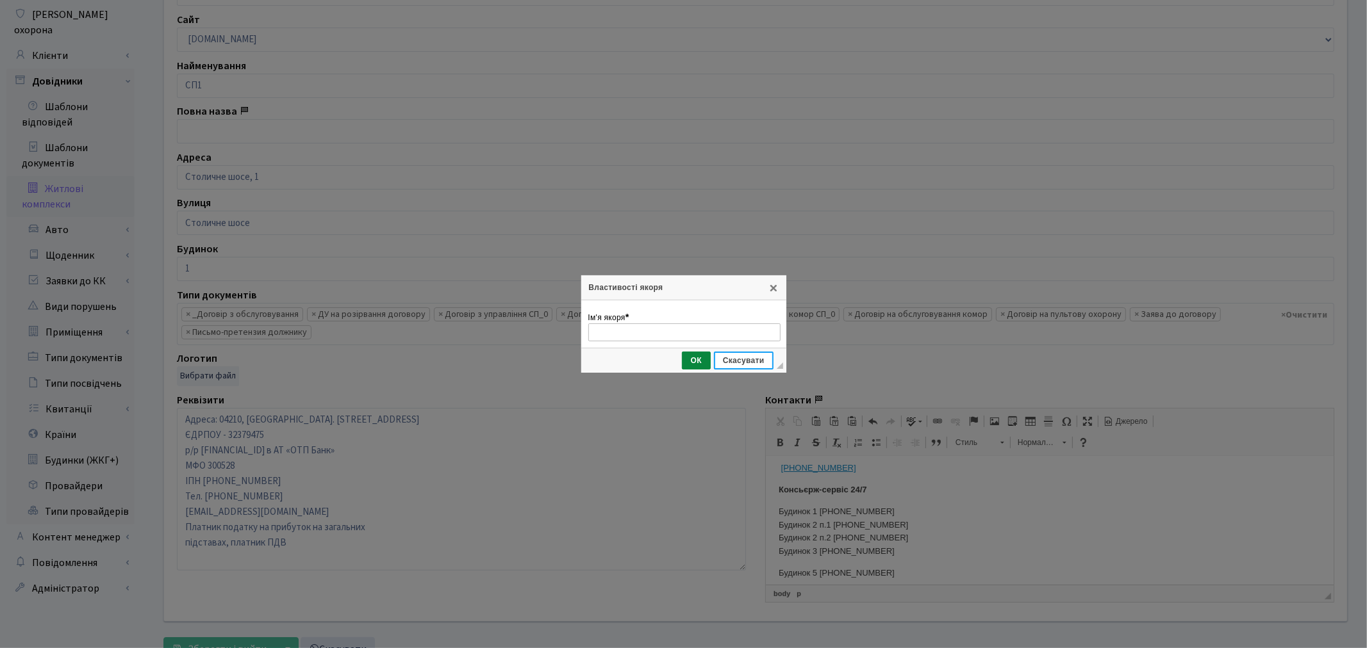
click at [761, 357] on span "Скасувати" at bounding box center [743, 360] width 57 height 9
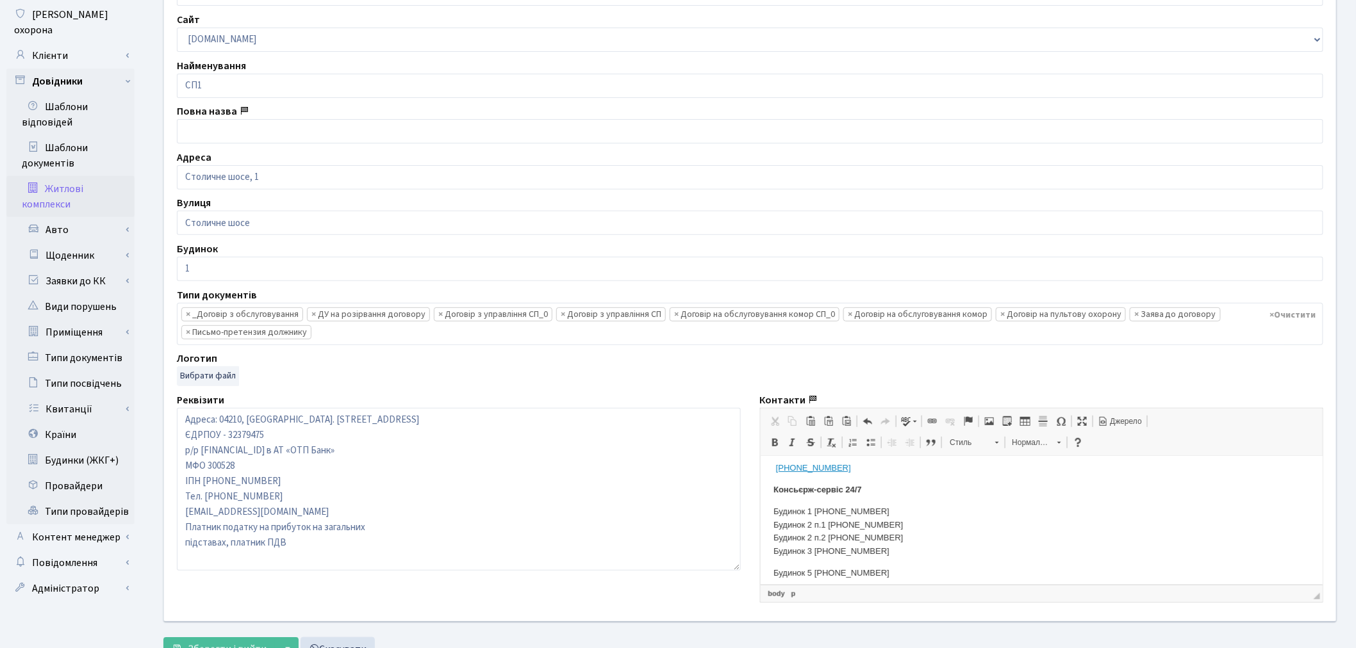
click at [773, 562] on body "Керуюча компанія ЖК «[GEOGRAPHIC_DATA]» Адміністрація [PHONE_NUMBER] [EMAIL_ADD…" at bounding box center [1041, 534] width 537 height 448
click at [917, 491] on body "Керуюча компанія ЖК «[GEOGRAPHIC_DATA]» Адміністрація [PHONE_NUMBER] [EMAIL_ADD…" at bounding box center [1041, 462] width 537 height 448
drag, startPoint x: 905, startPoint y: 539, endPoint x: 780, endPoint y: 524, distance: 126.4
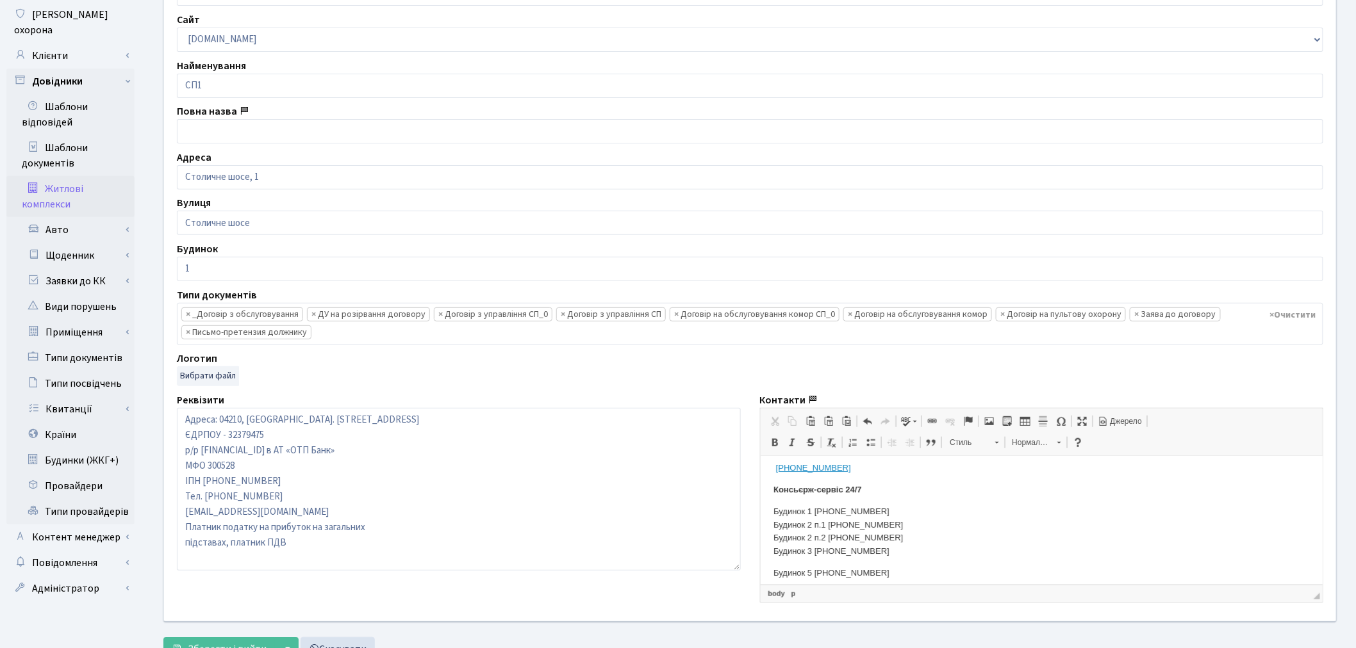
click at [764, 524] on html "Керуюча компанія ЖК «[GEOGRAPHIC_DATA]» Адміністрація [PHONE_NUMBER] [EMAIL_ADD…" at bounding box center [1041, 533] width 563 height 473
click at [803, 550] on span "Копіювати" at bounding box center [824, 552] width 49 height 19
copy p "Будинок 2 п.1 [PHONE_NUMBER] Будинок 2 п.2 [PHONE_NUMBER]"
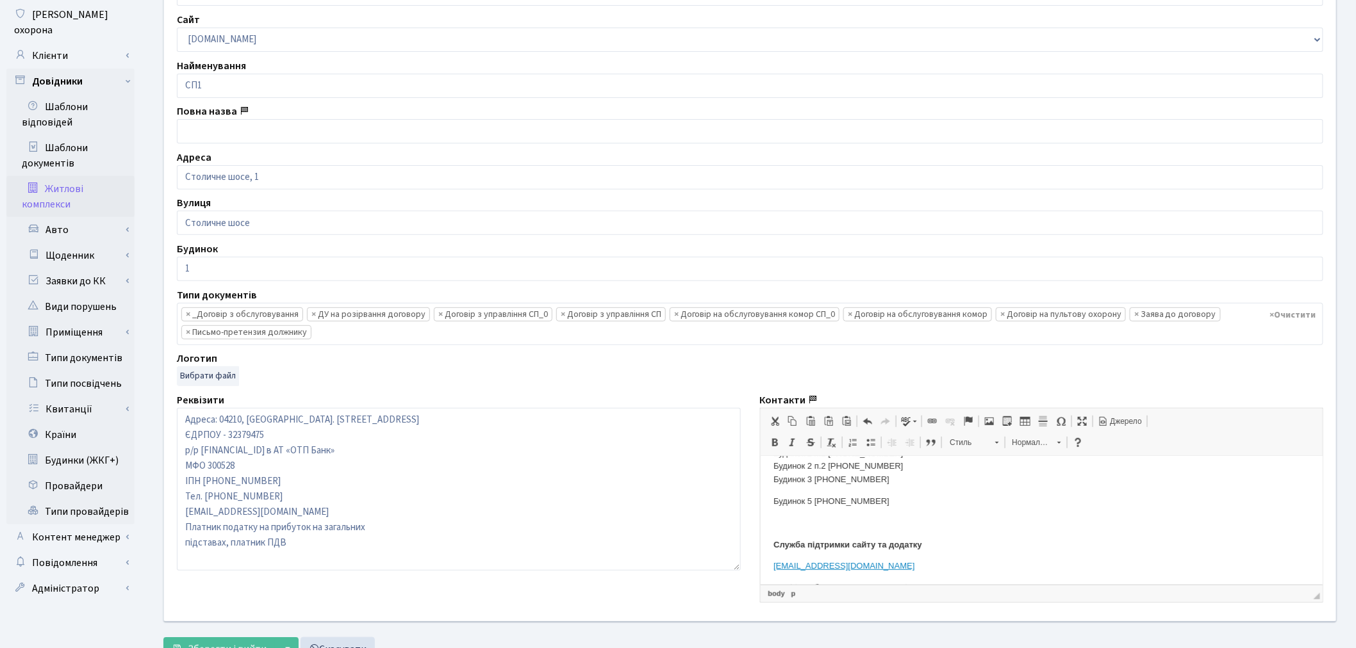
click at [901, 497] on p "Будинок 5 [PHONE_NUMBER]" at bounding box center [1041, 501] width 537 height 13
click at [811, 518] on p "Будинок 2 п.1 [PHONE_NUMBER] Будинок 2 п.2 [PHONE_NUMBER]" at bounding box center [1041, 529] width 537 height 27
drag, startPoint x: 898, startPoint y: 522, endPoint x: 860, endPoint y: 522, distance: 37.2
click at [860, 522] on p "Будинок 6 п.1 [PHONE_NUMBER] Будинок 2 п.2 [PHONE_NUMBER]" at bounding box center [1041, 529] width 537 height 27
click at [810, 534] on p "Будинок 6 п.1 [PHONE_NUMBER] Будинок 2 п.2 [PHONE_NUMBER]" at bounding box center [1041, 529] width 537 height 27
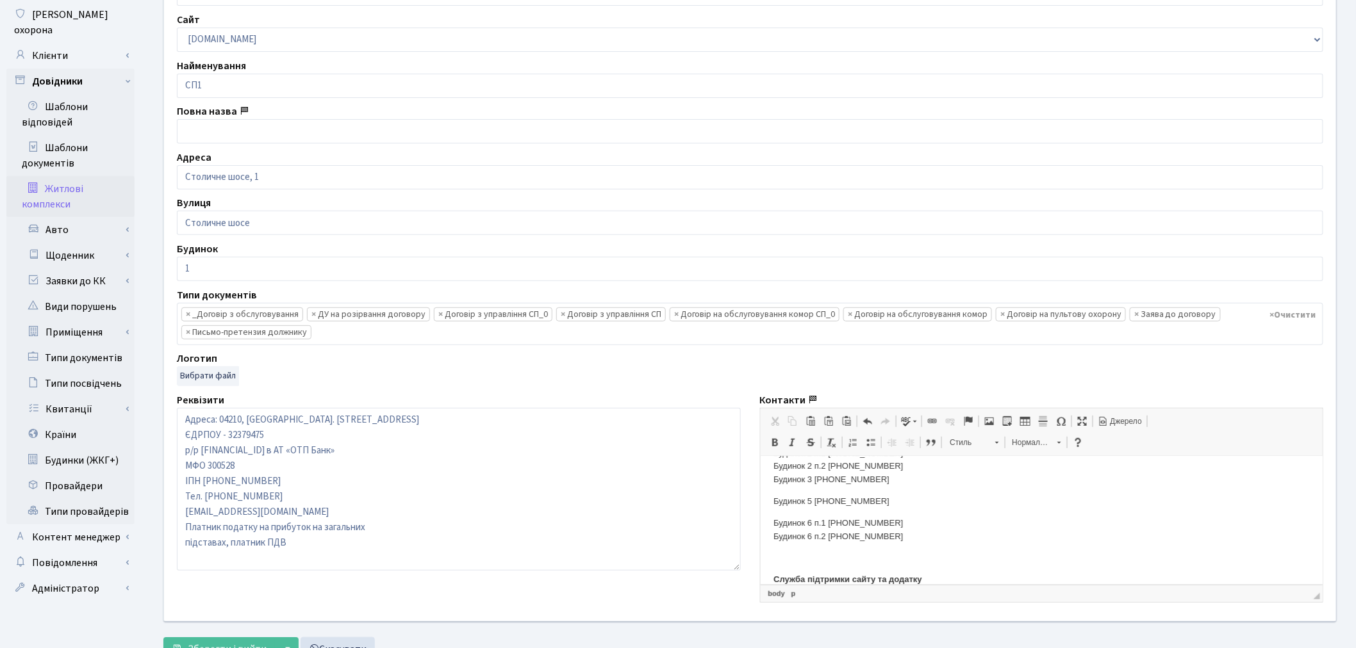
drag, startPoint x: 898, startPoint y: 535, endPoint x: 884, endPoint y: 536, distance: 14.1
click at [884, 536] on p "Будинок 6 п.1 [PHONE_NUMBER] Будинок 6 п.2 [PHONE_NUMBER]" at bounding box center [1041, 529] width 537 height 27
click at [890, 523] on p "Будинок 6 п.1 [PHONE_NUMBER] Будинок 6 п.2 [PHONE_NUMBER]" at bounding box center [1041, 529] width 537 height 27
click at [810, 512] on body "Керуюча компанія ЖК «[GEOGRAPHIC_DATA]» Адміністрація [PHONE_NUMBER] [EMAIL_ADD…" at bounding box center [1041, 479] width 537 height 483
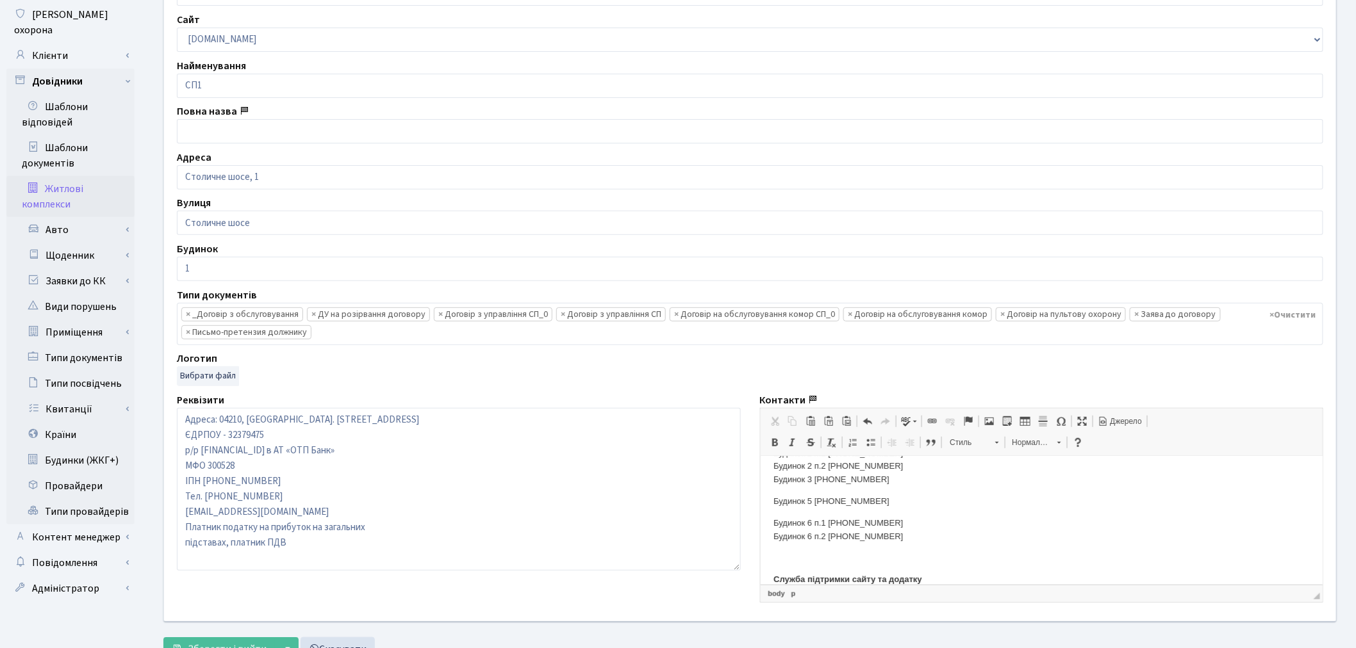
click at [770, 544] on html "Керуюча компанія ЖК «[GEOGRAPHIC_DATA]» Адміністрація [PHONE_NUMBER] [EMAIL_ADD…" at bounding box center [1041, 480] width 563 height 509
drag, startPoint x: 891, startPoint y: 523, endPoint x: 766, endPoint y: 527, distance: 125.7
click at [766, 527] on html "Керуюча компанія ЖК «[GEOGRAPHIC_DATA]» Адміністрація [PHONE_NUMBER] [EMAIL_ADD…" at bounding box center [1041, 480] width 563 height 509
click at [805, 550] on span "Копіювати" at bounding box center [817, 552] width 49 height 19
copy p "Будинок 6 п.1 [PHONE_NUMBER]"
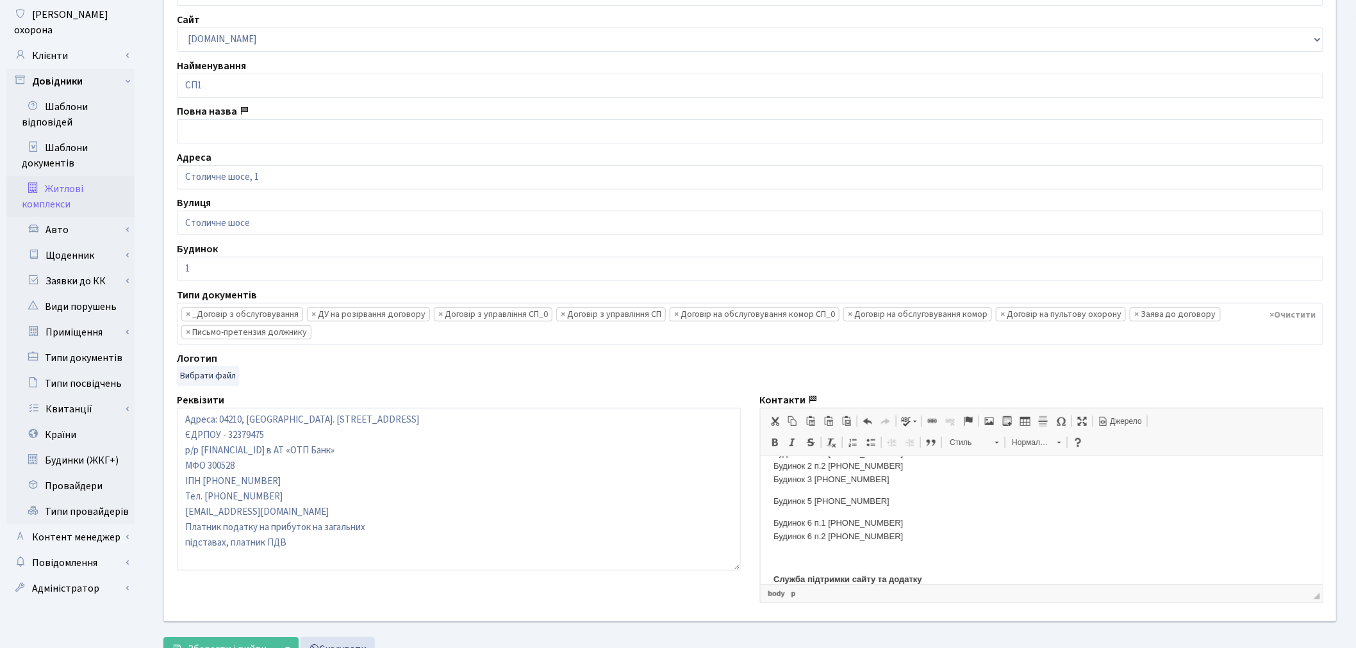
click at [773, 511] on body "Керуюча компанія ЖК «[GEOGRAPHIC_DATA]» Адміністрація [PHONE_NUMBER] [EMAIL_ADD…" at bounding box center [1041, 479] width 537 height 483
click at [1000, 445] on link "Стиль" at bounding box center [973, 443] width 64 height 18
click at [914, 424] on link "Перефірка орфографії по мірі набору" at bounding box center [909, 421] width 22 height 17
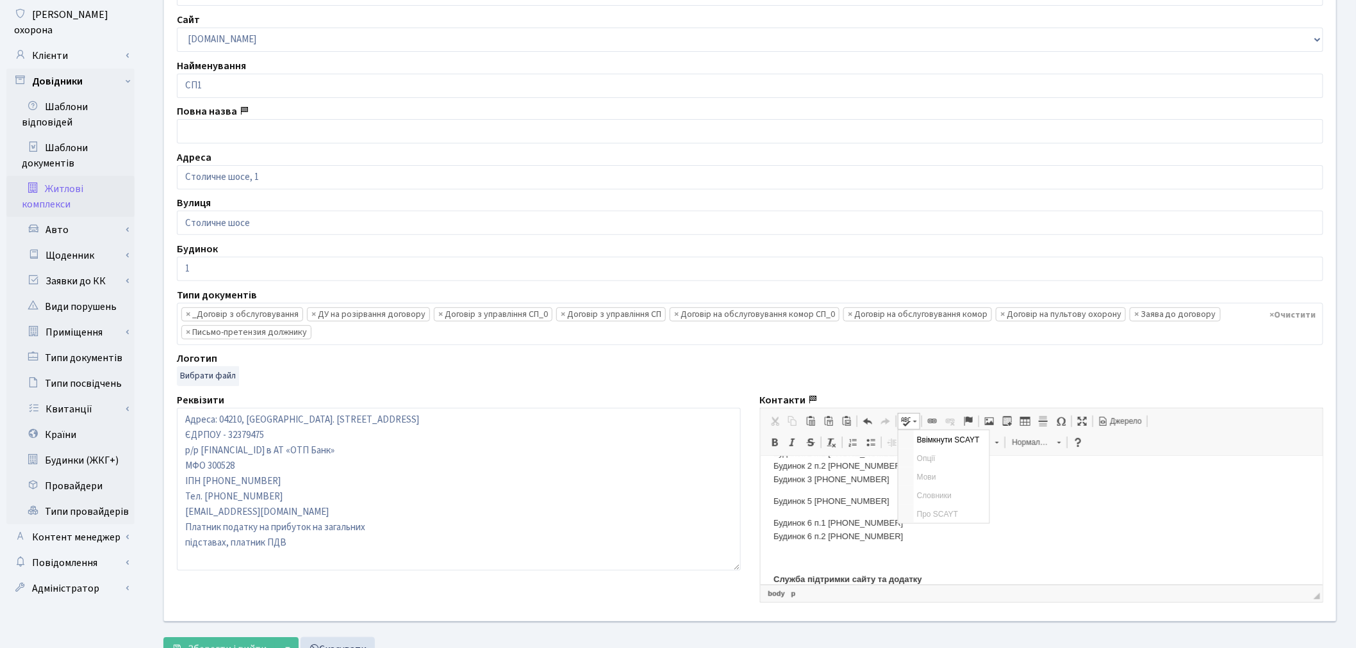
click at [914, 424] on link "Перефірка орфографії по мірі набору" at bounding box center [909, 421] width 22 height 17
click at [827, 490] on p at bounding box center [1041, 486] width 537 height 13
click at [821, 499] on body "Керуюча компанія ЖК «[GEOGRAPHIC_DATA]» Адміністрація [PHONE_NUMBER] [EMAIL_ADD…" at bounding box center [1041, 639] width 537 height 483
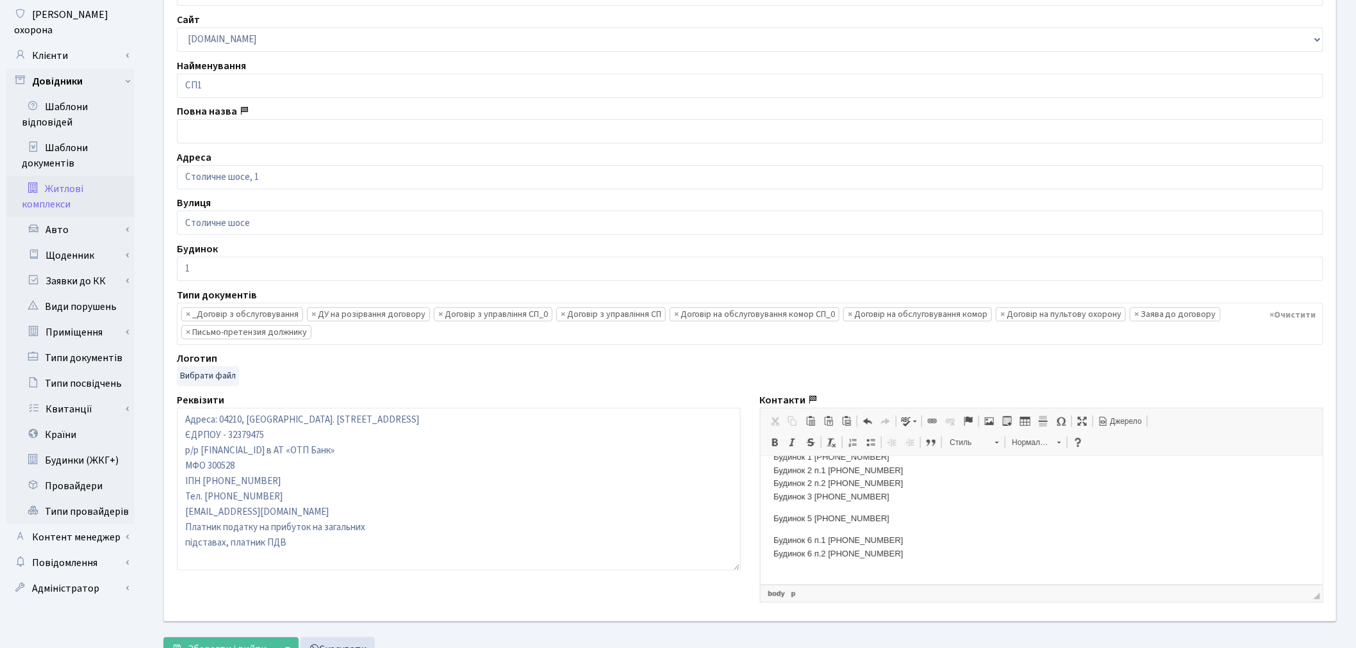
click at [835, 504] on body "Керуюча компанія ЖК «[GEOGRAPHIC_DATA]» Адміністрація [PHONE_NUMBER] [EMAIL_ADD…" at bounding box center [1041, 497] width 537 height 483
click at [773, 523] on p "Будинок 5 [PHONE_NUMBER]" at bounding box center [1041, 518] width 537 height 13
click at [776, 529] on body "Керуюча компанія ЖК «[GEOGRAPHIC_DATA]» Адміністрація [PHONE_NUMBER] [EMAIL_ADD…" at bounding box center [1041, 497] width 537 height 483
drag, startPoint x: 900, startPoint y: 554, endPoint x: 773, endPoint y: 514, distance: 132.7
click at [773, 514] on body "Керуюча компанія ЖК «[GEOGRAPHIC_DATA]» Адміністрація [PHONE_NUMBER] [EMAIL_ADD…" at bounding box center [1041, 497] width 537 height 483
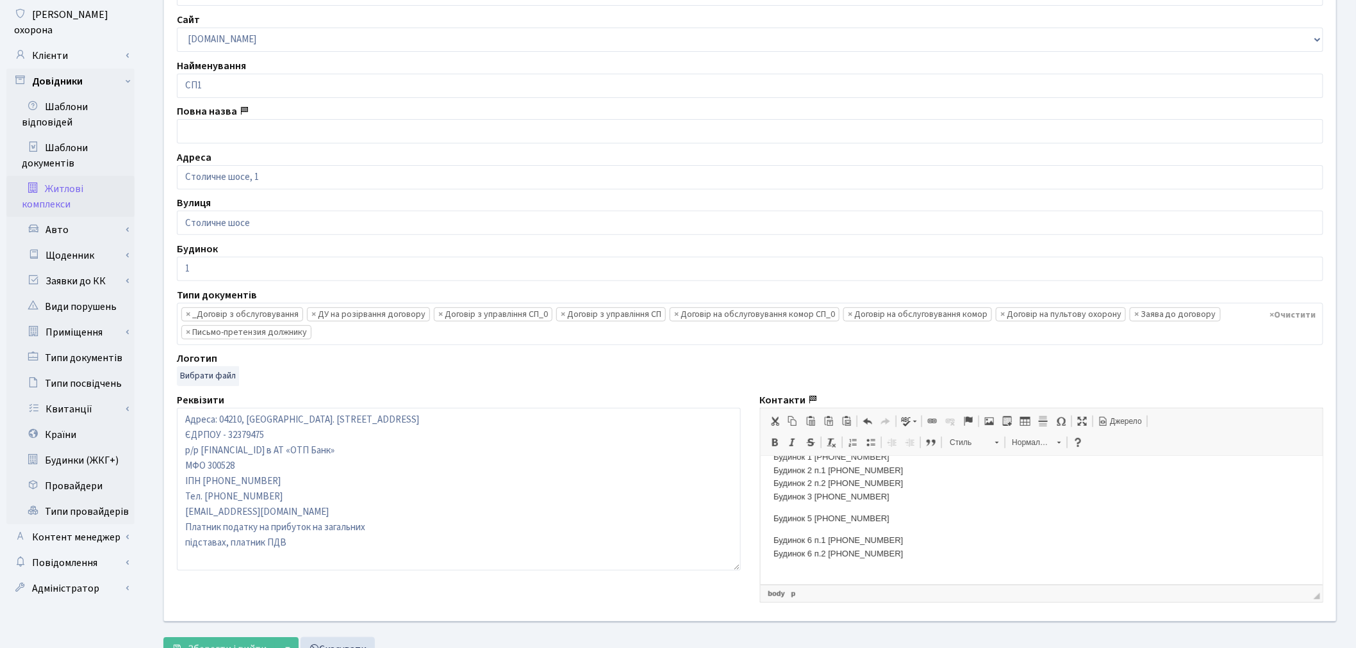
click at [1320, 600] on span "◢ Шлях body p" at bounding box center [1042, 593] width 563 height 17
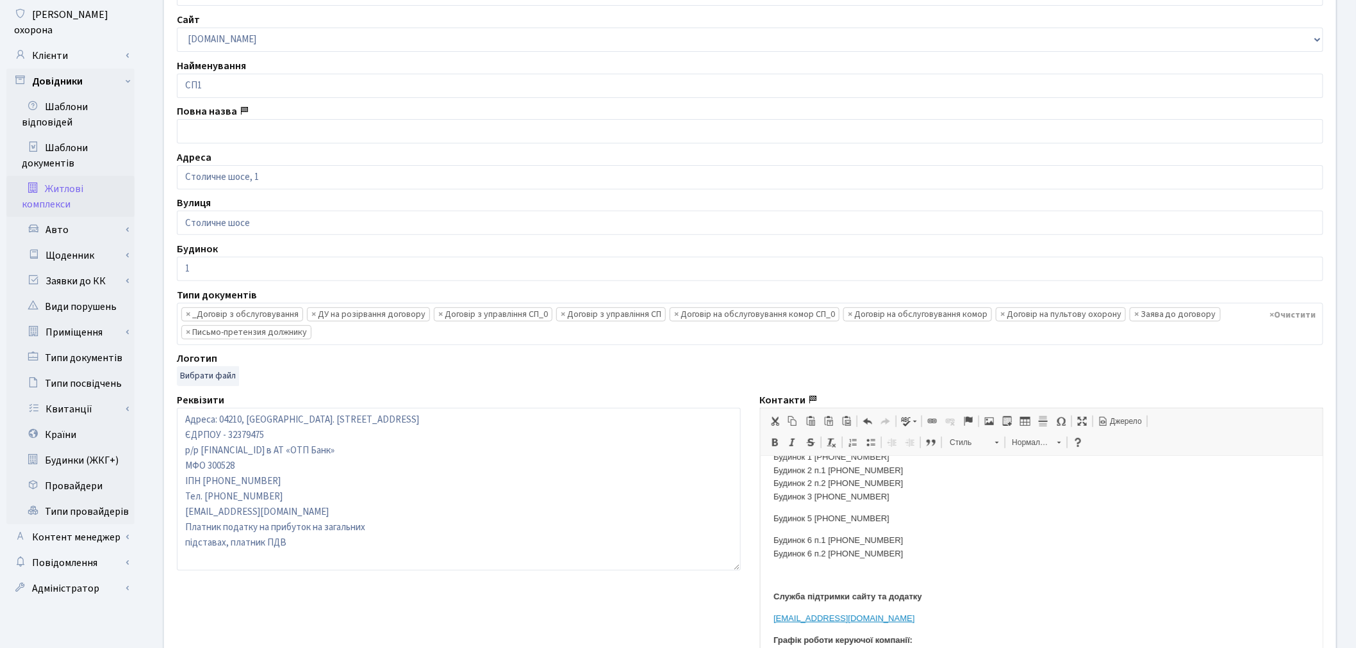
drag, startPoint x: 1315, startPoint y: 597, endPoint x: 1321, endPoint y: 682, distance: 84.8
click at [1321, 648] on html "[PERSON_NAME] [PERSON_NAME] Мій обліковий запис Вийти Панель управління Мої пов…" at bounding box center [678, 317] width 1356 height 919
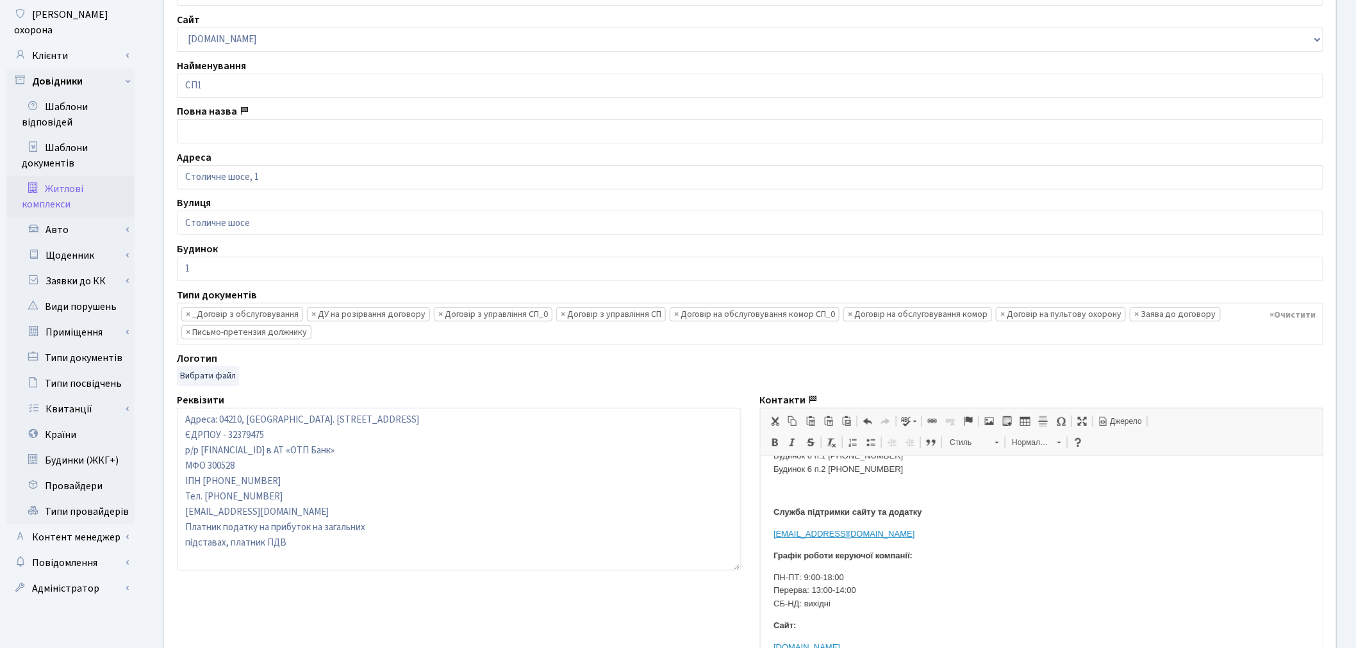
scroll to position [304, 0]
click at [932, 493] on body "Керуюча компанія ЖК «[GEOGRAPHIC_DATA]» Адміністрація [PHONE_NUMBER] [EMAIL_ADD…" at bounding box center [1041, 406] width 537 height 483
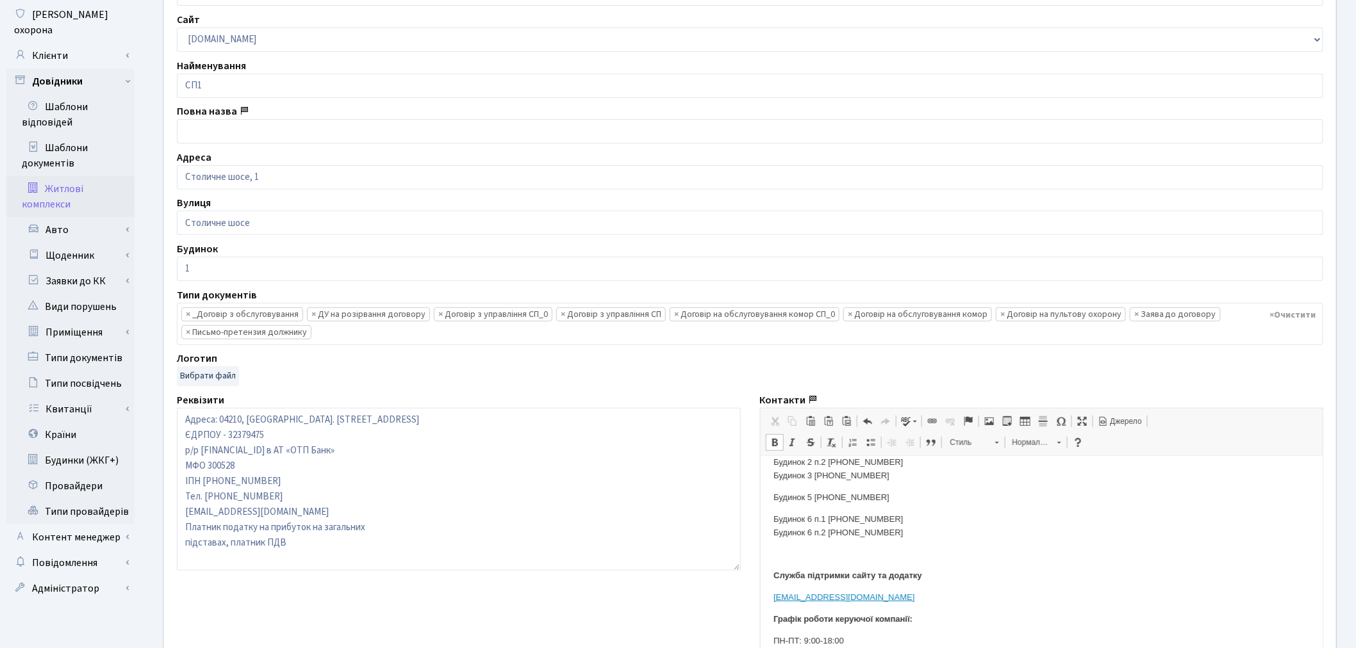
scroll to position [233, 0]
click at [867, 564] on body "Керуюча компанія ЖК «[GEOGRAPHIC_DATA]» Адміністрація [PHONE_NUMBER] [EMAIL_ADD…" at bounding box center [1041, 477] width 537 height 483
click at [876, 541] on body "Керуюча компанія ЖК «[GEOGRAPHIC_DATA]» Адміністрація [PHONE_NUMBER] [EMAIL_ADD…" at bounding box center [1041, 477] width 537 height 483
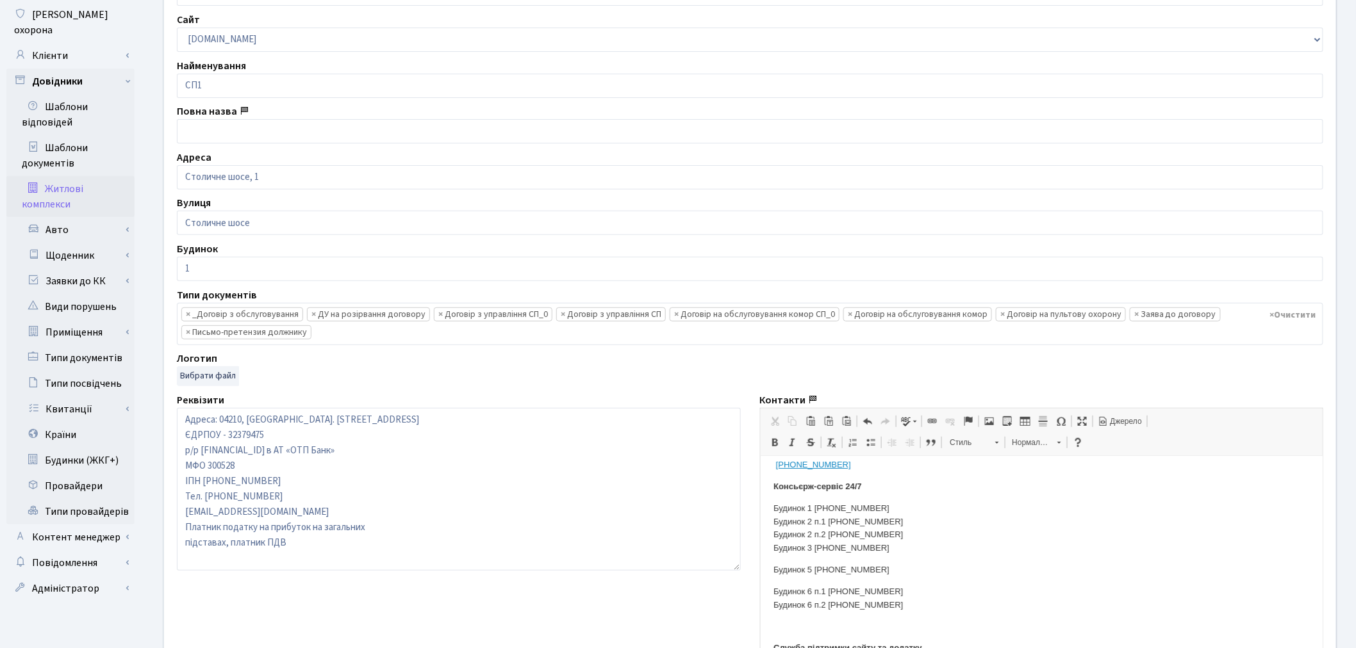
scroll to position [161, 0]
click at [843, 561] on body "Керуюча компанія ЖК «[GEOGRAPHIC_DATA]» Адміністрація [PHONE_NUMBER] [EMAIL_ADD…" at bounding box center [1041, 549] width 537 height 483
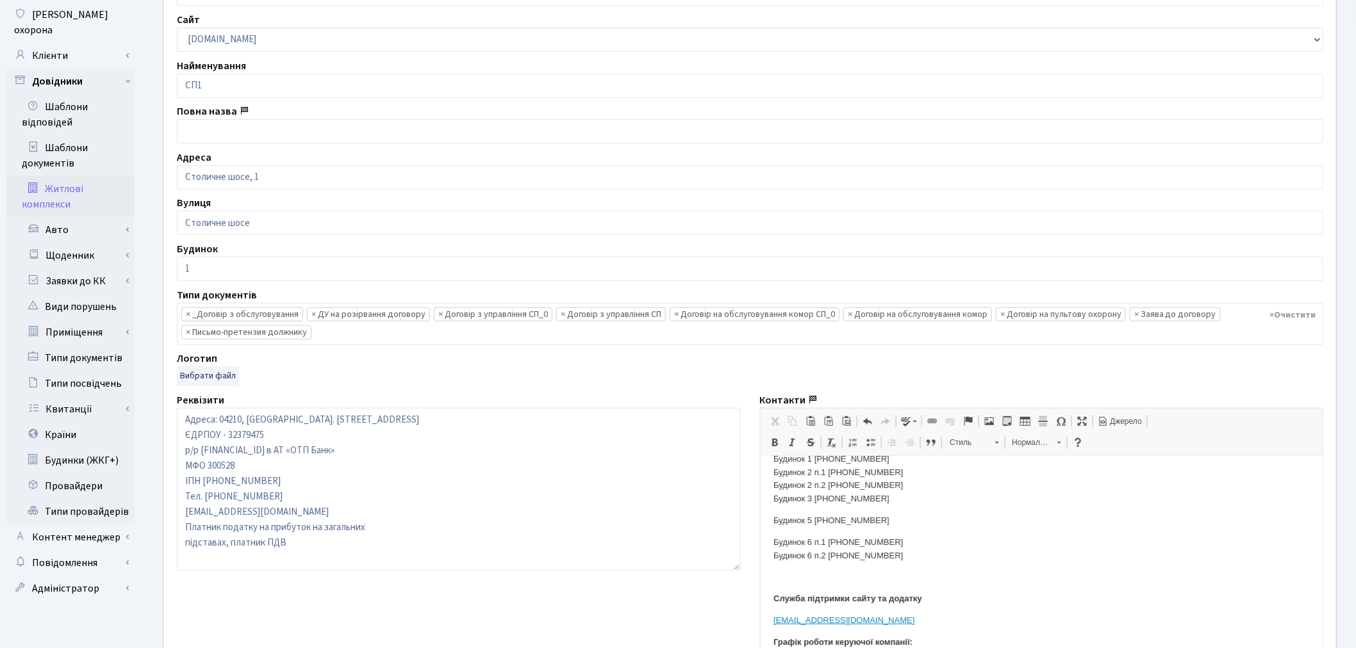
scroll to position [213, 0]
click at [841, 562] on body "Керуюча компанія ЖК «[GEOGRAPHIC_DATA]» Адміністрація [PHONE_NUMBER] [EMAIL_ADD…" at bounding box center [1041, 497] width 537 height 483
click at [834, 521] on p "Будинок 5 [PHONE_NUMBER]" at bounding box center [1041, 518] width 537 height 13
click at [833, 525] on body "Керуюча компанія ЖК «[GEOGRAPHIC_DATA]» Адміністрація [PHONE_NUMBER] [EMAIL_ADD…" at bounding box center [1041, 486] width 537 height 461
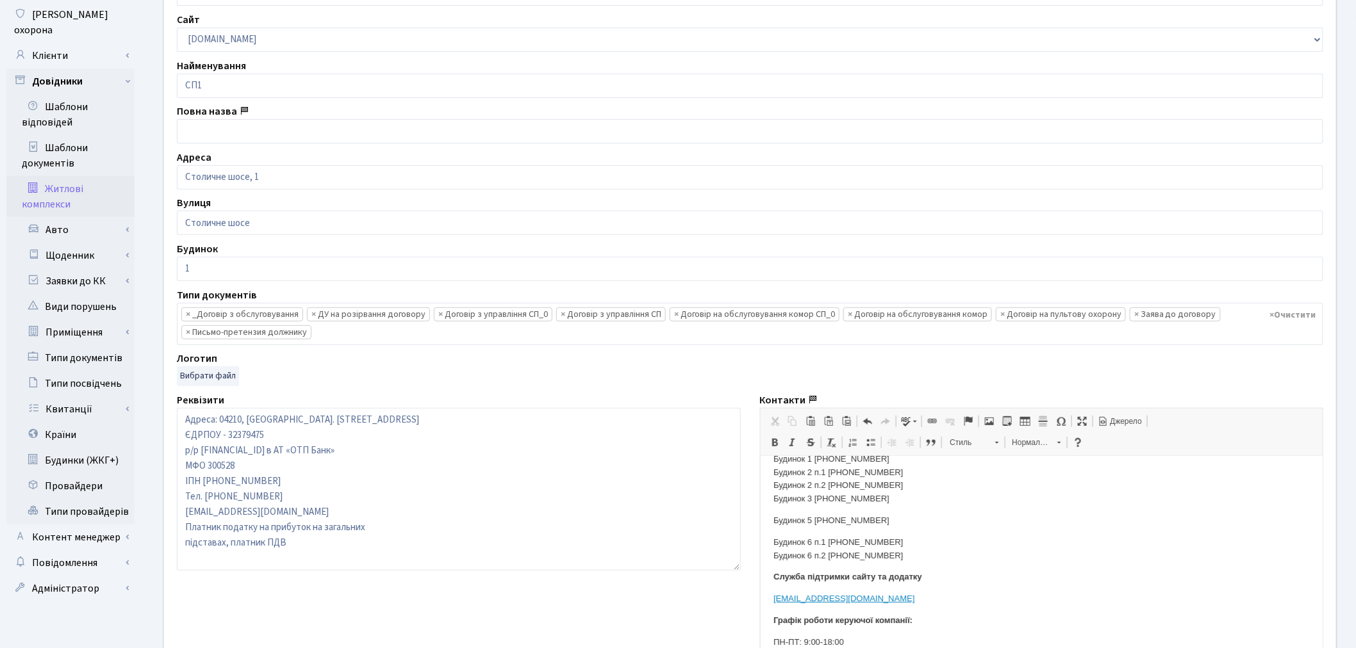
drag, startPoint x: 910, startPoint y: 554, endPoint x: 762, endPoint y: 516, distance: 153.2
click at [762, 516] on html "Керуюча компанія ЖК «[GEOGRAPHIC_DATA]» Адміністрація [PHONE_NUMBER] [EMAIL_ADD…" at bounding box center [1041, 488] width 563 height 487
click at [817, 544] on span "Копіювати" at bounding box center [822, 550] width 49 height 19
copy body "Будинок 5 [PHONE_NUMBER] Будинок 6 п.1 [PHONE_NUMBER] Будинок 6 п.2 [PHONE_NUMB…"
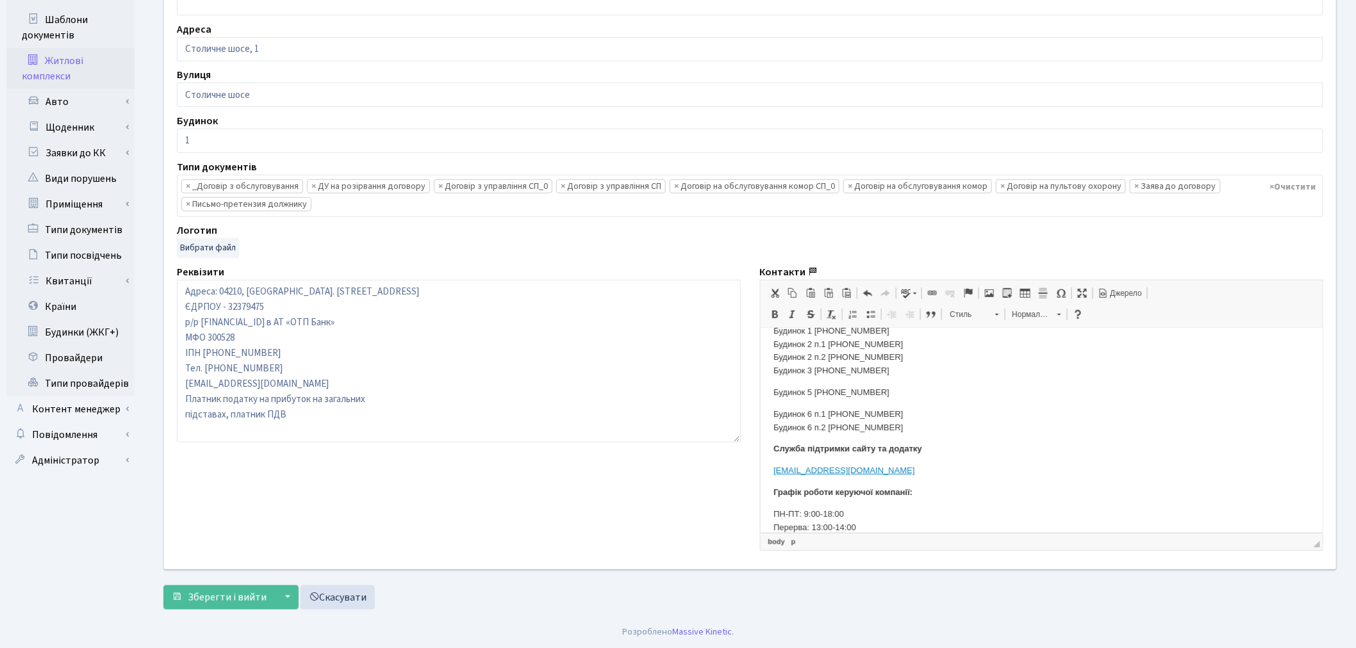
click at [884, 428] on p "Будинок 6 п.1 [PHONE_NUMBER] Будинок 6 п.2 [PHONE_NUMBER]" at bounding box center [1041, 420] width 537 height 27
click at [848, 394] on p "Будинок 5 [PHONE_NUMBER]" at bounding box center [1041, 392] width 537 height 13
drag, startPoint x: 907, startPoint y: 434, endPoint x: 768, endPoint y: 391, distance: 144.9
click at [768, 391] on html "Керуюча компанія ЖК «[GEOGRAPHIC_DATA]» Адміністрація [PHONE_NUMBER] [EMAIL_ADD…" at bounding box center [1041, 360] width 563 height 487
click at [821, 418] on p "Будинок 6 п.1 [PHONE_NUMBER] Будинок 6 п.2 [PHONE_NUMBER]" at bounding box center [1041, 420] width 537 height 27
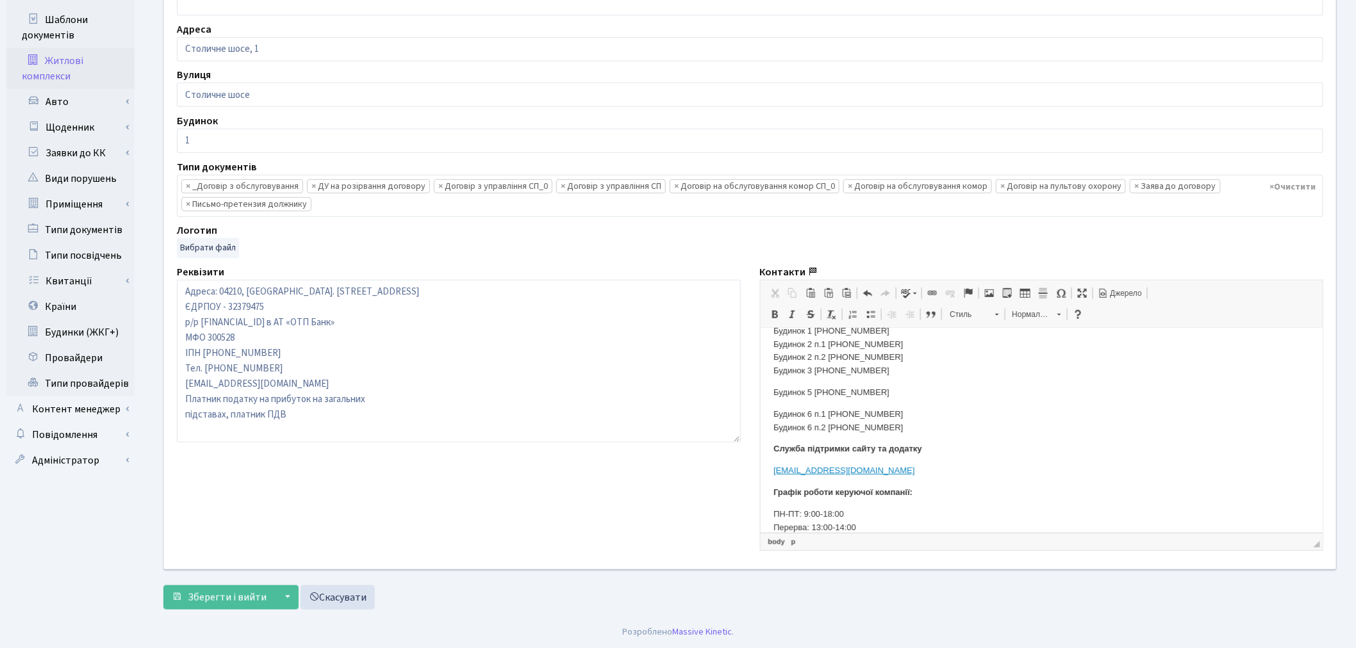
drag, startPoint x: 912, startPoint y: 425, endPoint x: 770, endPoint y: 352, distance: 159.6
click at [770, 352] on html "Керуюча компанія ЖК «[GEOGRAPHIC_DATA]» Адміністрація [PHONE_NUMBER] [EMAIL_ADD…" at bounding box center [1041, 360] width 563 height 487
click at [817, 381] on body "Керуюча компанія ЖК «[GEOGRAPHIC_DATA]» Адміністрація [PHONE_NUMBER] [EMAIL_ADD…" at bounding box center [1041, 359] width 537 height 461
click at [811, 383] on body "Керуюча компанія ЖК «[GEOGRAPHIC_DATA]» Адміністрація [PHONE_NUMBER] [EMAIL_ADD…" at bounding box center [1041, 359] width 537 height 461
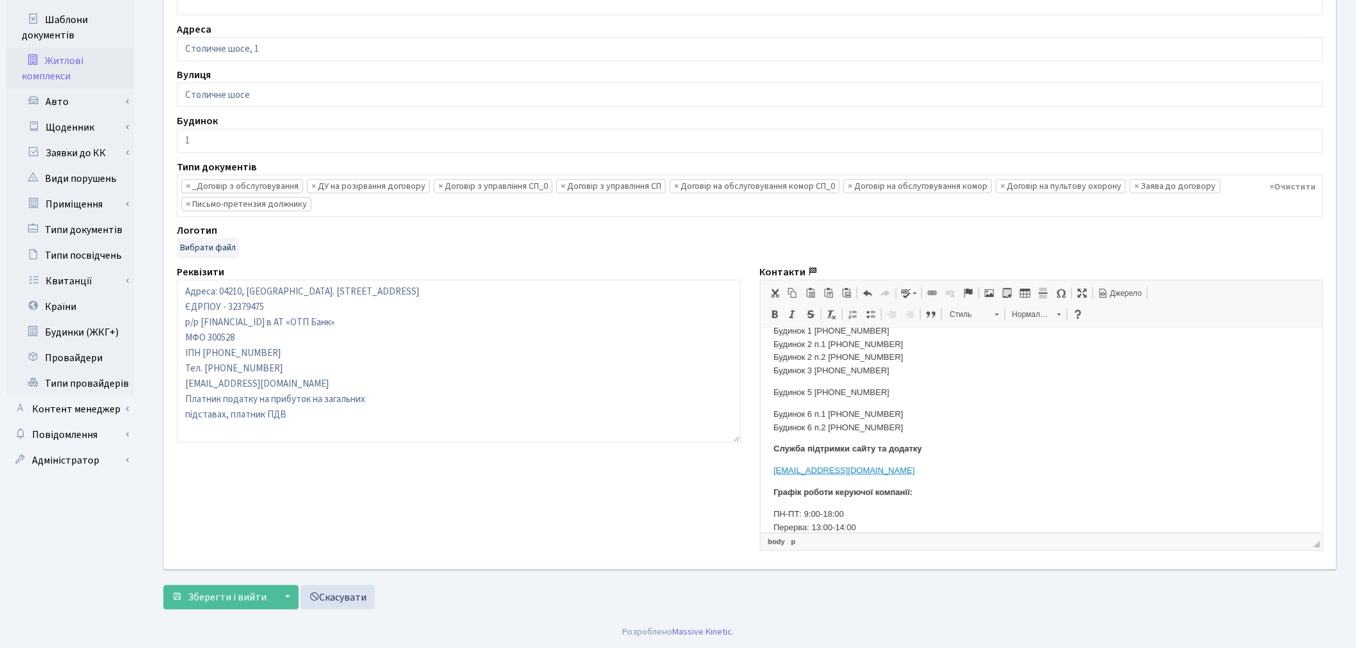
click at [811, 381] on body "Керуюча компанія ЖК «[GEOGRAPHIC_DATA]» Адміністрація [PHONE_NUMBER] [EMAIL_ADD…" at bounding box center [1041, 359] width 537 height 461
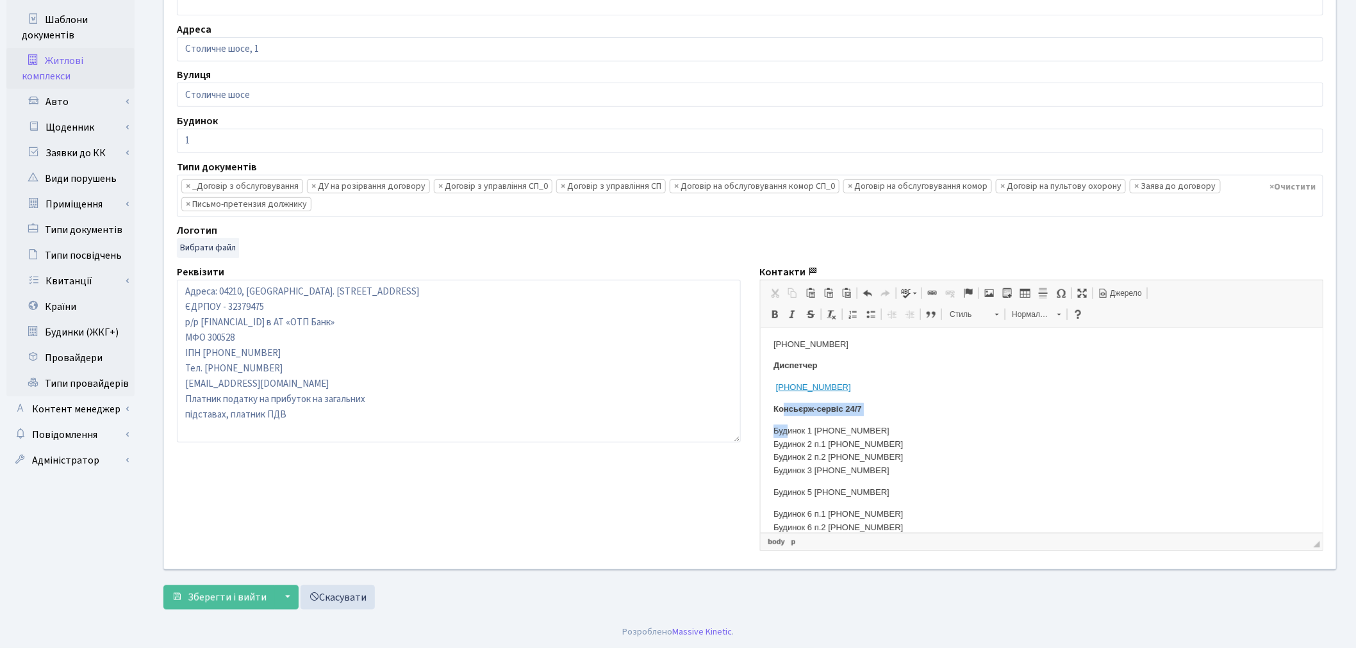
scroll to position [69, 0]
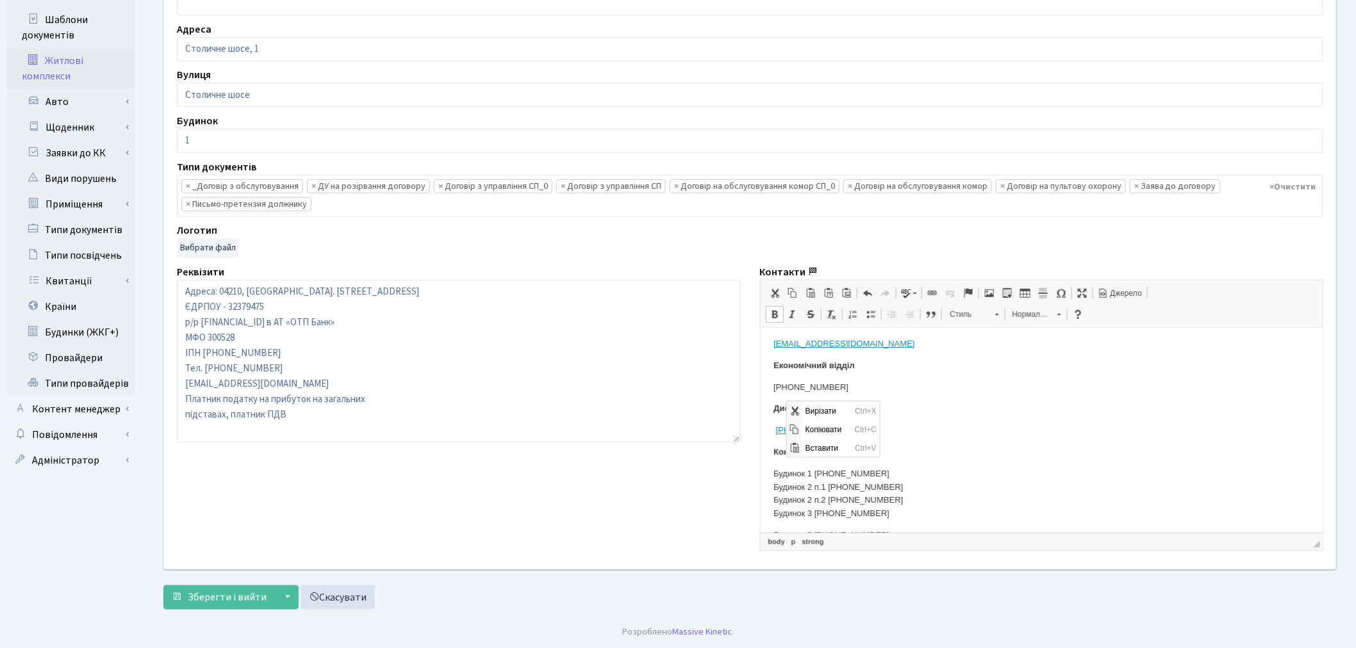
click at [855, 504] on p "Будинок 1 [PHONE_NUMBER] Будинок 2 п.1 [PHONE_NUMBER] Будинок 2 п.2 [PHONE_NUMB…" at bounding box center [1041, 493] width 537 height 53
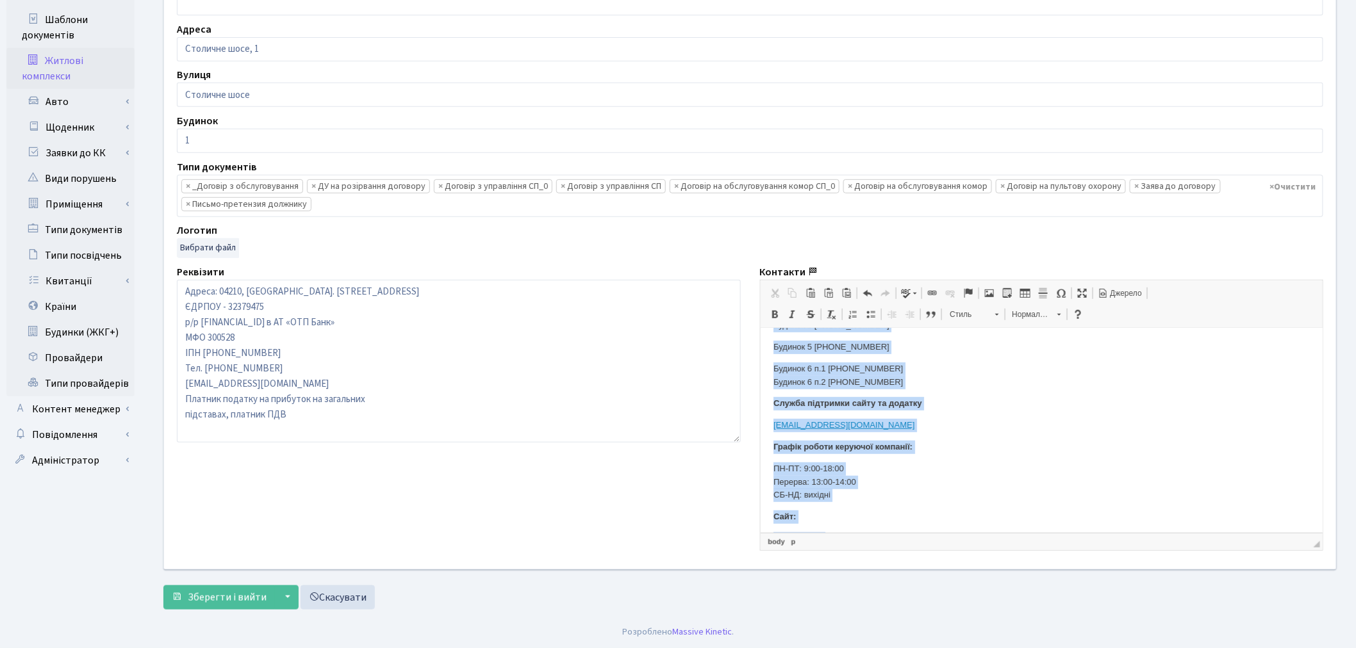
scroll to position [283, 0]
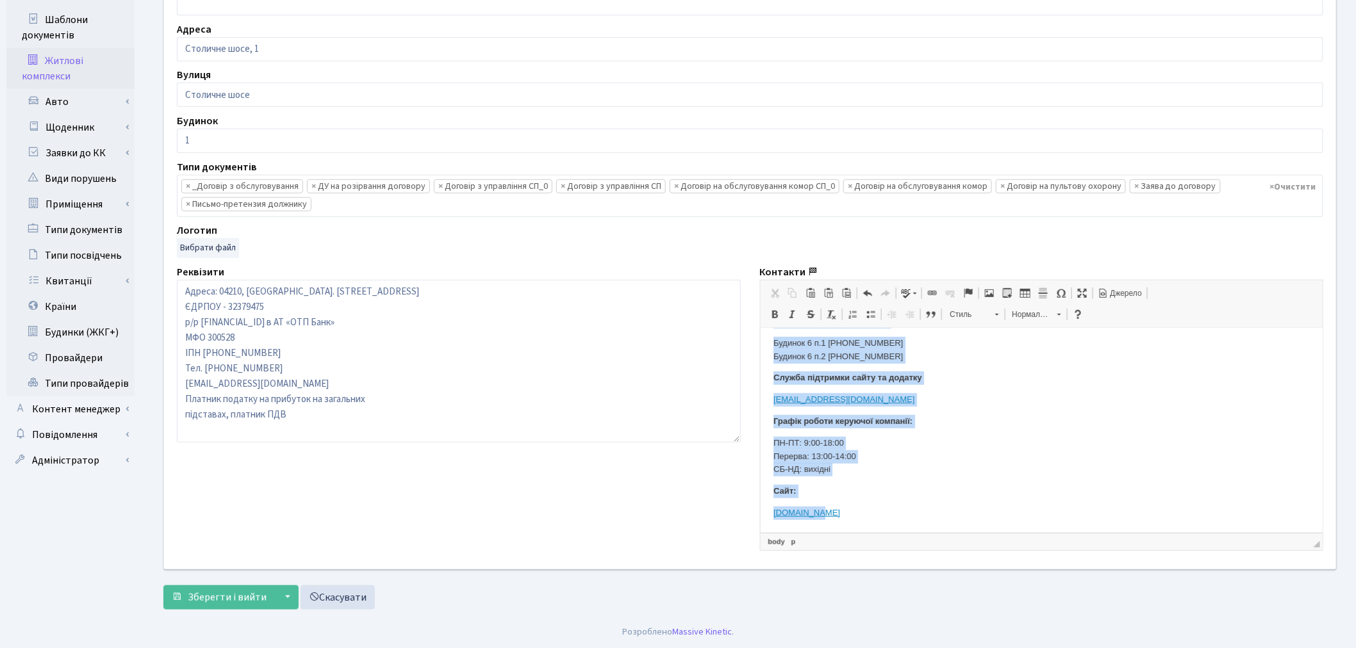
drag, startPoint x: 771, startPoint y: 473, endPoint x: 904, endPoint y: 354, distance: 178.3
click at [904, 354] on html "Керуюча компанія ЖК «[GEOGRAPHIC_DATA]» Адміністрація [PHONE_NUMBER] [EMAIL_ADD…" at bounding box center [1041, 288] width 563 height 487
click at [904, 295] on span at bounding box center [906, 293] width 10 height 10
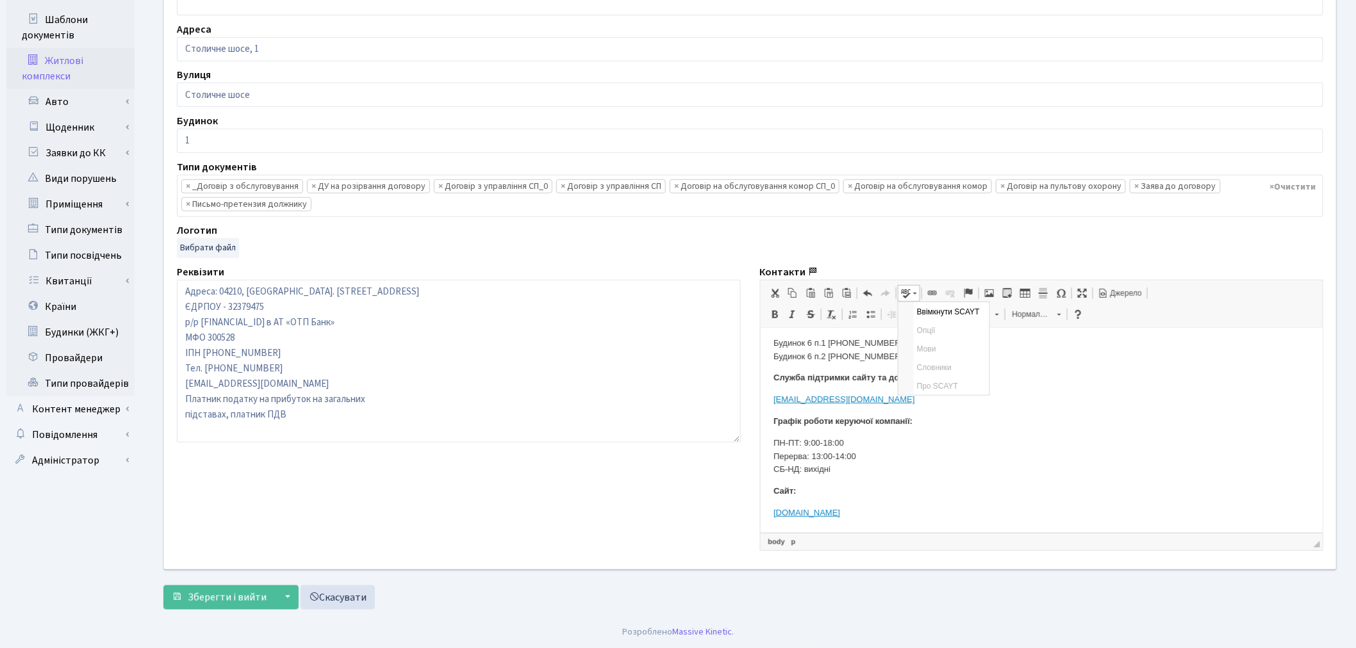
click at [1058, 412] on body "Керуюча компанія ЖК «[GEOGRAPHIC_DATA]» Адміністрація [PHONE_NUMBER] [EMAIL_ADD…" at bounding box center [1041, 288] width 537 height 461
click at [1042, 296] on span at bounding box center [1043, 293] width 10 height 10
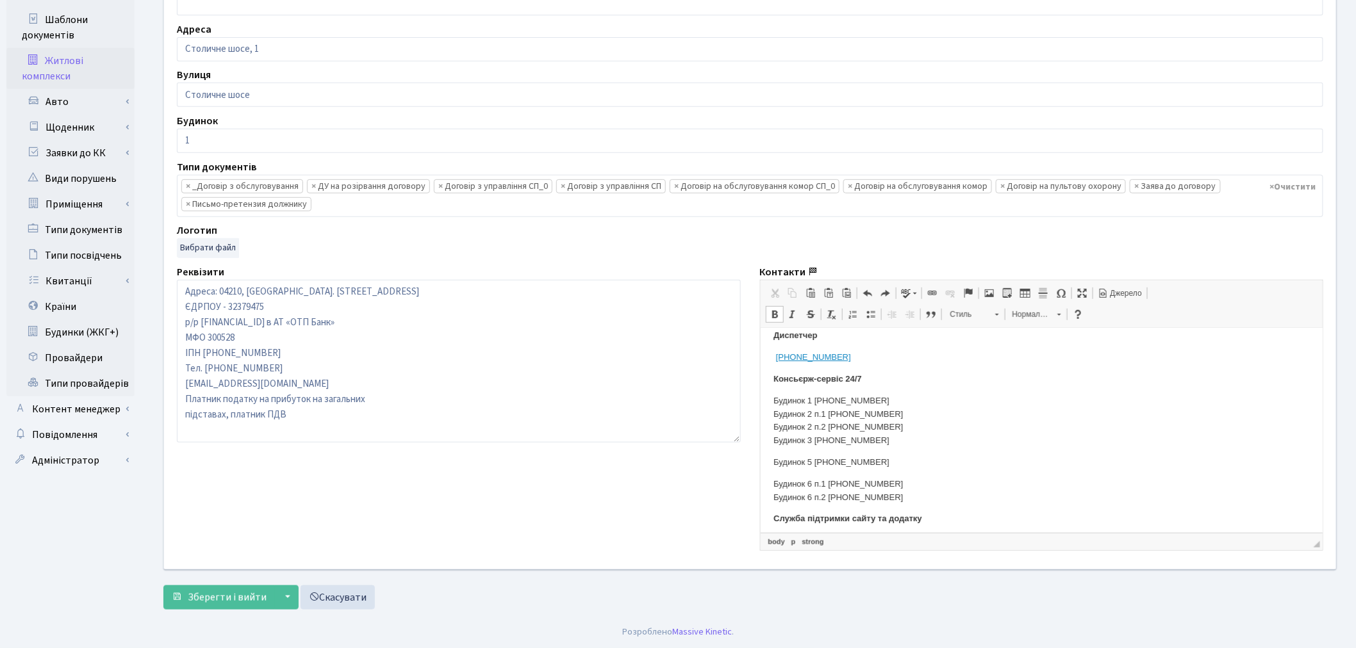
scroll to position [140, 0]
click at [899, 449] on body "Керуюча компанія ЖК «[GEOGRAPHIC_DATA]» Адміністрація [PHONE_NUMBER] [EMAIL_ADD…" at bounding box center [1041, 431] width 537 height 461
click at [892, 438] on p "Будинок 1 [PHONE_NUMBER] Будинок 2 п.1 [PHONE_NUMBER] Будинок 2 п.2 [PHONE_NUMB…" at bounding box center [1041, 422] width 537 height 53
click at [871, 451] on body "Керуюча компанія ЖК «[GEOGRAPHIC_DATA]» Адміністрація [PHONE_NUMBER] [EMAIL_ADD…" at bounding box center [1041, 431] width 537 height 461
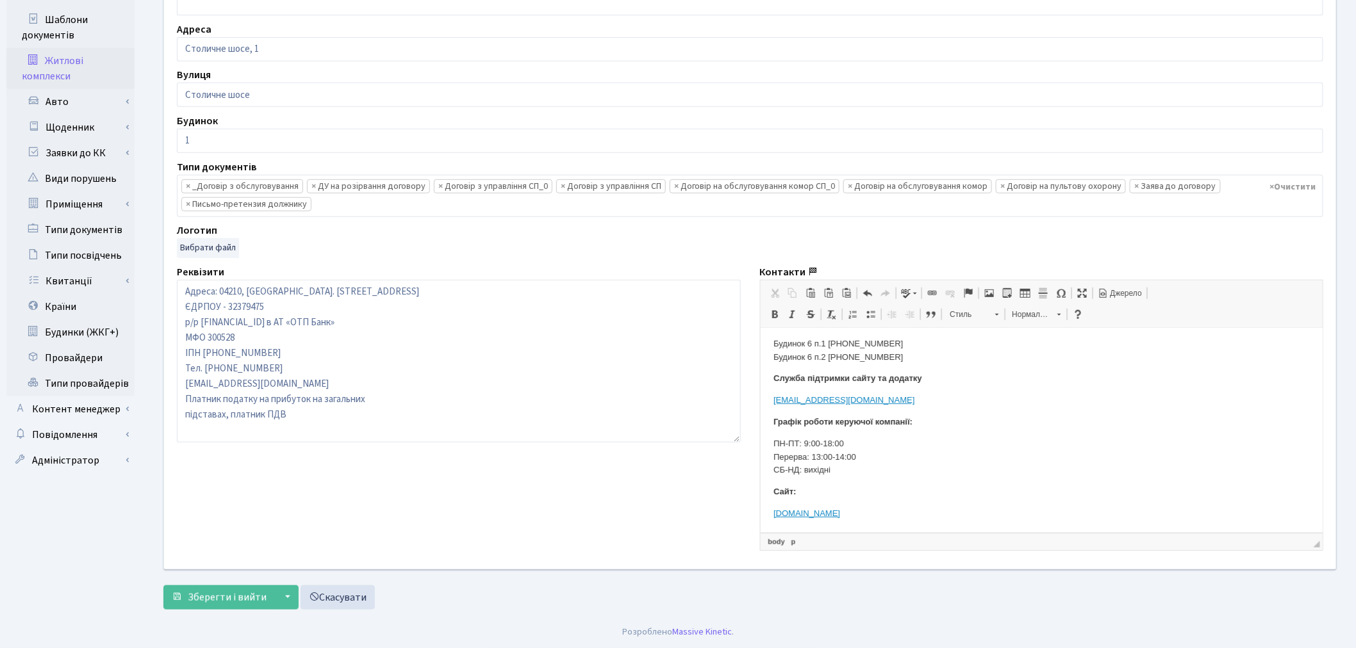
scroll to position [283, 0]
click at [253, 594] on span "Зберегти і вийти" at bounding box center [227, 598] width 79 height 14
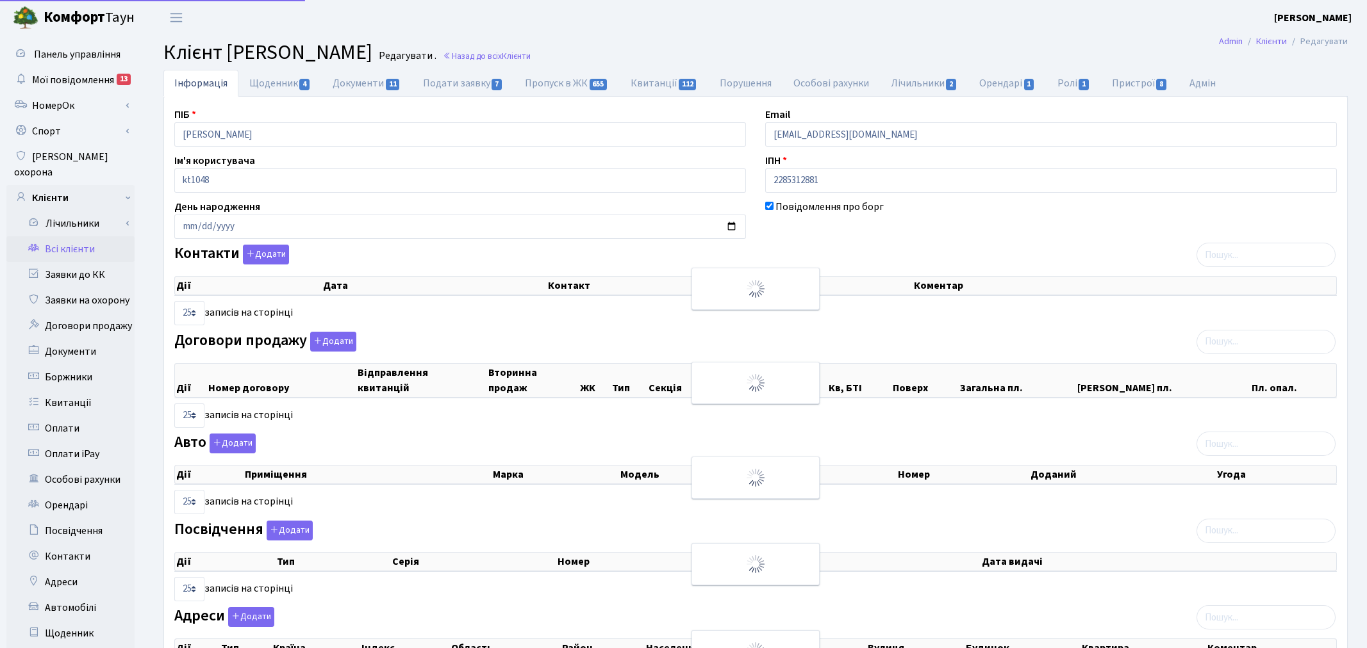
select select "25"
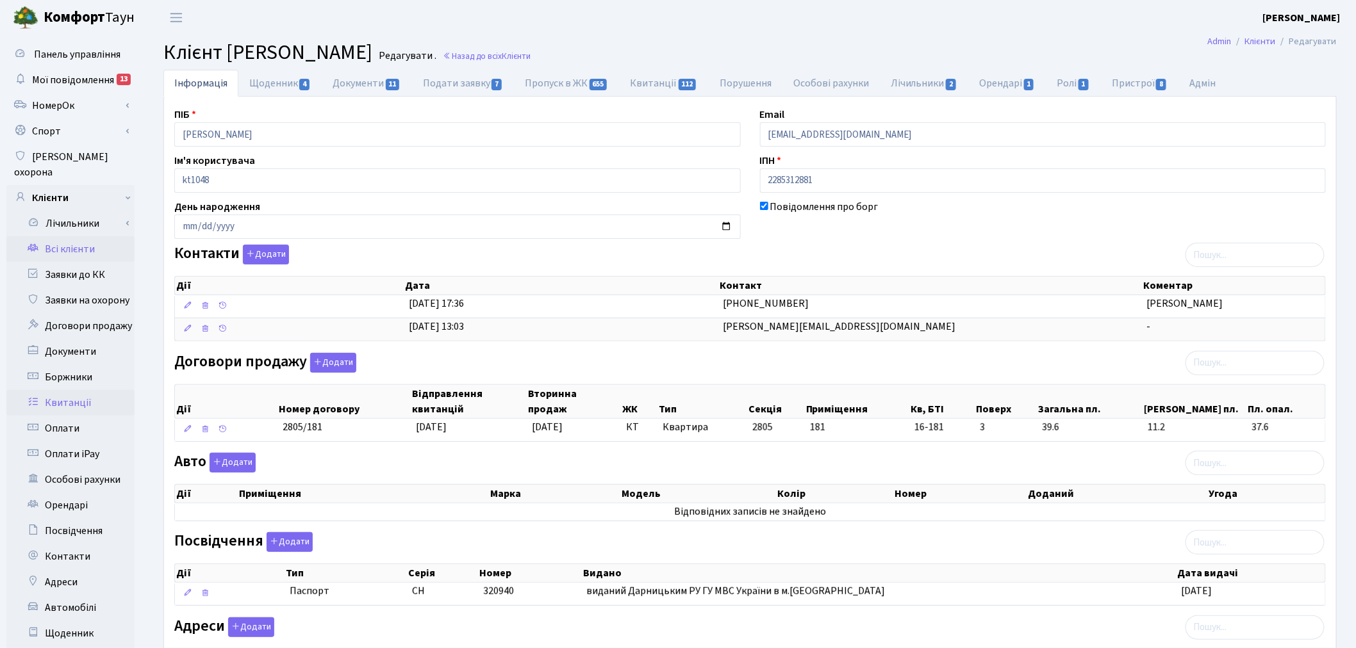
click at [86, 398] on link "Квитанції" at bounding box center [70, 403] width 128 height 26
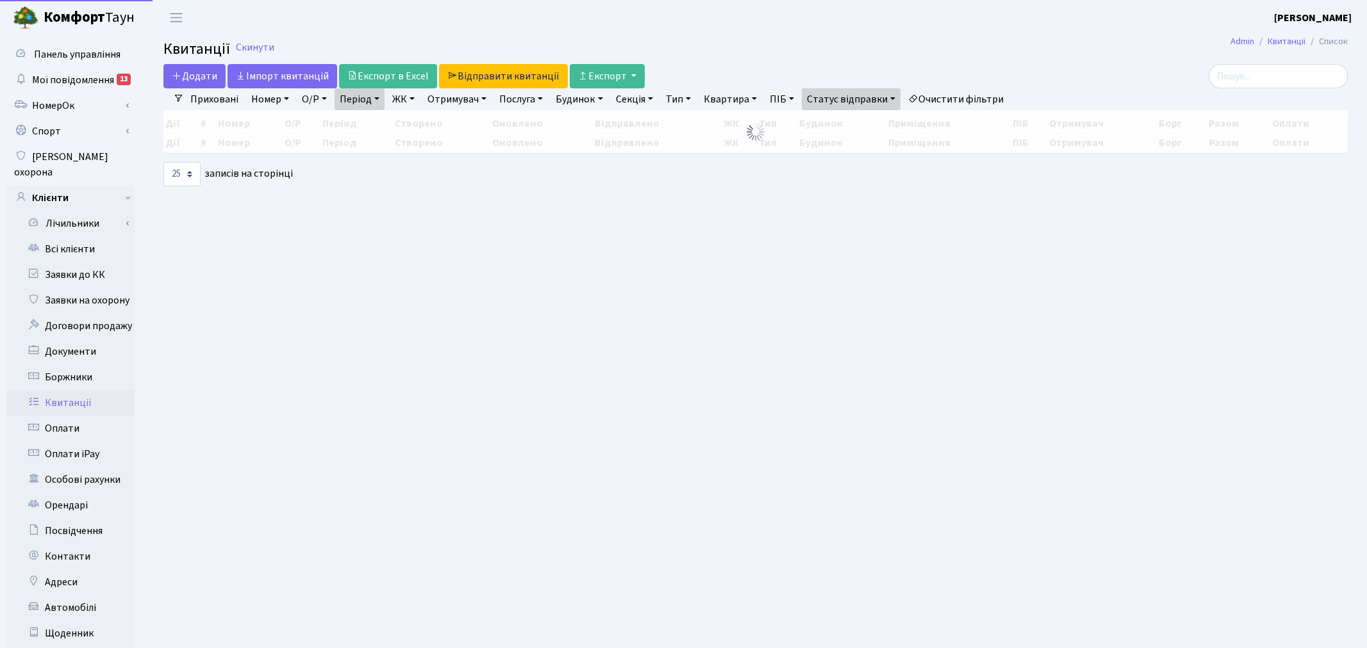
select select "25"
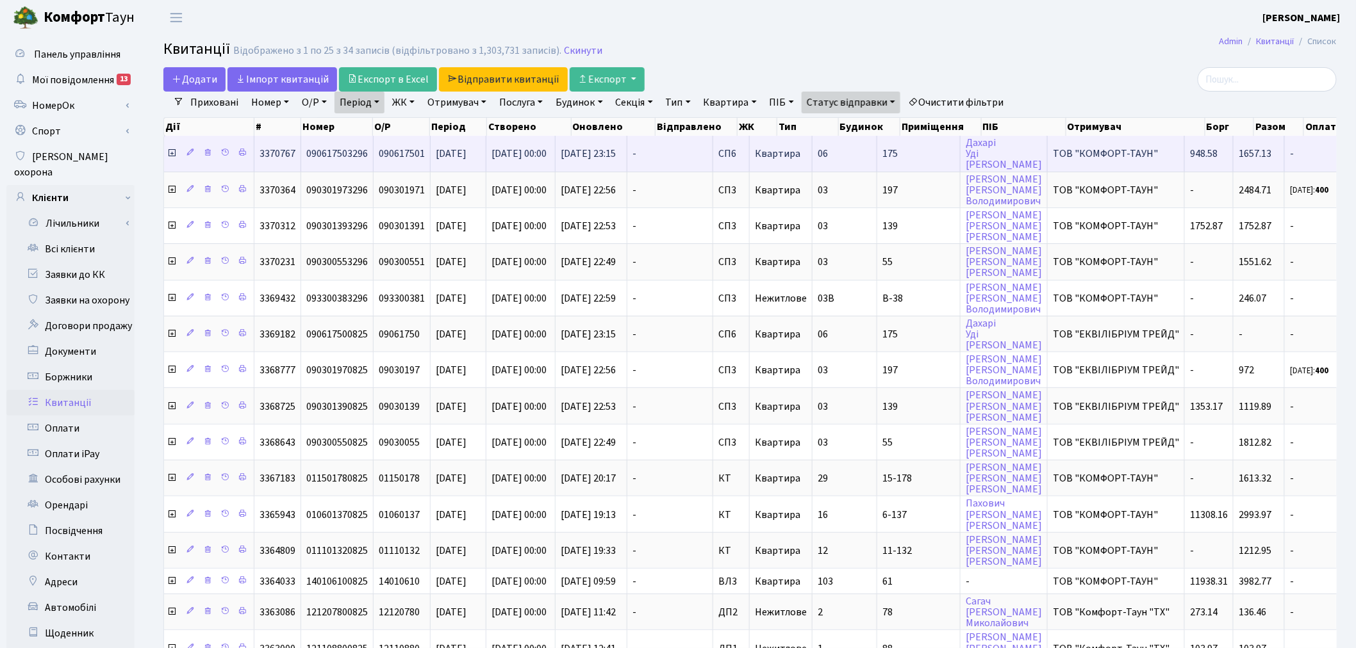
click at [1005, 154] on td "[PERSON_NAME]" at bounding box center [1003, 153] width 87 height 35
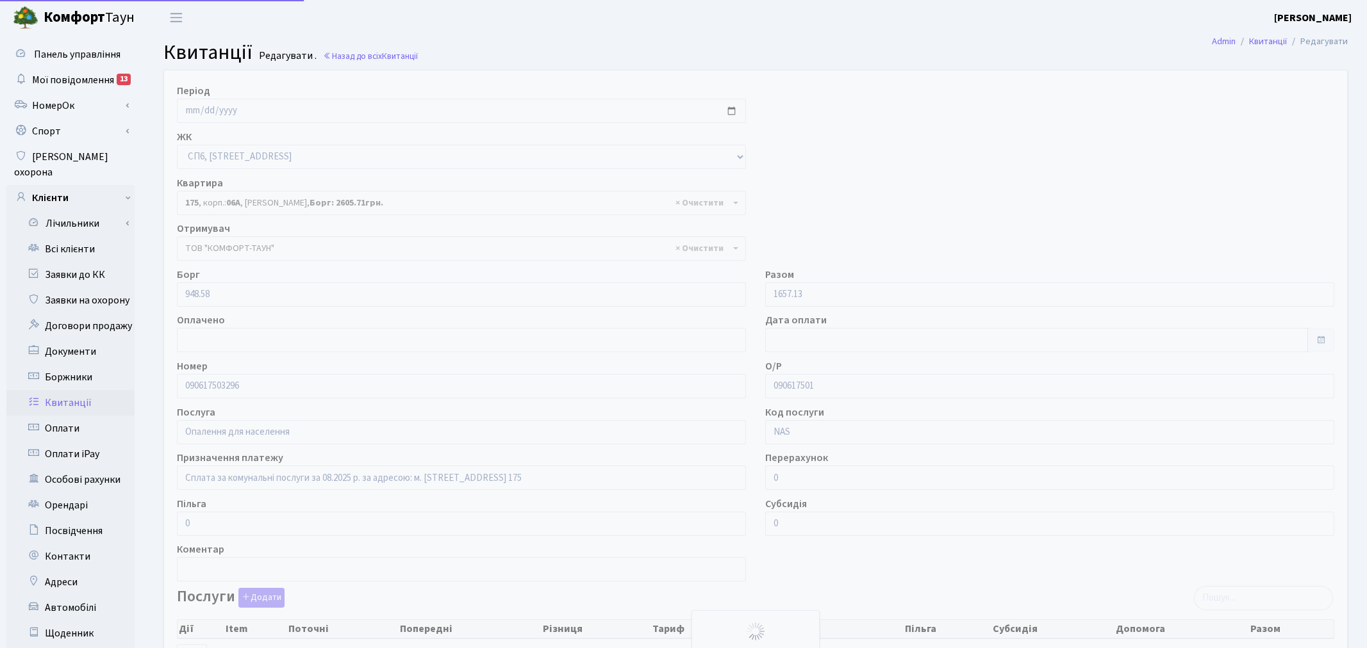
select select "21843"
select select "25"
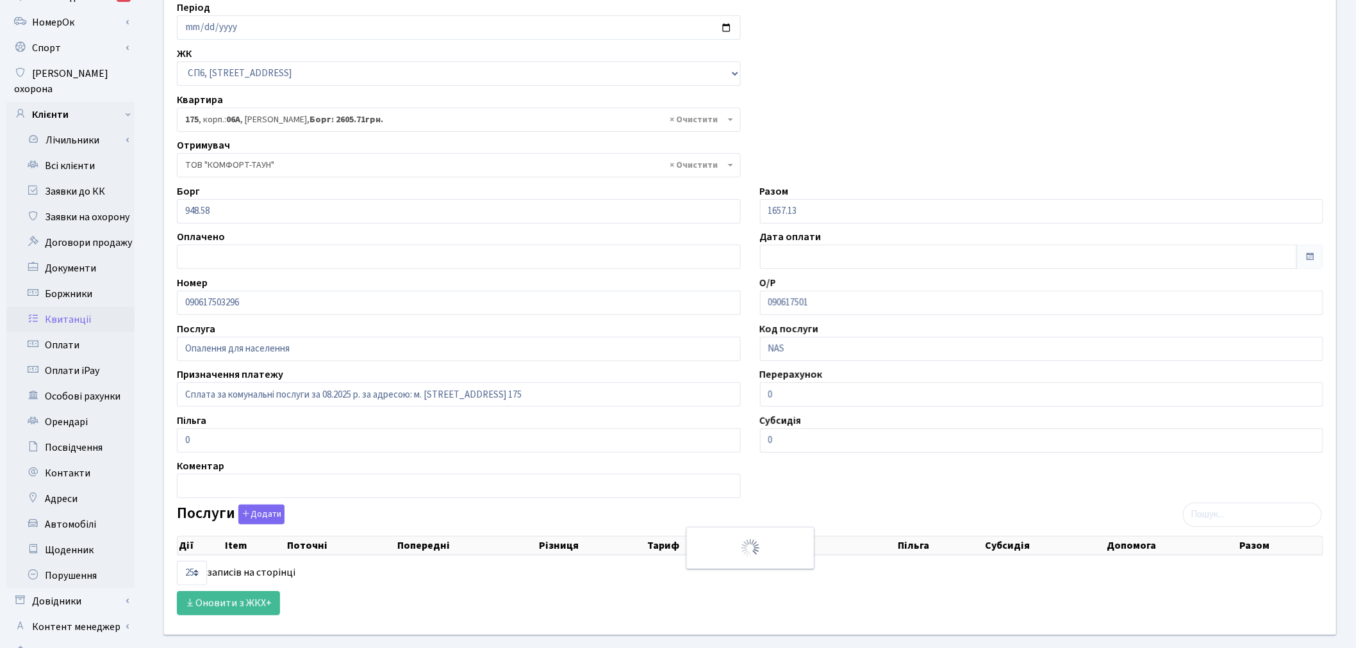
scroll to position [149, 0]
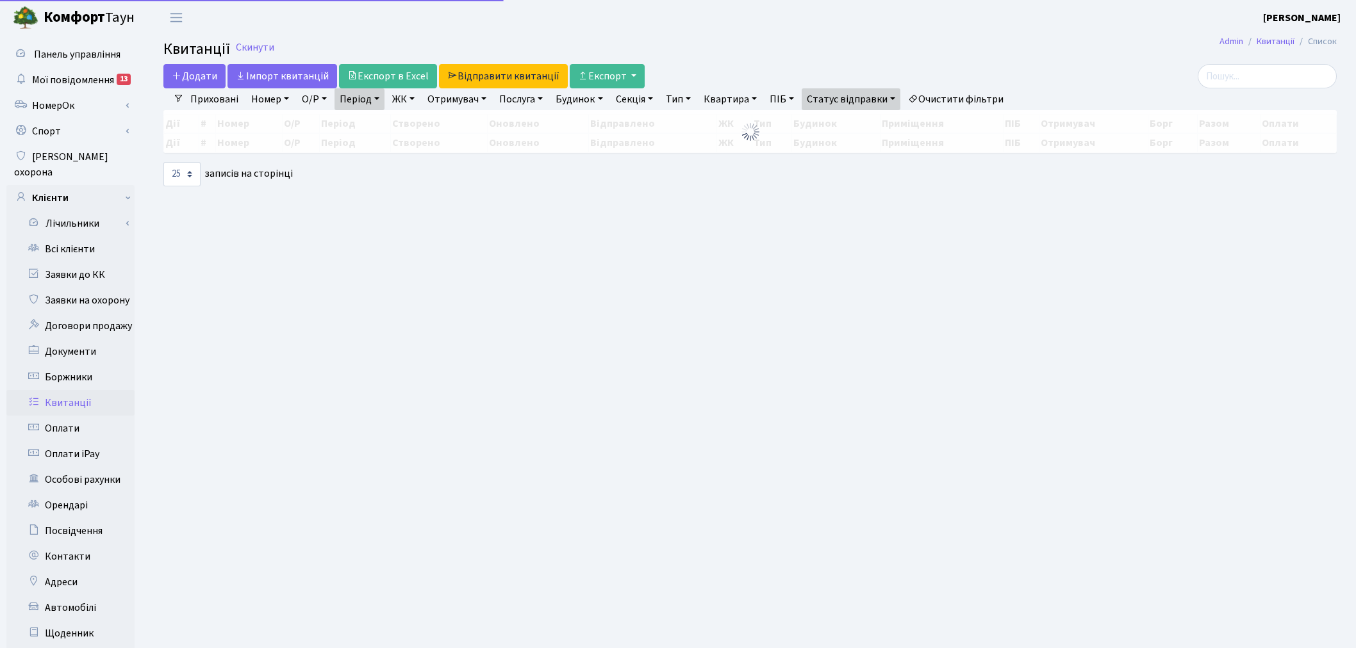
select select "25"
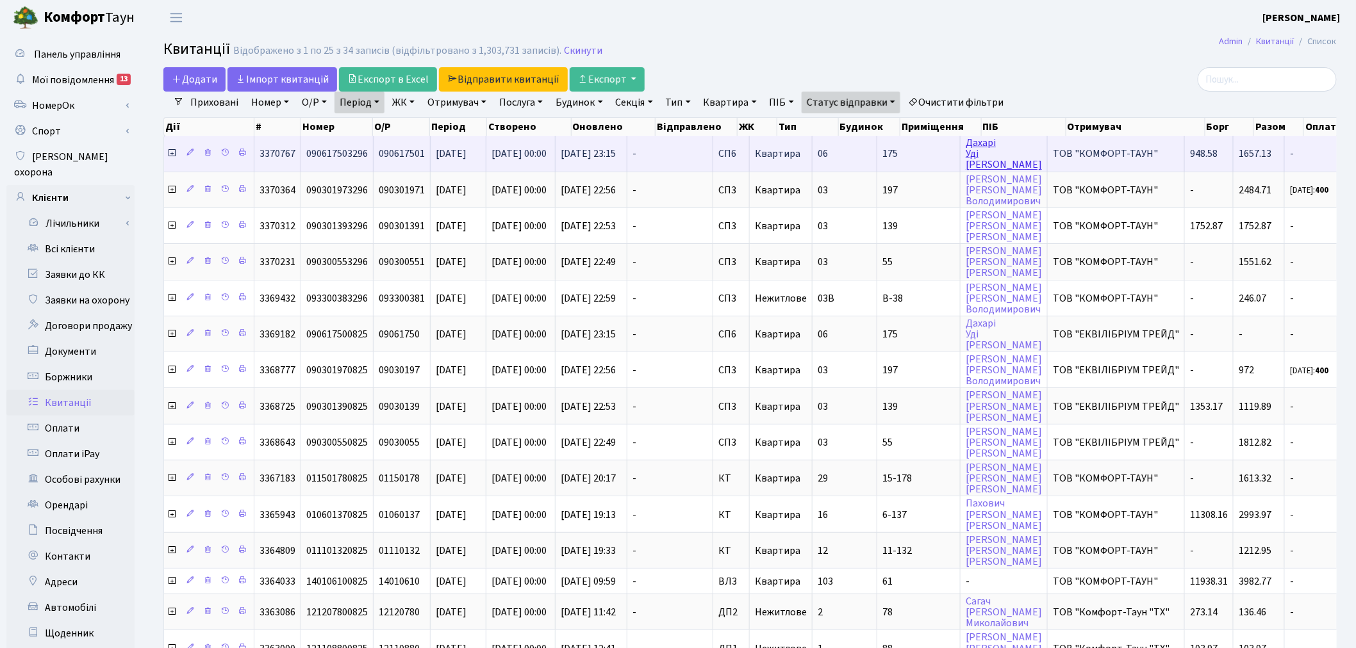
click at [991, 150] on link "[PERSON_NAME]" at bounding box center [1004, 154] width 76 height 36
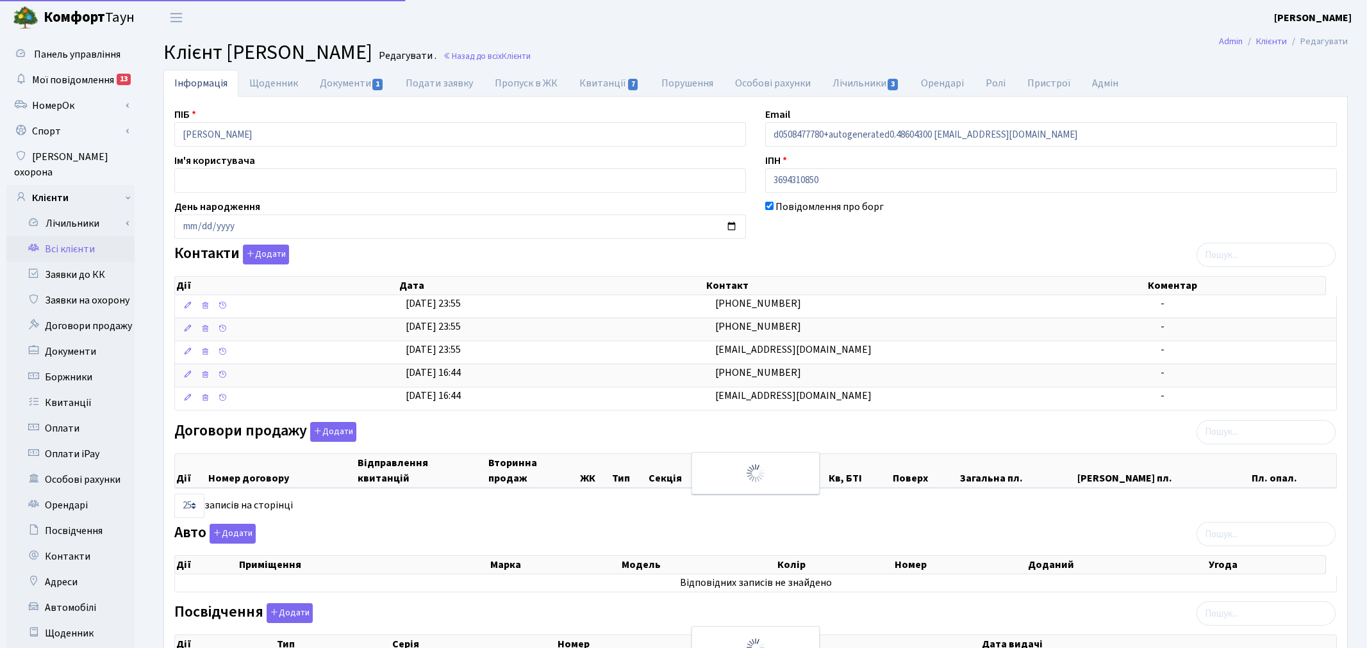
select select "25"
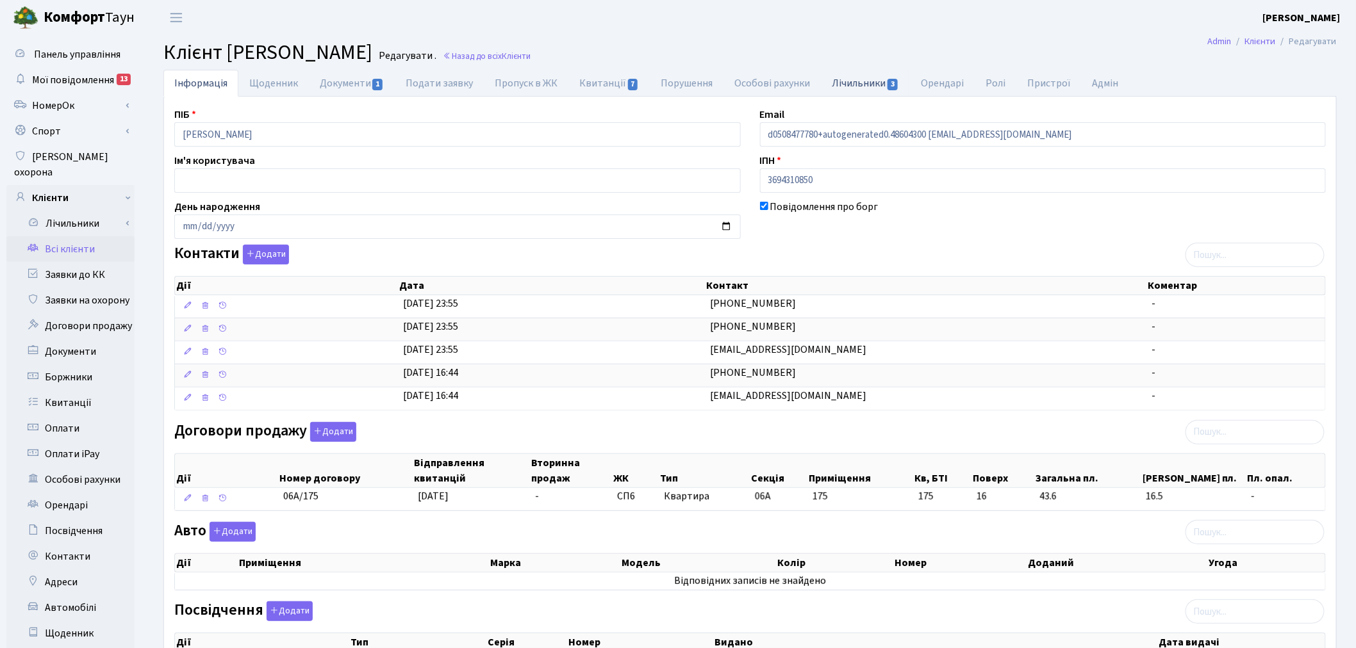
click at [843, 76] on link "Лічильники 3" at bounding box center [865, 83] width 88 height 26
select select "25"
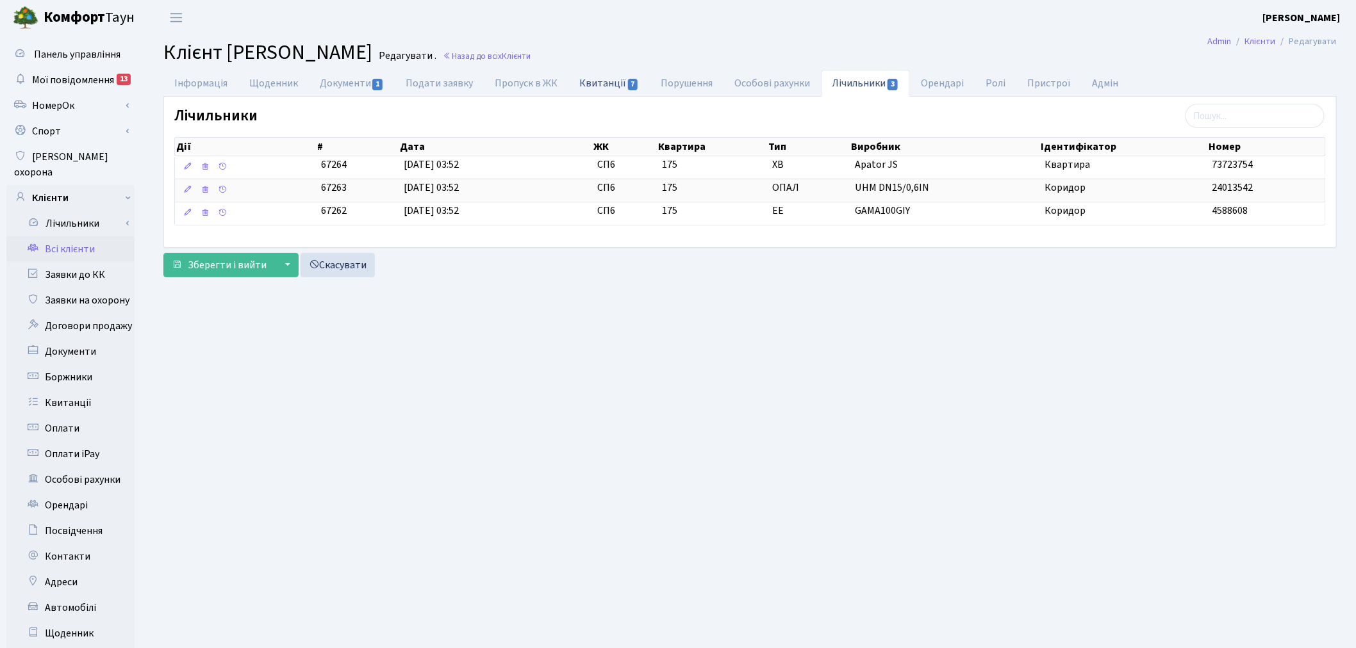
click at [617, 87] on link "Квитанції 7" at bounding box center [608, 83] width 81 height 26
select select "25"
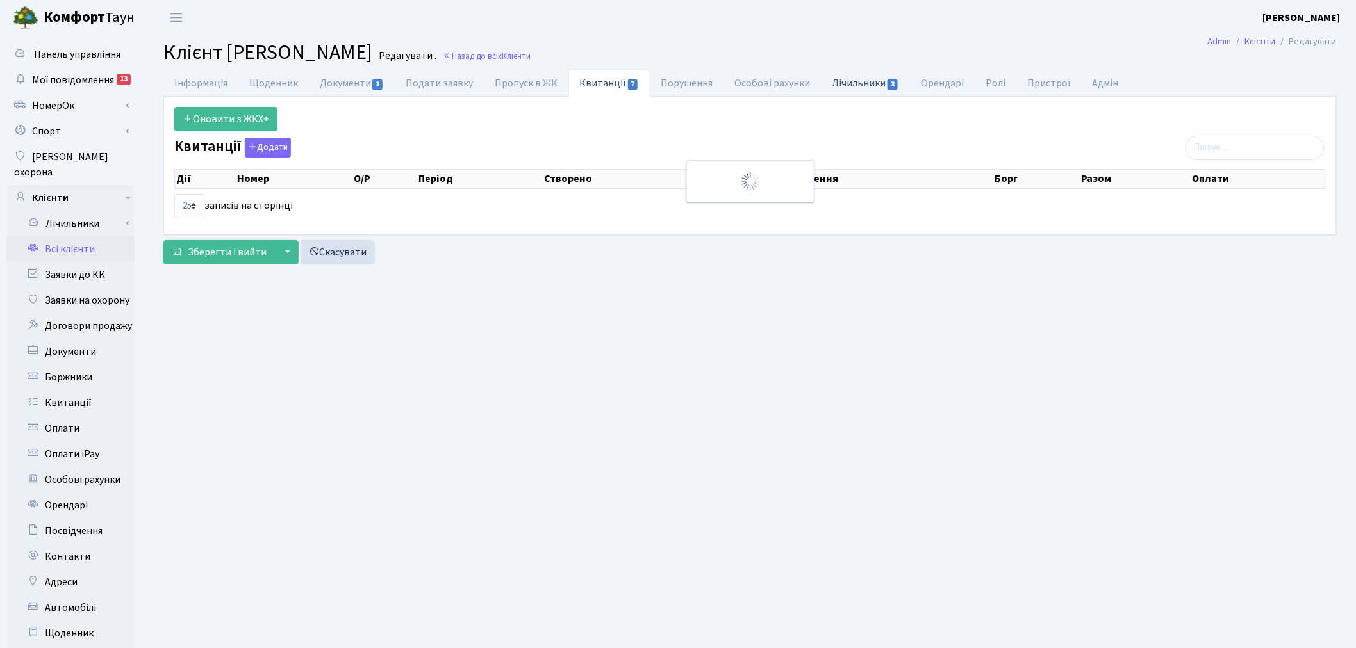
click at [837, 81] on link "Лічильники 3" at bounding box center [865, 83] width 88 height 26
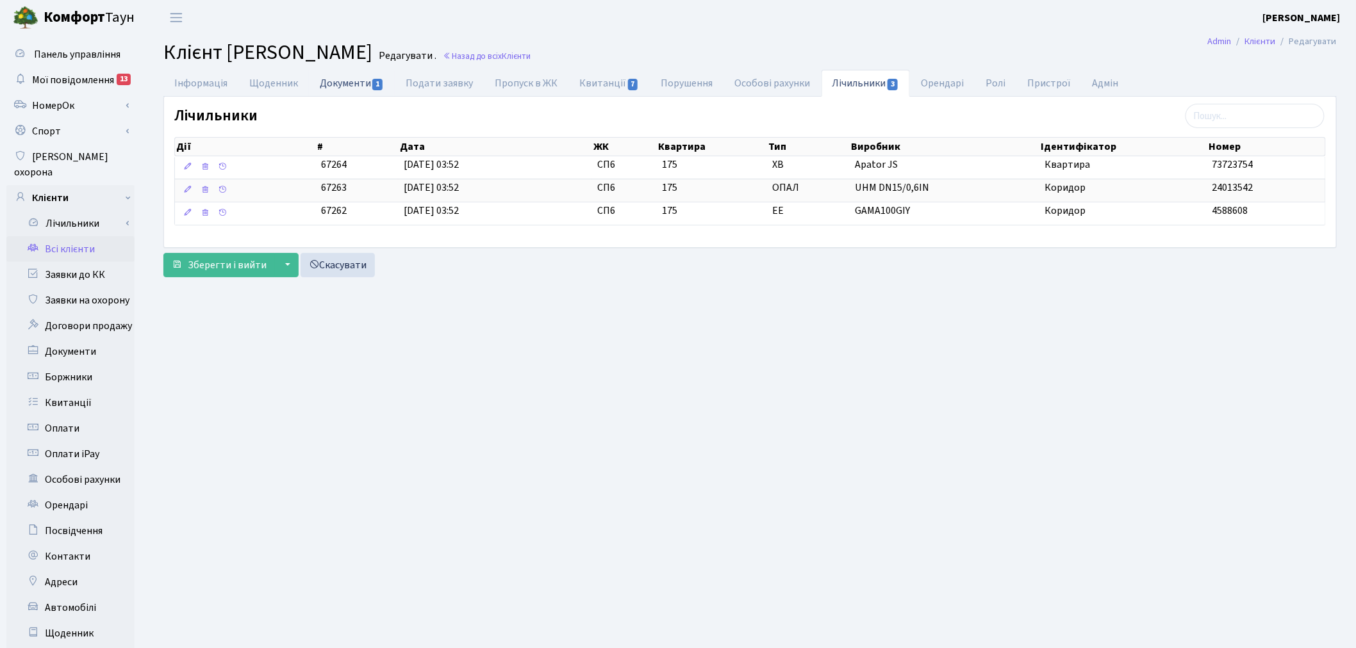
click at [349, 86] on link "Документи 1" at bounding box center [352, 83] width 86 height 26
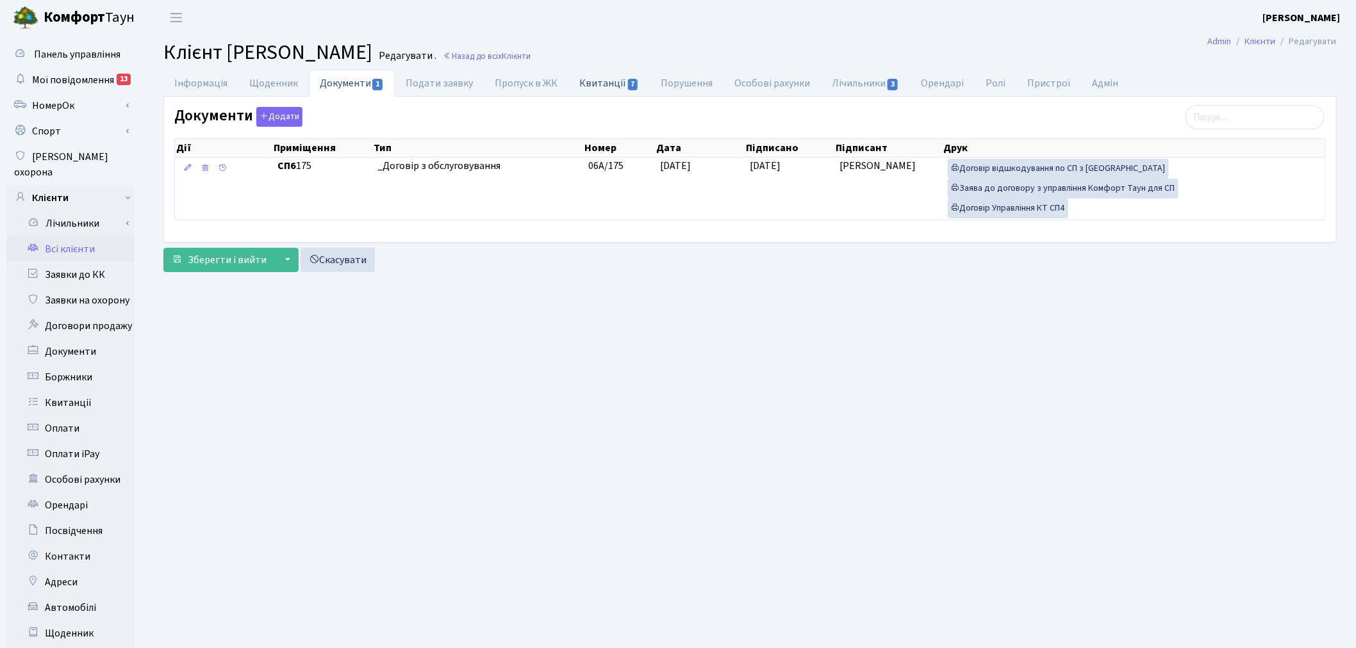
click at [620, 90] on link "Квитанції 7" at bounding box center [608, 83] width 81 height 26
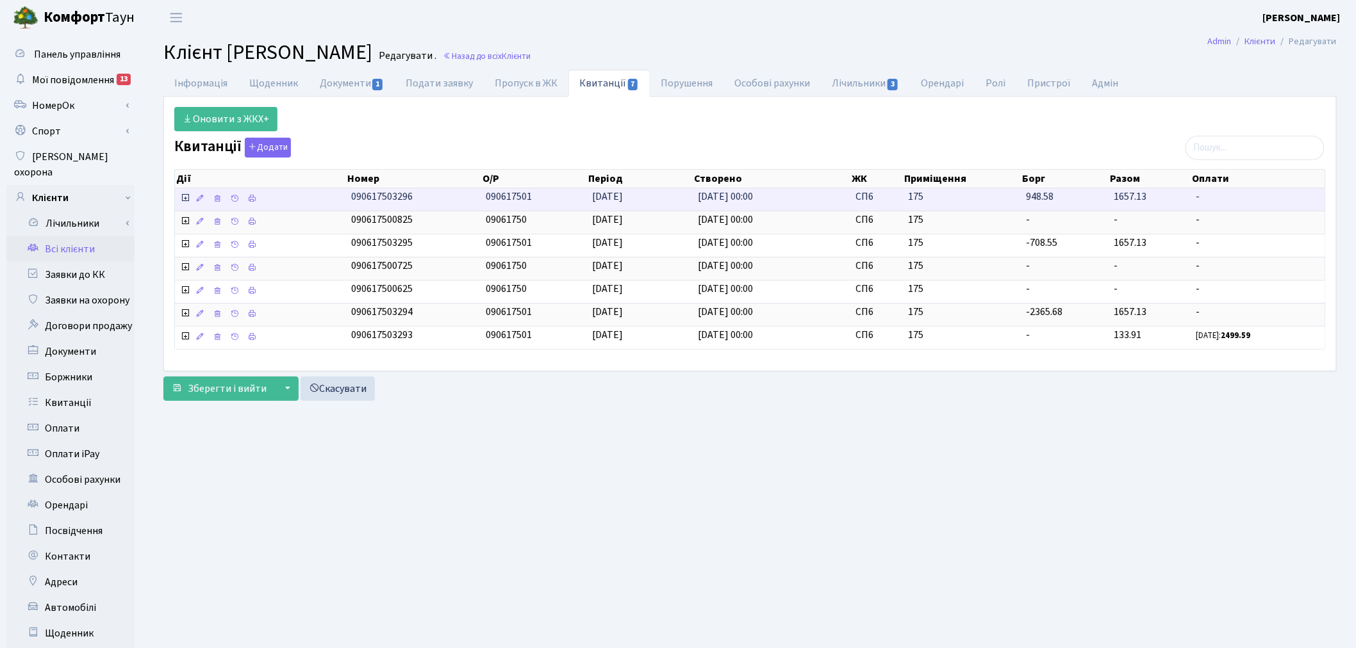
click at [183, 199] on icon at bounding box center [185, 198] width 10 height 10
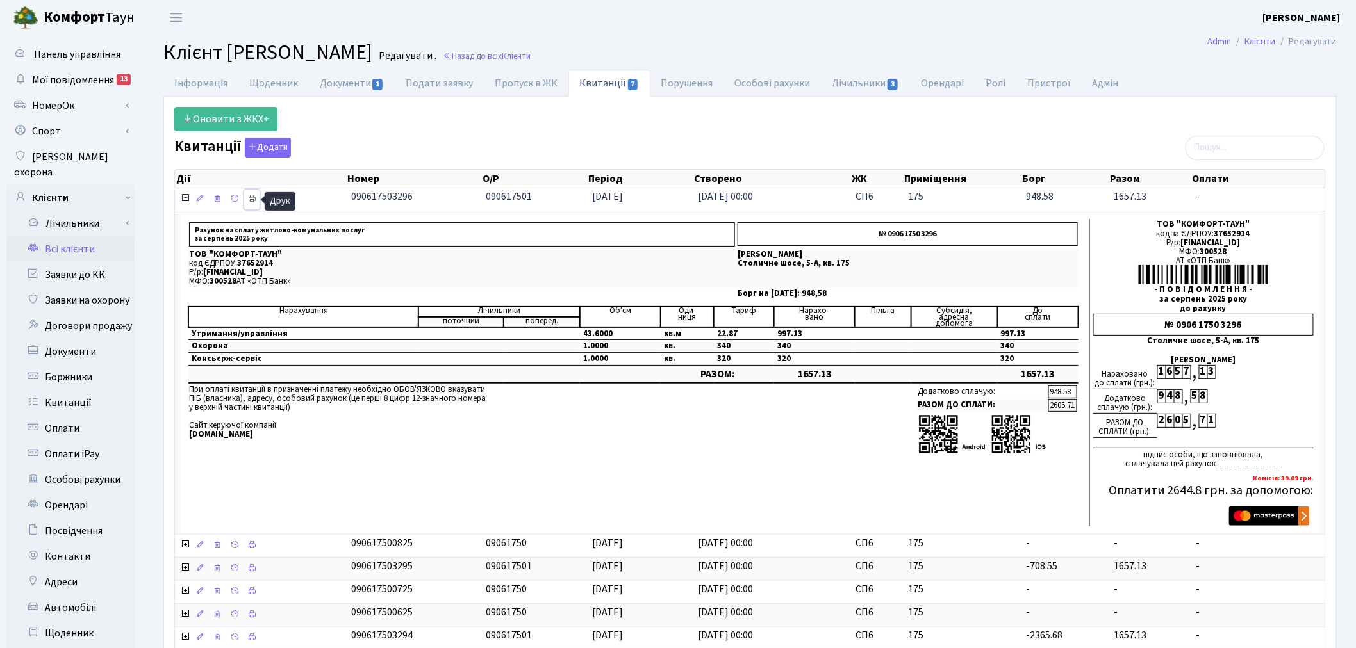
click at [254, 199] on icon at bounding box center [251, 198] width 9 height 9
click at [251, 202] on icon at bounding box center [251, 198] width 9 height 9
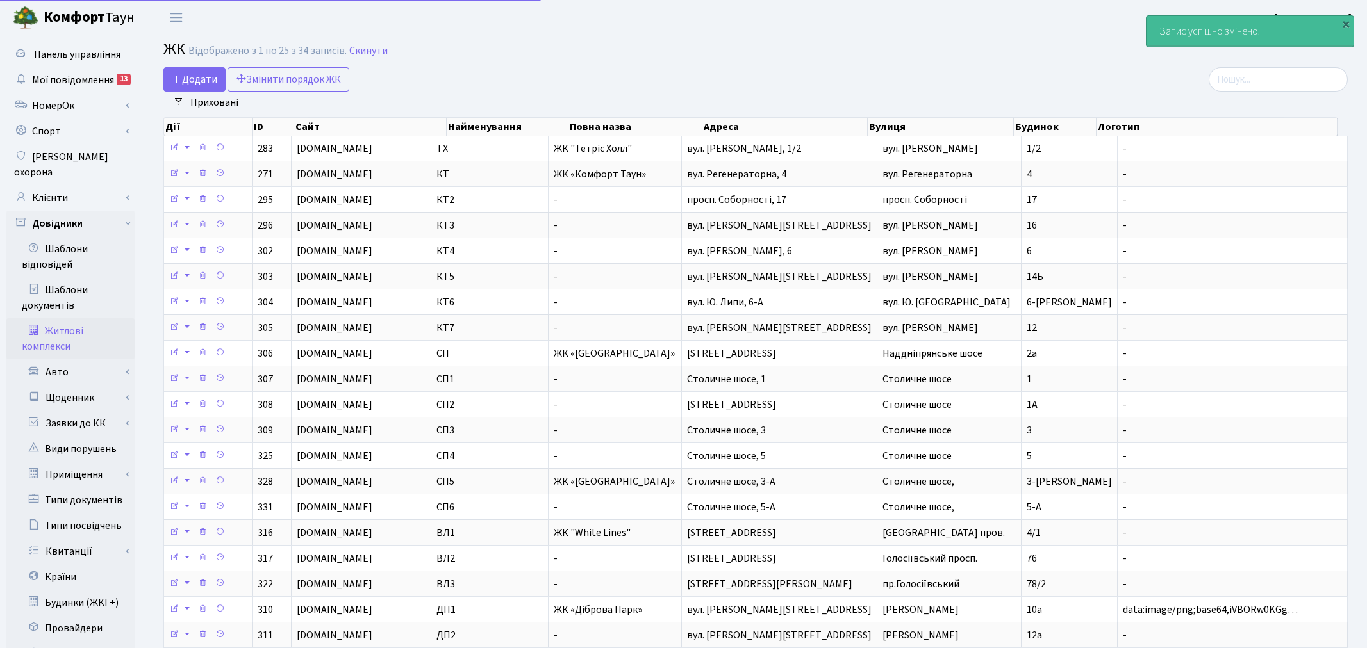
select select "25"
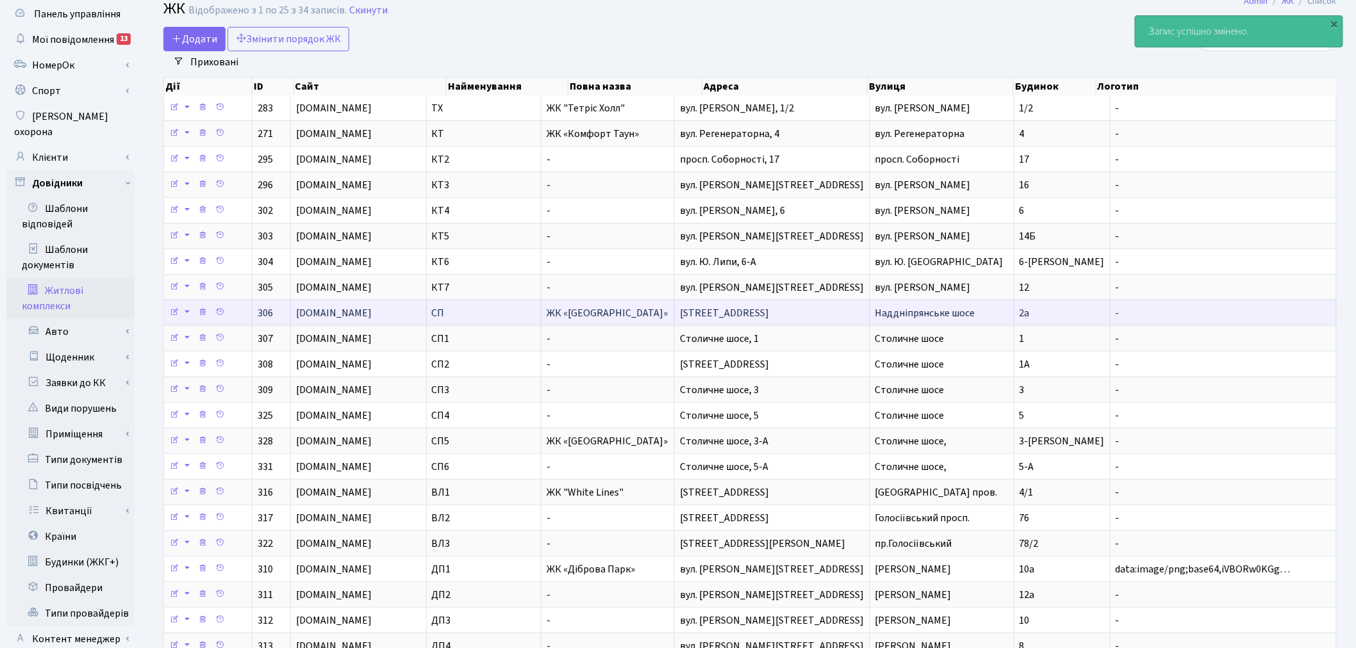
scroll to position [71, 0]
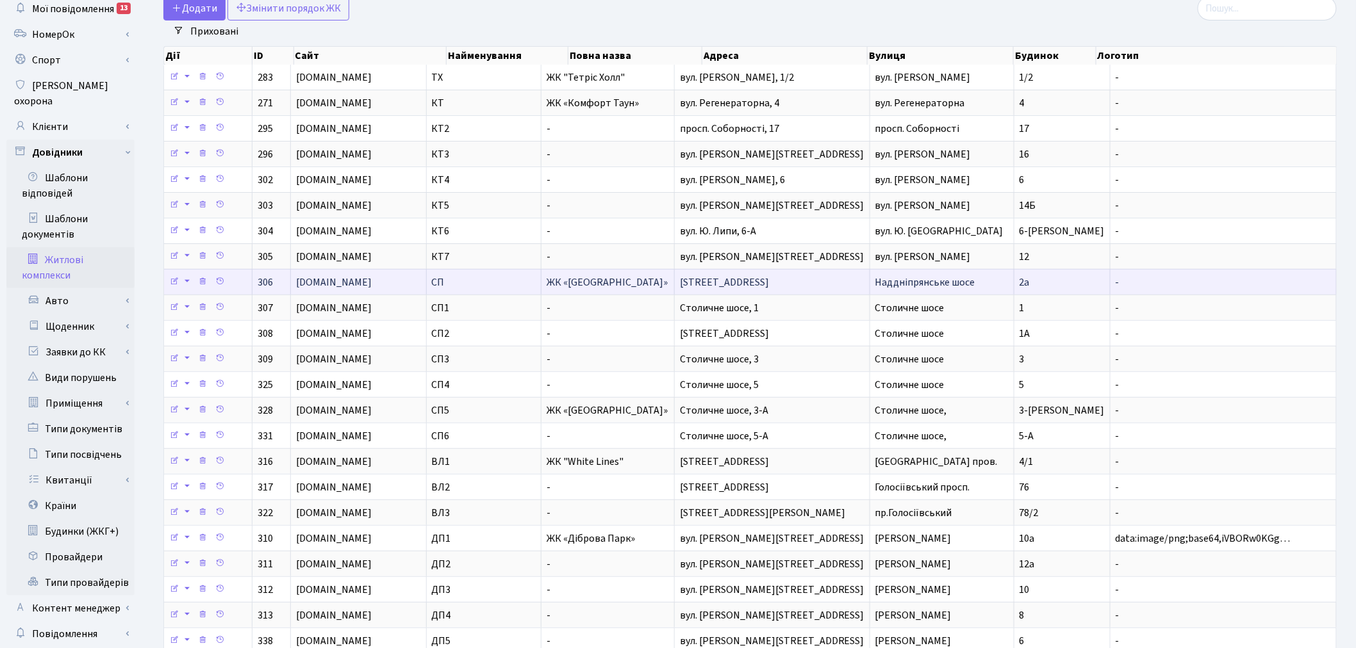
click at [769, 287] on span "[STREET_ADDRESS]" at bounding box center [724, 283] width 89 height 14
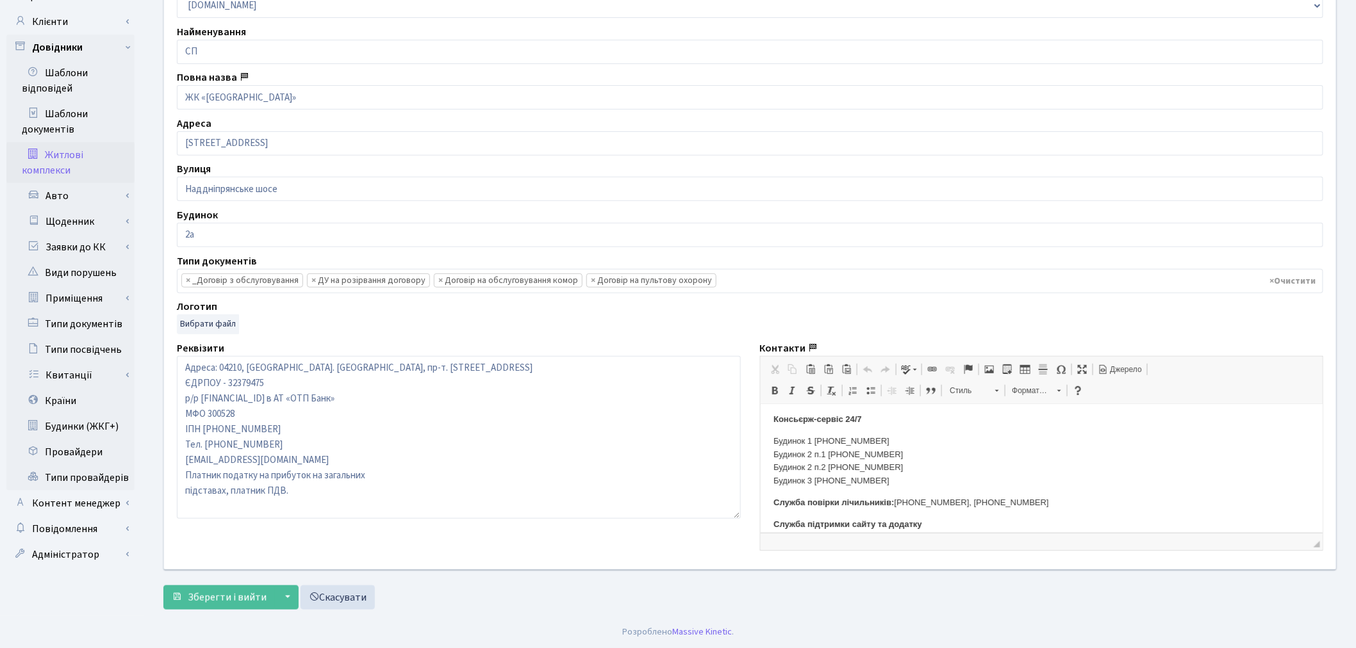
scroll to position [213, 0]
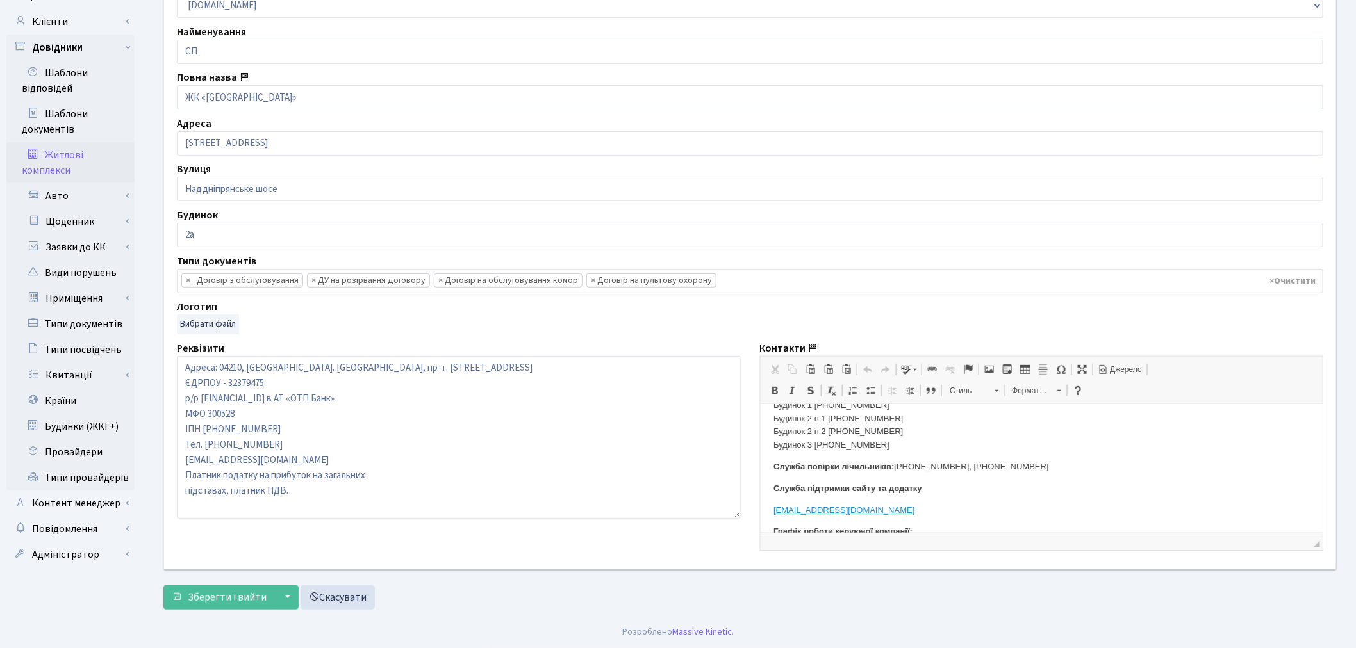
click at [912, 444] on p "Будинок 1 [PHONE_NUMBER] Будинок 2 п.1 [PHONE_NUMBER] Будинок 2 п.2 [PHONE_NUMB…" at bounding box center [1041, 425] width 537 height 53
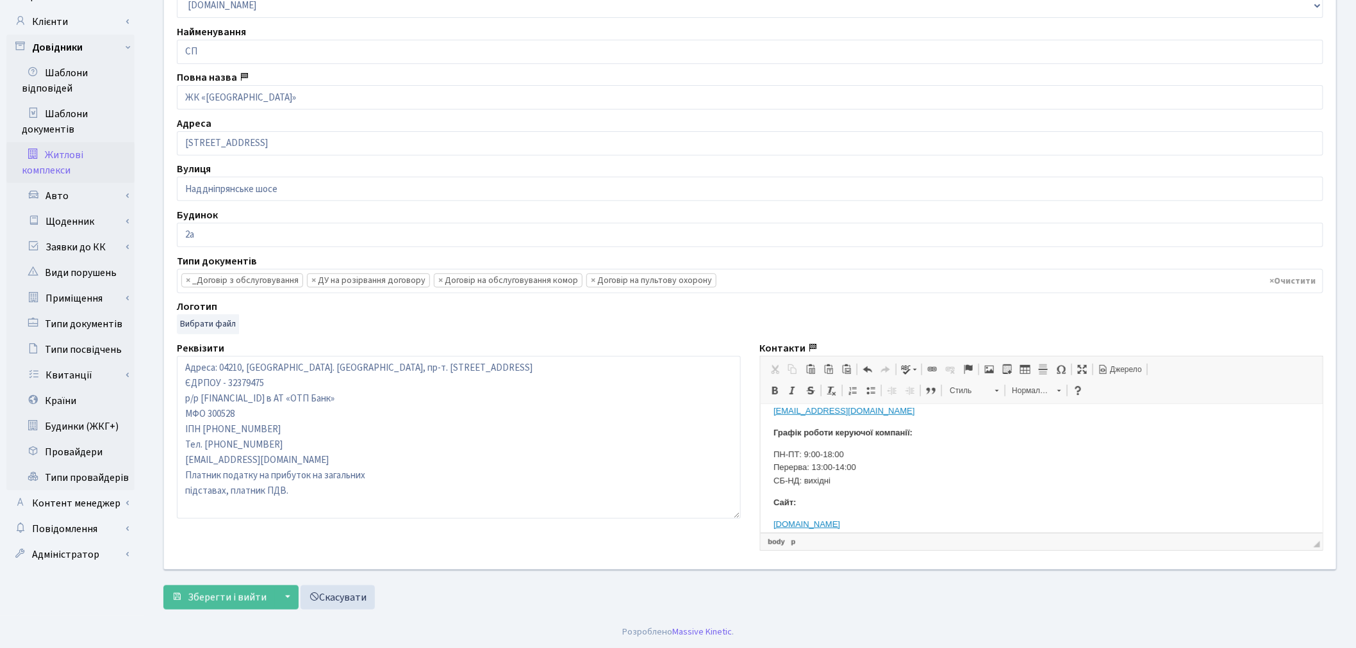
scroll to position [380, 0]
click at [186, 593] on button "Зберегти і вийти" at bounding box center [218, 598] width 111 height 24
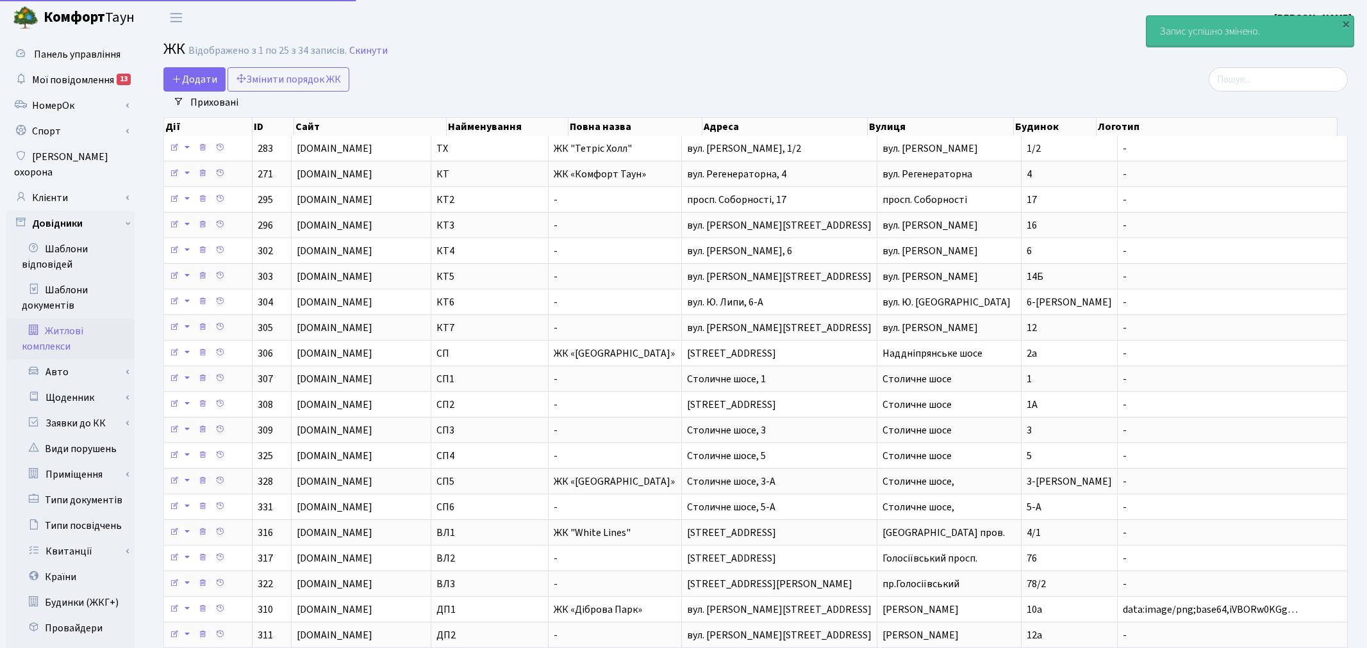
select select "25"
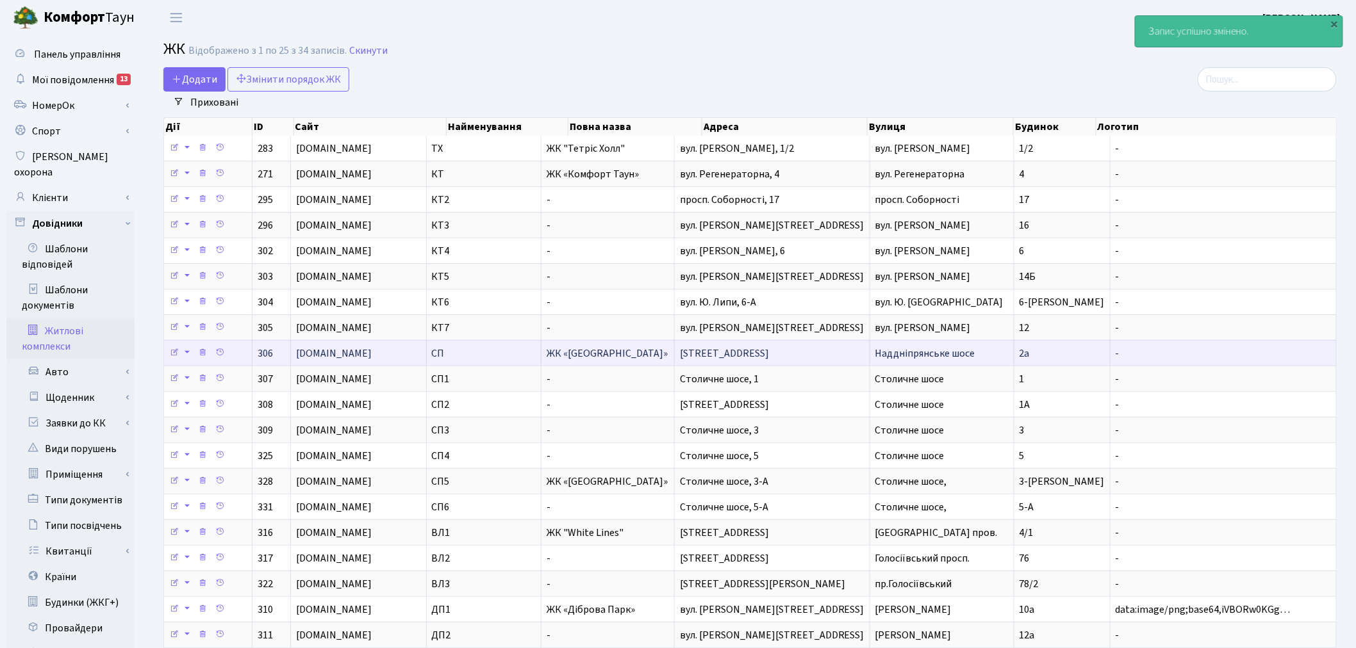
click at [832, 355] on td "[STREET_ADDRESS]" at bounding box center [772, 353] width 195 height 26
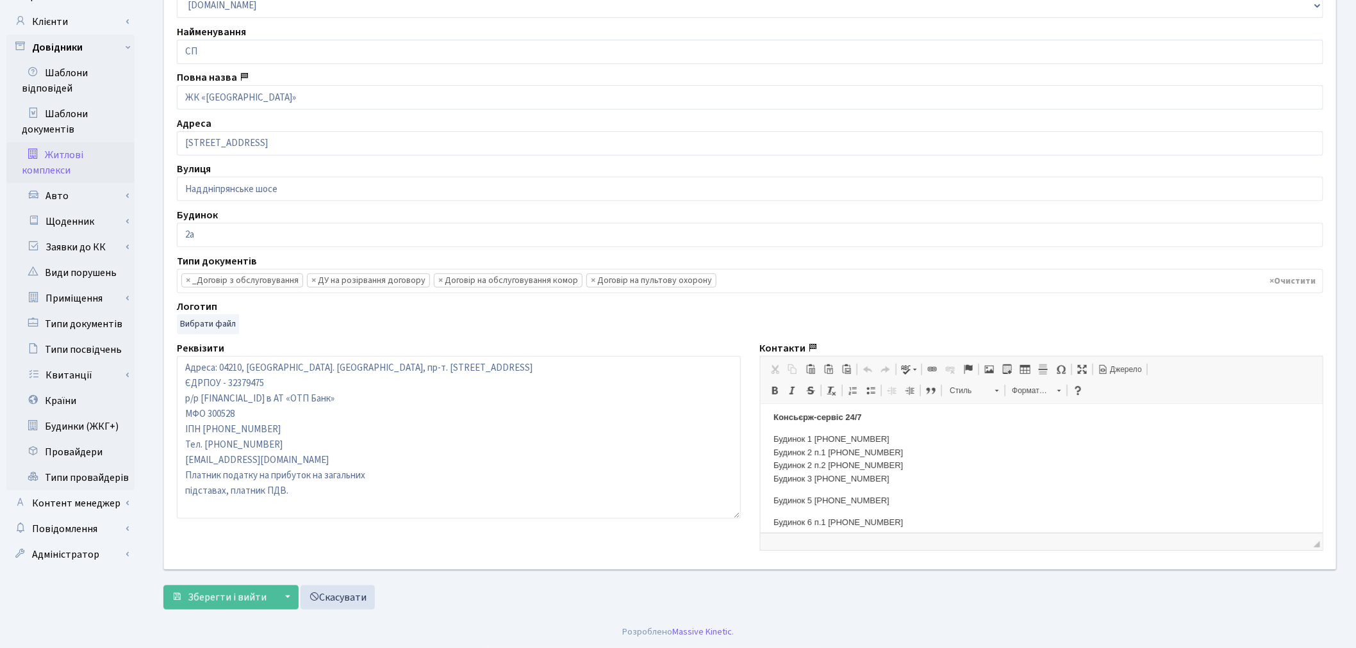
scroll to position [213, 0]
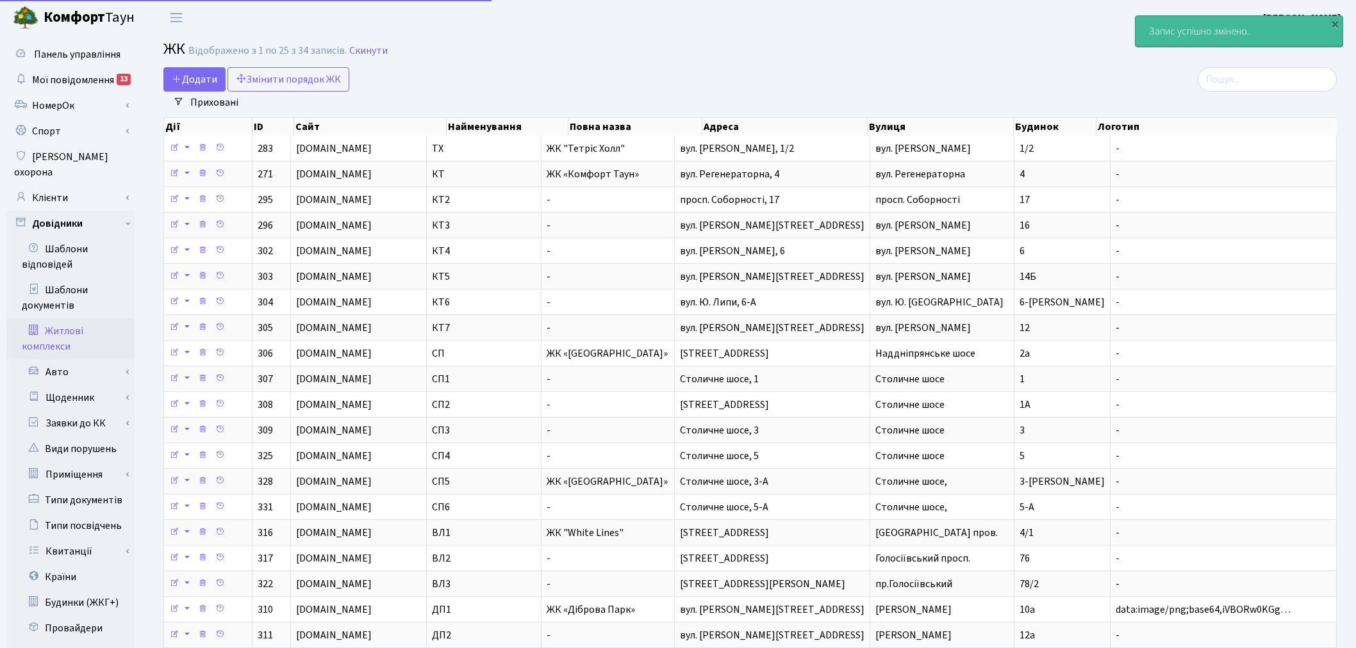
select select "25"
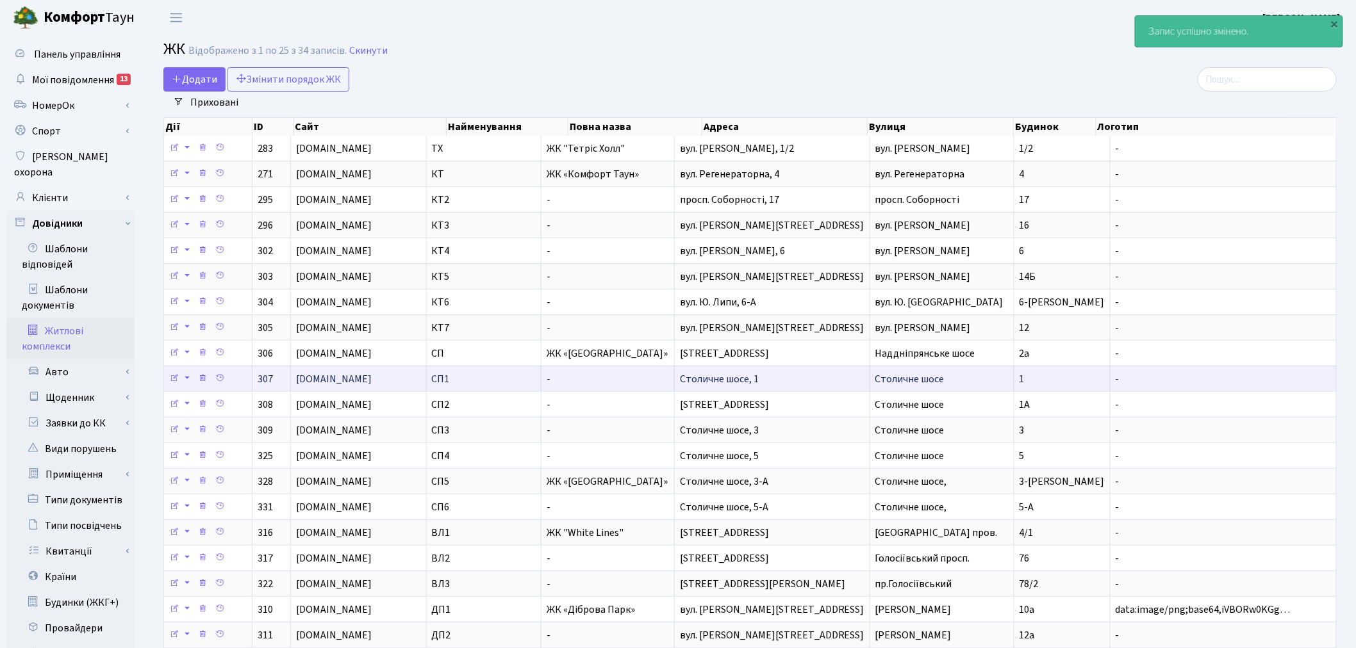
click at [759, 380] on span "Столичне шосе, 1" at bounding box center [719, 379] width 79 height 14
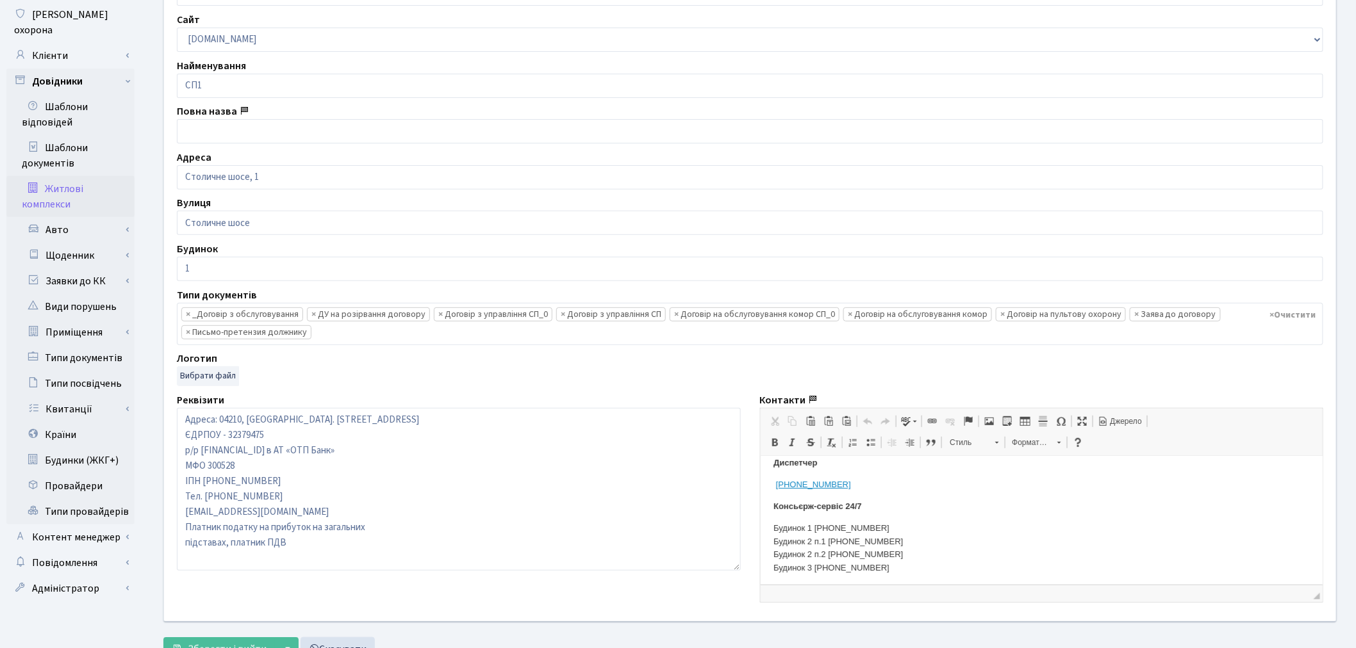
scroll to position [213, 0]
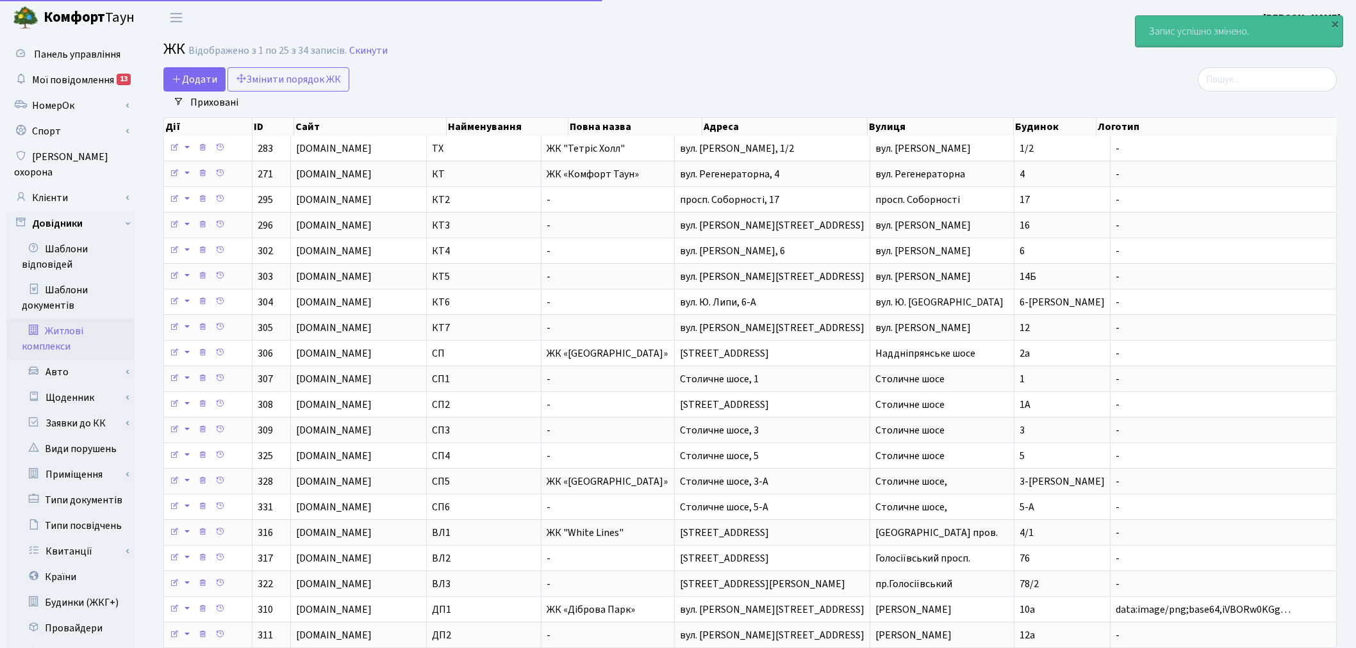
select select "25"
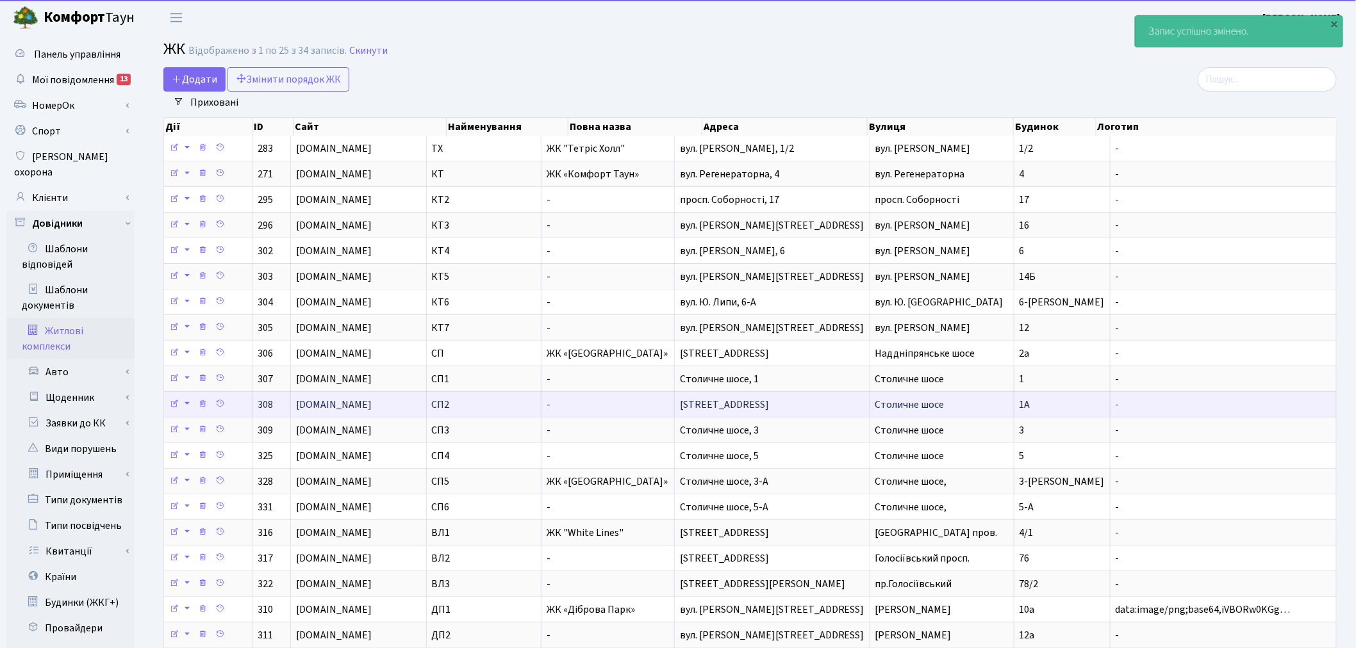
click at [842, 404] on td "Столичне шосе, 1А" at bounding box center [772, 404] width 195 height 26
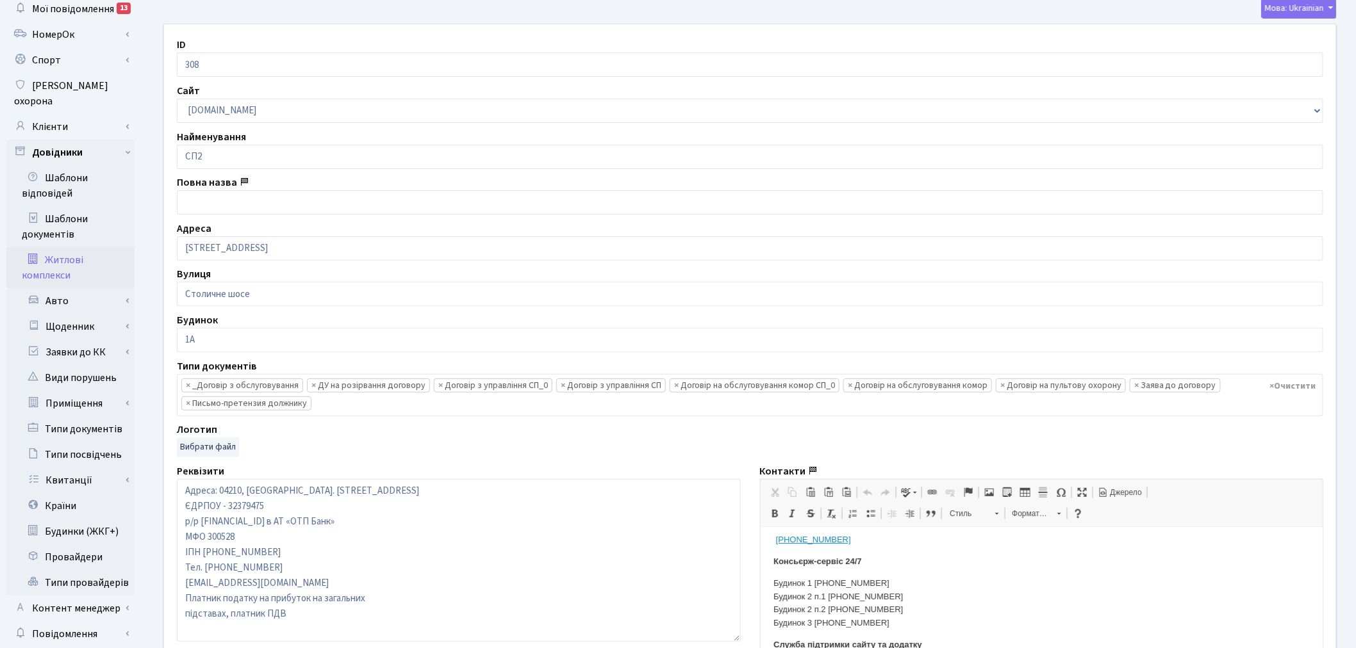
scroll to position [213, 0]
click at [931, 569] on p "Будинок 1 +38 044 3631382 Будинок 2 п.1 +38 044 3631383 Будинок 2 п.2 +38 044 3…" at bounding box center [1041, 548] width 537 height 53
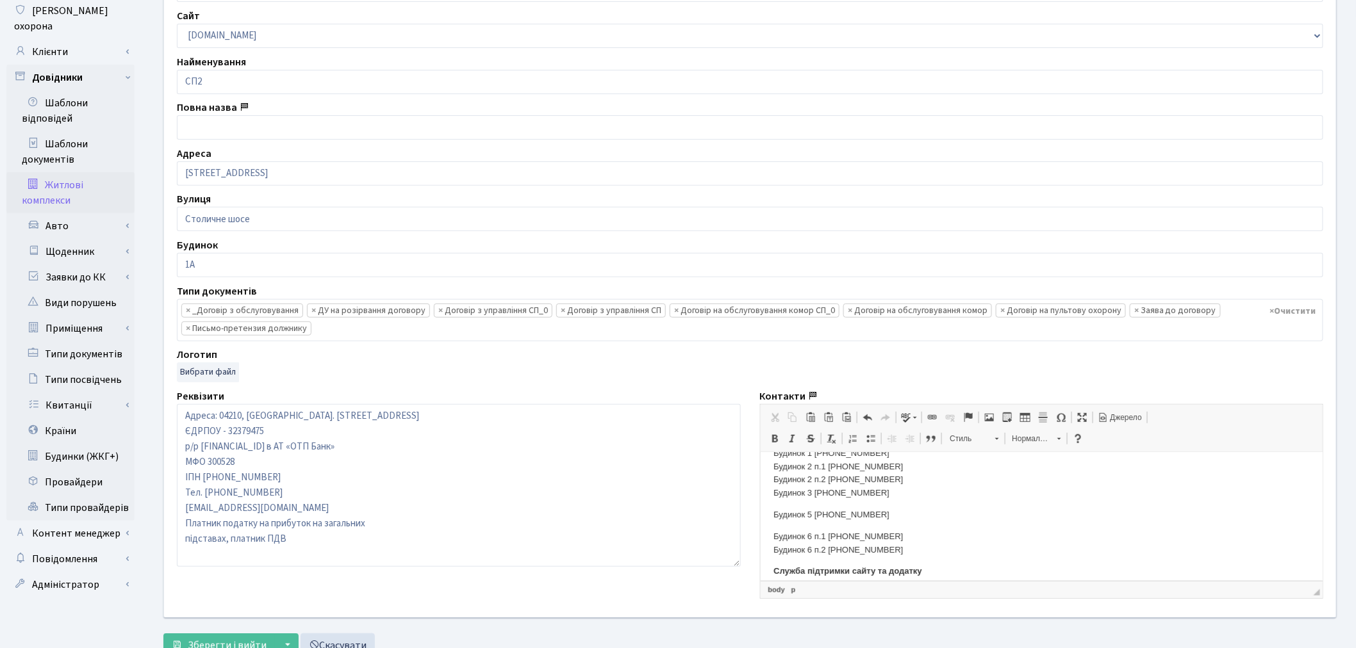
scroll to position [195, 0]
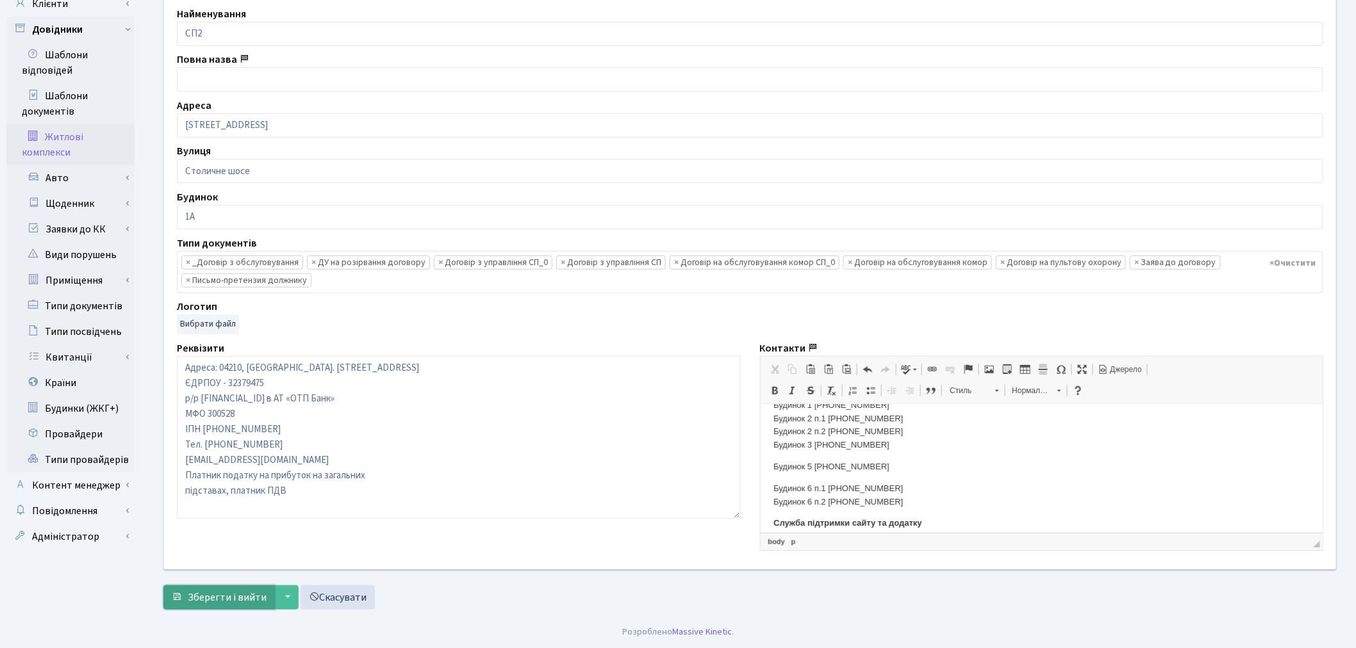
click at [195, 602] on span "Зберегти і вийти" at bounding box center [227, 598] width 79 height 14
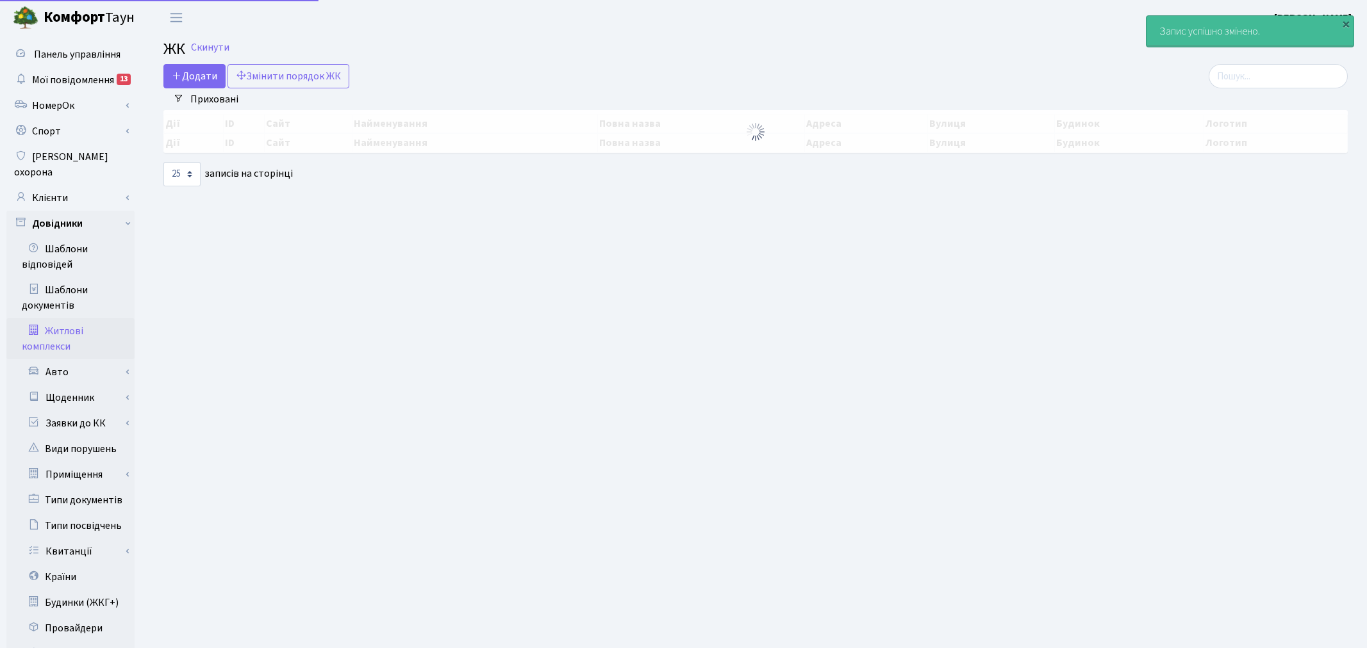
select select "25"
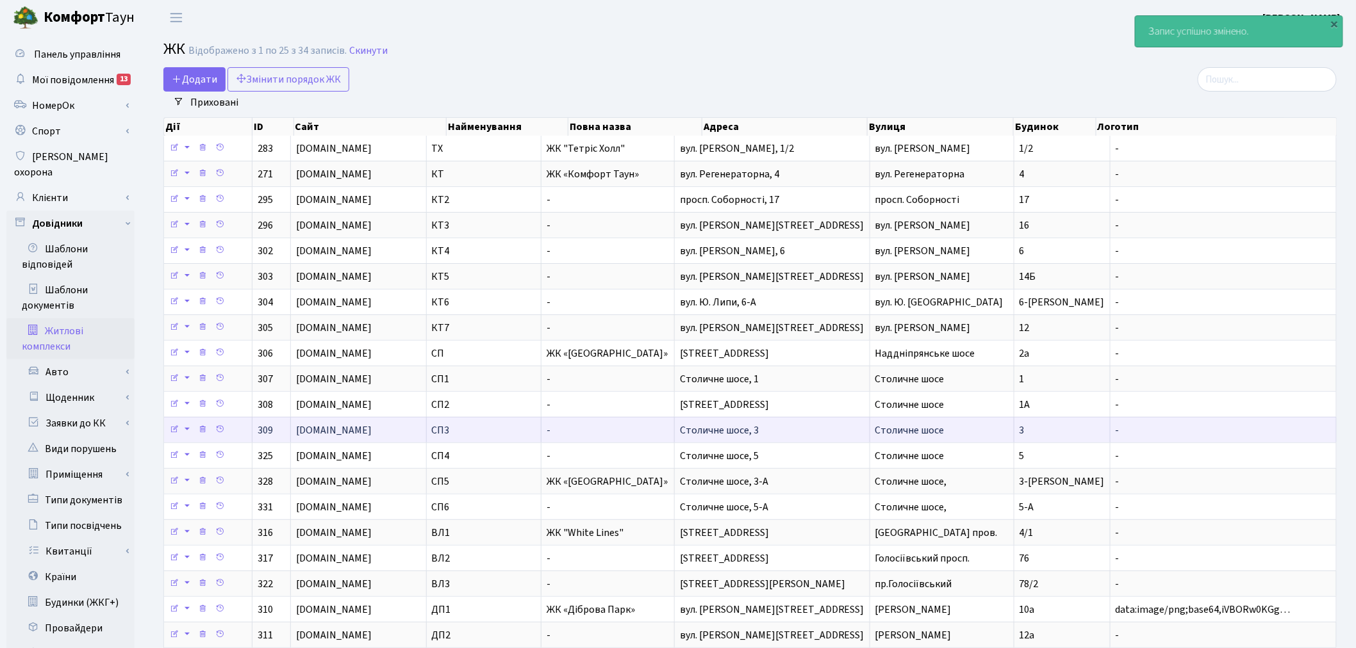
click at [839, 432] on td "Столичне шосе, 3" at bounding box center [772, 430] width 195 height 26
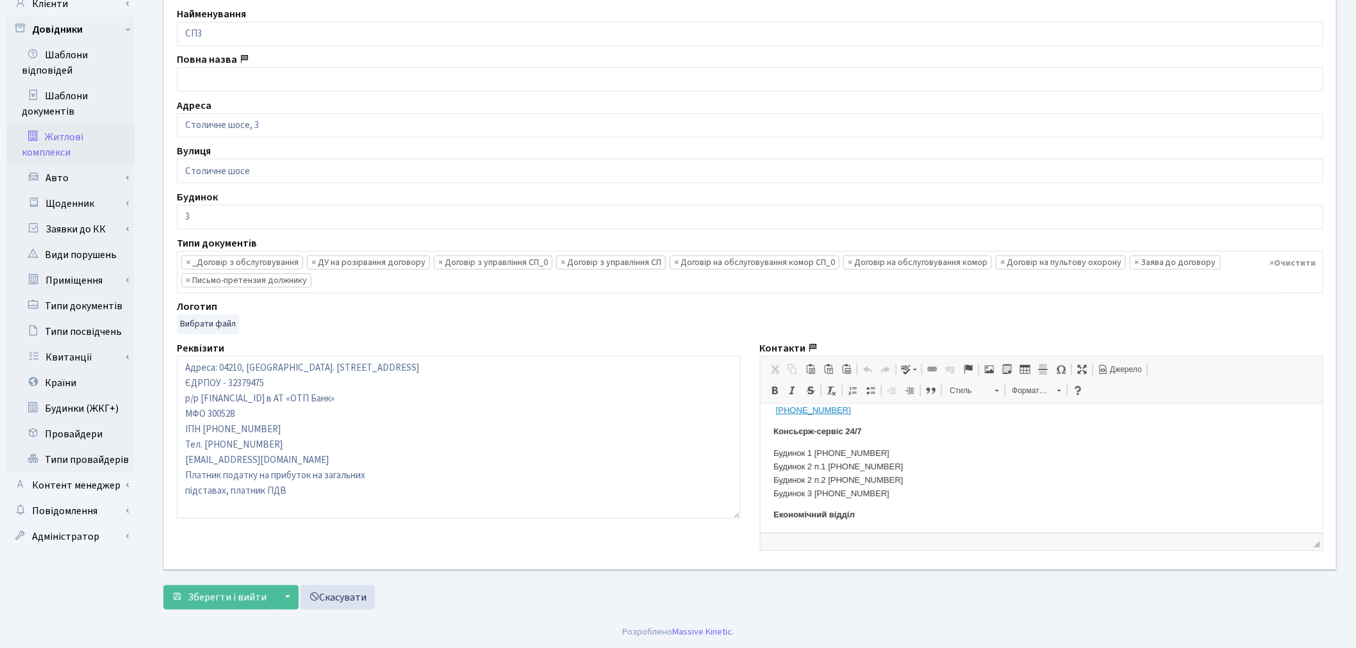
scroll to position [142, 0]
click at [896, 469] on p "Будинок 1 [PHONE_NUMBER] Будинок 2 п.1 [PHONE_NUMBER] Будинок 2 п.2 [PHONE_NUMB…" at bounding box center [1041, 452] width 537 height 53
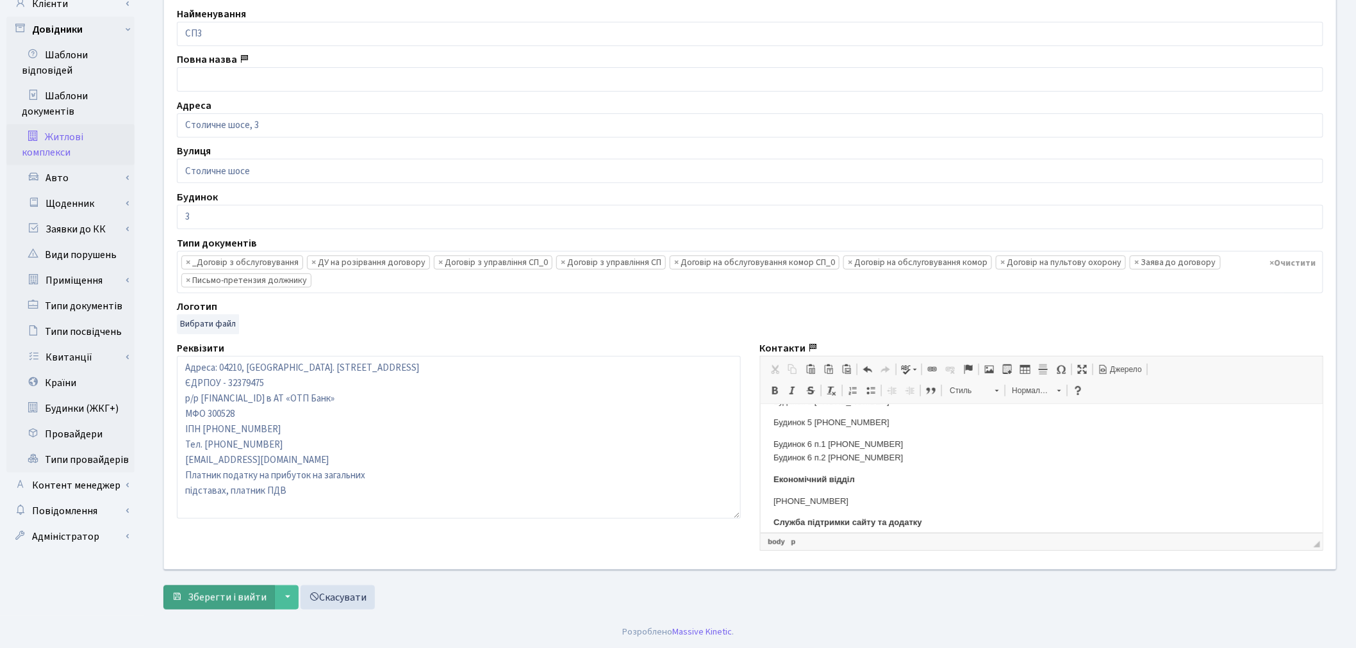
click at [212, 601] on span "Зберегти і вийти" at bounding box center [227, 598] width 79 height 14
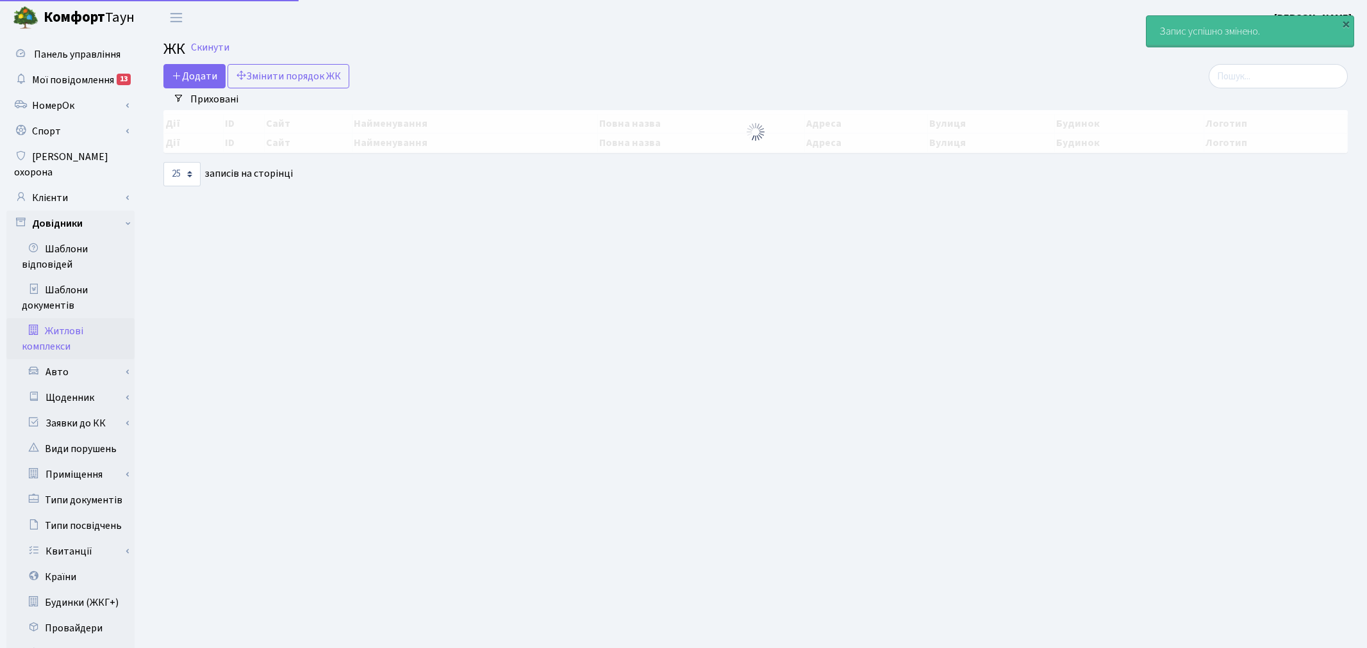
select select "25"
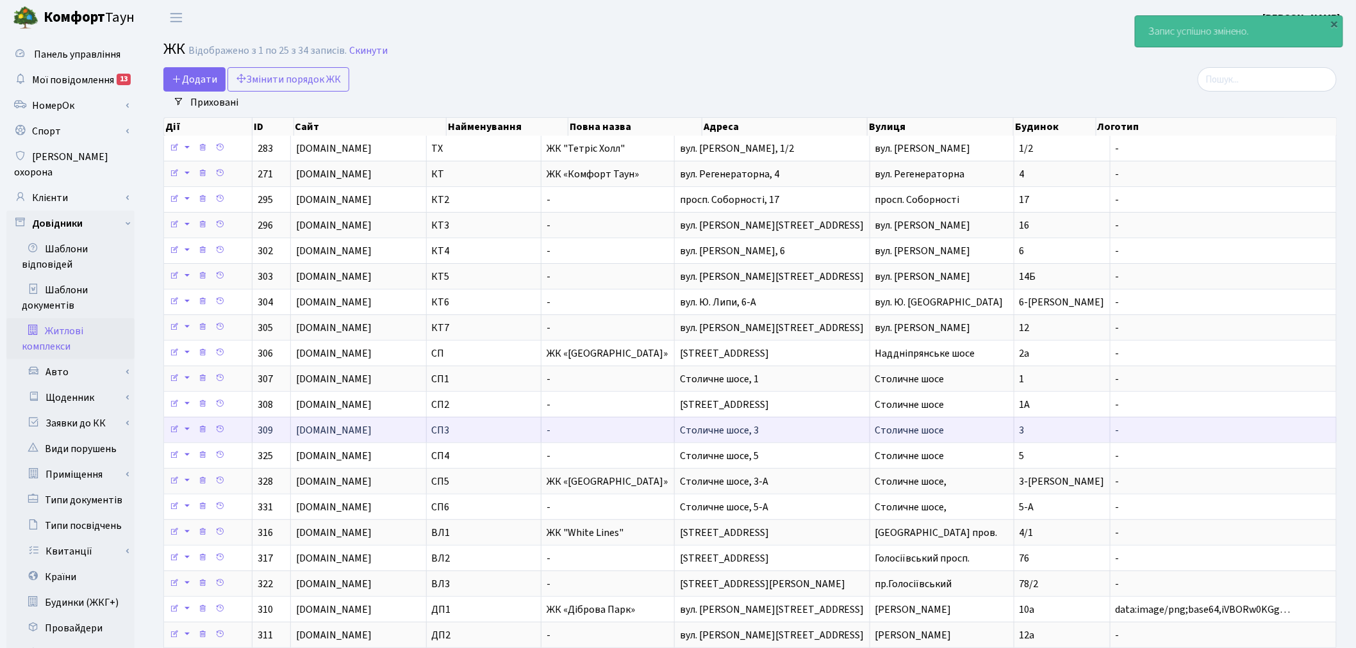
click at [759, 431] on span "Столичне шосе, 3" at bounding box center [719, 431] width 79 height 14
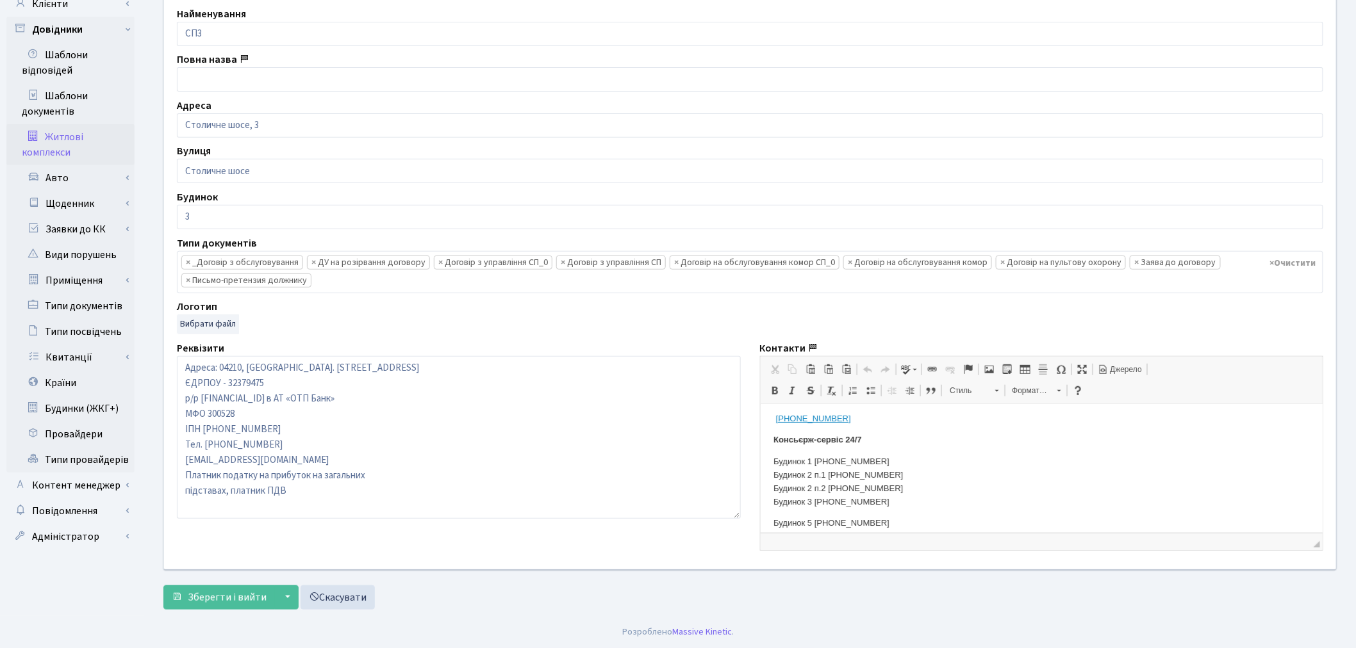
scroll to position [142, 0]
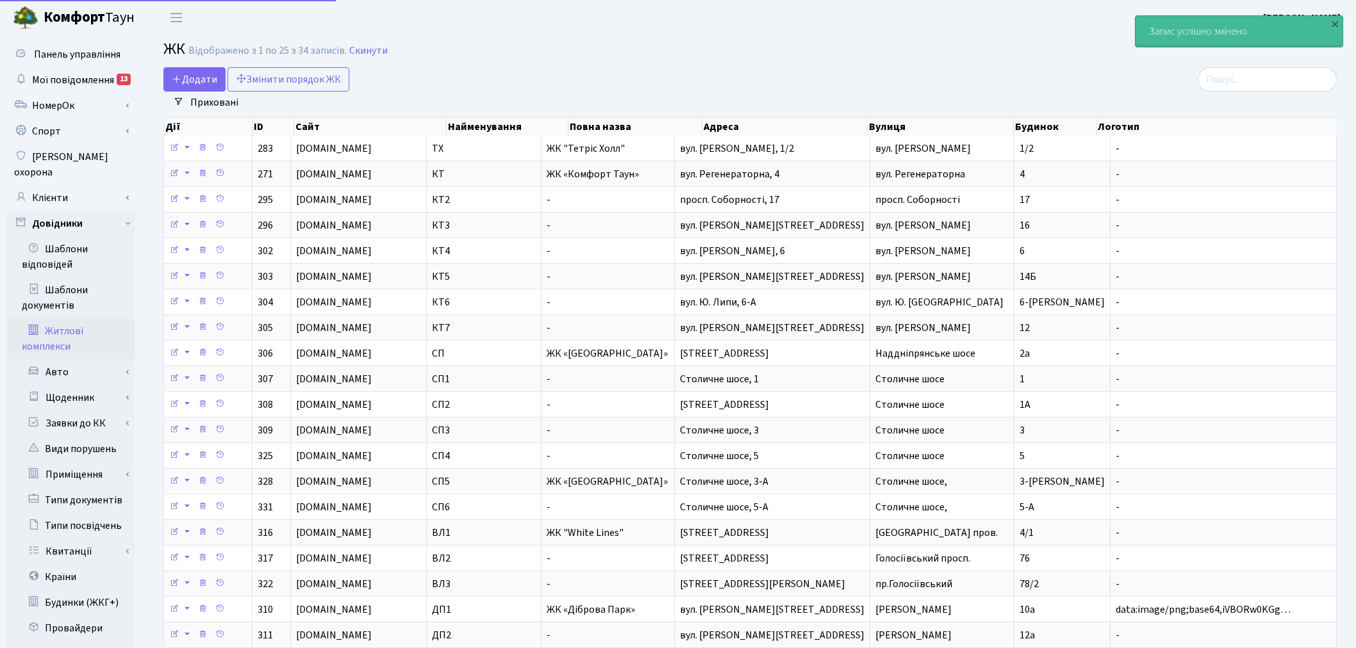
select select "25"
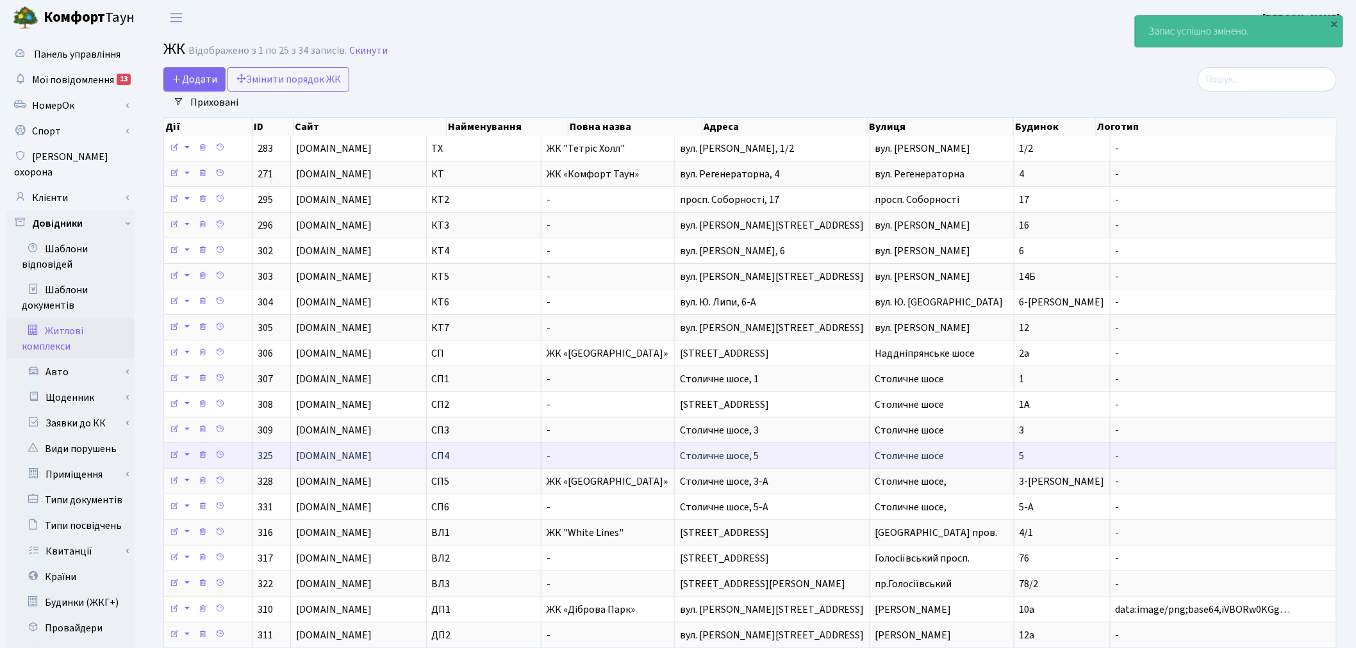
click at [830, 456] on td "Столичне шосе, 5" at bounding box center [772, 456] width 195 height 26
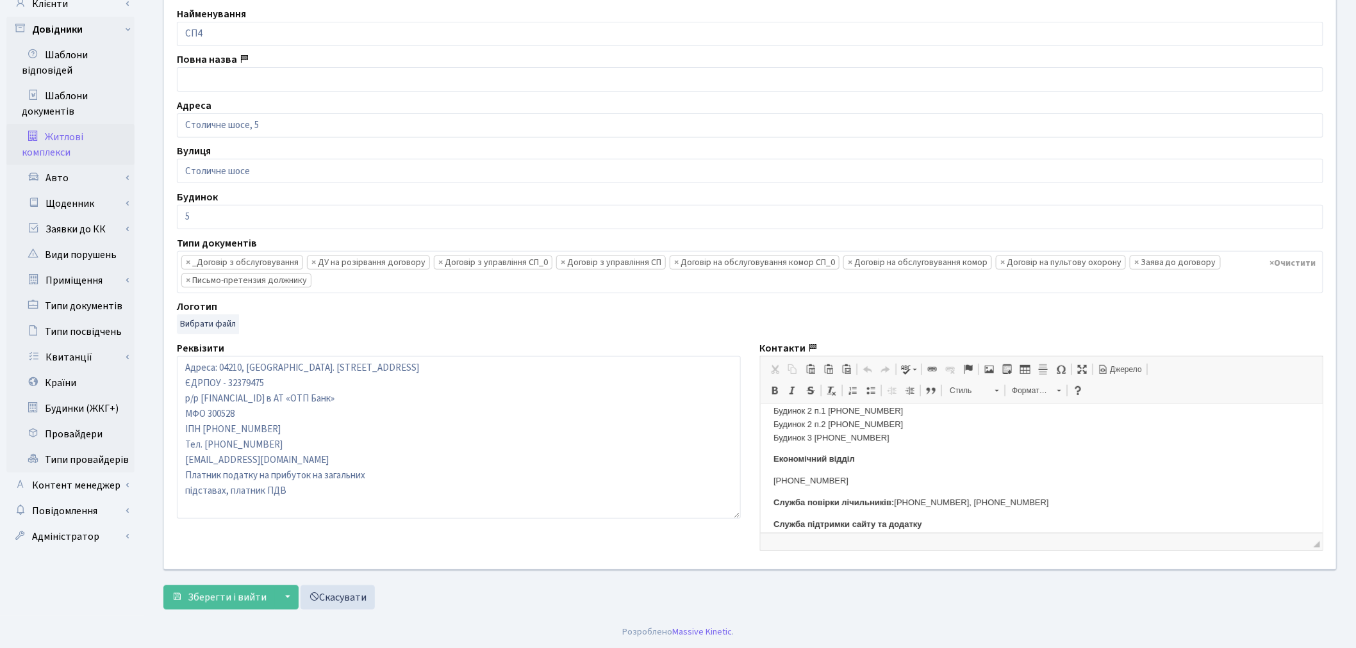
scroll to position [142, 0]
click at [919, 473] on p "Будинок 1 +38 044 3631382 Будинок 2 п.1 +38 044 3631383 Будинок 2 п.2 +38 044 3…" at bounding box center [1041, 452] width 537 height 53
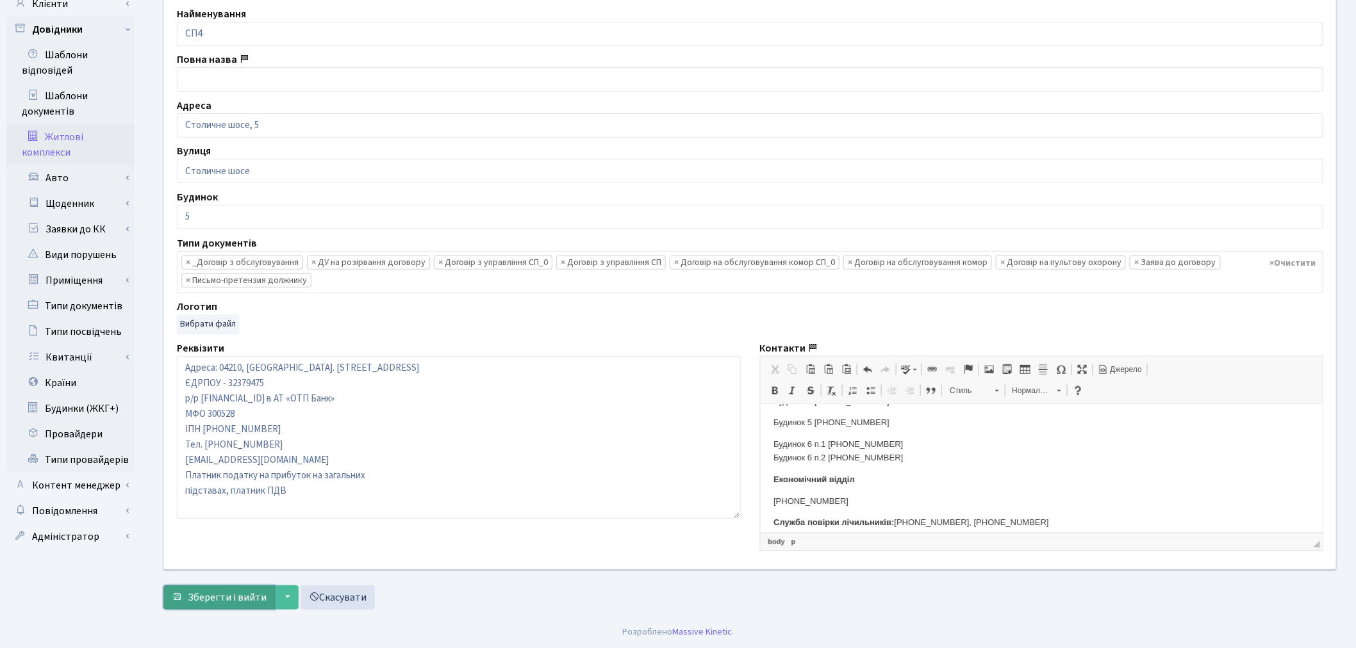
click at [208, 593] on span "Зберегти і вийти" at bounding box center [227, 598] width 79 height 14
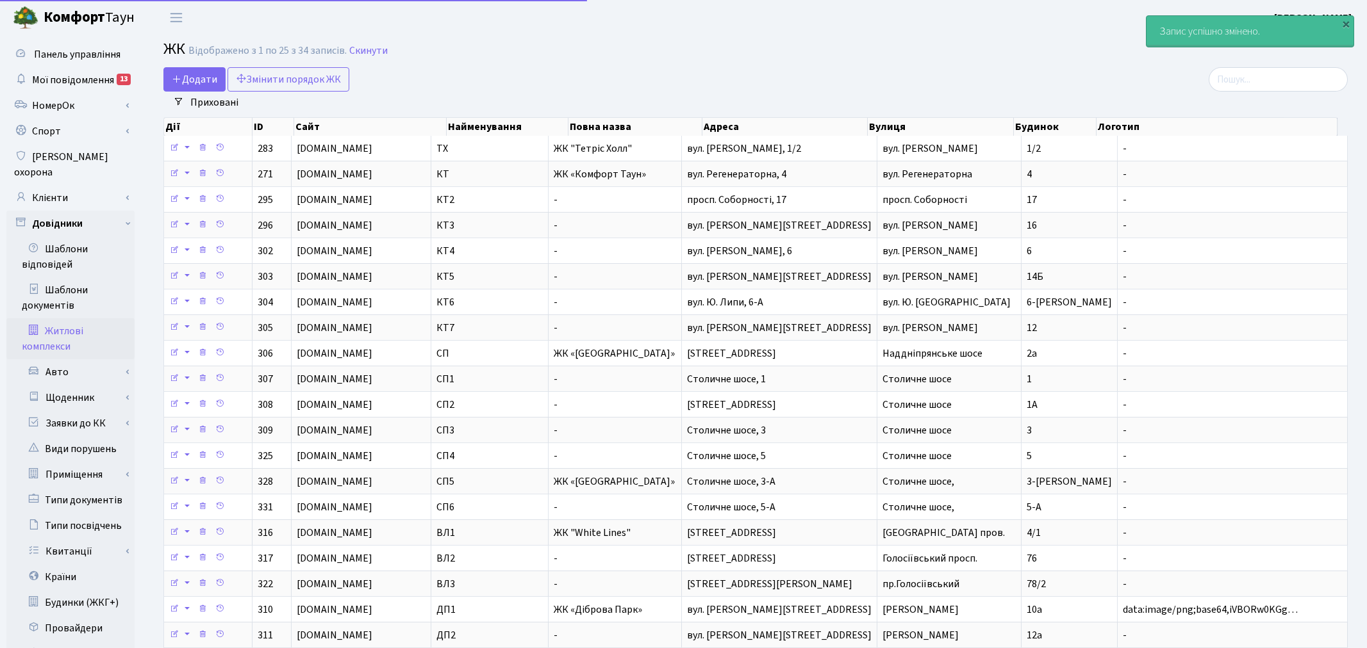
select select "25"
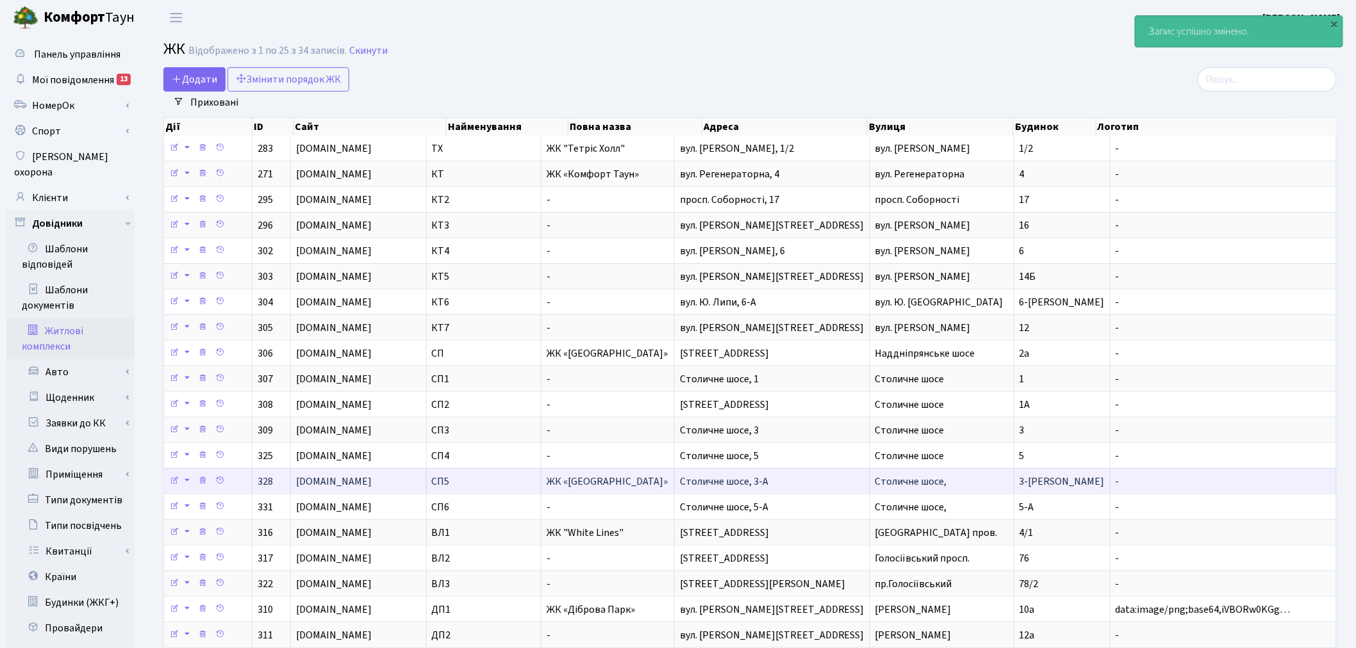
click at [809, 489] on td "Столичне шосе, 3-А" at bounding box center [772, 481] width 195 height 26
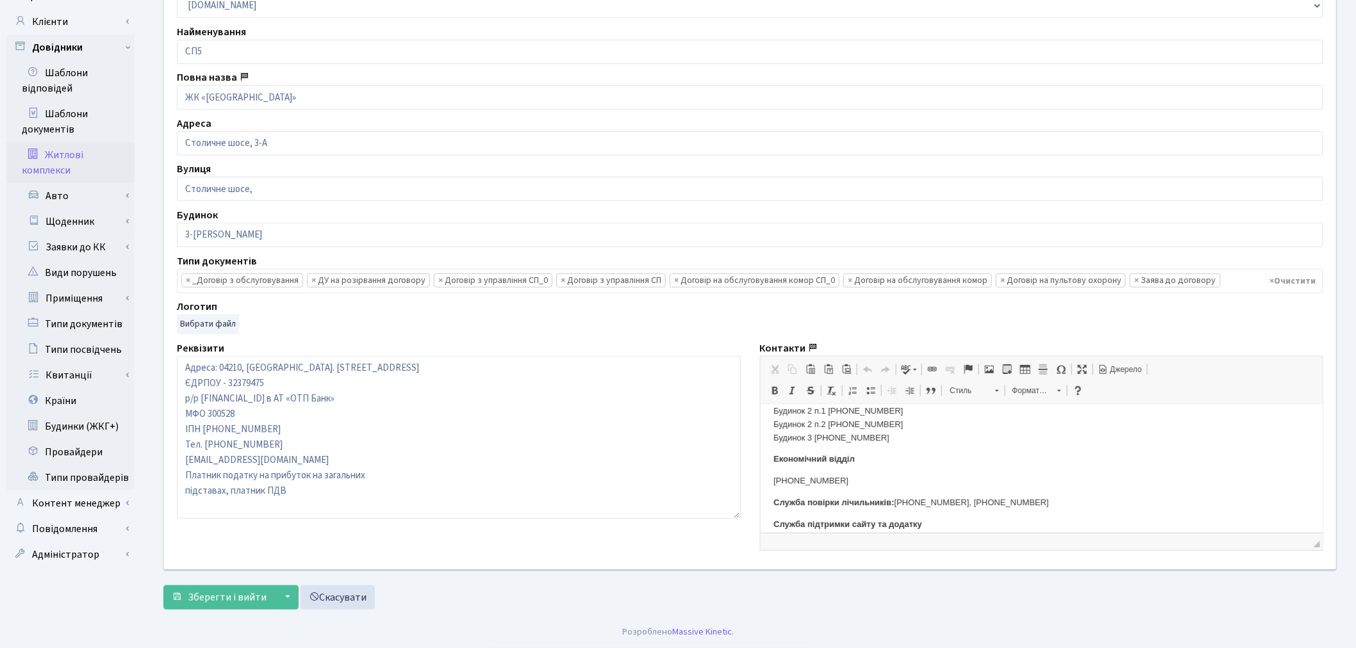
scroll to position [142, 0]
click at [912, 479] on body "Керуюча компанія ЖК «Svitlo Park» Адміністрація +380 44 363-13-80 office@svitlo…" at bounding box center [1041, 488] width 537 height 426
click at [900, 463] on p "Будинок 1 [PHONE_NUMBER] Будинок 2 п.1 [PHONE_NUMBER] Будинок 2 п.2 [PHONE_NUMB…" at bounding box center [1041, 452] width 537 height 53
click at [901, 477] on p "Будинок 1 +38 044 3631382 Будинок 2 п.1 +38 044 3631383 Будинок 2 п.2 +38 044 3…" at bounding box center [1041, 452] width 537 height 53
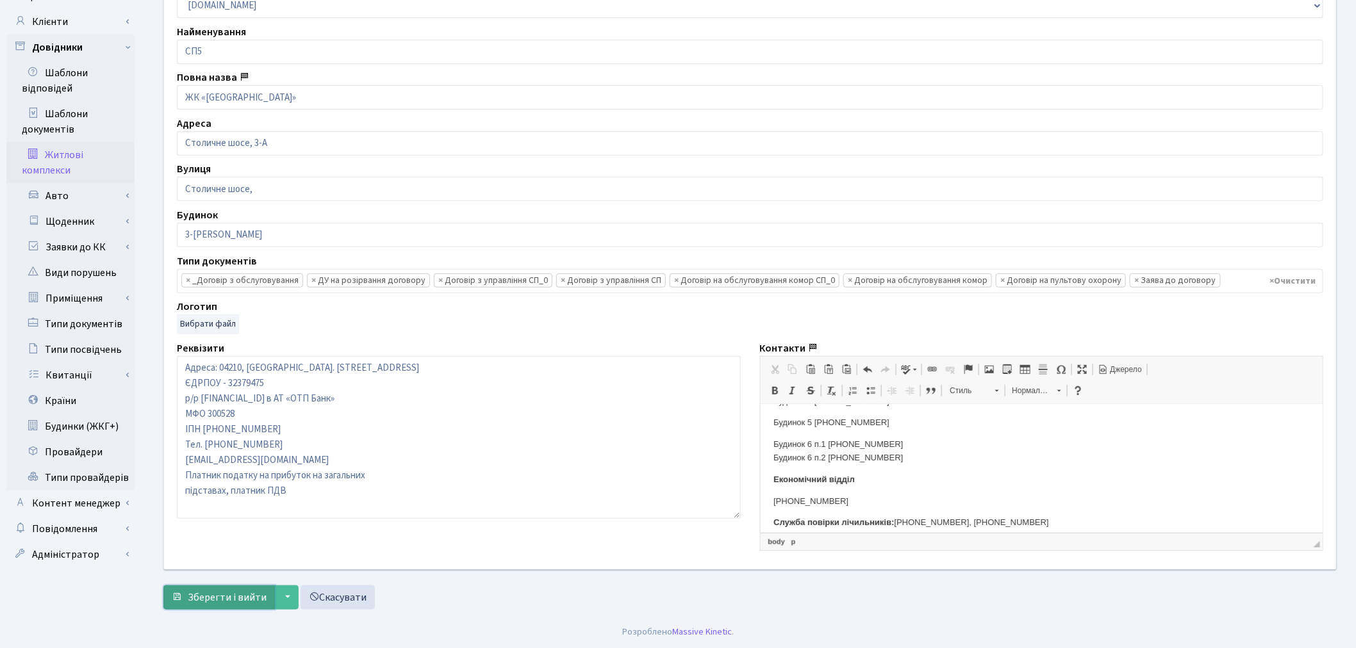
click at [231, 591] on span "Зберегти і вийти" at bounding box center [227, 598] width 79 height 14
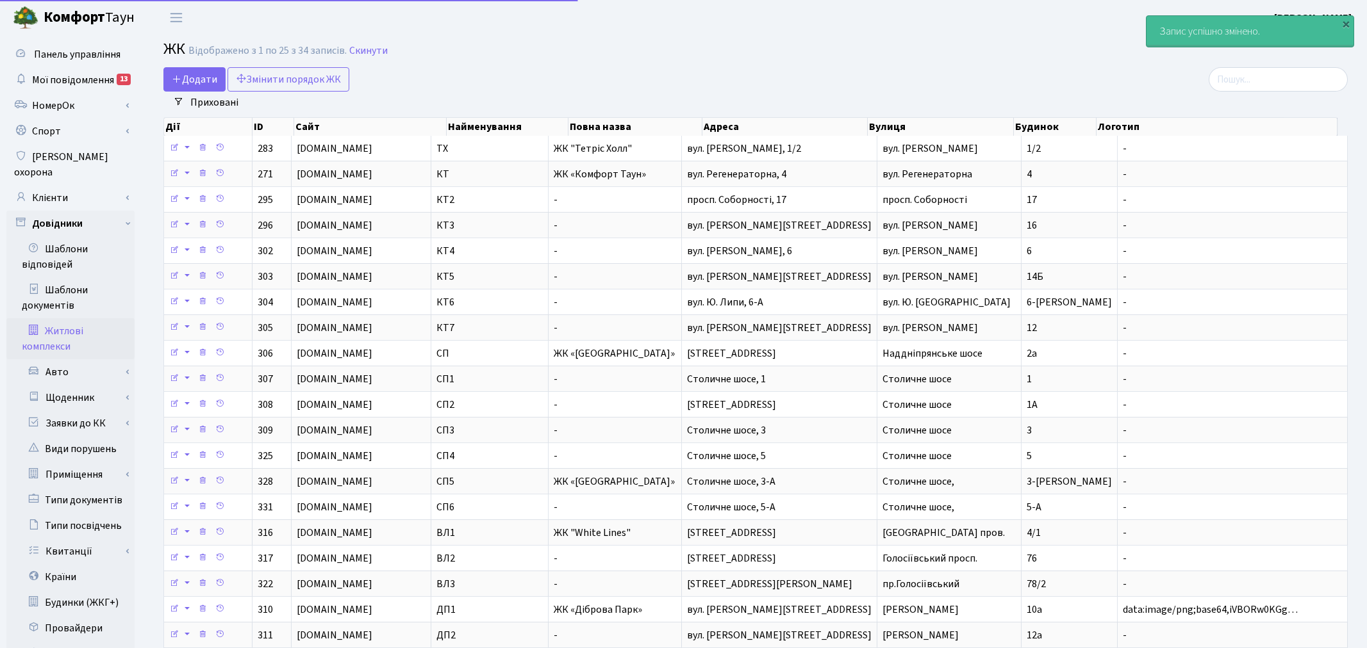
select select "25"
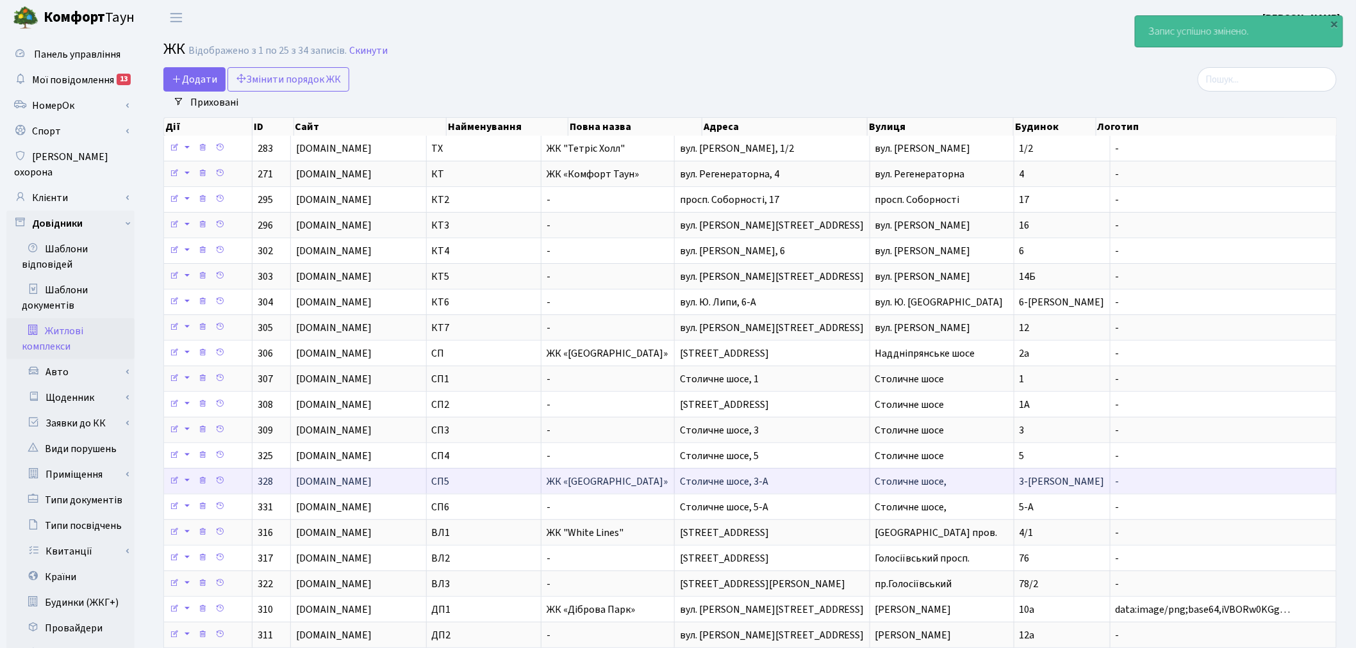
click at [883, 476] on span "Столичне шосе," at bounding box center [911, 482] width 72 height 14
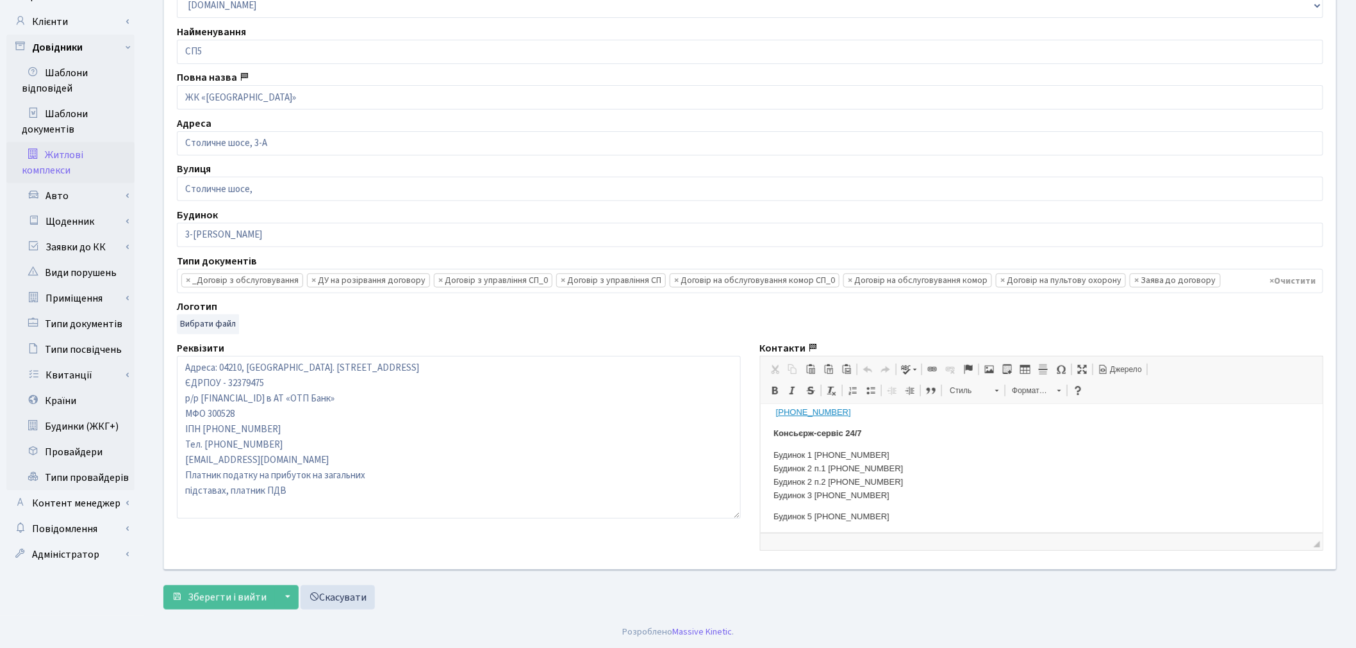
scroll to position [142, 0]
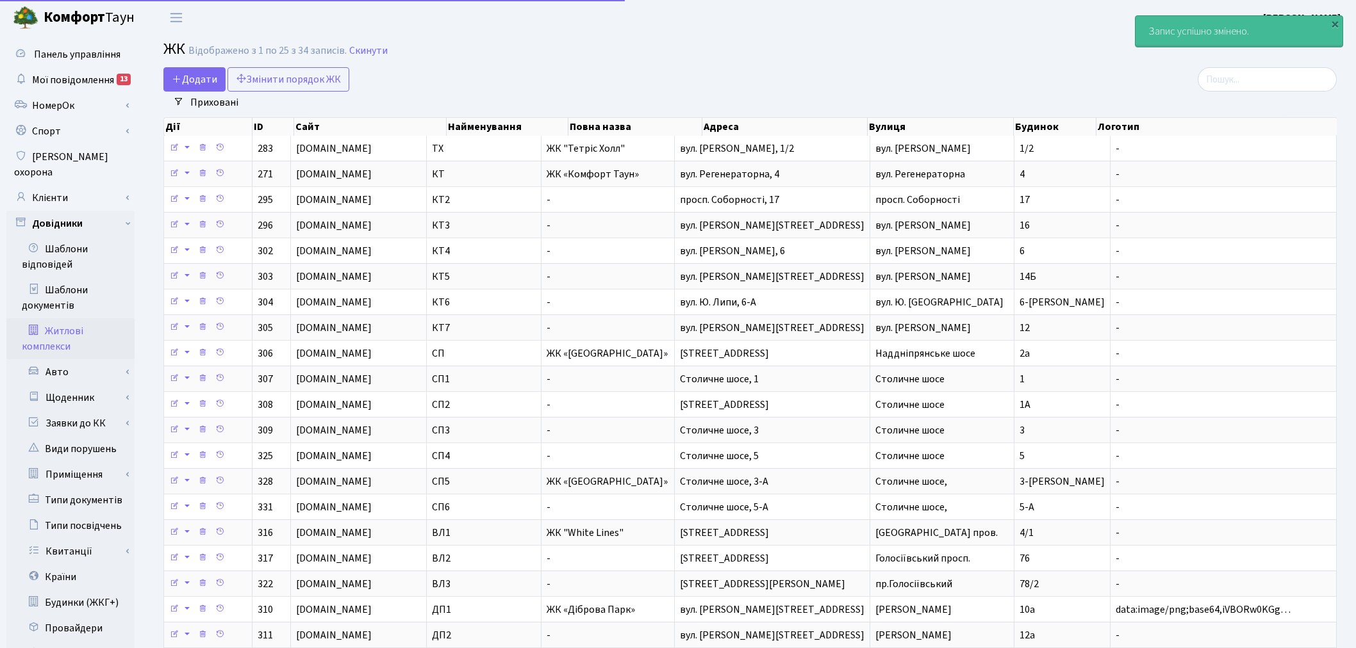
select select "25"
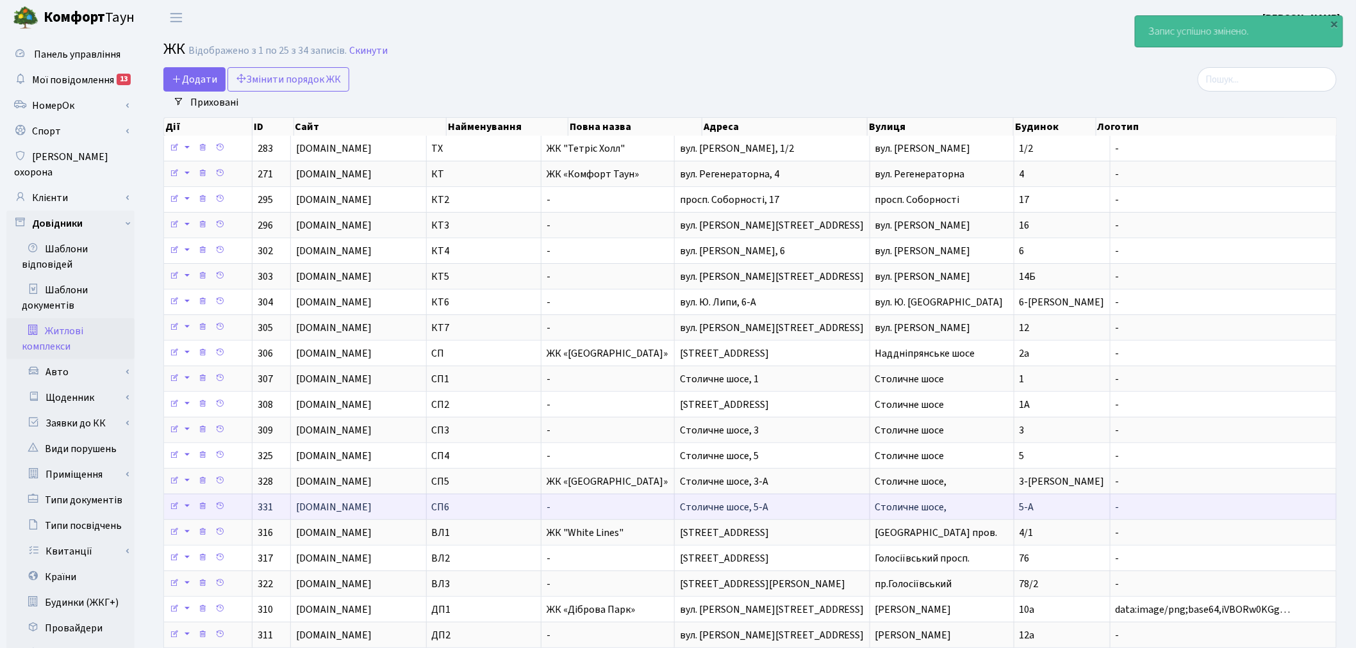
click at [966, 513] on td "Столичне шосе," at bounding box center [942, 507] width 144 height 26
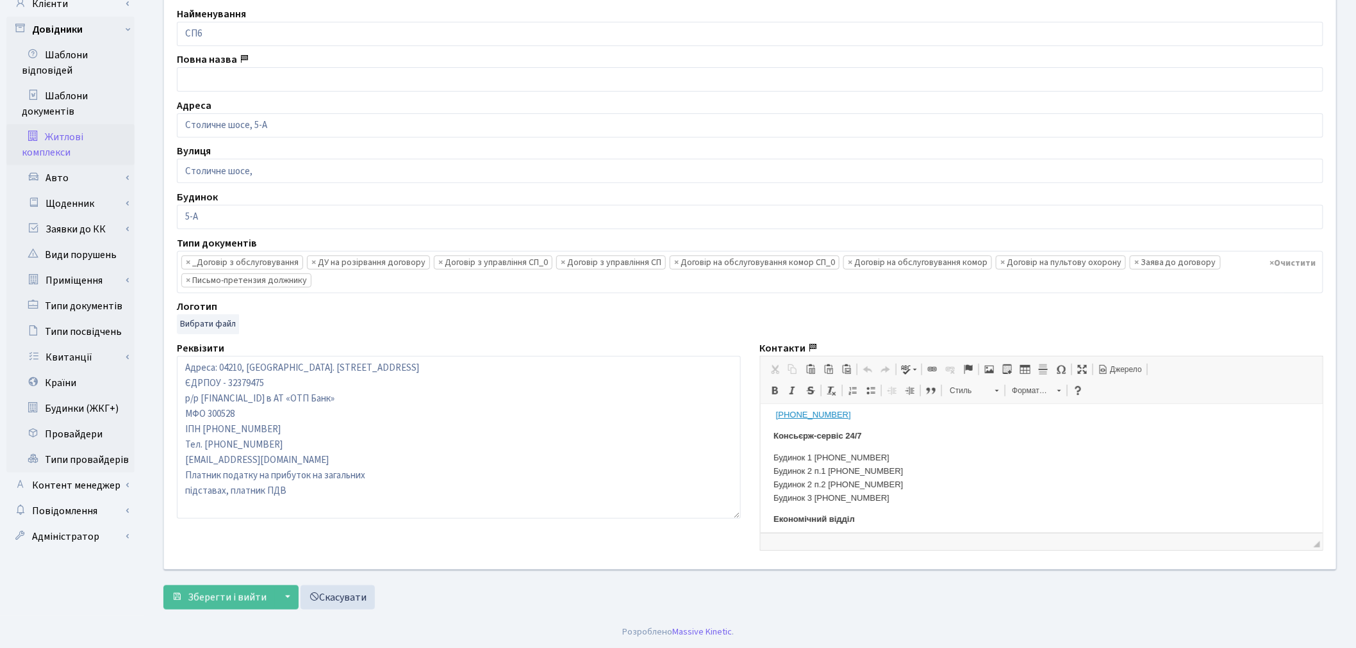
scroll to position [142, 0]
click at [904, 478] on p "Будинок 1 [PHONE_NUMBER] Будинок 2 п.1 [PHONE_NUMBER] Будинок 2 п.2 [PHONE_NUMB…" at bounding box center [1041, 452] width 537 height 53
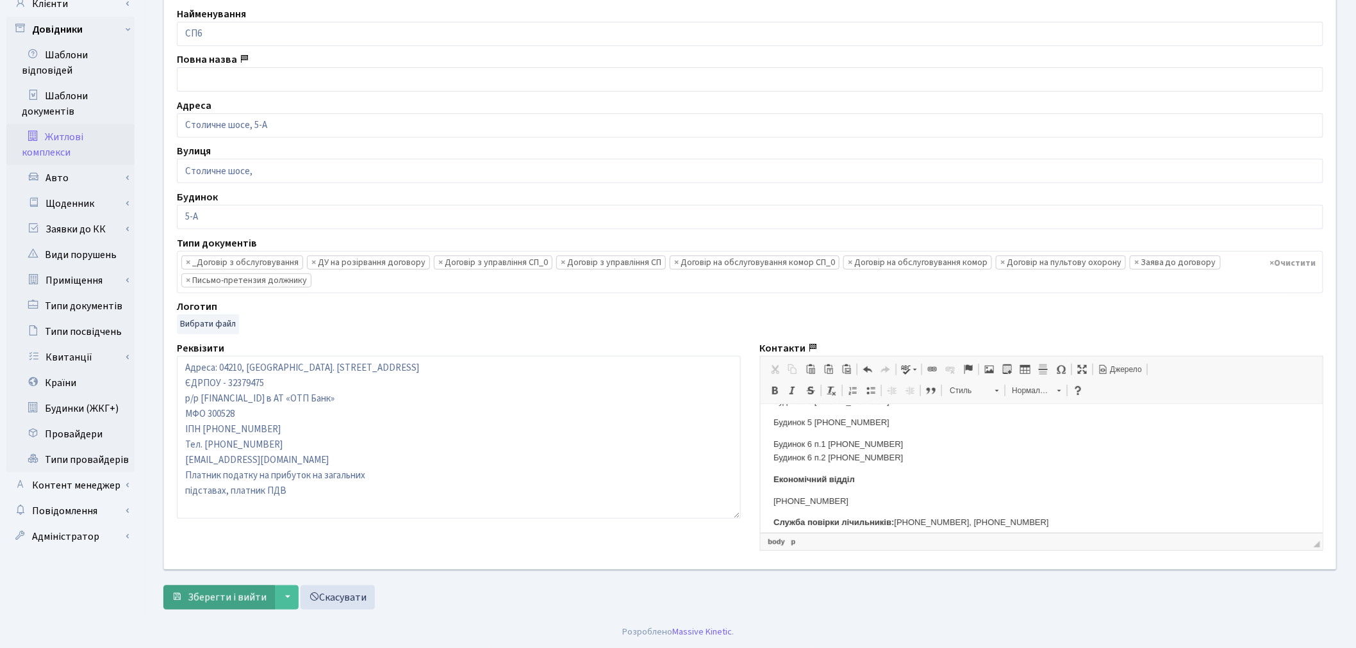
click at [231, 597] on span "Зберегти і вийти" at bounding box center [227, 598] width 79 height 14
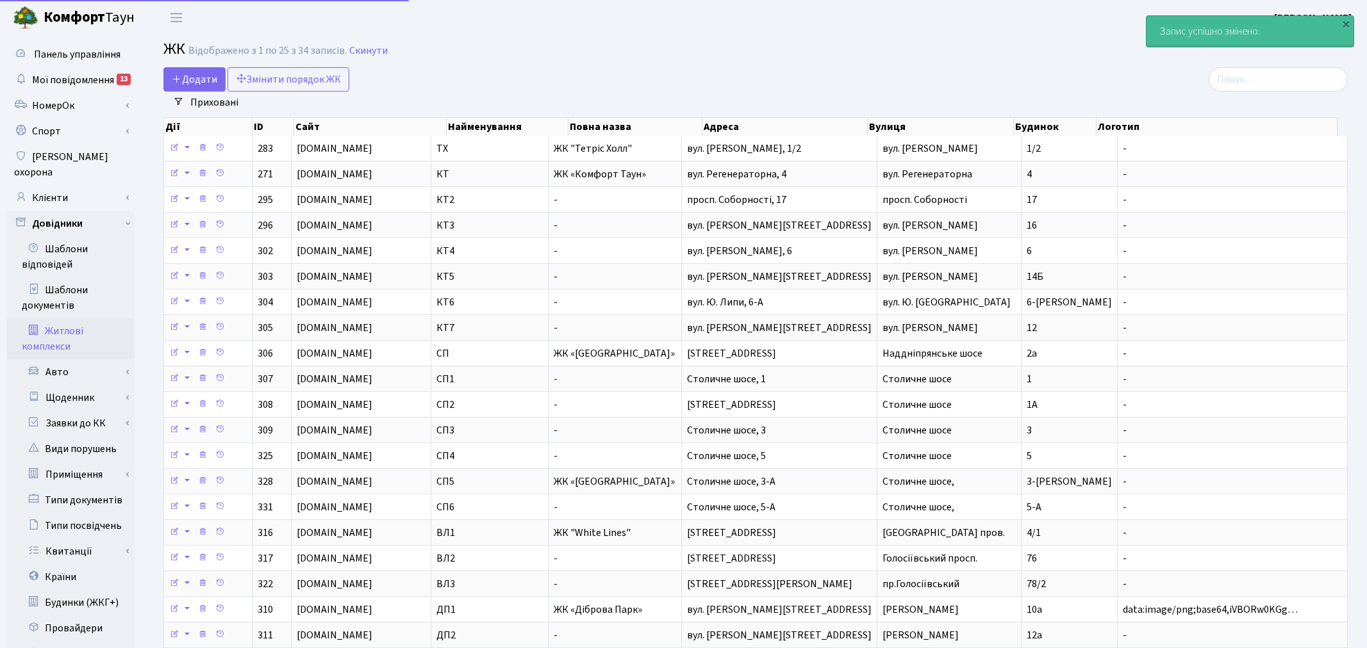
select select "25"
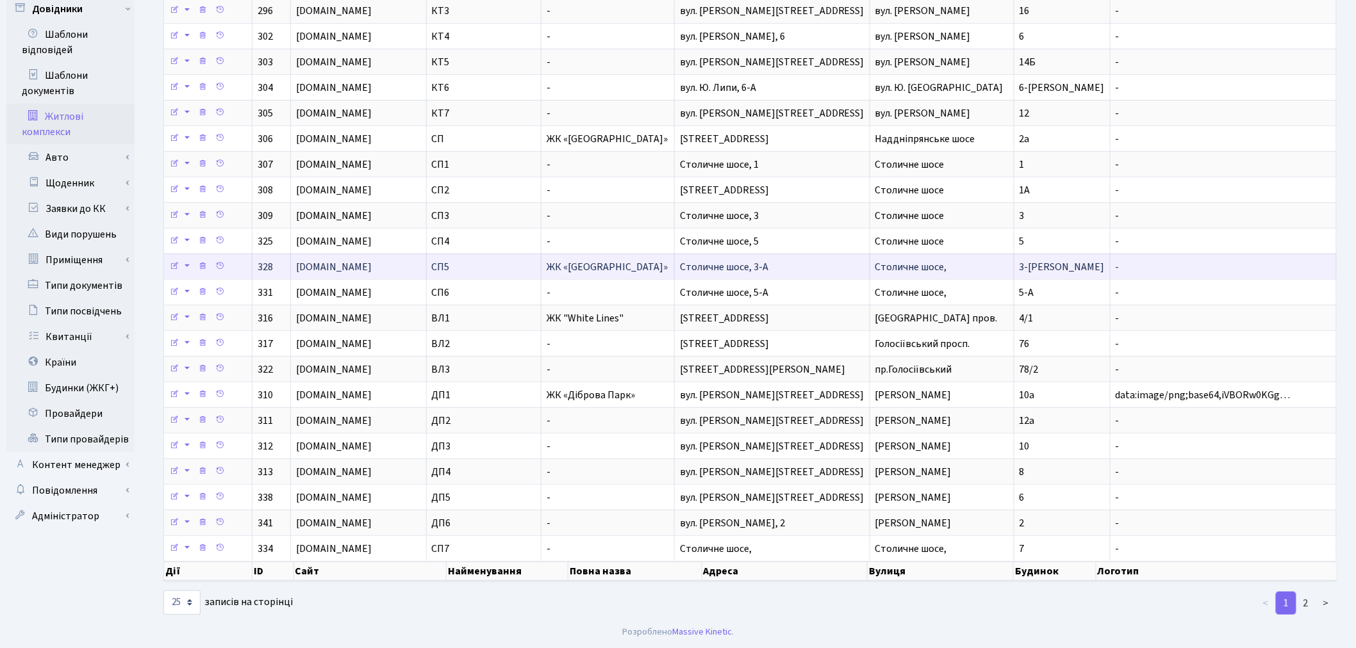
scroll to position [219, 0]
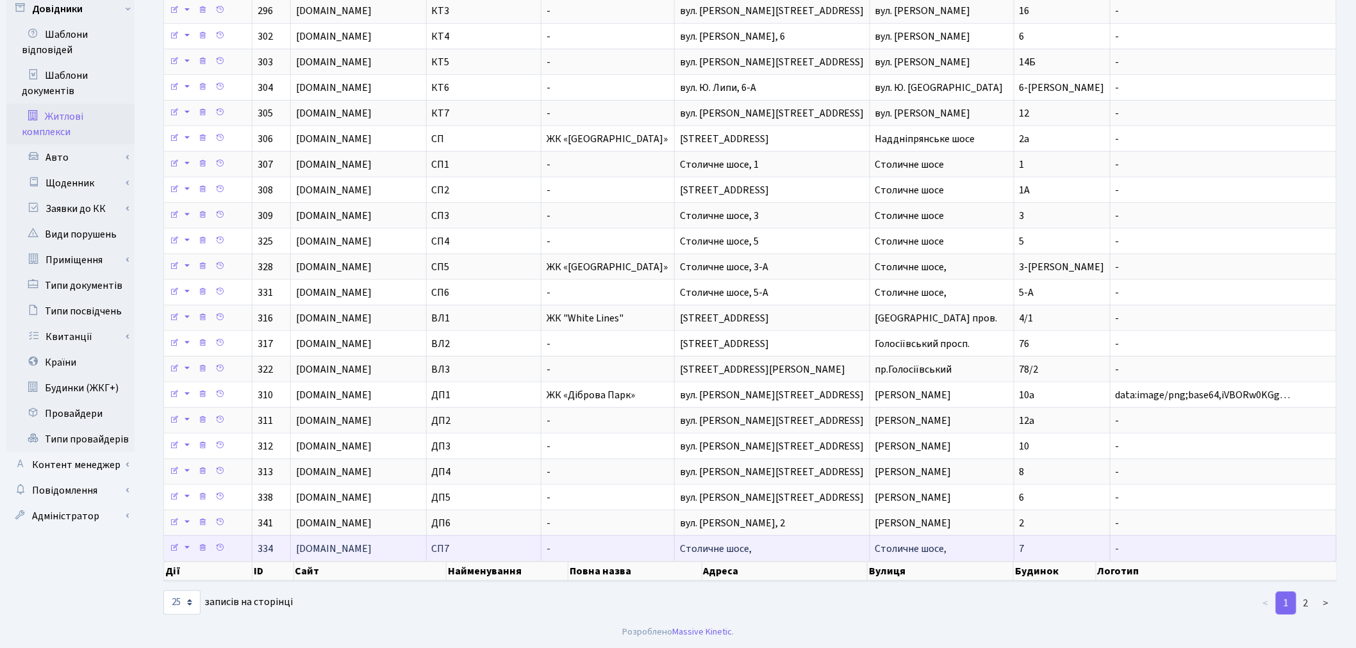
click at [825, 554] on td "Столичне шосе," at bounding box center [772, 549] width 195 height 26
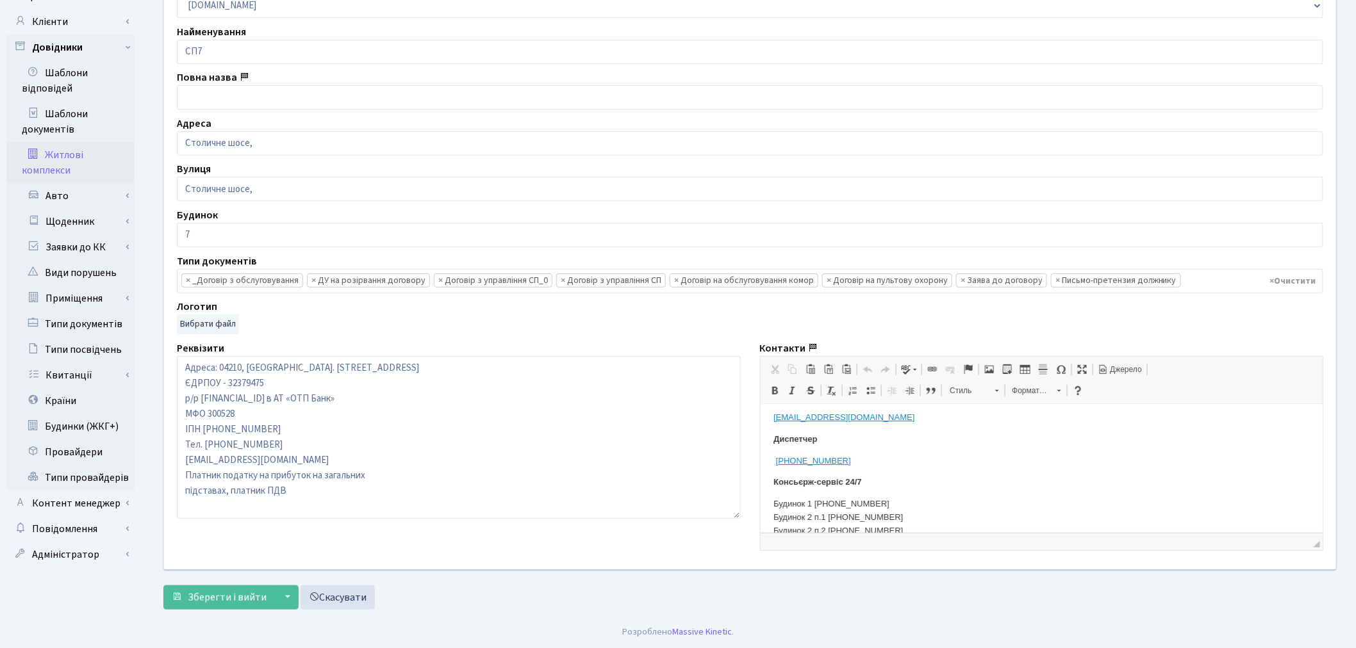
scroll to position [142, 0]
click at [926, 475] on p "Будинок 1 [PHONE_NUMBER] Будинок 2 п.1 [PHONE_NUMBER] Будинок 2 п.2 [PHONE_NUMB…" at bounding box center [1041, 452] width 537 height 53
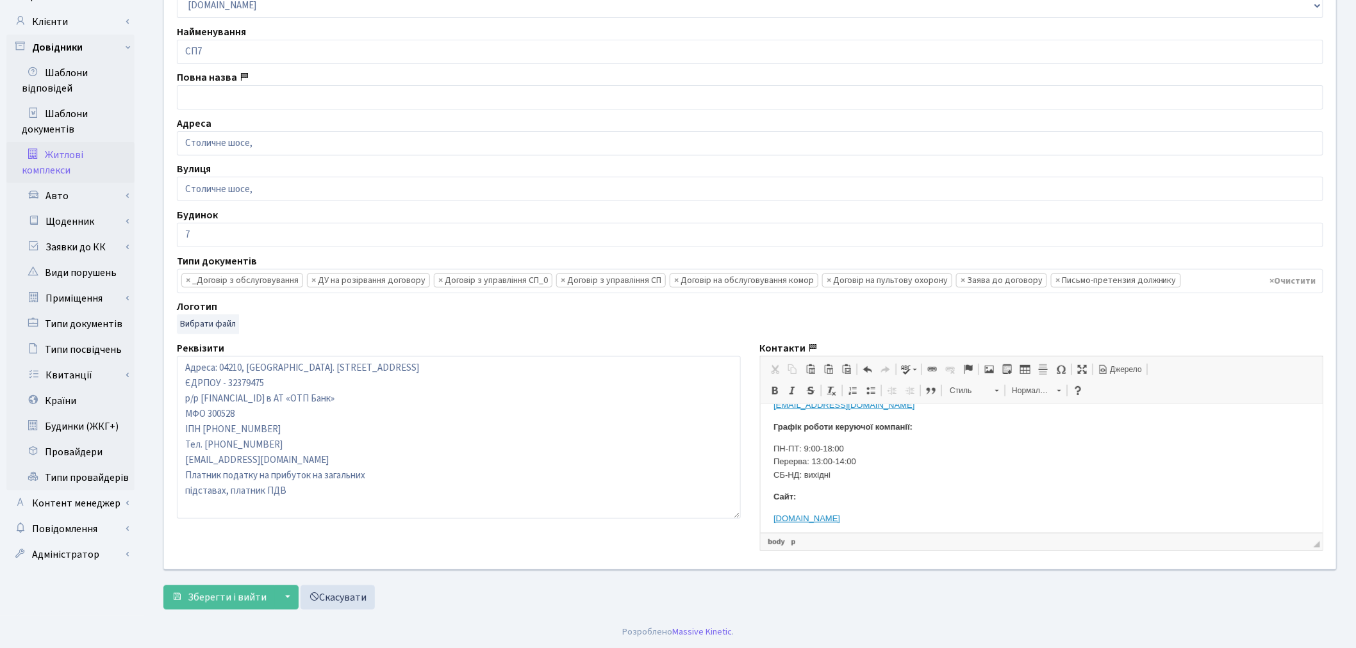
scroll to position [380, 0]
click at [211, 603] on span "Зберегти і вийти" at bounding box center [227, 598] width 79 height 14
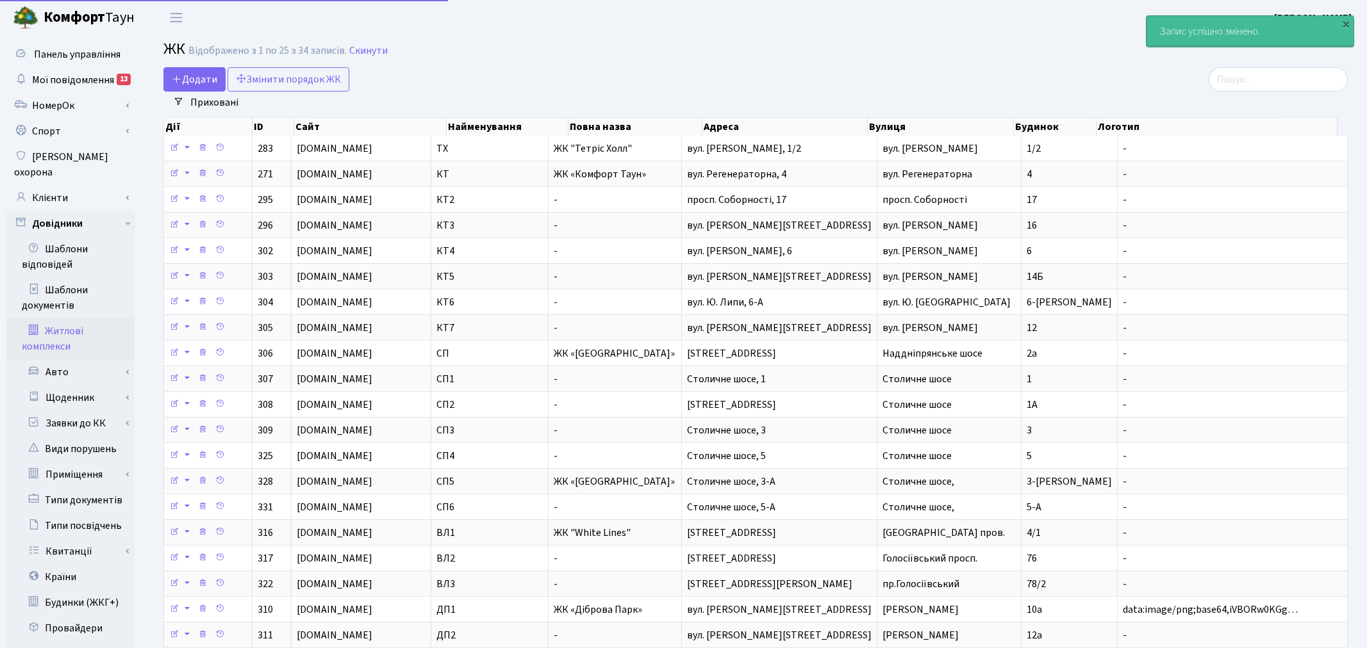
select select "25"
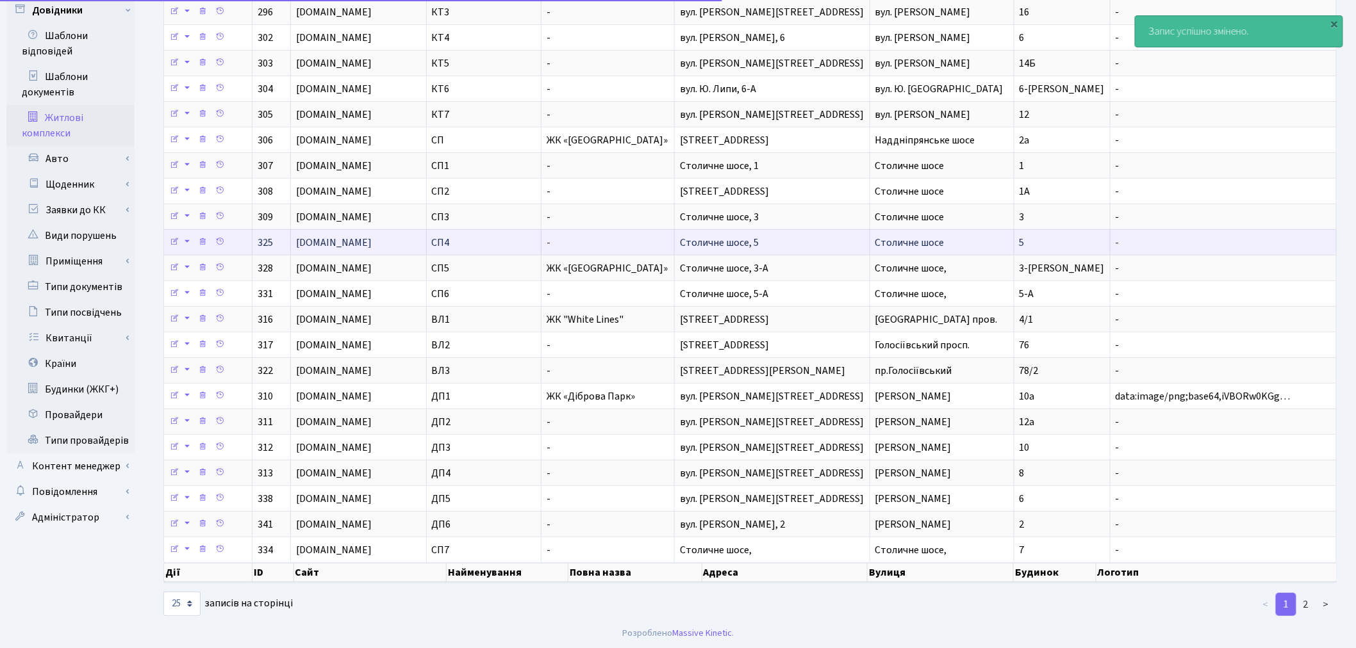
scroll to position [219, 0]
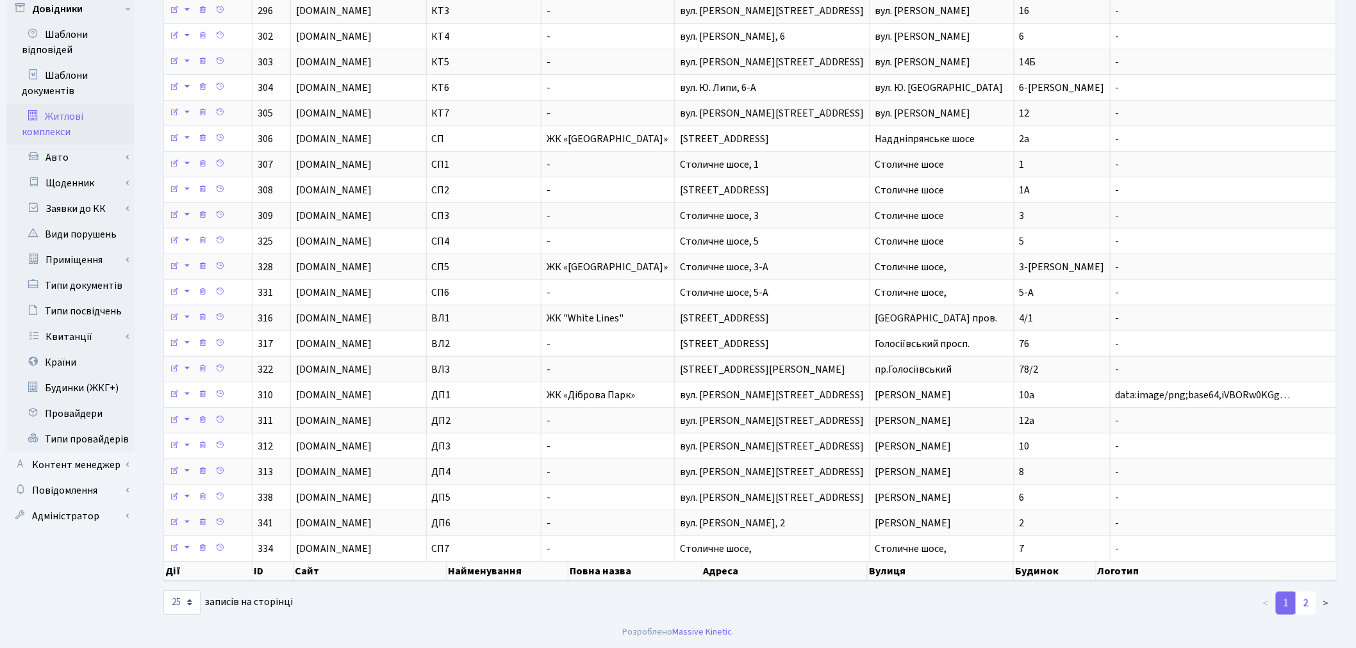
click at [1305, 606] on link "2" at bounding box center [1306, 603] width 21 height 23
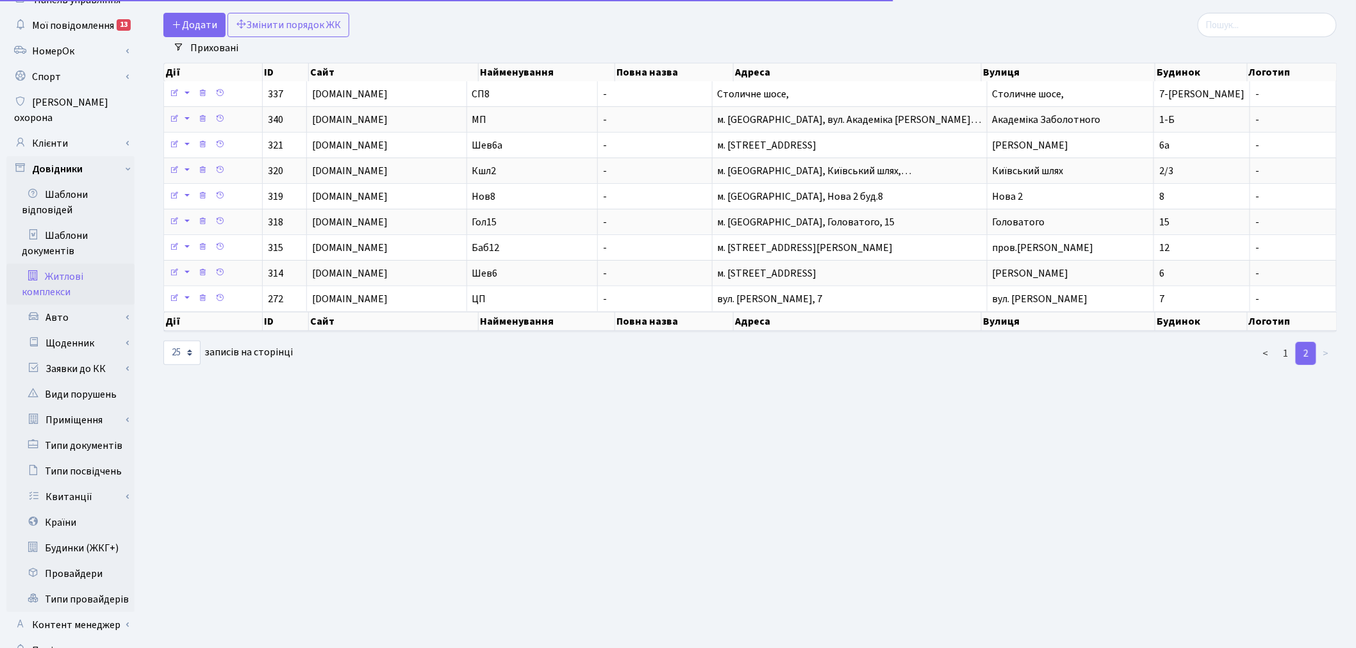
scroll to position [0, 0]
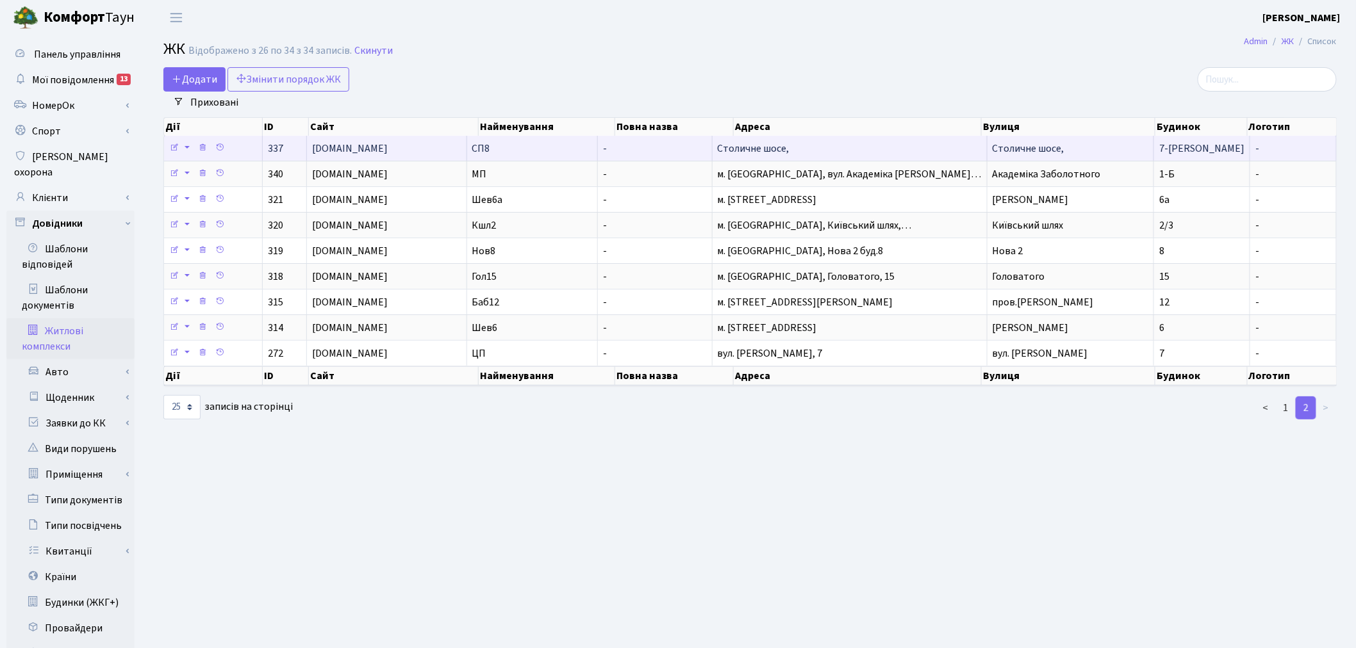
click at [814, 145] on td "Столичне шосе," at bounding box center [849, 148] width 275 height 25
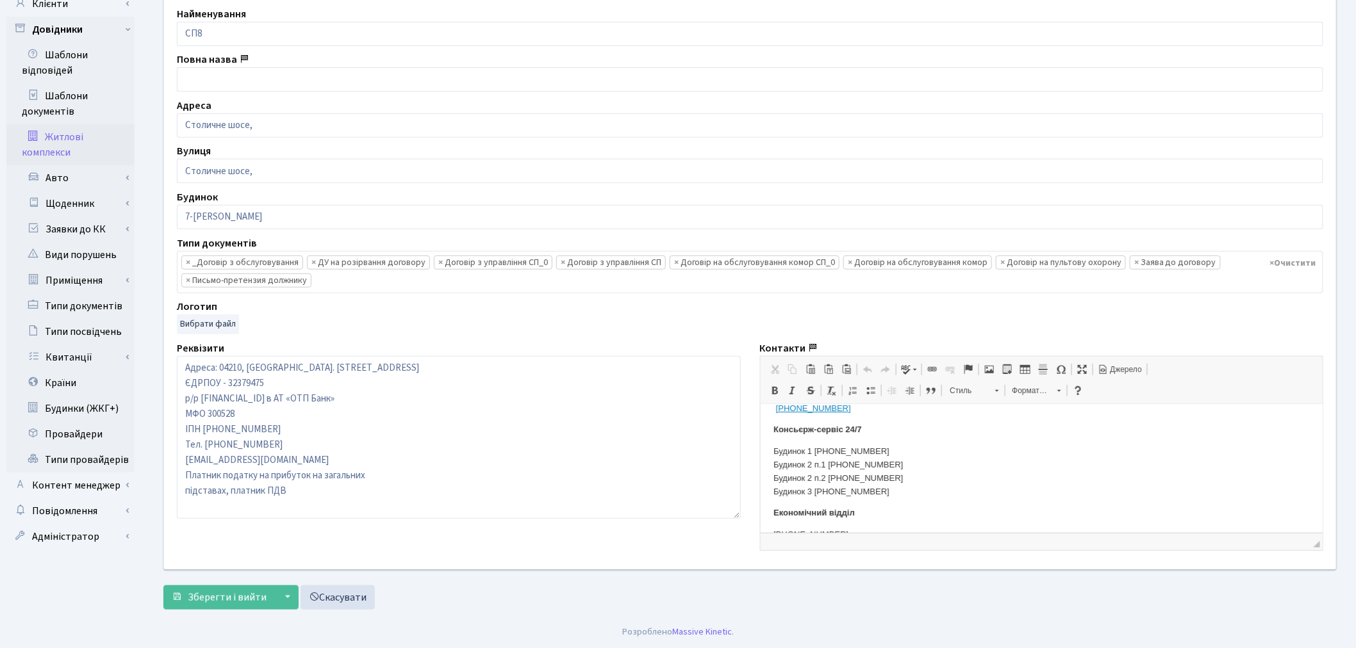
scroll to position [142, 0]
click at [900, 472] on p "Будинок 1 [PHONE_NUMBER] Будинок 2 п.1 [PHONE_NUMBER] Будинок 2 п.2 [PHONE_NUMB…" at bounding box center [1041, 452] width 537 height 53
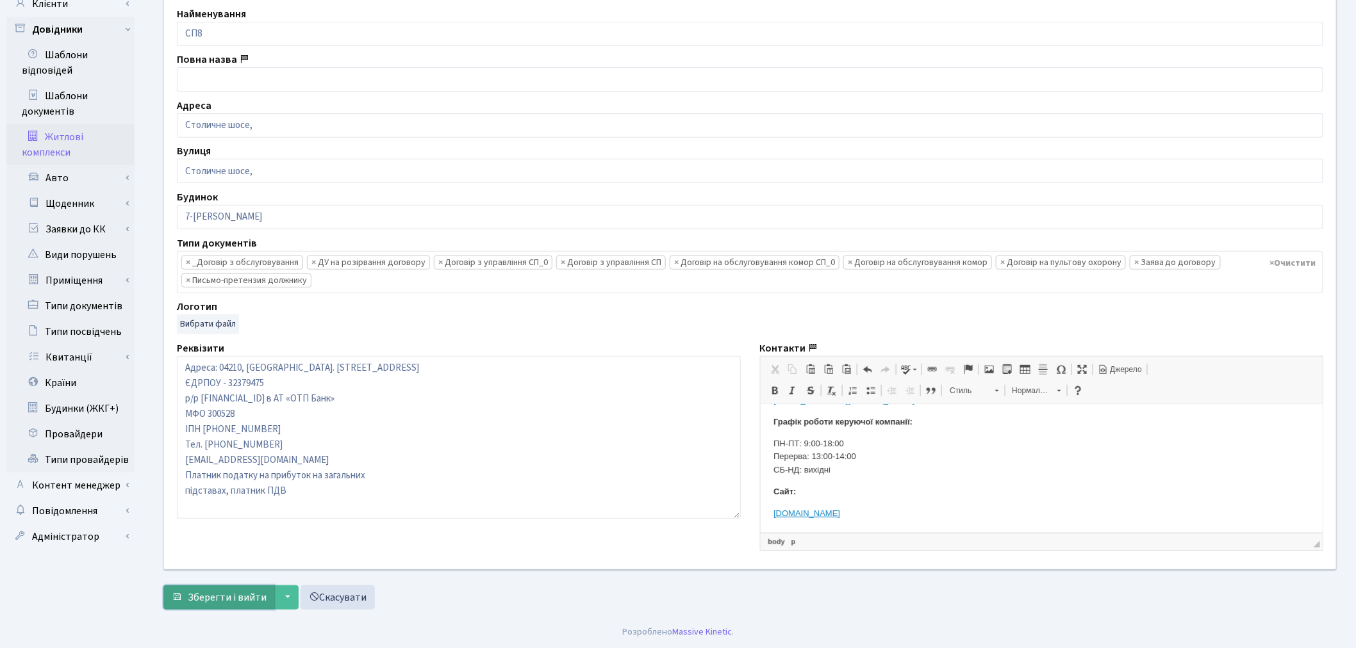
click at [208, 600] on span "Зберегти і вийти" at bounding box center [227, 598] width 79 height 14
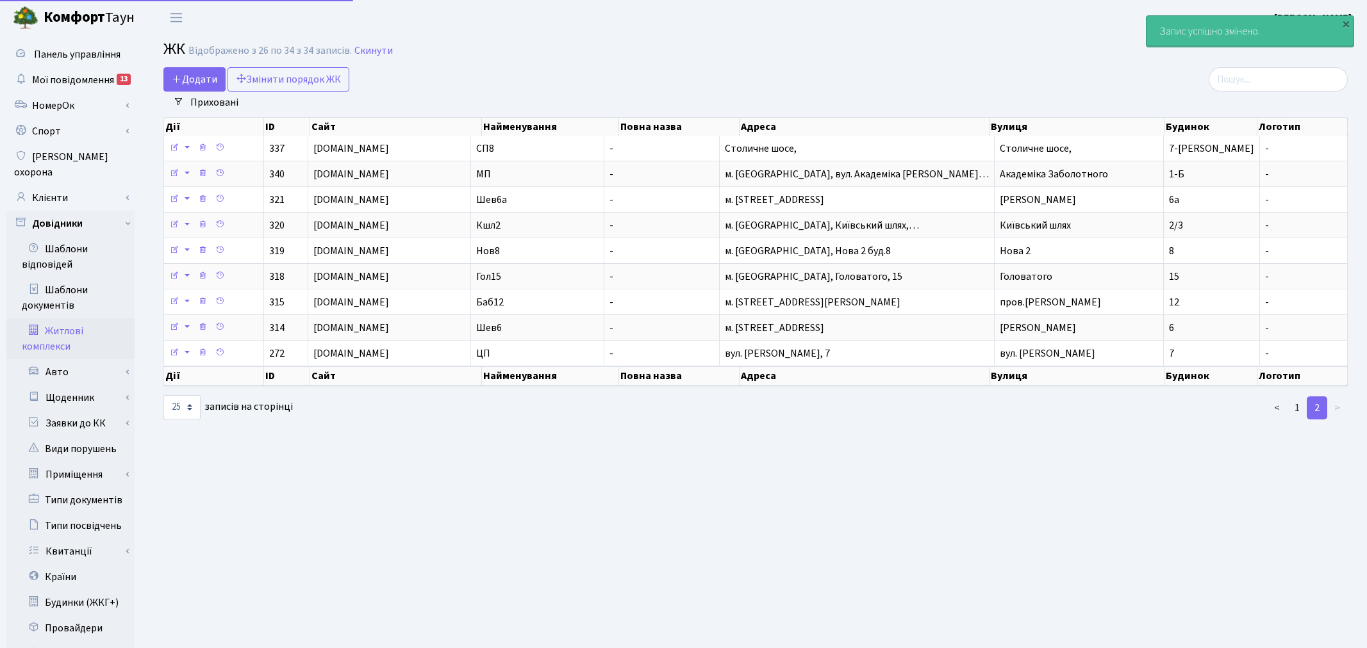
select select "25"
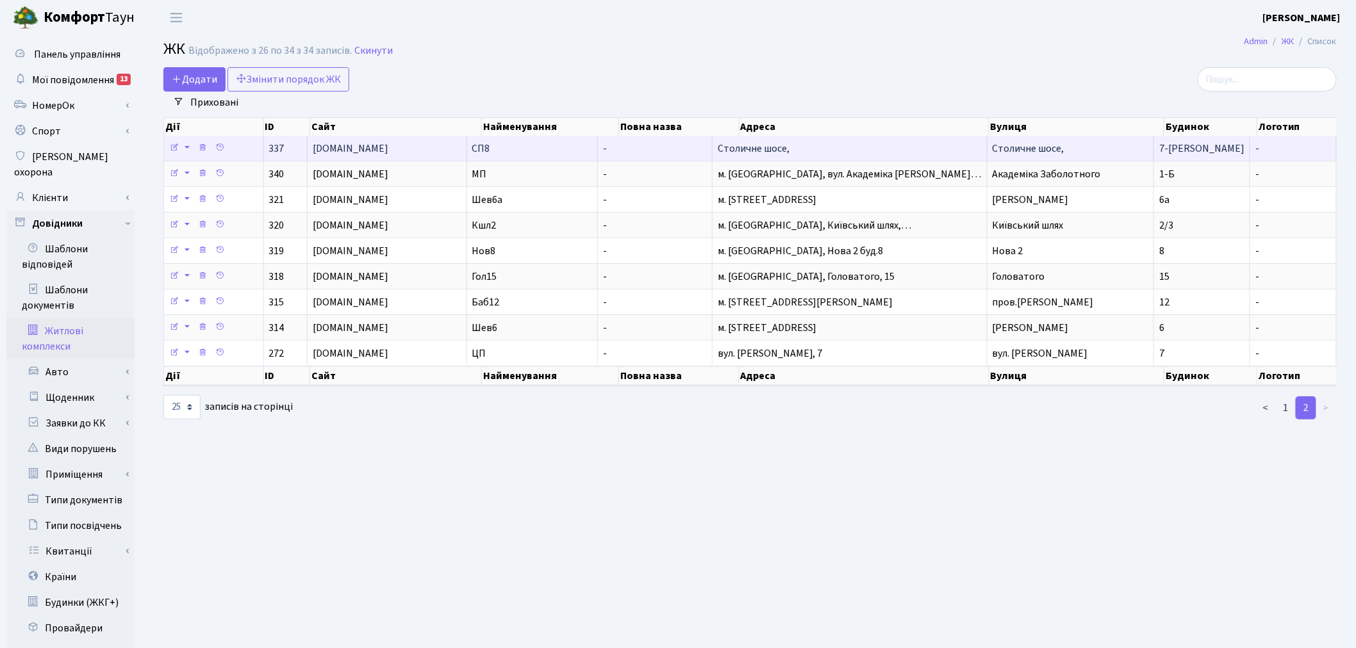
click at [844, 148] on td "Столичне шосе," at bounding box center [849, 148] width 275 height 25
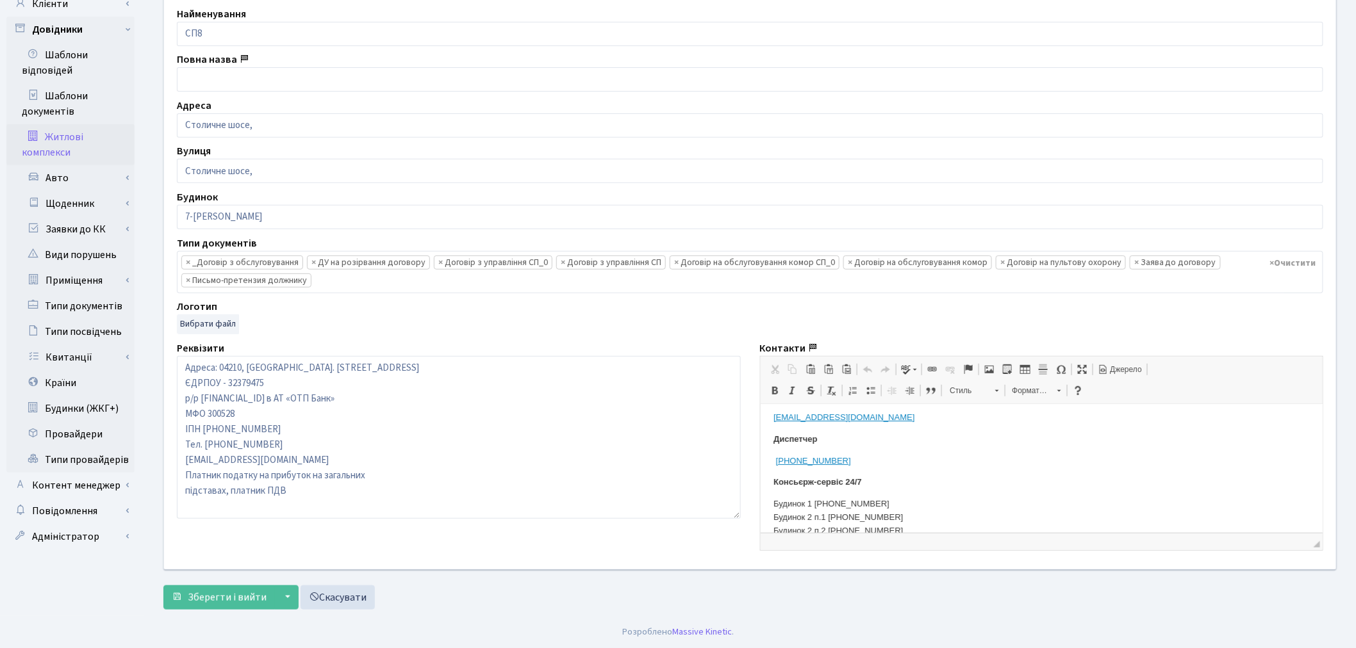
scroll to position [142, 0]
click at [846, 495] on p "Будинок 5 [PHONE_NUMBER]" at bounding box center [1041, 494] width 537 height 13
click at [885, 478] on p "Будинок 1 [PHONE_NUMBER] Будинок 2 п.1 [PHONE_NUMBER] Будинок 2 п.2 [PHONE_NUMB…" at bounding box center [1041, 452] width 537 height 53
click at [827, 477] on p "Будинок 1 [PHONE_NUMBER] Будинок 2 п.1 [PHONE_NUMBER] Будинок 2 п.2 [PHONE_NUMB…" at bounding box center [1041, 452] width 537 height 53
click at [771, 432] on html "Керуюча компанія ЖК «[GEOGRAPHIC_DATA]» Адміністрація [PHONE_NUMBER] [EMAIL_ADD…" at bounding box center [1041, 516] width 563 height 509
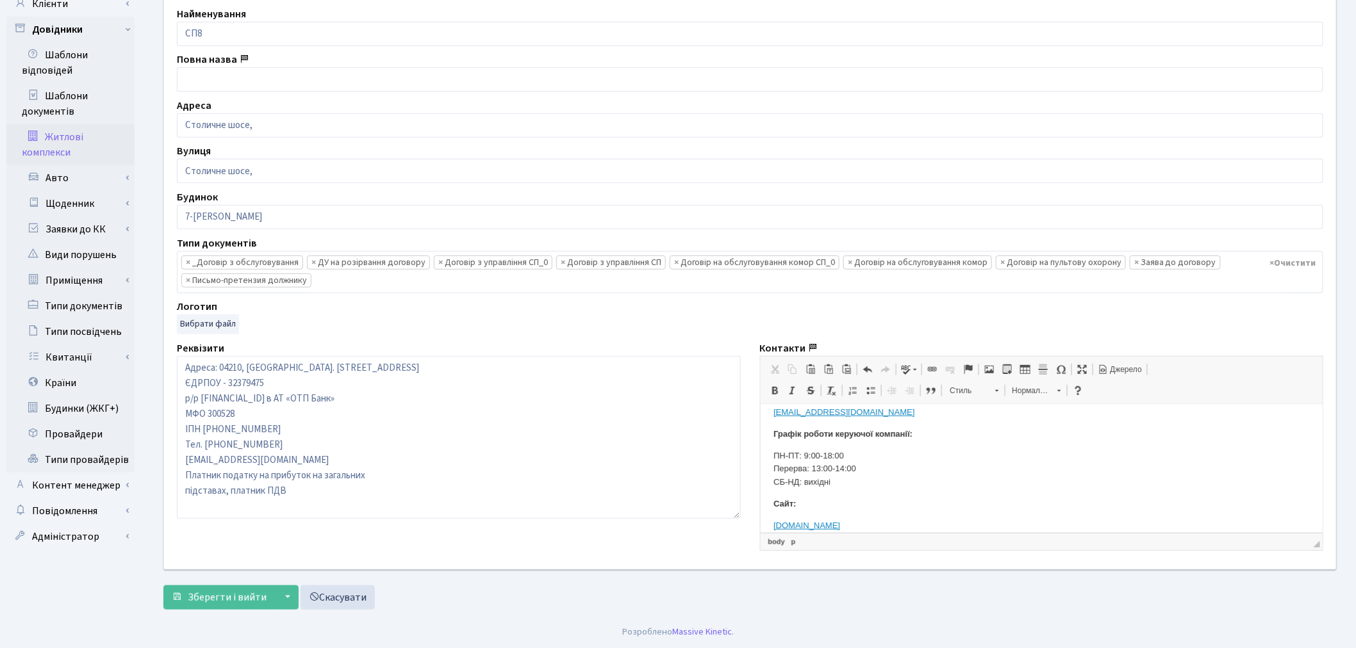
scroll to position [380, 0]
click at [235, 599] on span "Зберегти і вийти" at bounding box center [227, 598] width 79 height 14
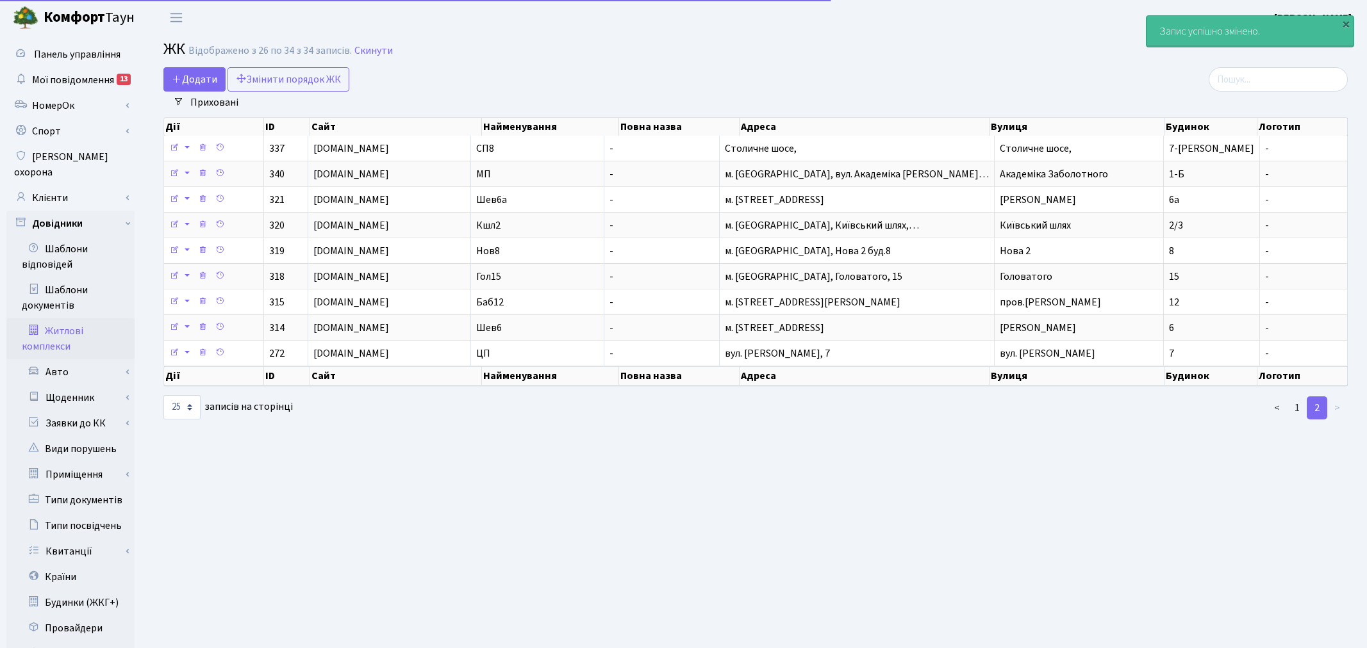
select select "25"
click at [1285, 406] on link "1" at bounding box center [1286, 408] width 21 height 23
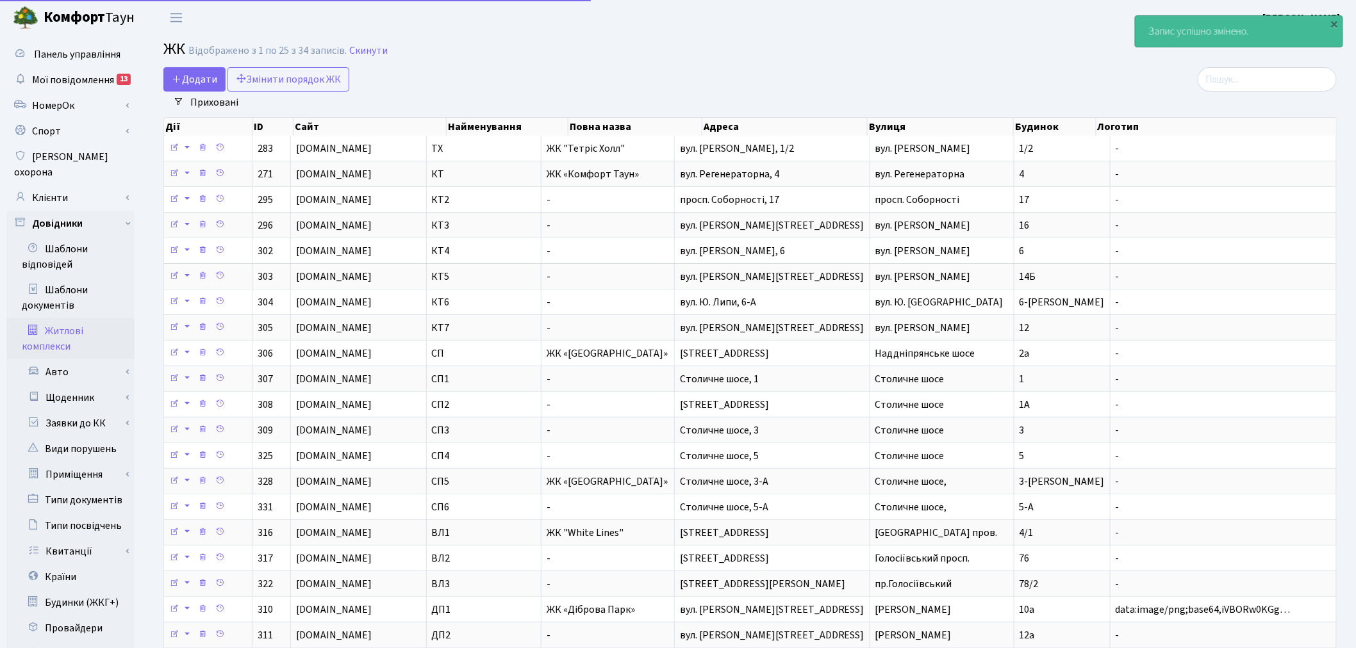
scroll to position [219, 0]
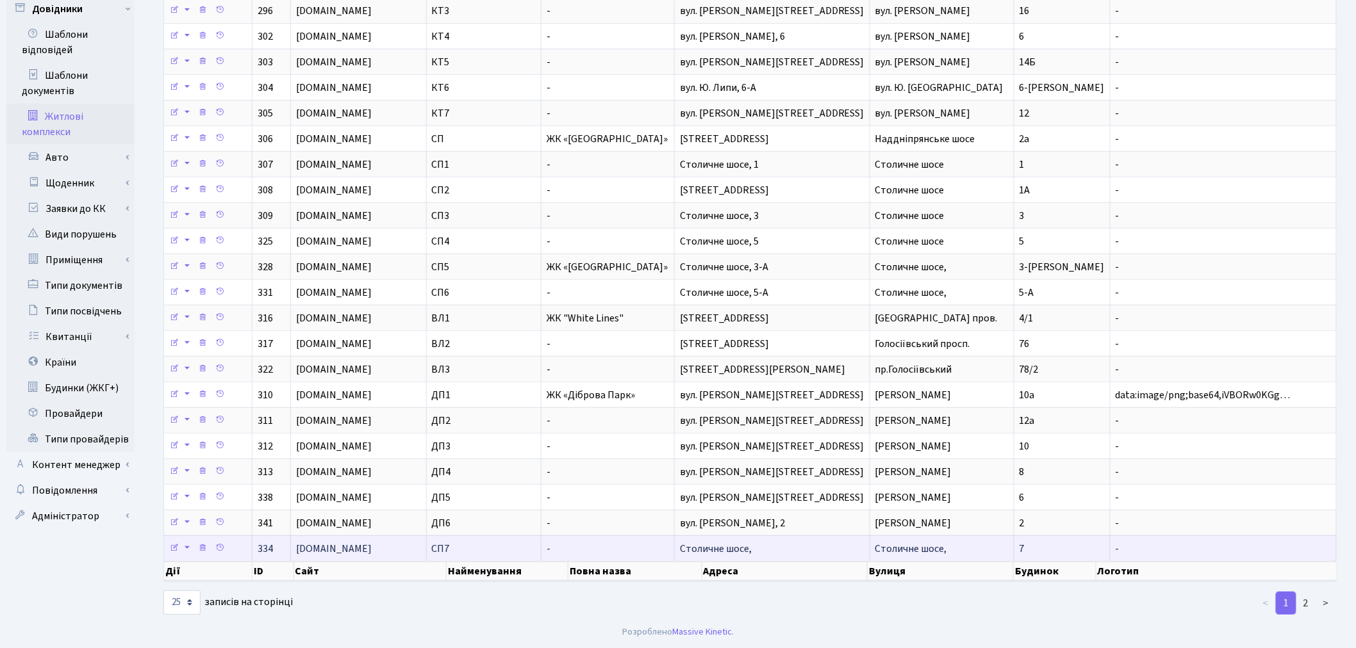
click at [752, 550] on span "Столичне шосе," at bounding box center [716, 549] width 72 height 14
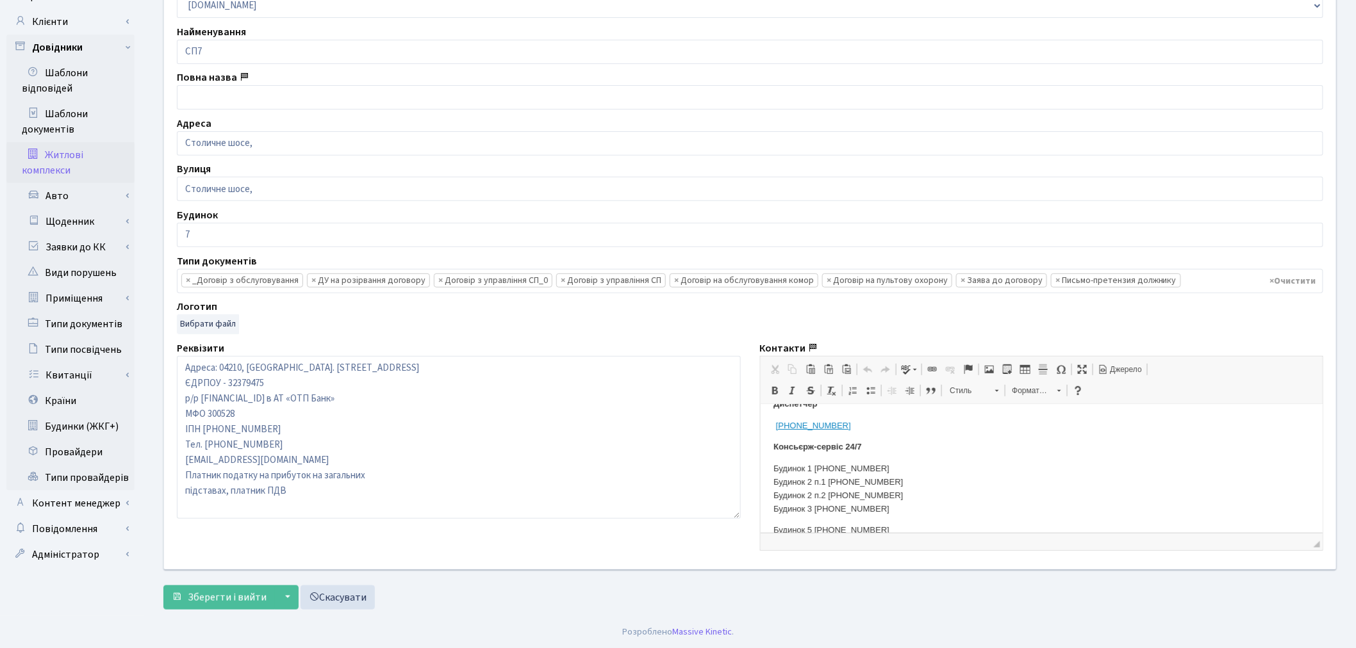
scroll to position [142, 0]
click at [865, 495] on p "Будинок 5 [PHONE_NUMBER]" at bounding box center [1041, 494] width 537 height 13
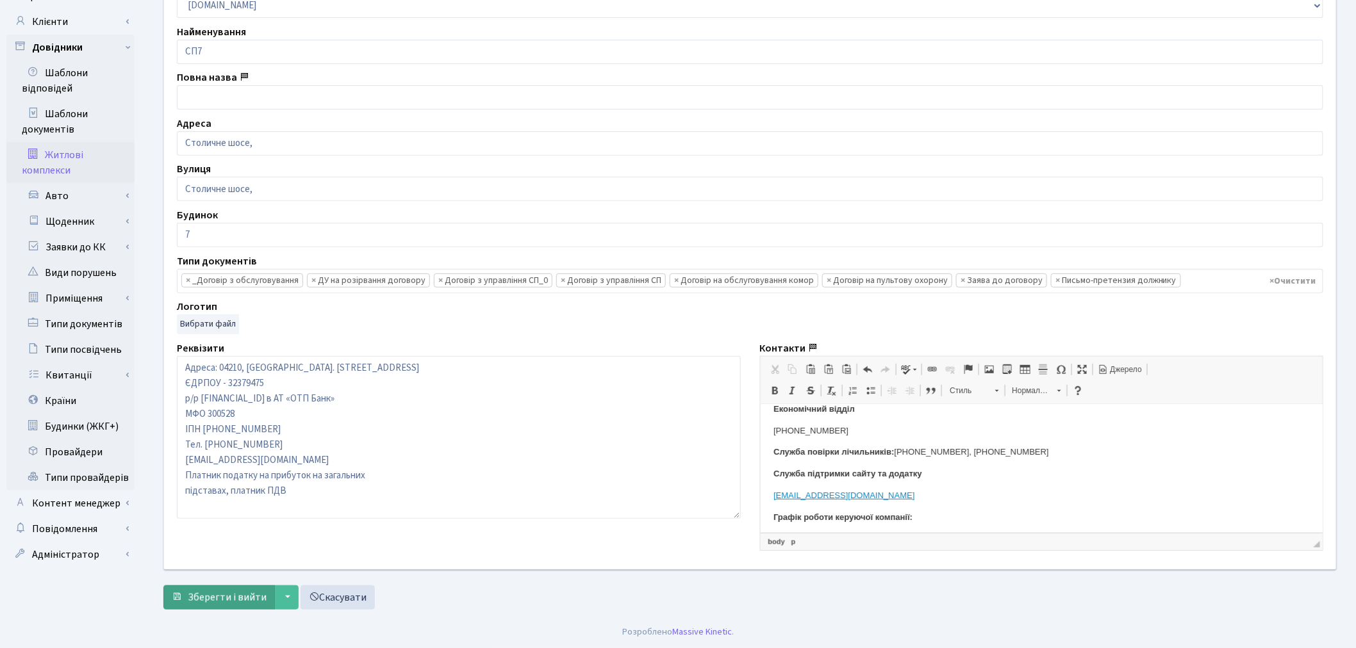
click at [225, 594] on span "Зберегти і вийти" at bounding box center [227, 598] width 79 height 14
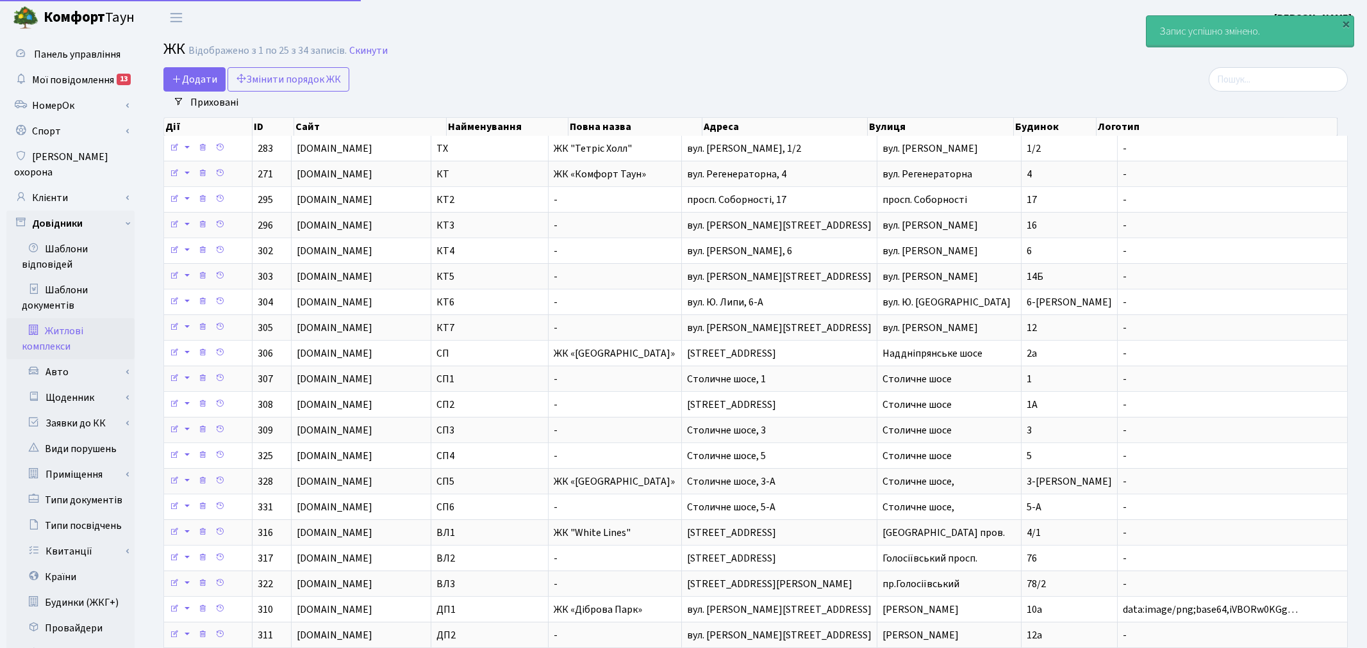
select select "25"
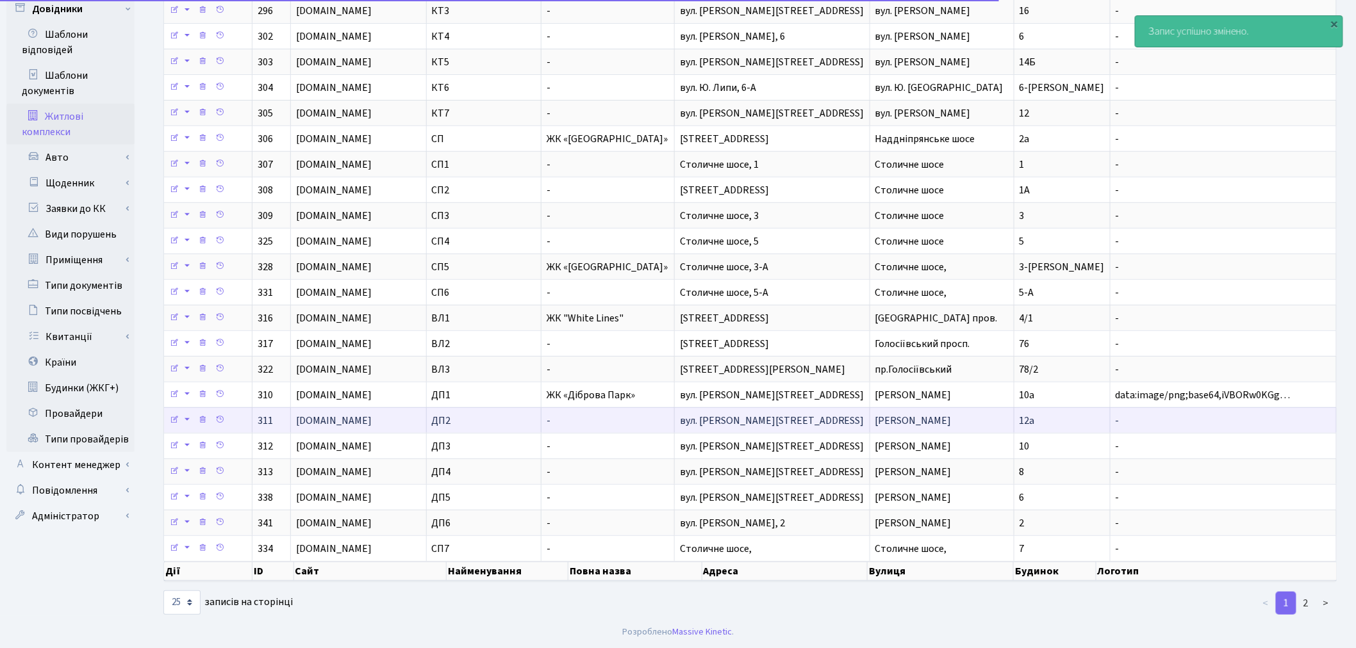
scroll to position [219, 0]
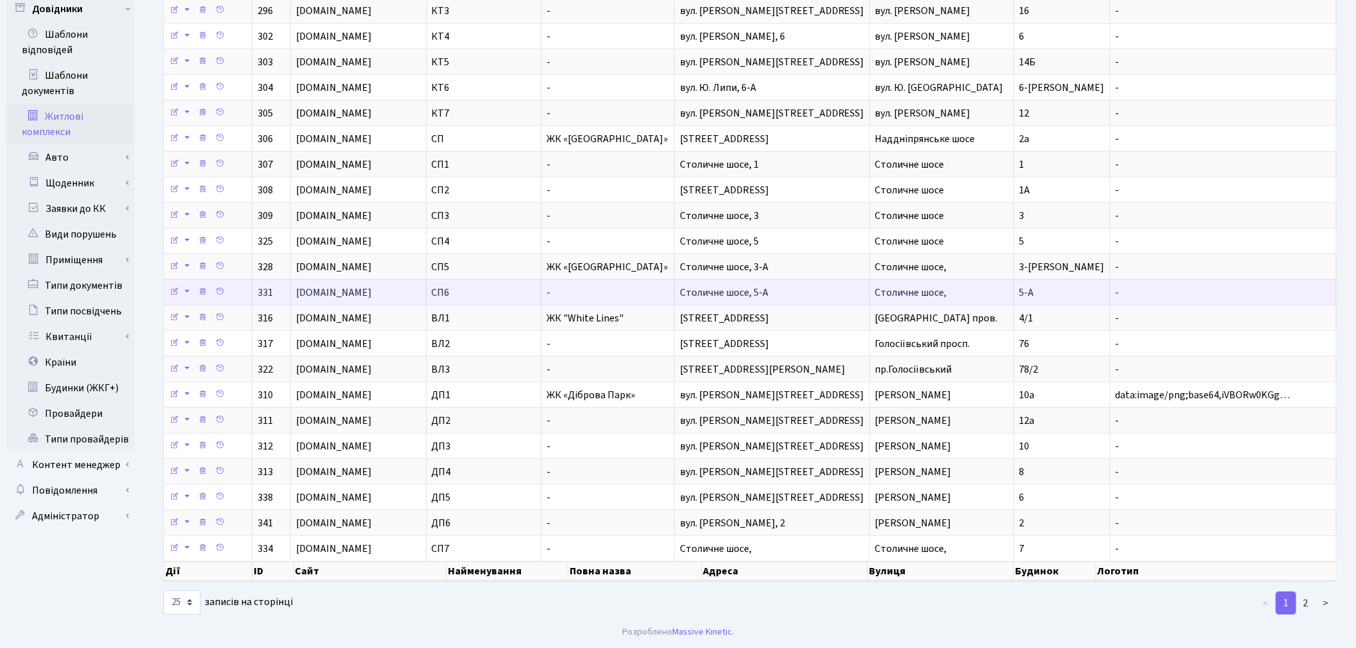
click at [768, 286] on span "Столичне шосе, 5-А" at bounding box center [724, 293] width 88 height 14
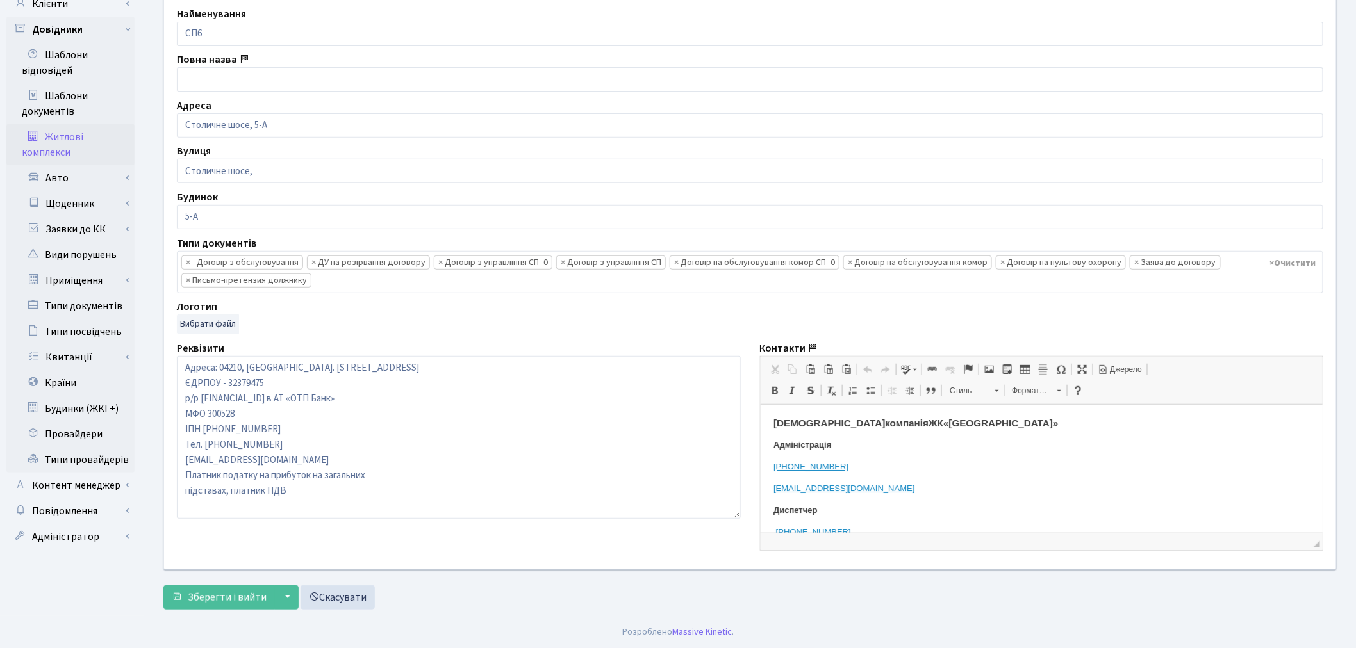
scroll to position [142, 0]
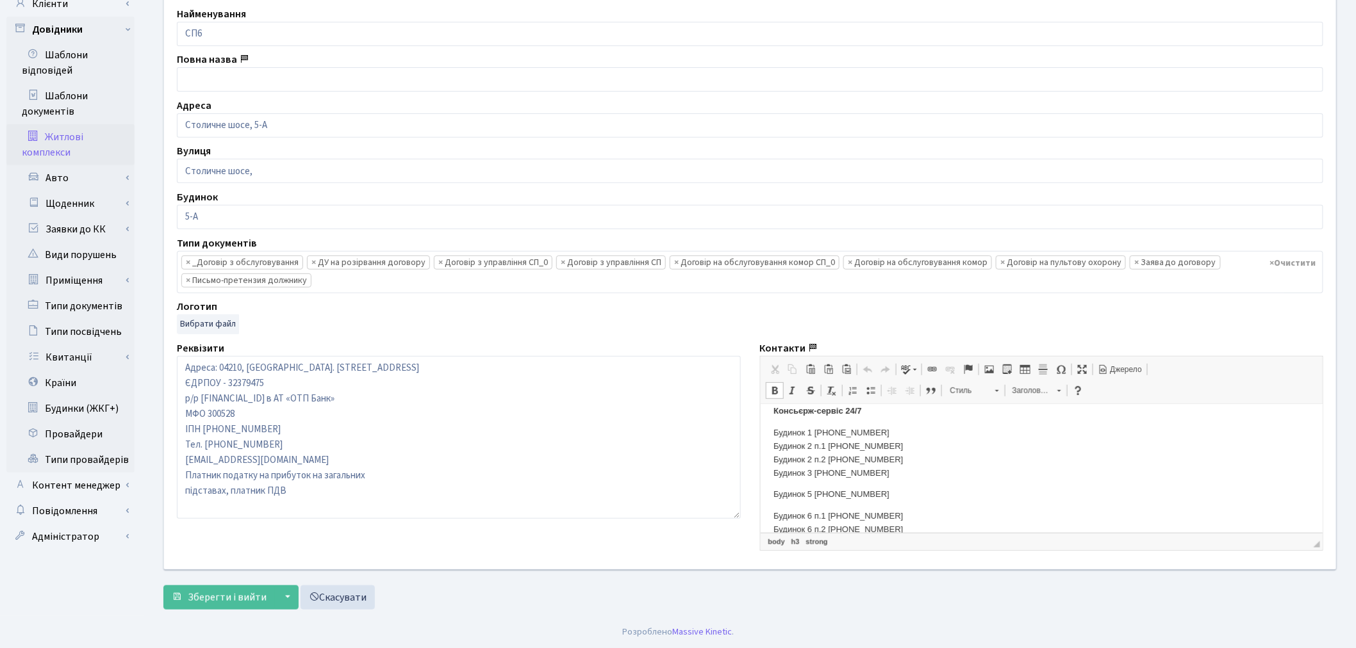
click at [846, 493] on p "Будинок 5 +38 044-363-13-45" at bounding box center [1041, 494] width 537 height 13
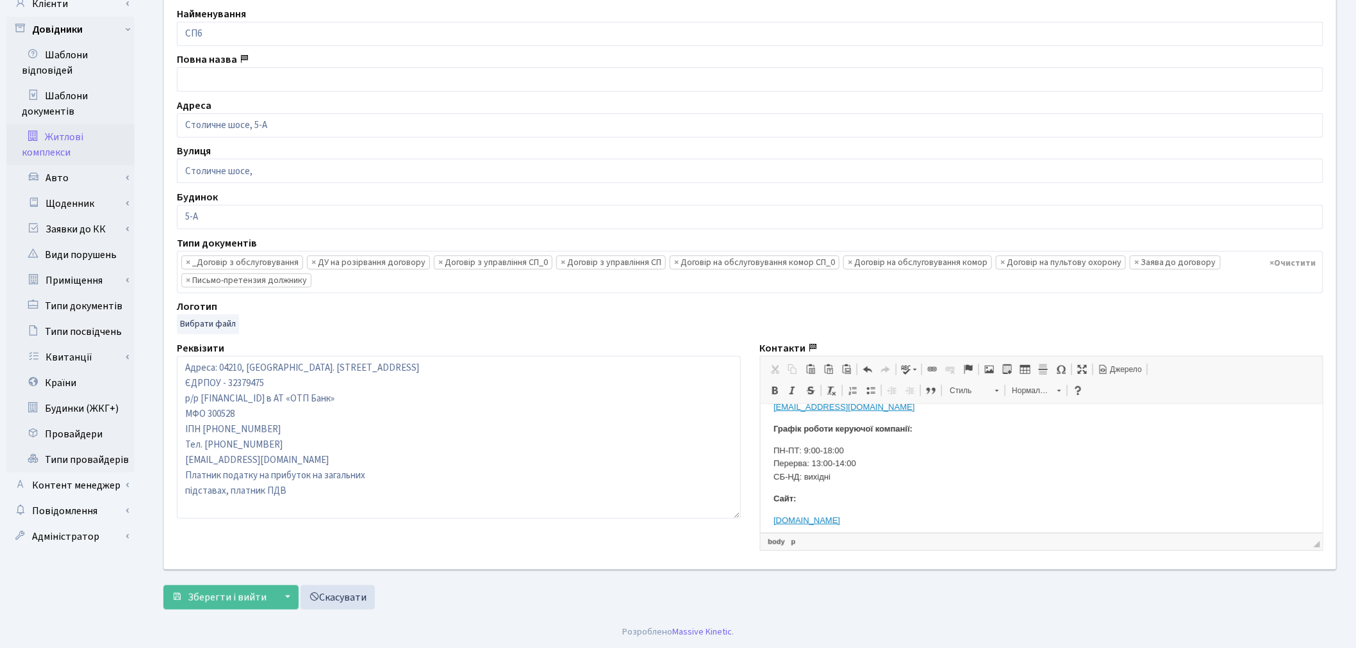
scroll to position [380, 0]
click at [197, 592] on span "Зберегти і вийти" at bounding box center [227, 598] width 79 height 14
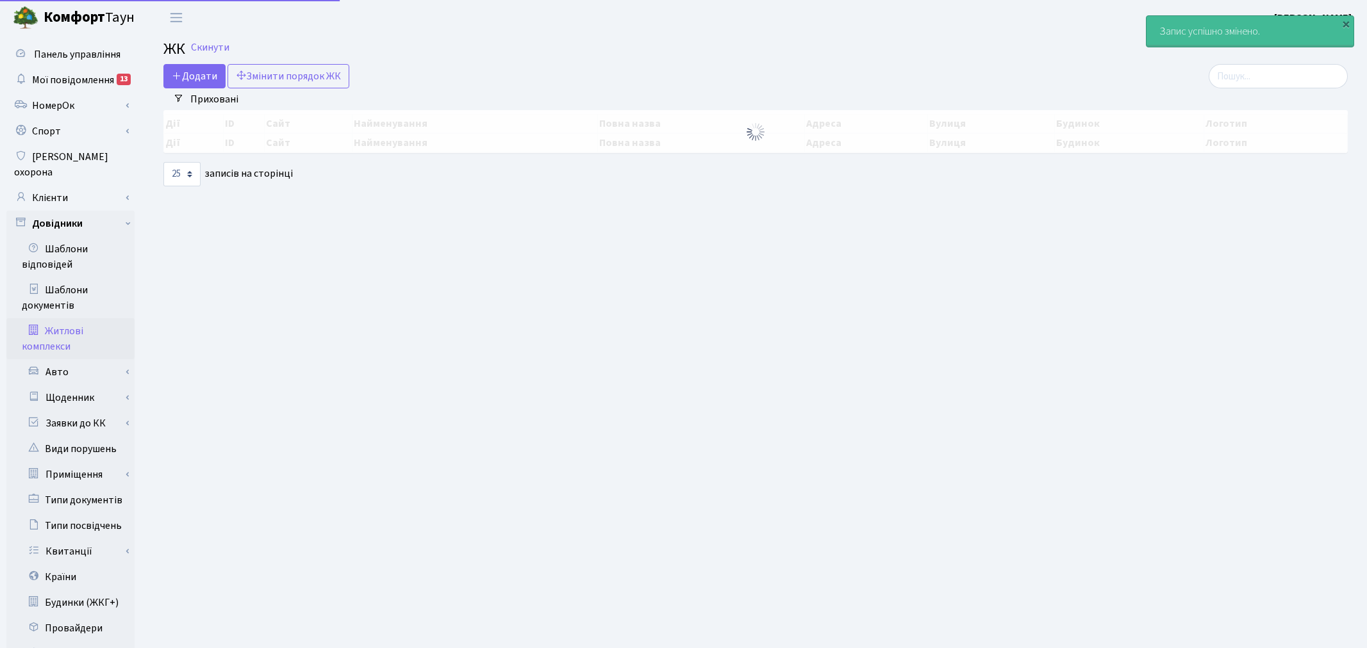
select select "25"
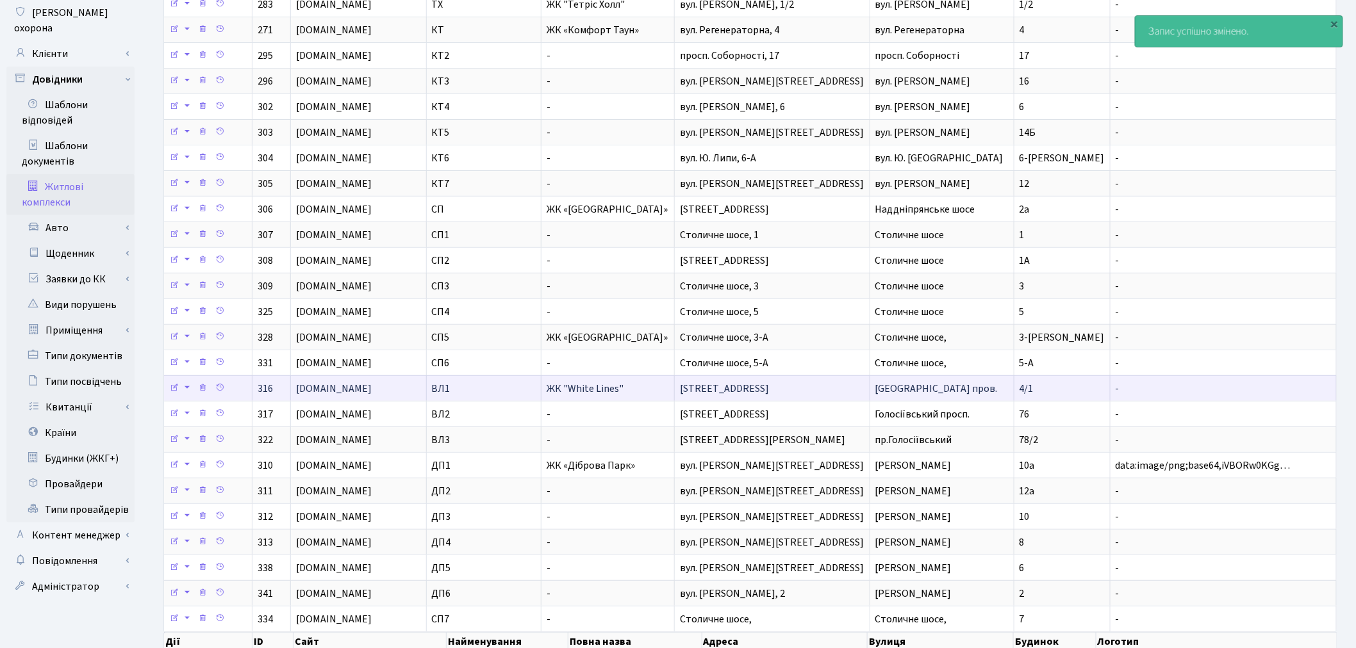
scroll to position [219, 0]
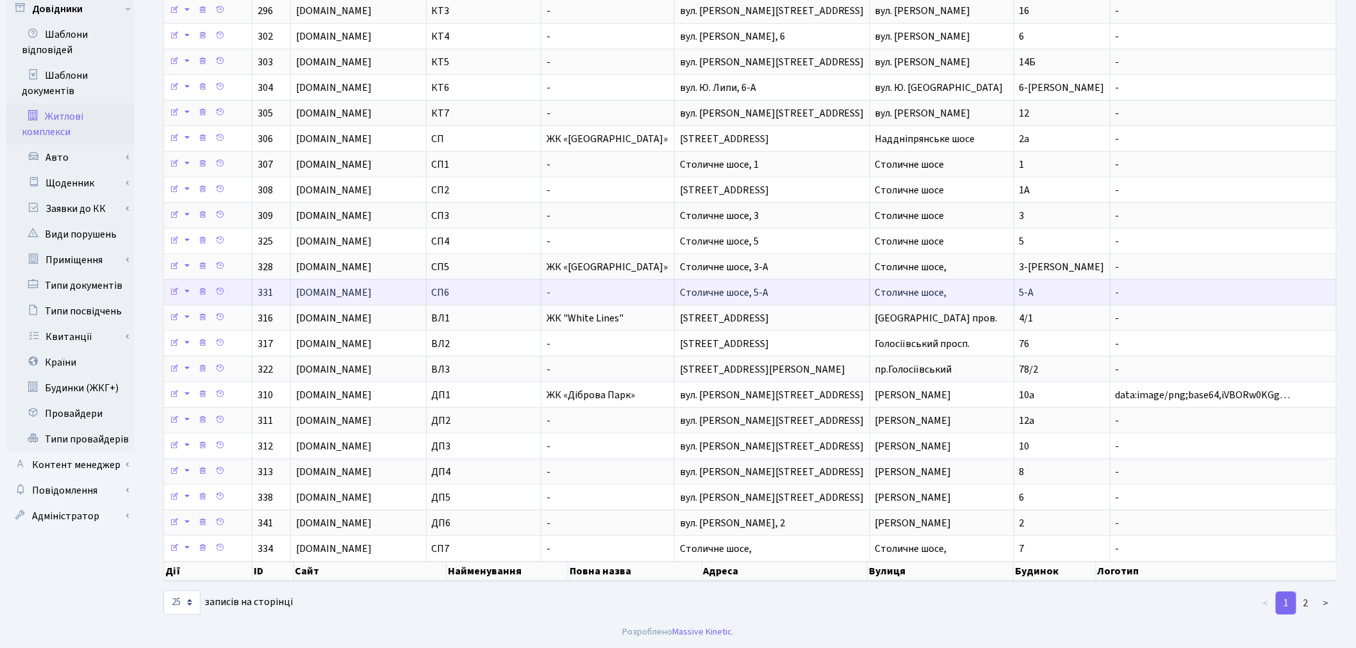
click at [829, 290] on td "Столичне шосе, 5-А" at bounding box center [772, 292] width 195 height 26
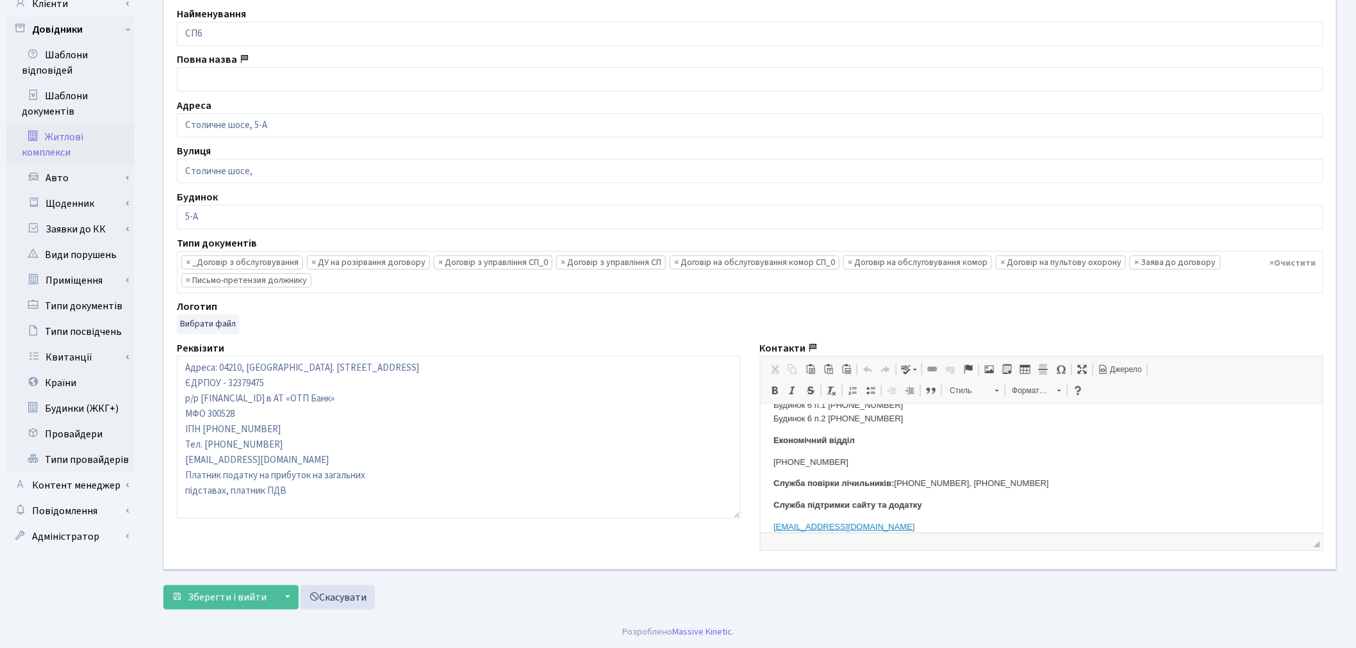
scroll to position [213, 0]
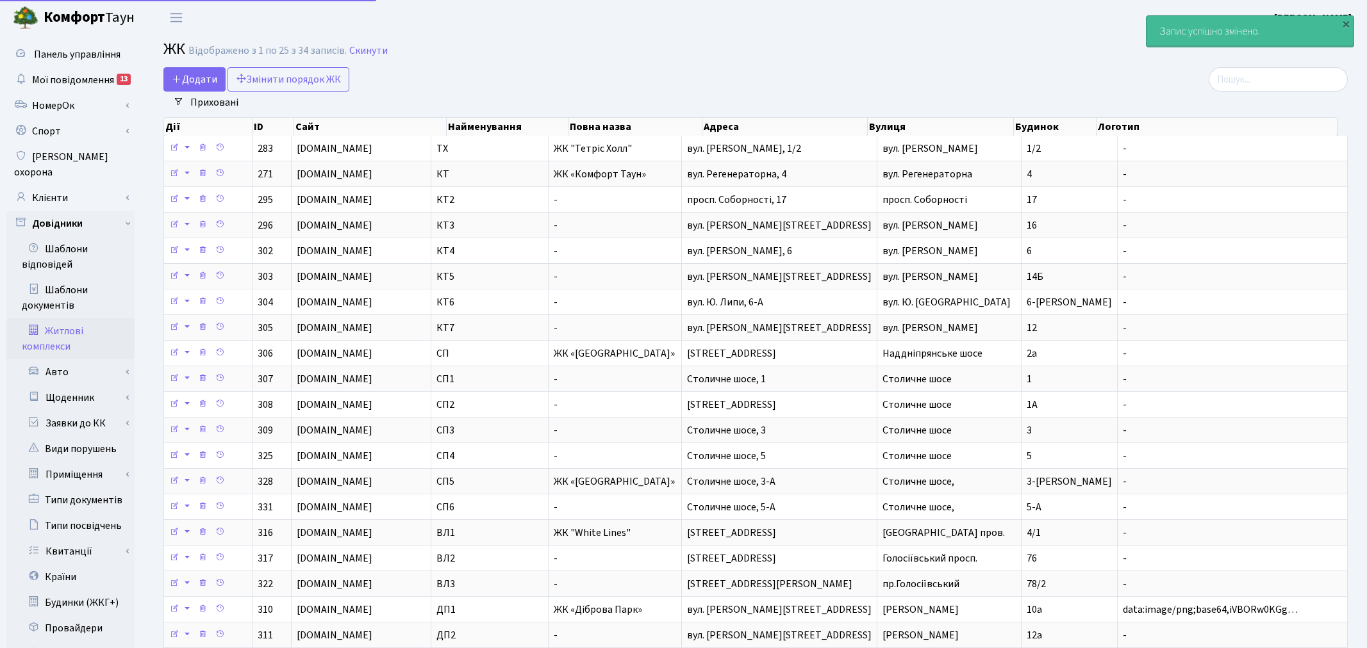
select select "25"
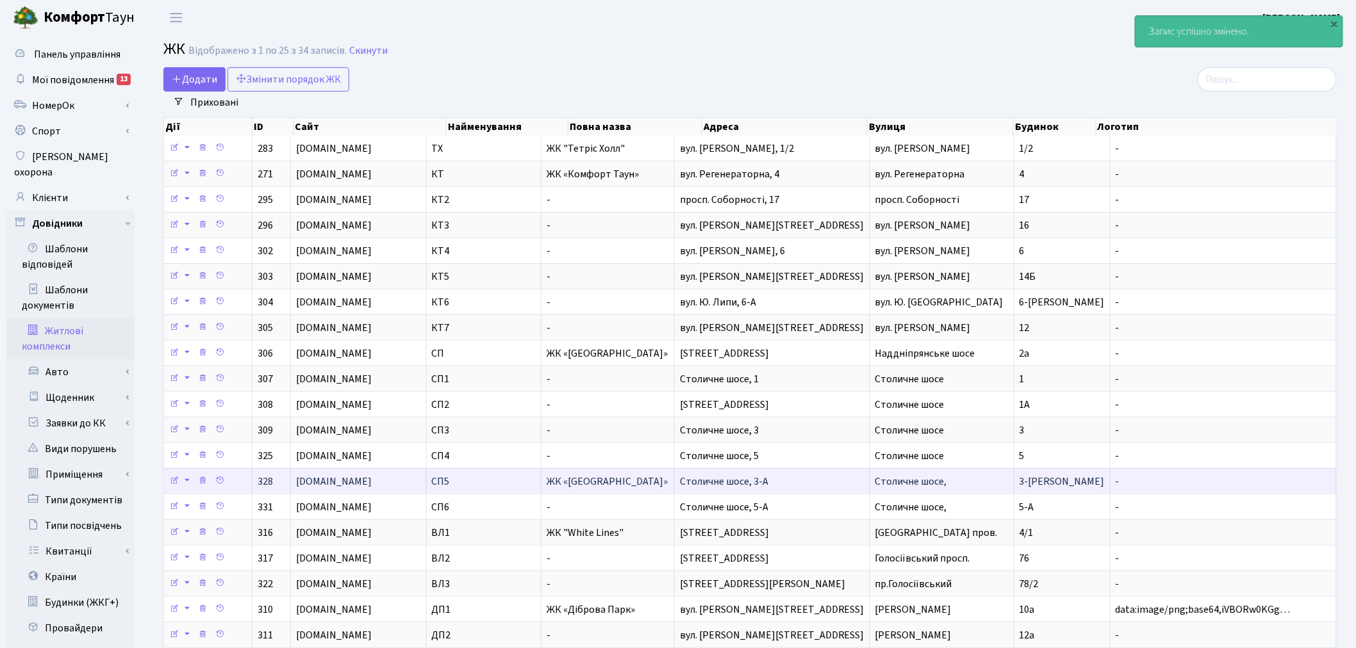
click at [793, 486] on td "Столичне шосе, 3-А" at bounding box center [772, 481] width 195 height 26
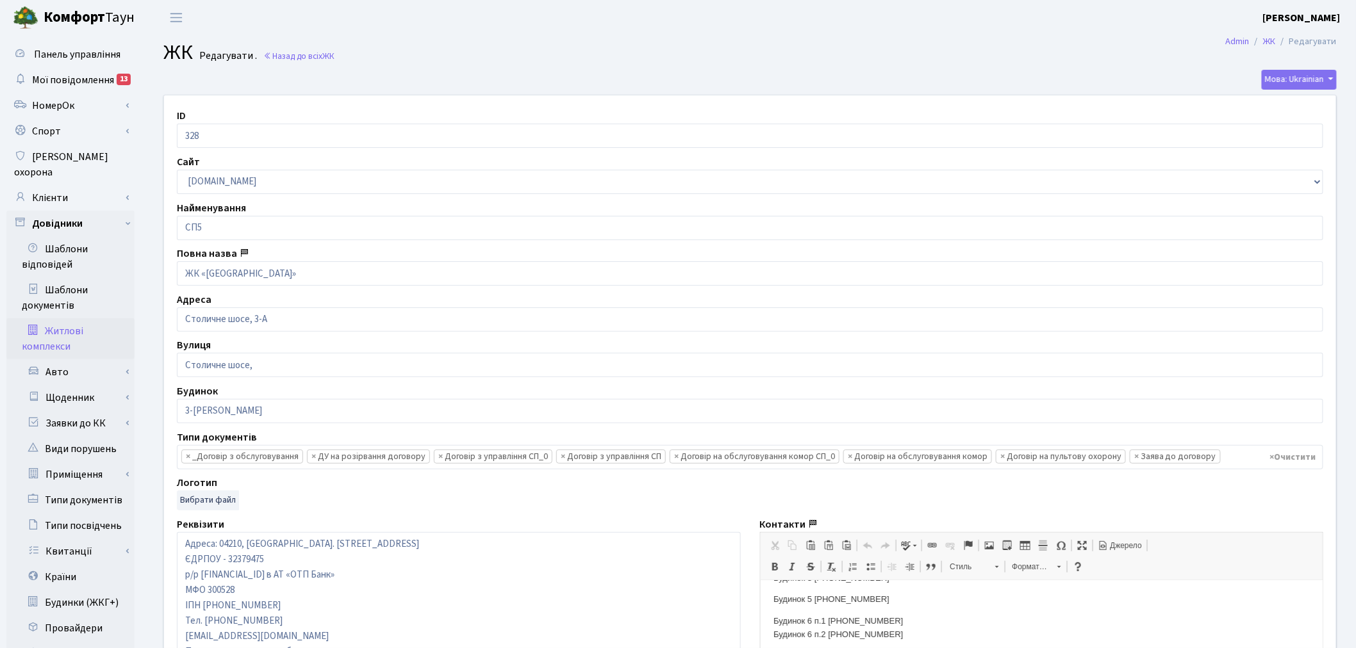
scroll to position [71, 0]
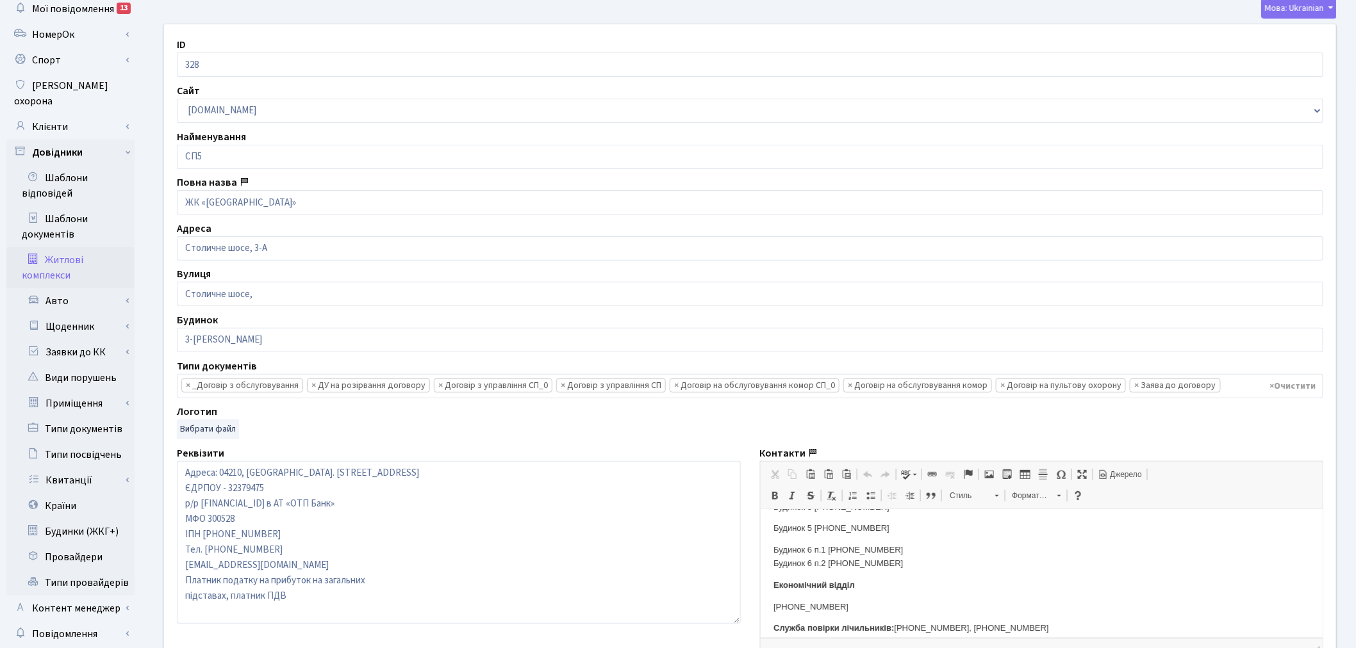
click at [862, 527] on p "Будинок 5 [PHONE_NUMBER]" at bounding box center [1041, 528] width 537 height 13
click at [872, 527] on p "Будинок 5 [PHONE_NUMBER]" at bounding box center [1041, 528] width 537 height 13
click at [847, 525] on p "Будинок 5 [PHONE_NUMBER]" at bounding box center [1041, 528] width 537 height 13
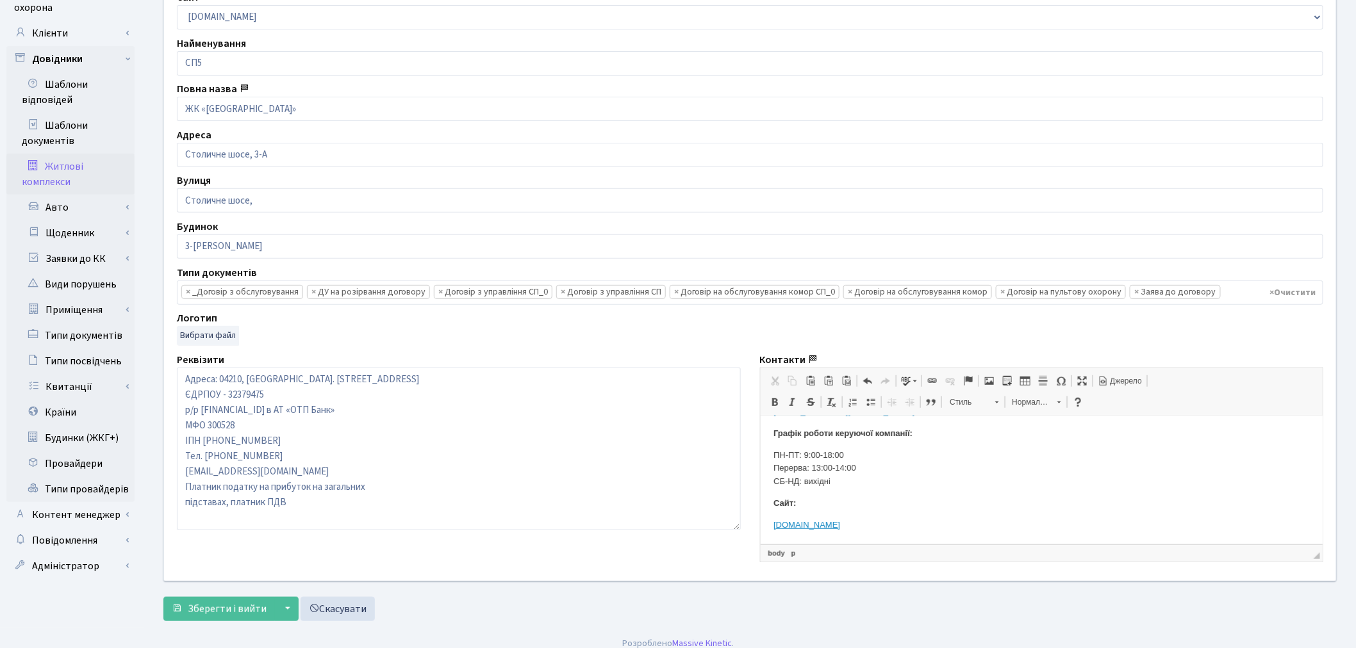
scroll to position [177, 0]
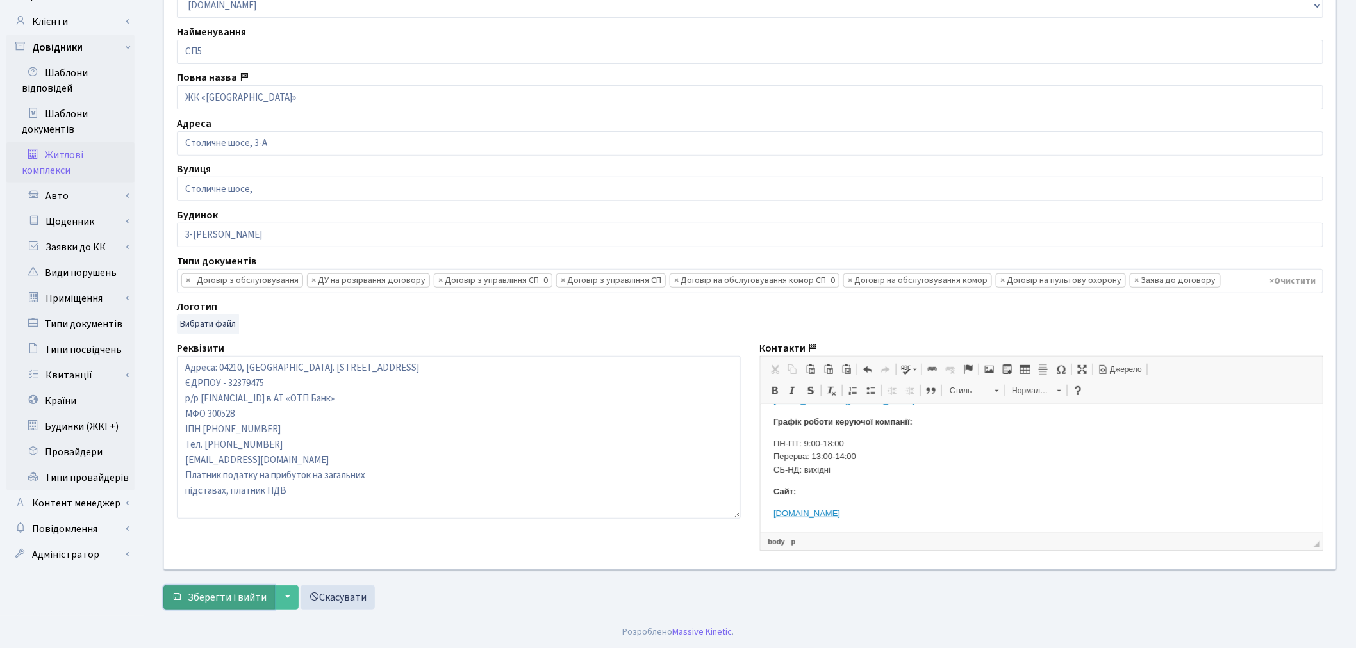
click at [220, 595] on span "Зберегти і вийти" at bounding box center [227, 598] width 79 height 14
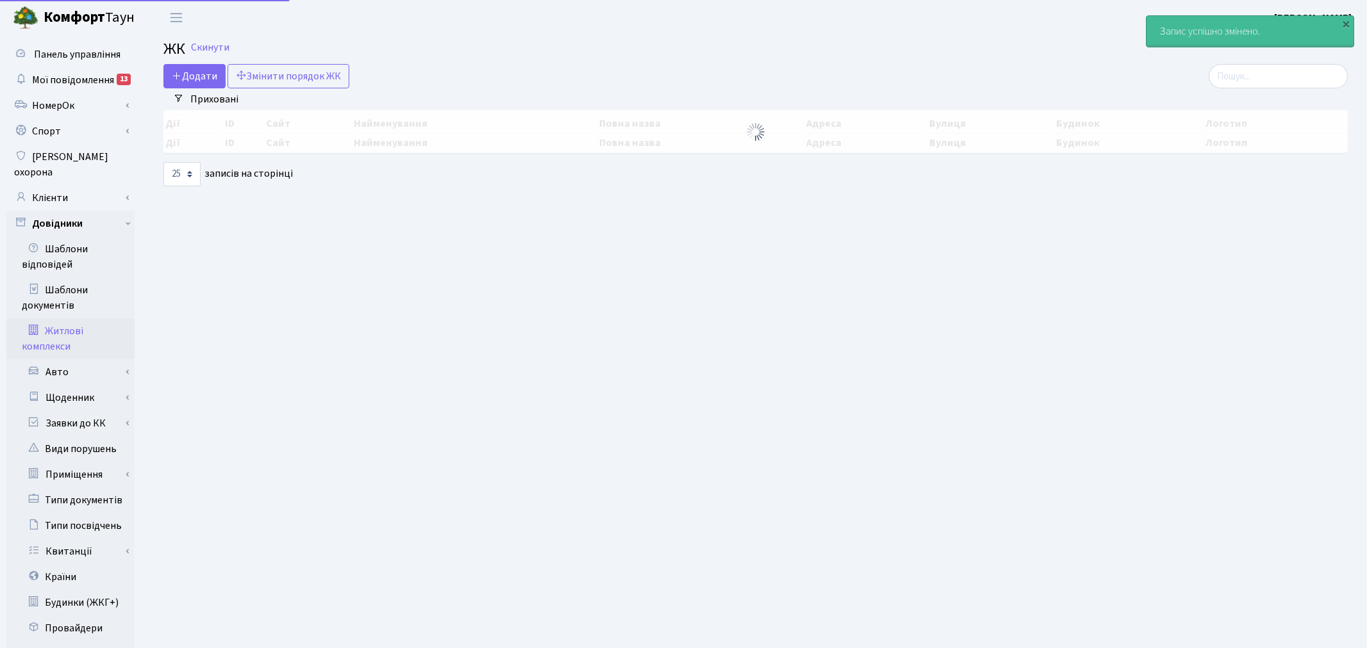
select select "25"
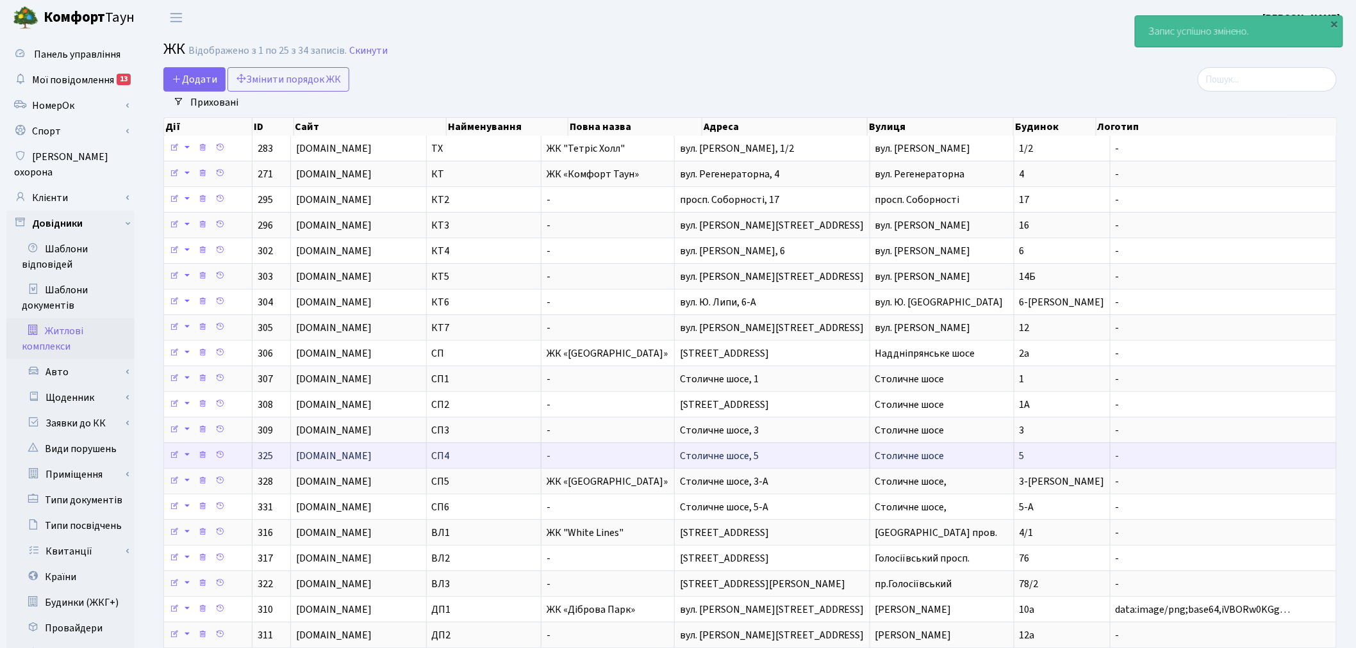
click at [982, 456] on td "Столичне шосе" at bounding box center [942, 456] width 144 height 26
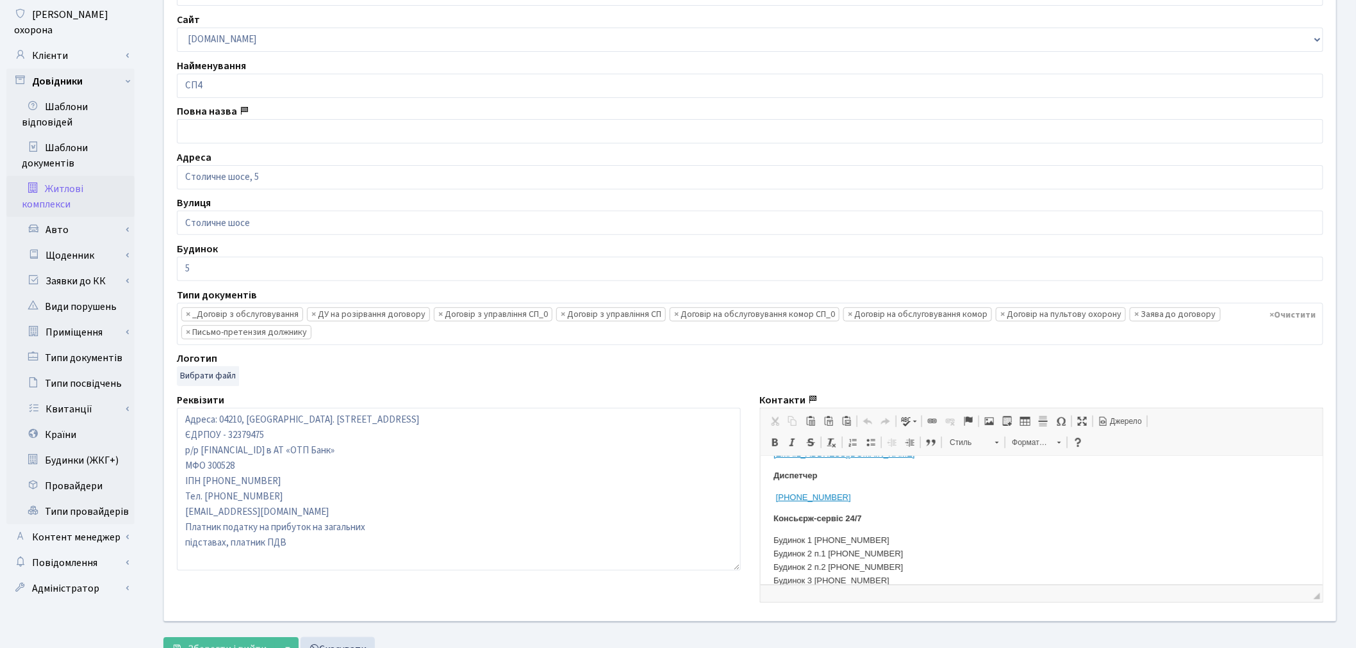
scroll to position [142, 0]
click at [846, 545] on p "Будинок 5 +38 044-363-13-45" at bounding box center [1041, 545] width 537 height 13
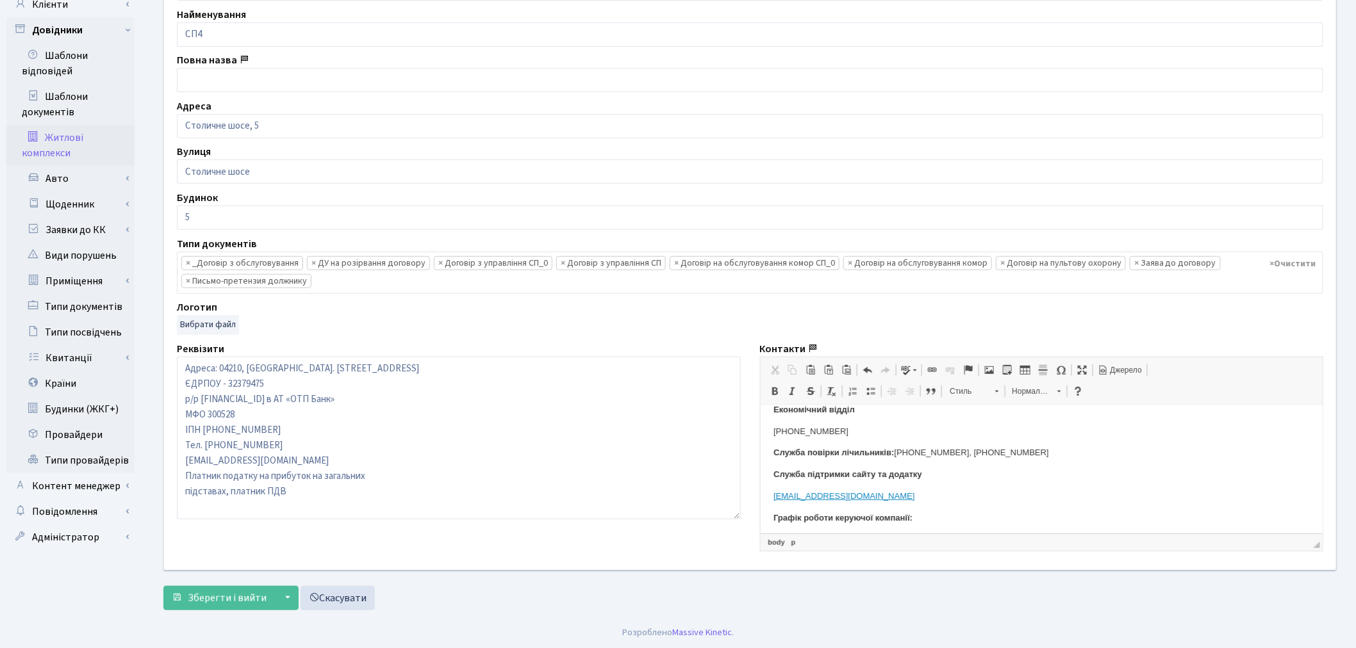
scroll to position [195, 0]
click at [215, 598] on span "Зберегти і вийти" at bounding box center [227, 598] width 79 height 14
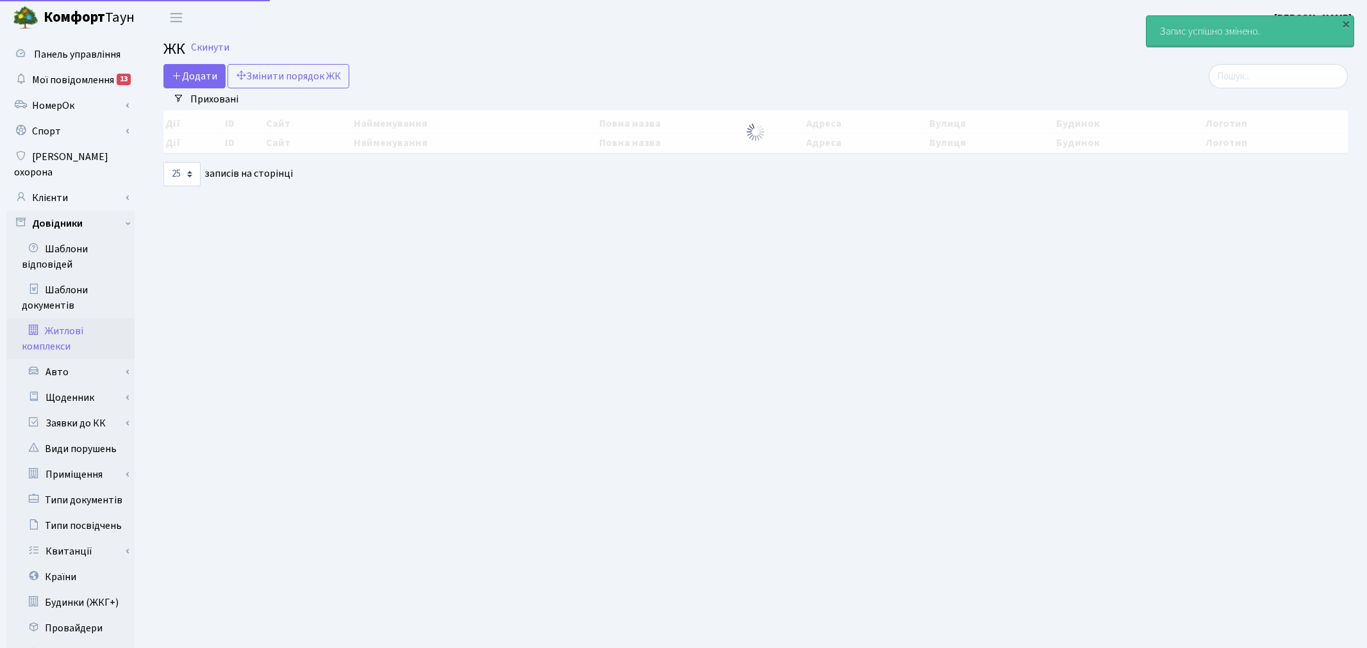
select select "25"
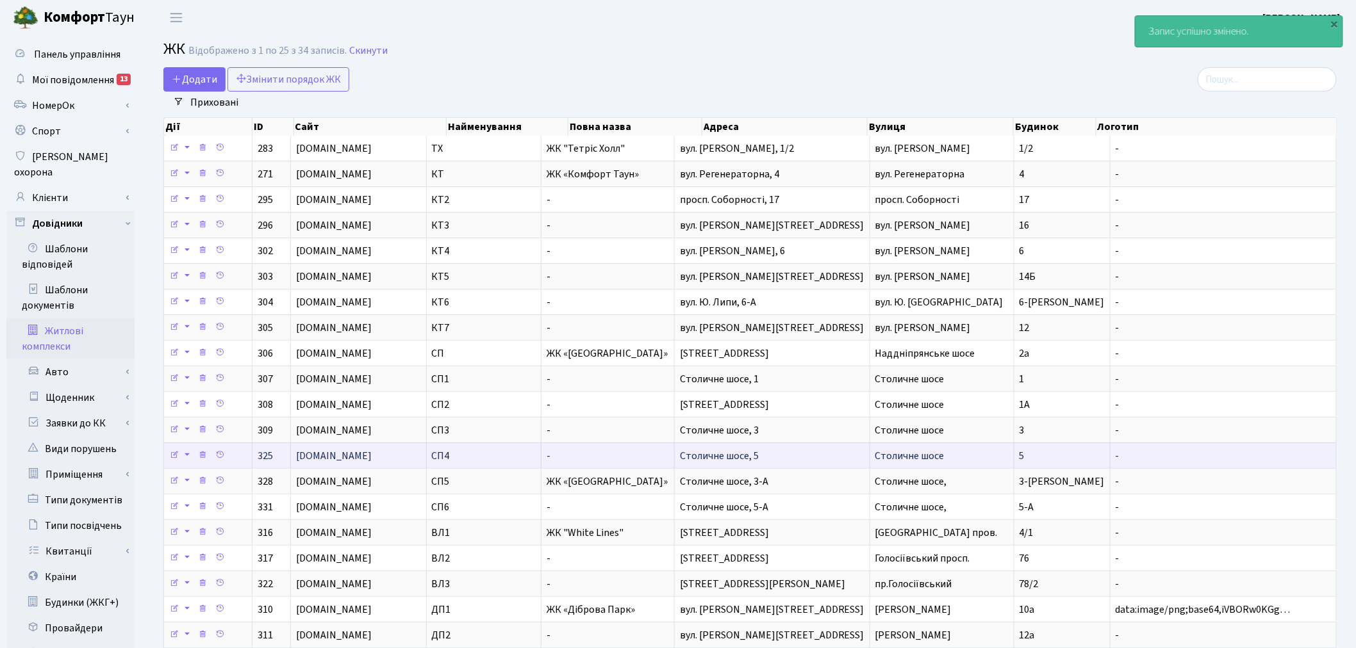
click at [898, 452] on span "Столичне шосе" at bounding box center [909, 456] width 69 height 14
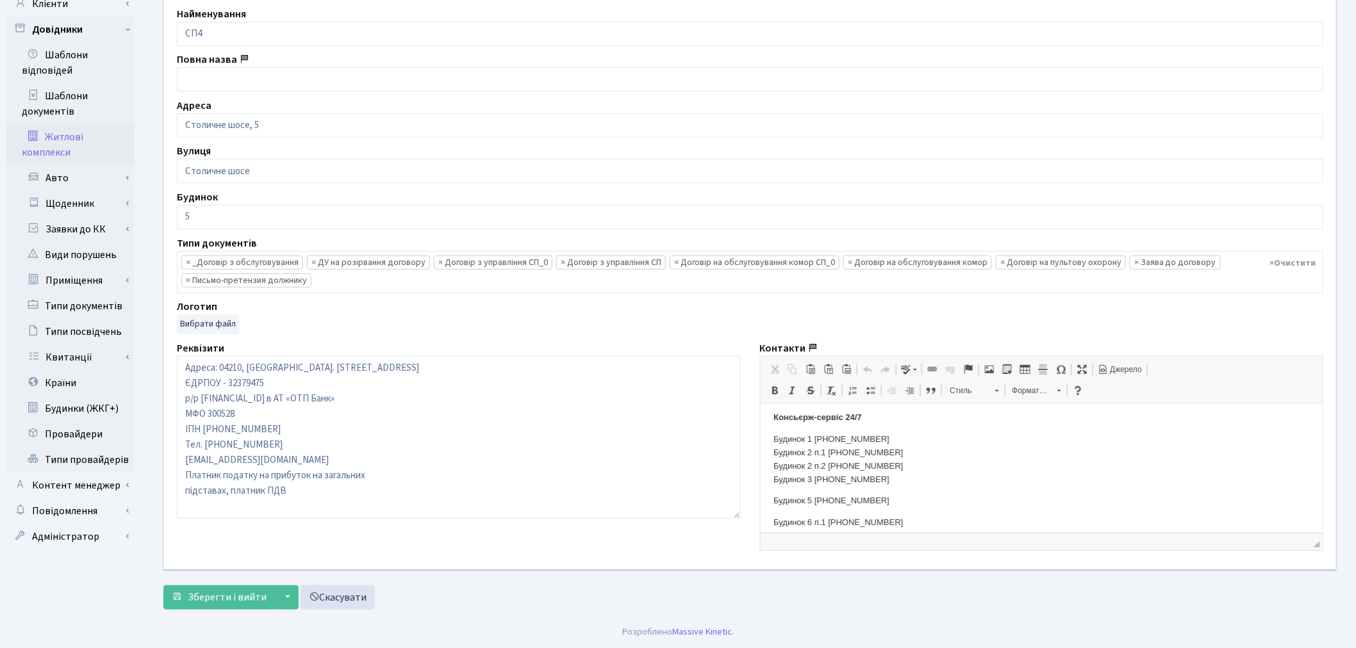
scroll to position [142, 0]
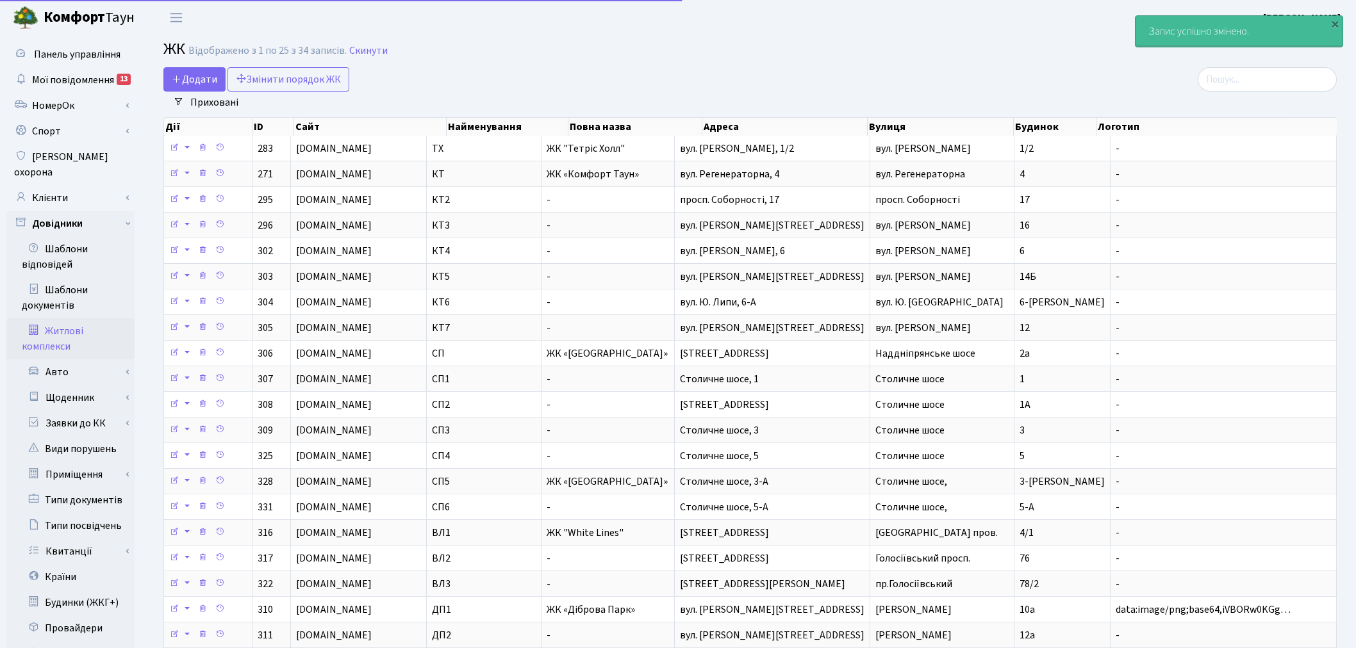
select select "25"
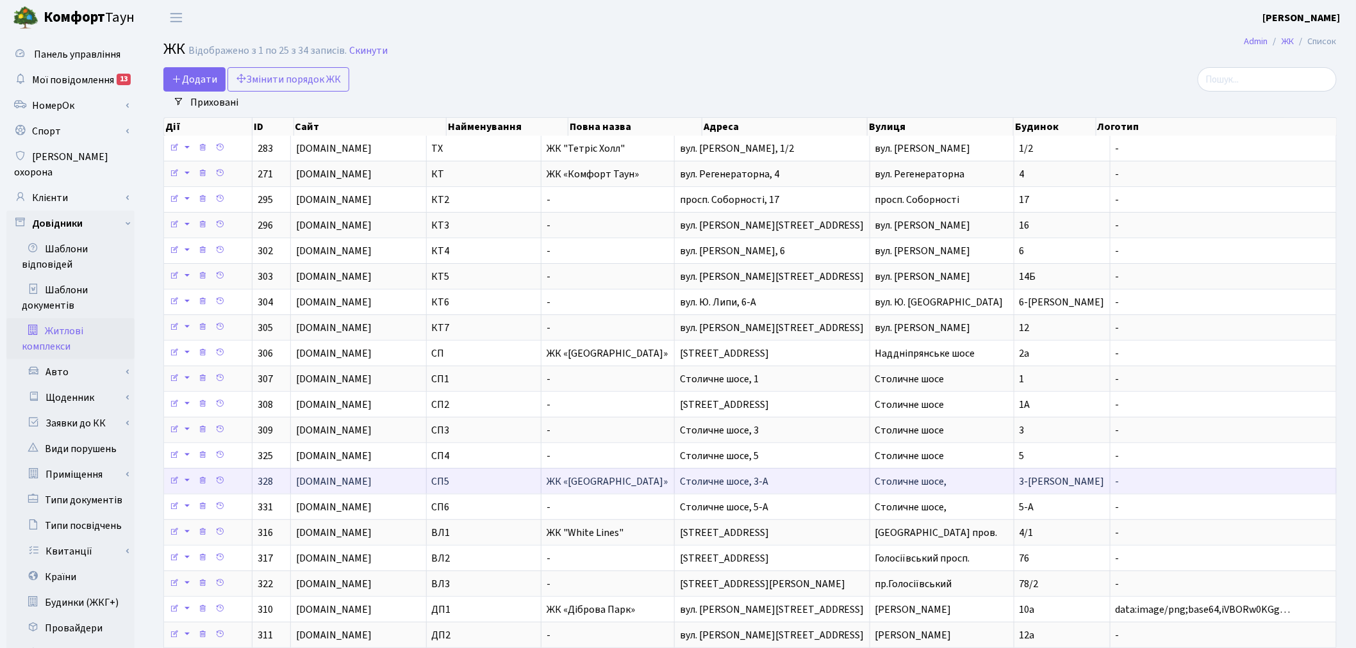
click at [818, 484] on td "Столичне шосе, 3-А" at bounding box center [772, 481] width 195 height 26
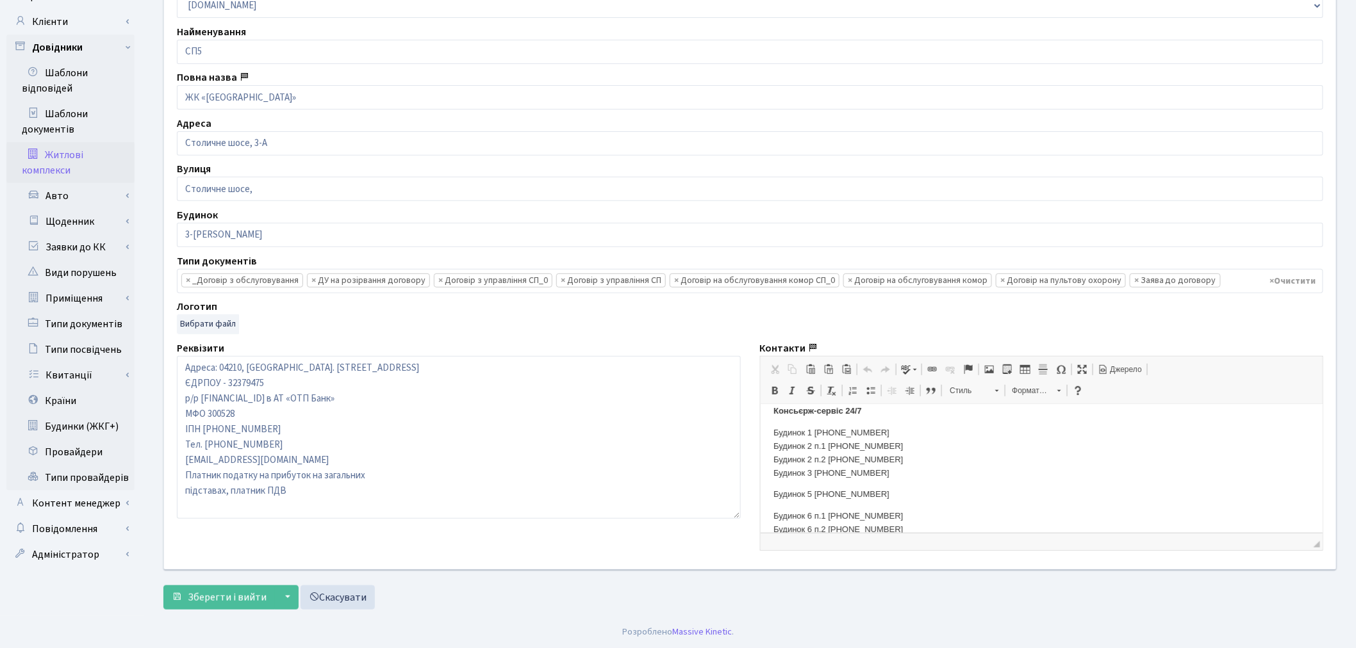
scroll to position [213, 0]
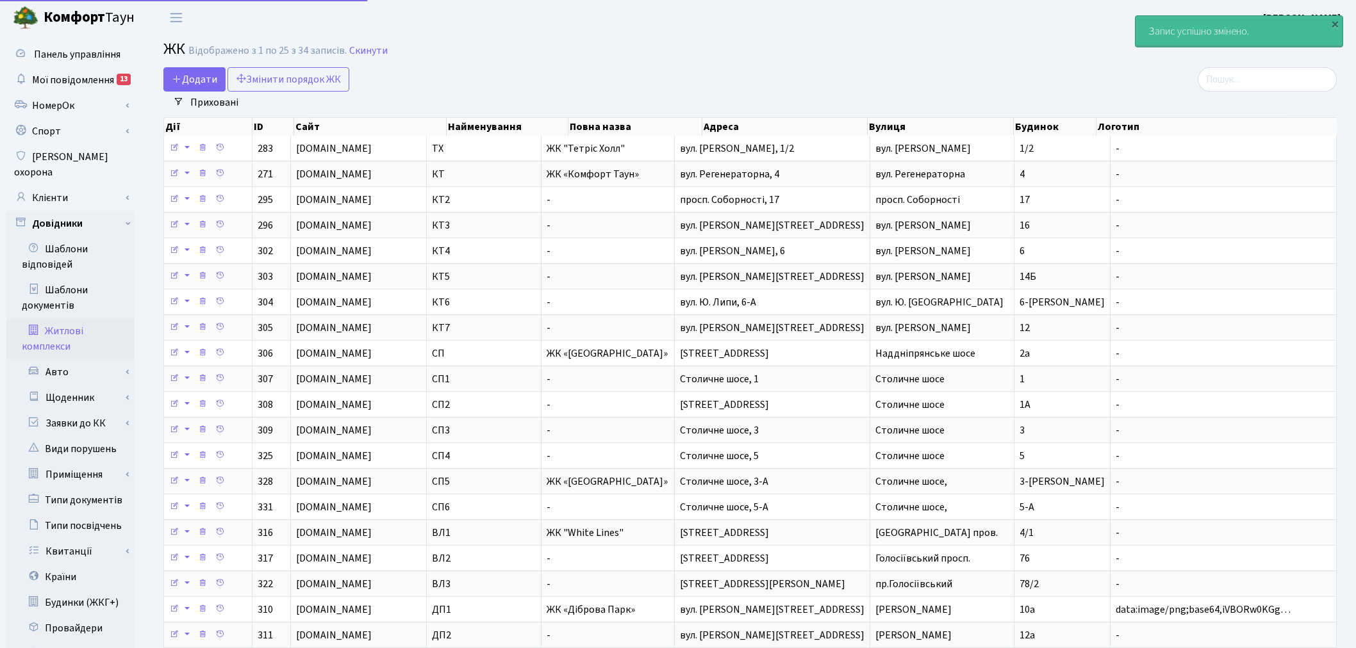
select select "25"
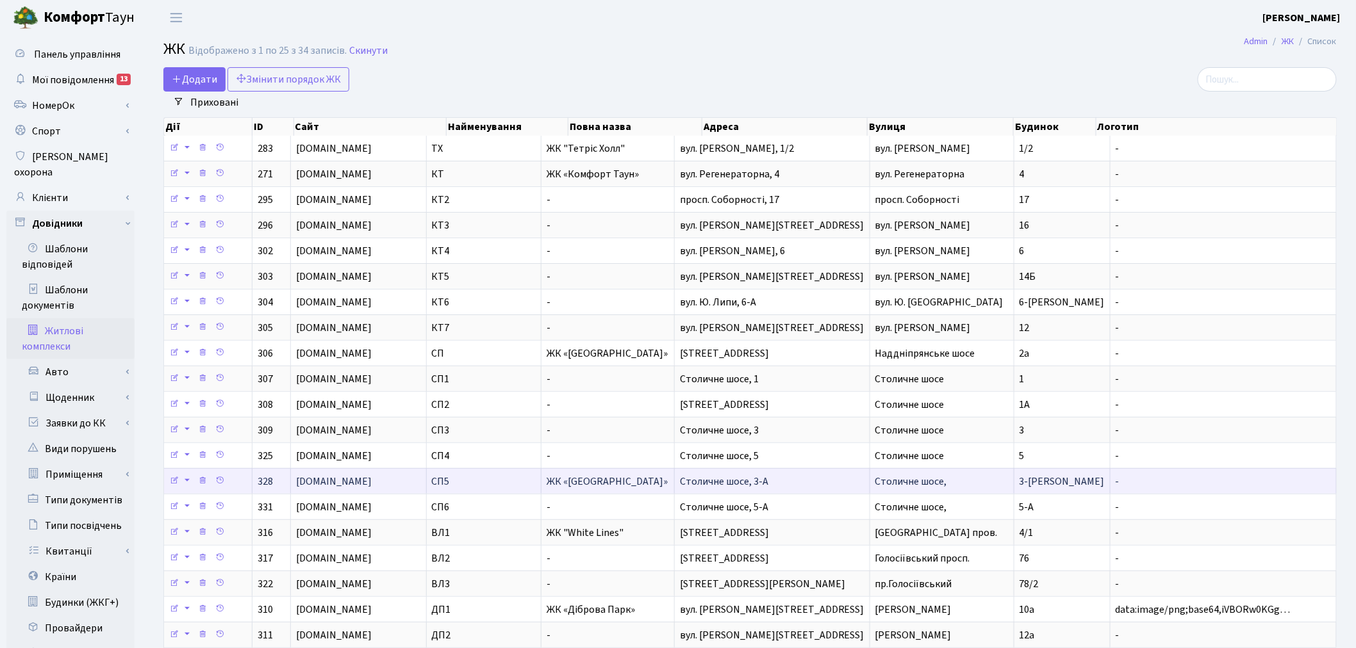
click at [836, 481] on td "Столичне шосе, 3-А" at bounding box center [772, 481] width 195 height 26
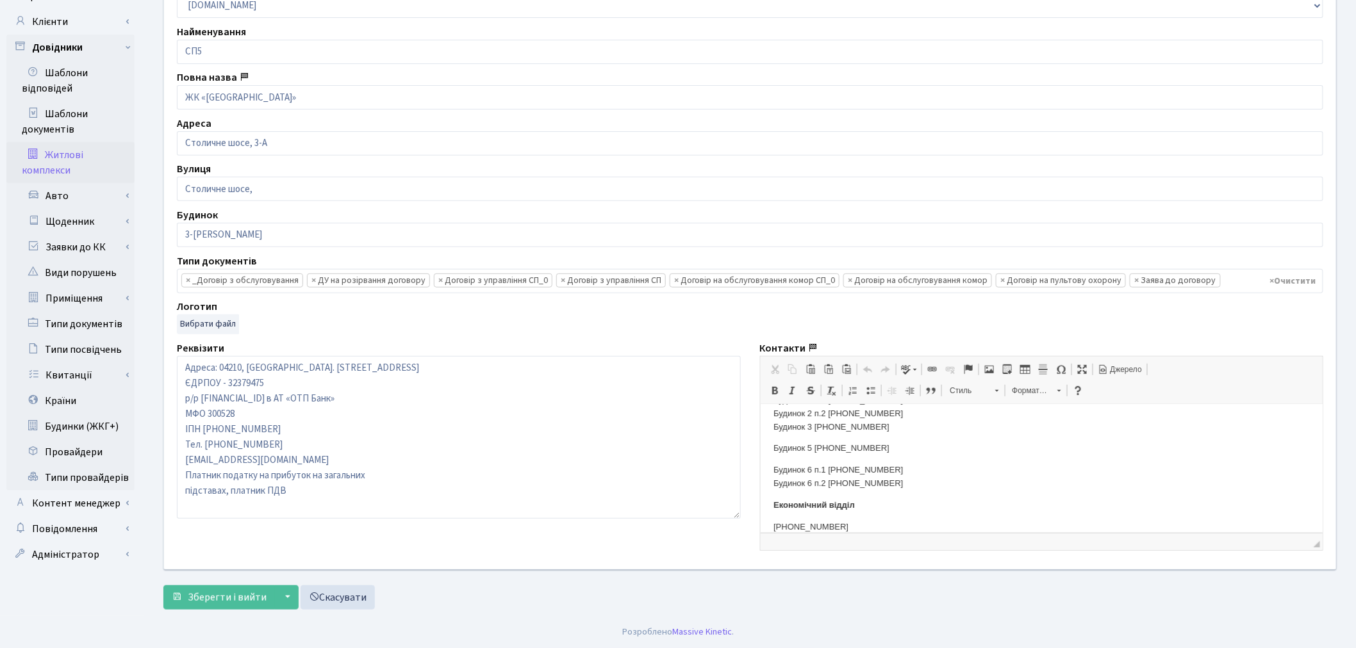
scroll to position [213, 0]
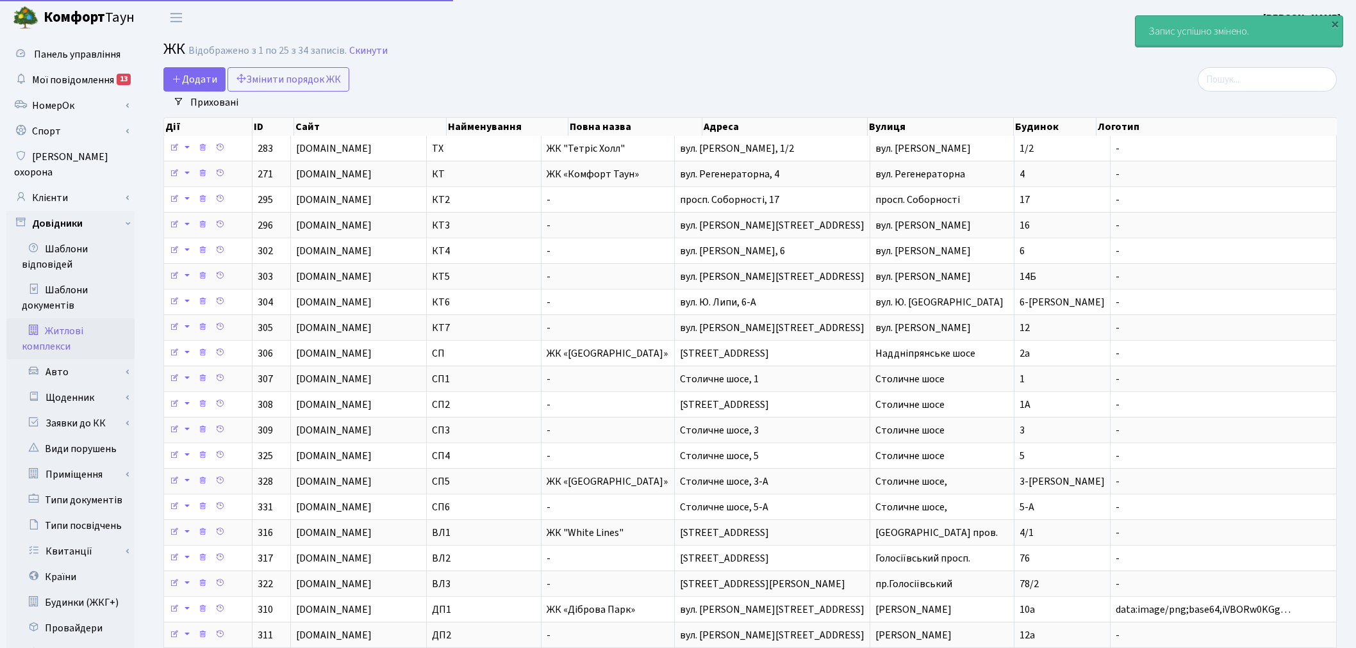
select select "25"
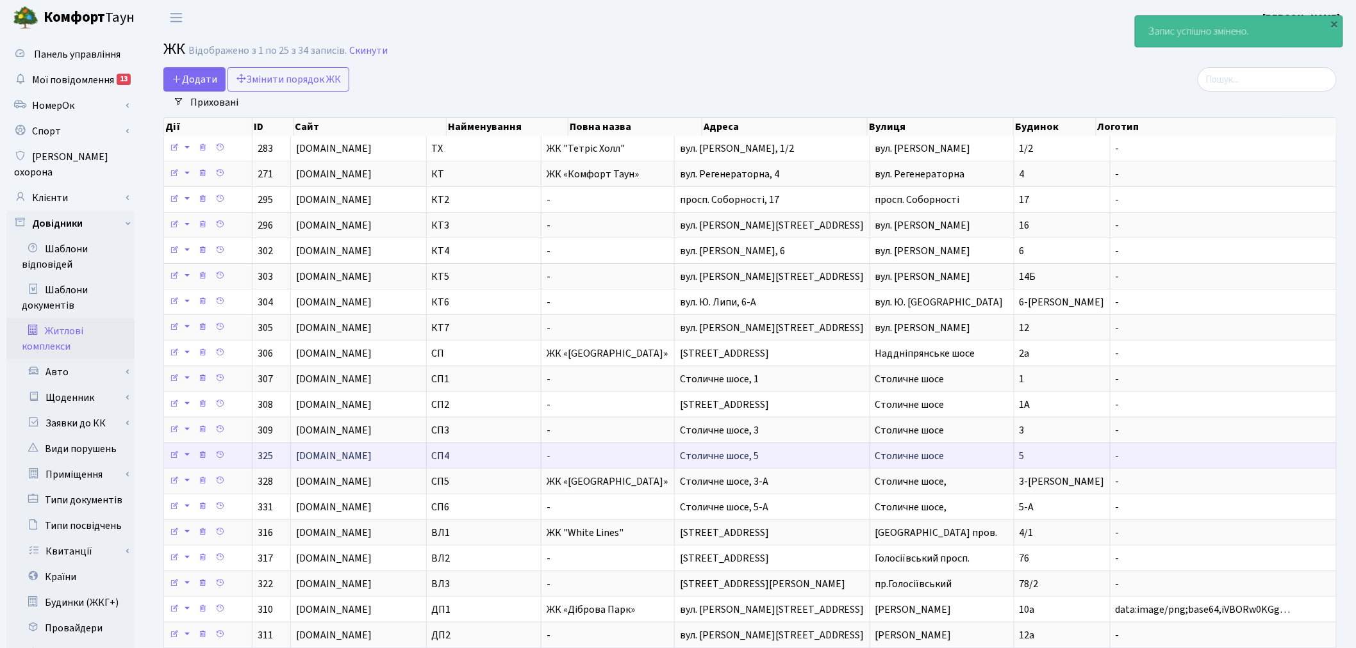
click at [942, 453] on td "Столичне шосе" at bounding box center [942, 456] width 144 height 26
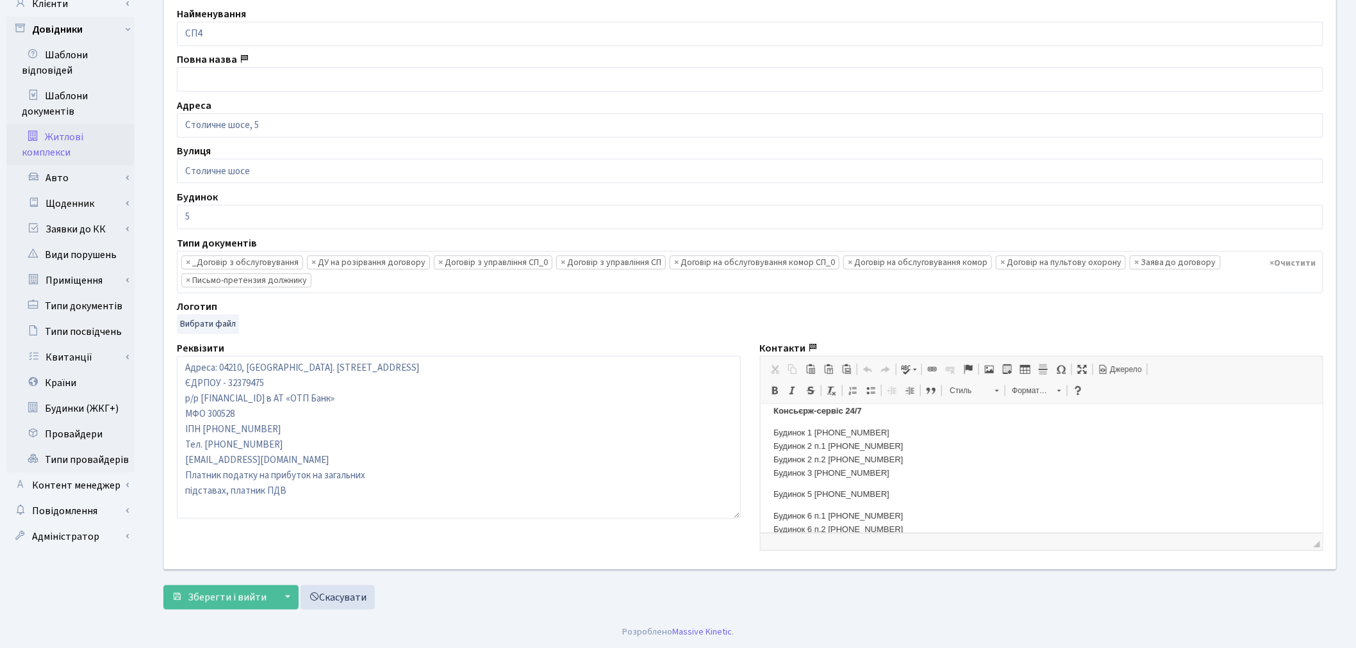
scroll to position [213, 0]
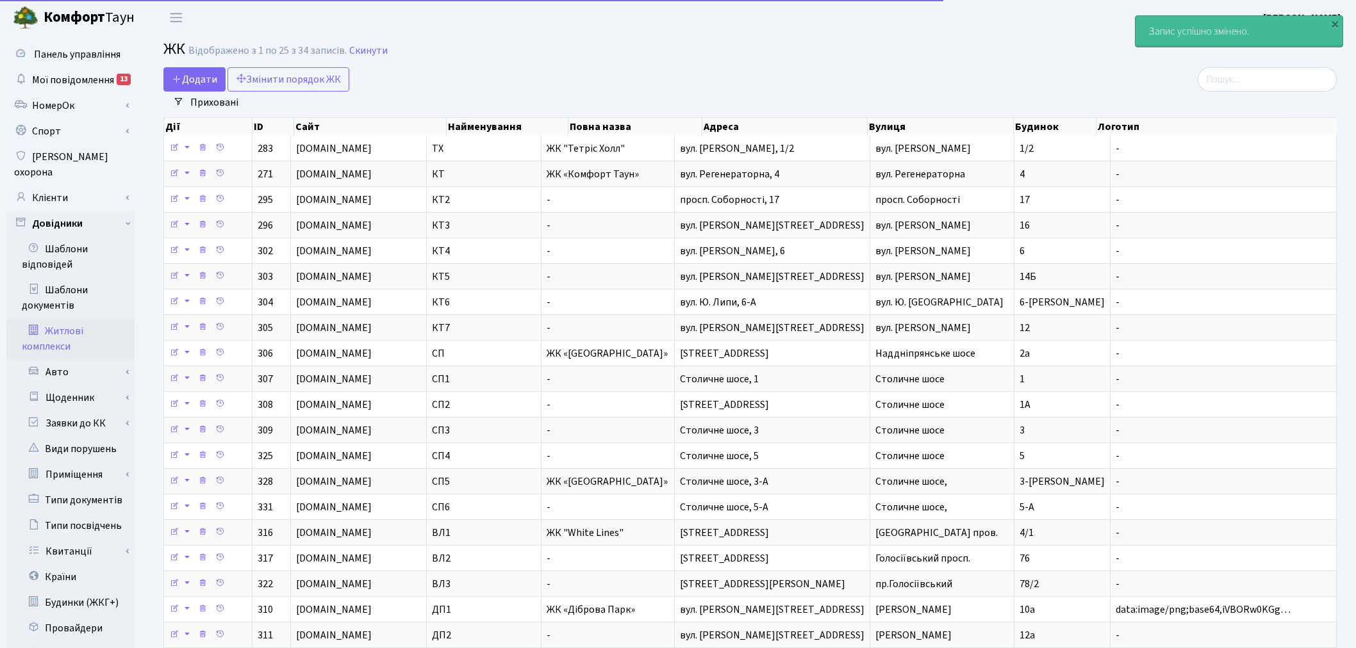
select select "25"
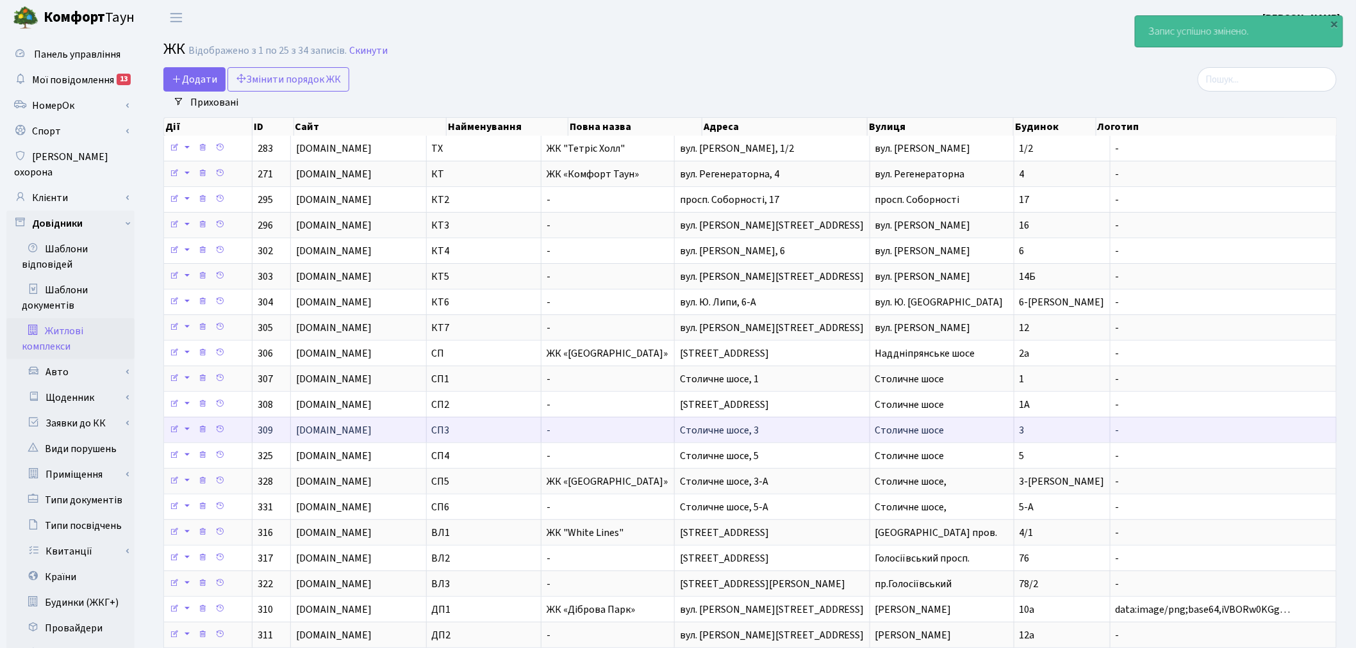
click at [886, 438] on span "Столичне шосе" at bounding box center [909, 431] width 69 height 14
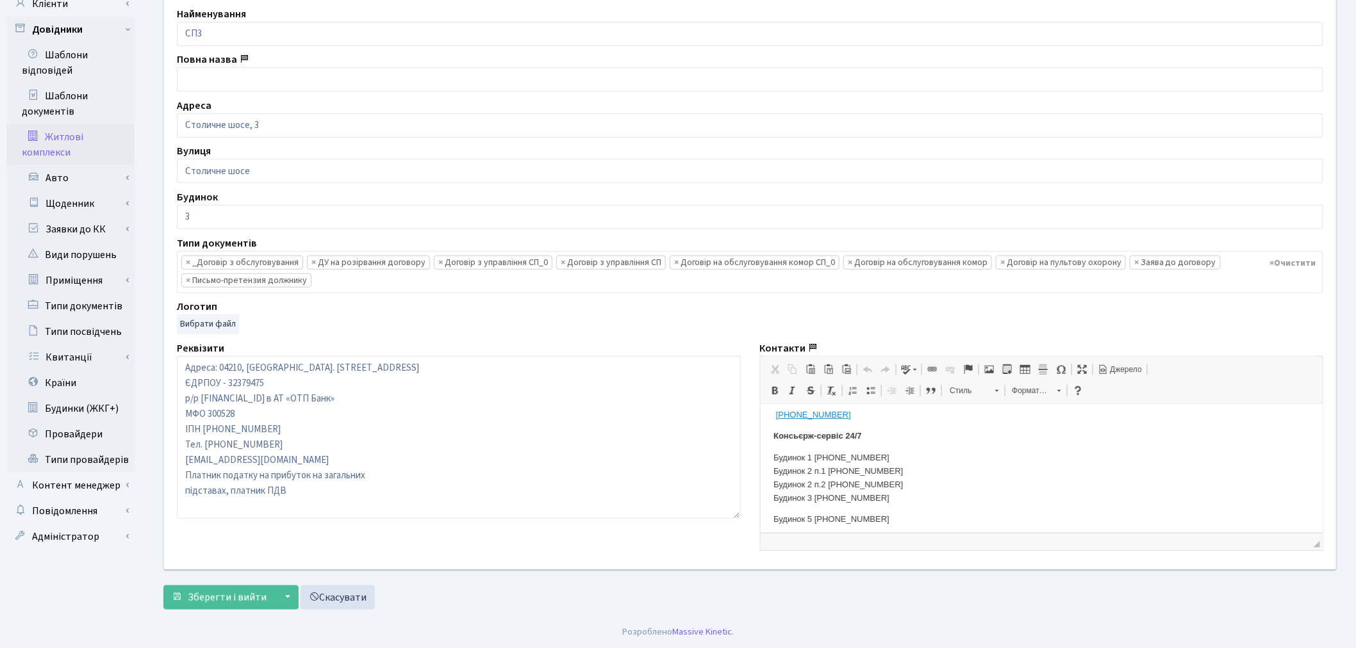
scroll to position [142, 0]
click at [847, 494] on p "Будинок 5 [PHONE_NUMBER]" at bounding box center [1041, 494] width 537 height 13
click at [862, 492] on p "Будинок 5 [PHONE_NUMBER]" at bounding box center [1041, 494] width 537 height 13
click at [871, 491] on p "Будинок 5 [PHONE_NUMBER]" at bounding box center [1041, 494] width 537 height 13
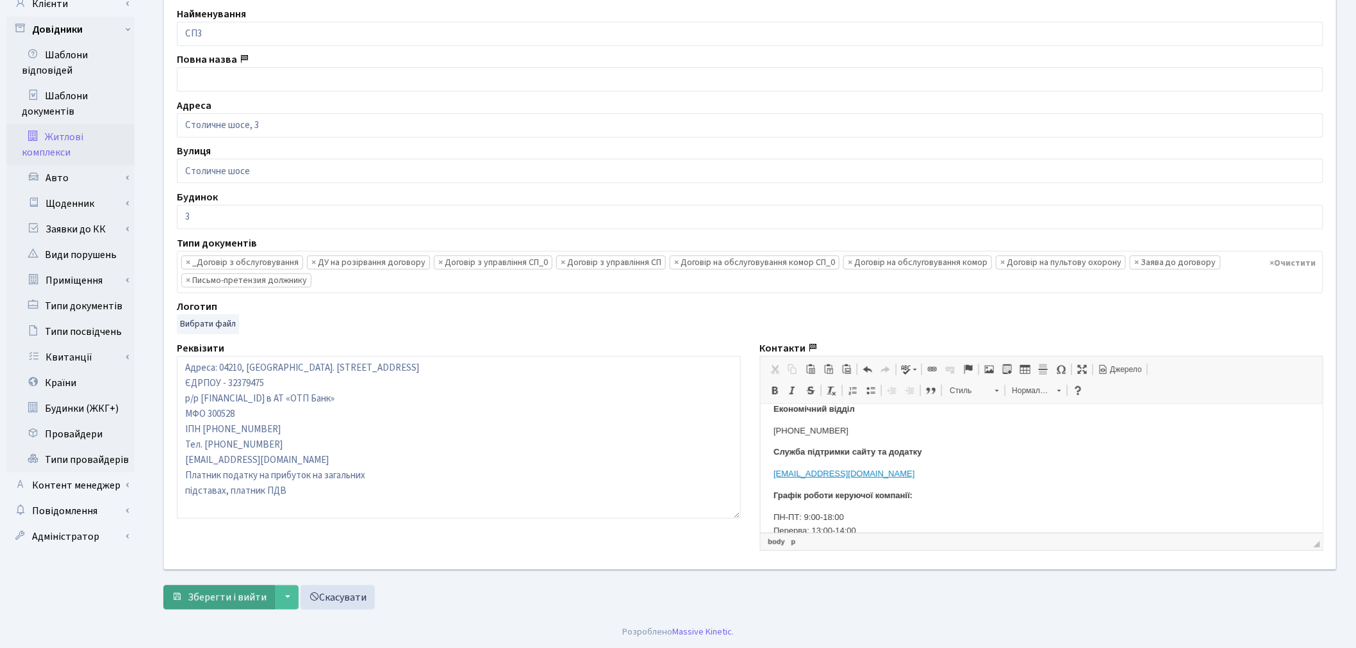
click at [208, 598] on span "Зберегти і вийти" at bounding box center [227, 598] width 79 height 14
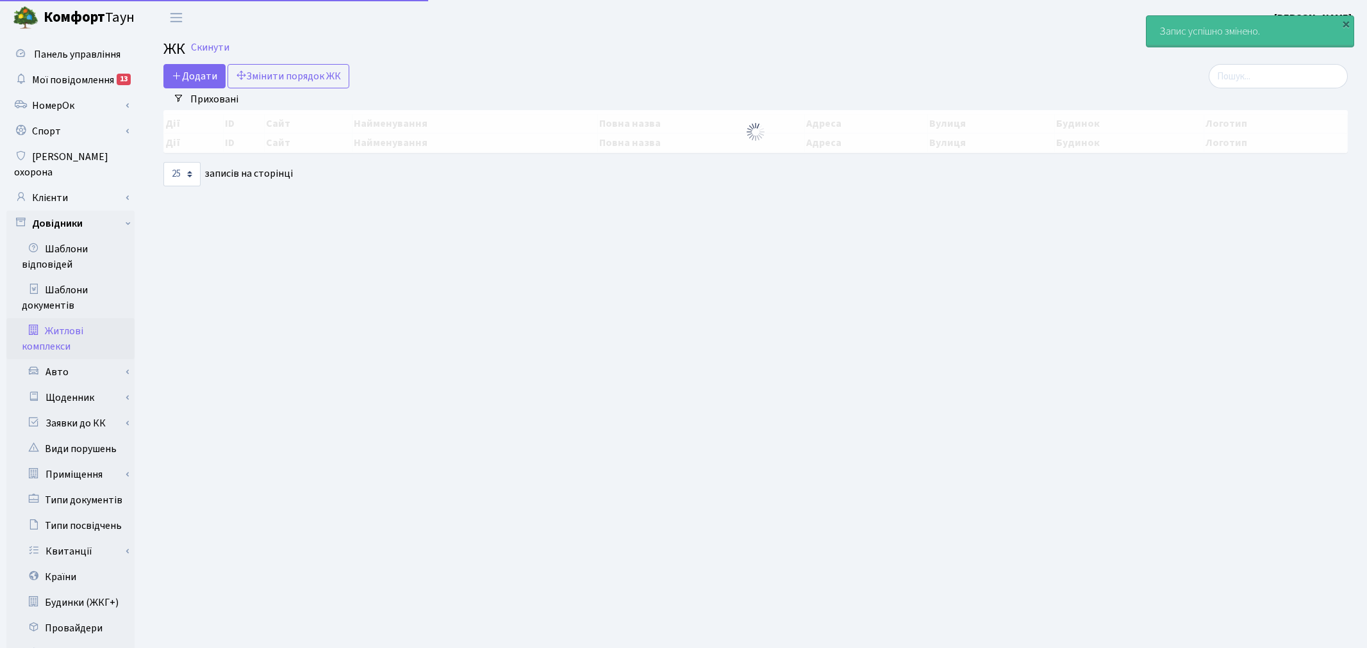
select select "25"
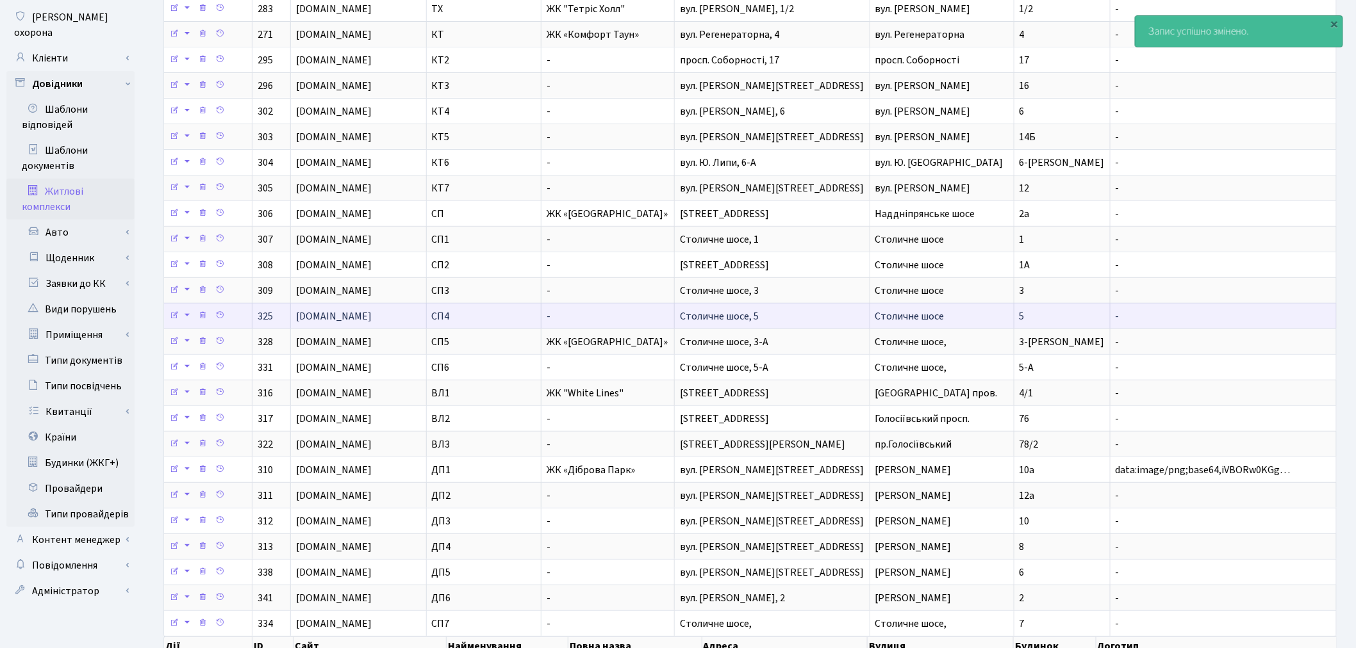
scroll to position [142, 0]
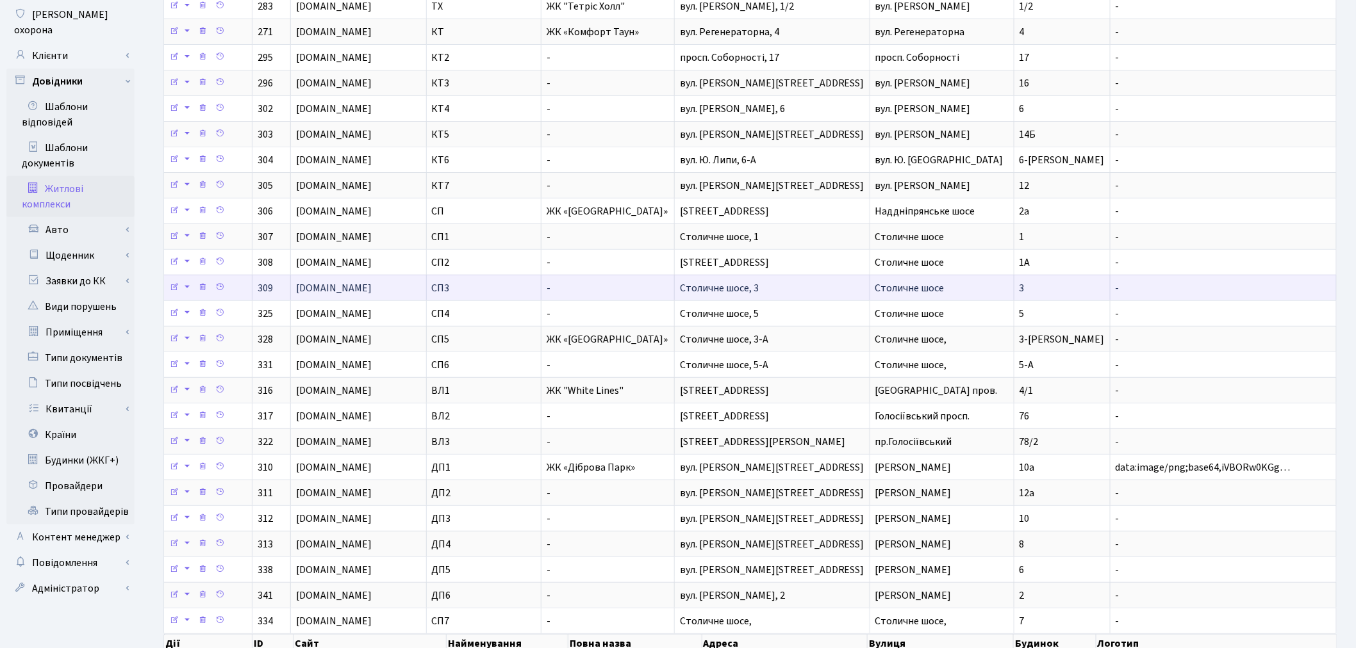
click at [893, 289] on span "Столичне шосе" at bounding box center [909, 288] width 69 height 14
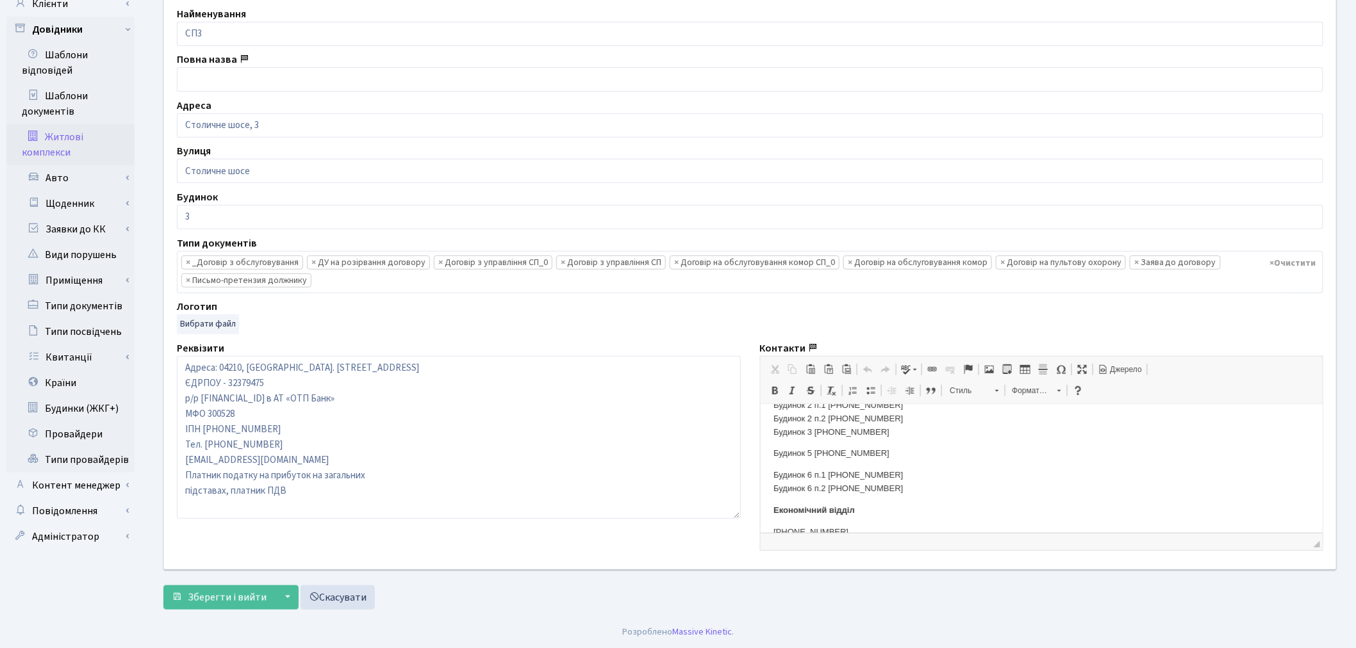
scroll to position [213, 0]
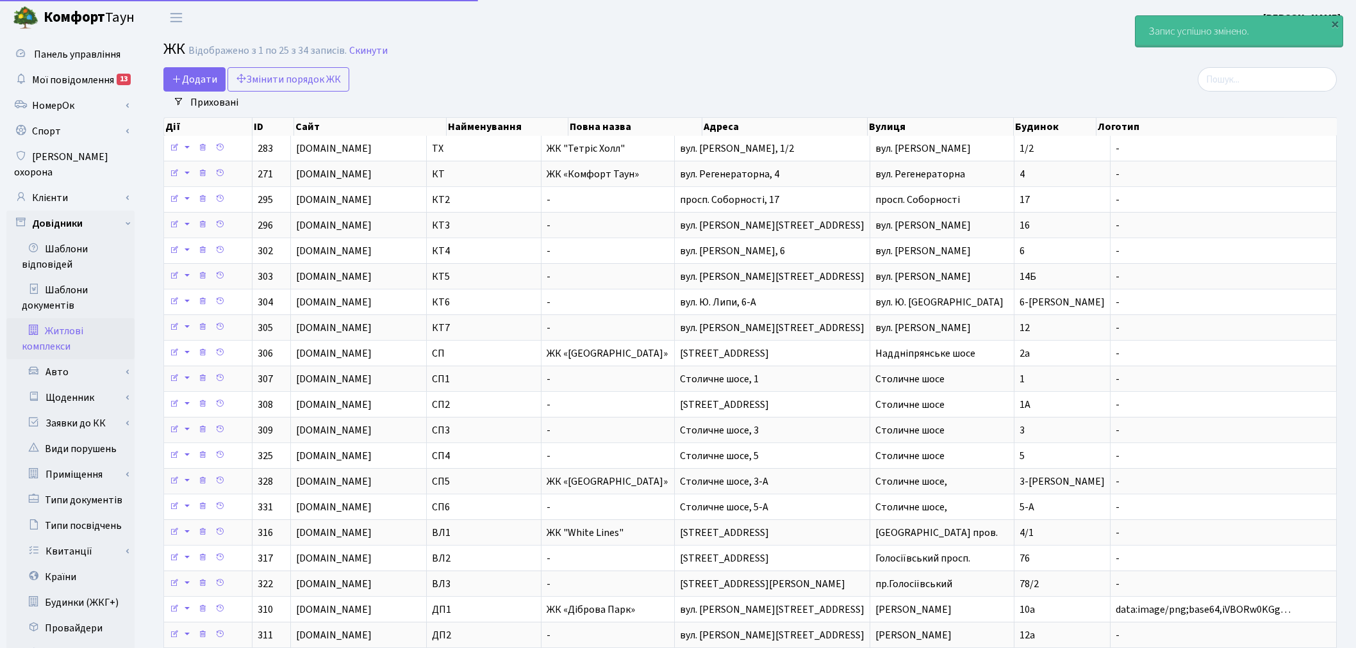
select select "25"
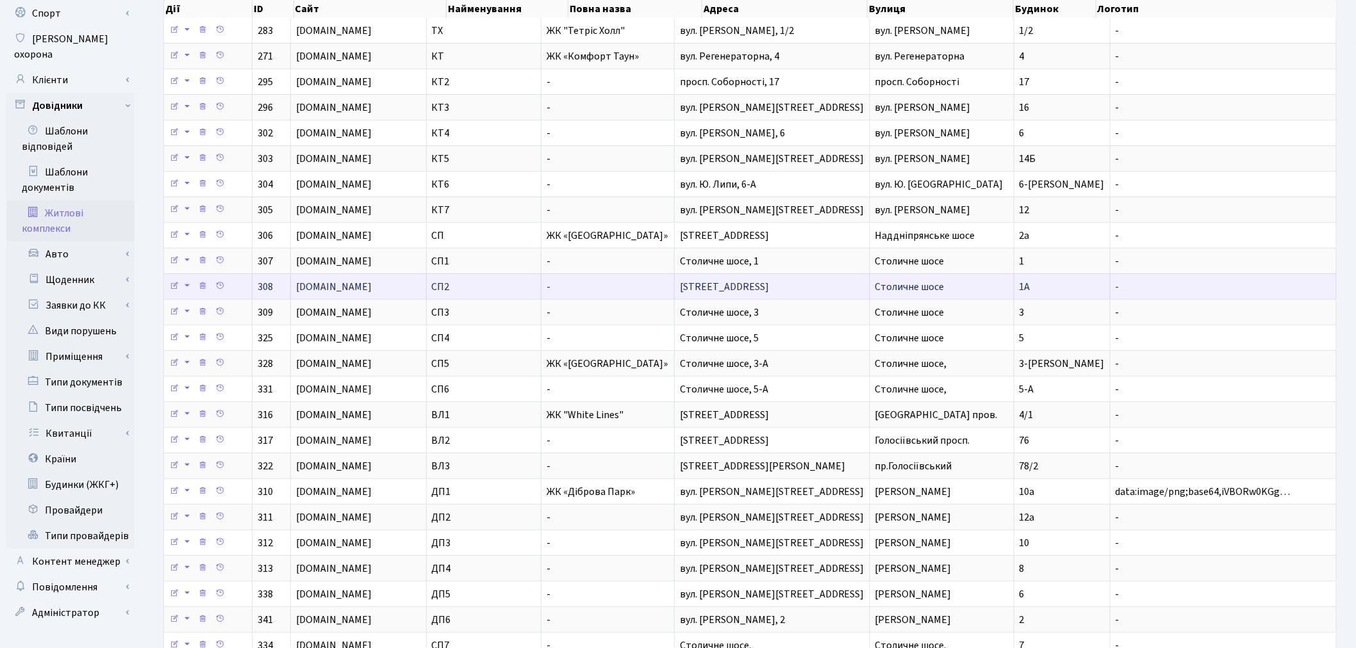
click at [955, 293] on td "Столичне шосе" at bounding box center [942, 287] width 144 height 26
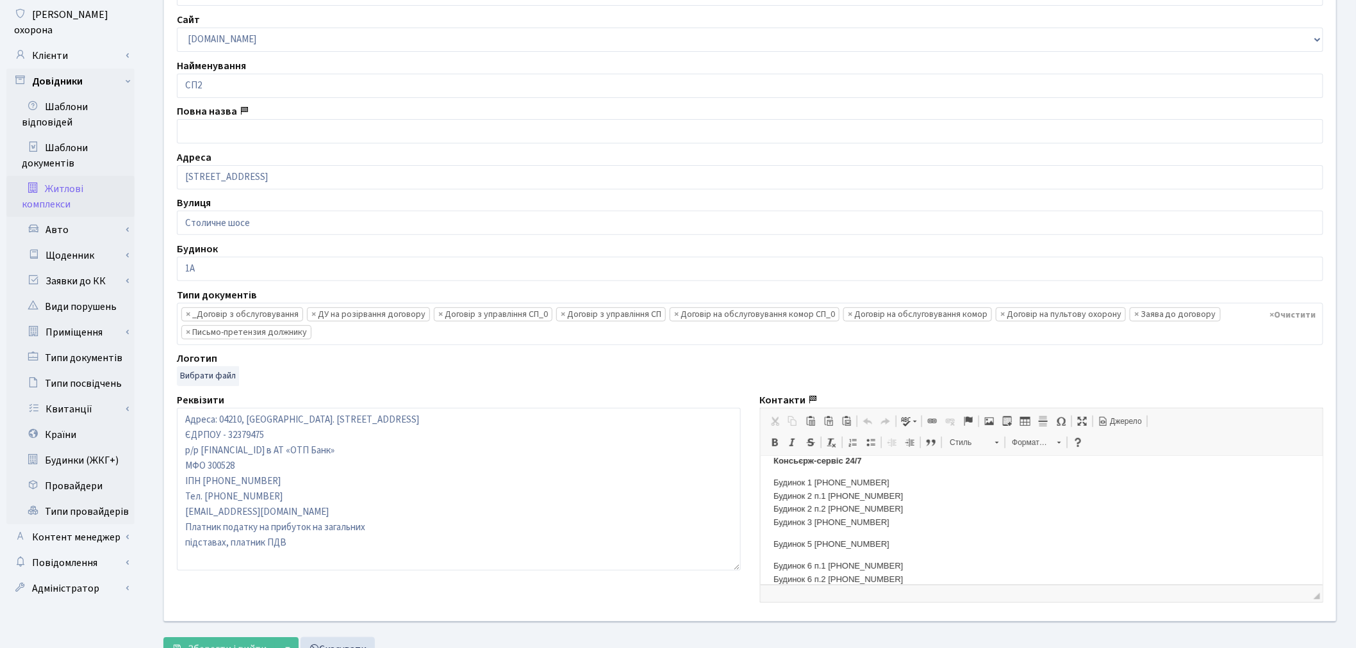
scroll to position [213, 0]
click at [846, 518] on p "Будинок 5 +38 044-363-13-45" at bounding box center [1041, 518] width 537 height 13
click p "Будинок 5 +38 044 363-13-45"
click p "Будинок 5 +38 044 36313-45"
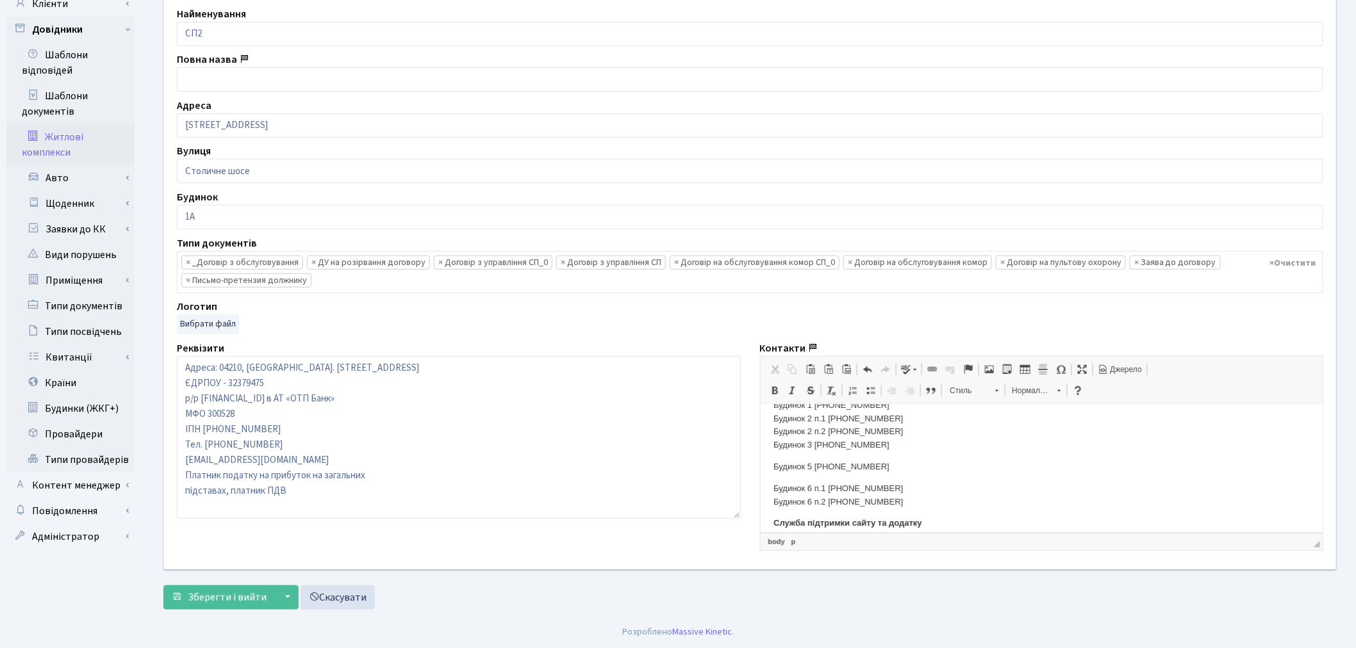
scroll to position [195, 0]
click span "Зберегти і вийти"
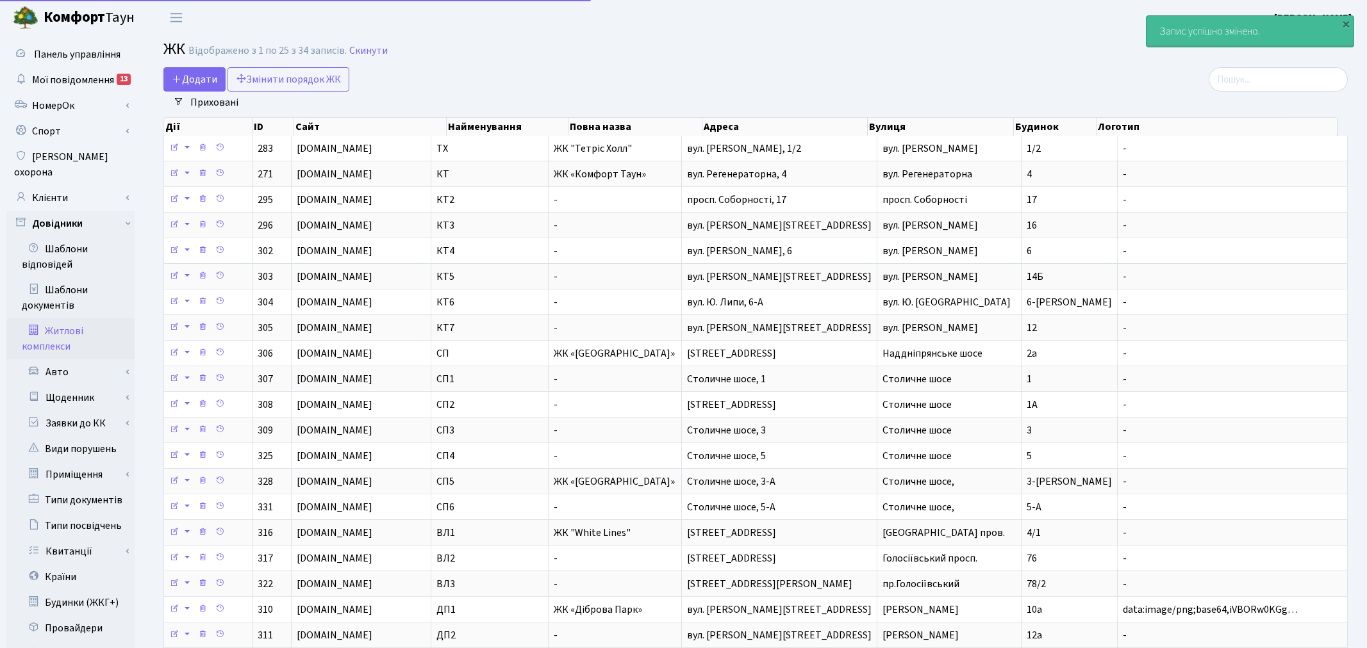
select select "25"
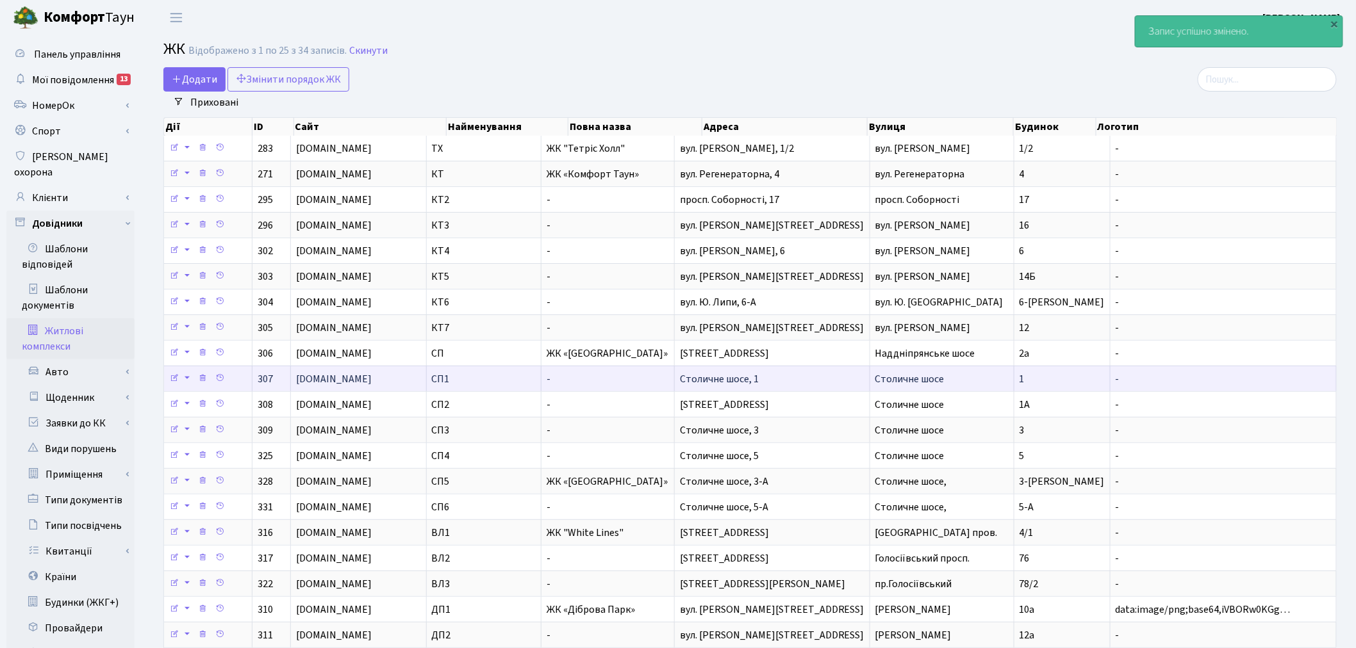
click at [946, 386] on td "Столичне шосе" at bounding box center [942, 379] width 144 height 26
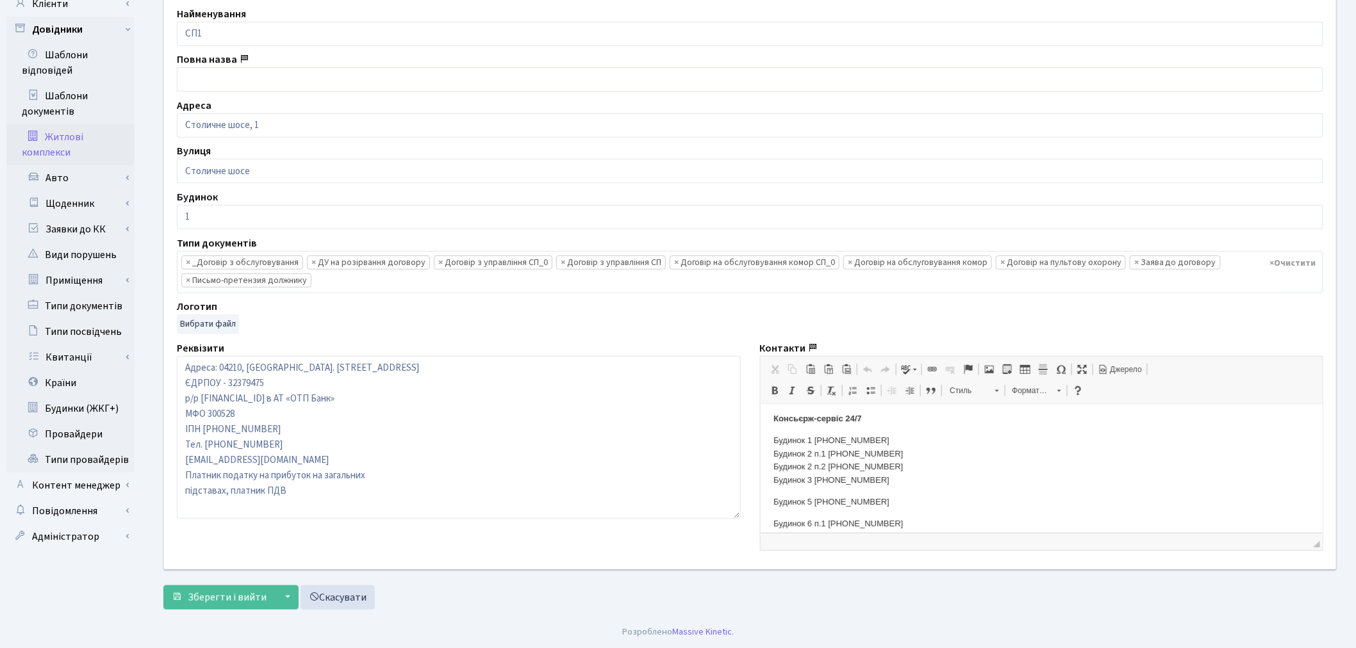
scroll to position [213, 0]
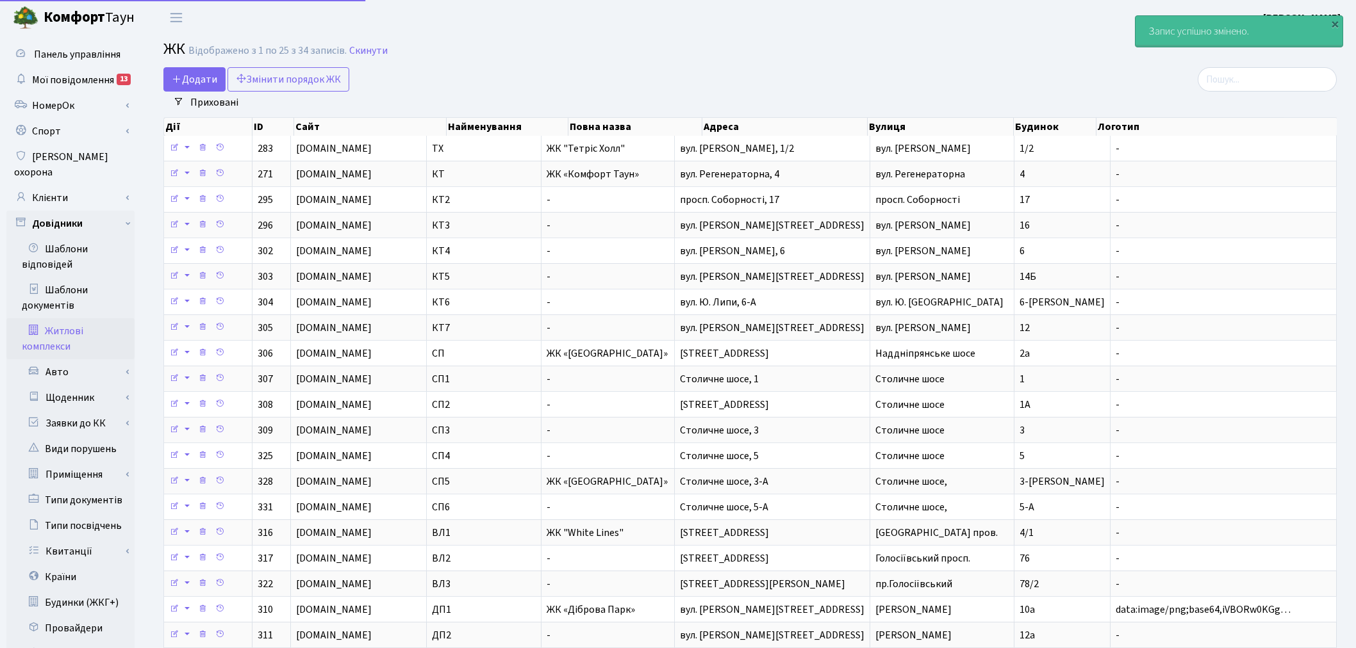
select select "25"
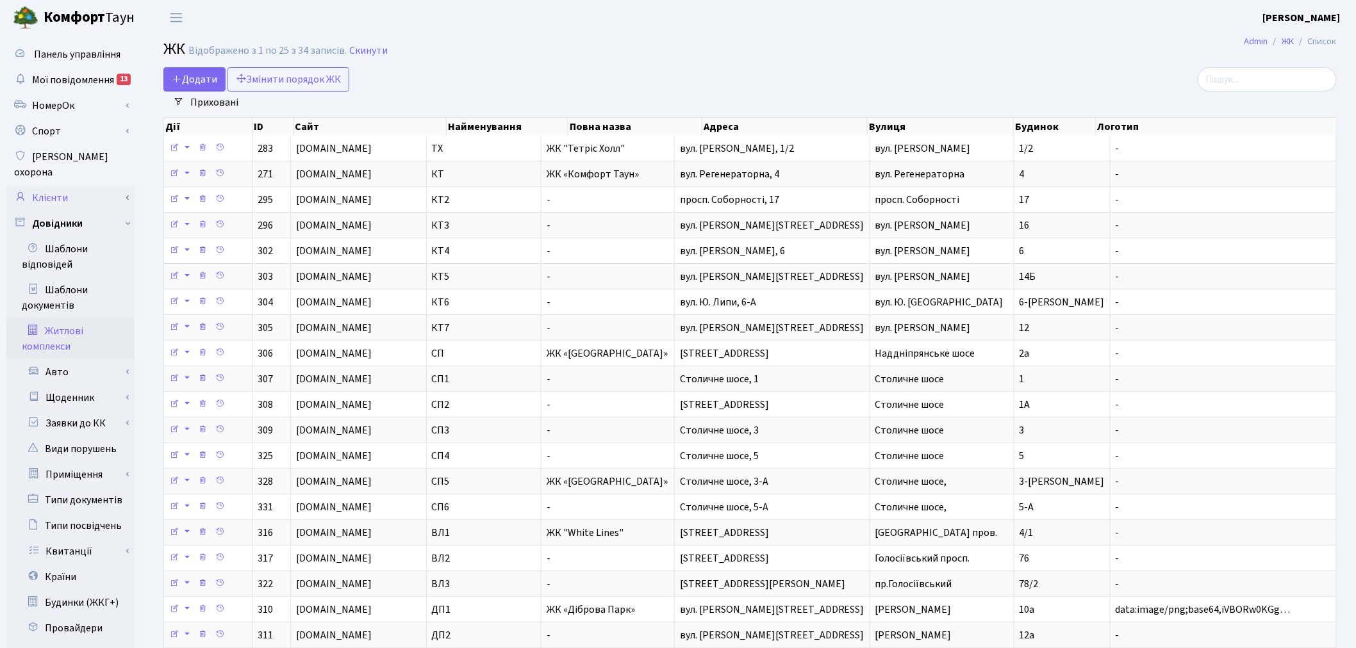
click at [109, 185] on link "Клієнти" at bounding box center [70, 198] width 128 height 26
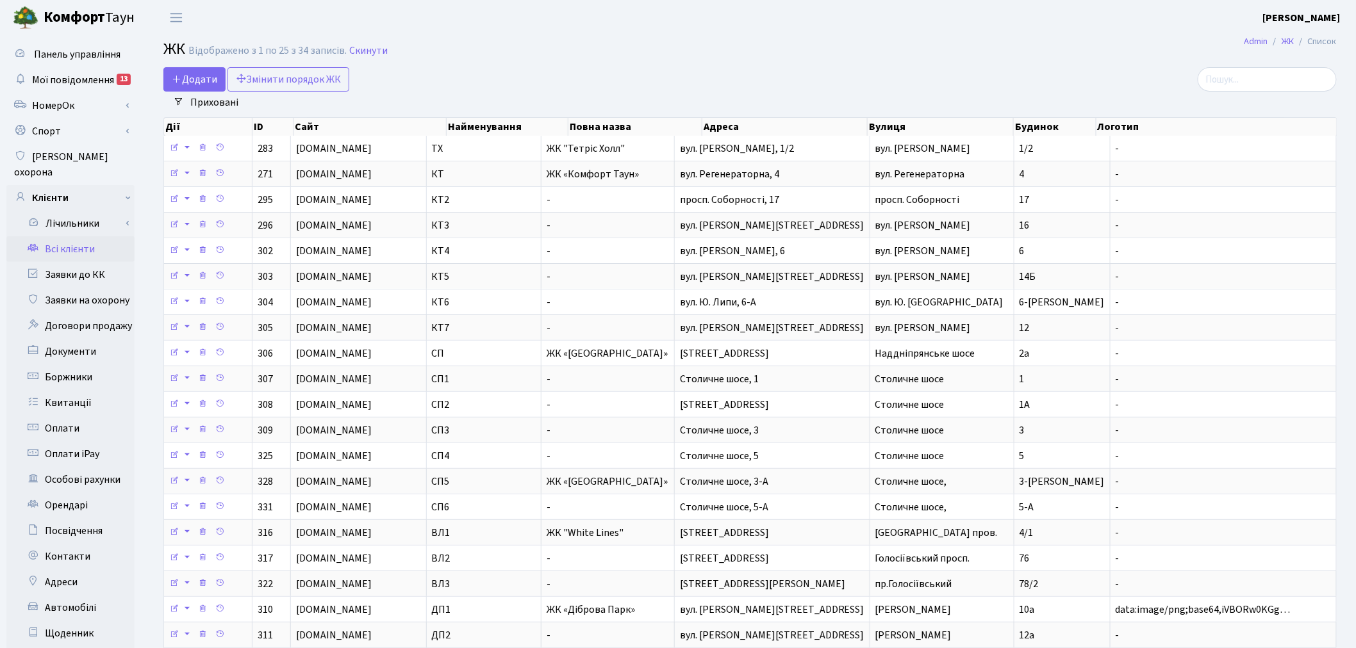
click at [104, 239] on link "Всі клієнти" at bounding box center [70, 249] width 128 height 26
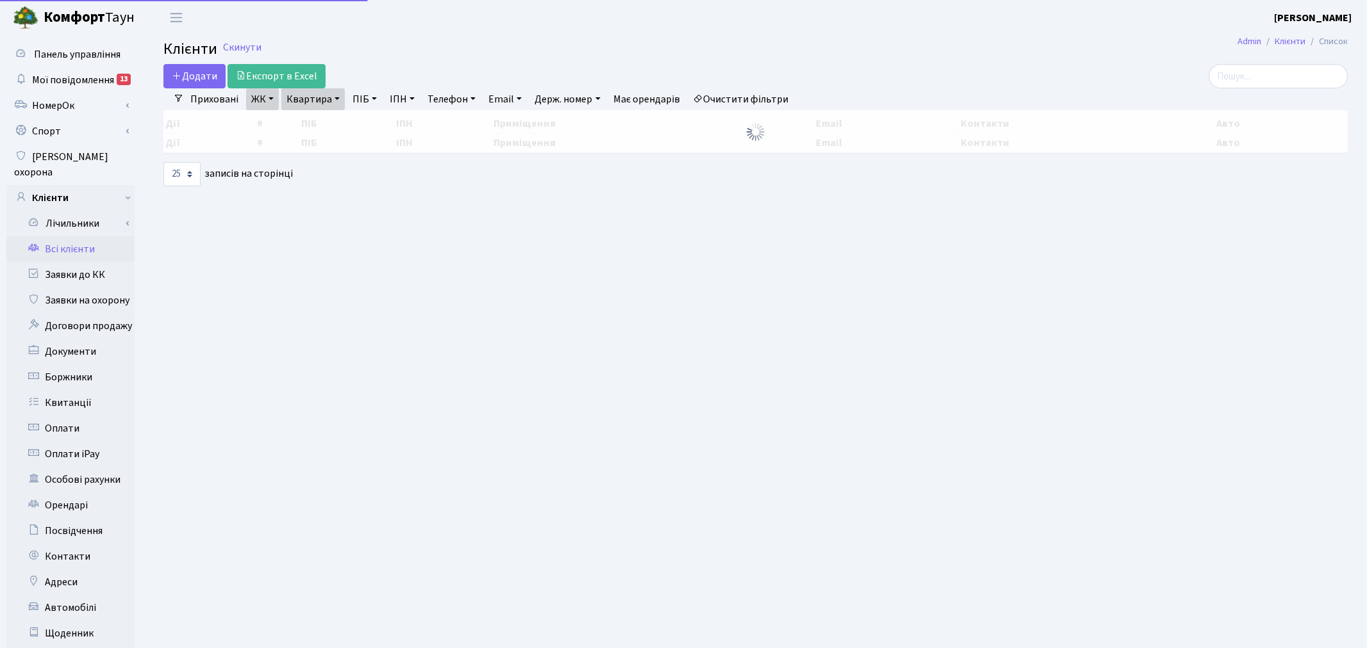
select select "25"
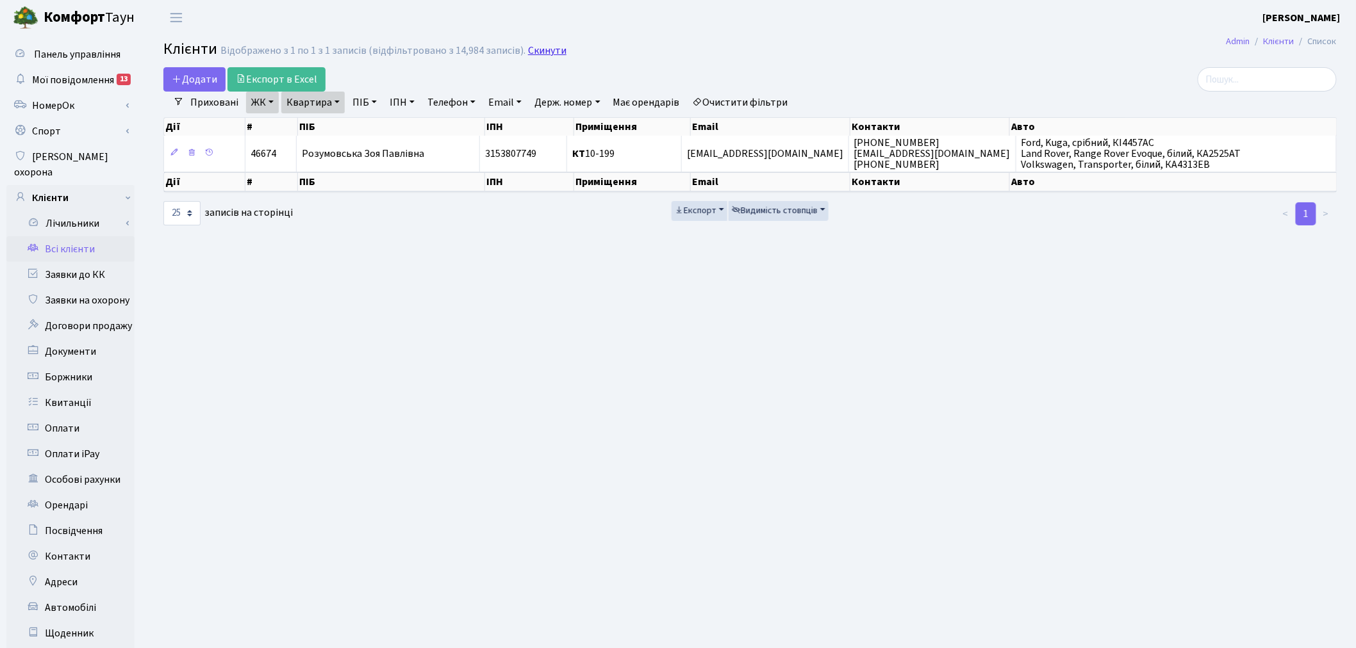
click at [530, 46] on link "Скинути" at bounding box center [547, 51] width 38 height 12
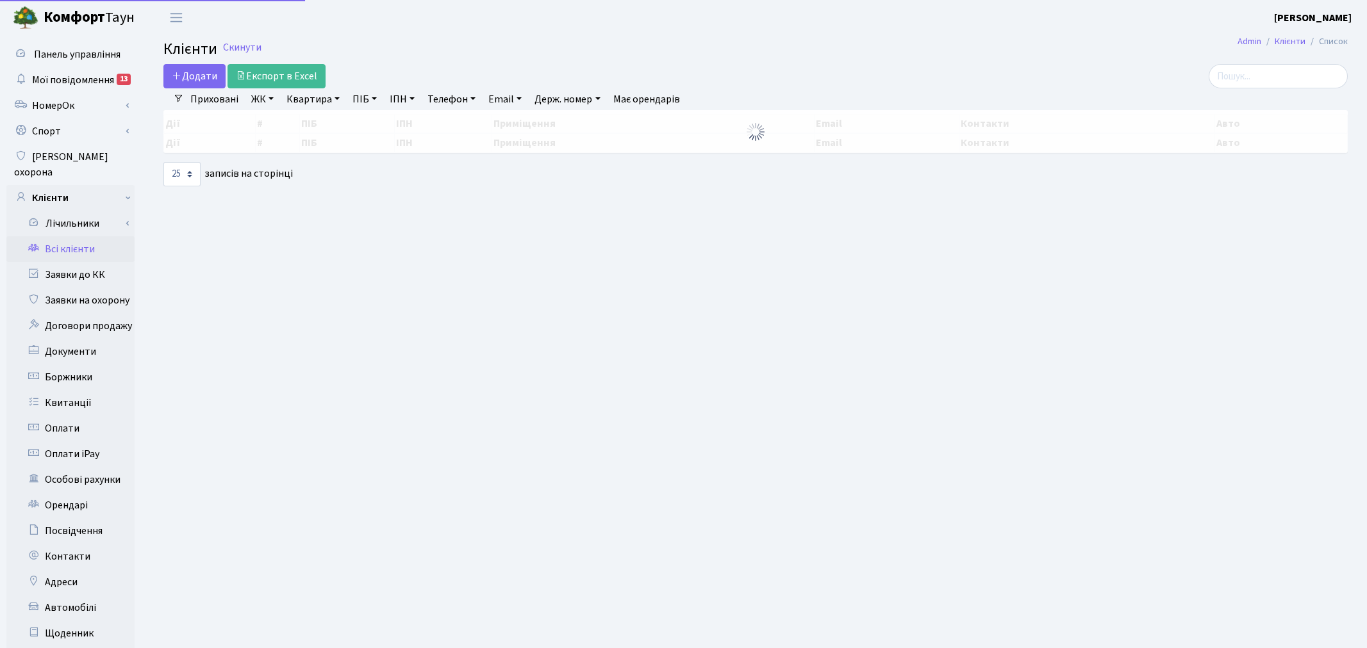
select select "25"
click at [265, 99] on link "ЖК" at bounding box center [262, 99] width 33 height 22
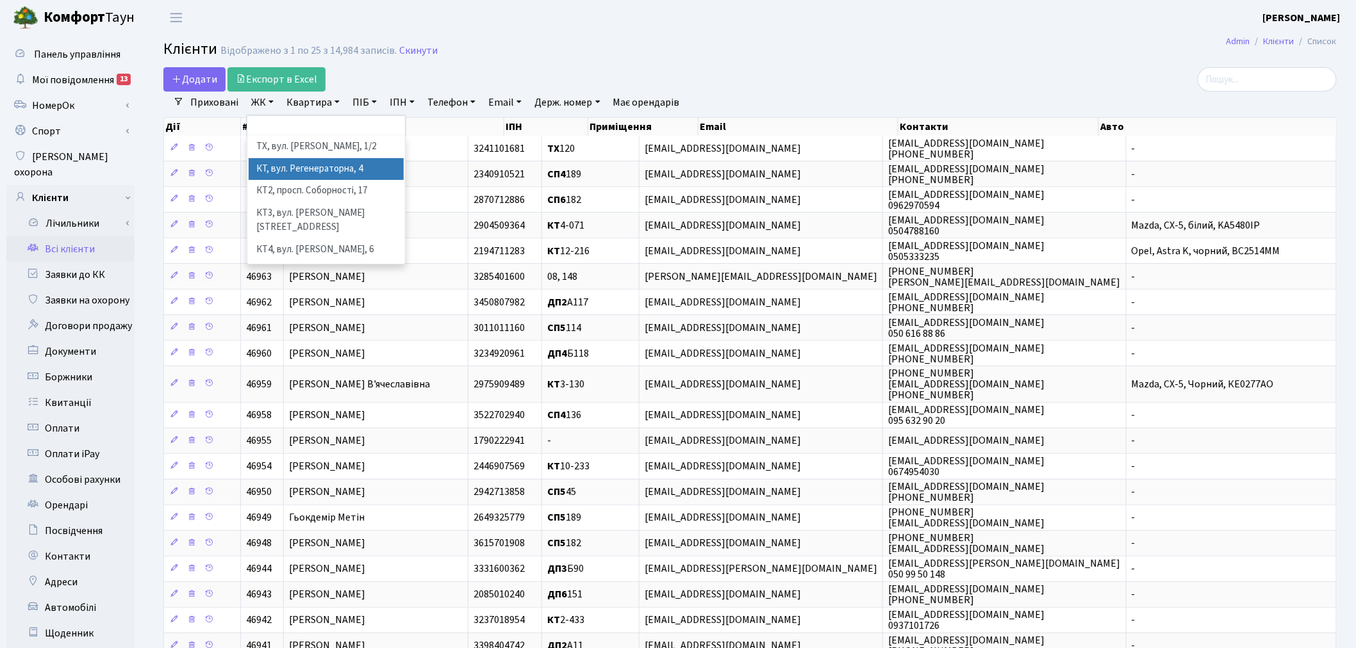
drag, startPoint x: 306, startPoint y: 169, endPoint x: 325, endPoint y: 138, distance: 36.1
click at [306, 167] on li "КТ, вул. Регенераторна, 4" at bounding box center [326, 169] width 155 height 22
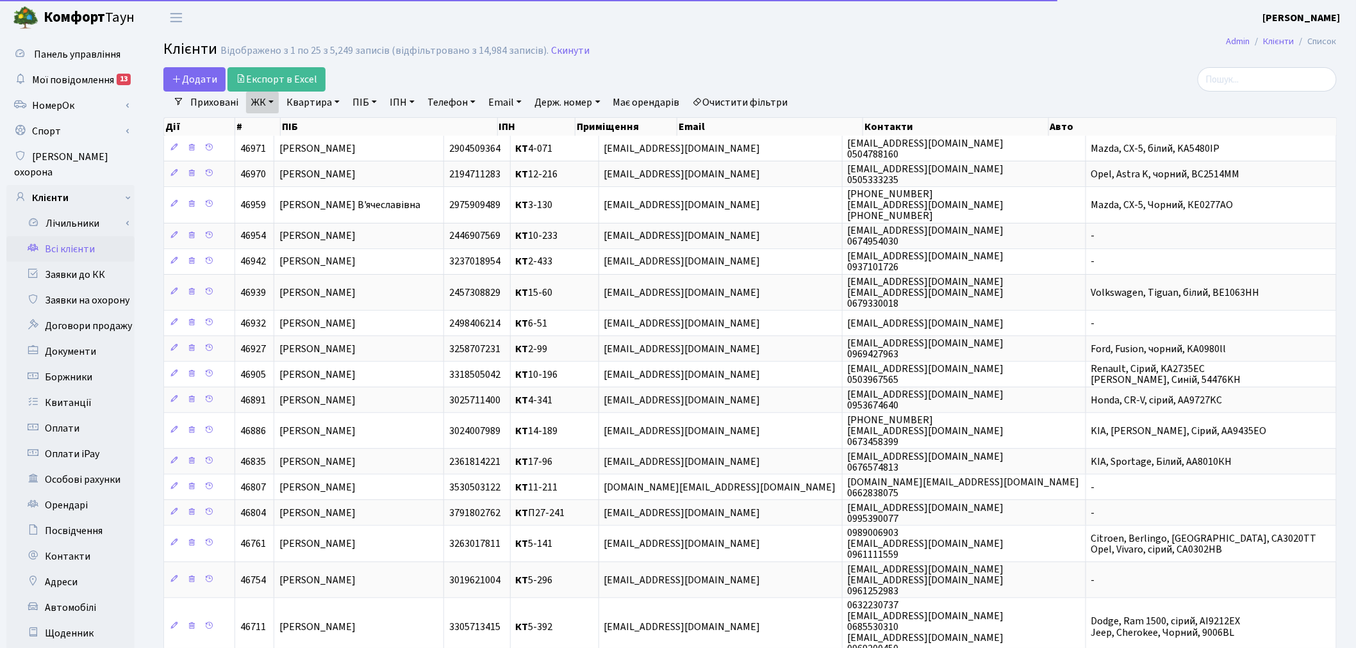
click at [327, 104] on link "Квартира" at bounding box center [312, 103] width 63 height 22
click at [329, 127] on input "text" at bounding box center [319, 127] width 75 height 24
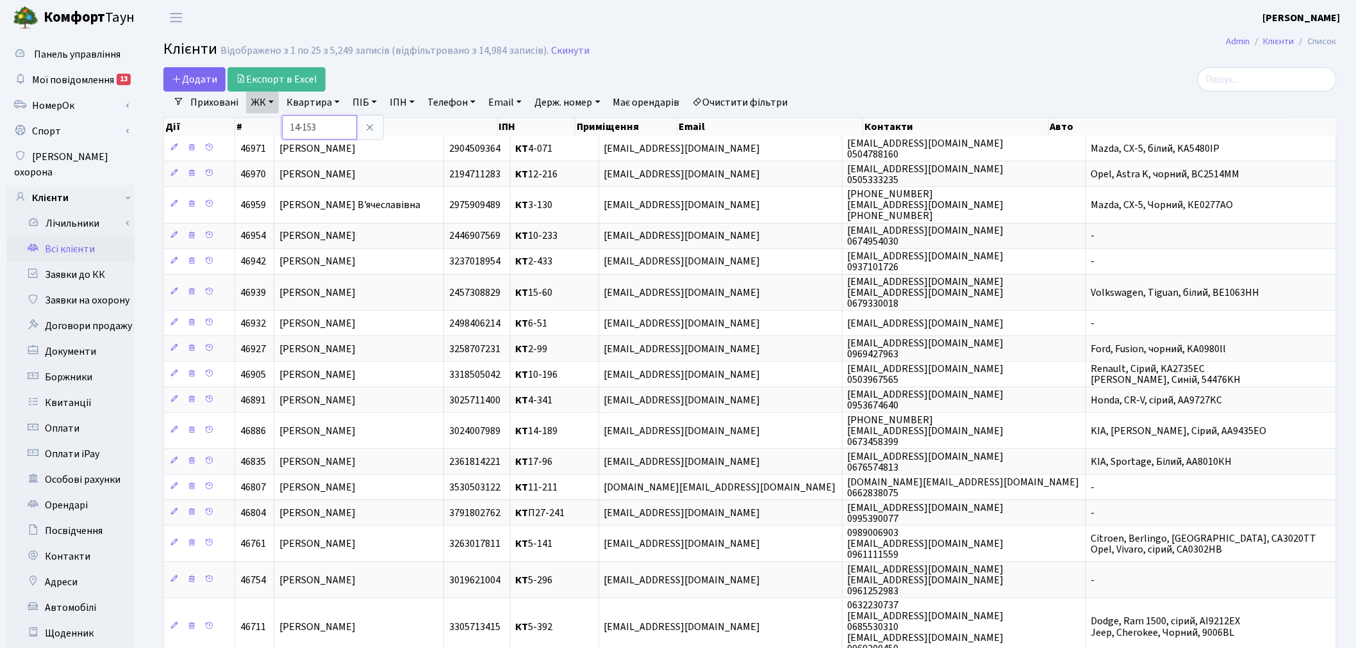
type input "14-153"
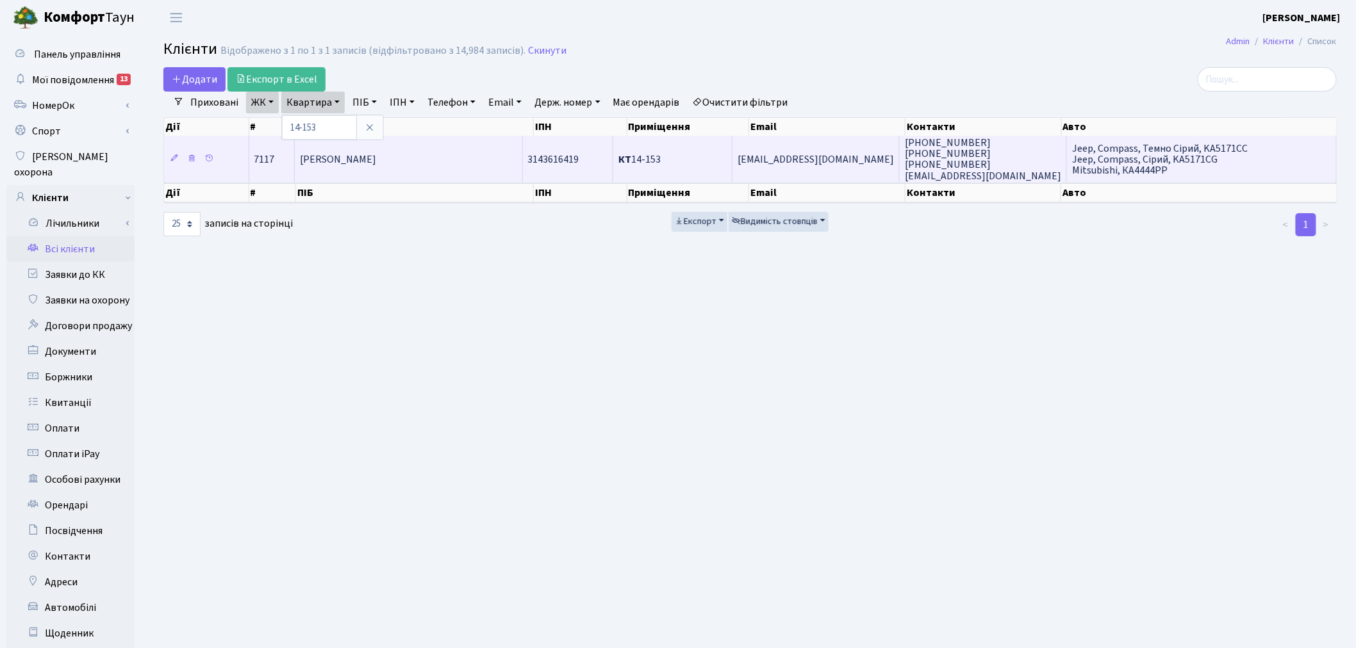
click at [984, 154] on td "(093) 128-00-00 (063) 472-00-00 (063) 227-00-00 motozrer@gmail.com" at bounding box center [983, 159] width 167 height 46
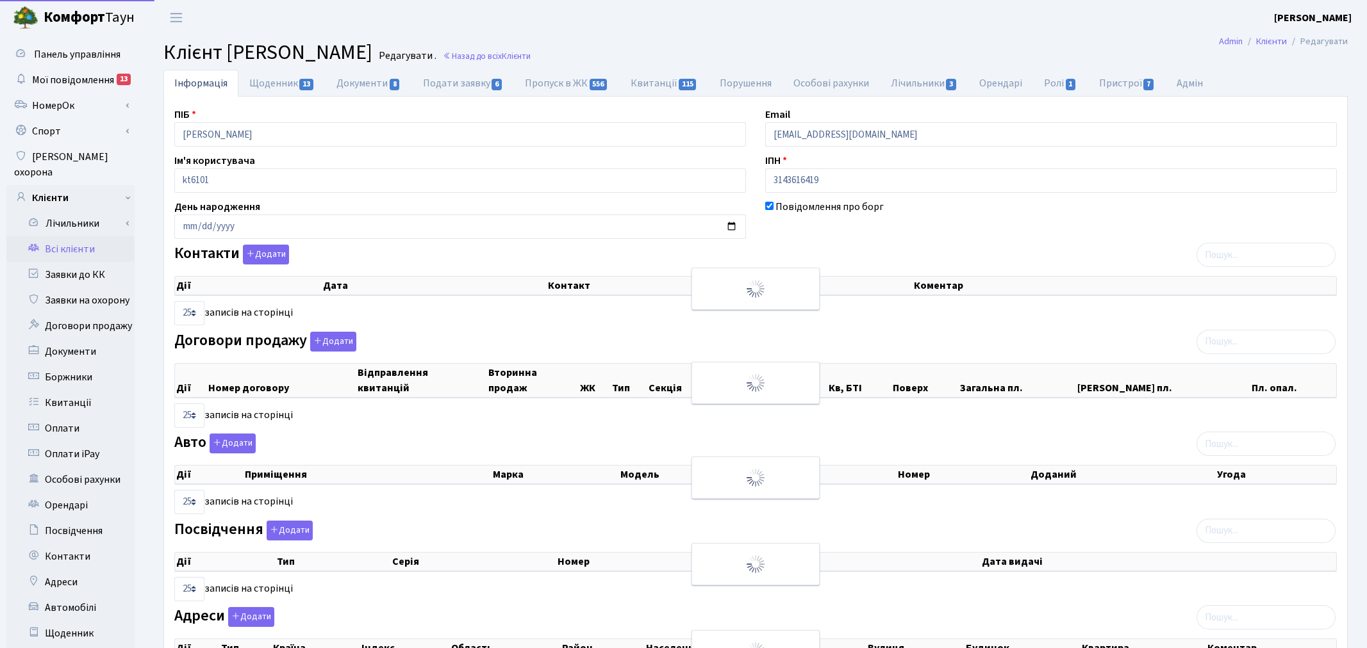
select select "25"
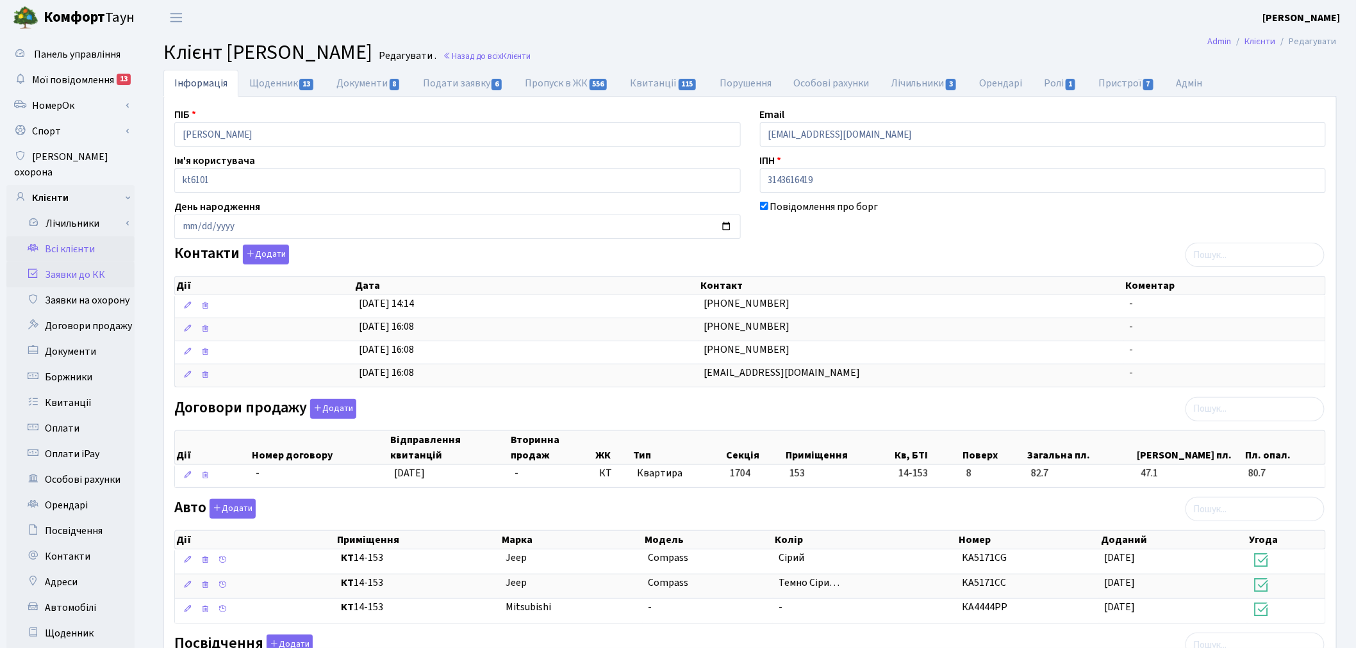
click at [62, 262] on link "Заявки до КК" at bounding box center [70, 275] width 128 height 26
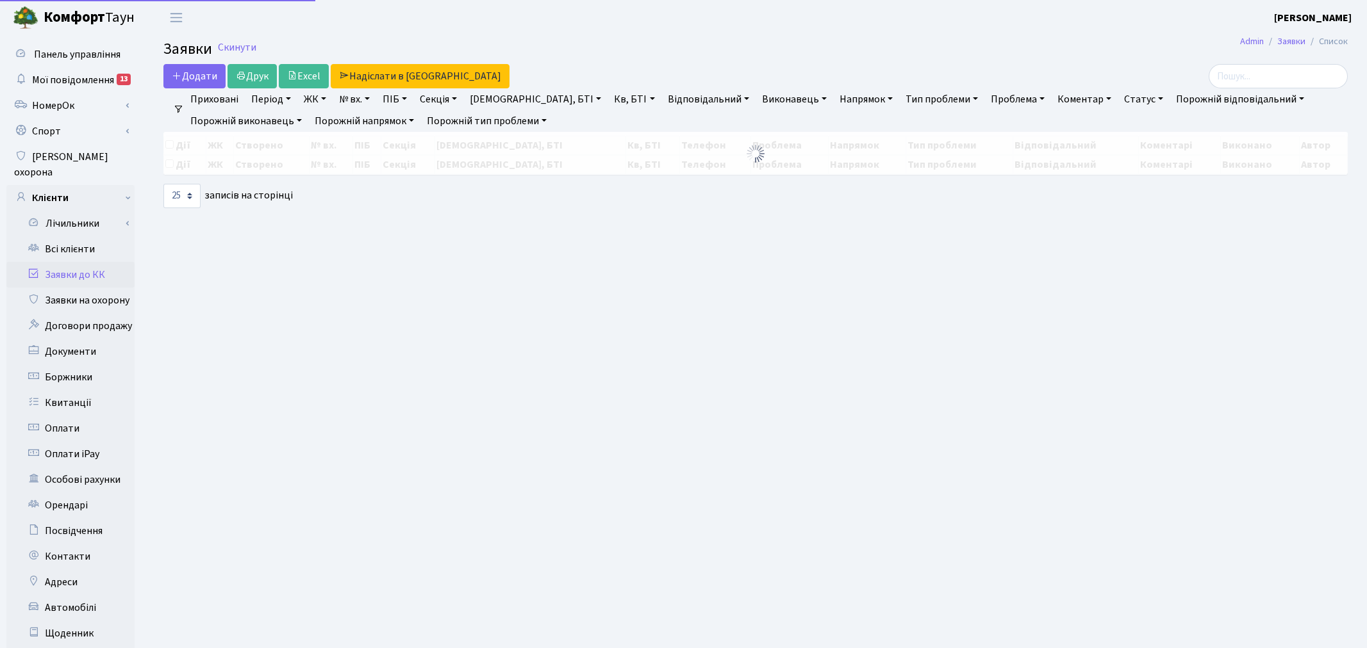
select select "25"
